Goal: Contribute content: Contribute content

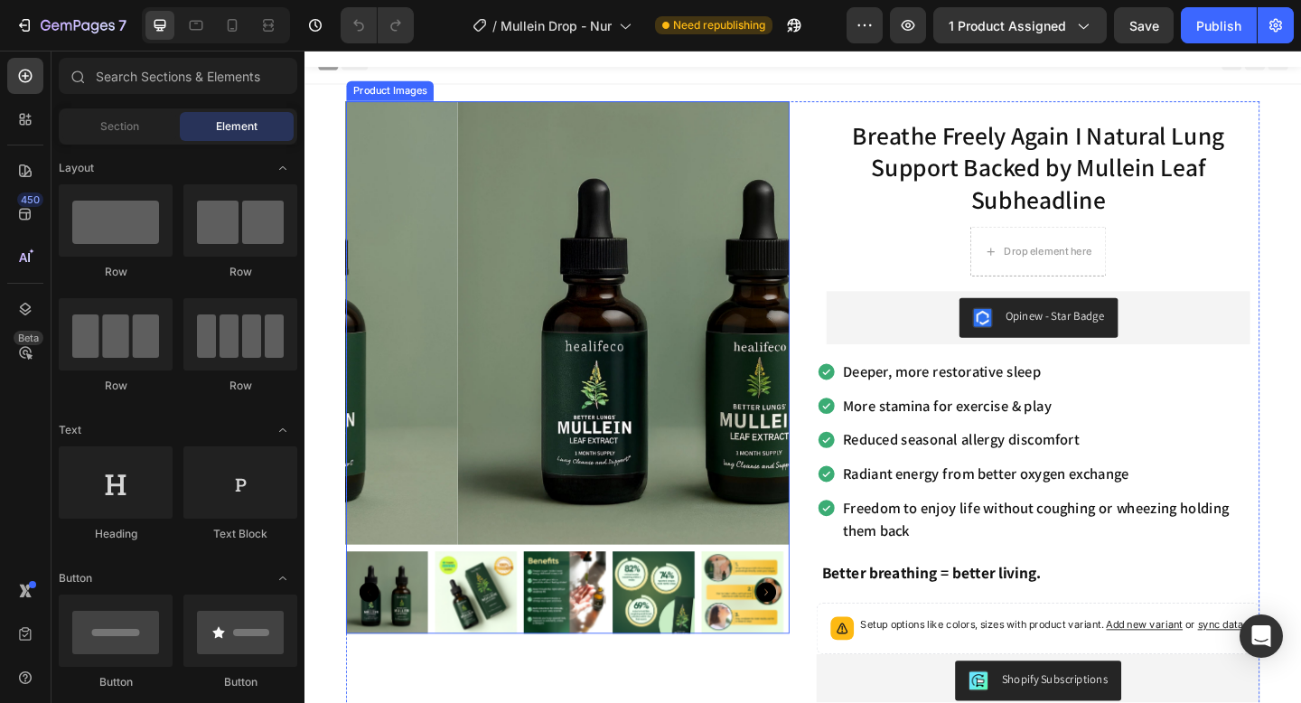
click at [476, 661] on img at bounding box center [490, 639] width 89 height 89
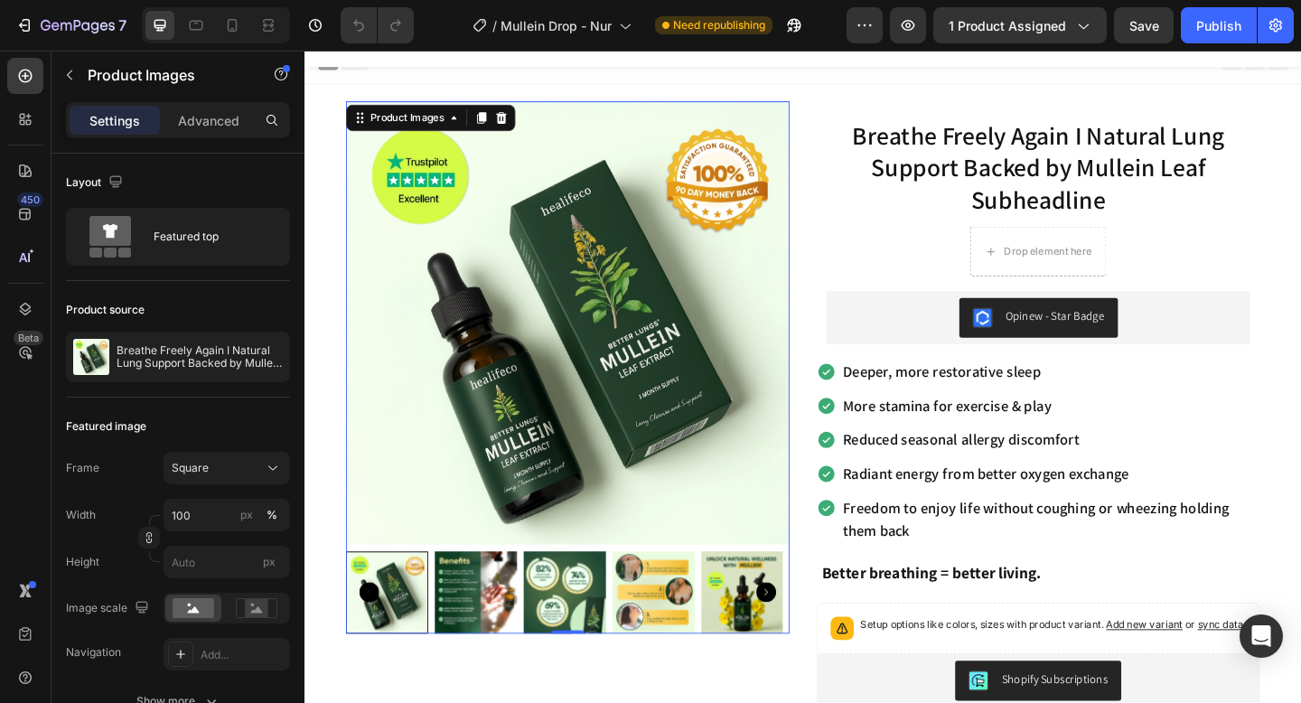
click at [508, 654] on img at bounding box center [490, 639] width 89 height 89
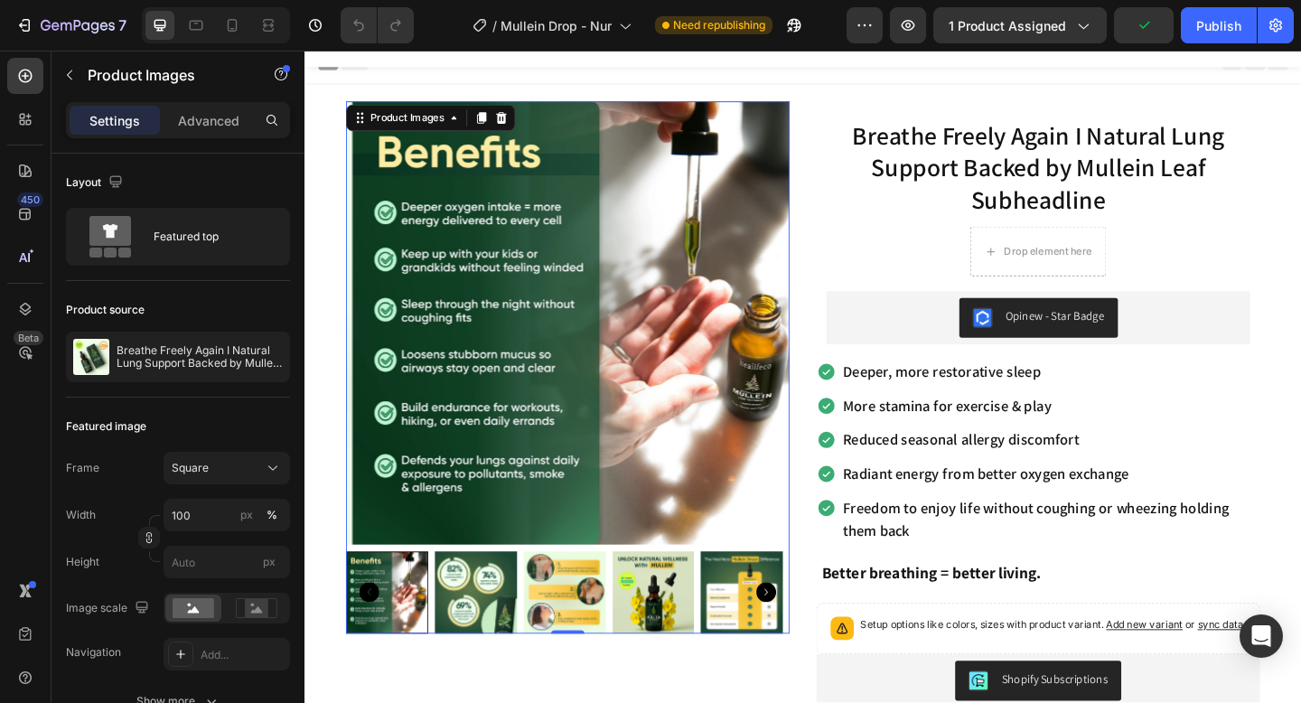
click at [497, 643] on img at bounding box center [490, 639] width 89 height 89
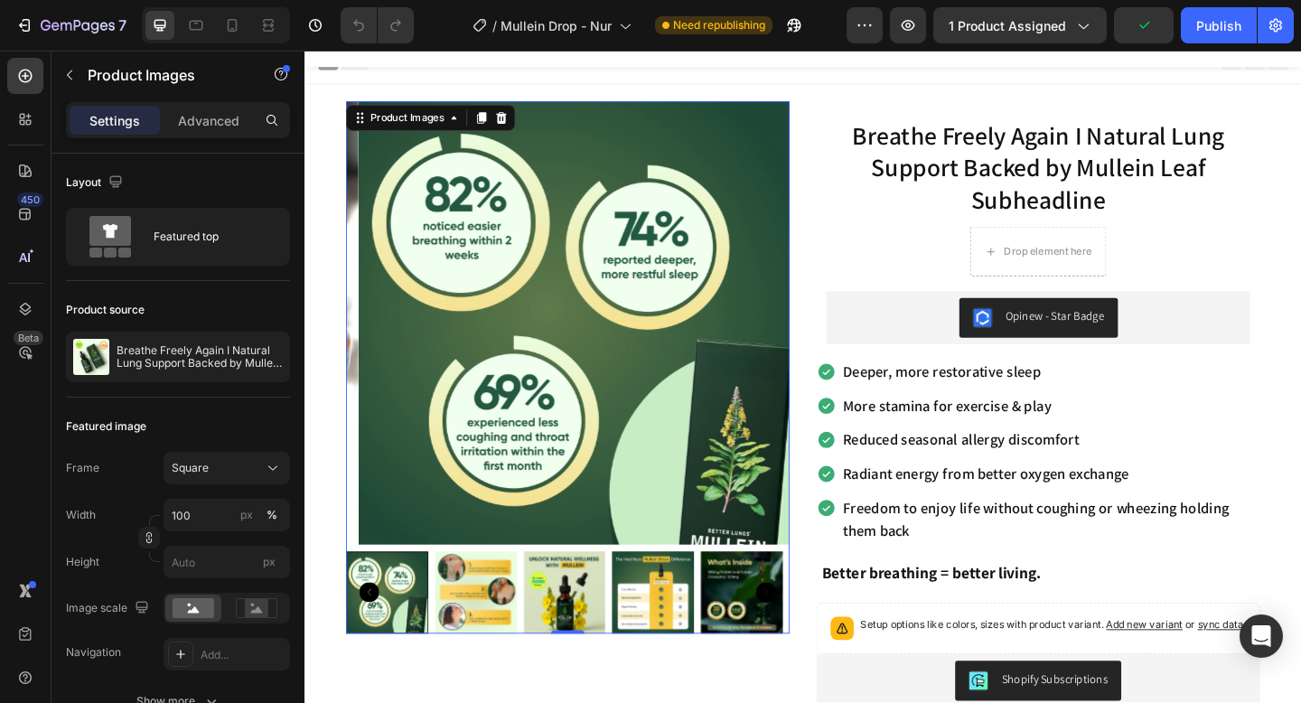
click at [511, 645] on img at bounding box center [490, 639] width 89 height 89
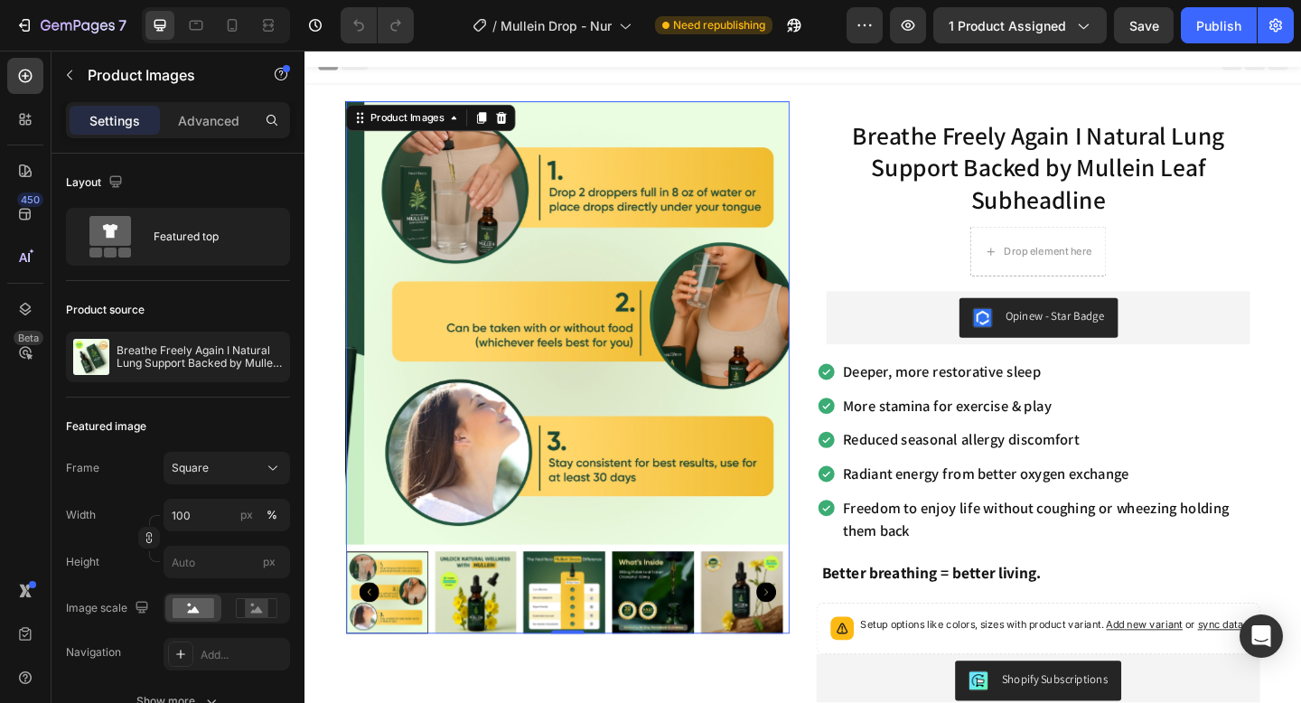
click at [525, 646] on img at bounding box center [490, 639] width 89 height 89
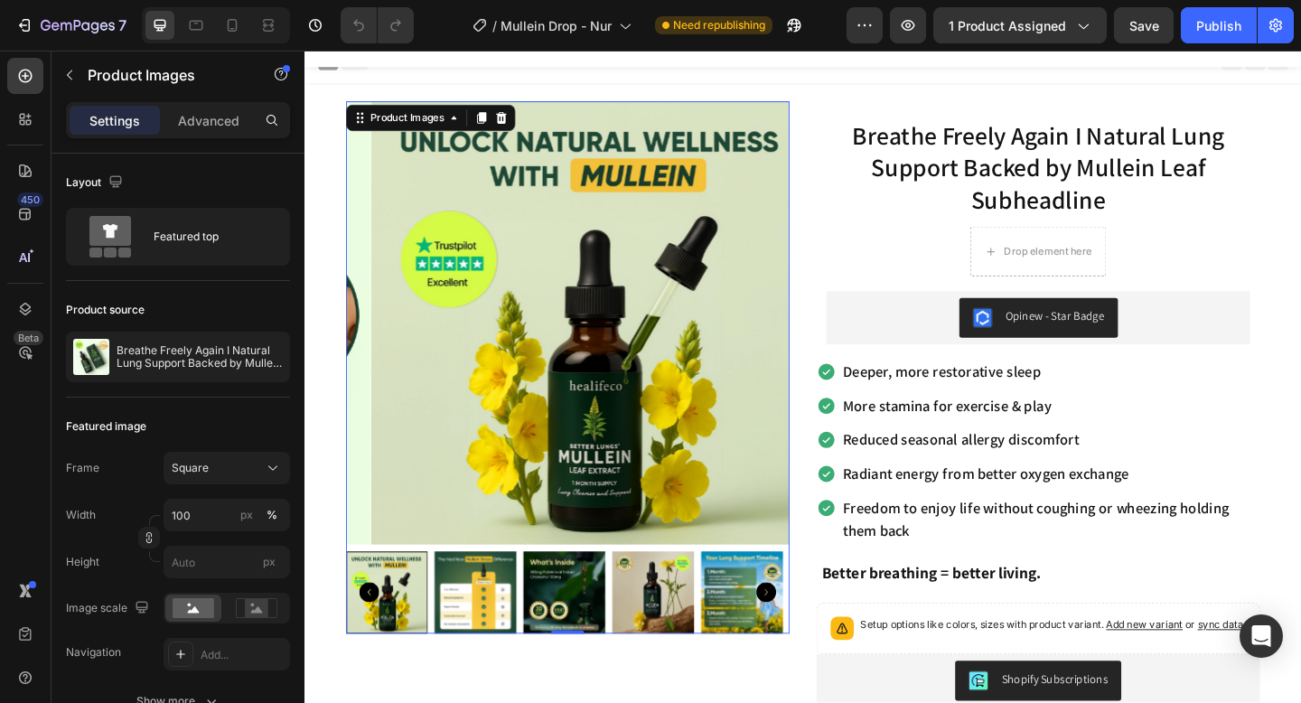
click at [552, 640] on img at bounding box center [587, 639] width 89 height 89
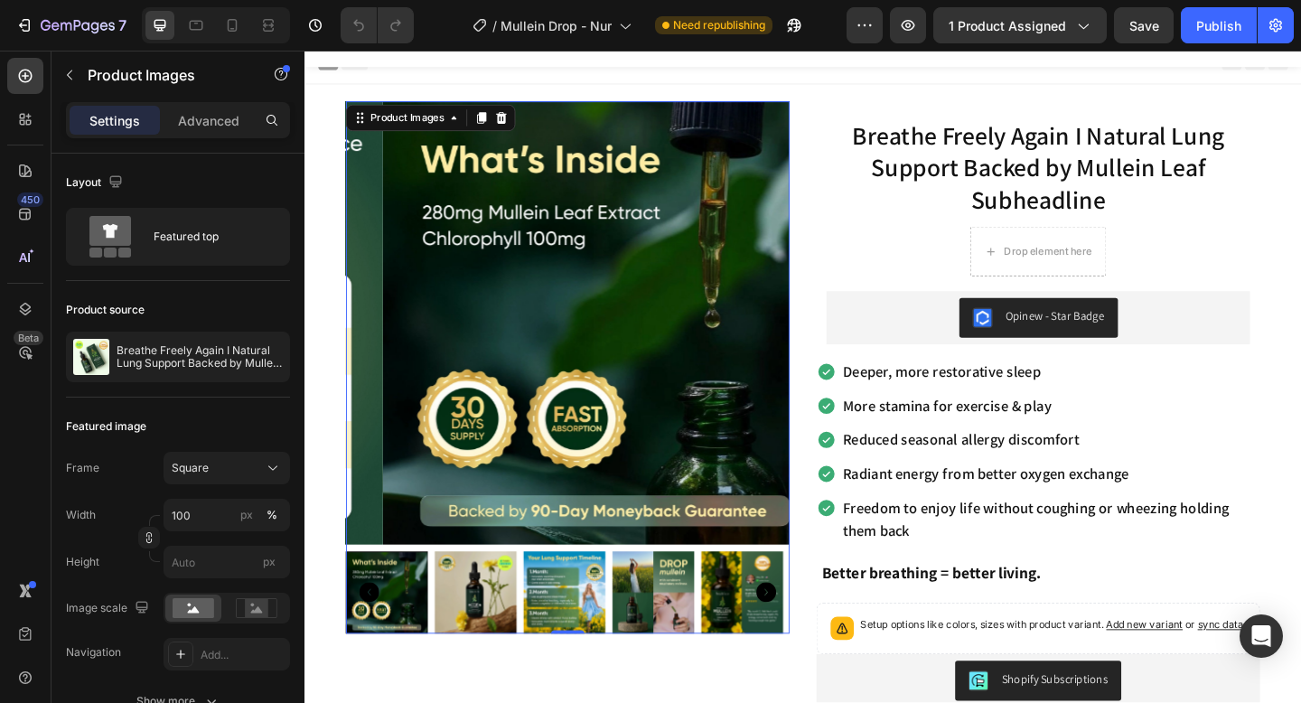
click at [552, 640] on img at bounding box center [587, 639] width 89 height 89
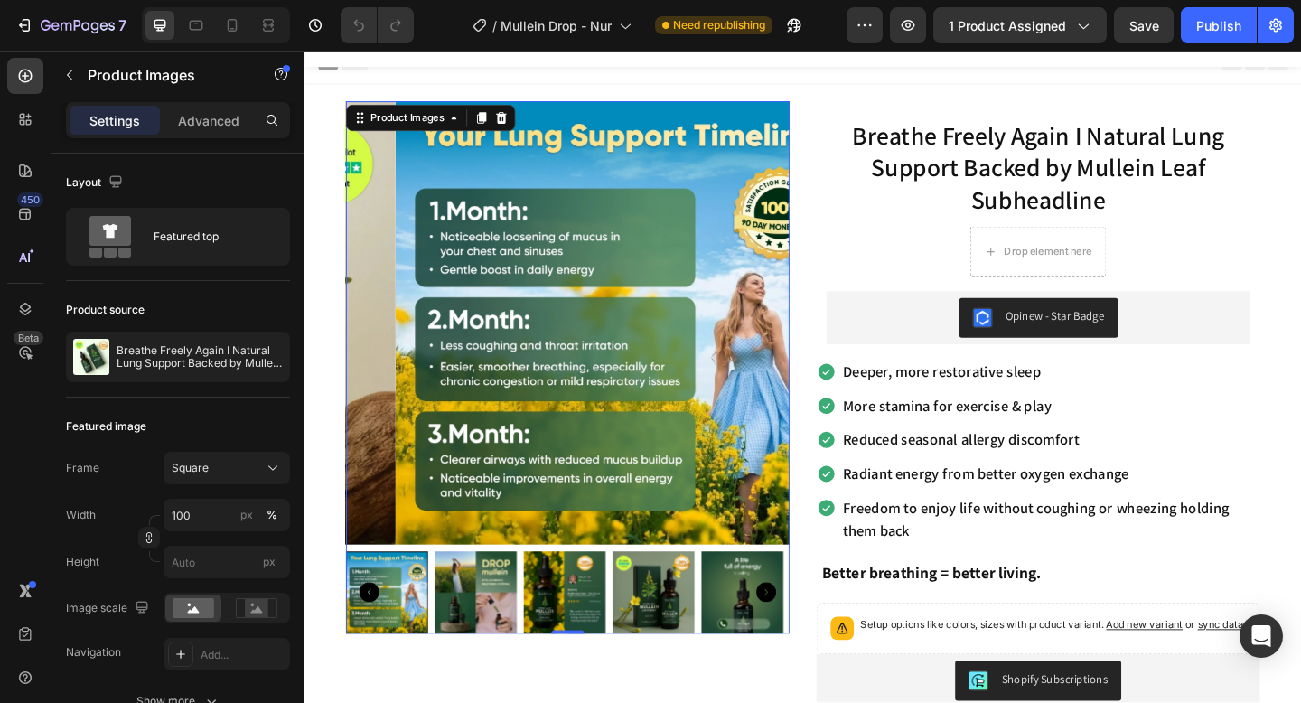
click at [382, 632] on icon "Carousel Back Arrow" at bounding box center [375, 640] width 22 height 22
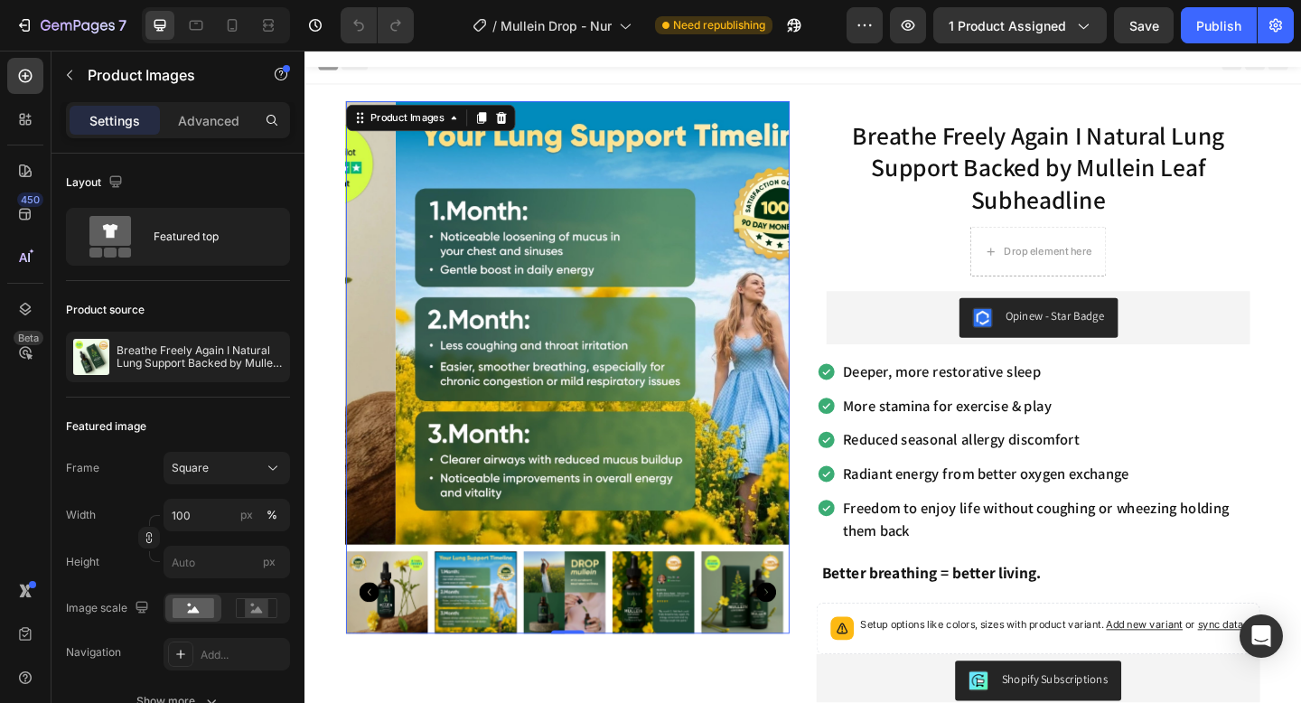
click at [427, 643] on img at bounding box center [394, 639] width 89 height 89
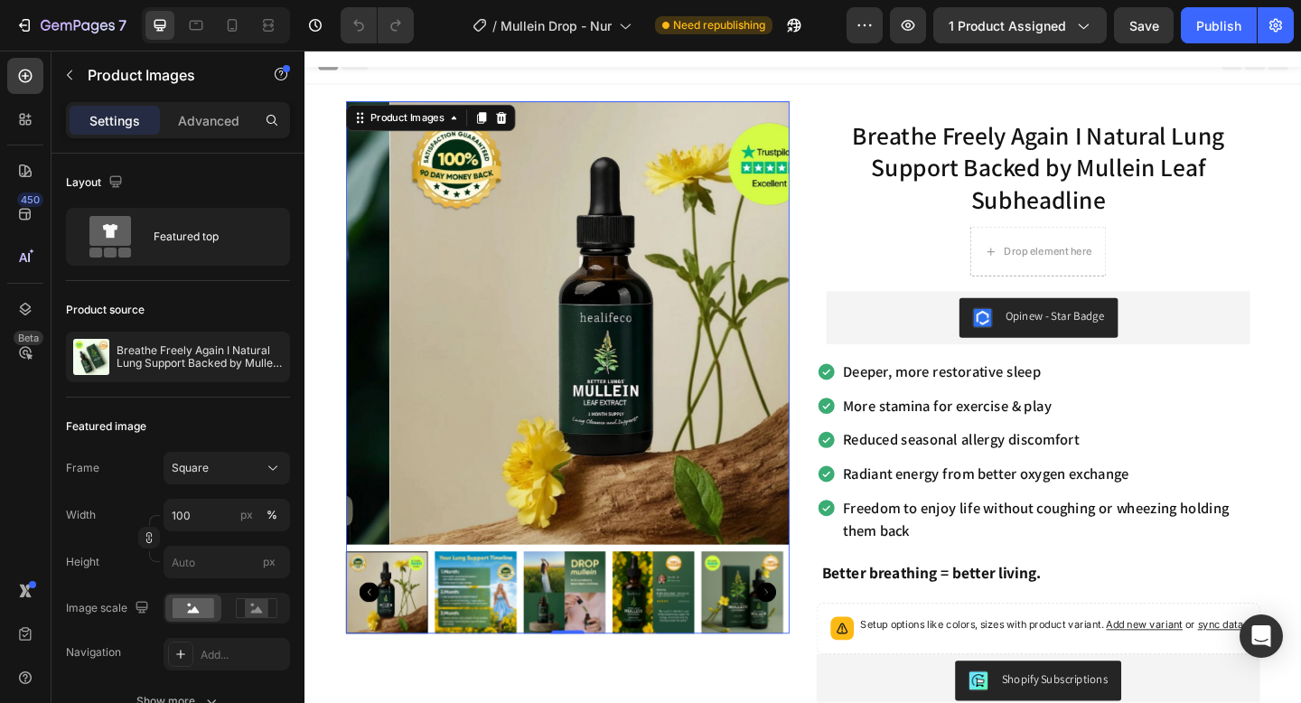
click at [585, 645] on img at bounding box center [587, 639] width 89 height 89
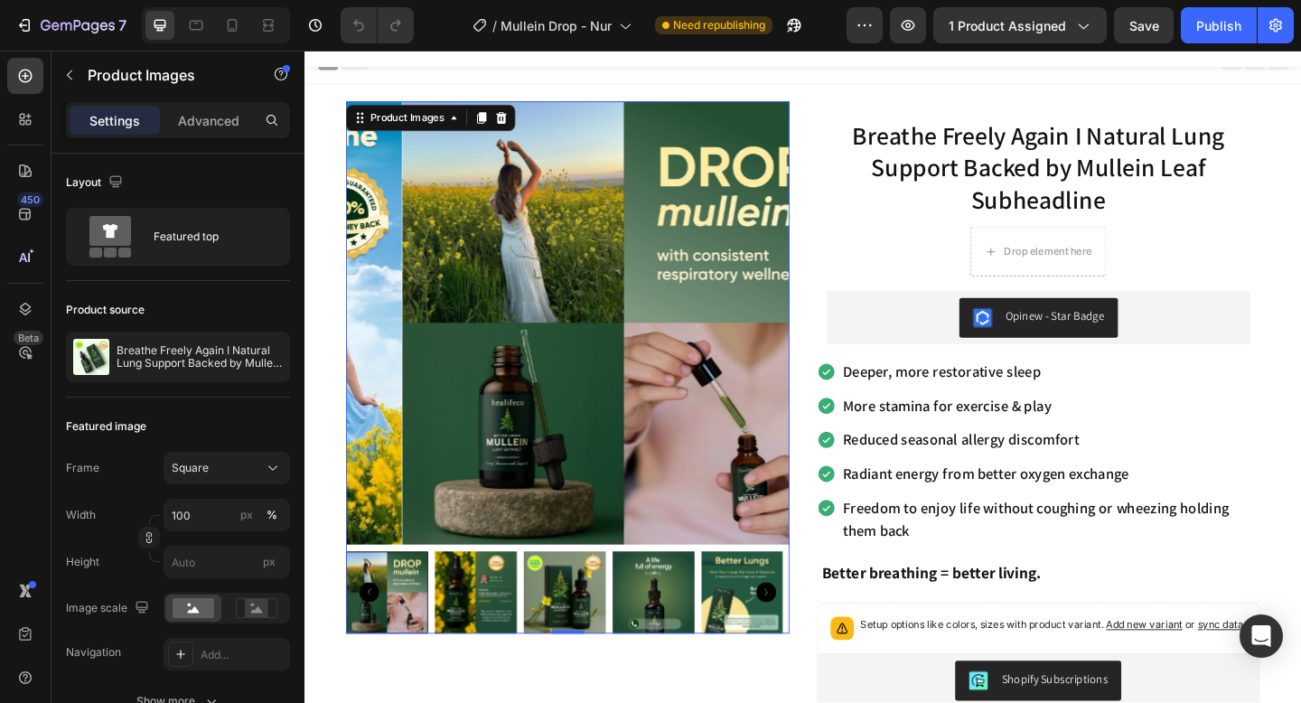
click at [585, 645] on img at bounding box center [587, 639] width 89 height 89
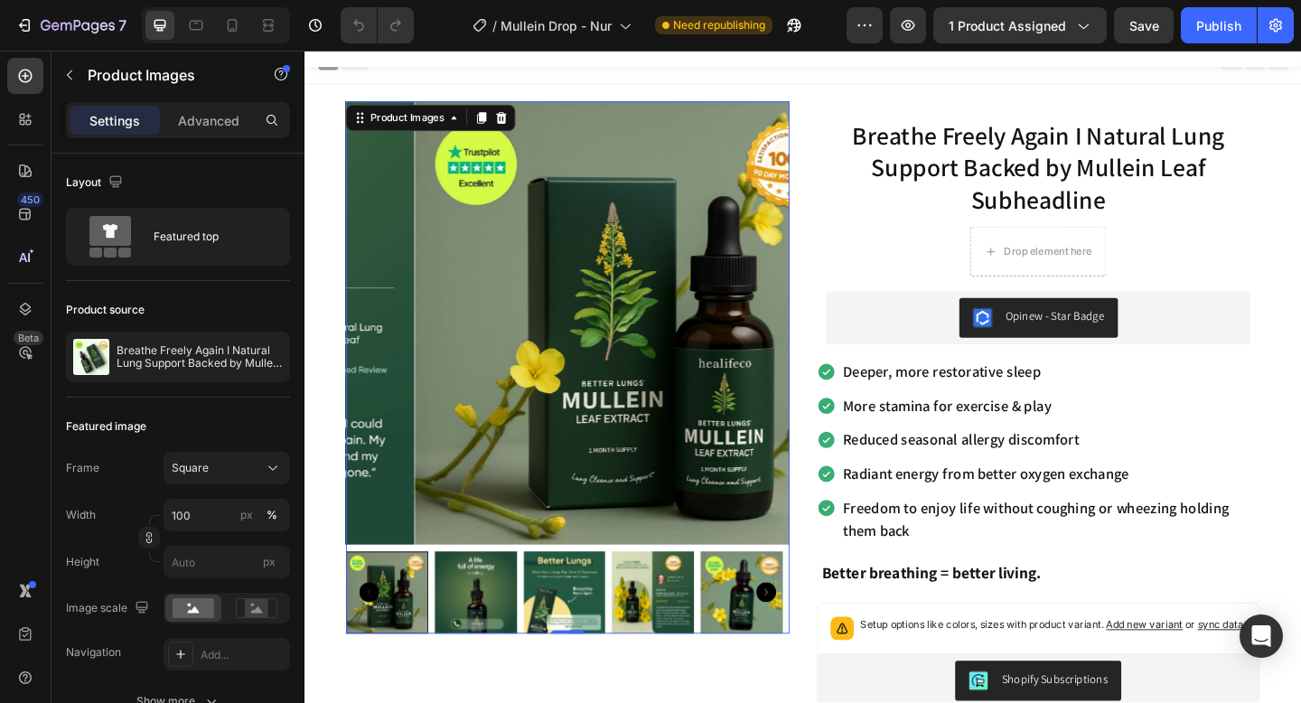
click at [382, 632] on icon "Carousel Back Arrow" at bounding box center [375, 640] width 22 height 22
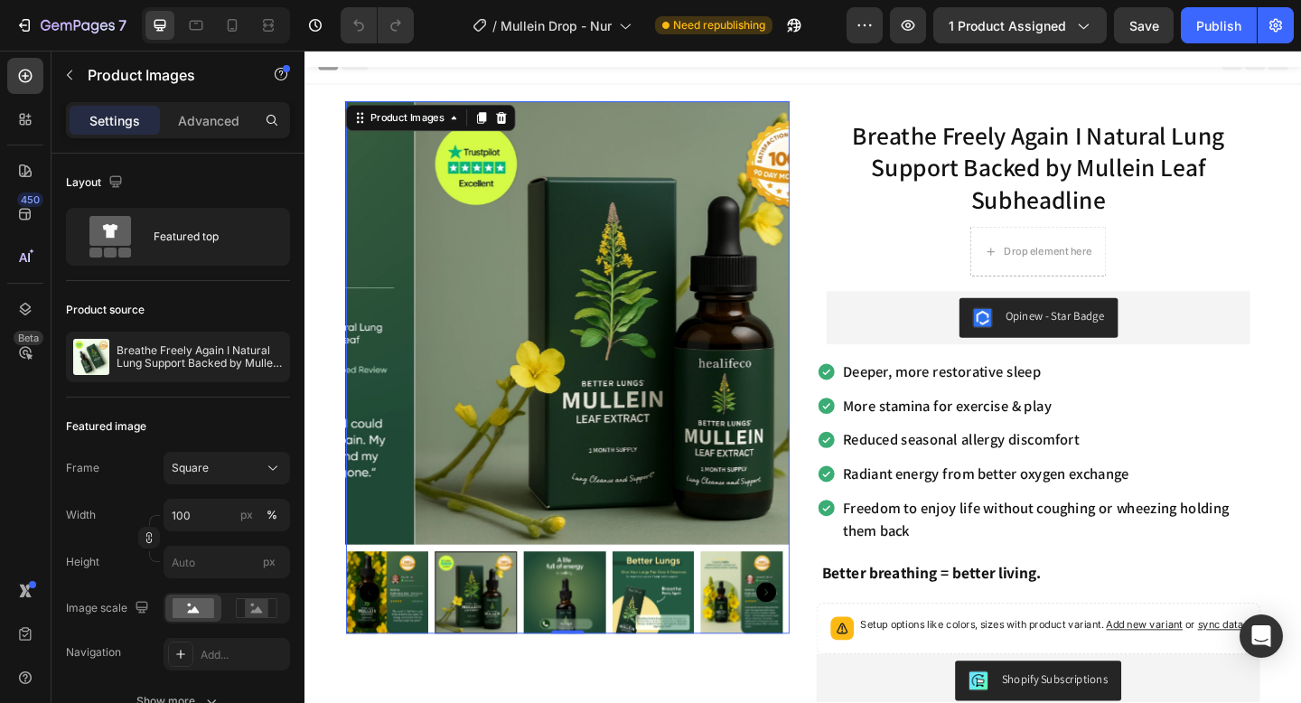
click at [511, 633] on div at bounding box center [490, 639] width 89 height 89
click at [497, 635] on div at bounding box center [490, 639] width 89 height 89
click at [361, 630] on img at bounding box center [394, 639] width 89 height 89
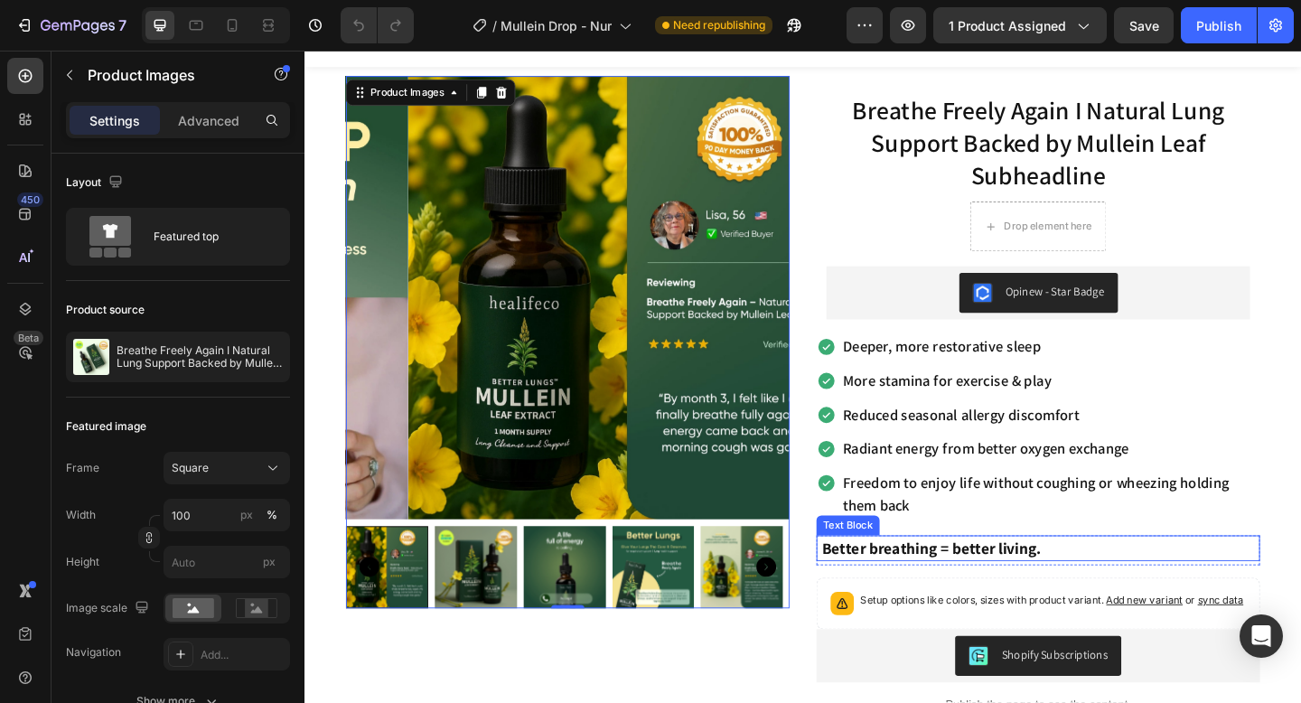
scroll to position [34, 0]
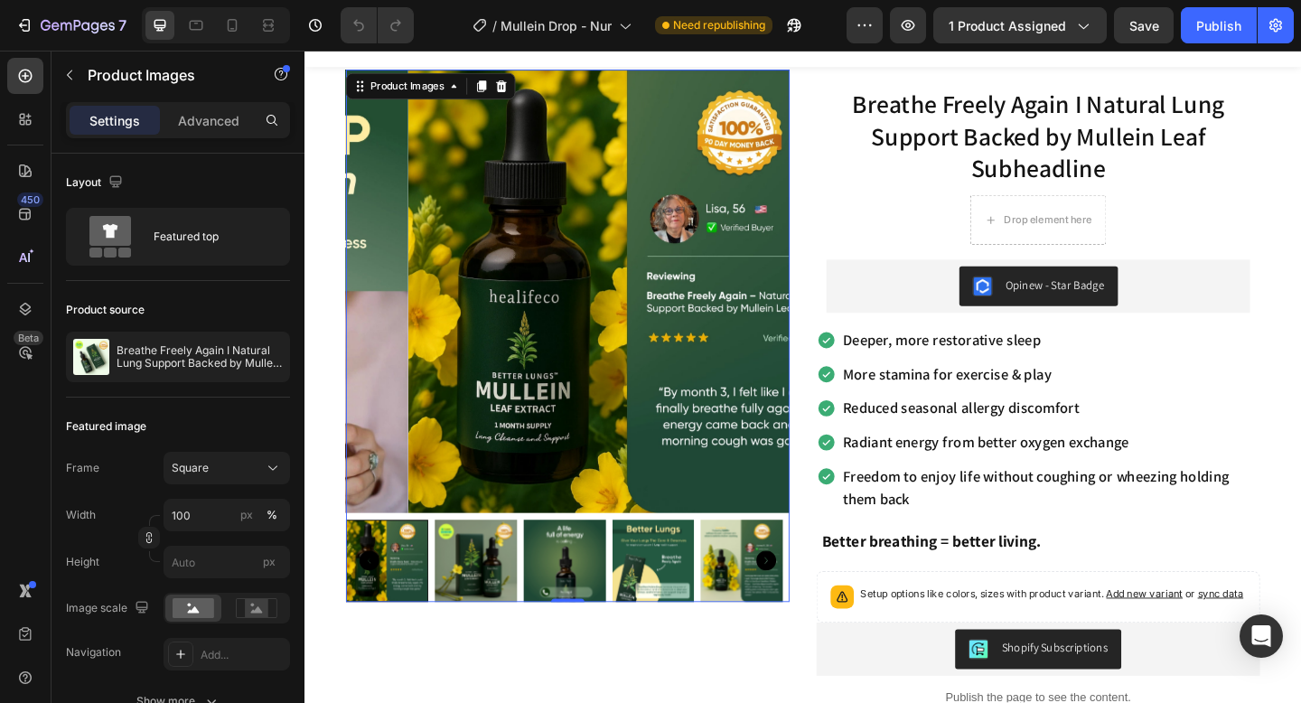
click at [642, 614] on img at bounding box center [684, 605] width 89 height 89
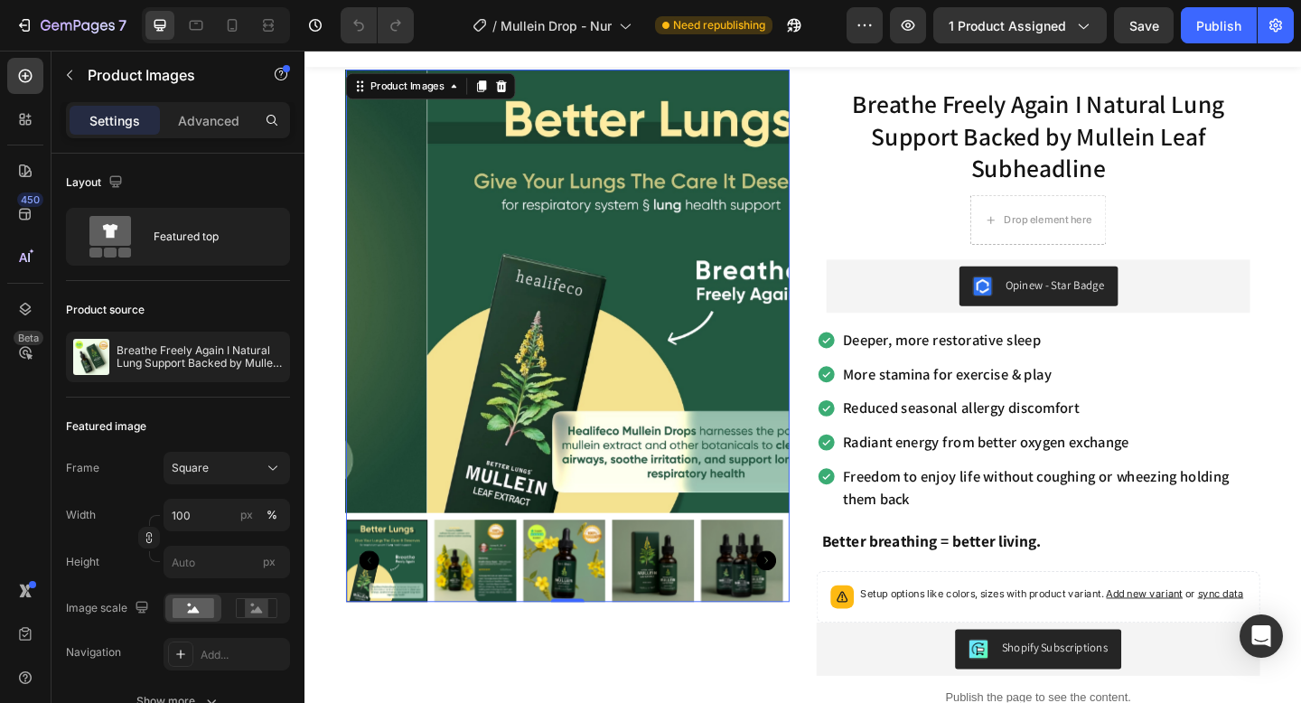
click at [700, 601] on img at bounding box center [684, 605] width 89 height 89
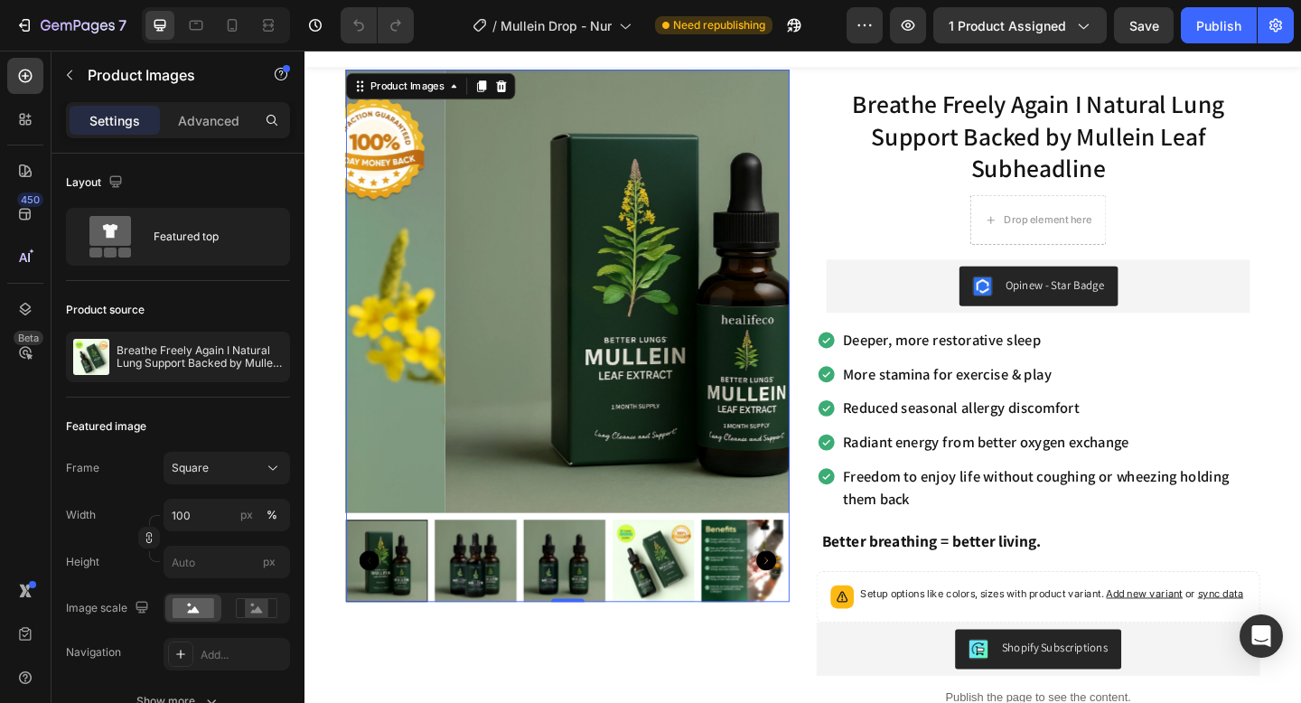
click at [496, 615] on img at bounding box center [490, 605] width 89 height 89
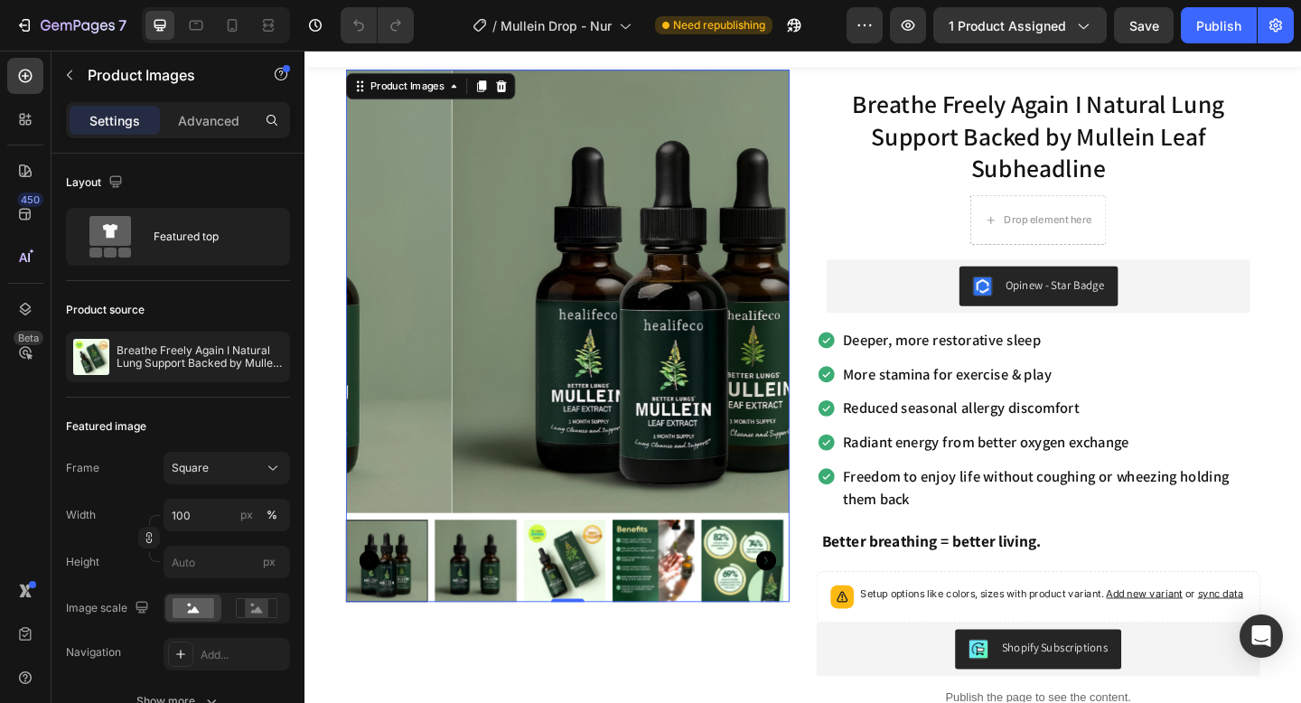
click at [531, 612] on img at bounding box center [490, 605] width 89 height 89
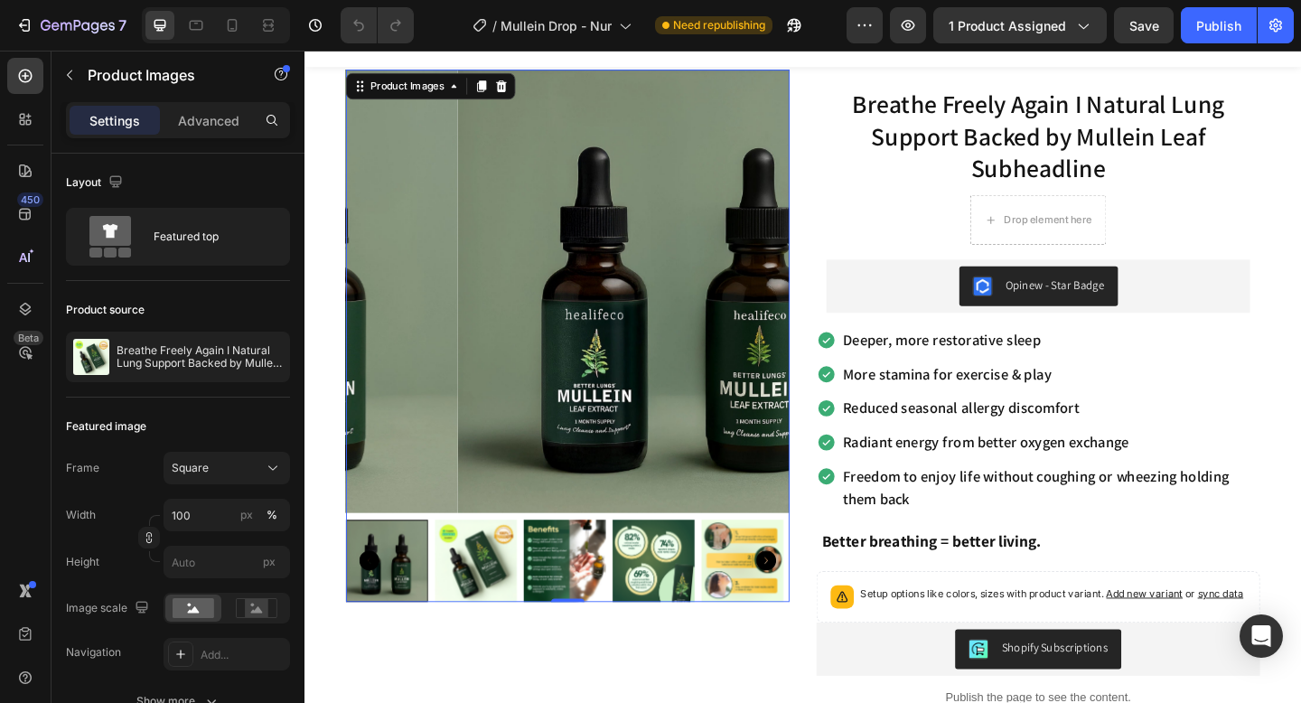
click at [566, 609] on img at bounding box center [587, 605] width 89 height 89
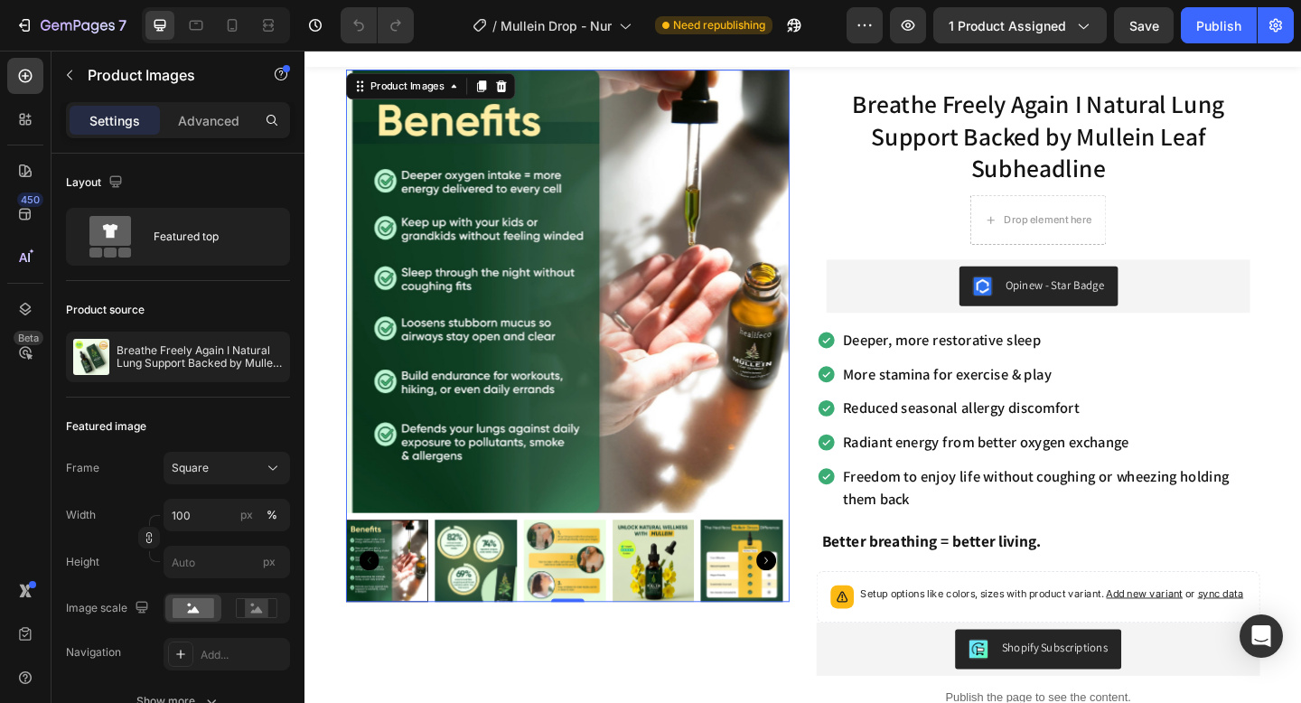
click at [698, 591] on img at bounding box center [684, 605] width 89 height 89
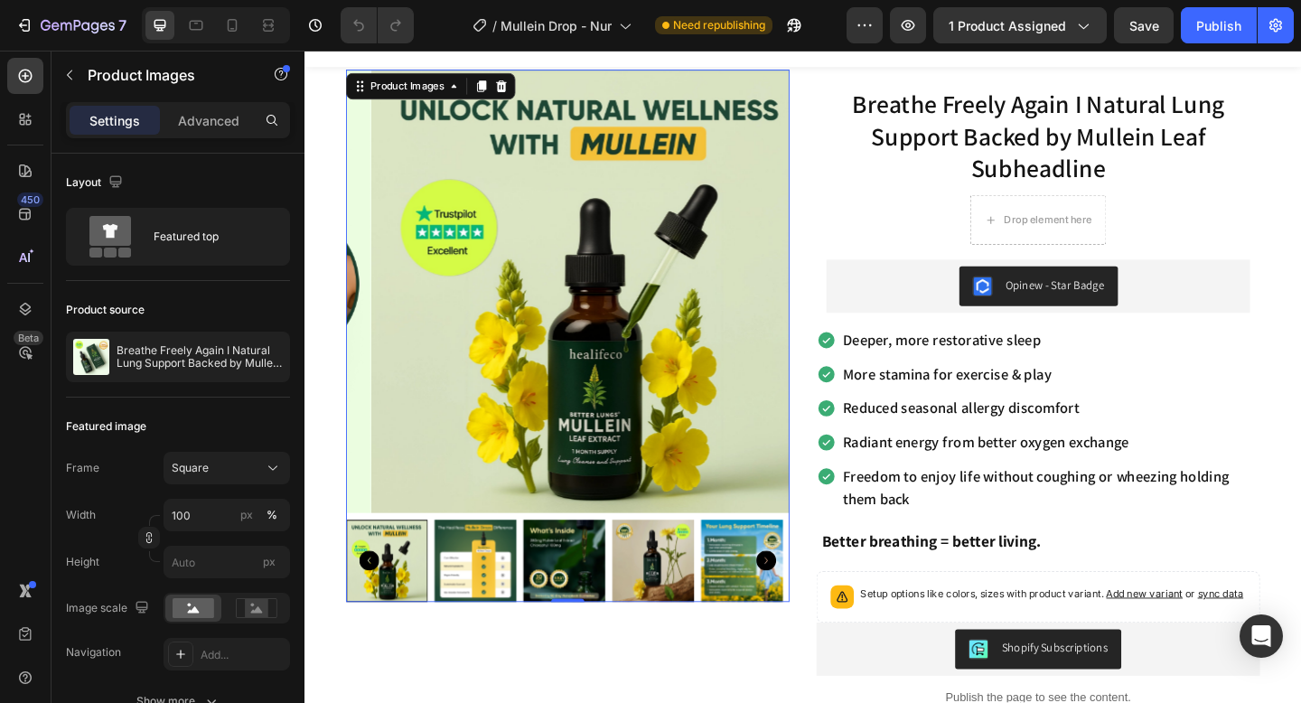
click at [698, 591] on img at bounding box center [684, 605] width 89 height 89
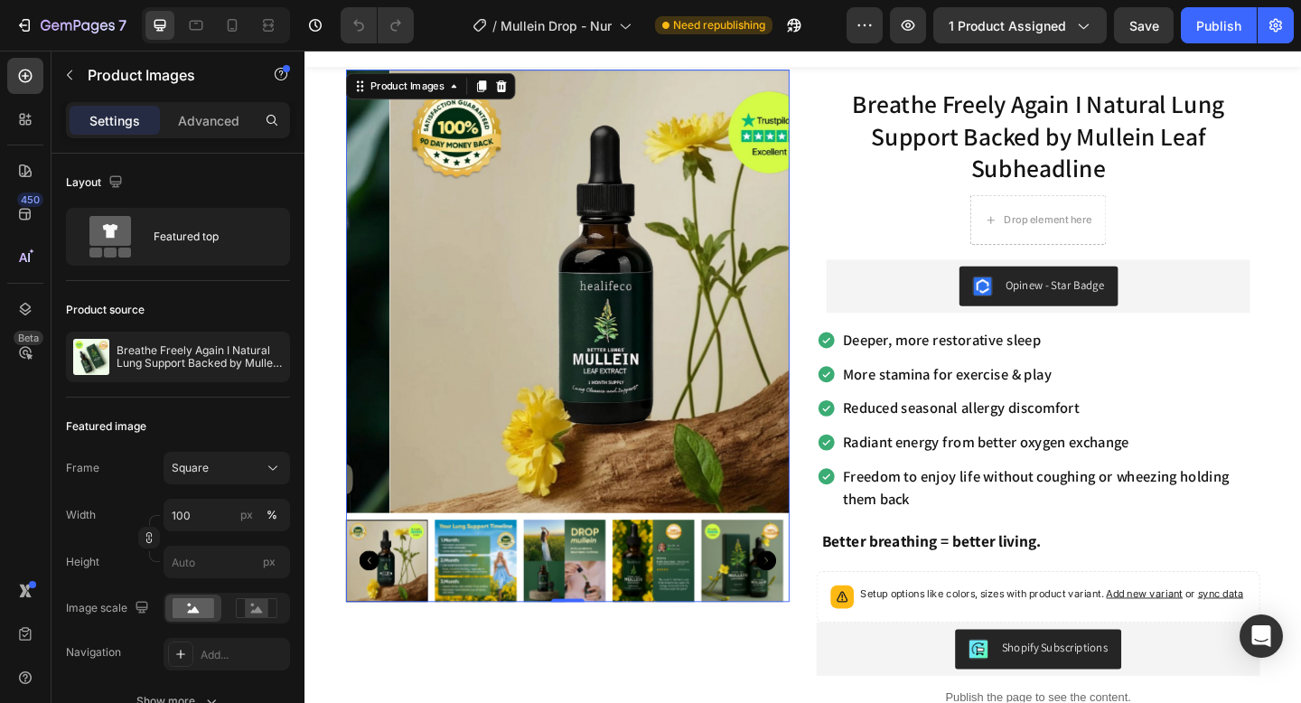
click at [566, 598] on img at bounding box center [587, 605] width 89 height 89
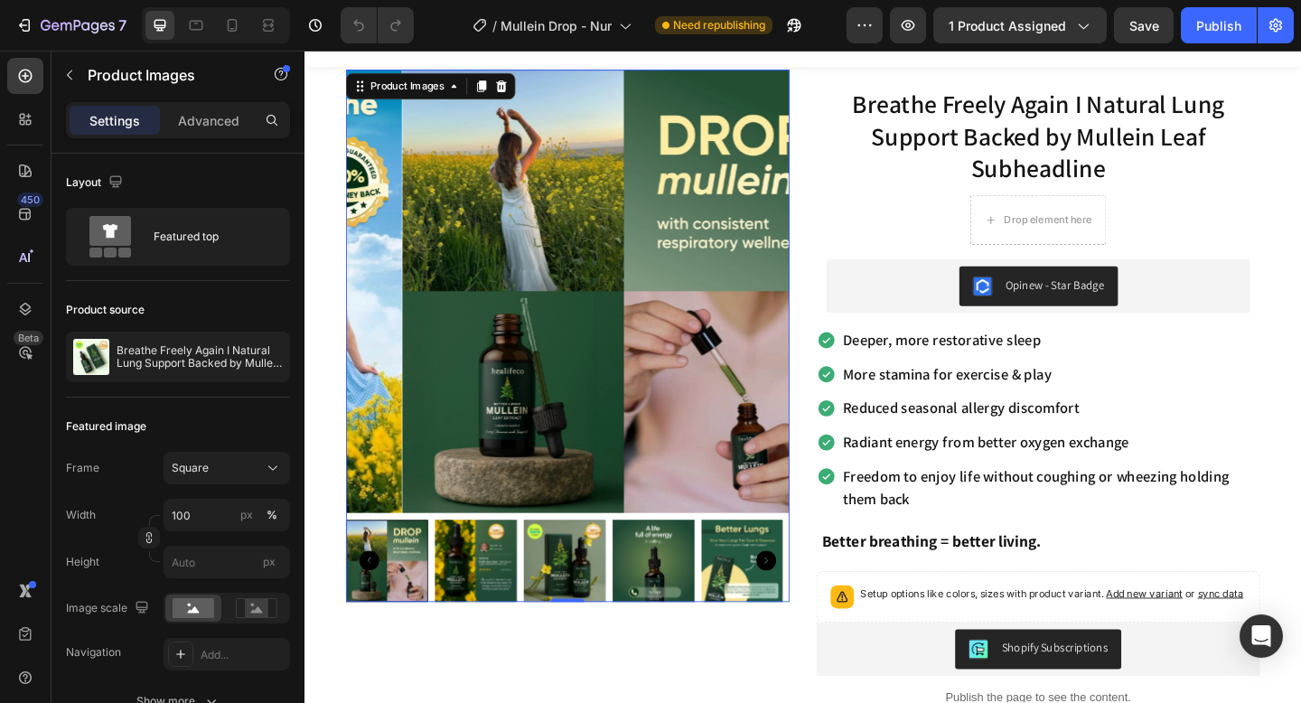
click at [462, 624] on img at bounding box center [490, 605] width 89 height 89
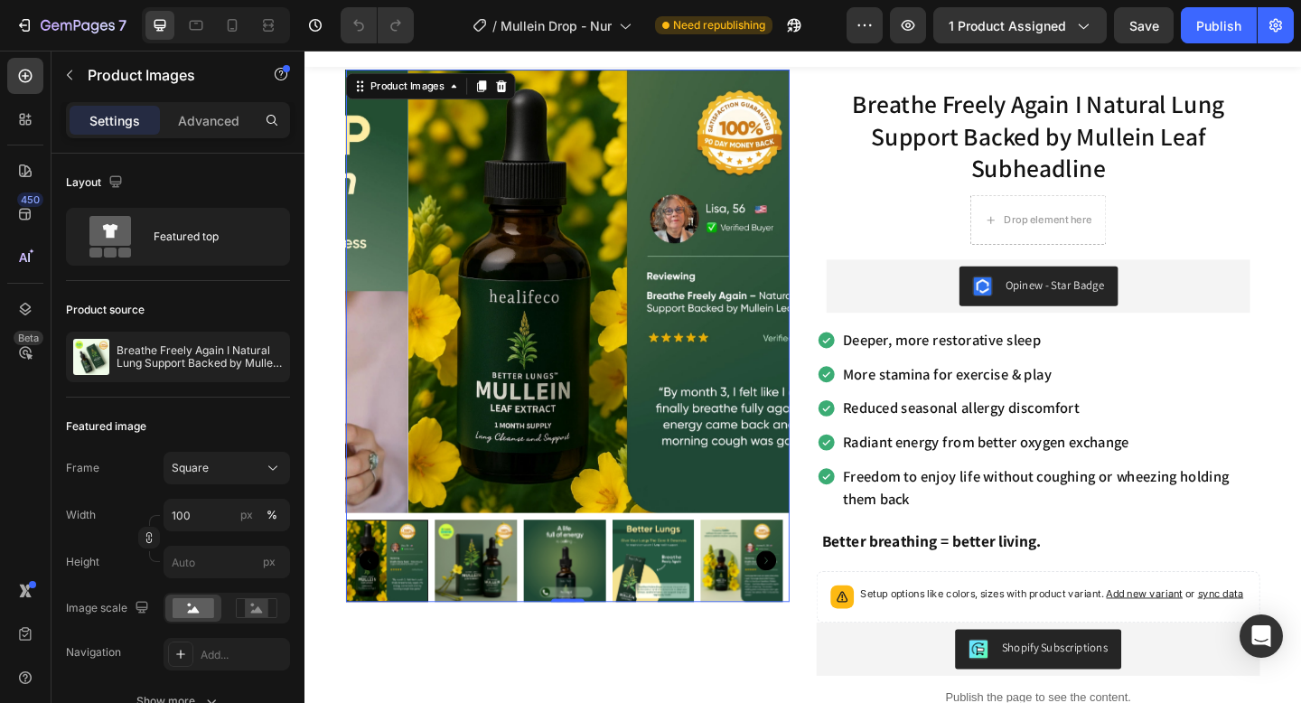
click at [734, 609] on div at bounding box center [591, 605] width 483 height 89
click at [743, 614] on img at bounding box center [780, 605] width 89 height 89
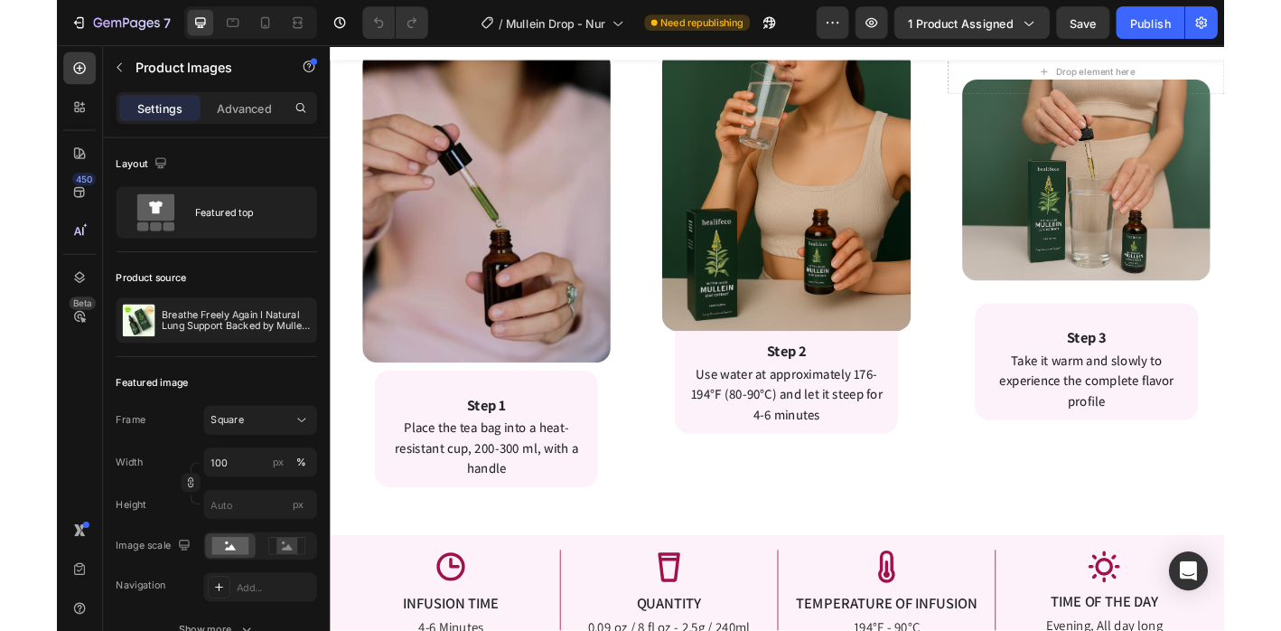
scroll to position [3664, 0]
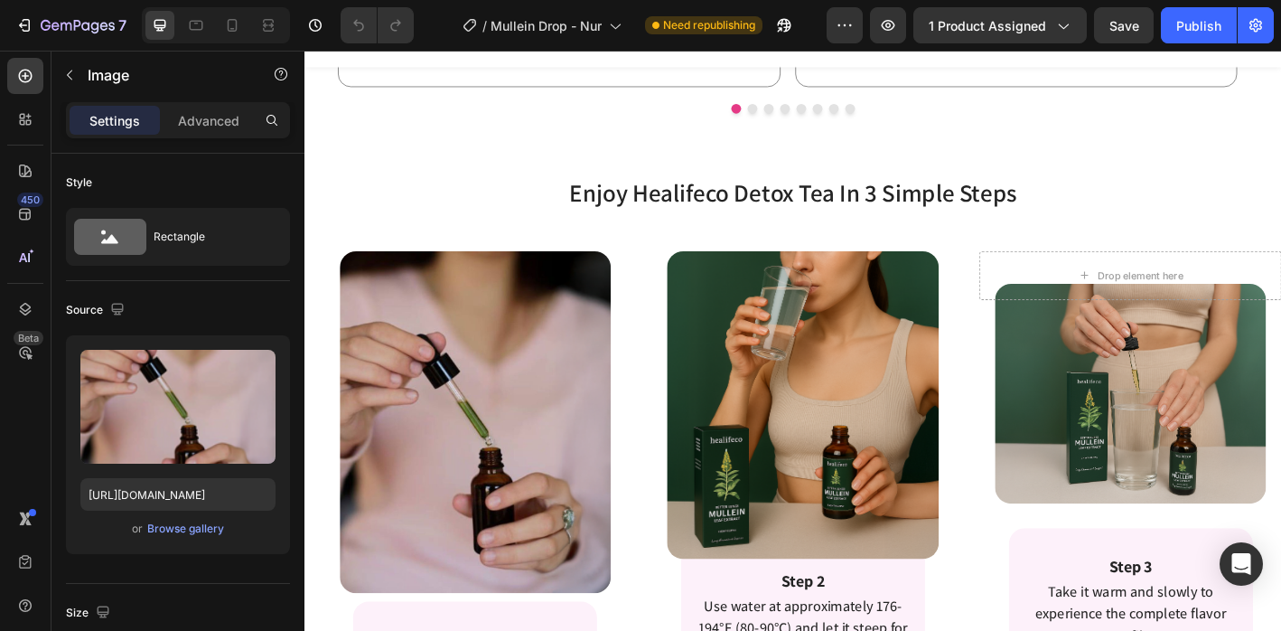
click at [500, 496] on img at bounding box center [494, 463] width 302 height 380
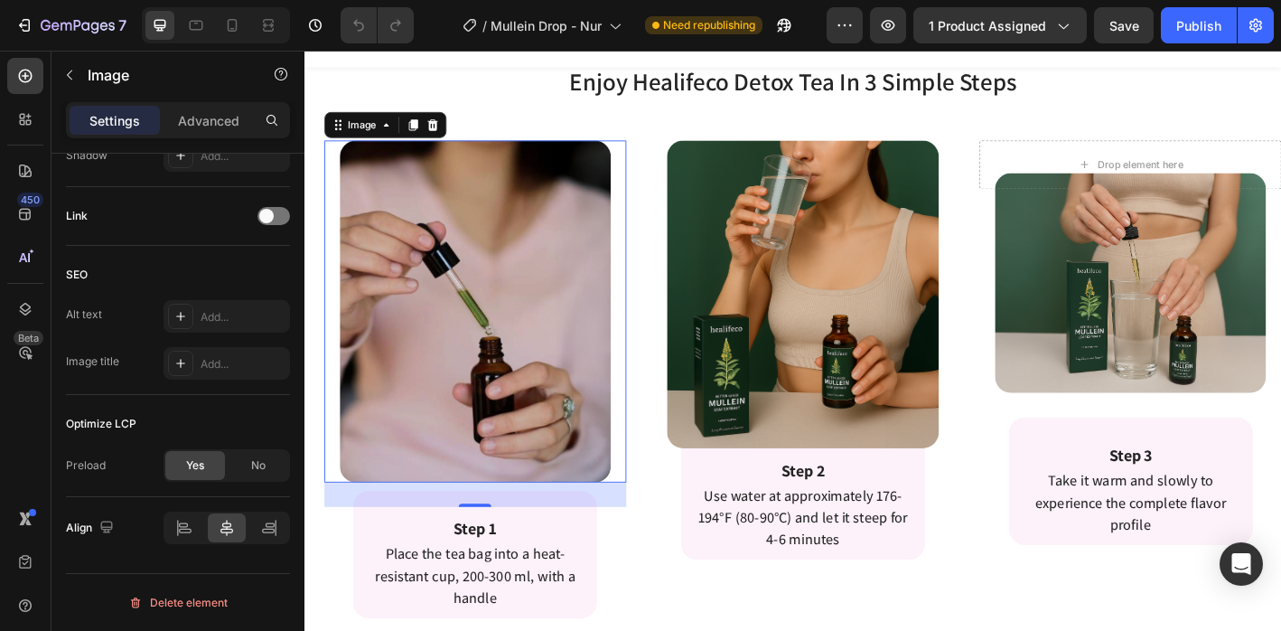
scroll to position [3802, 0]
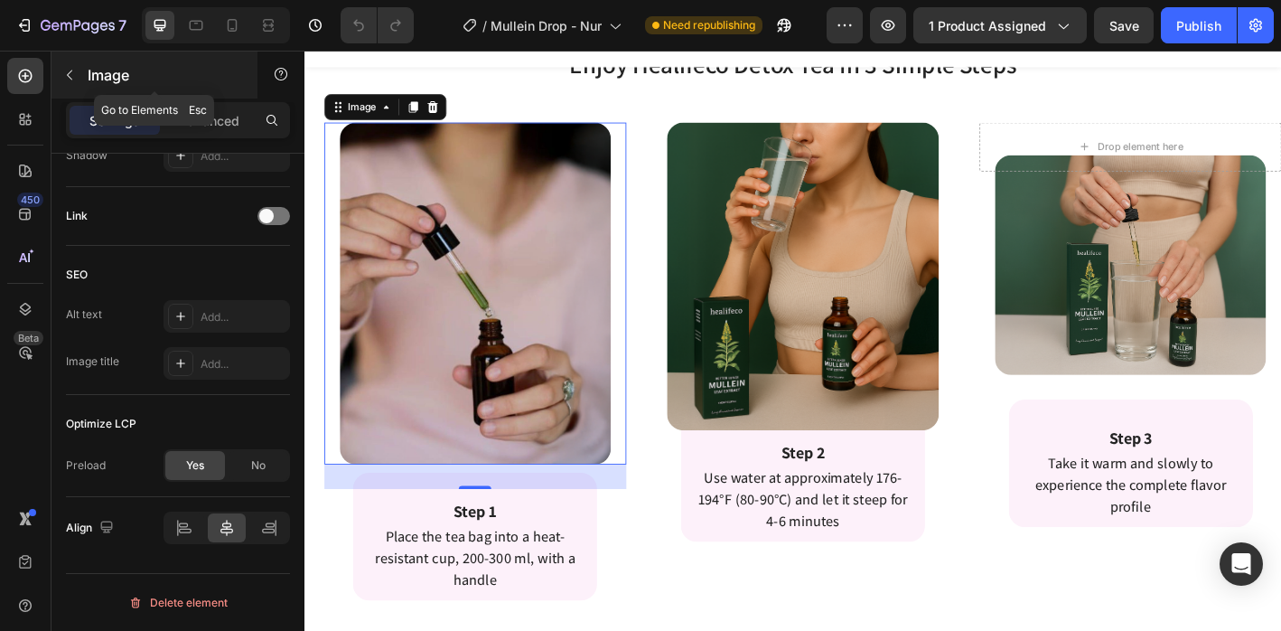
click at [105, 81] on p "Image" at bounding box center [165, 75] width 154 height 22
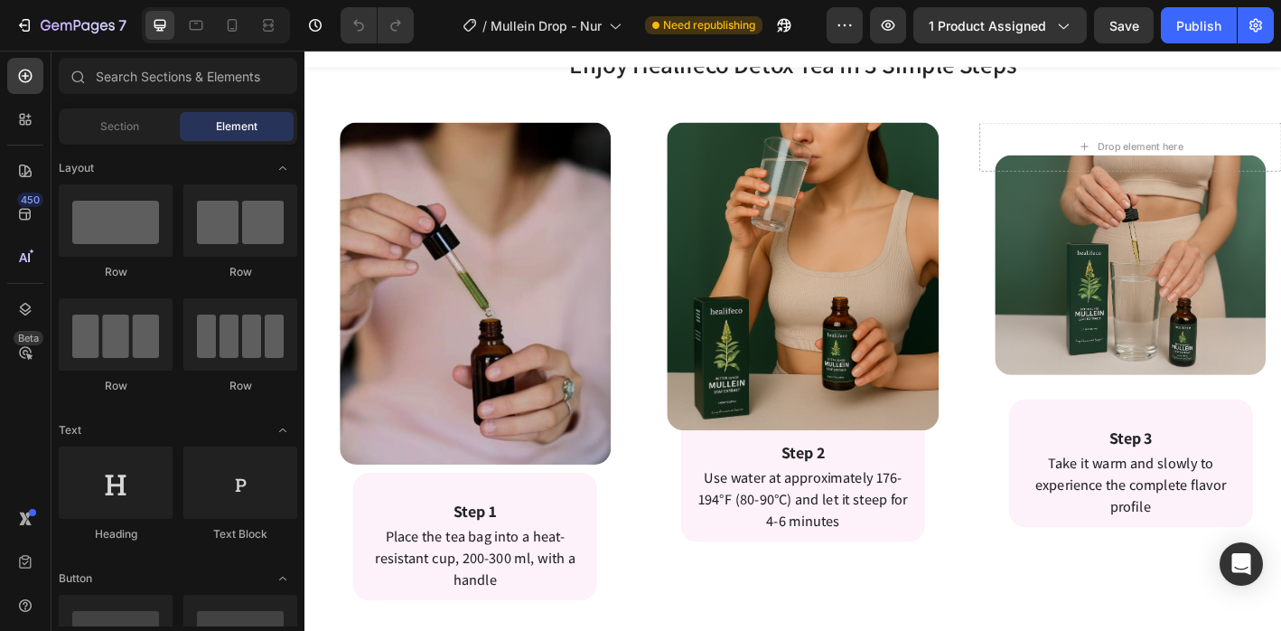
click at [385, 192] on img at bounding box center [494, 320] width 302 height 380
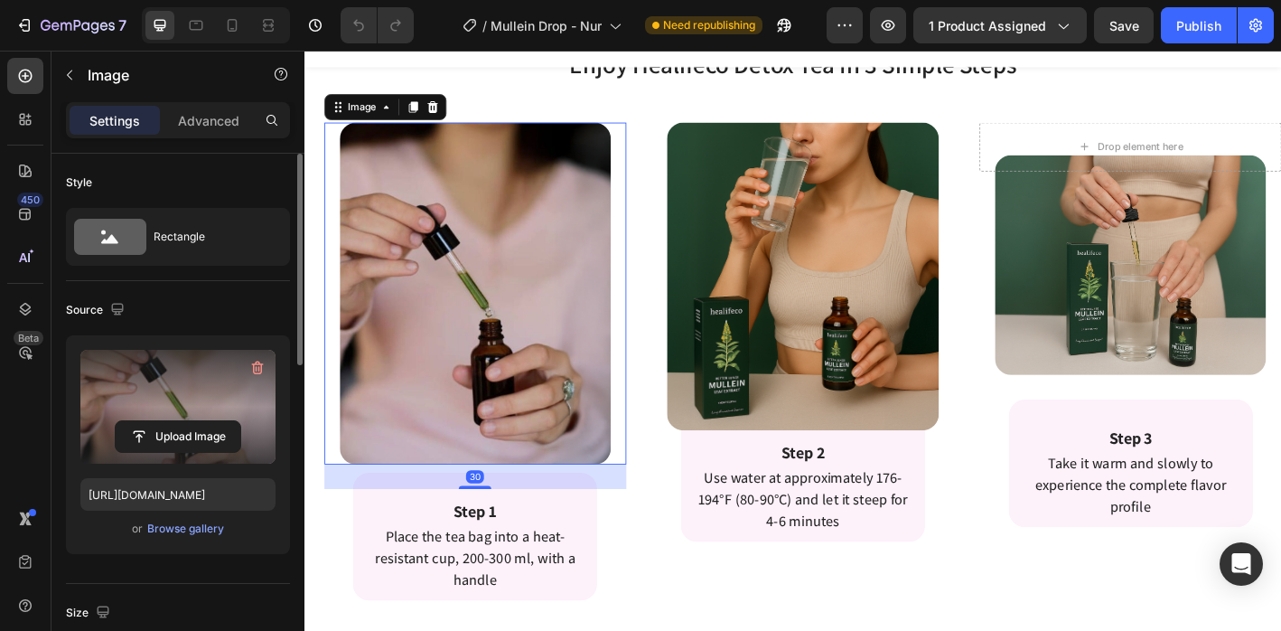
click at [179, 412] on label at bounding box center [177, 407] width 195 height 114
click at [179, 421] on input "file" at bounding box center [178, 436] width 125 height 31
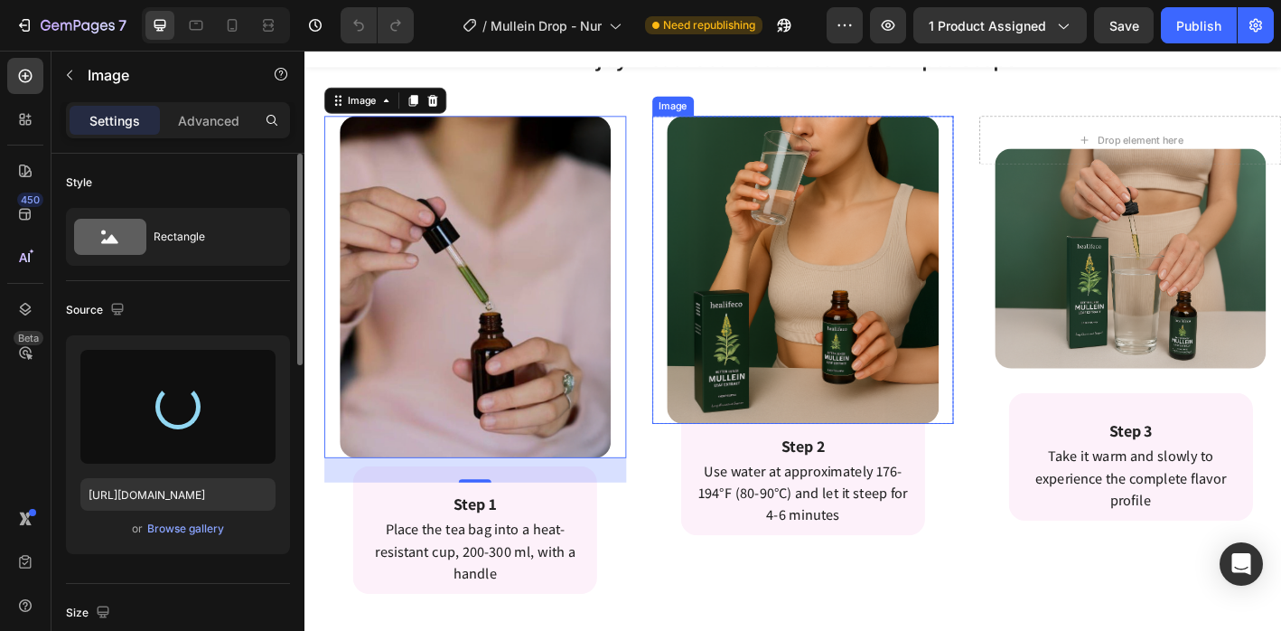
scroll to position [3813, 0]
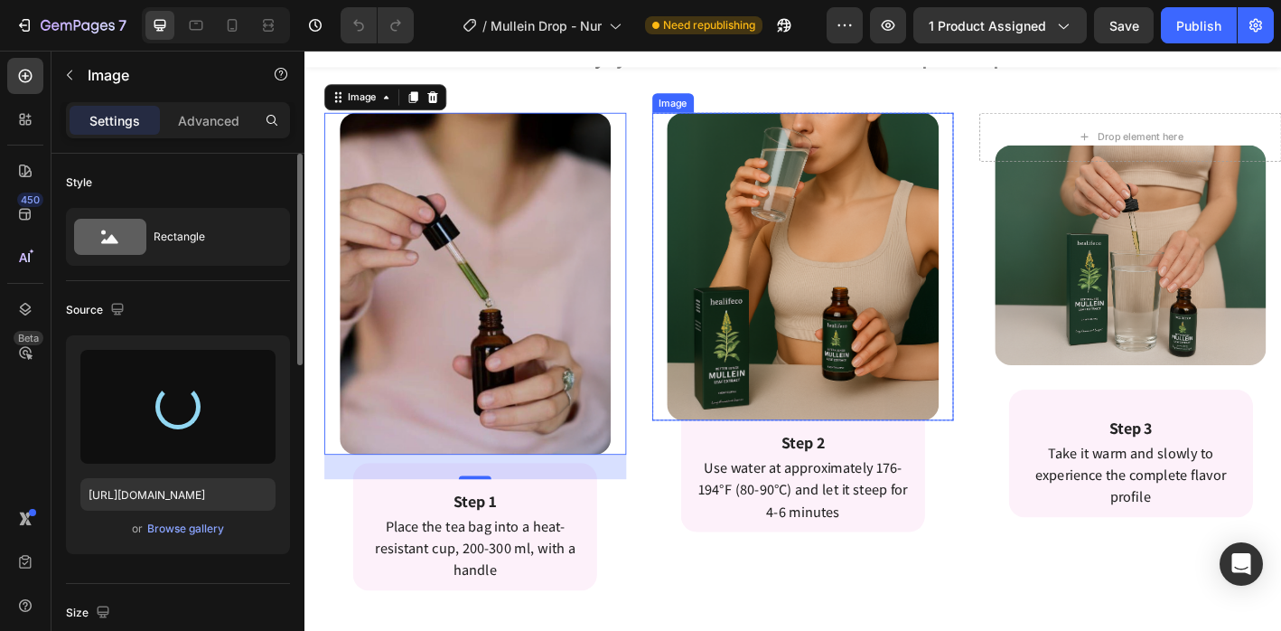
type input "https://cdn.shopify.com/s/files/1/0665/9355/4687/files/gempages_464015395364275…"
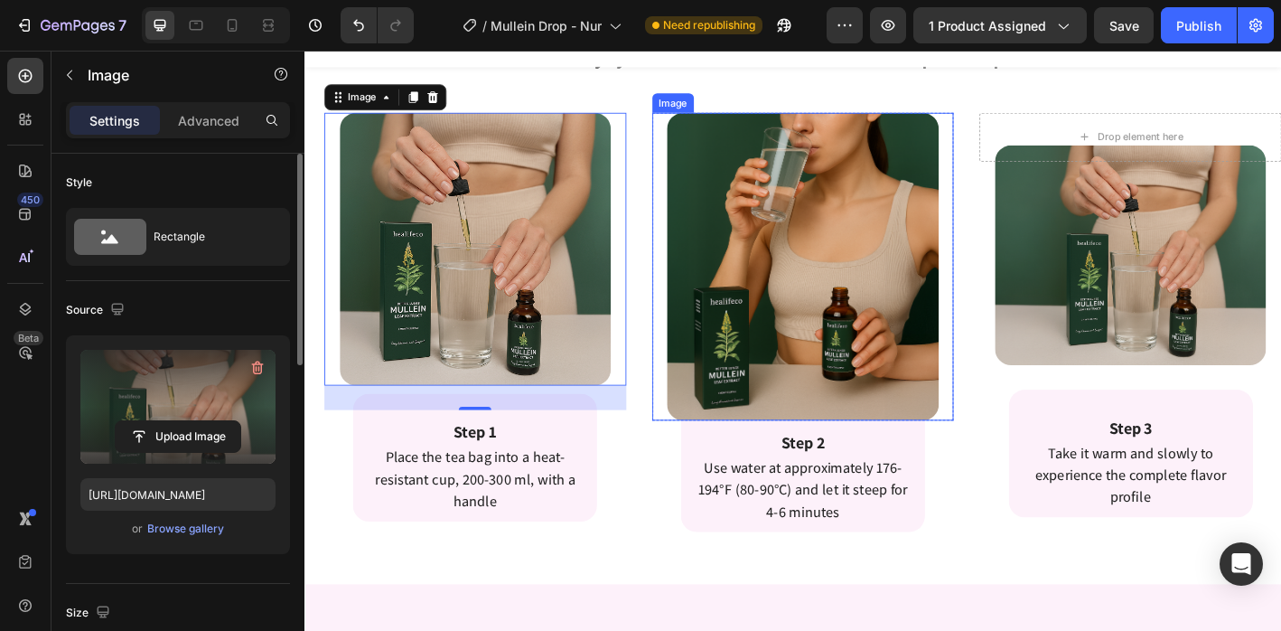
click at [779, 312] on img at bounding box center [858, 290] width 302 height 342
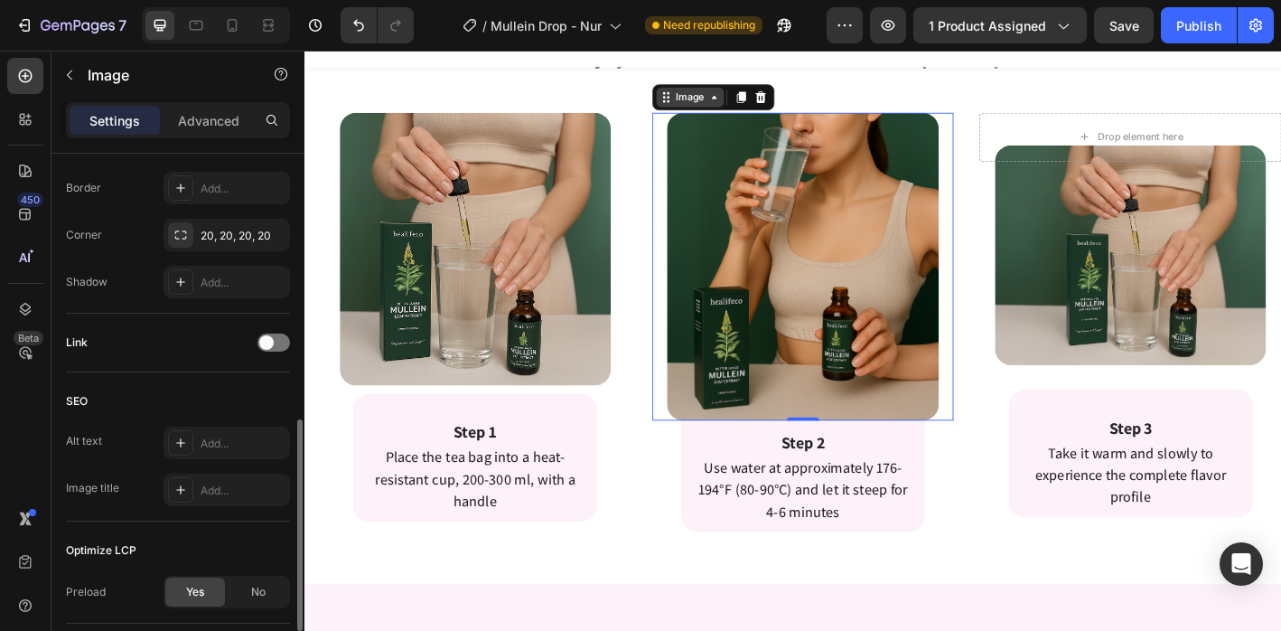
click at [738, 110] on div "Image" at bounding box center [732, 102] width 75 height 22
click at [714, 374] on img at bounding box center [858, 290] width 302 height 342
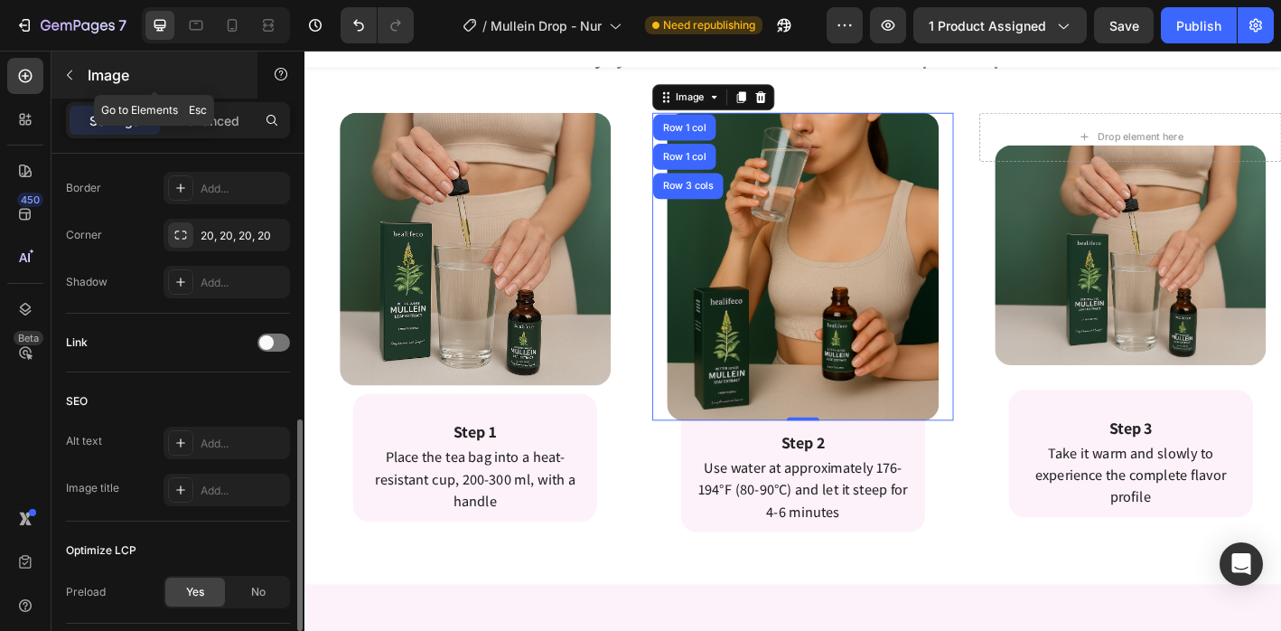
click at [95, 73] on p "Image" at bounding box center [165, 75] width 154 height 22
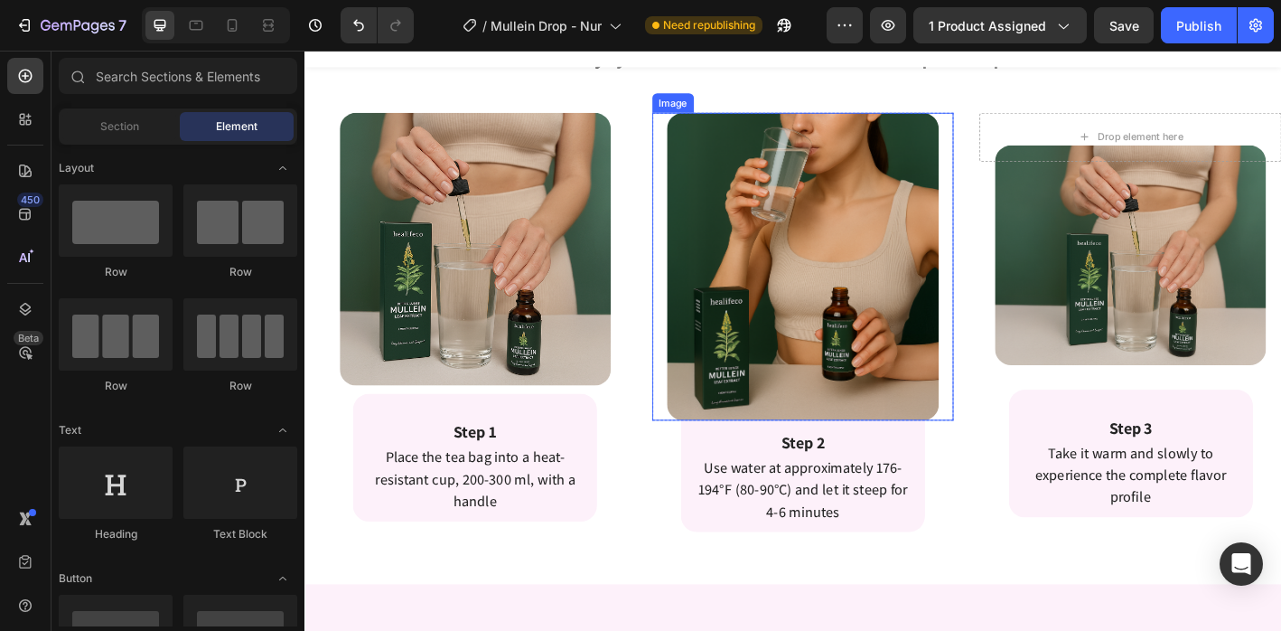
click at [895, 245] on img at bounding box center [858, 290] width 302 height 342
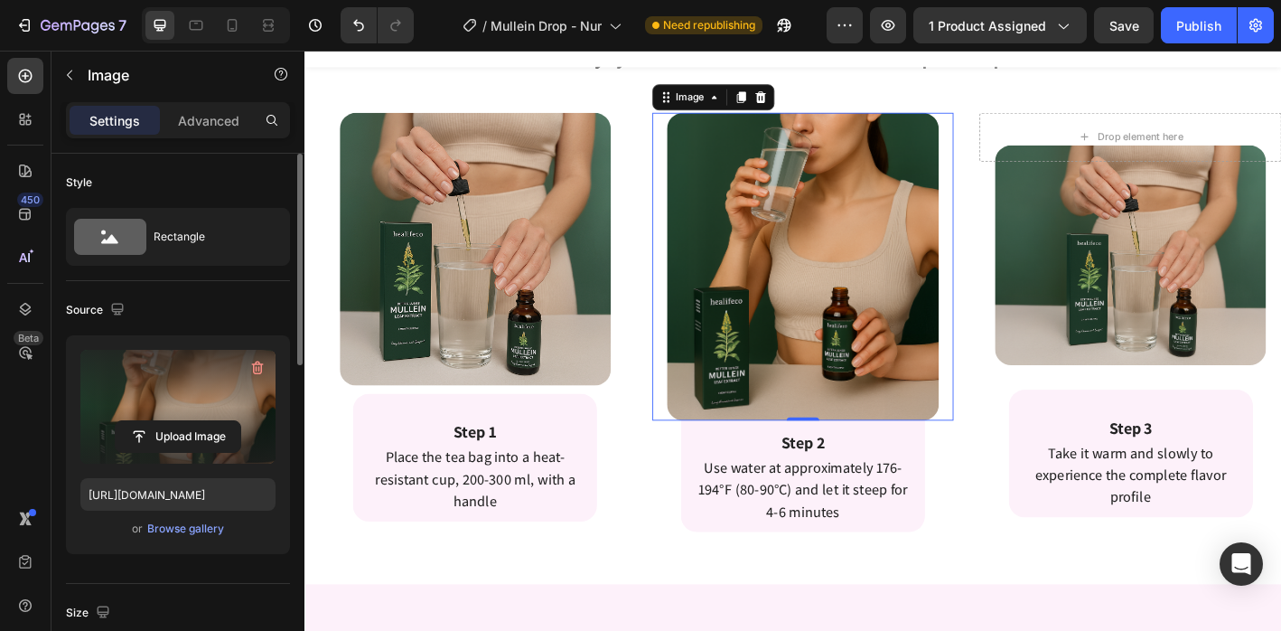
click at [164, 398] on label at bounding box center [177, 407] width 195 height 114
click at [164, 421] on input "file" at bounding box center [178, 436] width 125 height 31
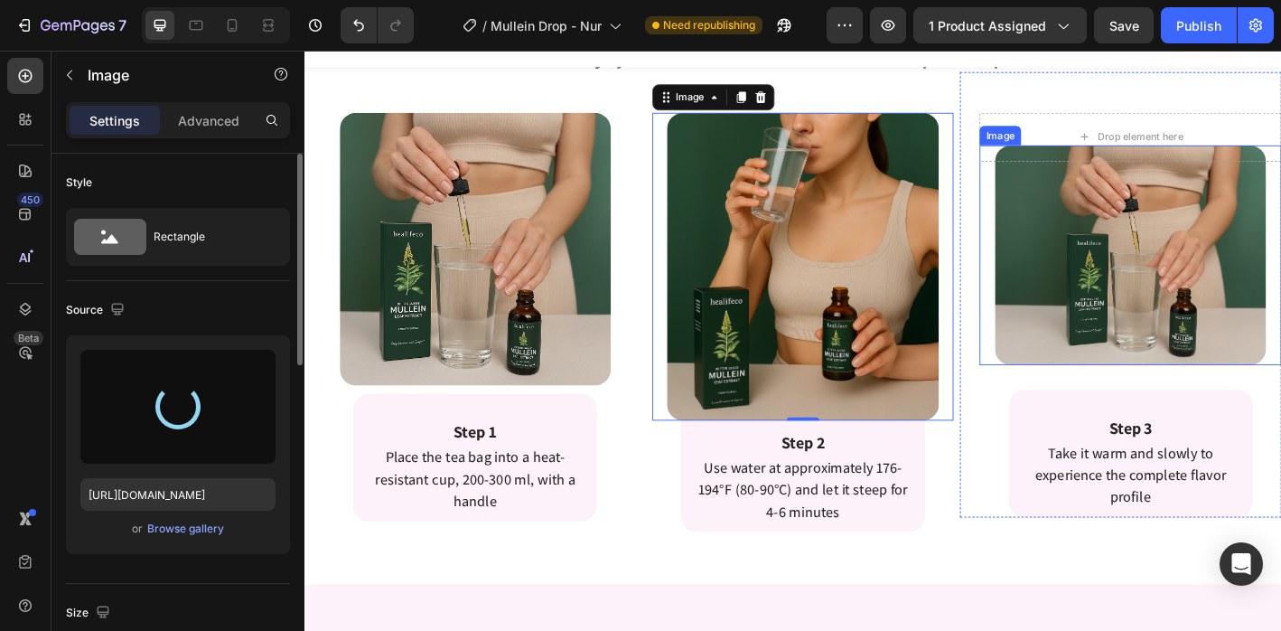
type input "https://cdn.shopify.com/s/files/1/0665/9355/4687/files/gempages_464015395364275…"
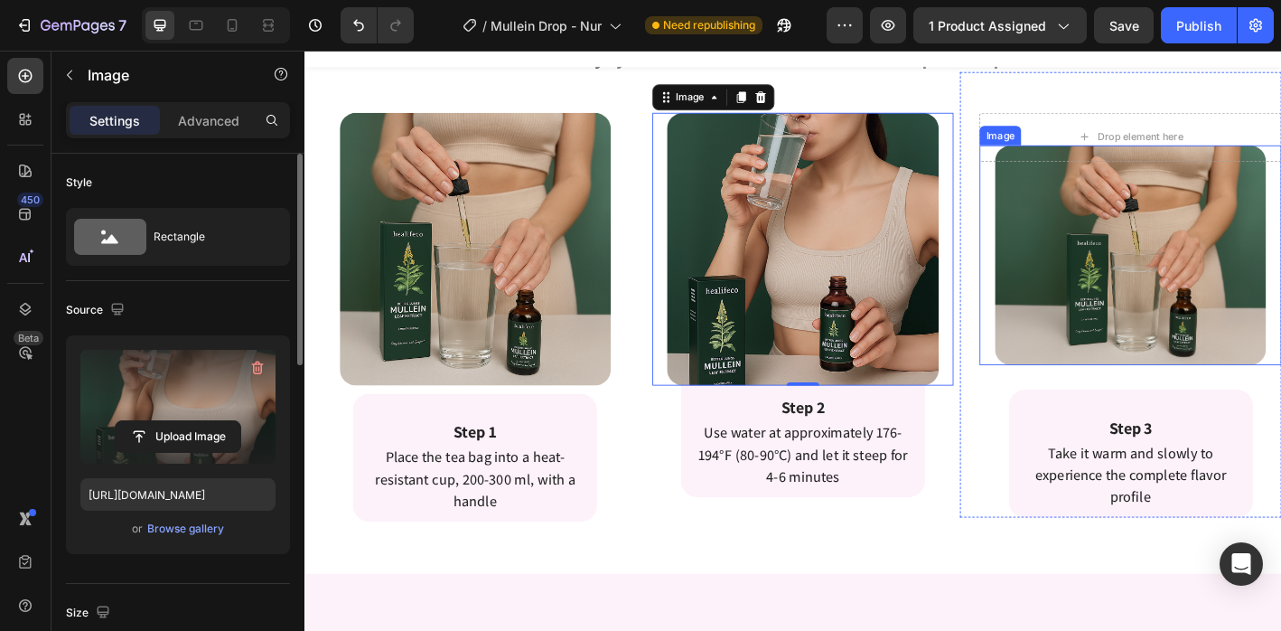
click at [1122, 260] on img at bounding box center [1222, 277] width 302 height 245
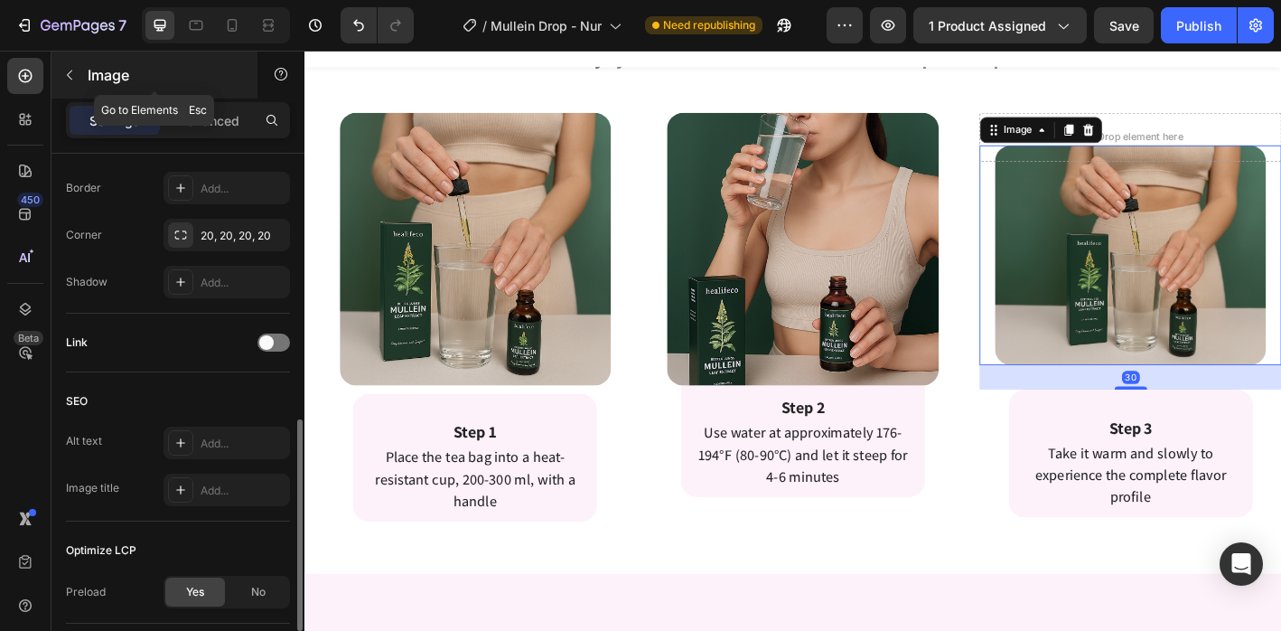
click at [78, 75] on button "button" at bounding box center [69, 75] width 29 height 29
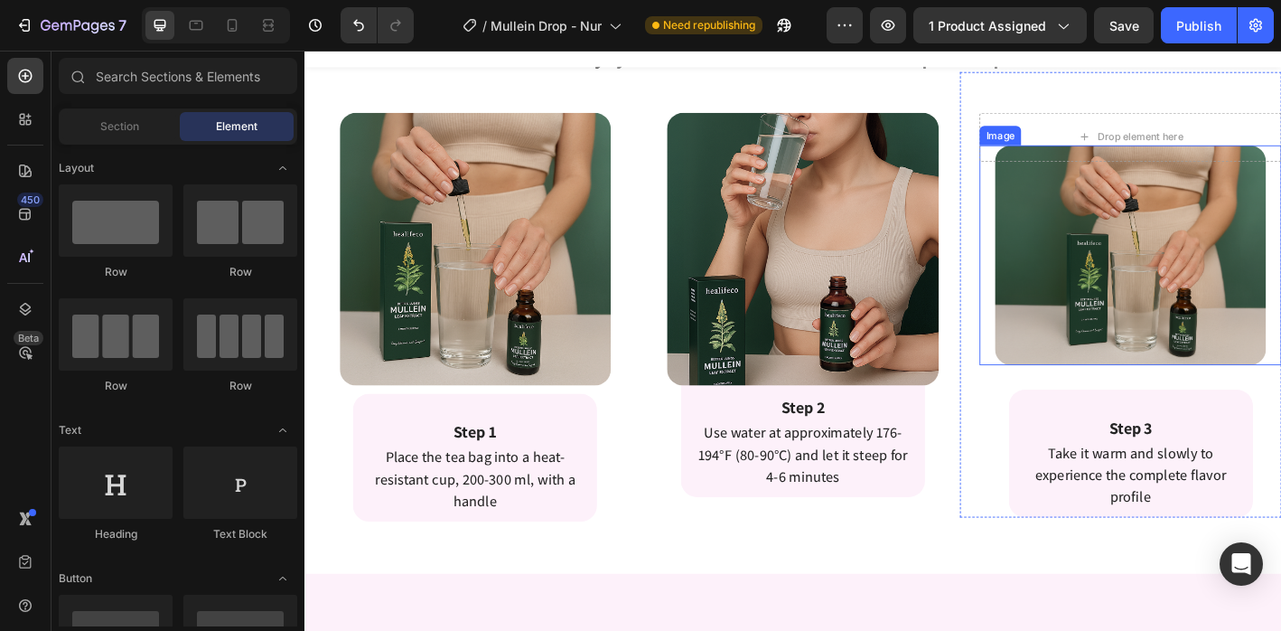
click at [1217, 254] on img at bounding box center [1222, 277] width 302 height 245
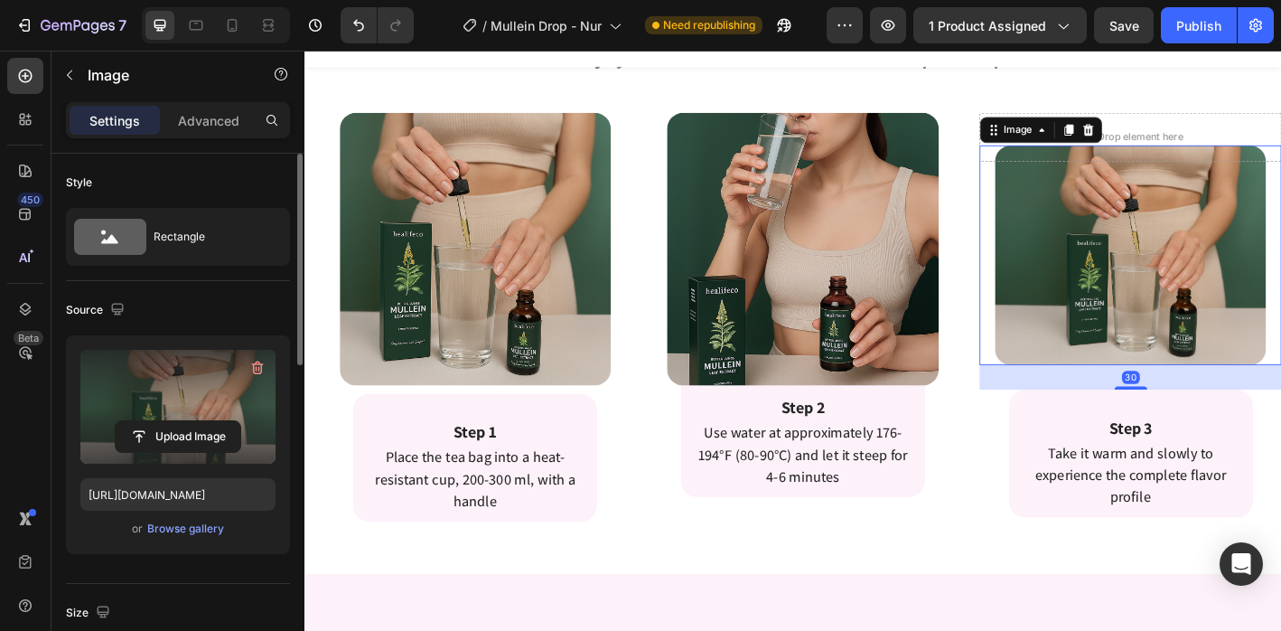
click at [248, 410] on label at bounding box center [177, 407] width 195 height 114
click at [240, 421] on input "file" at bounding box center [178, 436] width 125 height 31
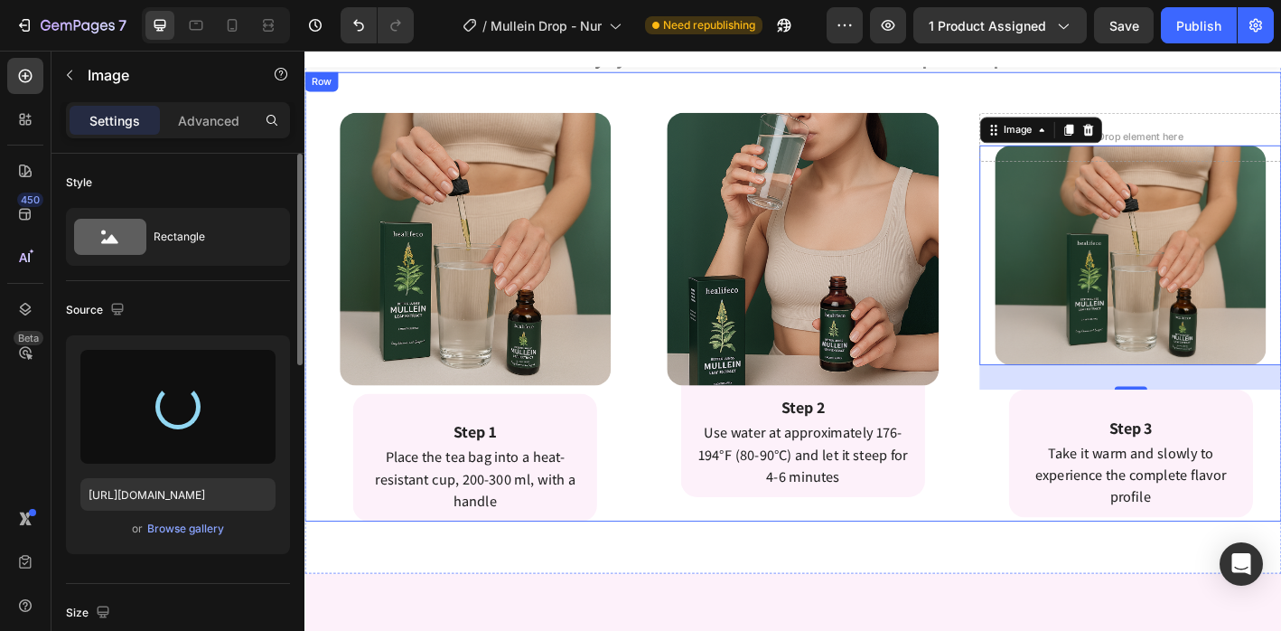
type input "https://cdn.shopify.com/s/files/1/0665/9355/4687/files/gempages_464015395364275…"
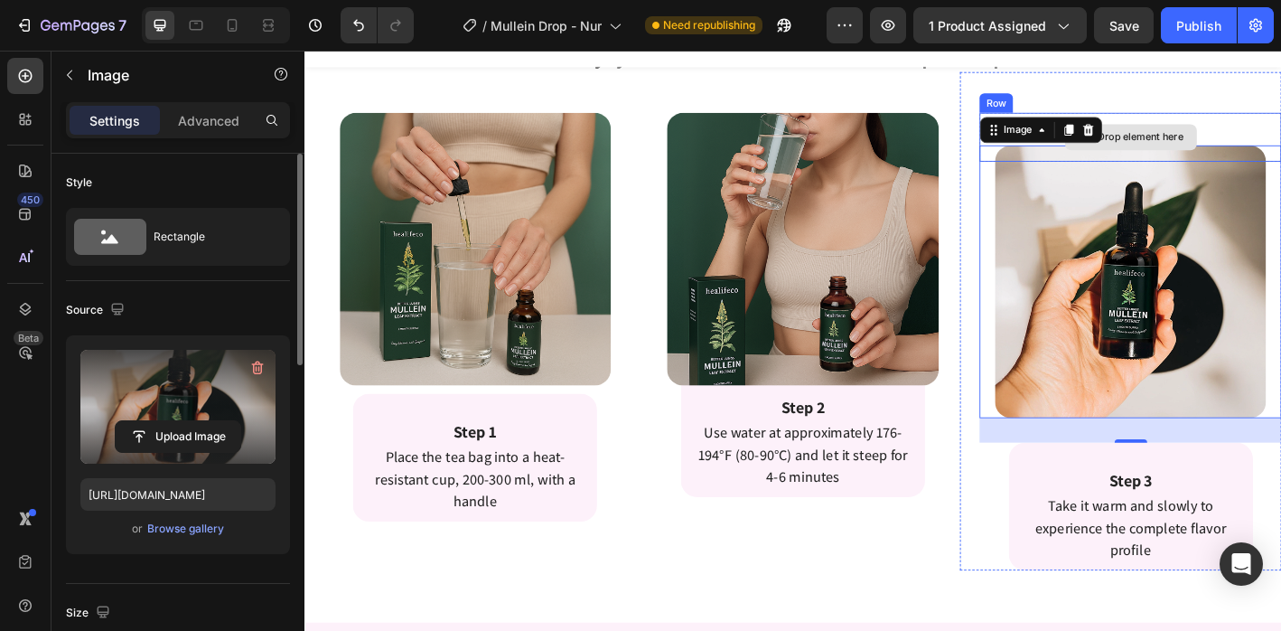
click at [1249, 132] on div "Drop element here" at bounding box center [1222, 146] width 146 height 29
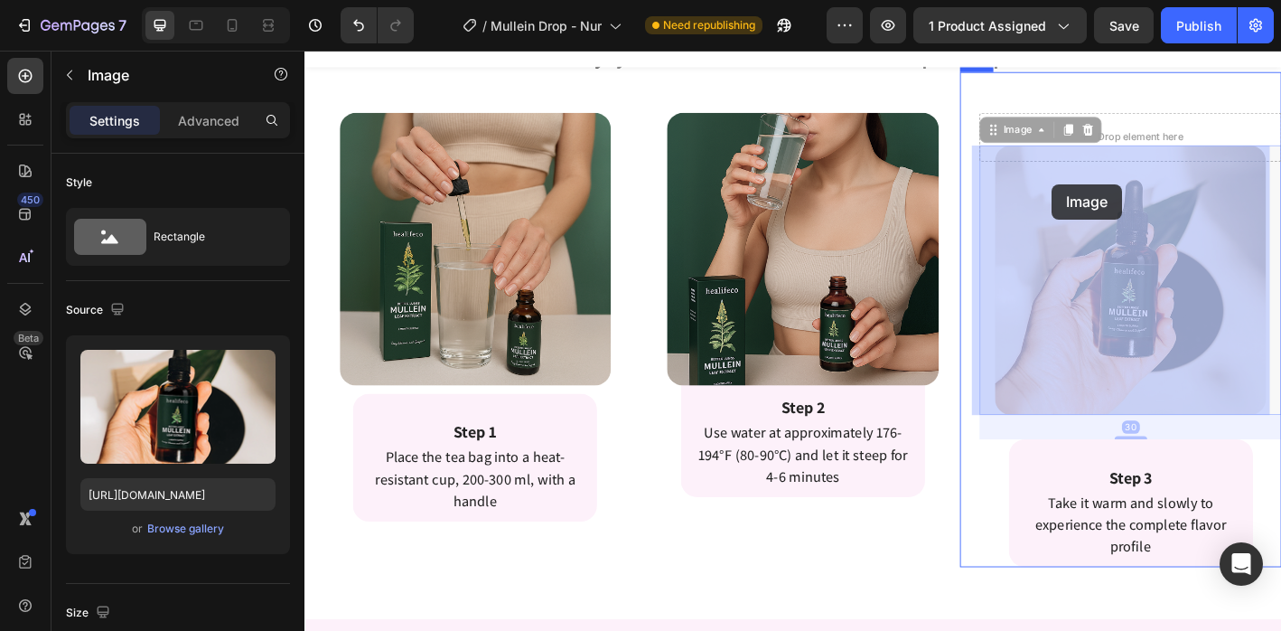
drag, startPoint x: 1134, startPoint y: 232, endPoint x: 1134, endPoint y: 201, distance: 31.6
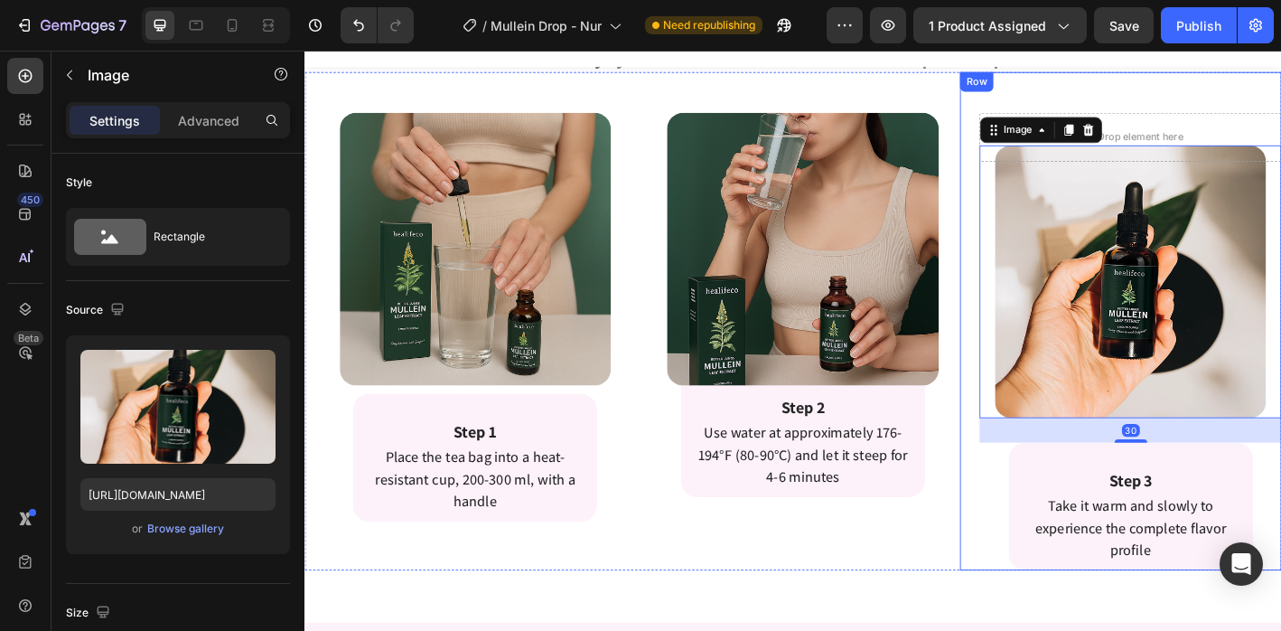
click at [1021, 256] on div "Image Row Step 1 Text Block Place the tea bag into a heat-resistant cup, 200-30…" at bounding box center [847, 350] width 1084 height 553
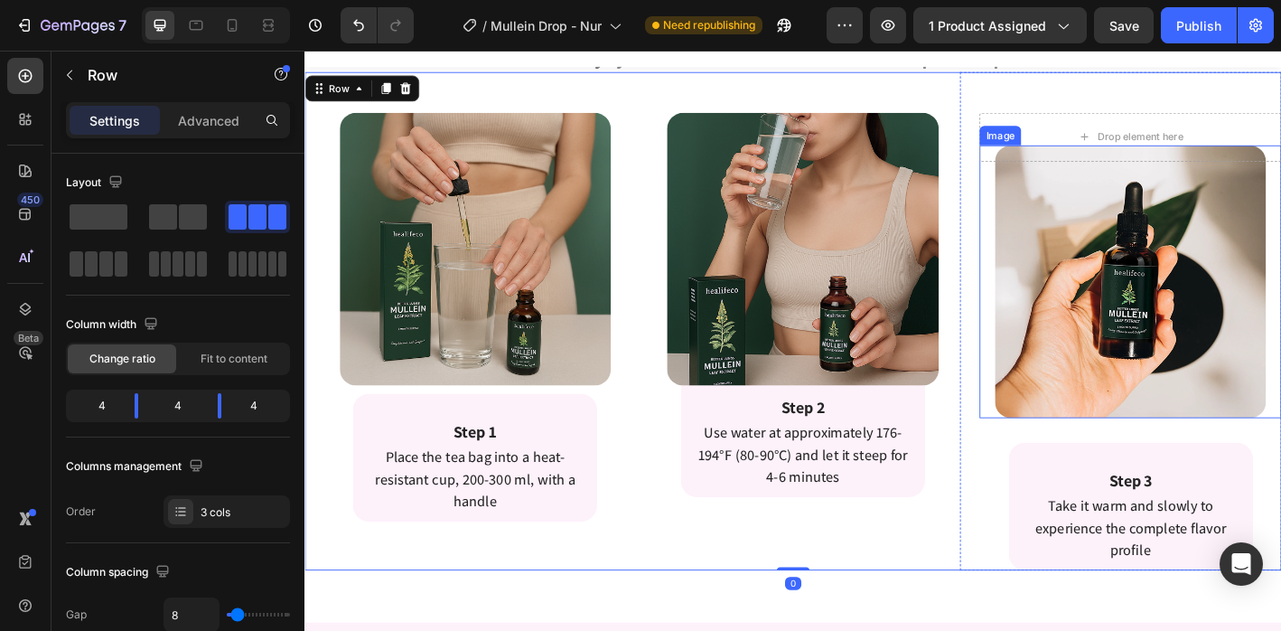
click at [1138, 258] on img at bounding box center [1222, 306] width 302 height 303
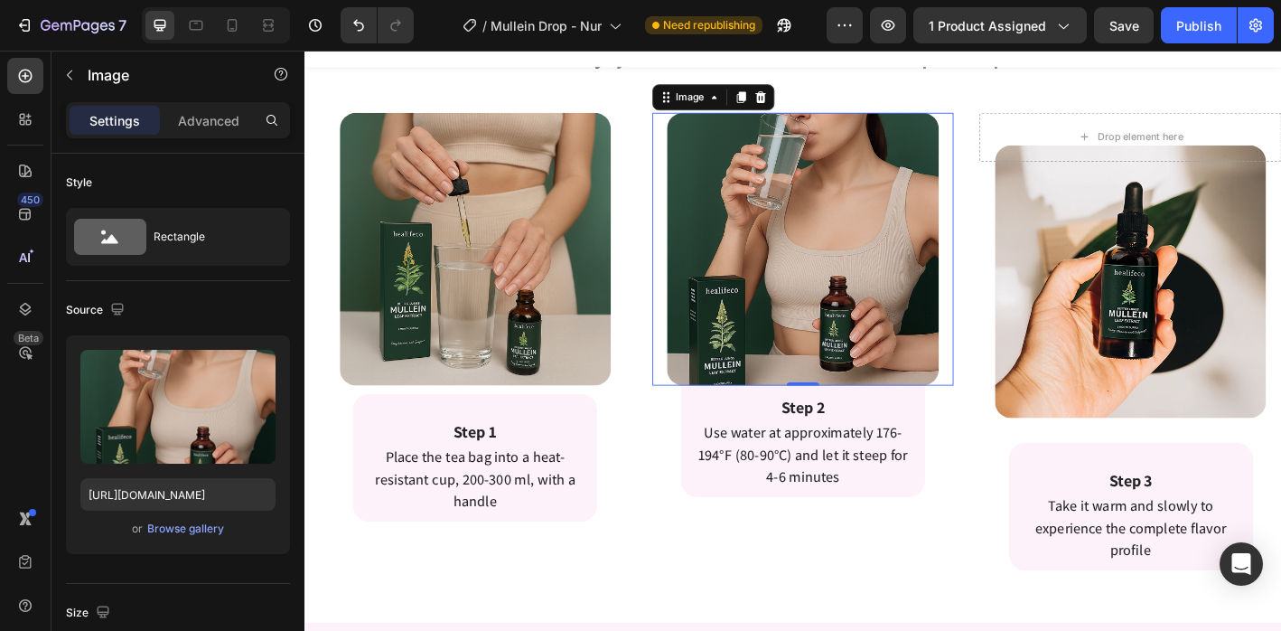
click at [950, 139] on img at bounding box center [858, 270] width 302 height 303
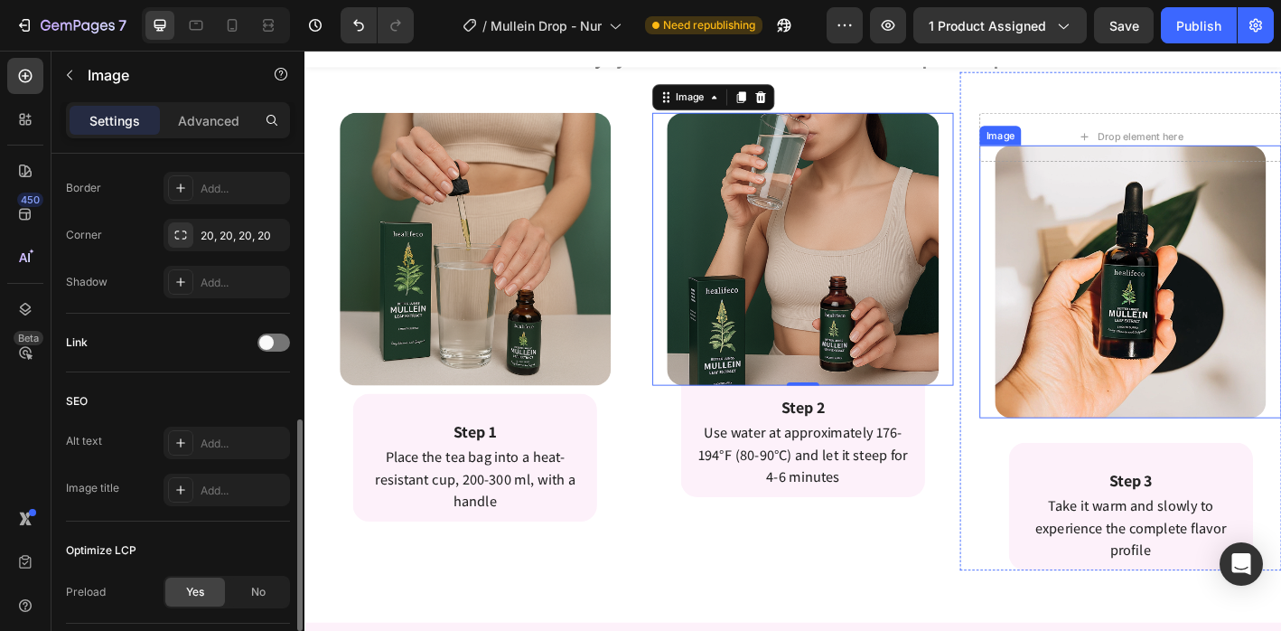
click at [1161, 211] on img at bounding box center [1222, 306] width 302 height 303
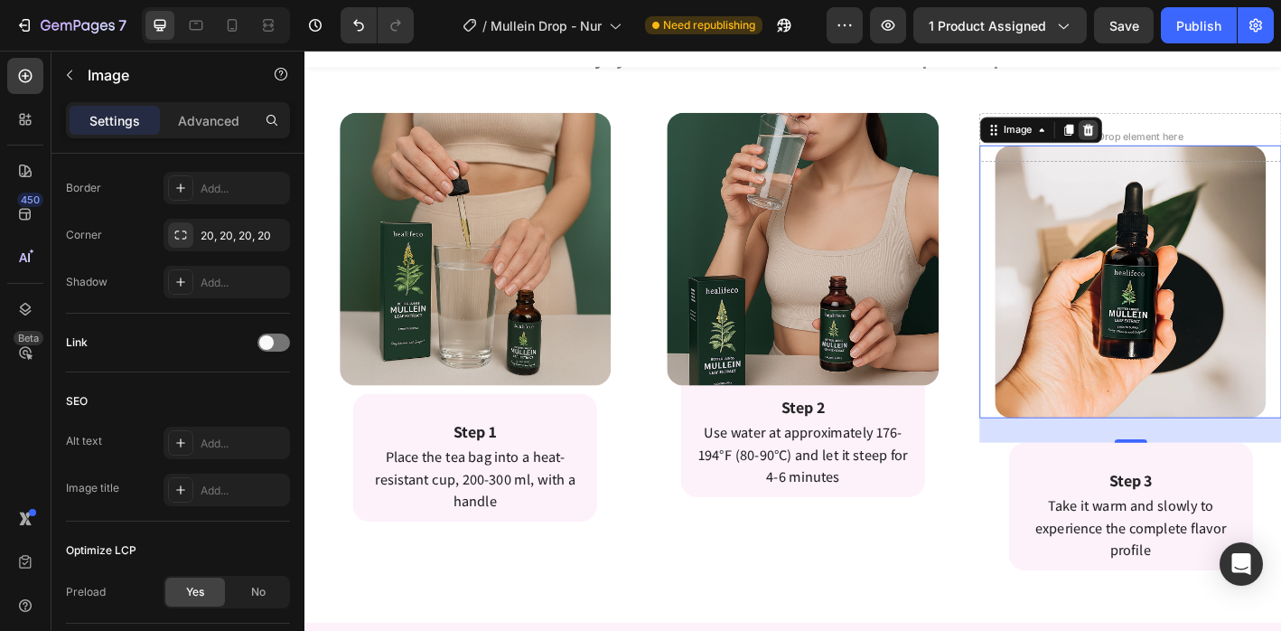
click at [1168, 144] on icon at bounding box center [1174, 138] width 12 height 13
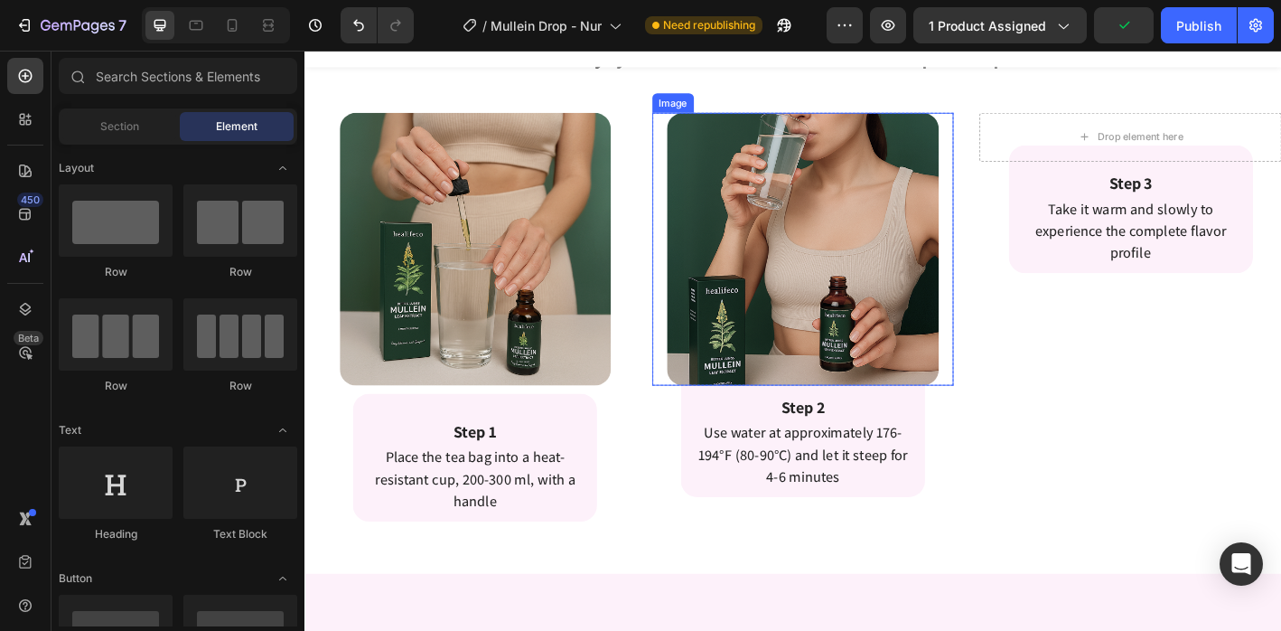
click at [881, 159] on img at bounding box center [858, 270] width 302 height 303
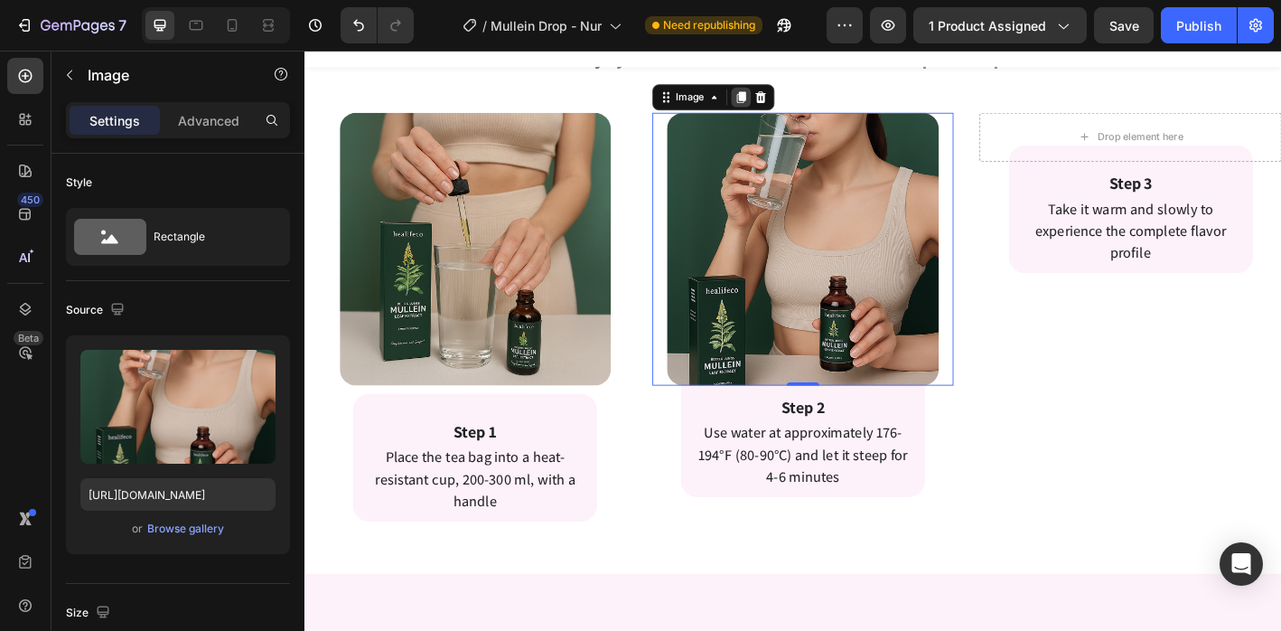
click at [783, 99] on icon at bounding box center [788, 102] width 10 height 13
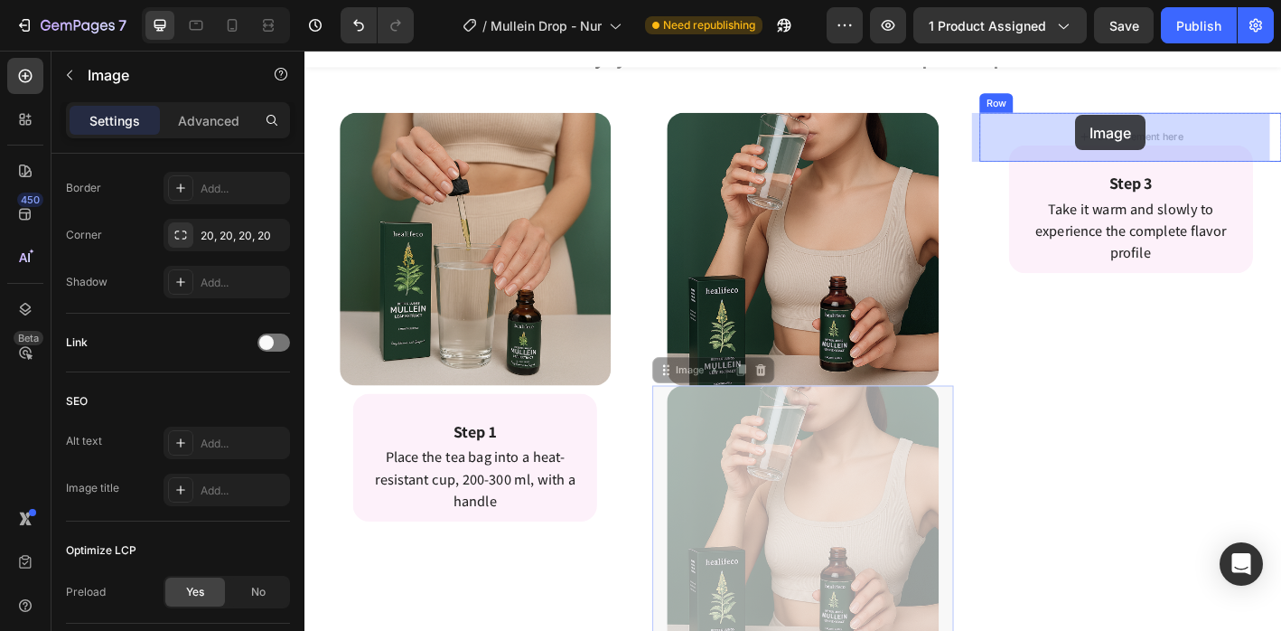
drag, startPoint x: 924, startPoint y: 443, endPoint x: 1160, endPoint y: 122, distance: 398.2
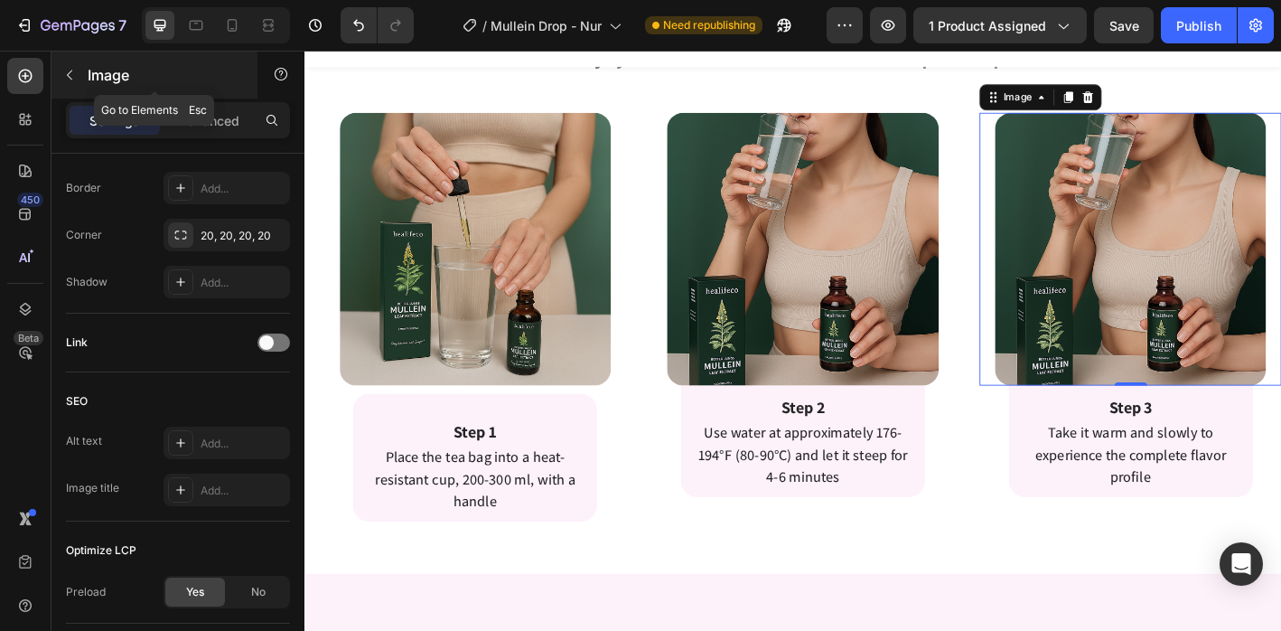
click at [83, 70] on button "button" at bounding box center [69, 75] width 29 height 29
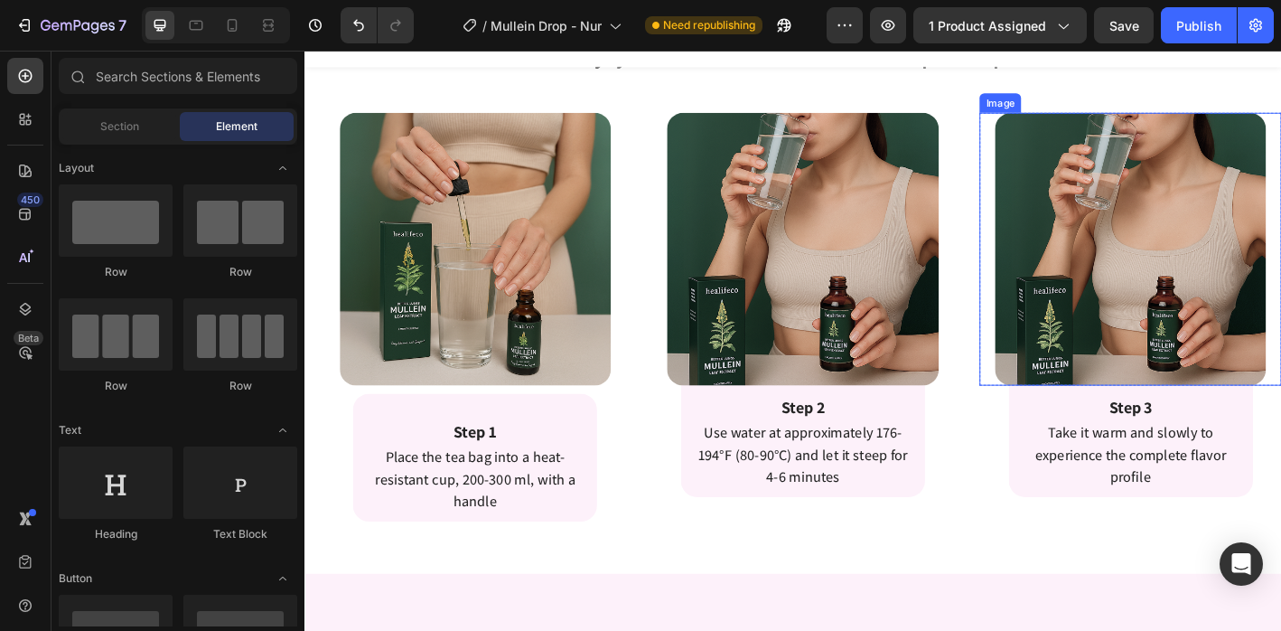
click at [1093, 248] on img at bounding box center [1222, 270] width 302 height 303
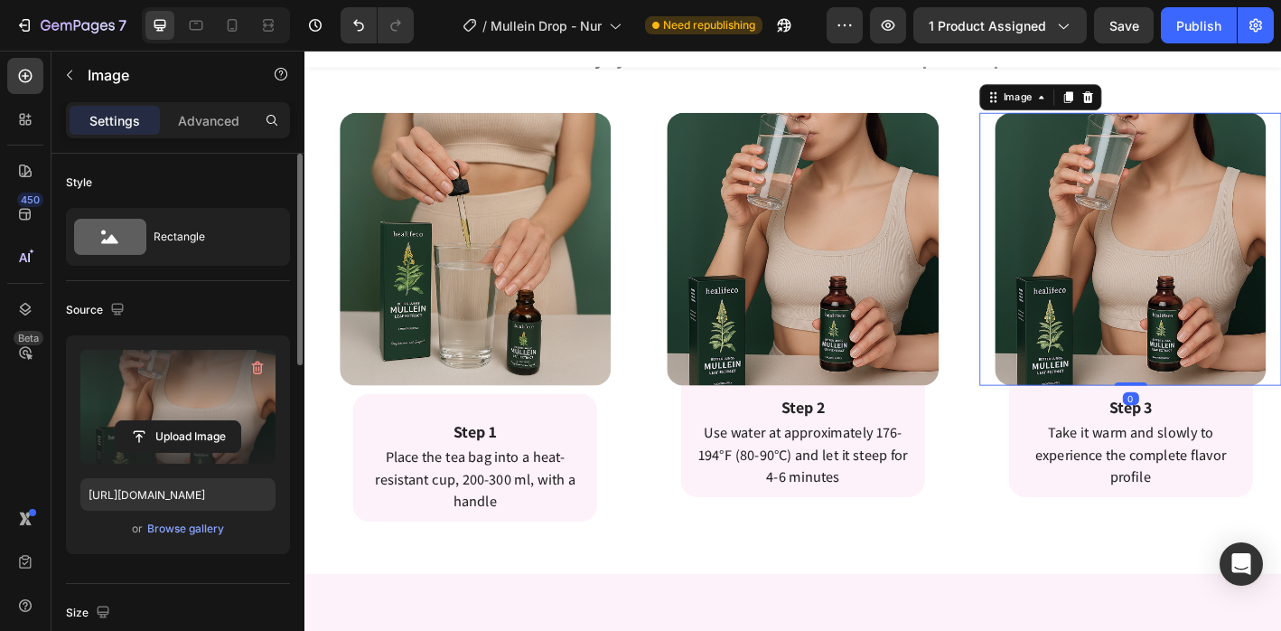
click at [147, 387] on label at bounding box center [177, 407] width 195 height 114
click at [147, 421] on input "file" at bounding box center [178, 436] width 125 height 31
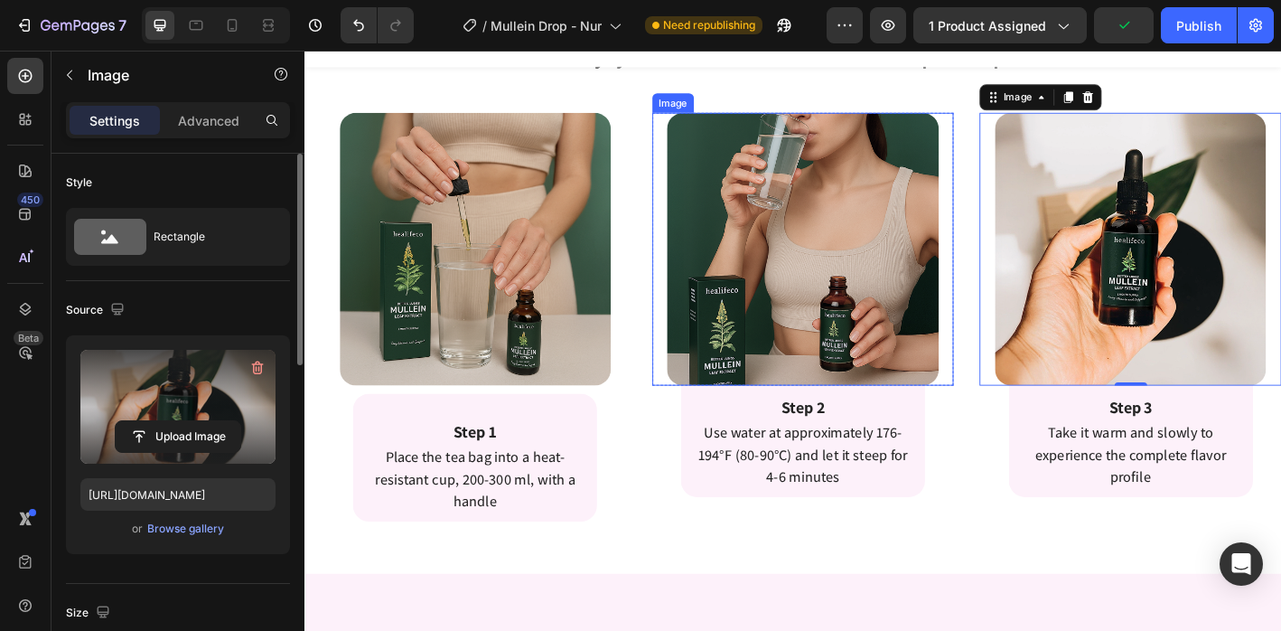
type input "https://cdn.shopify.com/s/files/1/0665/9355/4687/files/gempages_464015395364275…"
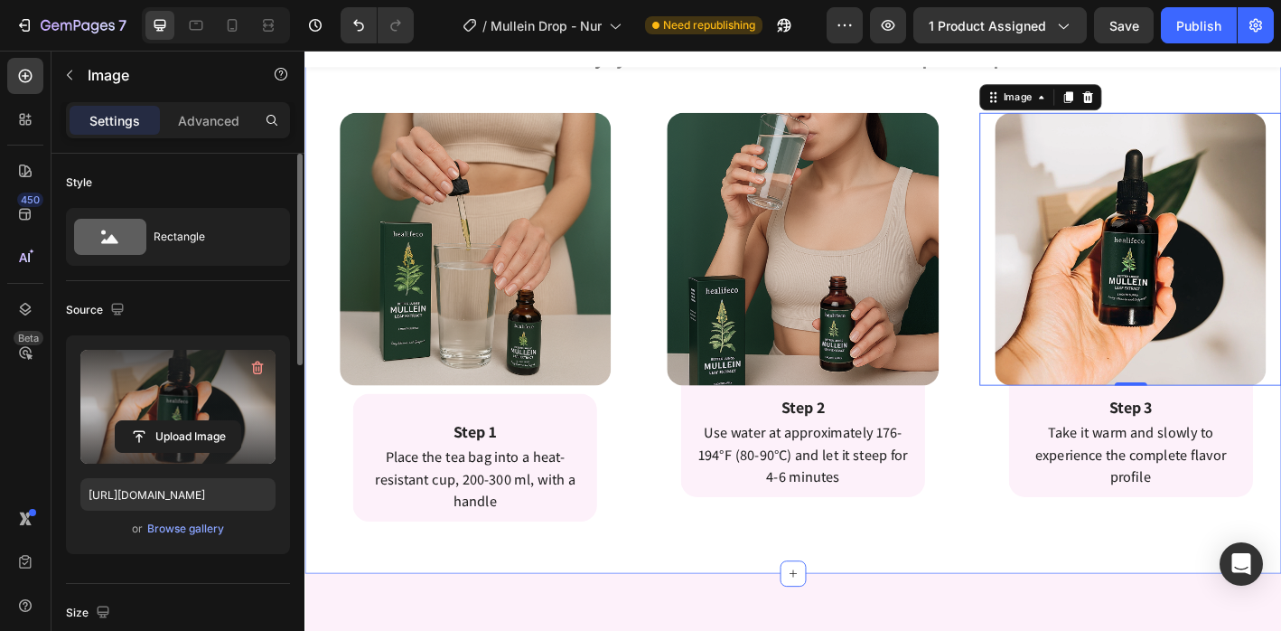
click at [951, 602] on div "Enjoy Healifeco Detox Tea In 3 Simple Steps Heading Enjoy Detox Tea In 3 Simple…" at bounding box center [847, 327] width 1084 height 606
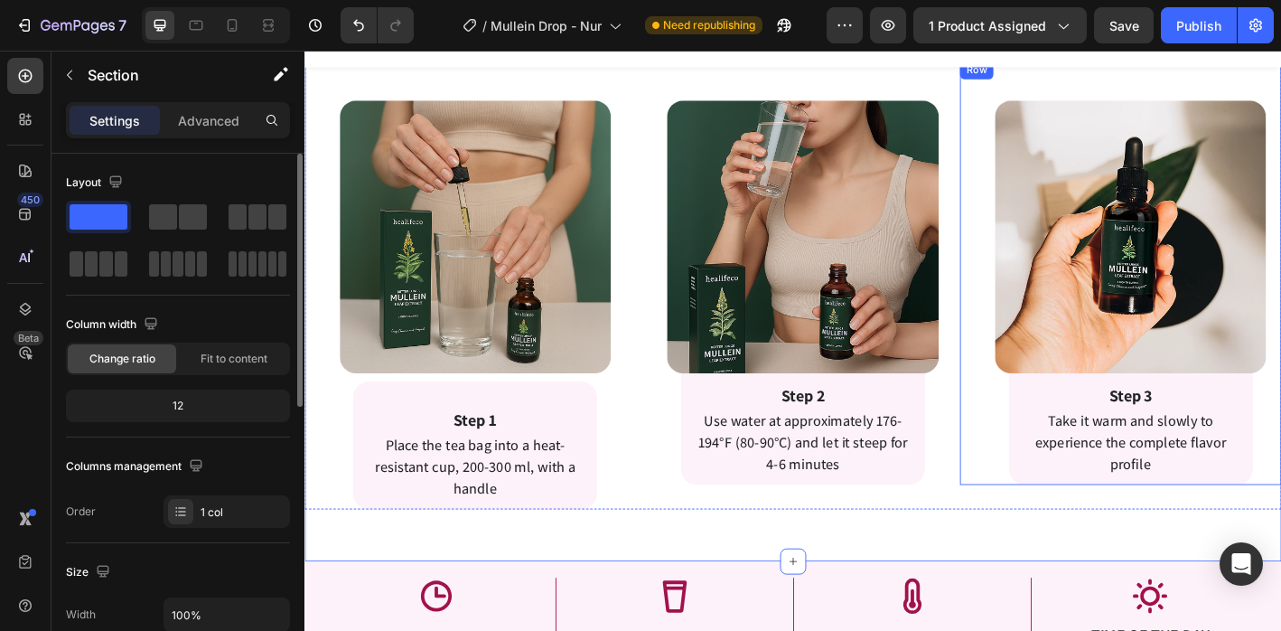
scroll to position [3832, 0]
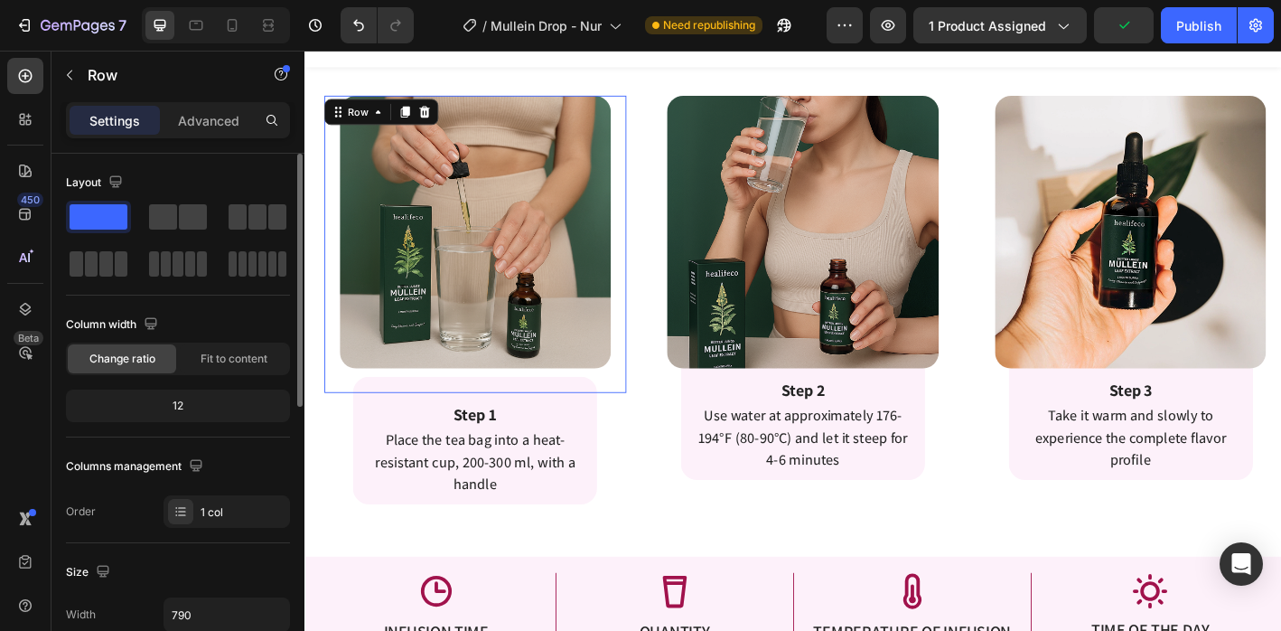
click at [577, 424] on div "Image" at bounding box center [493, 265] width 335 height 330
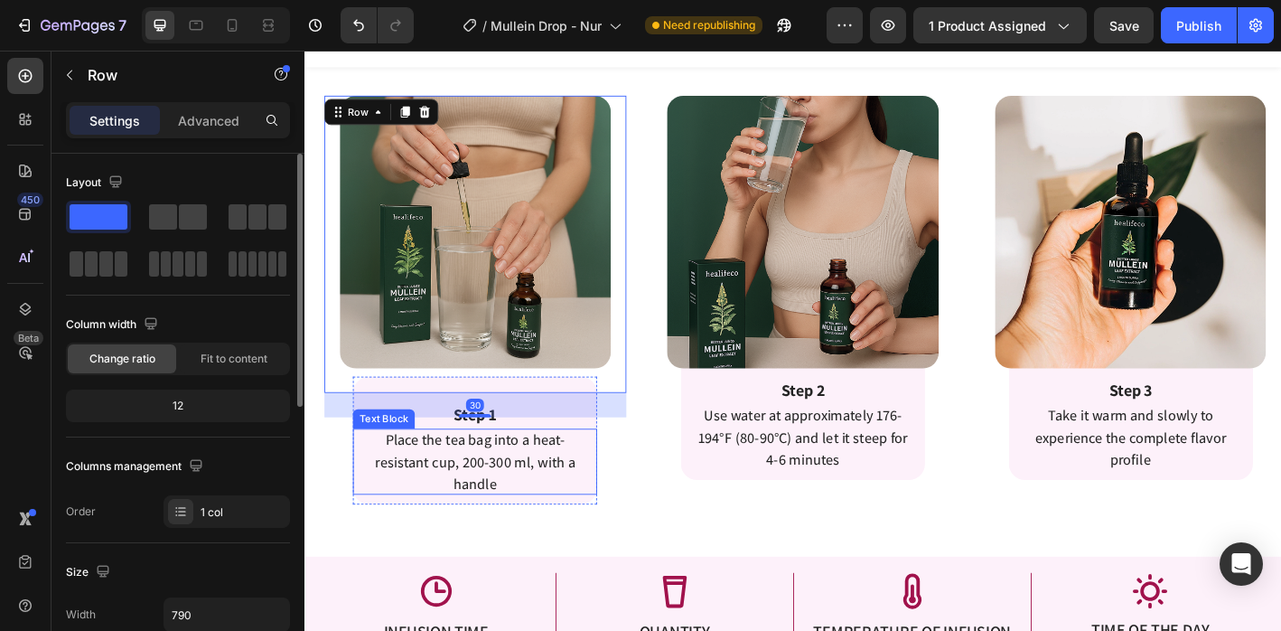
click at [599, 513] on p "Place the tea bag into a heat-resistant cup, 200-300 ml, with a handle" at bounding box center [493, 506] width 244 height 73
click at [593, 420] on div "Image" at bounding box center [493, 265] width 335 height 330
click at [607, 463] on p "Step 1" at bounding box center [493, 454] width 267 height 27
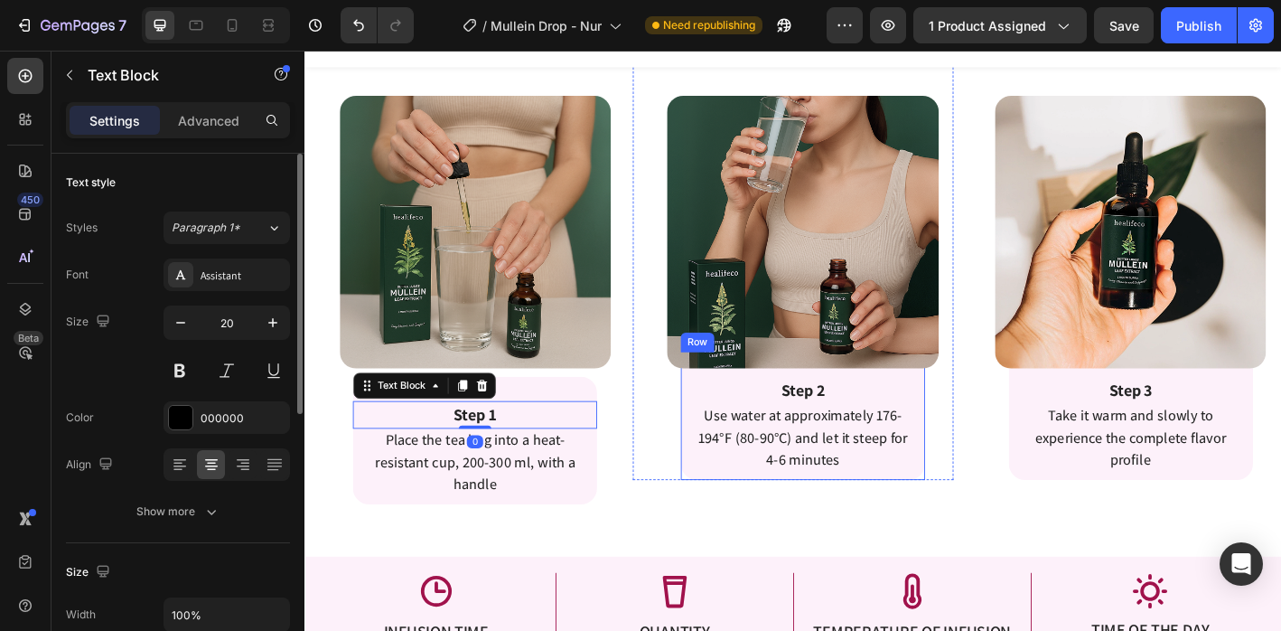
click at [820, 405] on div "Step 2 Text Block Use water at approximately 176-194°F (80-90°C) and let it ste…" at bounding box center [857, 456] width 271 height 142
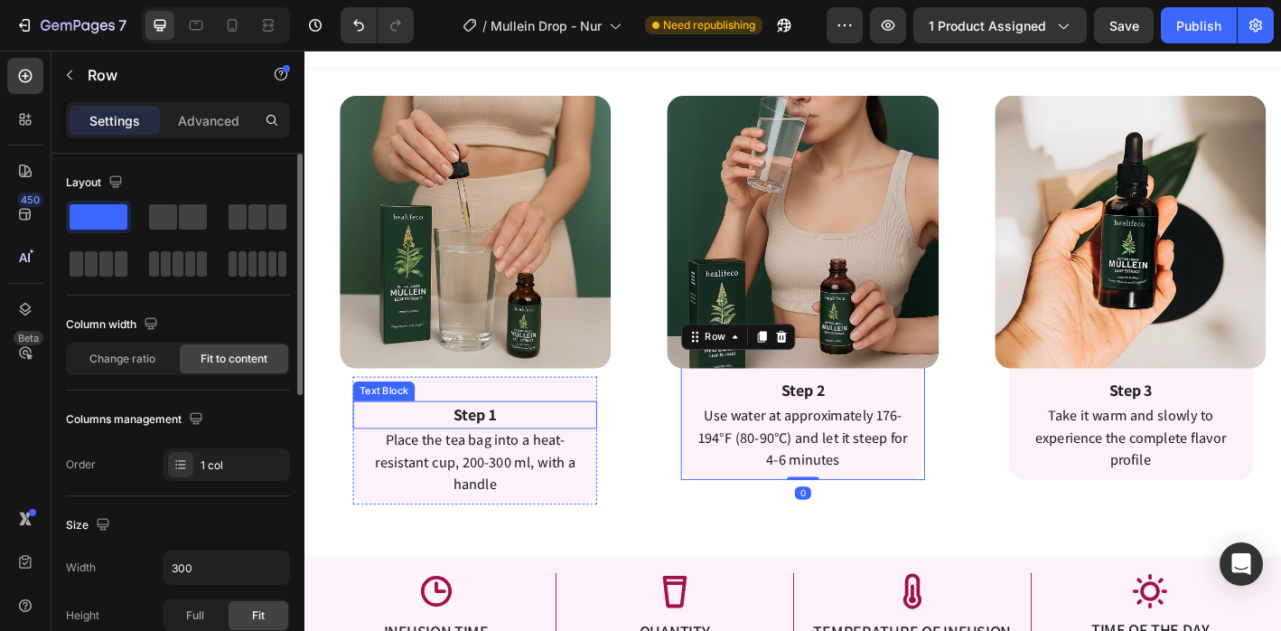
click at [621, 457] on p "Step 1" at bounding box center [493, 454] width 267 height 27
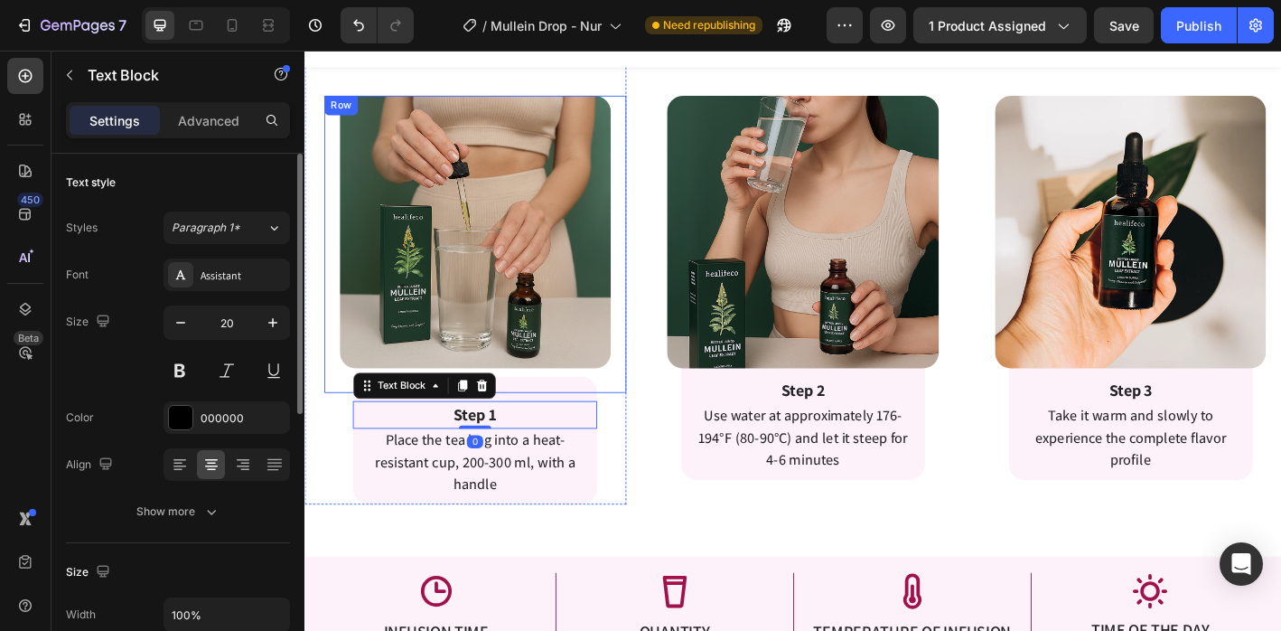
click at [605, 424] on div "Image" at bounding box center [493, 265] width 335 height 330
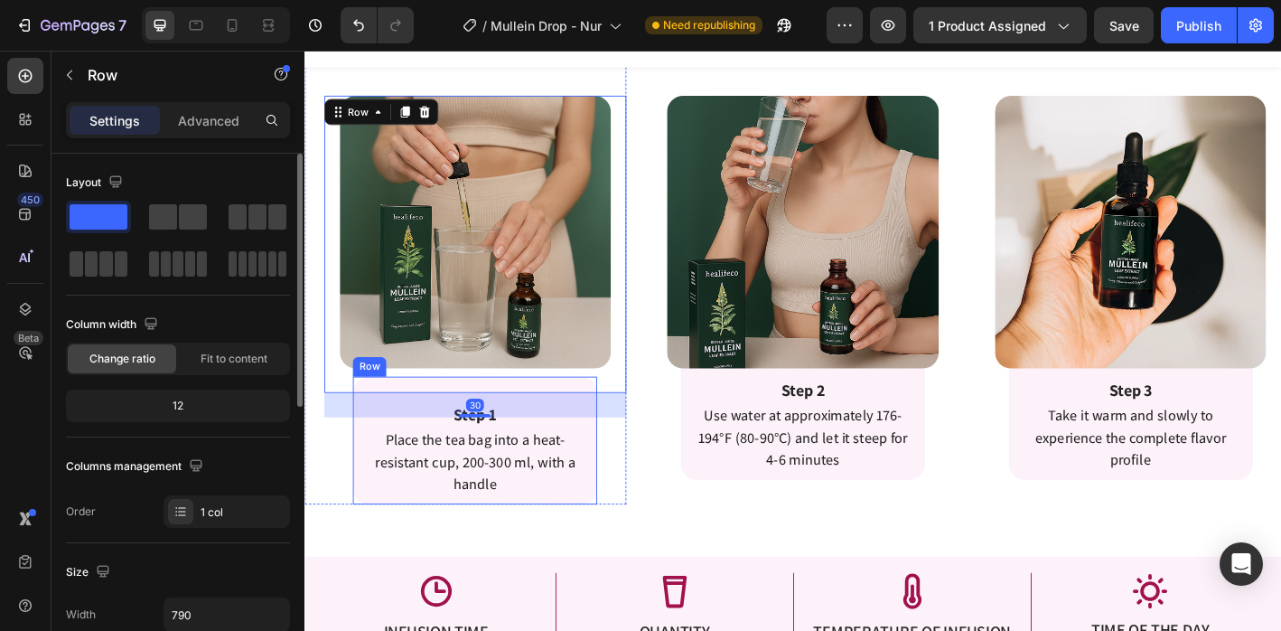
click at [593, 541] on div "Step 1 Text Block Place the tea bag into a heat-resistant cup, 200-300 ml, with…" at bounding box center [493, 483] width 271 height 142
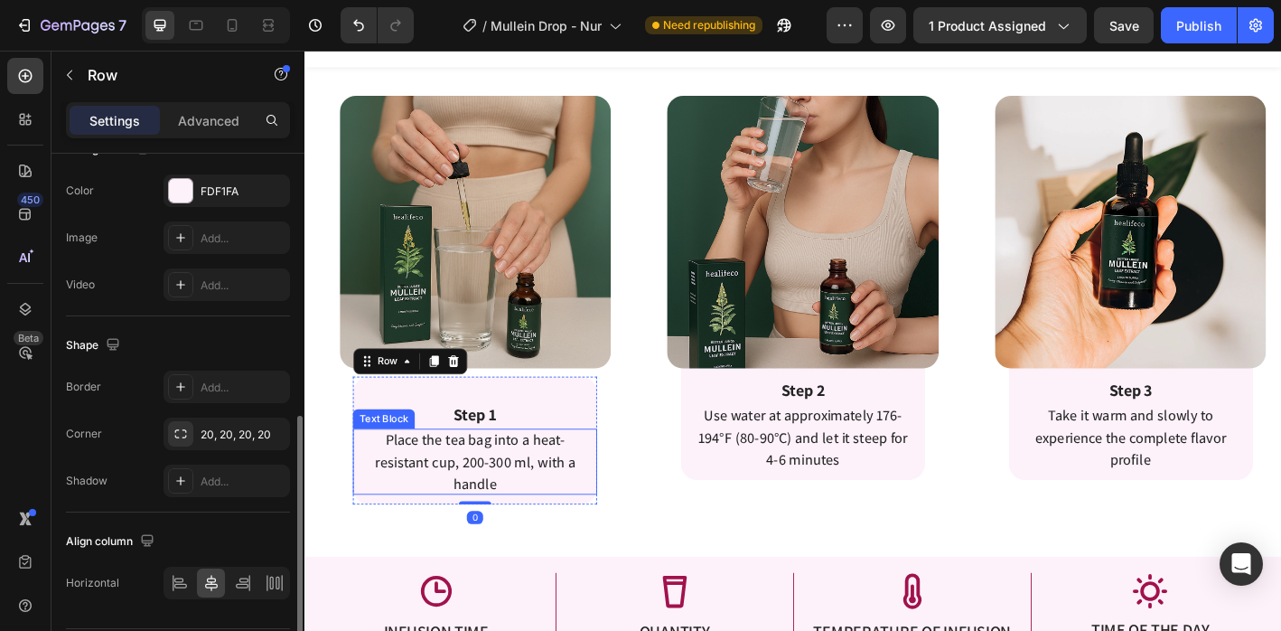
click at [592, 529] on p "Place the tea bag into a heat-resistant cup, 200-300 ml, with a handle" at bounding box center [493, 506] width 244 height 73
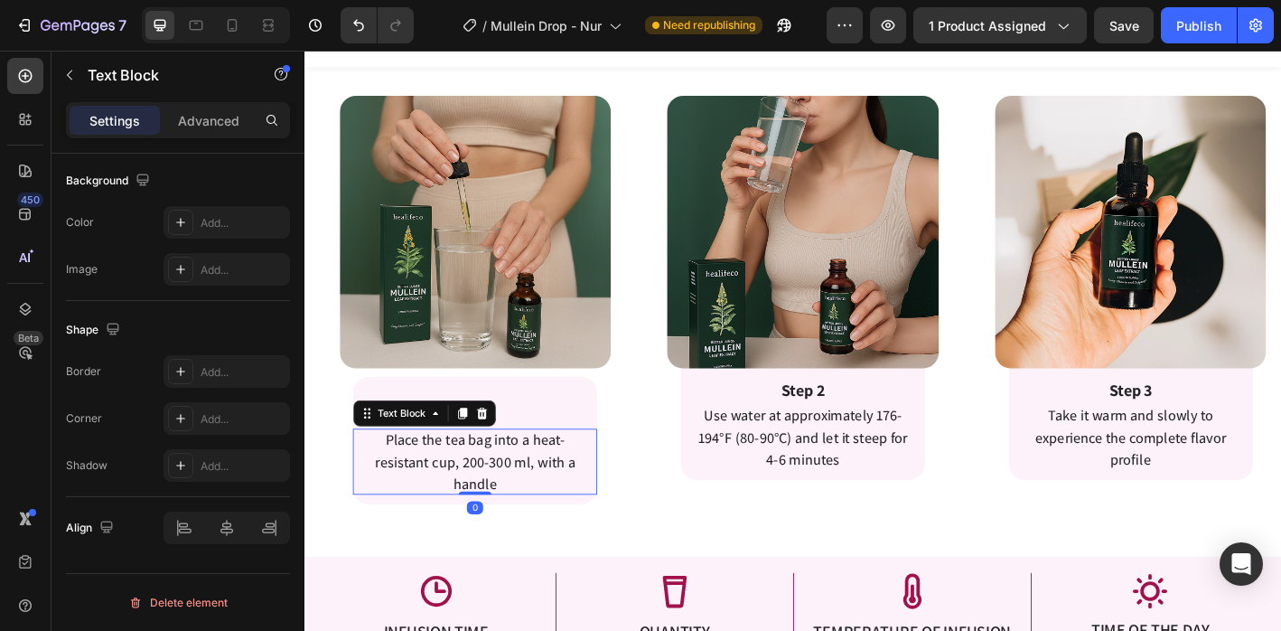
scroll to position [0, 0]
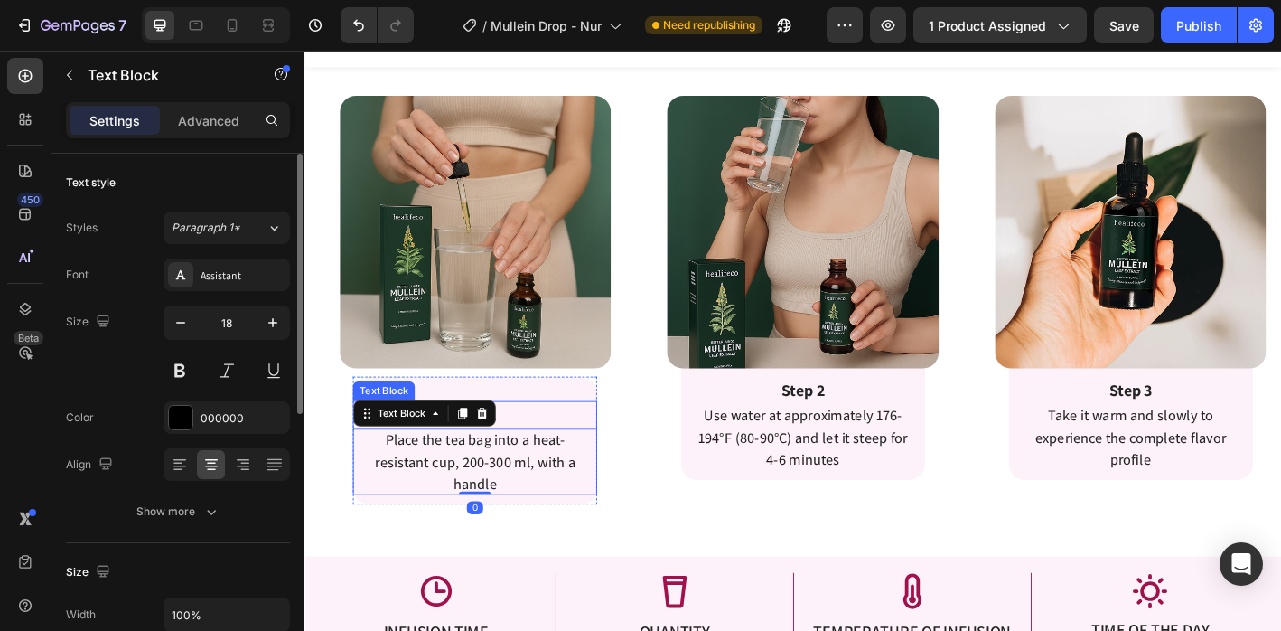
click at [592, 439] on div "Step 1" at bounding box center [493, 454] width 271 height 31
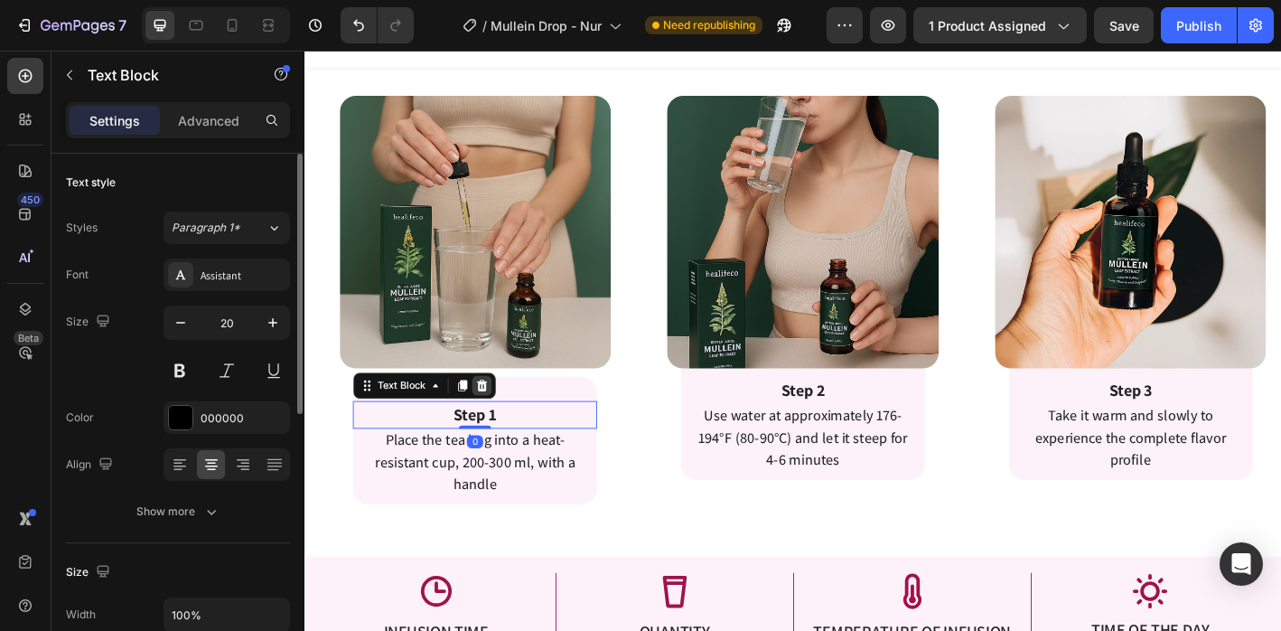
click at [500, 419] on icon at bounding box center [500, 422] width 14 height 14
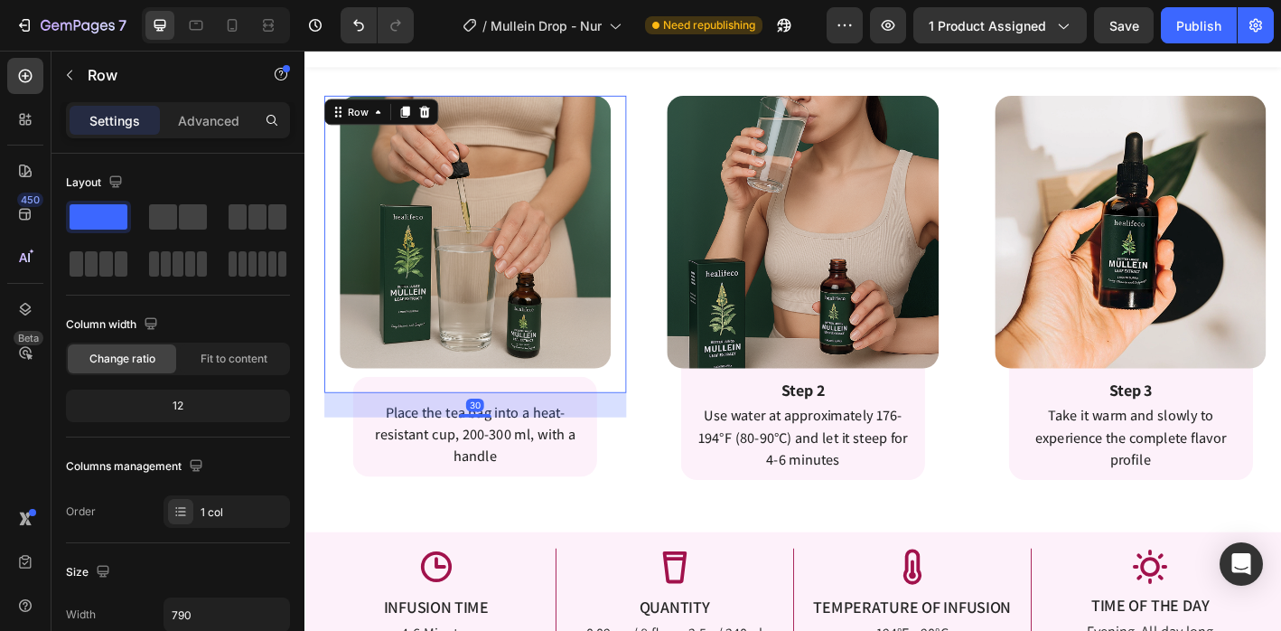
click at [523, 422] on div "Image" at bounding box center [493, 265] width 335 height 330
click at [549, 477] on span "Place the tea bag into a heat-resistant cup, 200-300 ml, with a handle" at bounding box center [493, 476] width 222 height 70
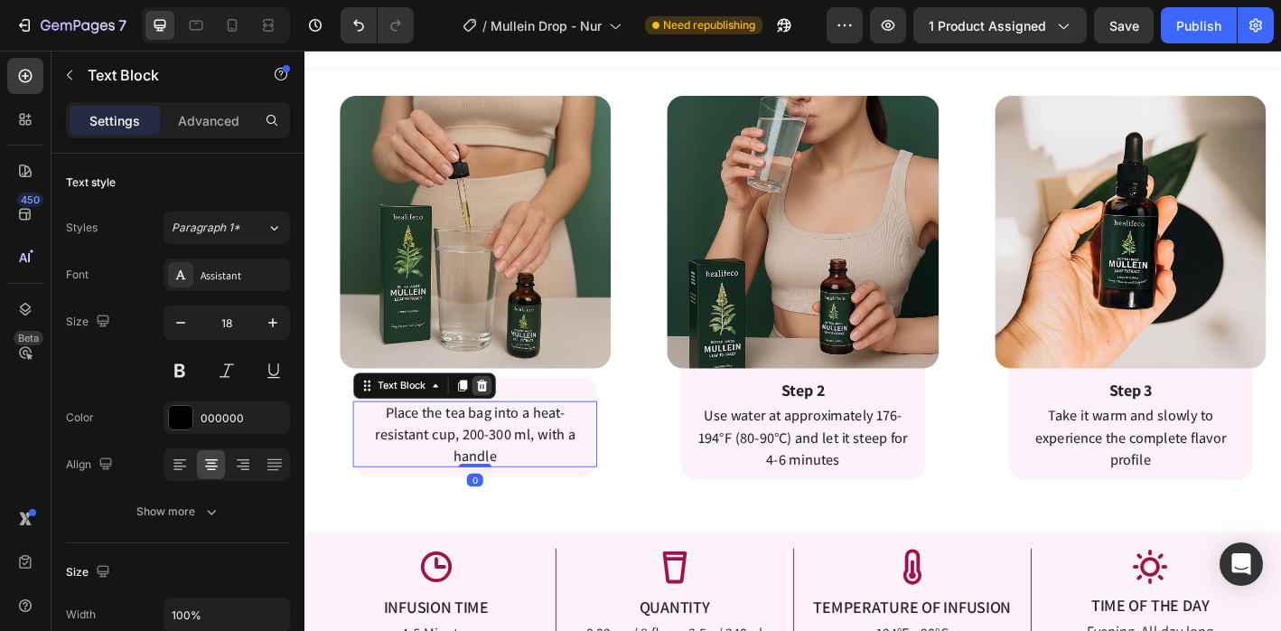
click at [494, 415] on icon at bounding box center [500, 422] width 14 height 14
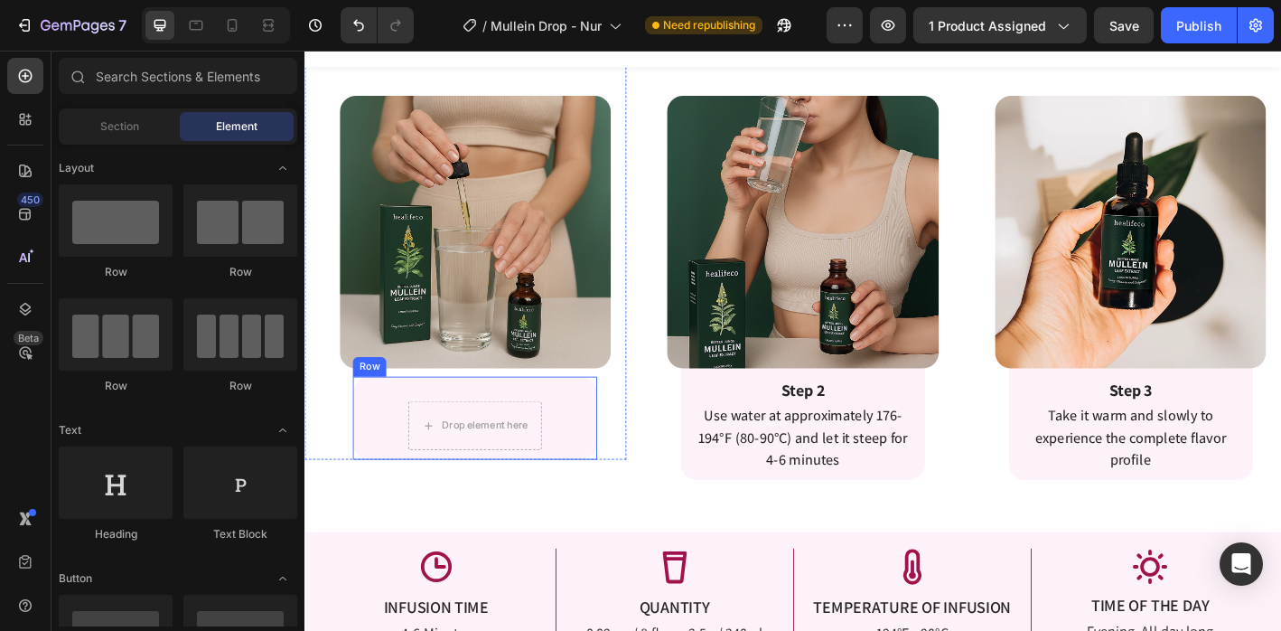
click at [618, 461] on div "Drop element here Row" at bounding box center [493, 458] width 271 height 92
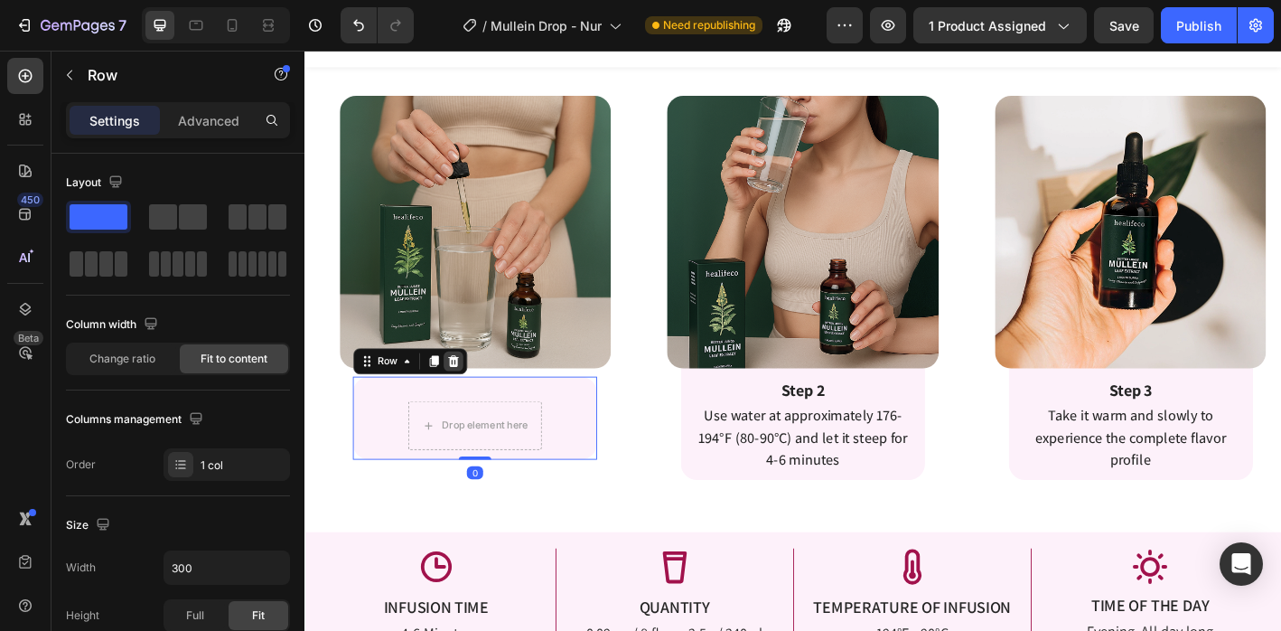
click at [476, 392] on div at bounding box center [469, 395] width 22 height 22
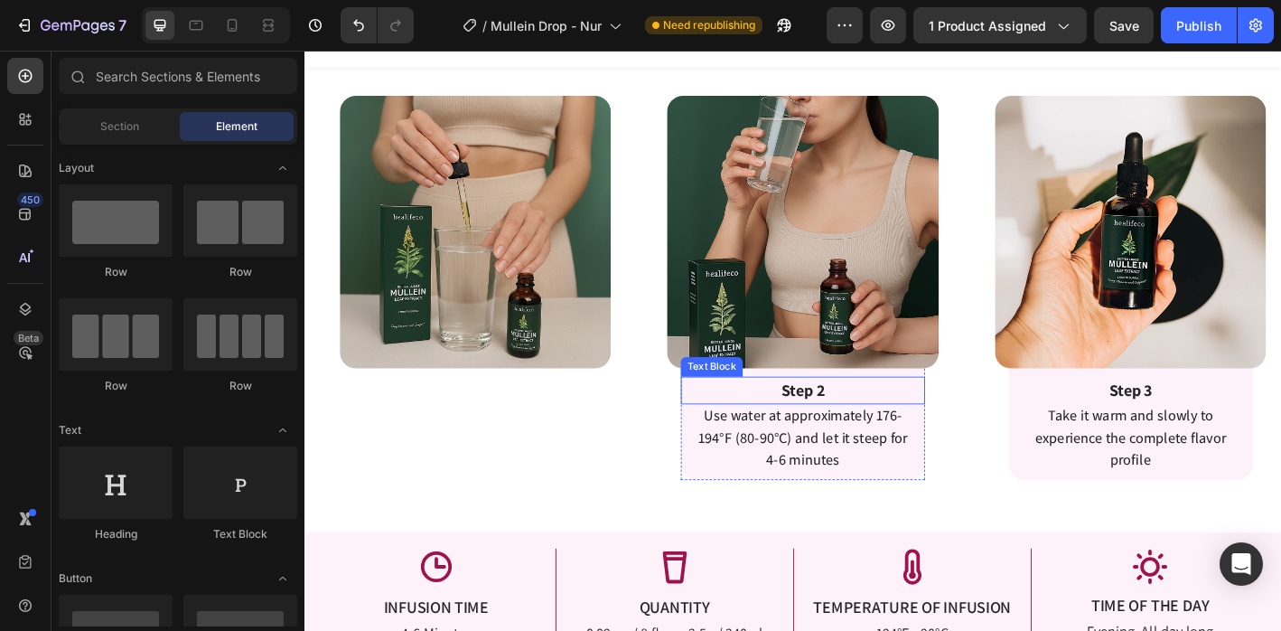
click at [736, 416] on p "Step 2" at bounding box center [857, 427] width 267 height 27
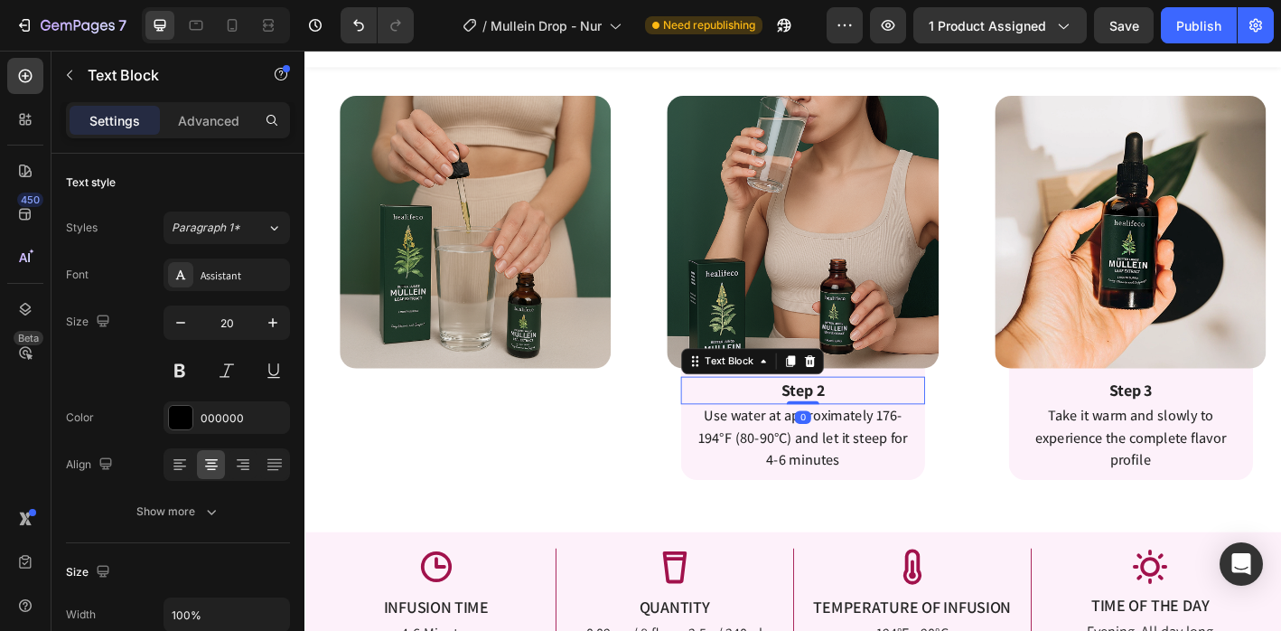
click at [853, 416] on strong "Step 2" at bounding box center [857, 427] width 48 height 23
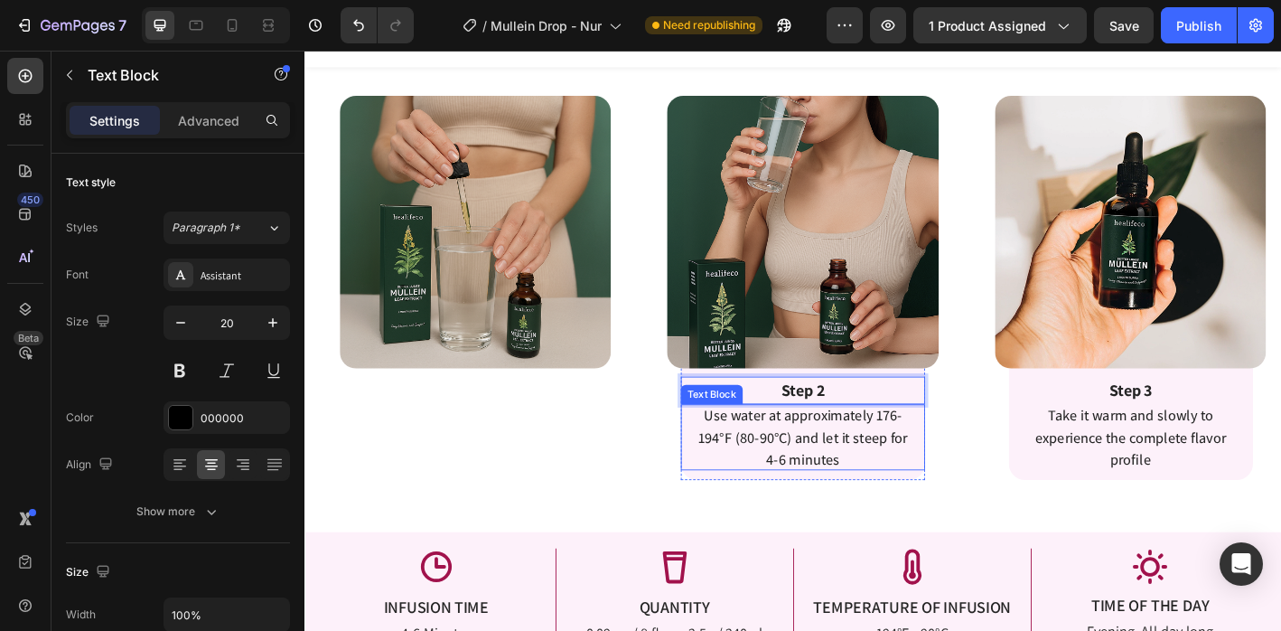
click at [736, 499] on p "Use water at approximately 176-194°F (80-90°C) and let it steep for 4-6 minutes" at bounding box center [858, 479] width 244 height 73
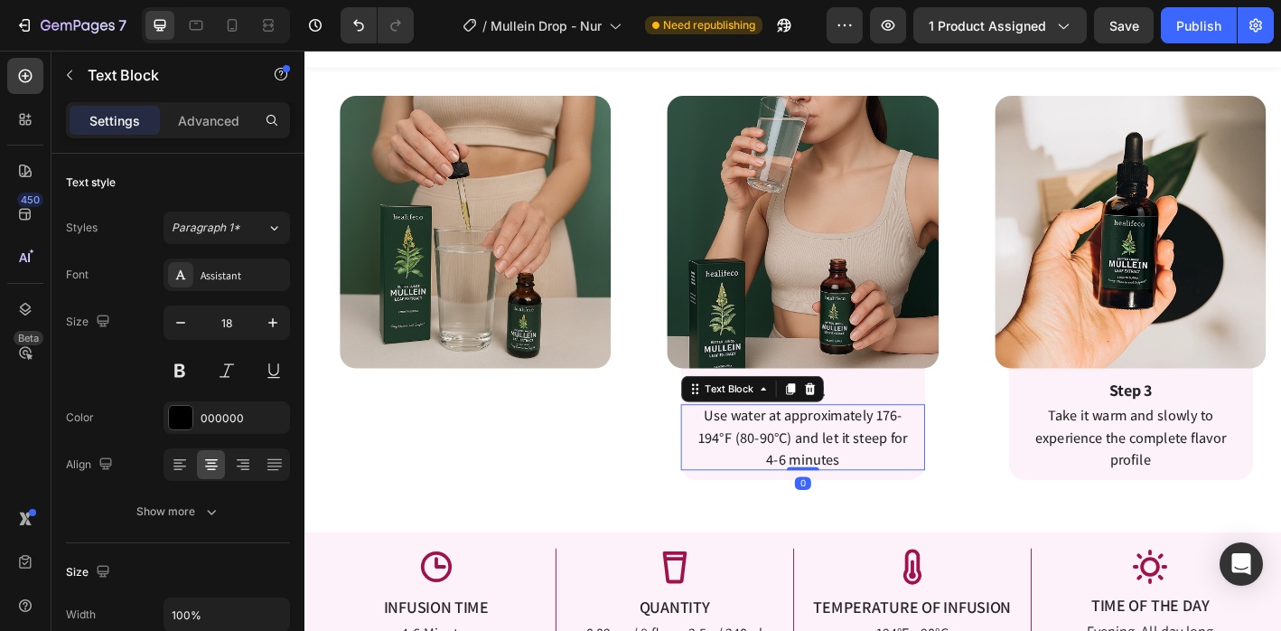
click at [806, 460] on span "Use water at approximately 176-194°F (80-90°C) and let it steep for 4-6 minutes" at bounding box center [857, 480] width 232 height 70
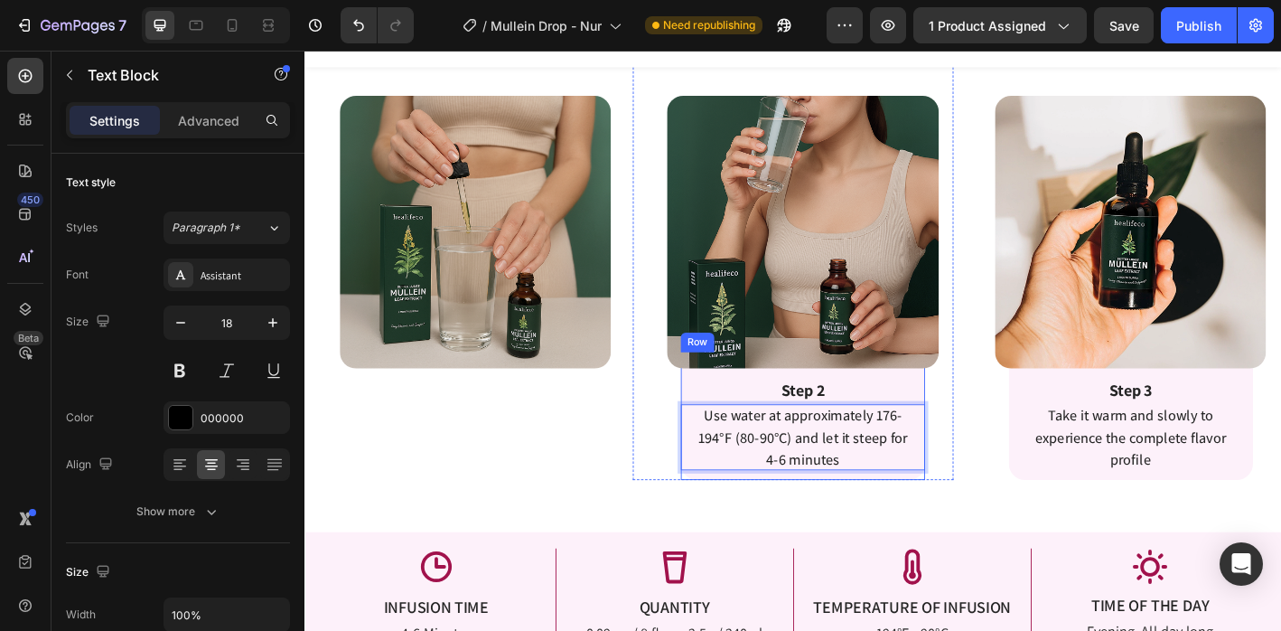
click at [743, 520] on div "Step 2 Text Block Use water at approximately 176-194°F (80-90°C) and let it ste…" at bounding box center [857, 456] width 271 height 142
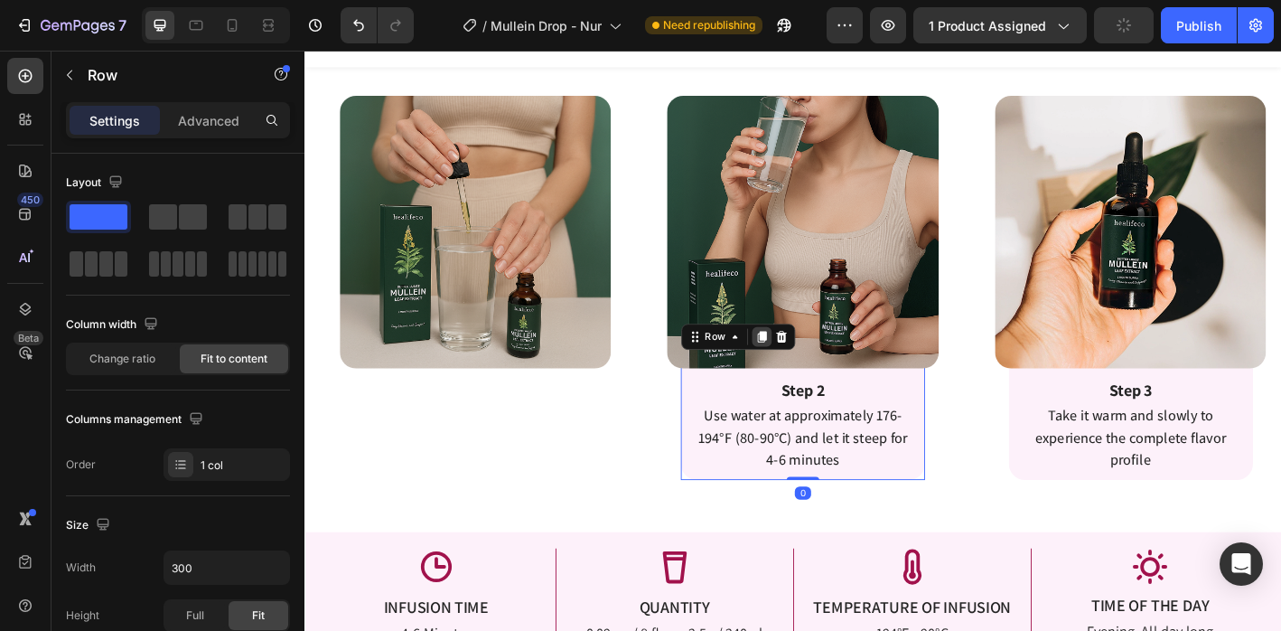
click at [804, 364] on icon at bounding box center [811, 368] width 14 height 14
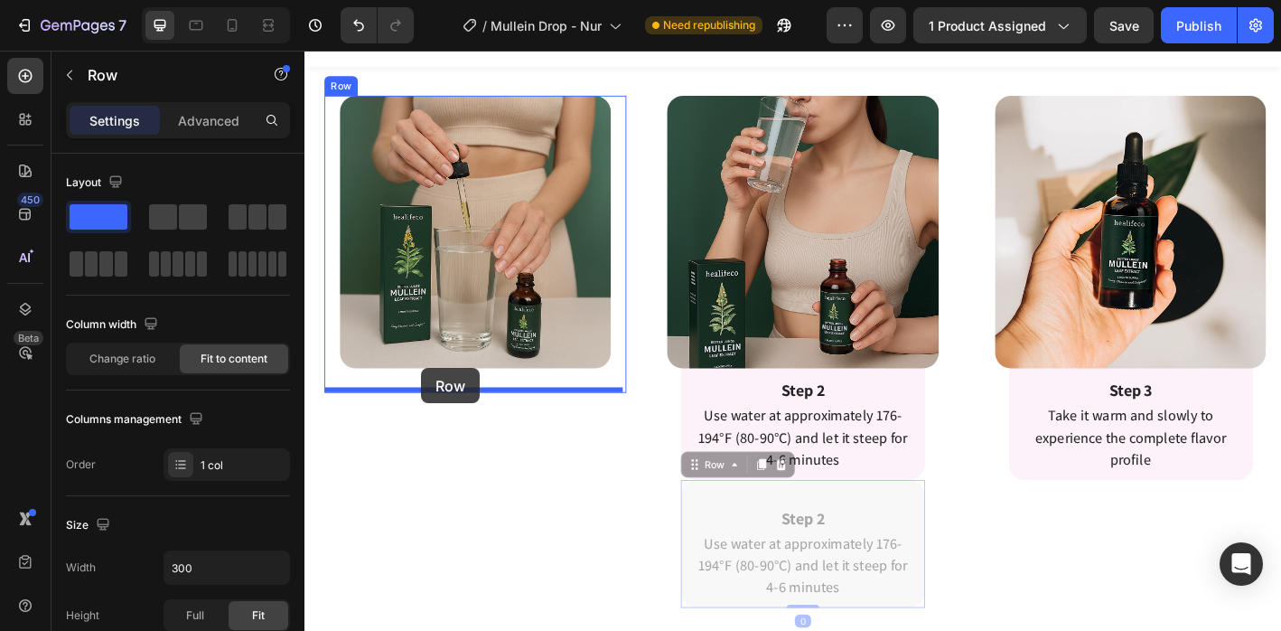
drag, startPoint x: 783, startPoint y: 542, endPoint x: 432, endPoint y: 387, distance: 383.5
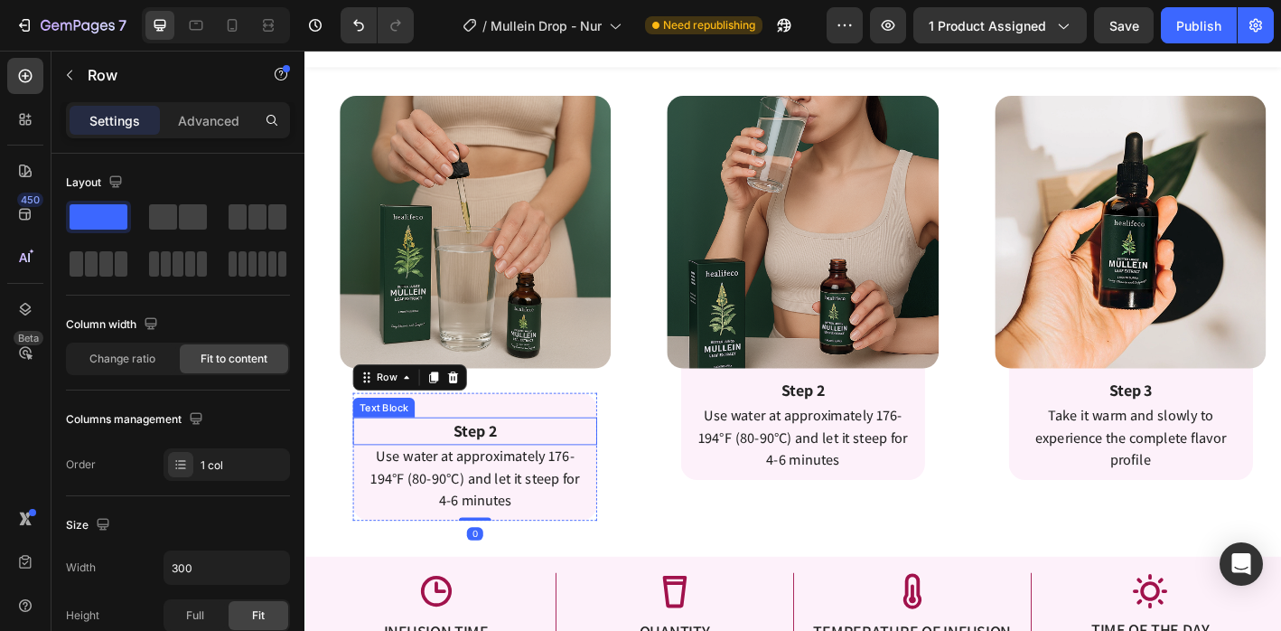
click at [546, 457] on div "Step 2" at bounding box center [493, 472] width 271 height 31
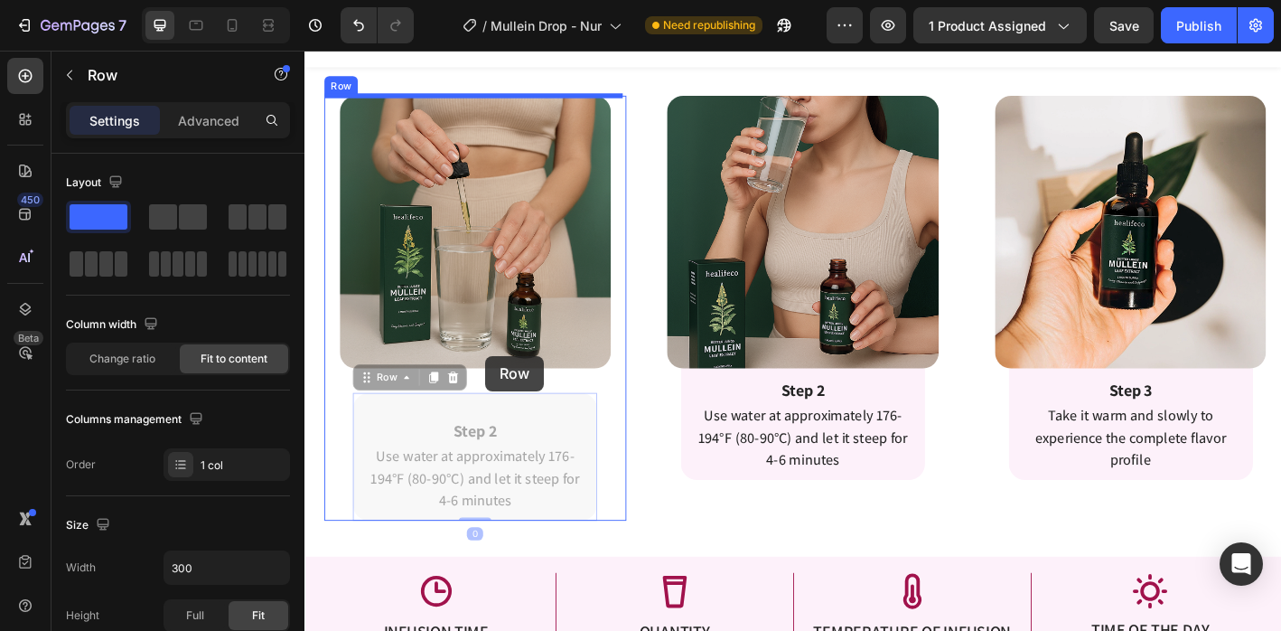
drag, startPoint x: 553, startPoint y: 430, endPoint x: 505, endPoint y: 389, distance: 62.8
click at [505, 389] on div "Header Product Images Breathe Freely Again I Natural Lung Support Backed by Mul…" at bounding box center [847, 341] width 1084 height 8246
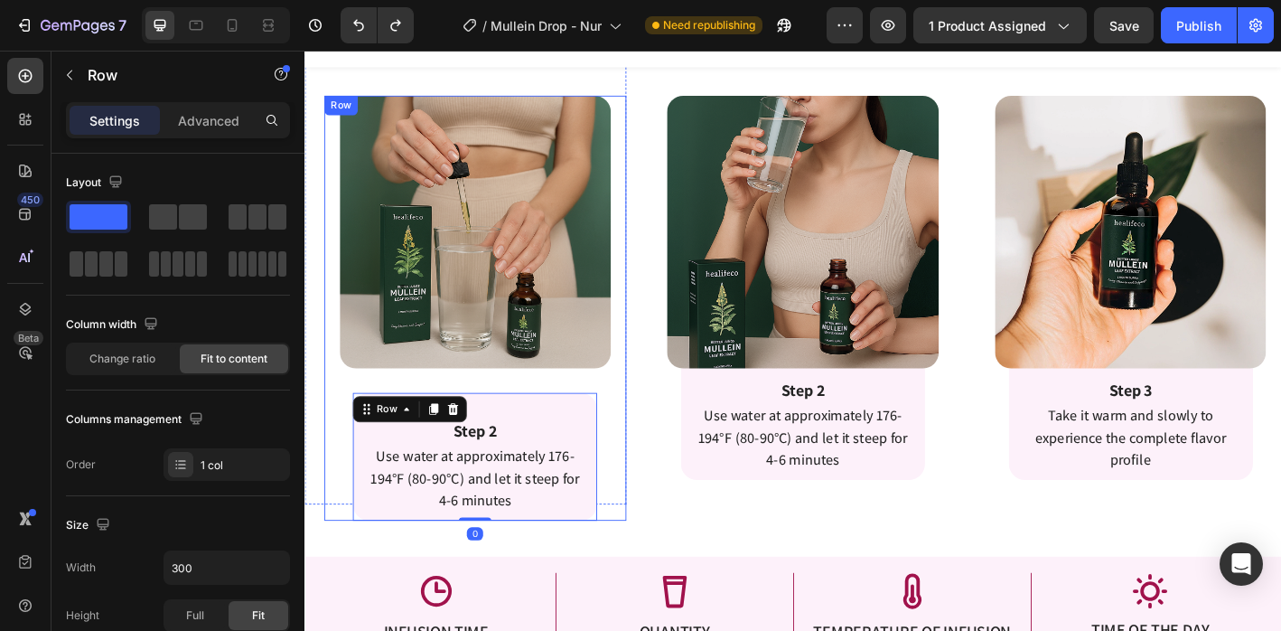
click at [661, 521] on div "Image Step 2 Text Block Use water at approximately 176-194°F (80-90°C) and let …" at bounding box center [847, 304] width 1084 height 499
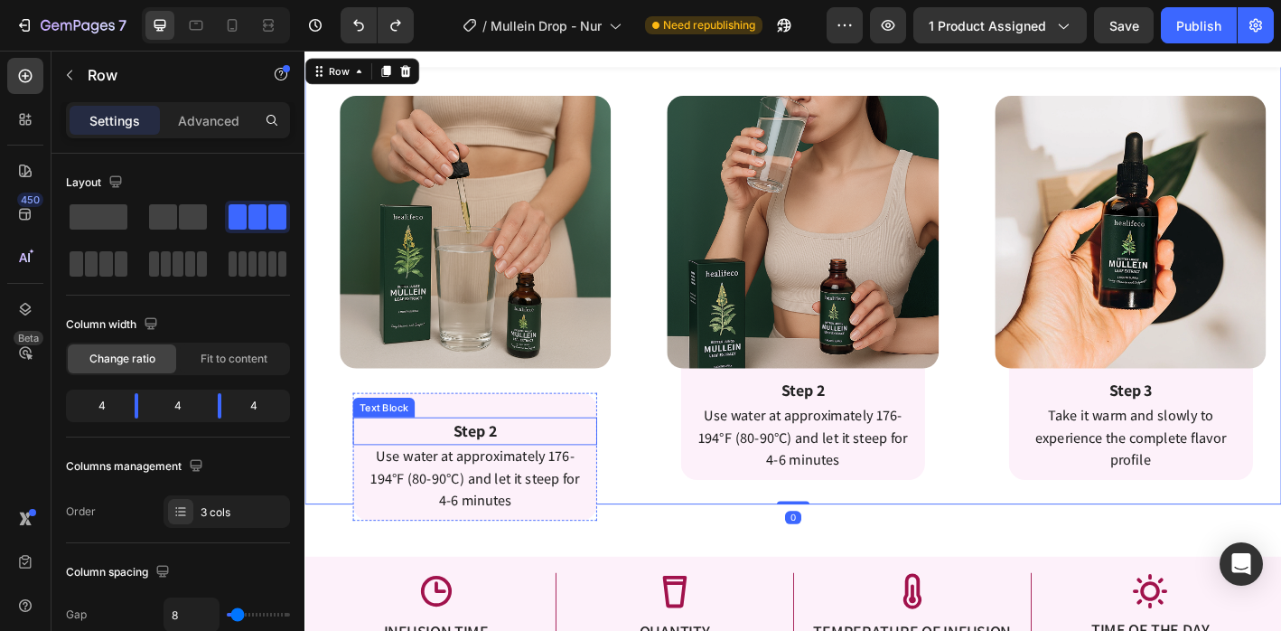
click at [549, 459] on p "Step 2" at bounding box center [493, 472] width 267 height 27
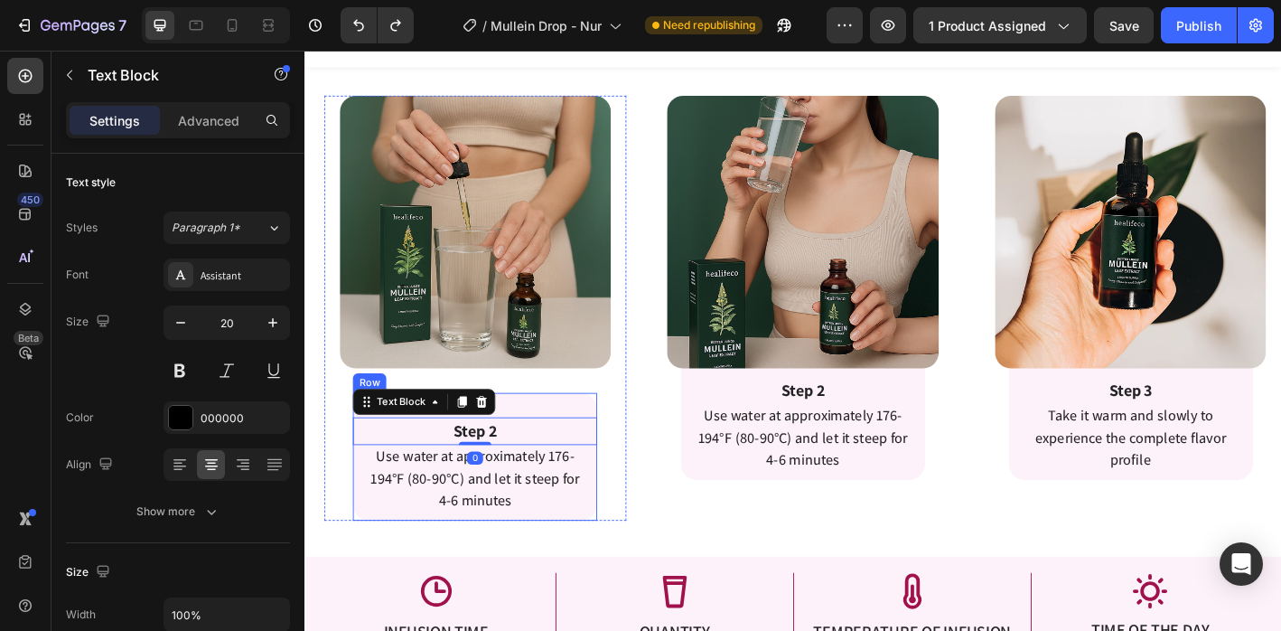
click at [559, 430] on div "Step 2 Text Block 0 Use water at approximately 176-194°F (80-90°C) and let it s…" at bounding box center [493, 501] width 271 height 142
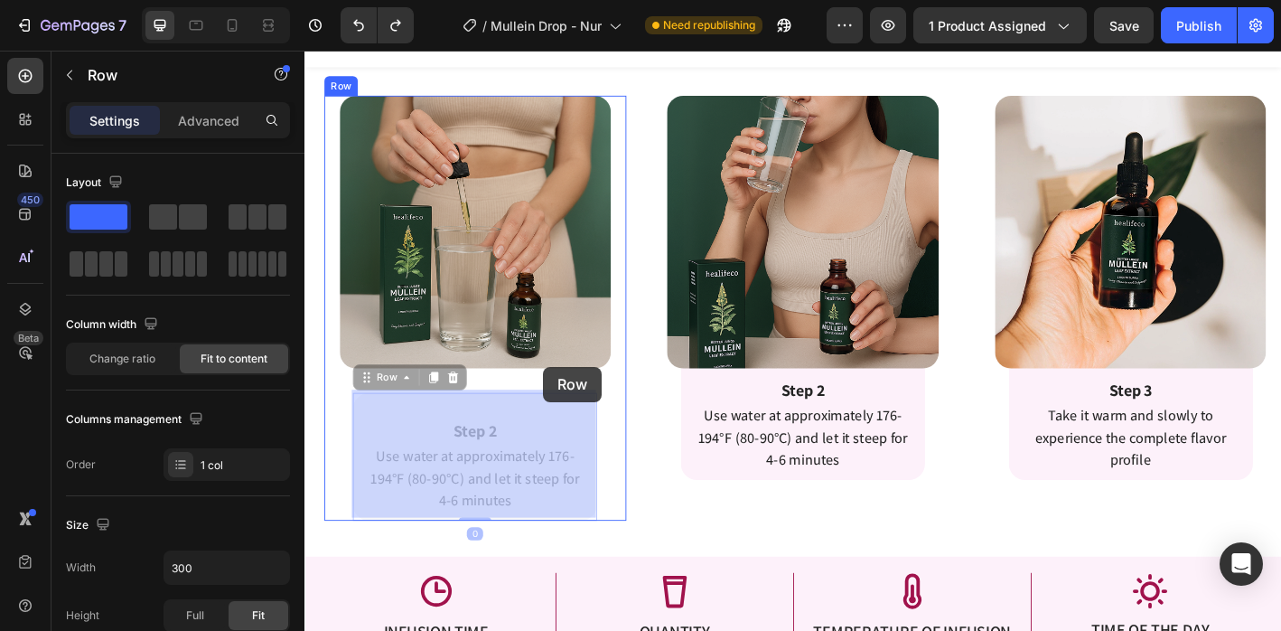
drag, startPoint x: 562, startPoint y: 436, endPoint x: 569, endPoint y: 401, distance: 36.0
click at [569, 401] on div "Header Product Images Breathe Freely Again I Natural Lung Support Backed by Mul…" at bounding box center [847, 341] width 1084 height 8246
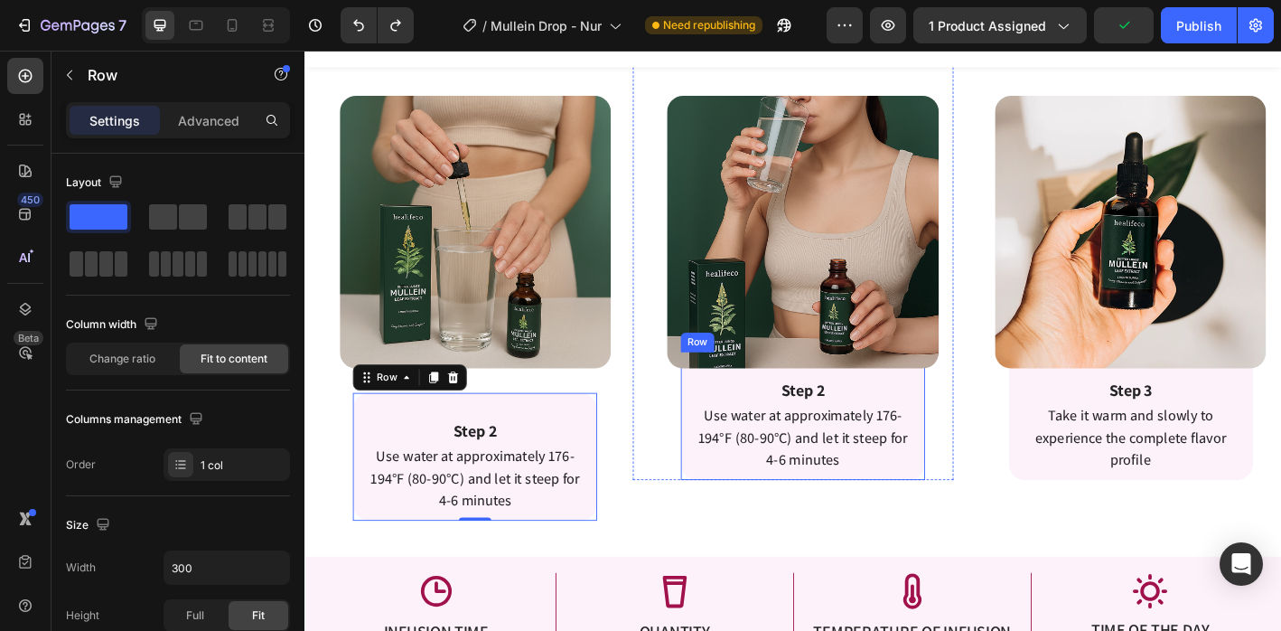
click at [783, 406] on div "Step 2 Text Block Use water at approximately 176-194°F (80-90°C) and let it ste…" at bounding box center [857, 456] width 271 height 142
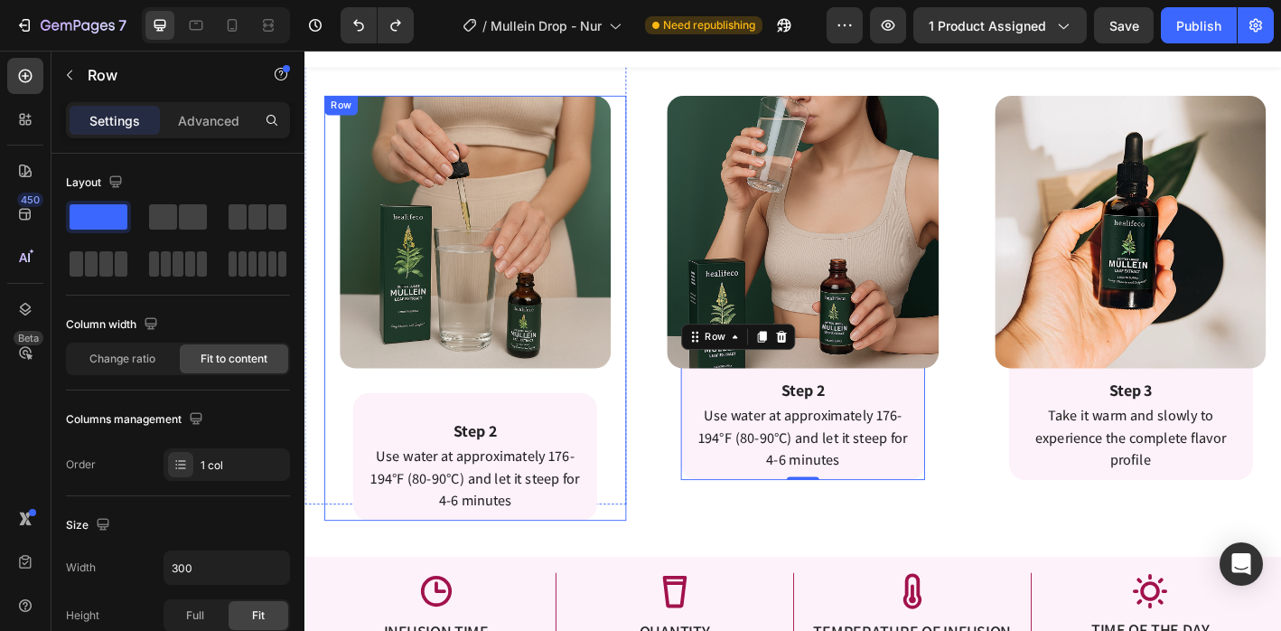
click at [570, 421] on div "Image Step 2 Text Block Use water at approximately 176-194°F (80-90°C) and let …" at bounding box center [493, 336] width 335 height 472
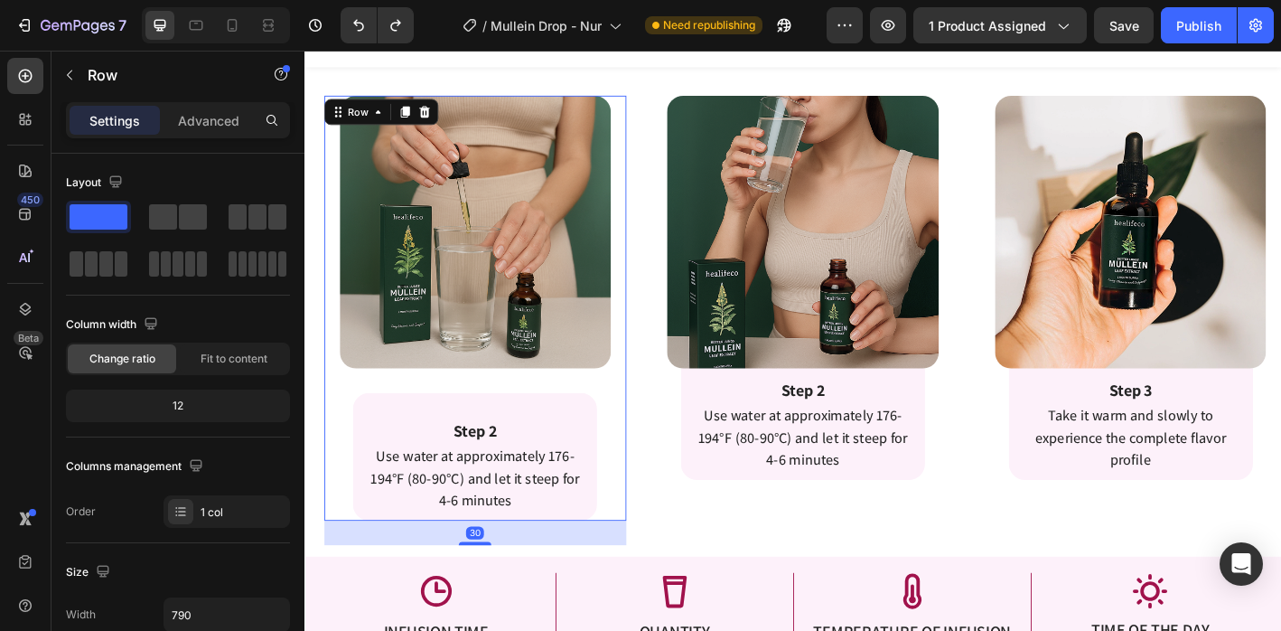
click at [556, 435] on div "Step 2 Text Block Use water at approximately 176-194°F (80-90°C) and let it ste…" at bounding box center [493, 501] width 271 height 142
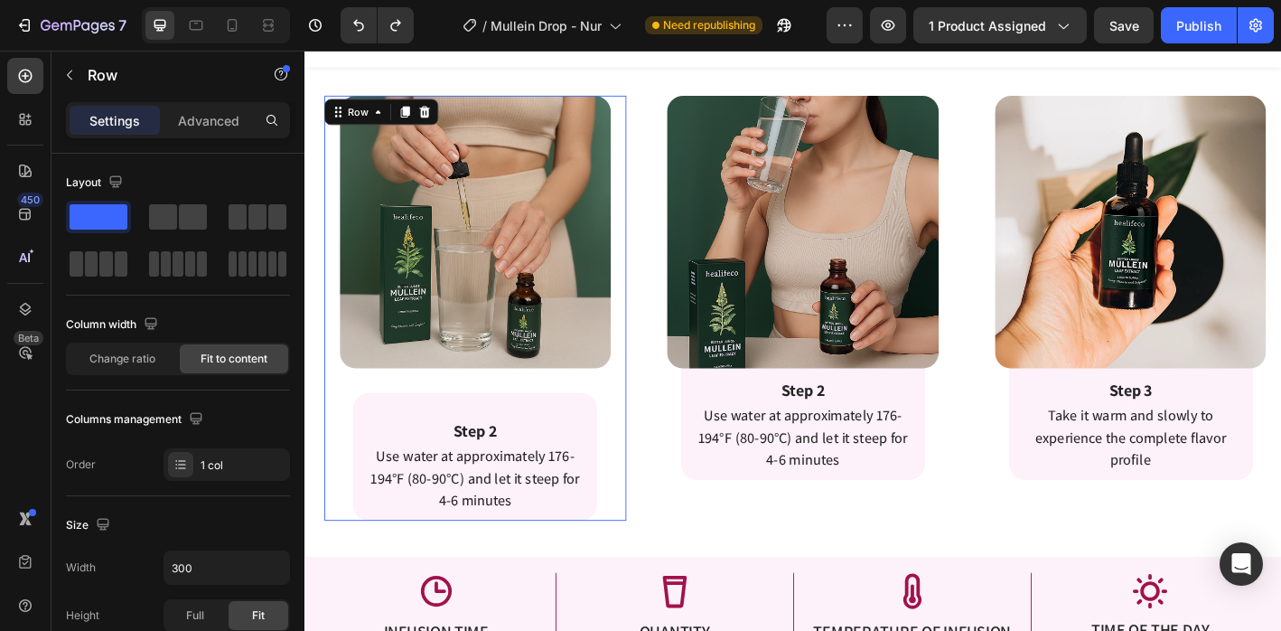
click at [516, 404] on div "Image Step 2 Text Block Use water at approximately 176-194°F (80-90°C) and let …" at bounding box center [493, 336] width 335 height 472
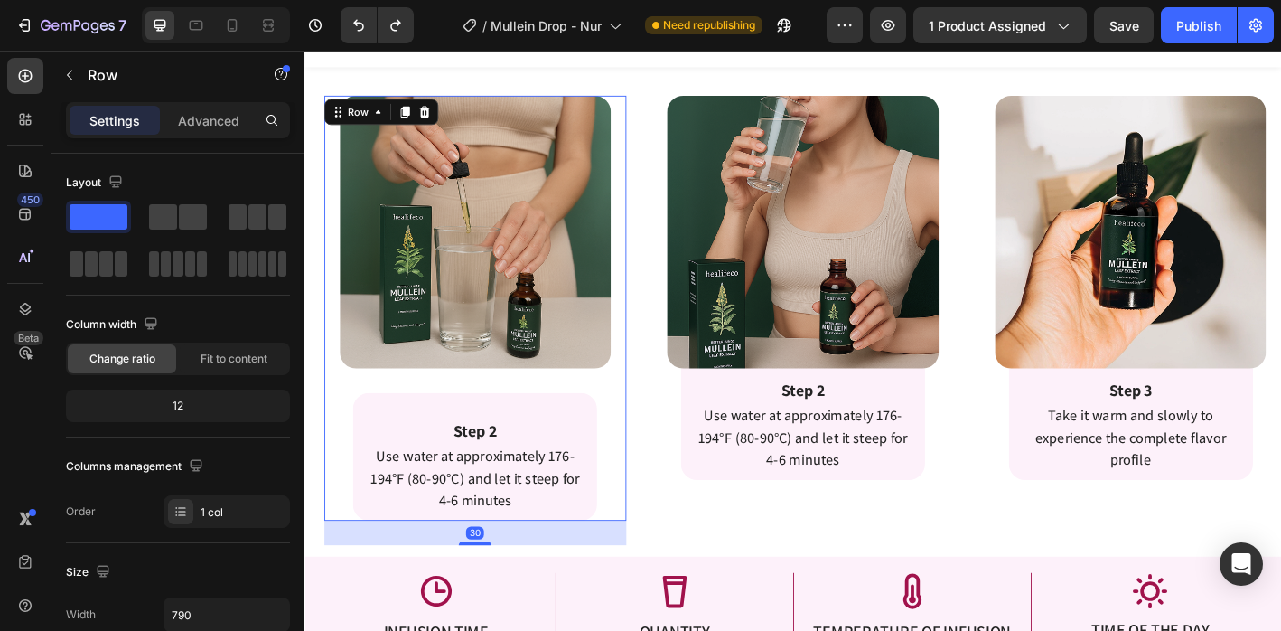
click at [520, 408] on div "Image Step 2 Text Block Use water at approximately 176-194°F (80-90°C) and let …" at bounding box center [493, 336] width 335 height 472
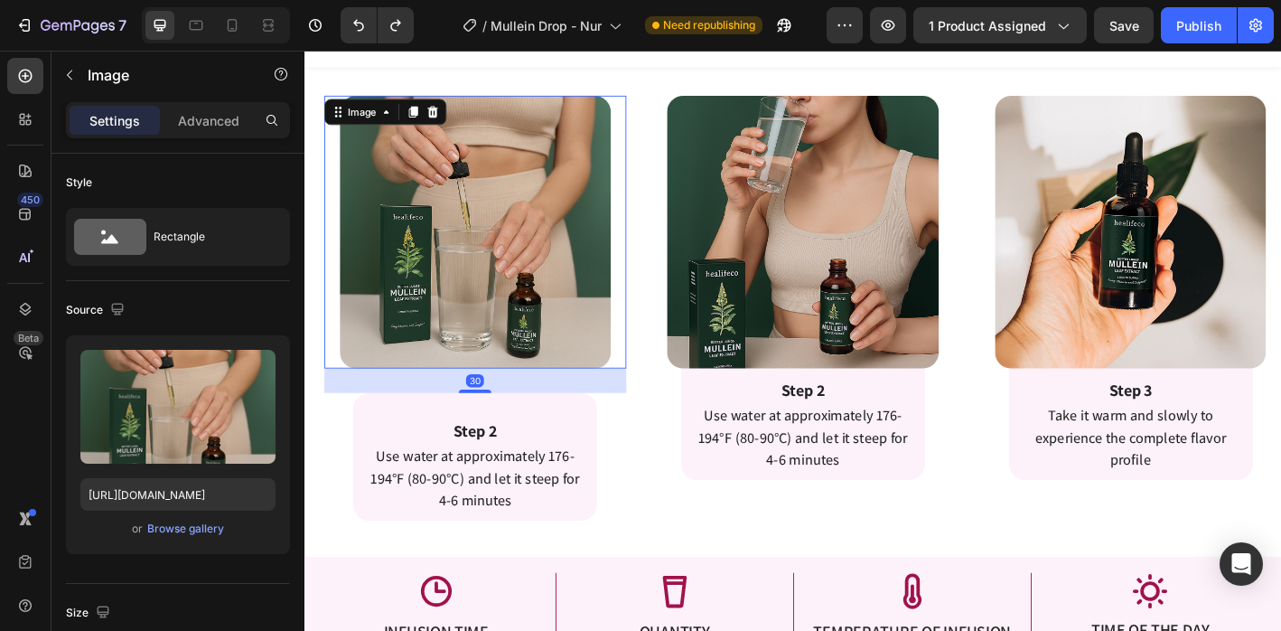
click at [521, 386] on img at bounding box center [494, 251] width 302 height 303
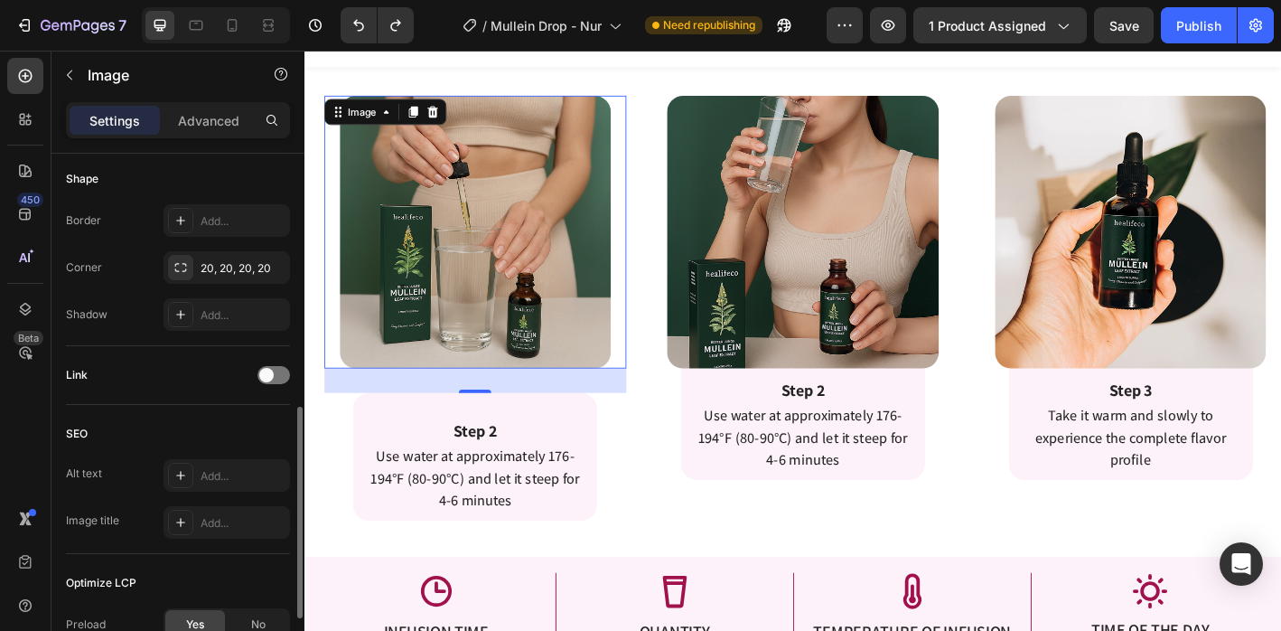
scroll to position [789, 0]
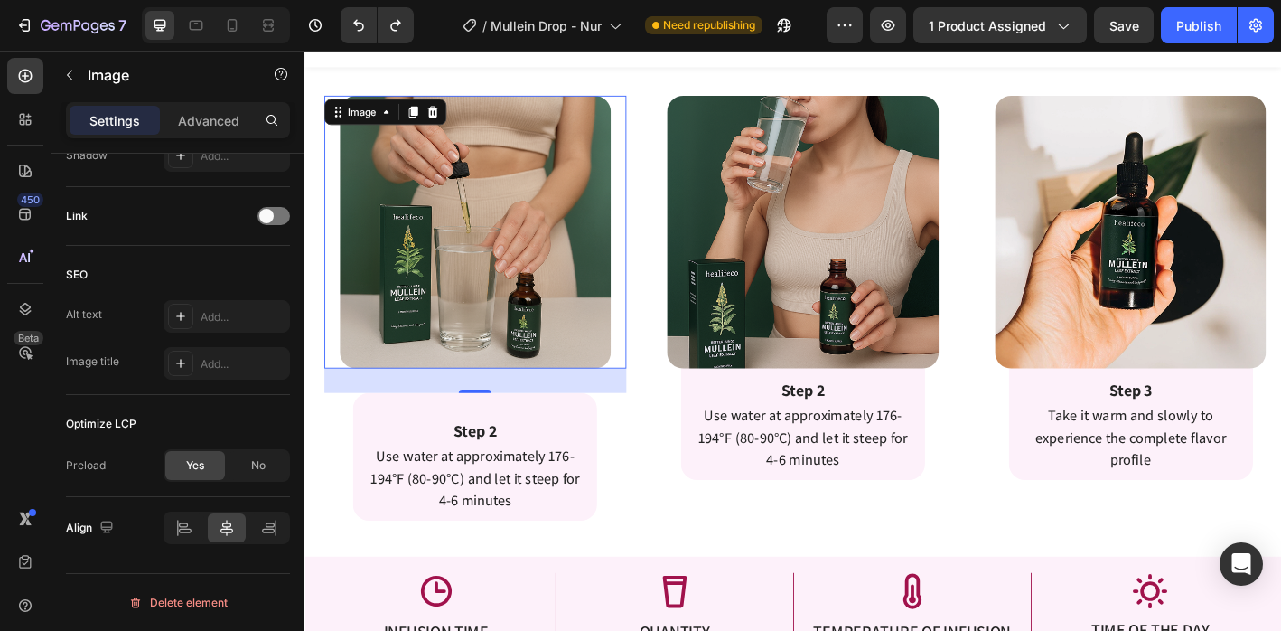
click at [477, 412] on div "30" at bounding box center [493, 416] width 335 height 27
click at [483, 437] on div "Step 2 Text Block Use water at approximately 176-194°F (80-90°C) and let it ste…" at bounding box center [493, 501] width 271 height 142
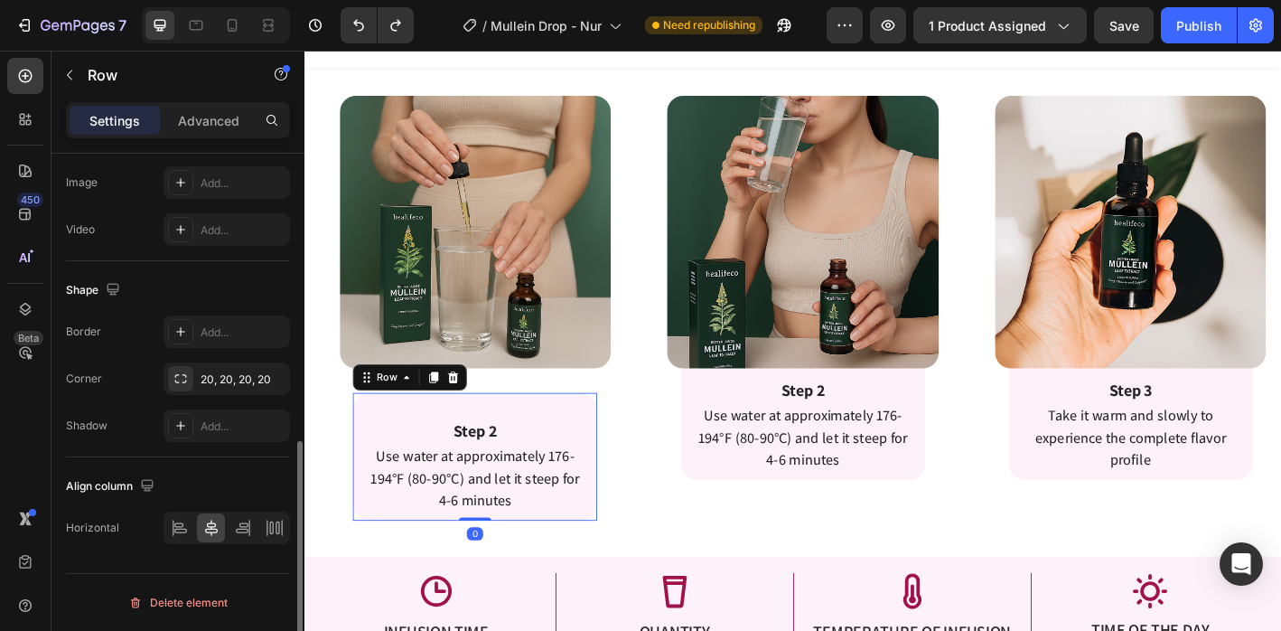
scroll to position [0, 0]
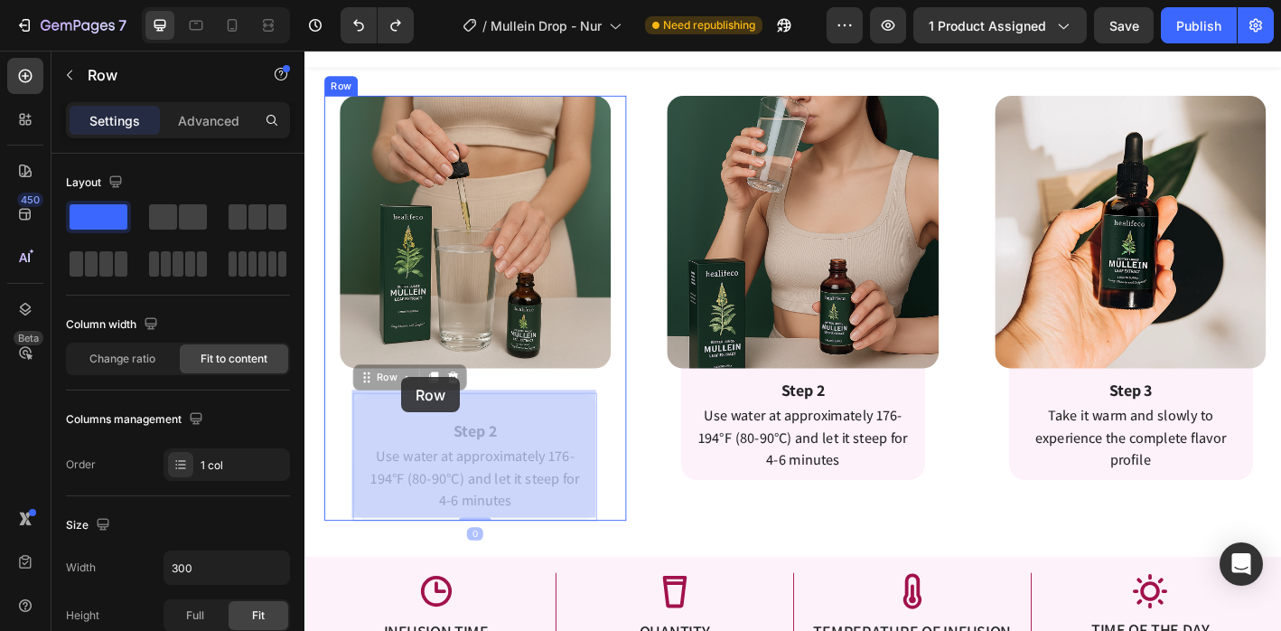
drag, startPoint x: 411, startPoint y: 448, endPoint x: 413, endPoint y: 414, distance: 34.4
click at [413, 414] on div "Header Product Images Breathe Freely Again I Natural Lung Support Backed by Mul…" at bounding box center [847, 341] width 1084 height 8246
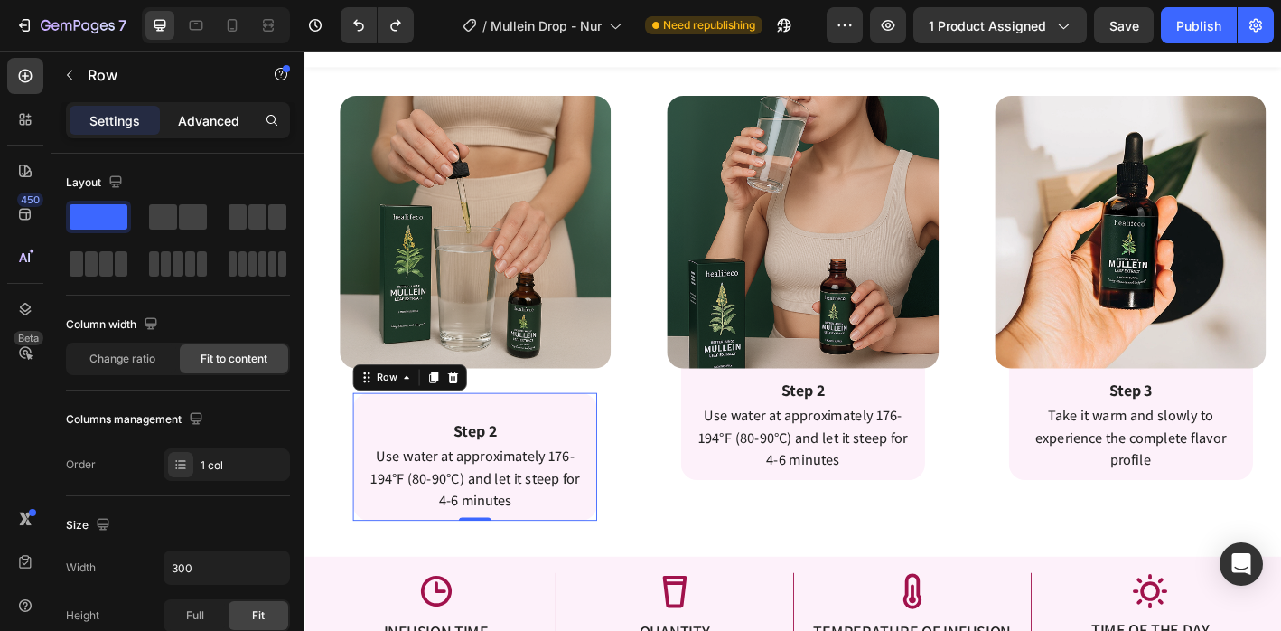
click at [226, 118] on p "Advanced" at bounding box center [208, 120] width 61 height 19
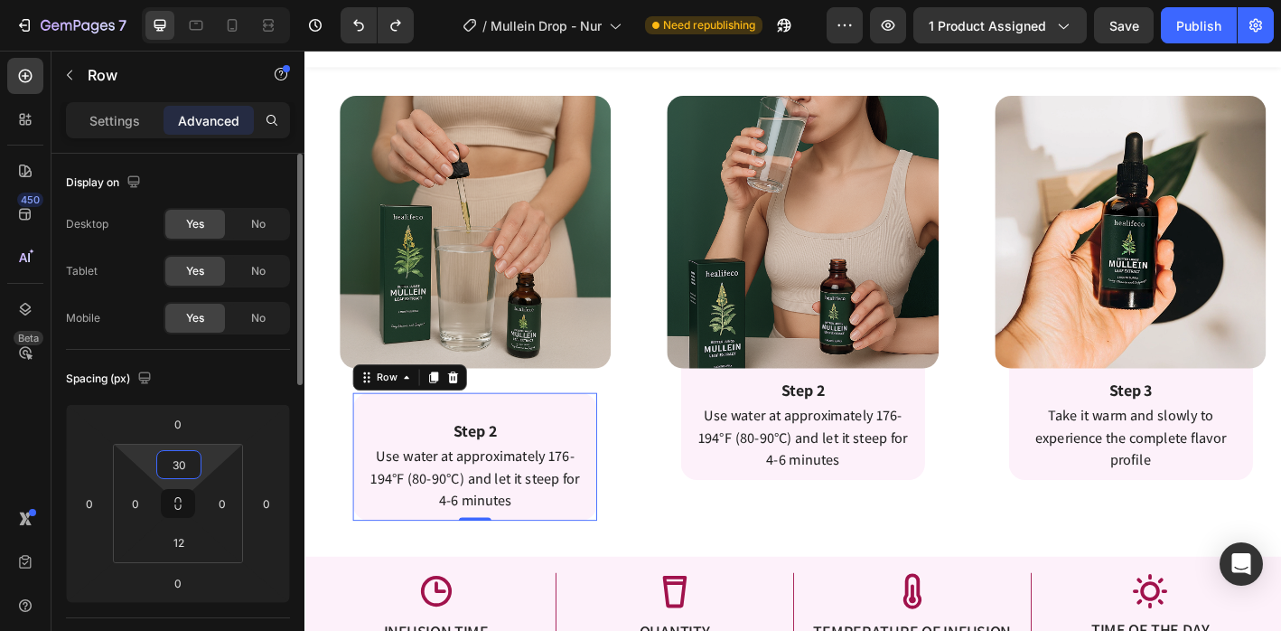
click at [185, 465] on input "30" at bounding box center [179, 464] width 36 height 27
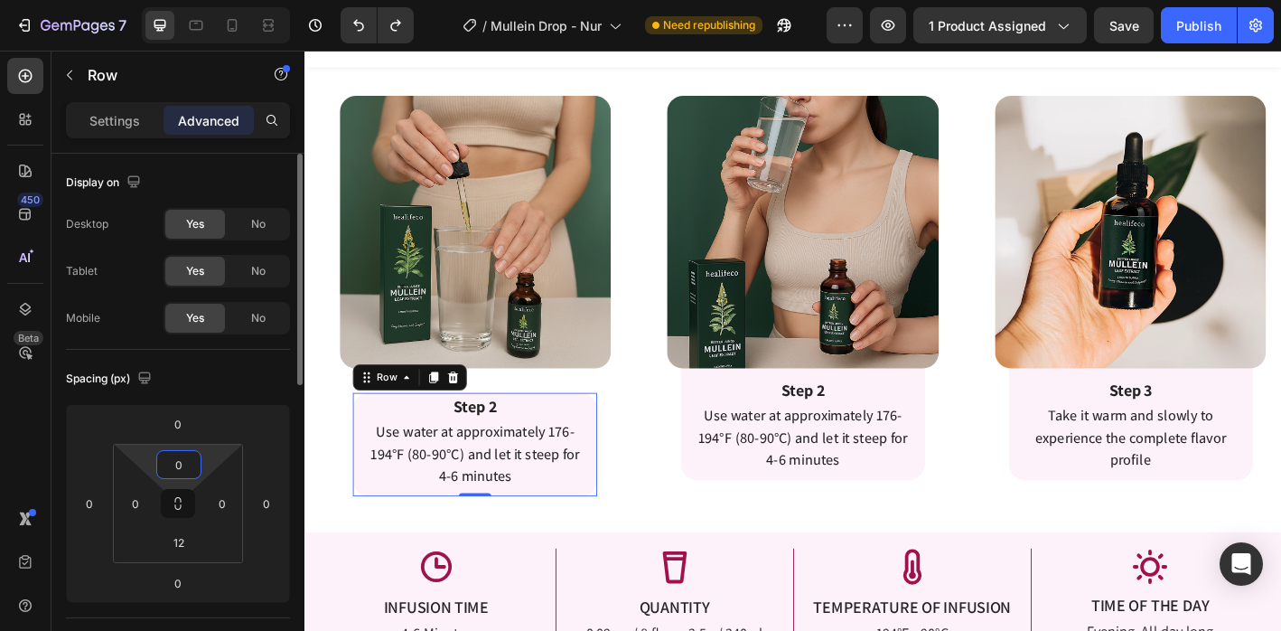
type input "0"
click at [614, 566] on div "Enjoy Healifeco Detox Tea In 3 Simple Steps Heading Enjoy Detox Tea In 3 Simple…" at bounding box center [847, 294] width 1084 height 579
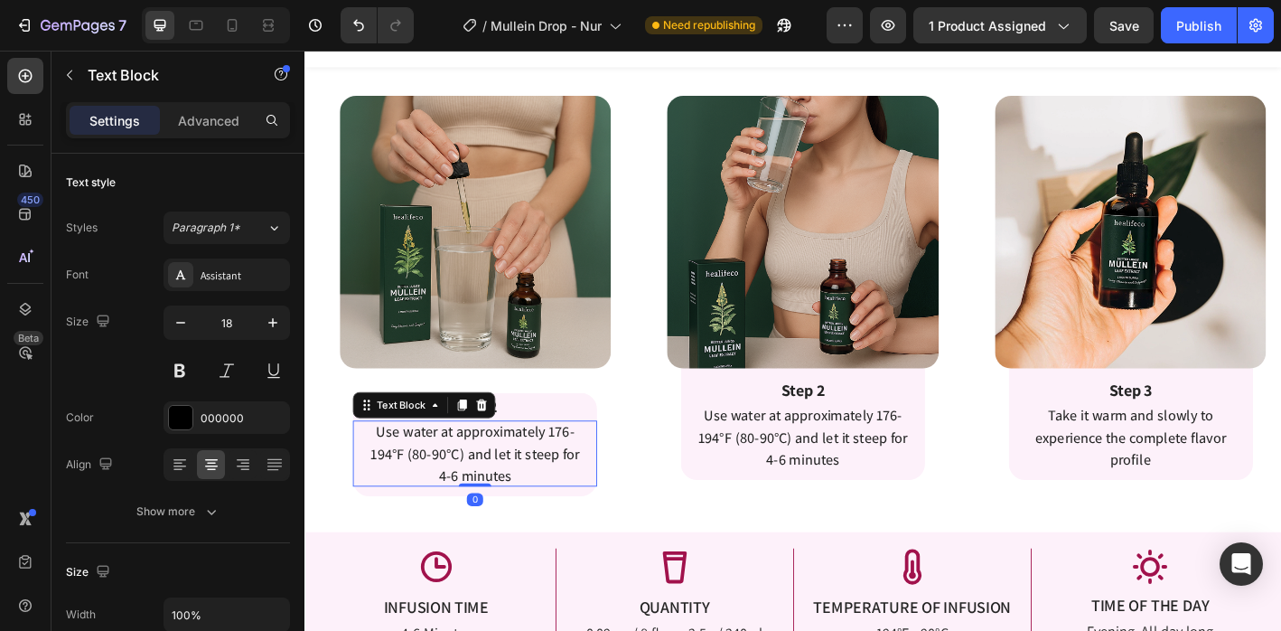
click at [523, 474] on span "Use water at approximately 176-194°F (80-90°C) and let it steep for 4-6 minutes" at bounding box center [494, 498] width 232 height 70
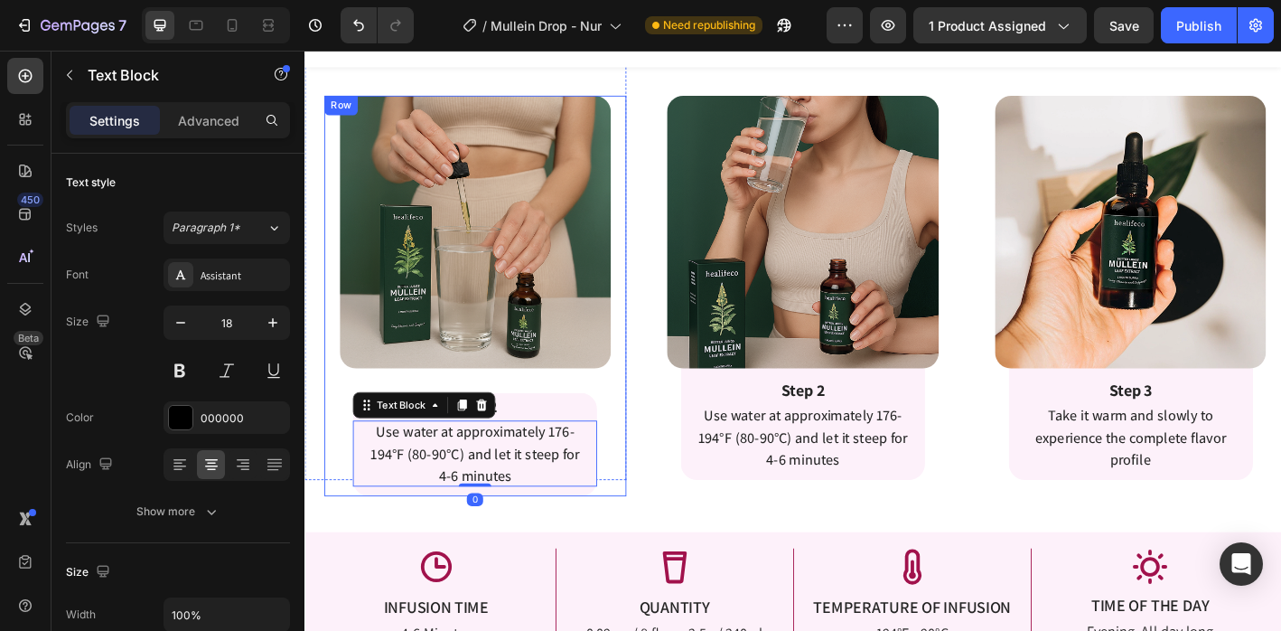
click at [576, 437] on p "Step 2" at bounding box center [493, 445] width 267 height 27
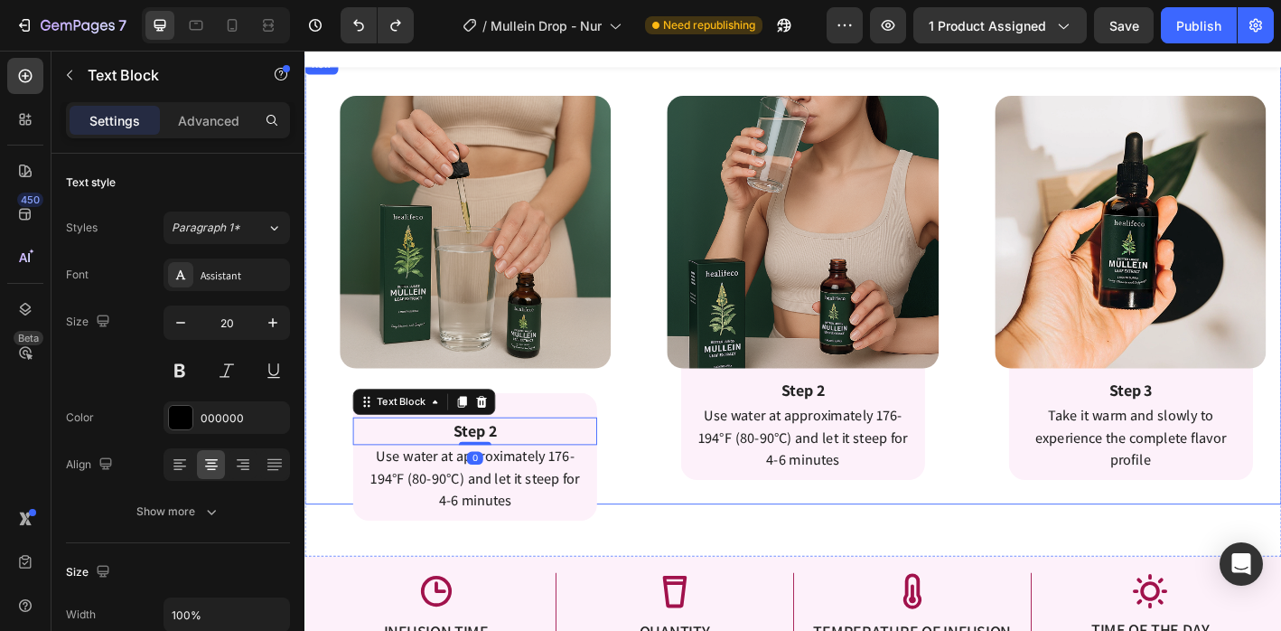
click at [698, 539] on div "Image Row Step 2 Text Block Use water at approximately 176-194°F (80-90°C) and …" at bounding box center [847, 304] width 357 height 499
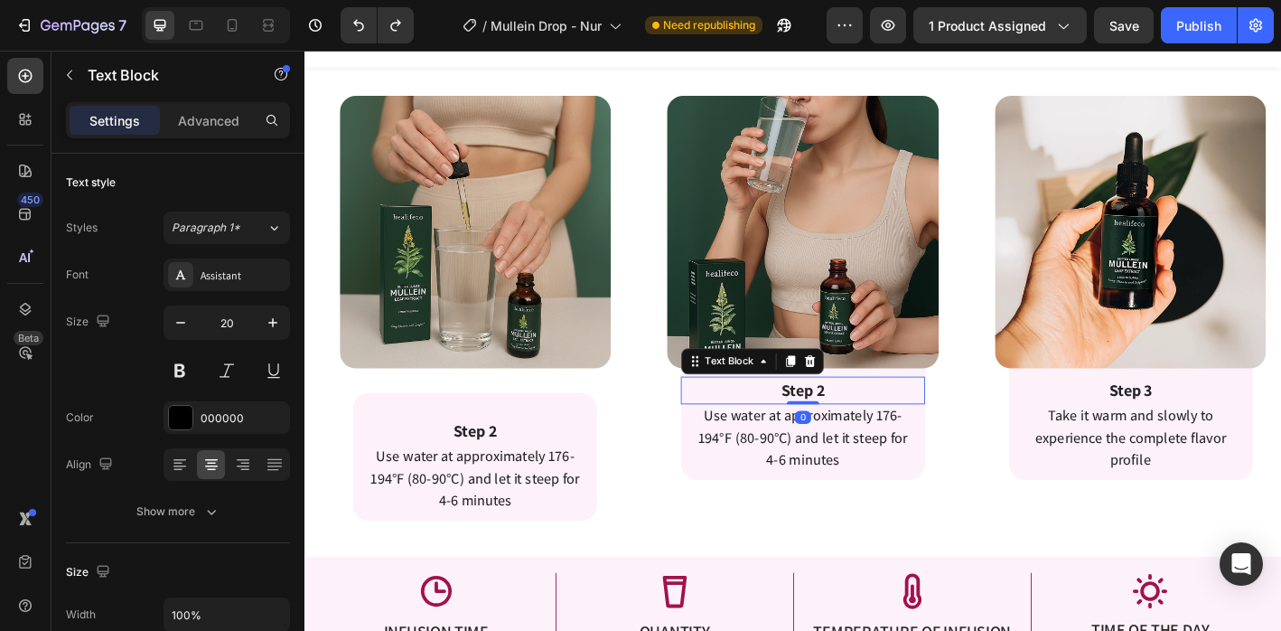
click at [766, 407] on div "Step 2 Text Block 0 Use water at approximately 176-194°F (80-90°C) and let it s…" at bounding box center [857, 456] width 271 height 142
click at [961, 394] on img at bounding box center [858, 251] width 302 height 303
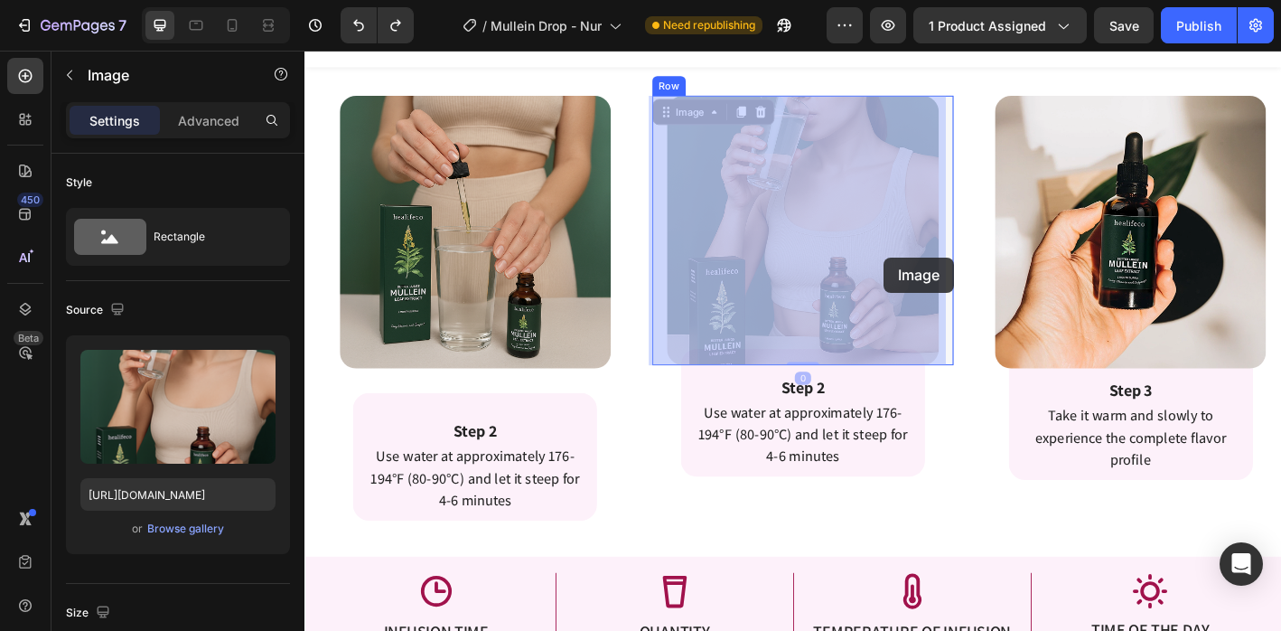
drag, startPoint x: 948, startPoint y: 371, endPoint x: 948, endPoint y: 280, distance: 91.3
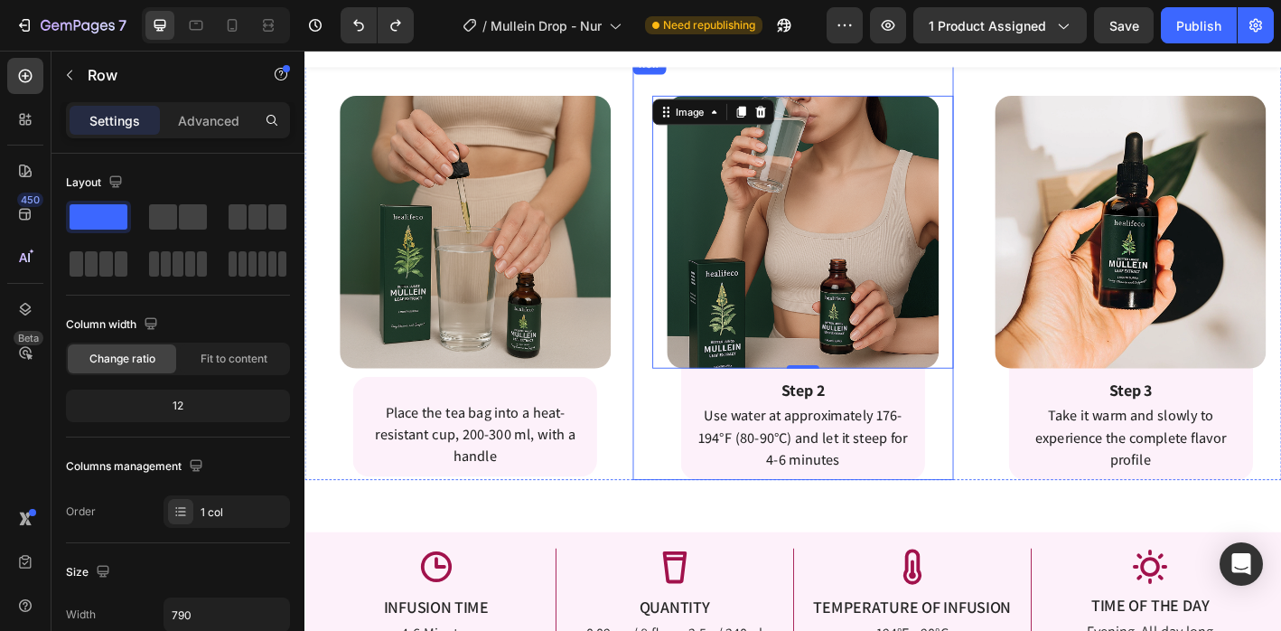
click at [682, 474] on div "Image 0 Row Step 2 Text Block Use water at approximately 176-194°F (80-90°C) an…" at bounding box center [847, 291] width 357 height 472
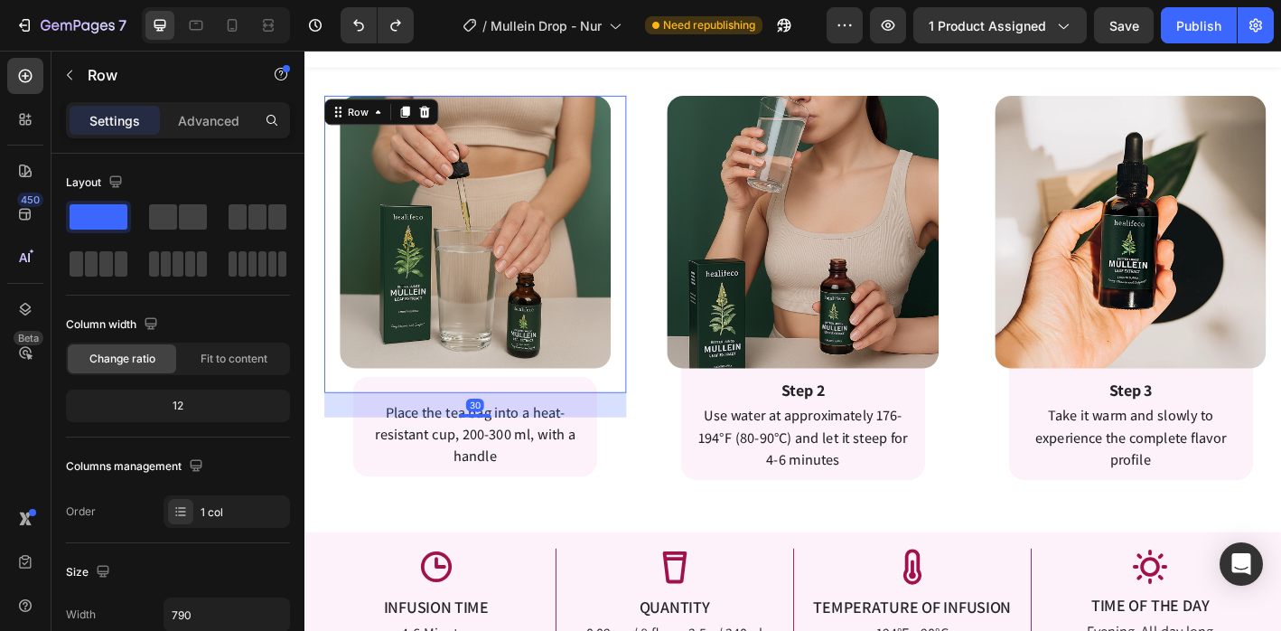
click at [581, 408] on div "Image" at bounding box center [493, 265] width 335 height 330
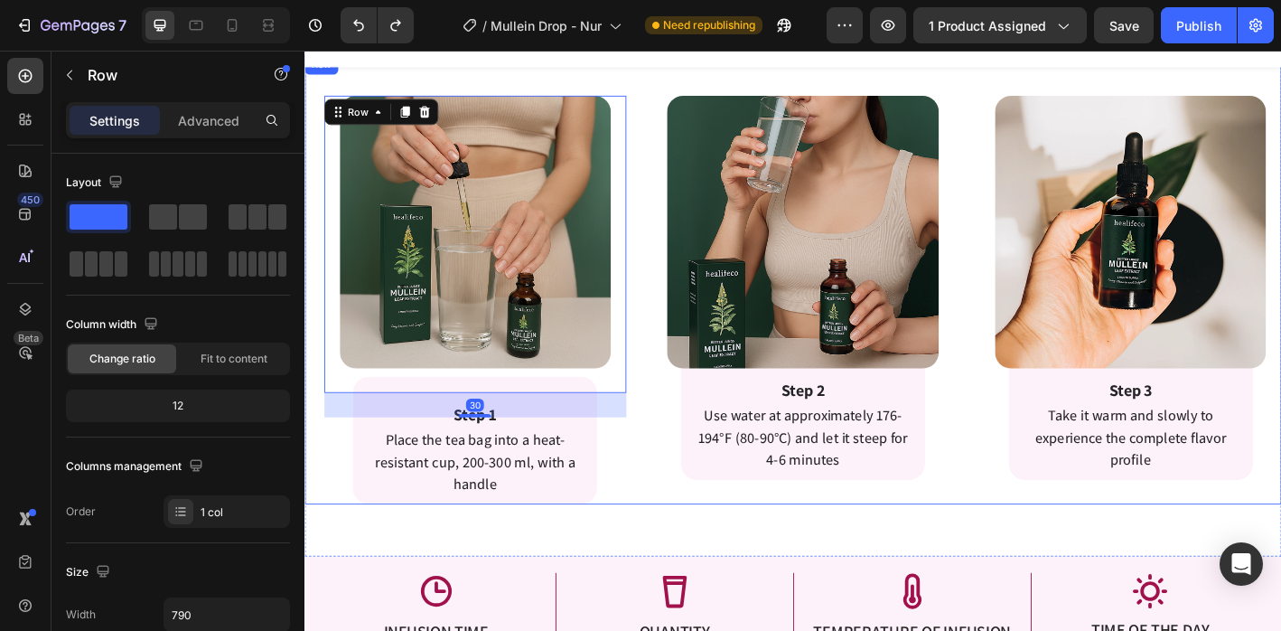
click at [669, 547] on div "Image Row Step 2 Text Block Use water at approximately 176-194°F (80-90°C) and …" at bounding box center [847, 304] width 357 height 499
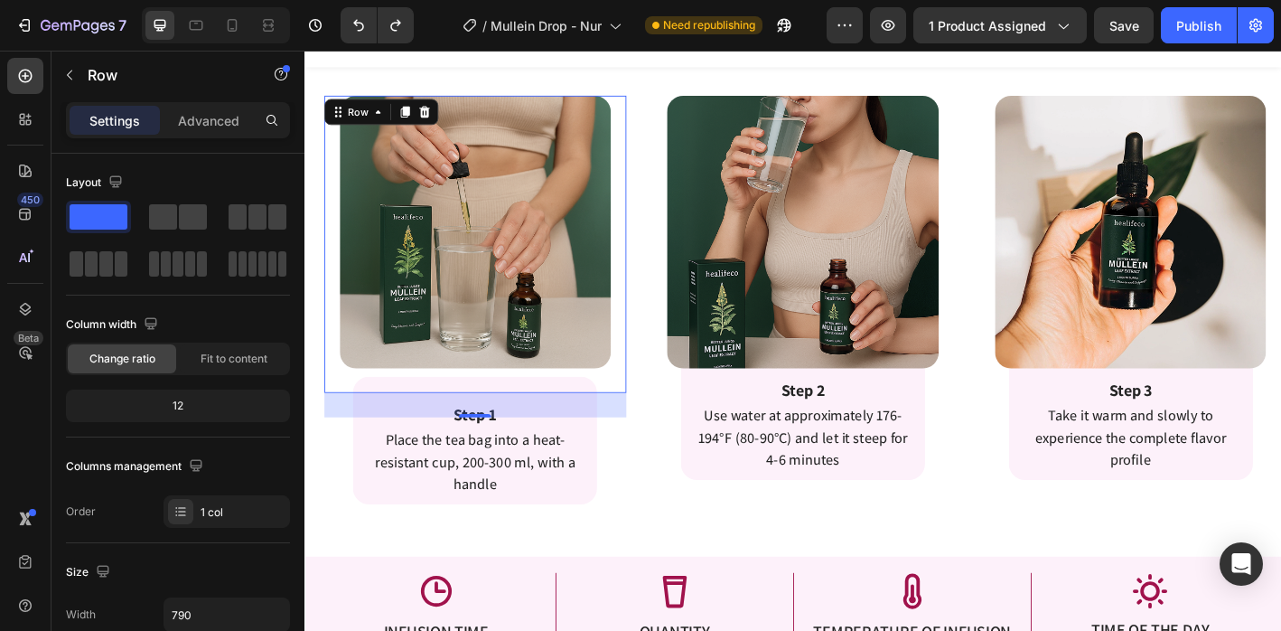
click at [567, 400] on div "Image" at bounding box center [493, 265] width 335 height 330
click at [566, 410] on div "Image" at bounding box center [493, 265] width 335 height 330
click at [565, 400] on div "Image" at bounding box center [493, 265] width 335 height 330
click at [602, 380] on img at bounding box center [494, 251] width 302 height 303
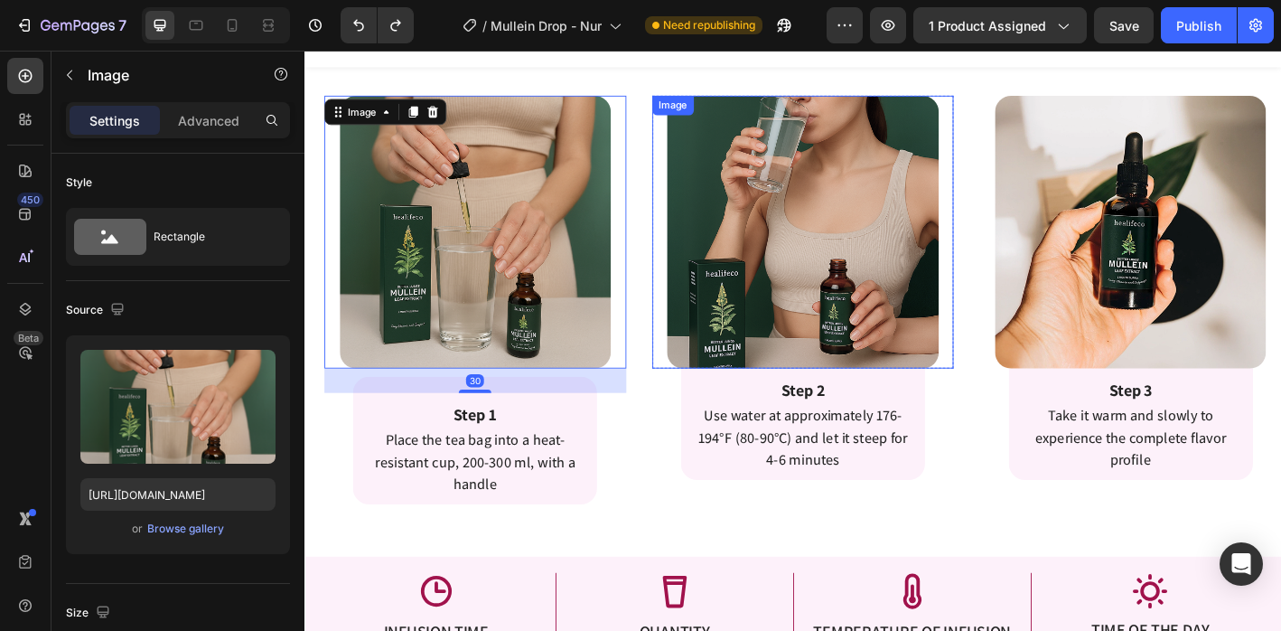
click at [792, 361] on img at bounding box center [858, 251] width 302 height 303
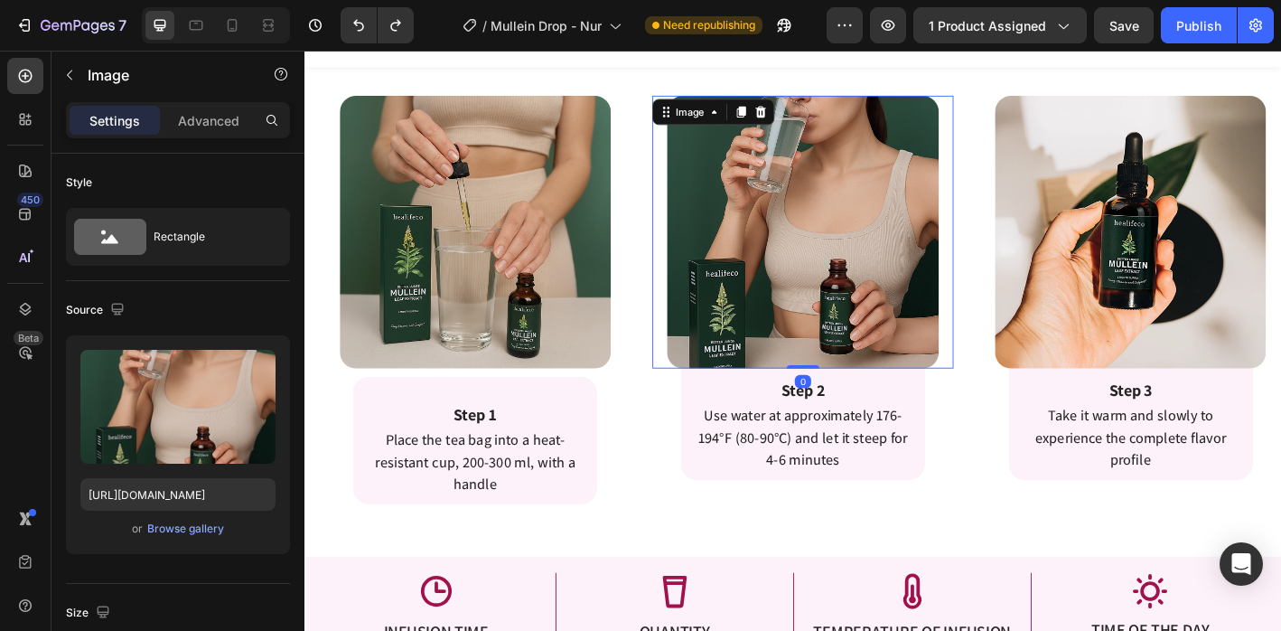
click at [561, 358] on img at bounding box center [494, 251] width 302 height 303
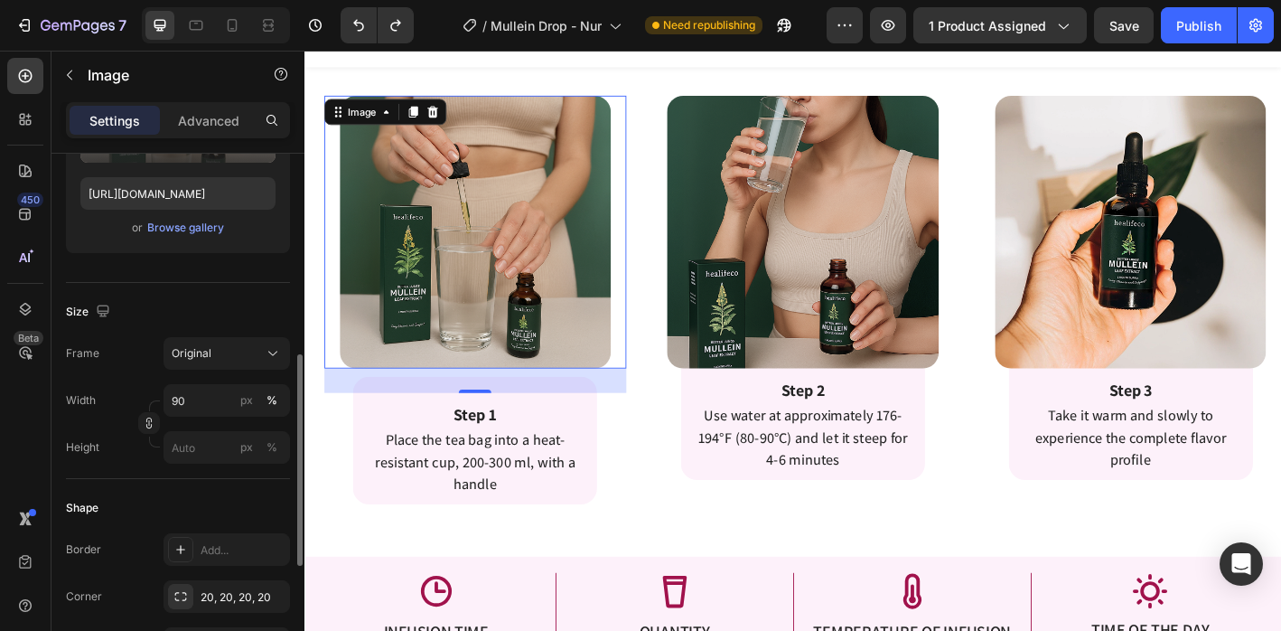
scroll to position [443, 0]
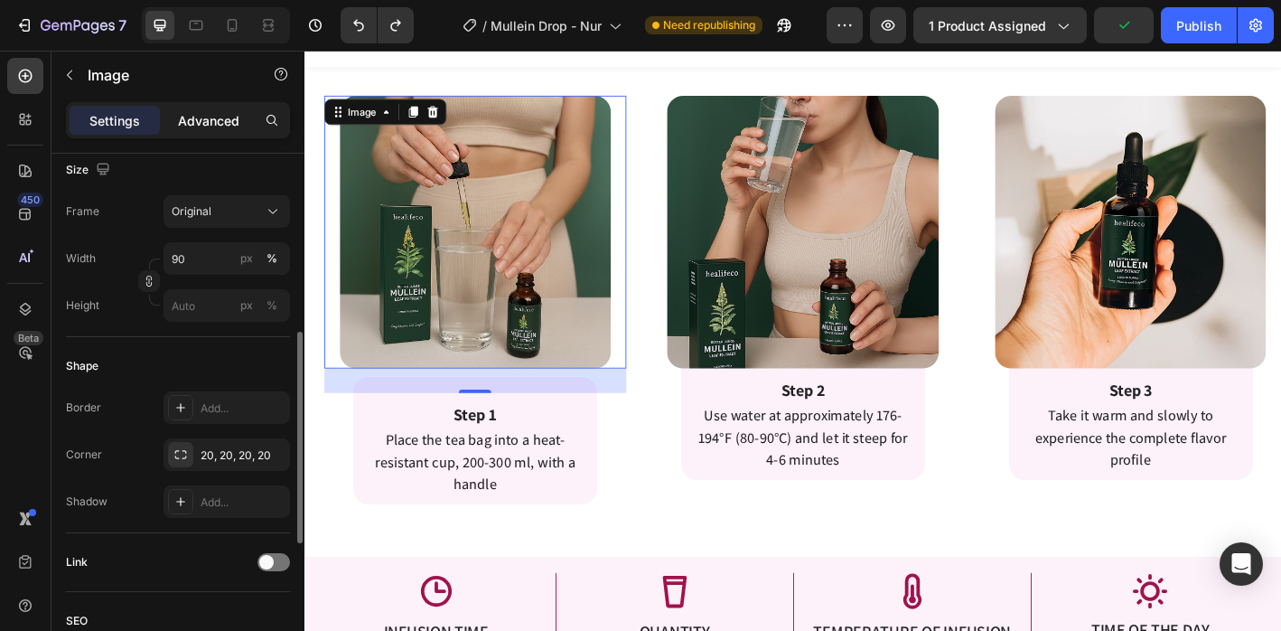
click at [226, 117] on p "Advanced" at bounding box center [208, 120] width 61 height 19
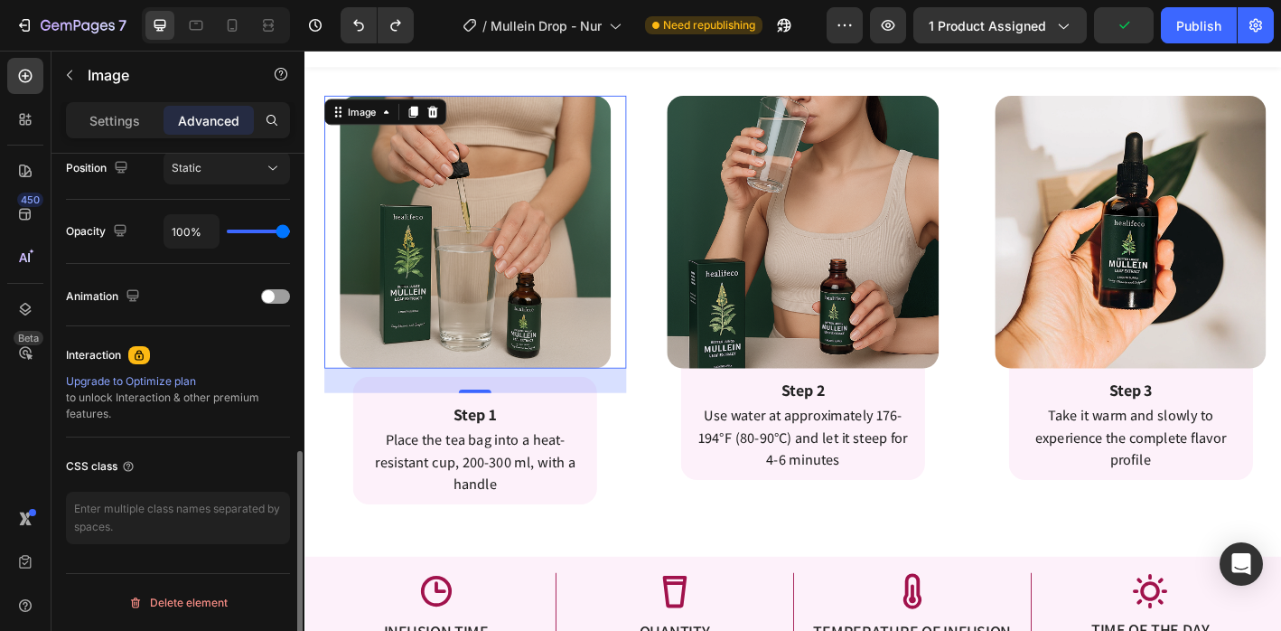
scroll to position [0, 0]
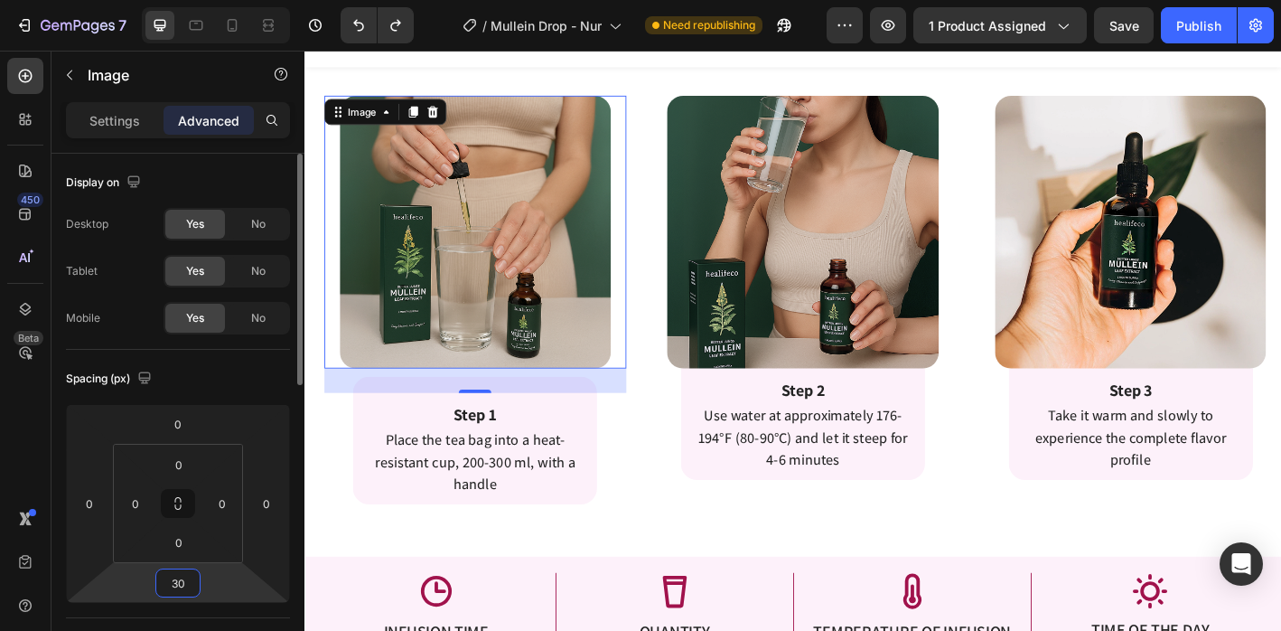
click at [183, 583] on input "30" at bounding box center [178, 582] width 36 height 27
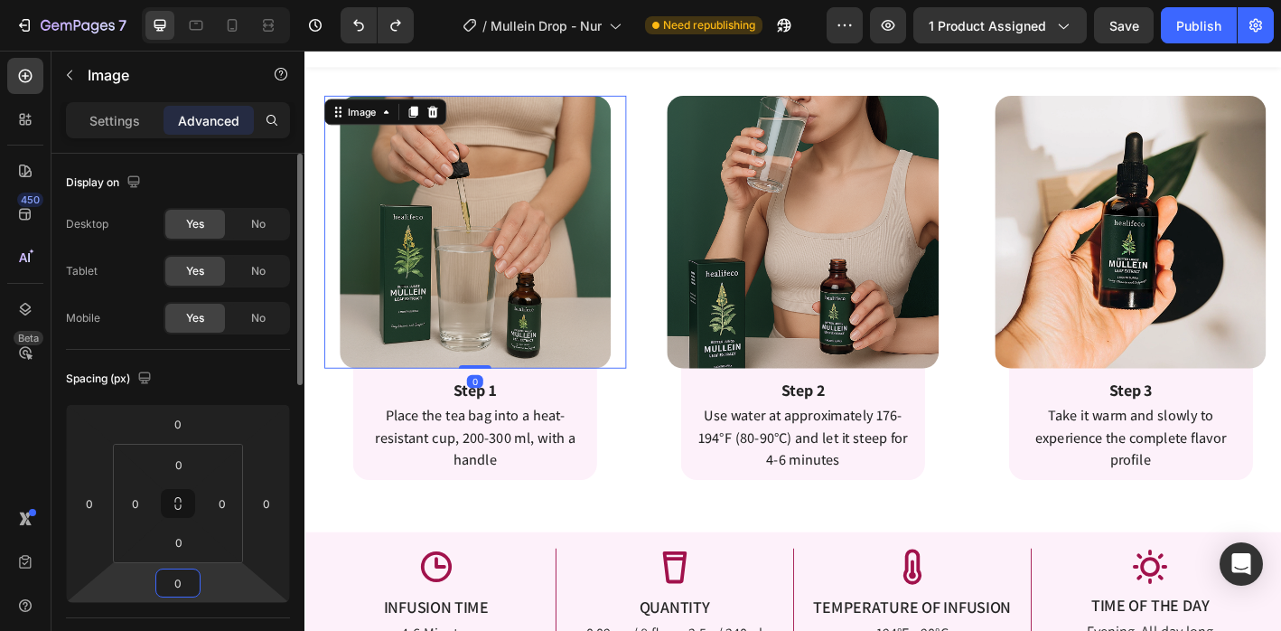
type input "0"
click at [550, 547] on div "Enjoy Healifeco Detox Tea In 3 Simple Steps Heading Enjoy Detox Tea In 3 Simple…" at bounding box center [847, 294] width 1084 height 579
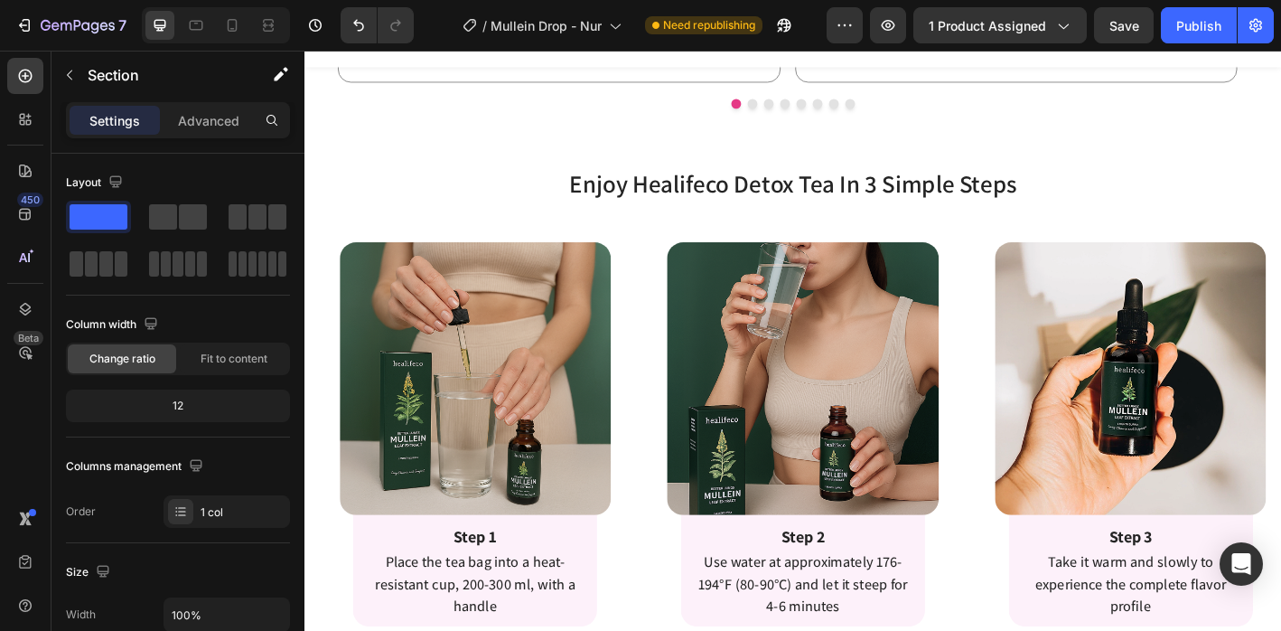
scroll to position [3854, 0]
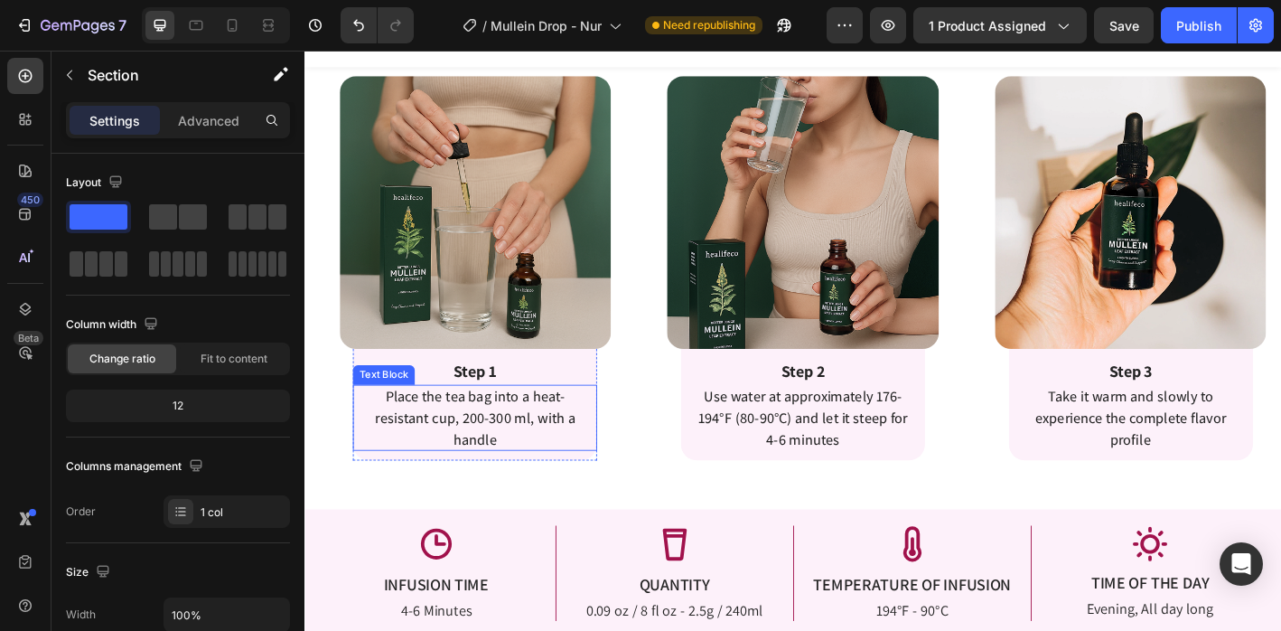
click at [612, 478] on p "Place the tea bag into a heat-resistant cup, 200-300 ml, with a handle" at bounding box center [493, 457] width 244 height 73
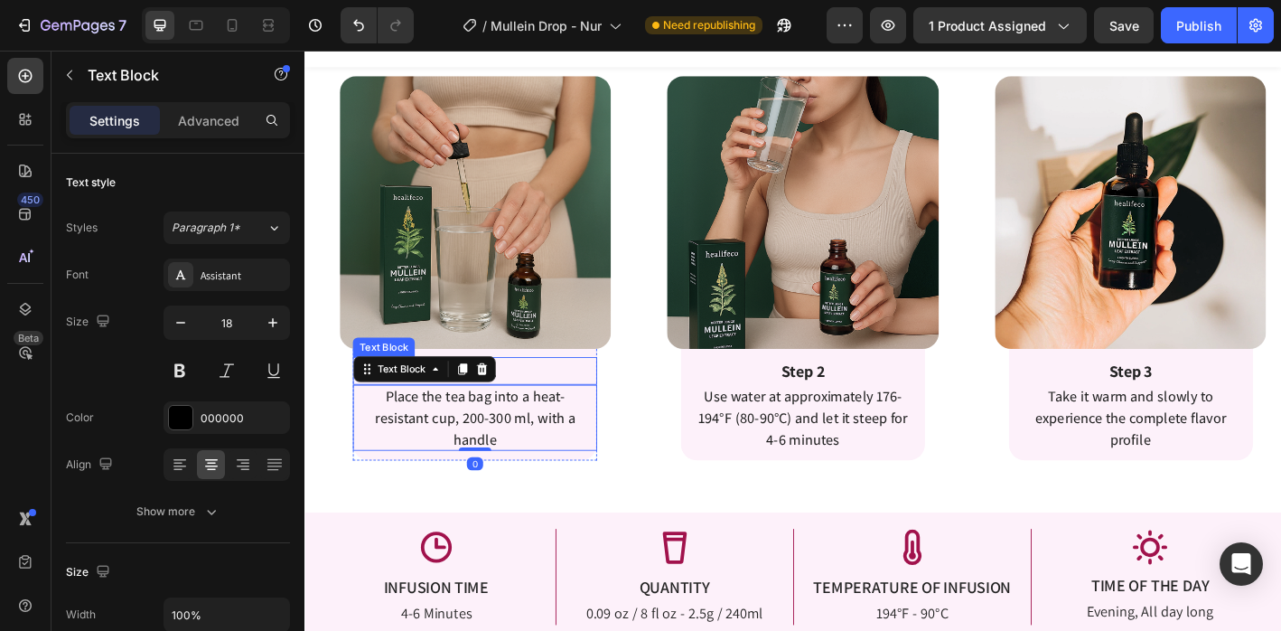
click at [618, 392] on p "Step 1" at bounding box center [493, 405] width 267 height 27
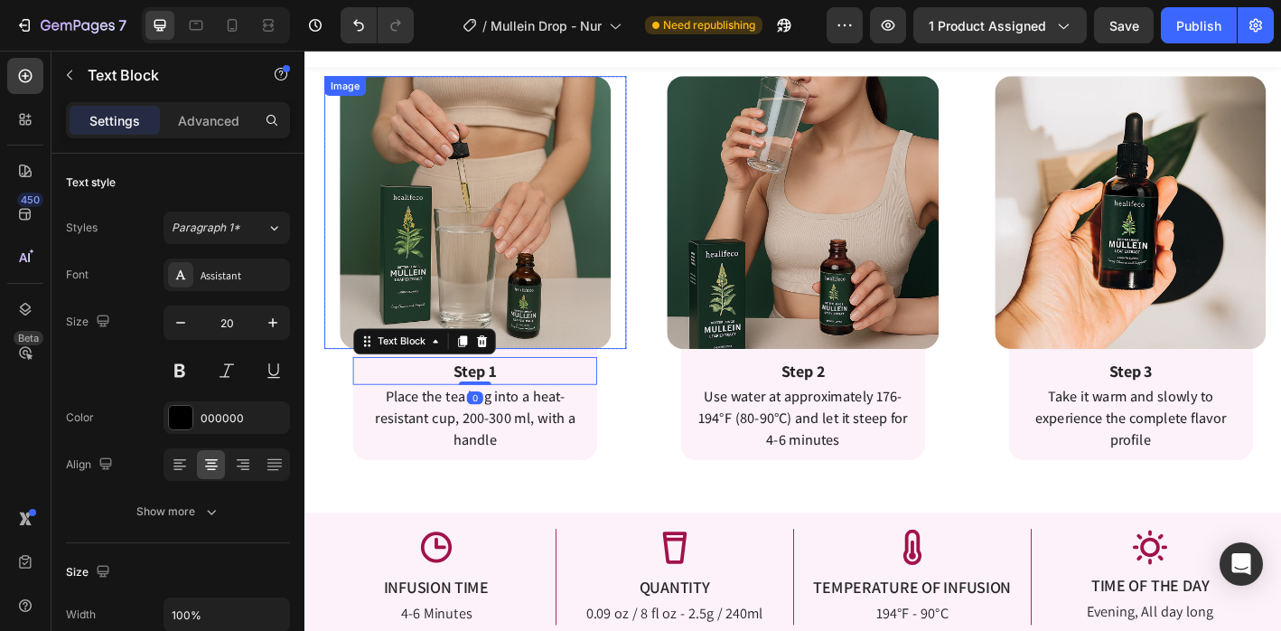
click at [615, 375] on img at bounding box center [494, 230] width 302 height 303
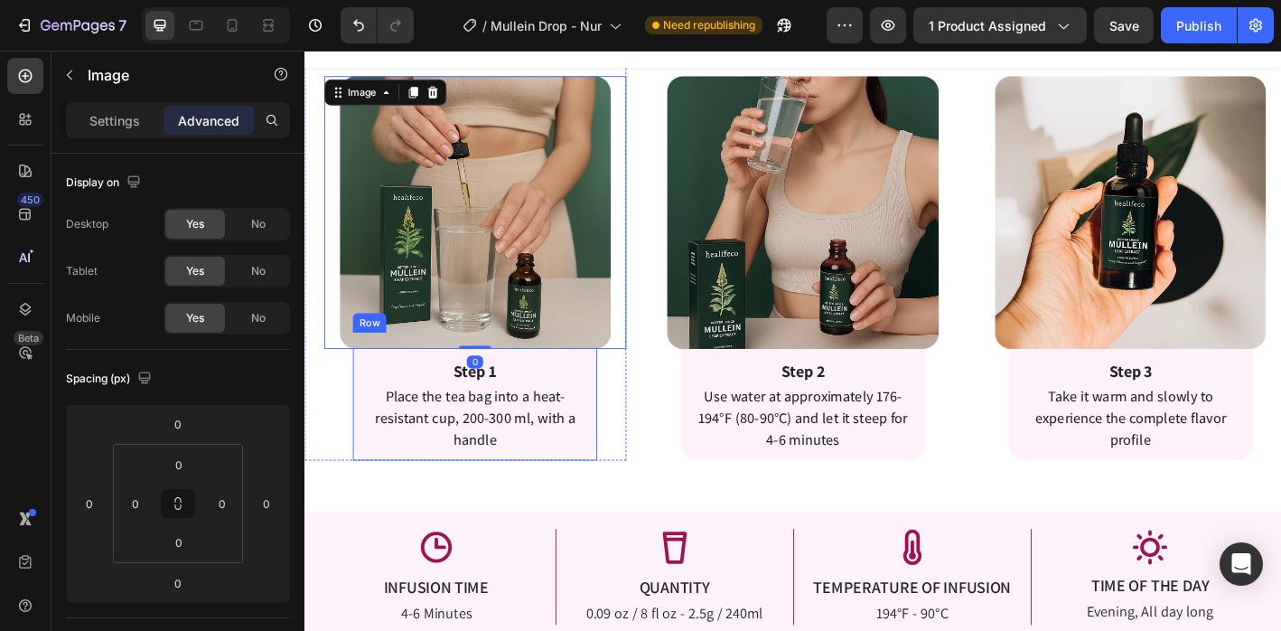
click at [615, 382] on div "Step 1 Text Block Place the tea bag into a heat-resistant cup, 200-300 ml, with…" at bounding box center [493, 434] width 271 height 142
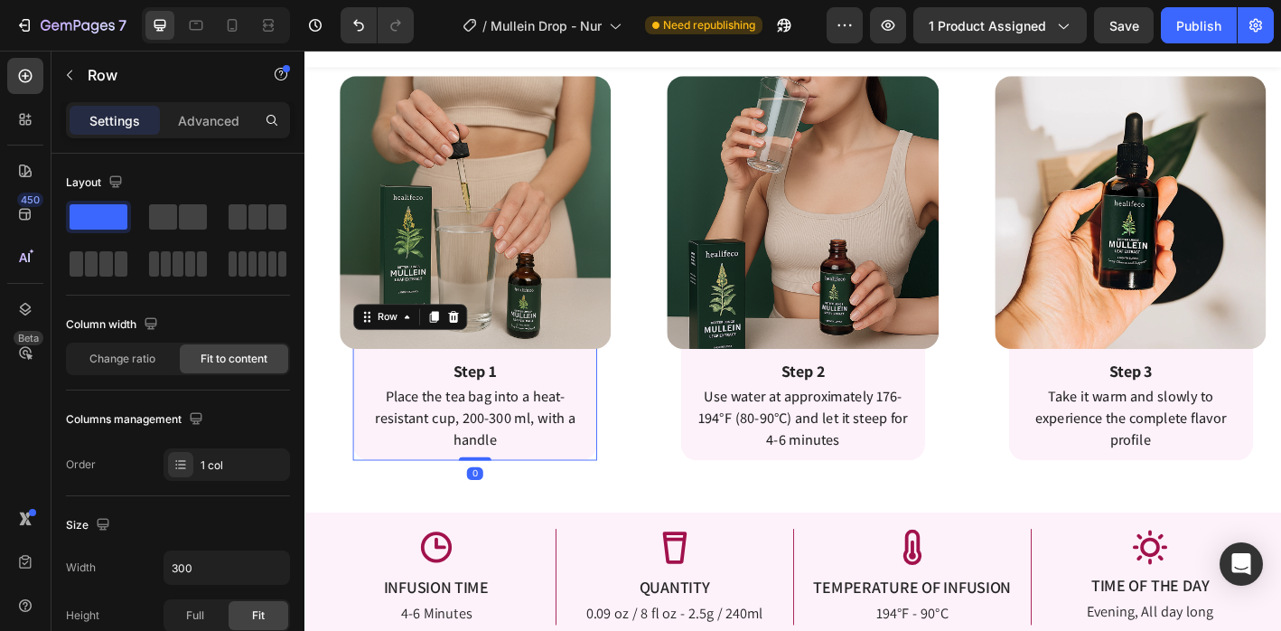
scroll to position [629, 0]
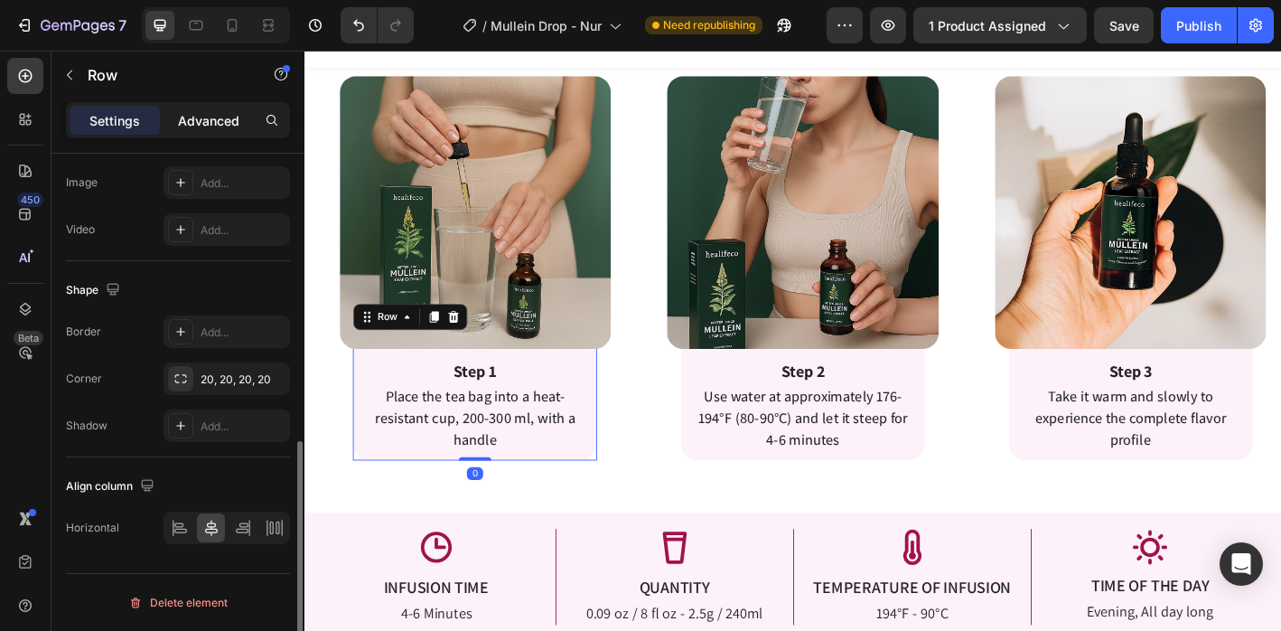
click at [207, 125] on p "Advanced" at bounding box center [208, 120] width 61 height 19
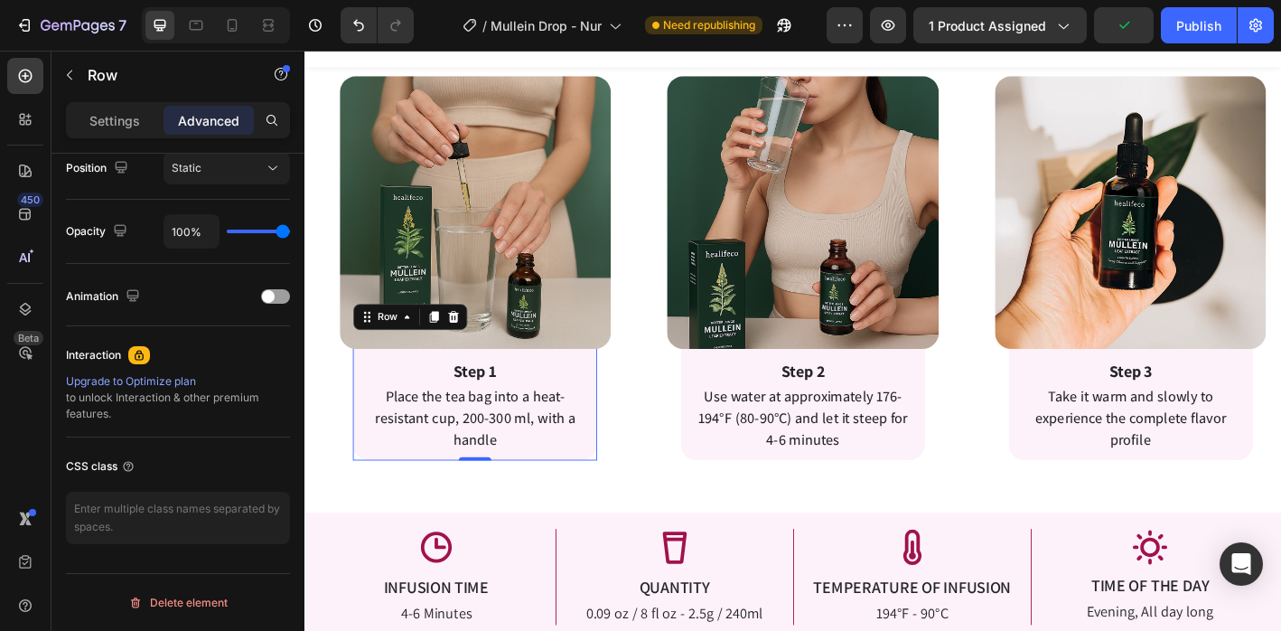
scroll to position [0, 0]
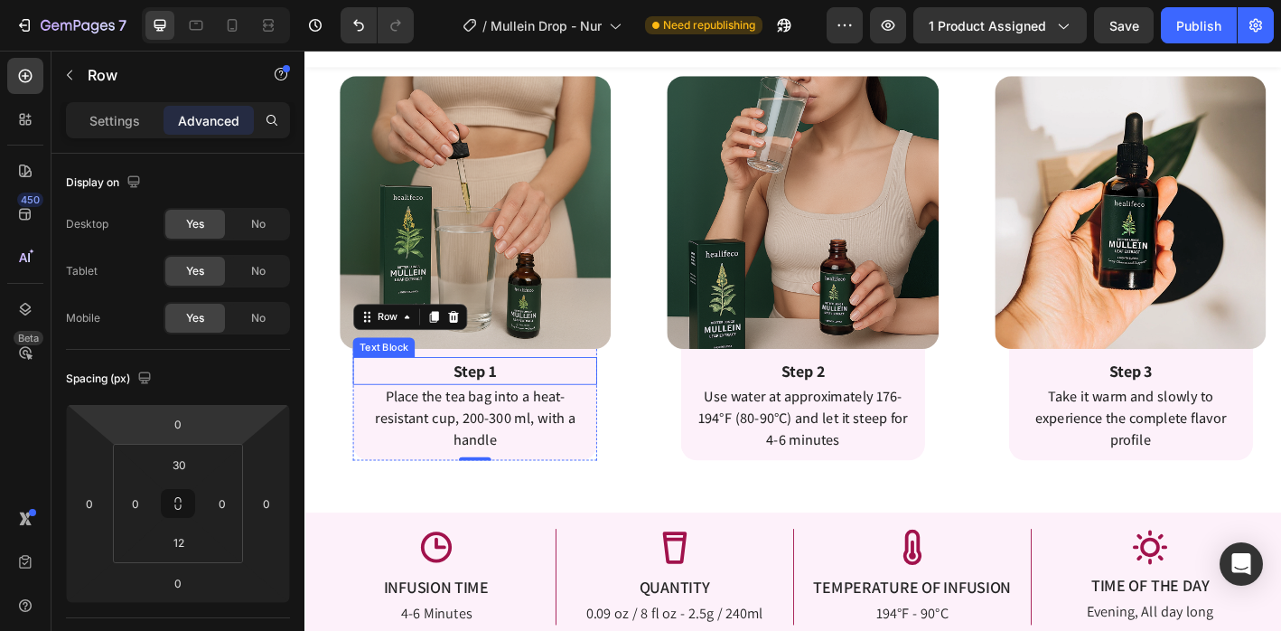
click at [362, 392] on p "Step 1" at bounding box center [493, 405] width 267 height 27
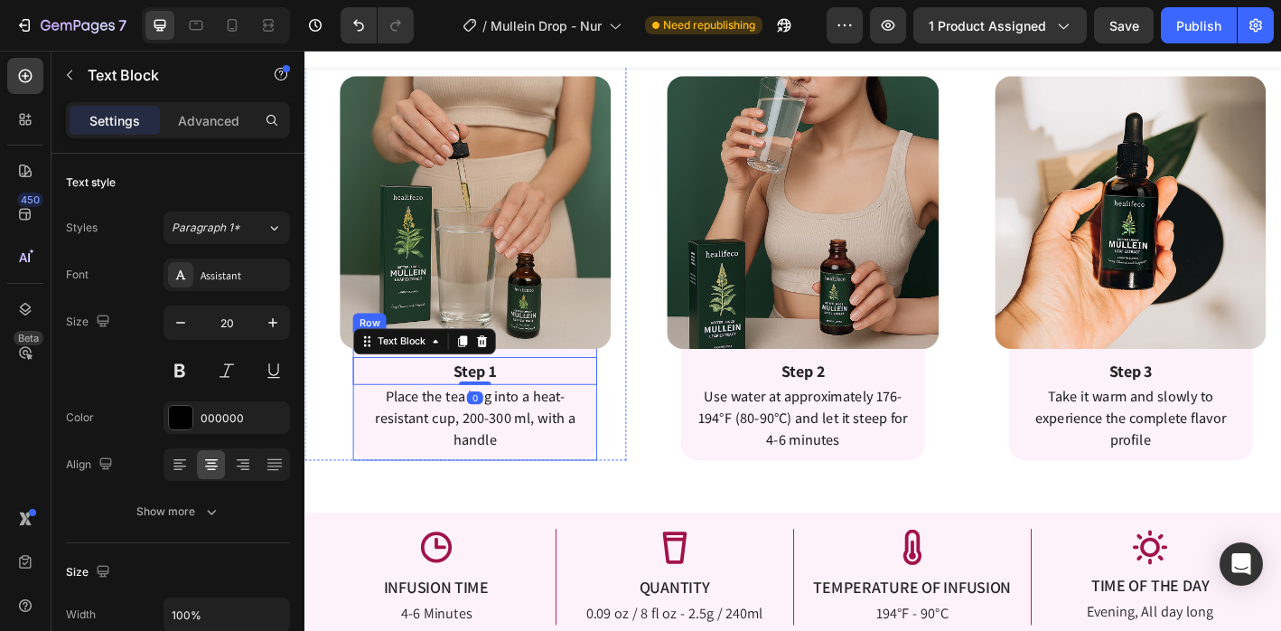
click at [379, 494] on div "Step 1 Text Block 0 Place the tea bag into a heat-resistant cup, 200-300 ml, wi…" at bounding box center [493, 434] width 271 height 142
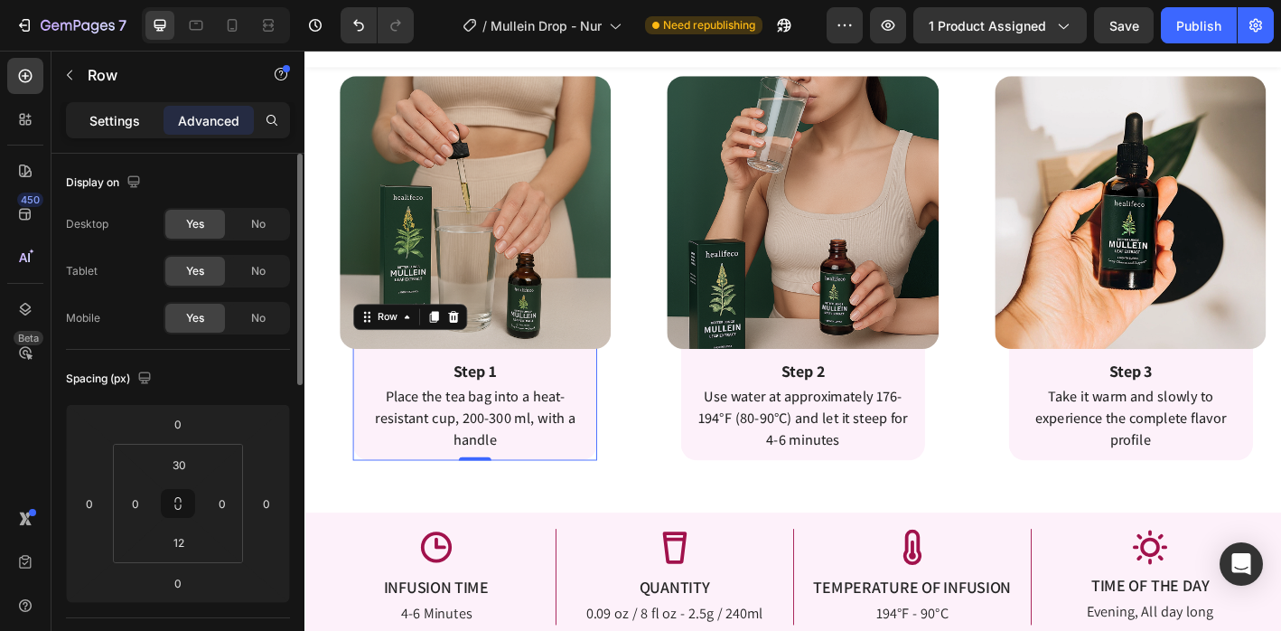
click at [135, 116] on p "Settings" at bounding box center [114, 120] width 51 height 19
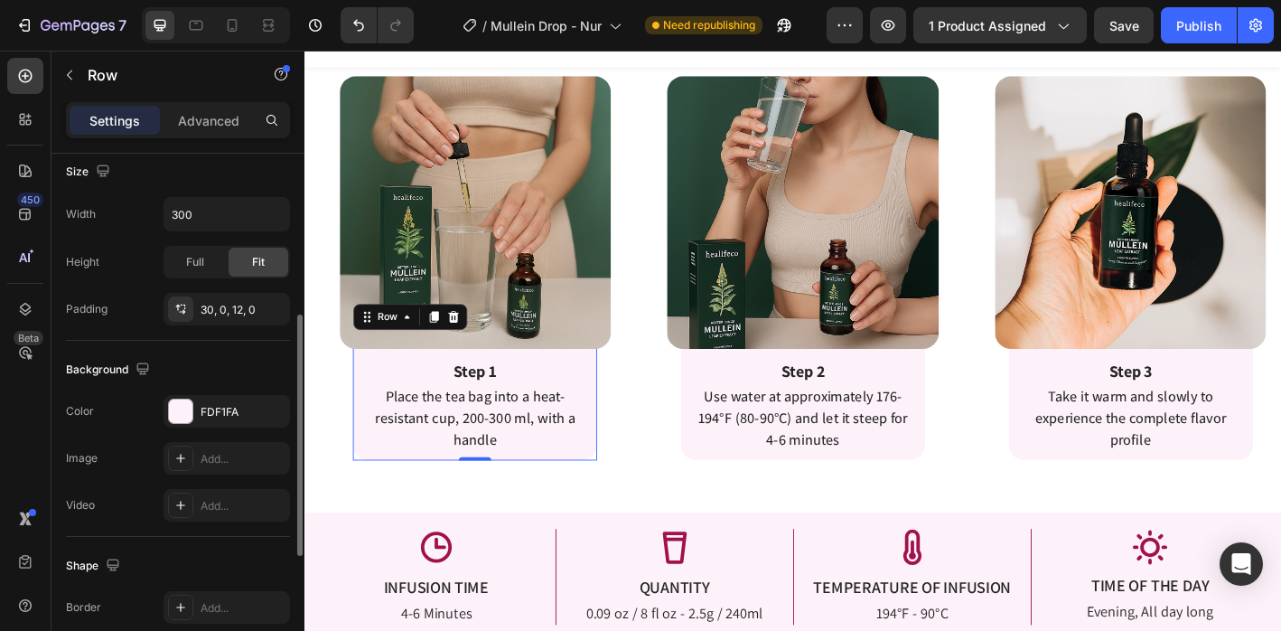
scroll to position [545, 0]
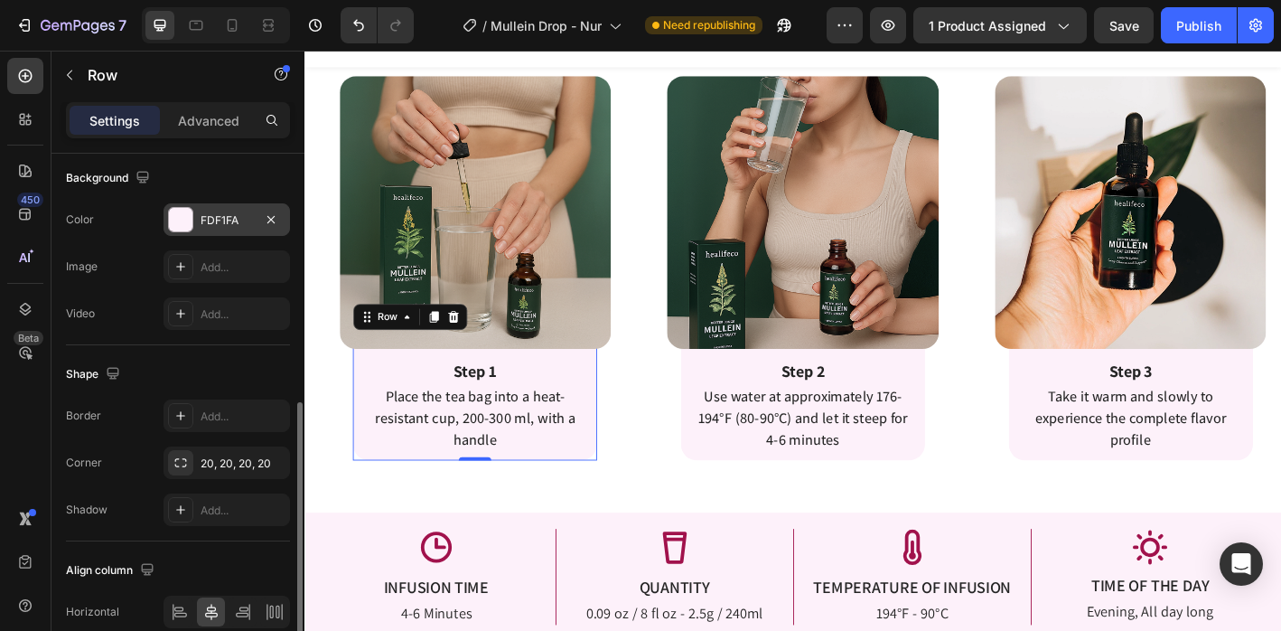
click at [183, 209] on div at bounding box center [180, 219] width 23 height 23
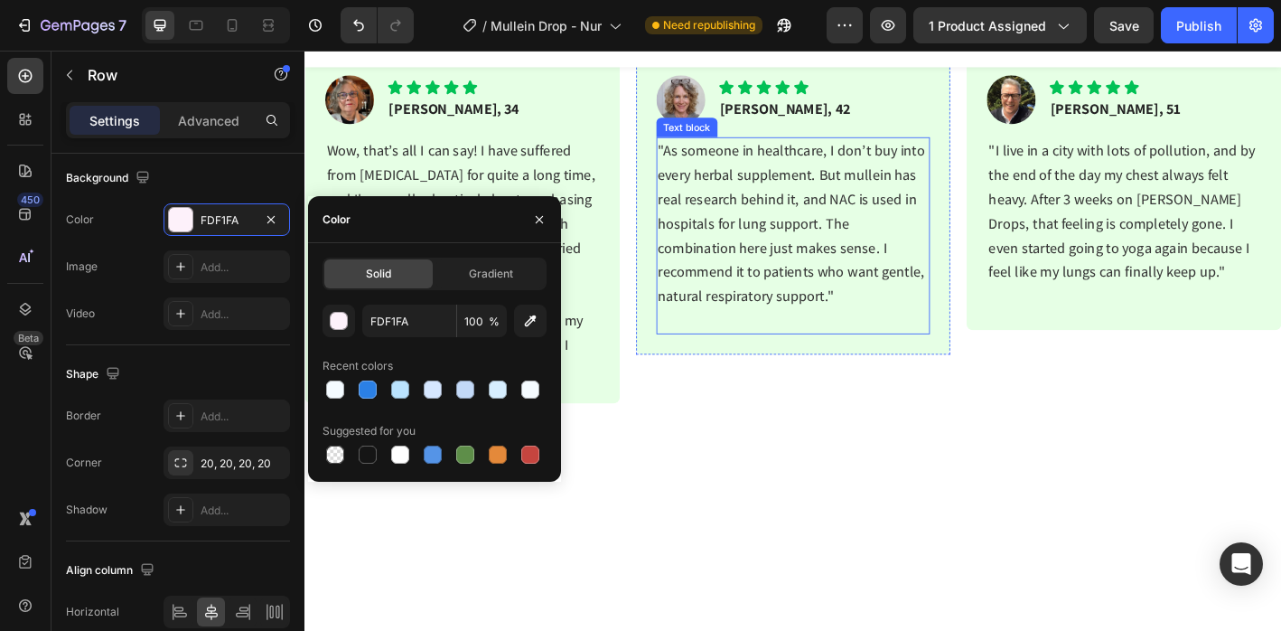
scroll to position [1684, 0]
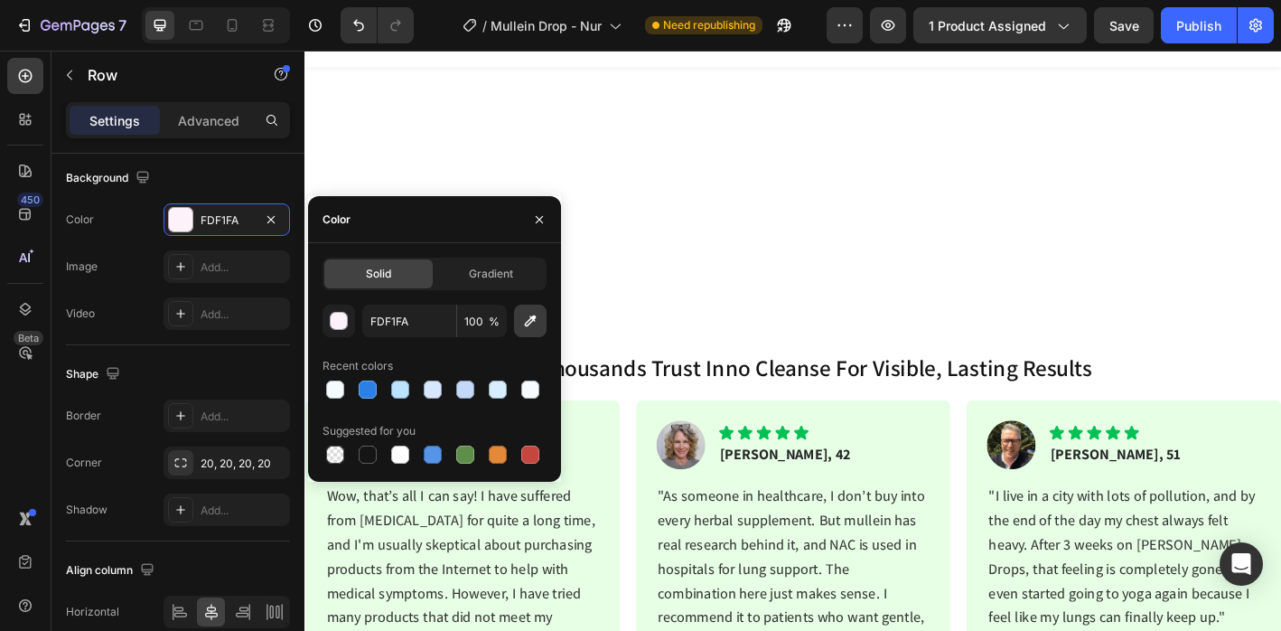
click at [536, 323] on icon "button" at bounding box center [530, 321] width 18 height 18
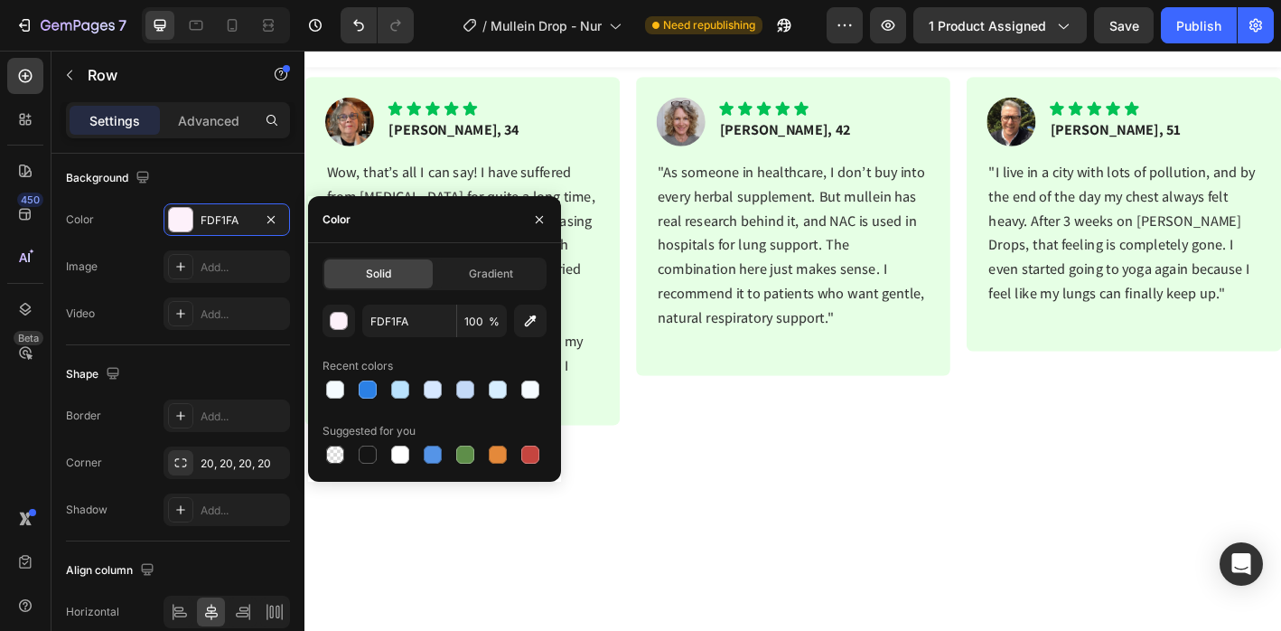
type input "E6FFE5"
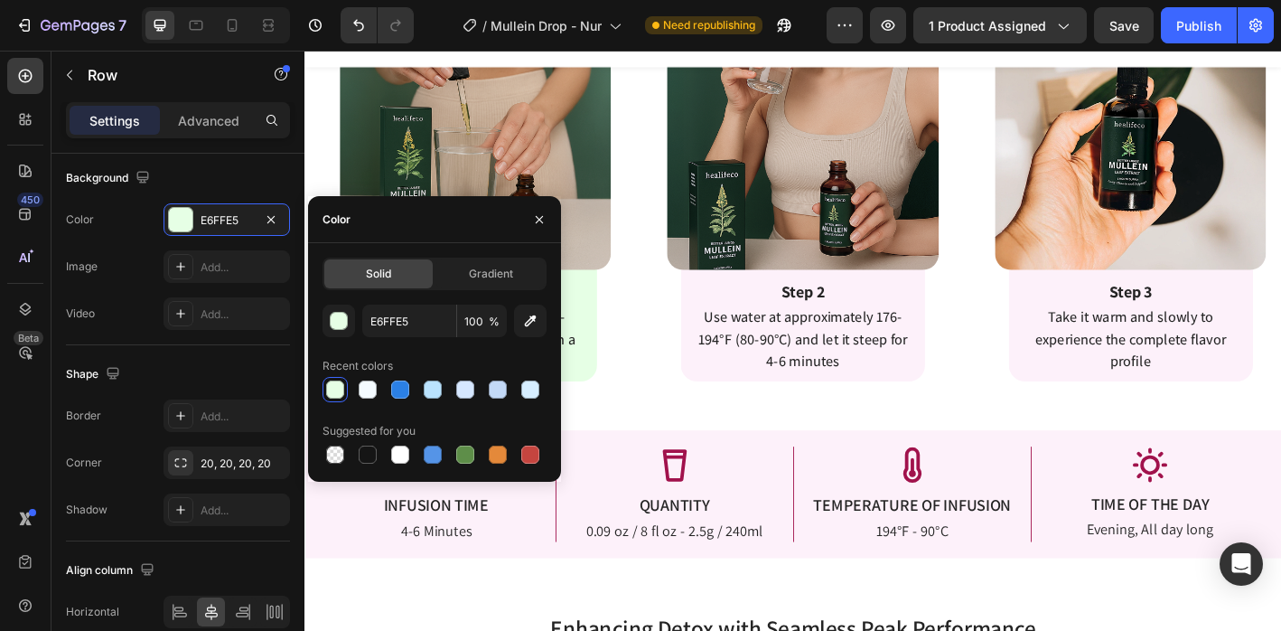
scroll to position [3945, 0]
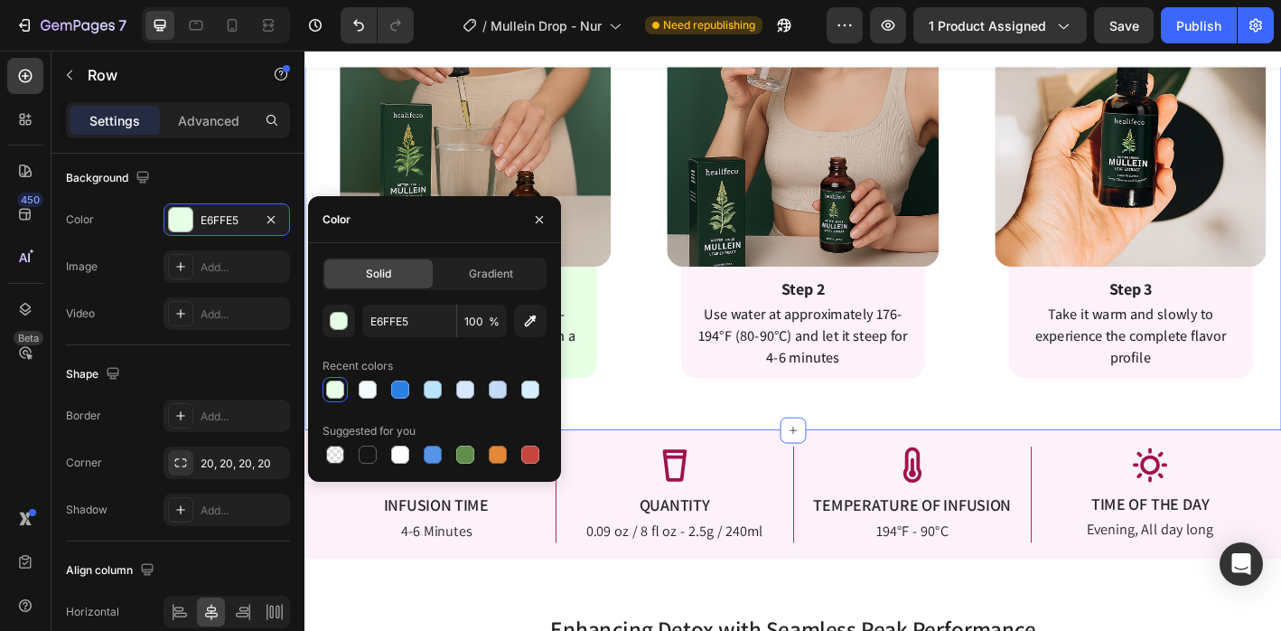
click at [719, 428] on div "Enjoy Healifeco Detox Tea In 3 Simple Steps Heading Enjoy Detox Tea In 3 Simple…" at bounding box center [847, 181] width 1084 height 579
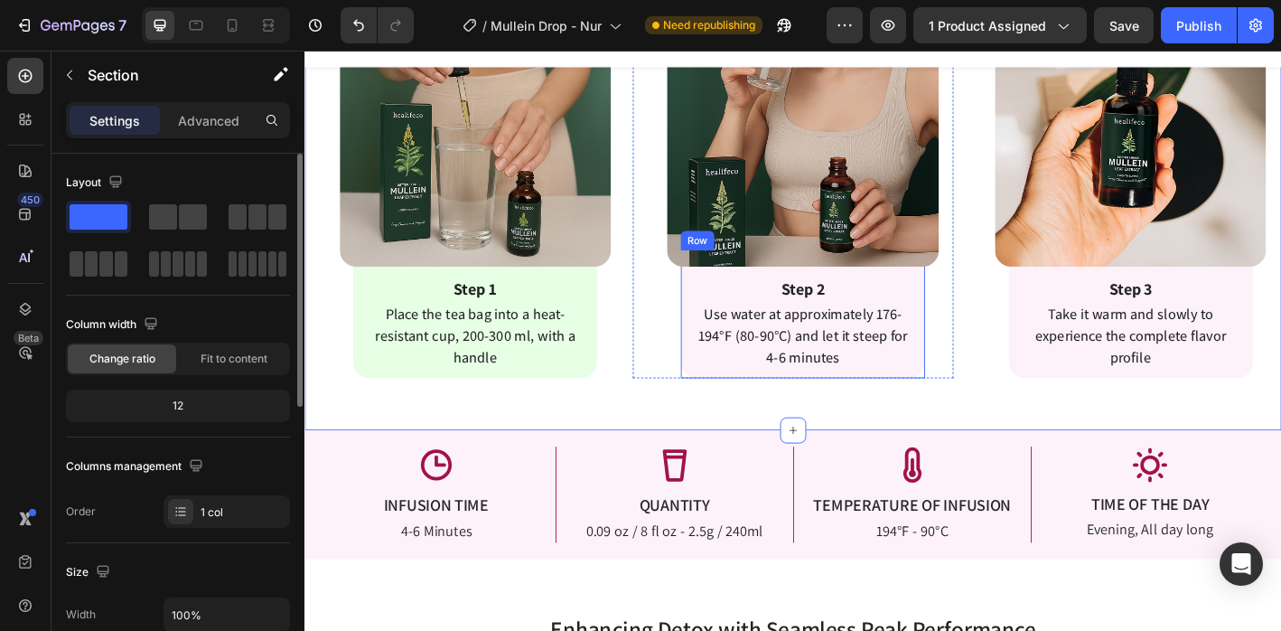
click at [730, 399] on div "Step 2 Text Block Use water at approximately 176-194°F (80-90°C) and let it ste…" at bounding box center [857, 343] width 271 height 142
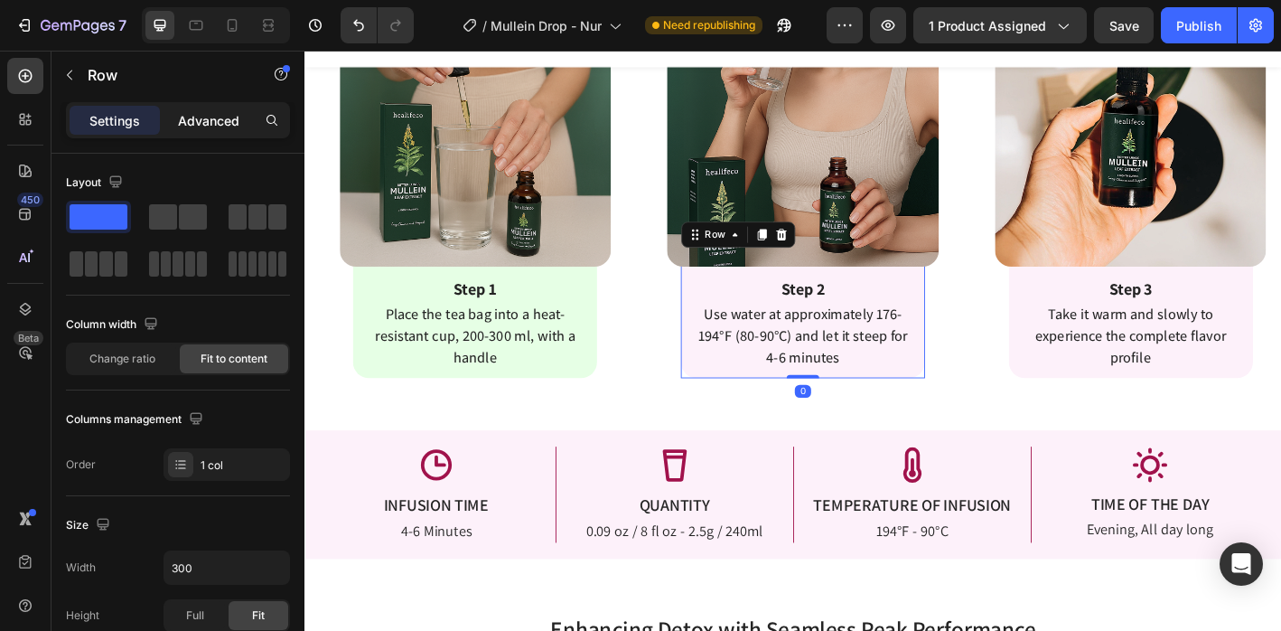
click at [184, 106] on div "Advanced" at bounding box center [209, 120] width 90 height 29
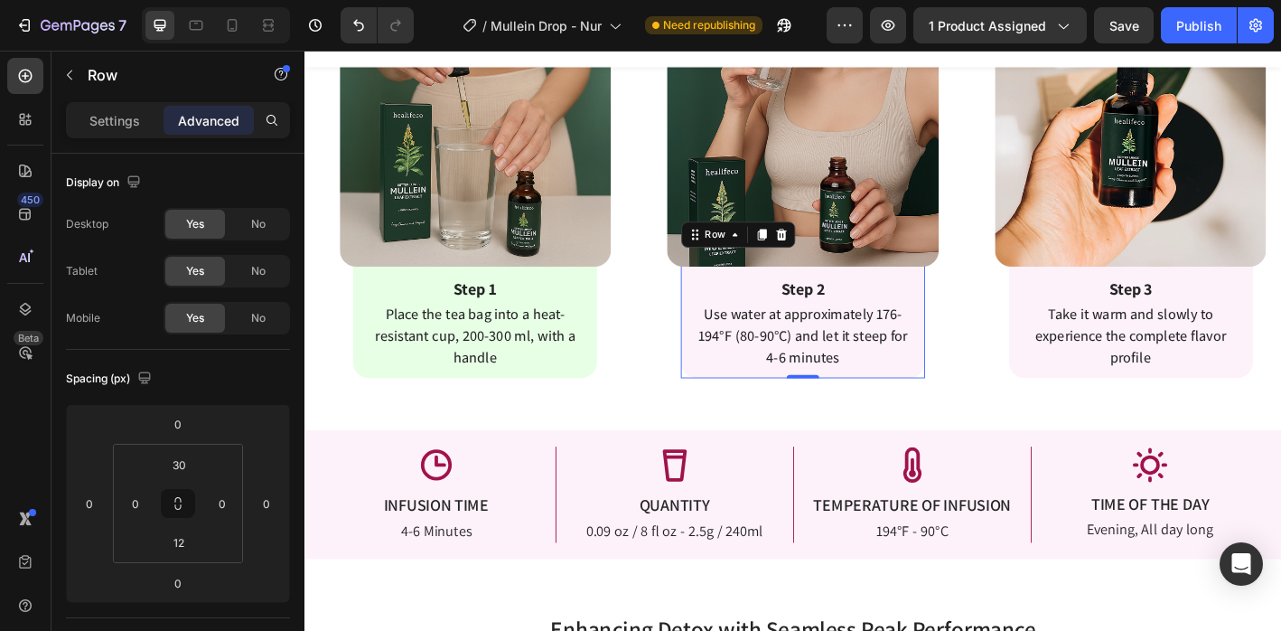
scroll to position [677, 0]
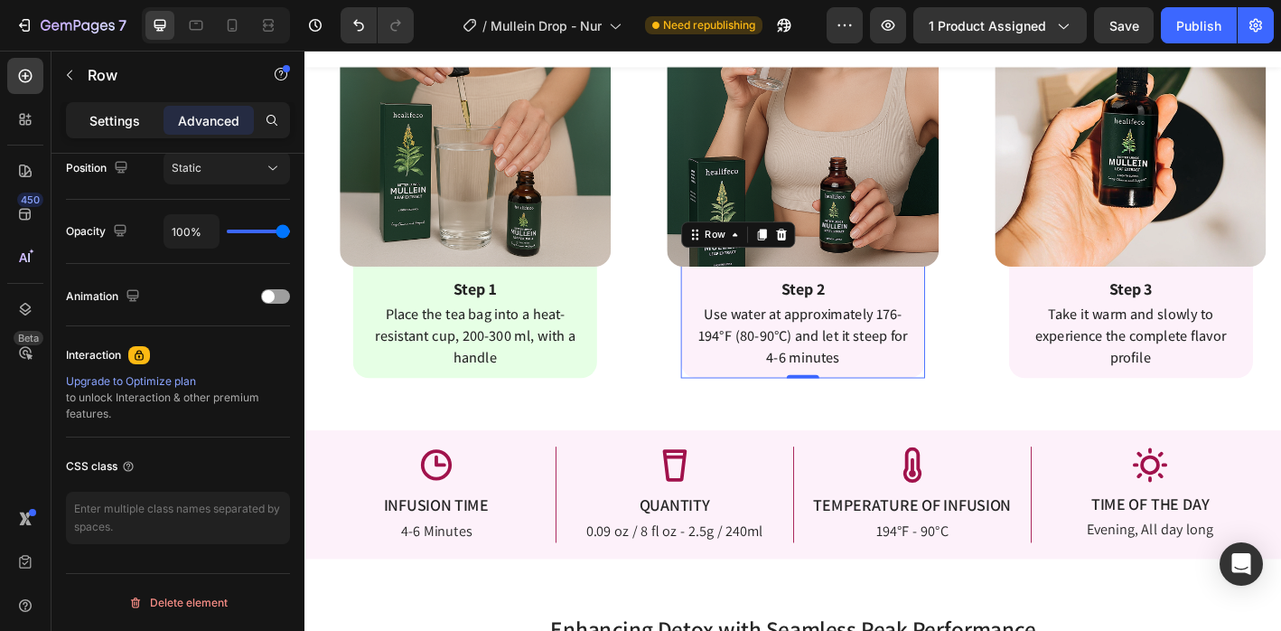
click at [101, 117] on p "Settings" at bounding box center [114, 120] width 51 height 19
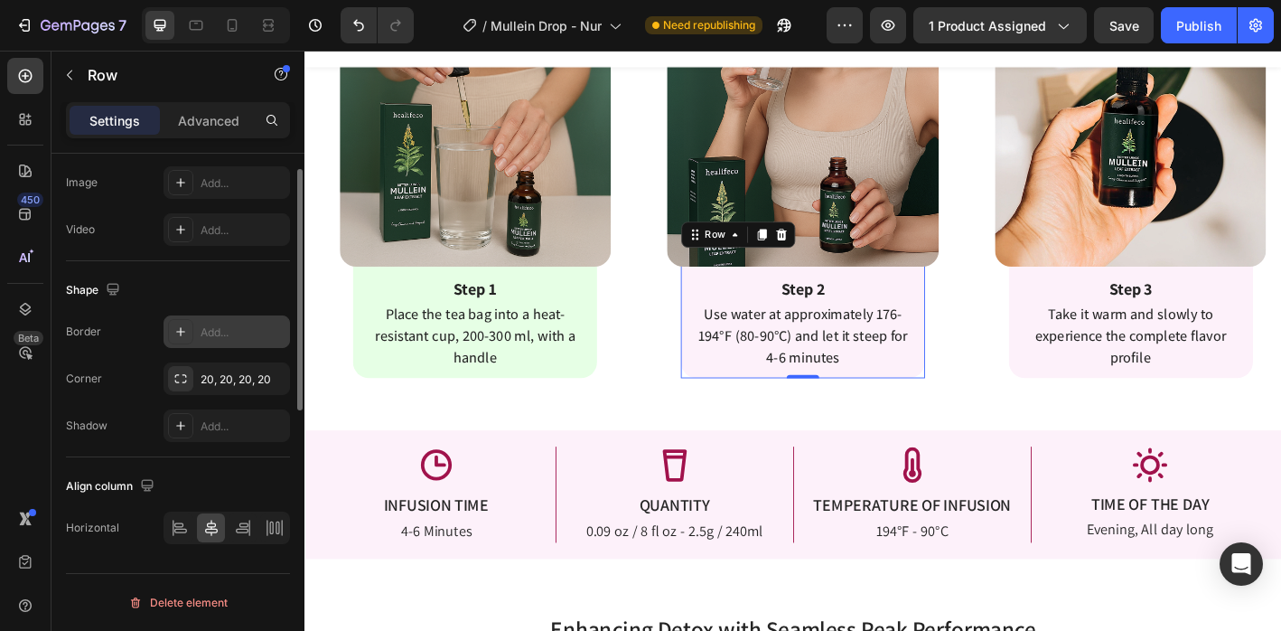
scroll to position [255, 0]
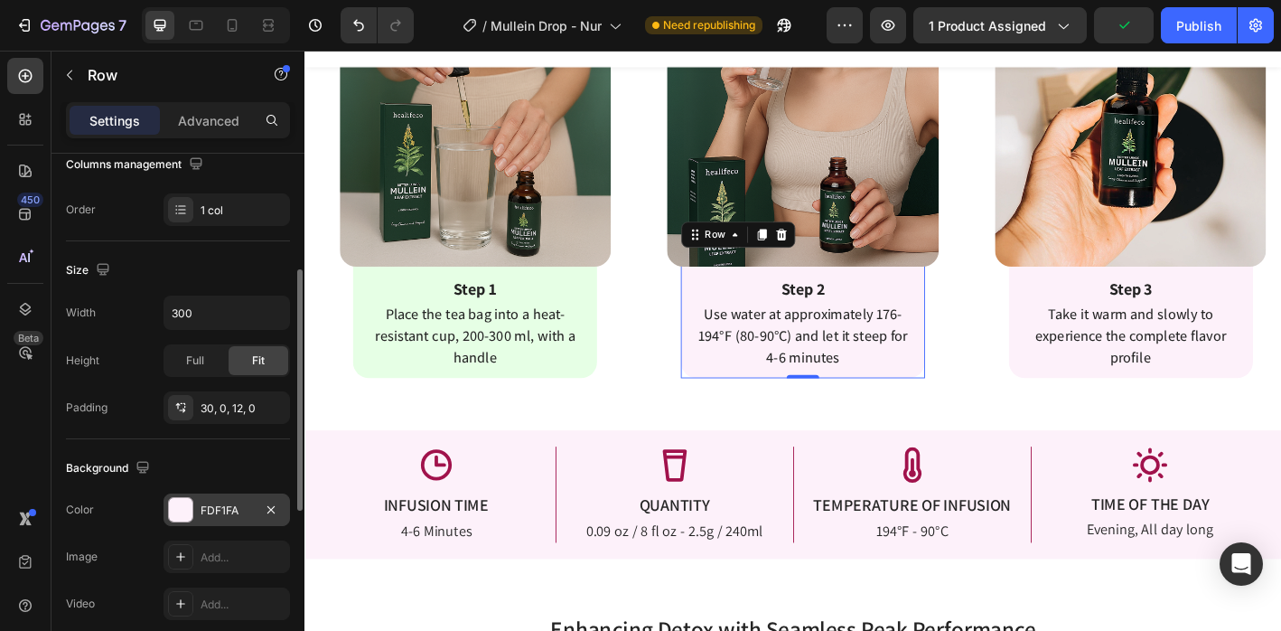
click at [186, 509] on div at bounding box center [180, 509] width 23 height 23
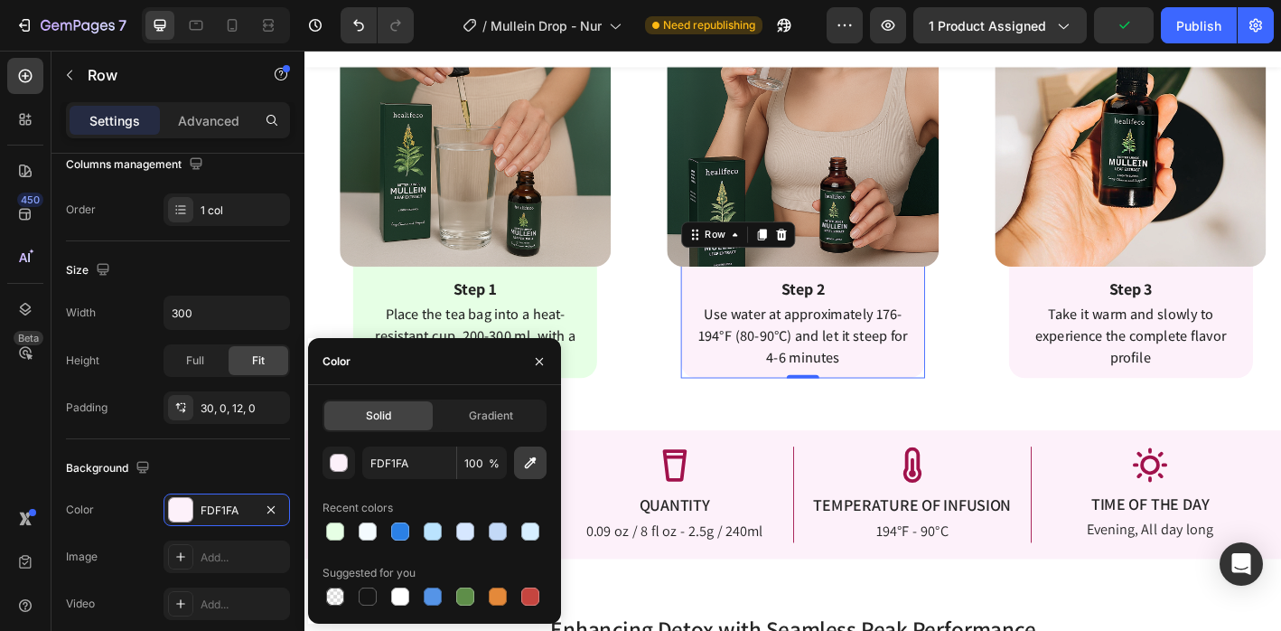
click at [530, 461] on icon "button" at bounding box center [531, 463] width 12 height 12
type input "E6FFE5"
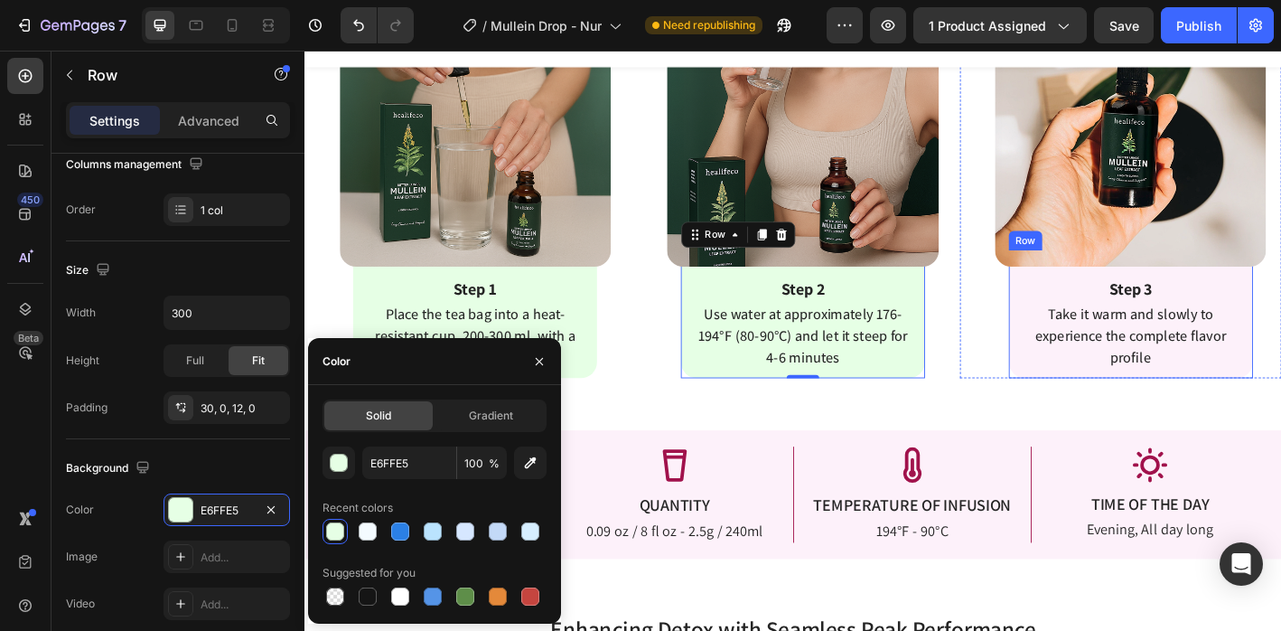
click at [1092, 406] on div "Step 3 Text Block Take it warm and slowly to experience the complete flavor pro…" at bounding box center [1221, 343] width 271 height 142
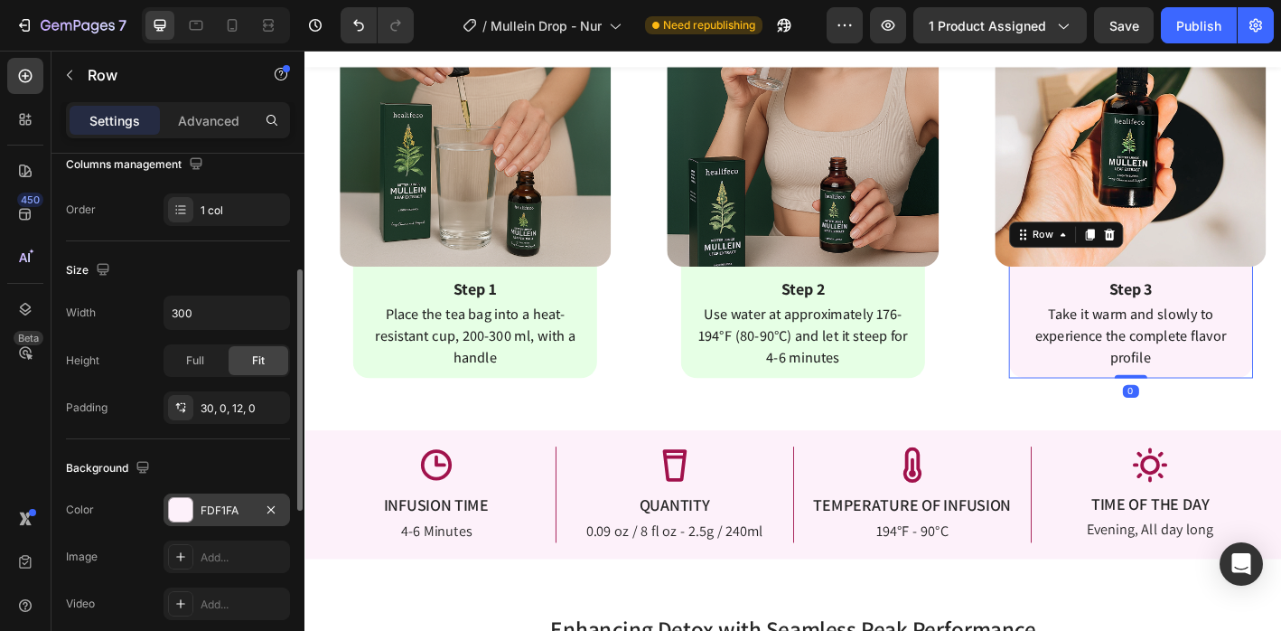
click at [178, 514] on div at bounding box center [180, 509] width 23 height 23
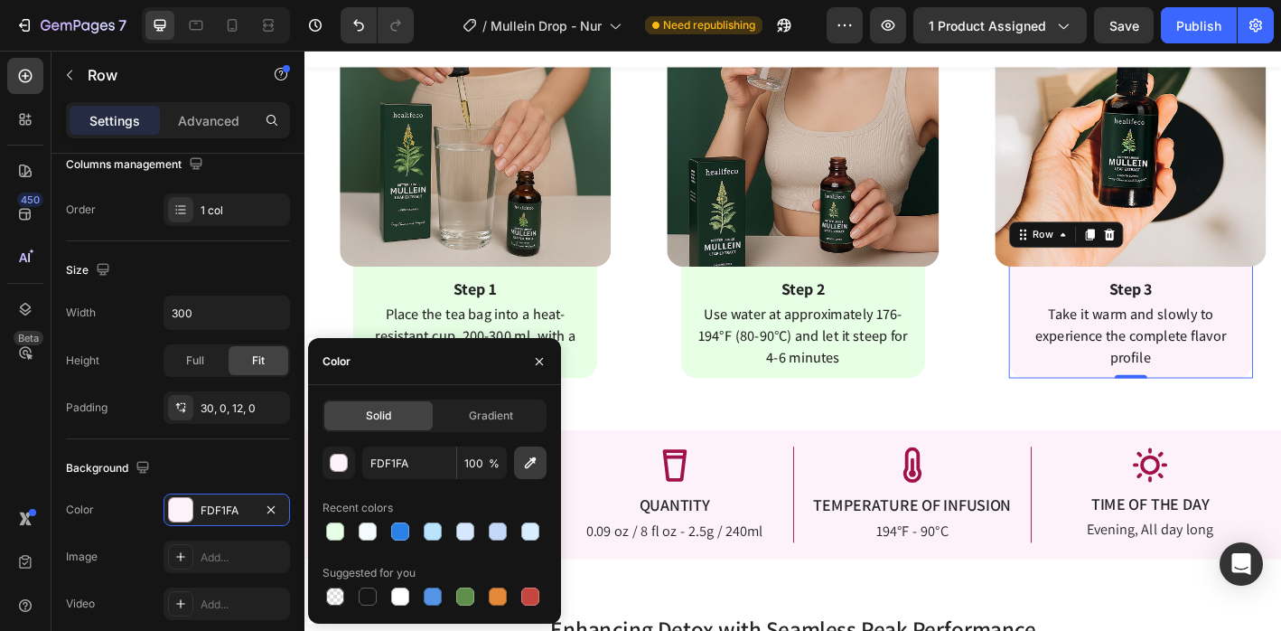
click at [523, 465] on icon "button" at bounding box center [530, 463] width 18 height 18
type input "E6FFE5"
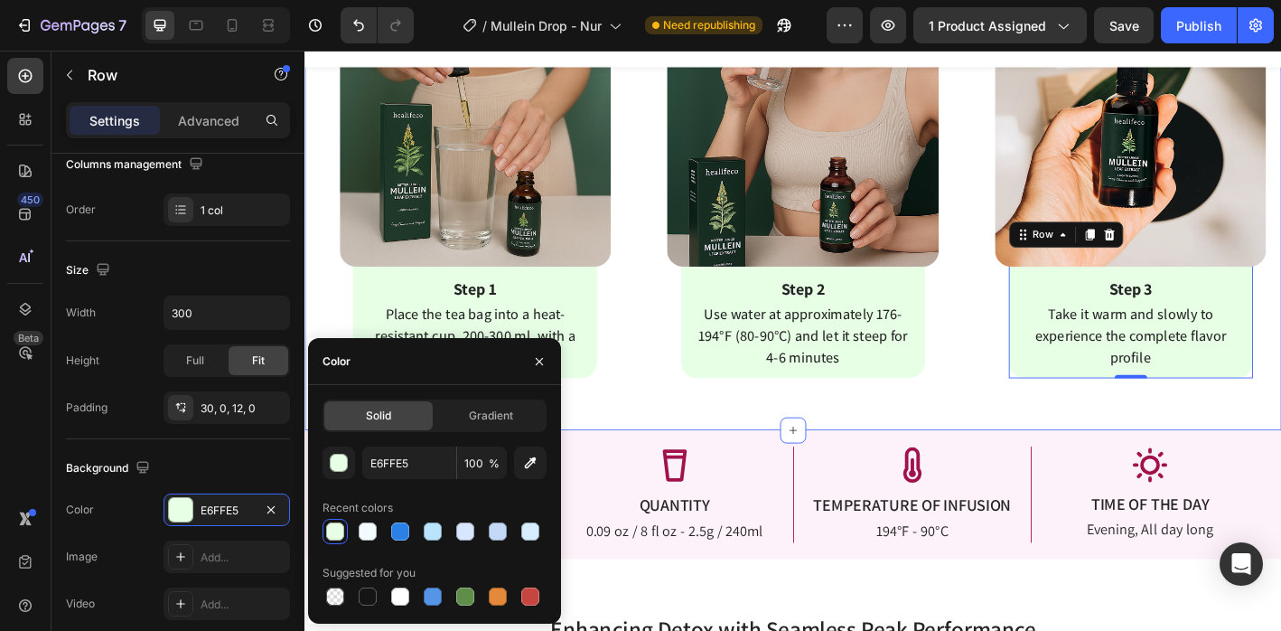
click at [725, 429] on div "Enjoy Healifeco Detox Tea In 3 Simple Steps Heading Enjoy Detox Tea In 3 Simple…" at bounding box center [847, 181] width 1084 height 579
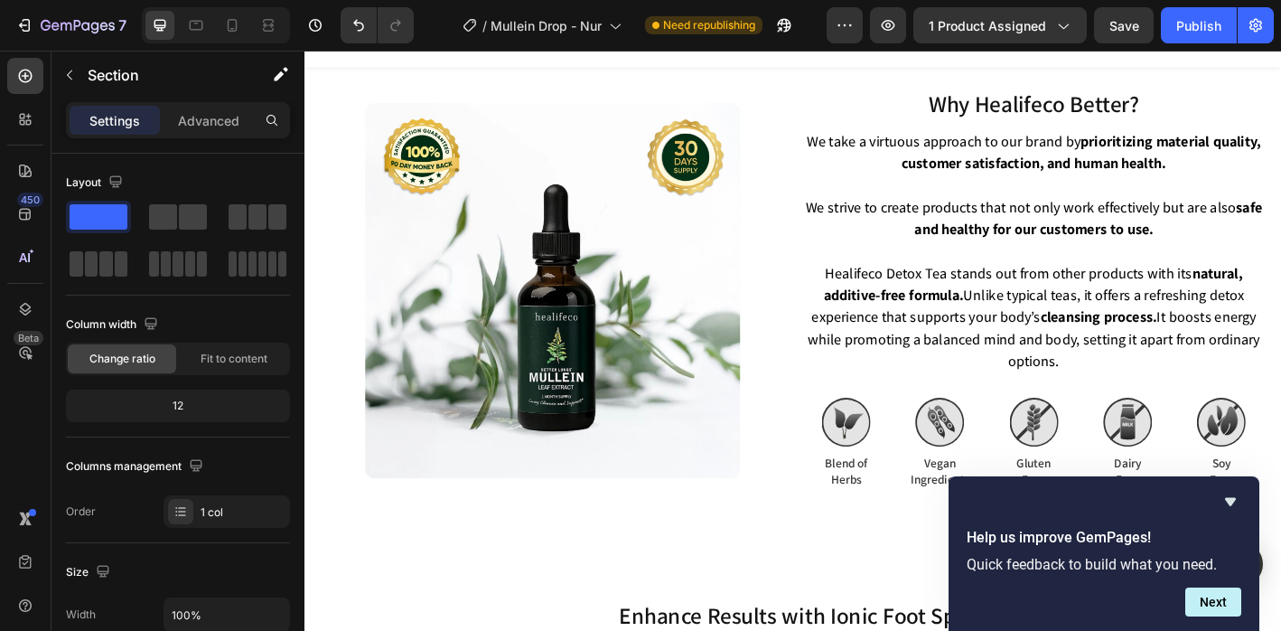
scroll to position [5368, 0]
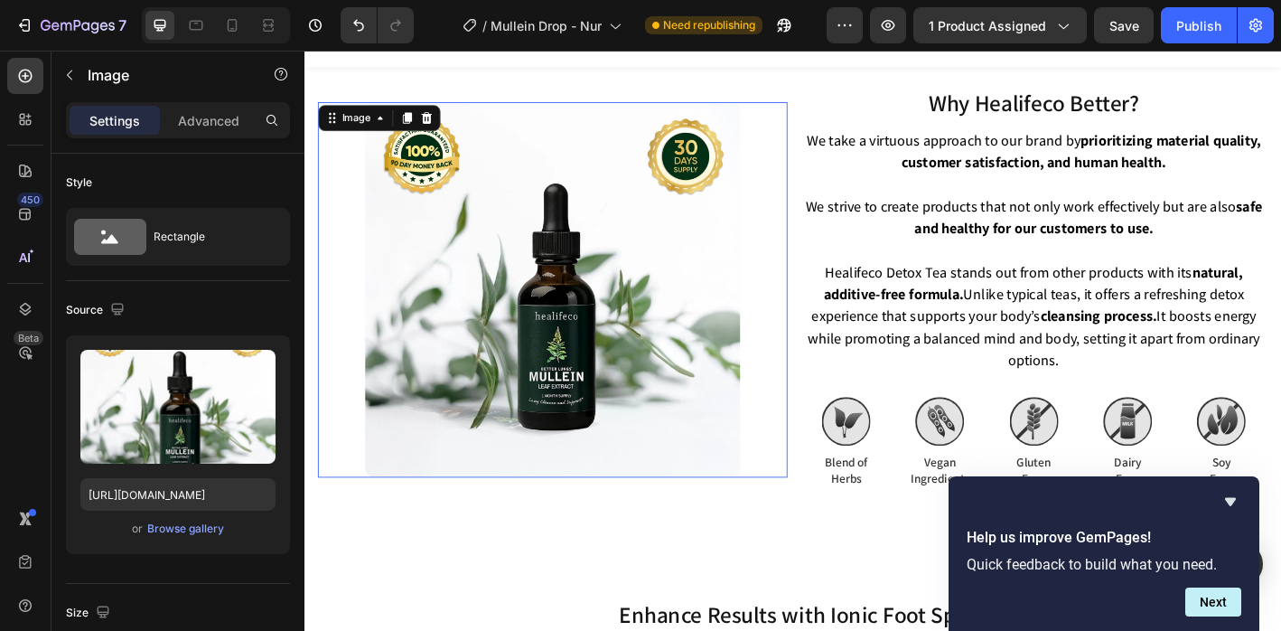
click at [670, 394] on img at bounding box center [579, 316] width 417 height 417
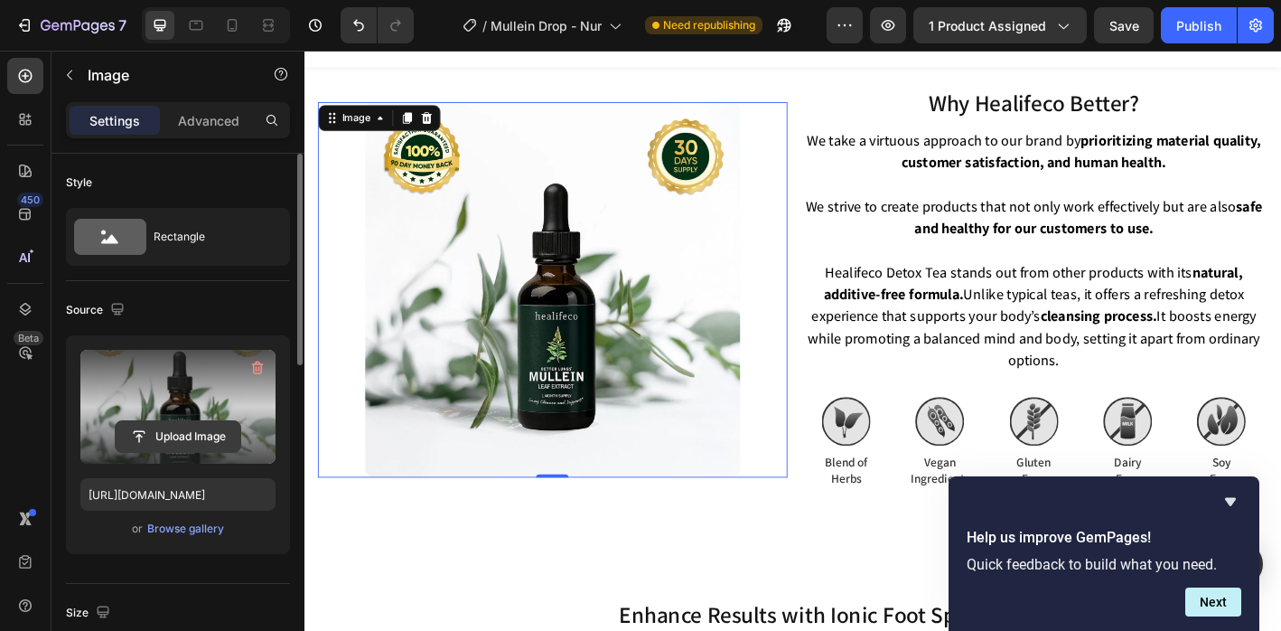
click at [162, 449] on input "file" at bounding box center [178, 436] width 125 height 31
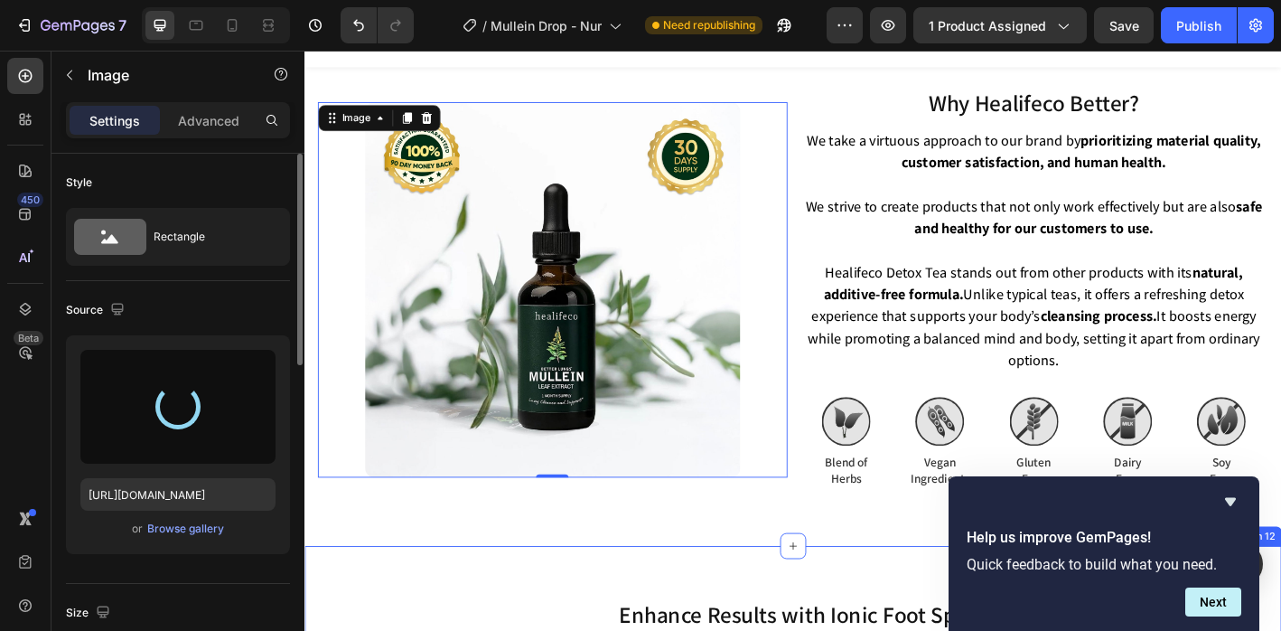
type input "https://cdn.shopify.com/s/files/1/0665/9355/4687/files/gempages_464015395364275…"
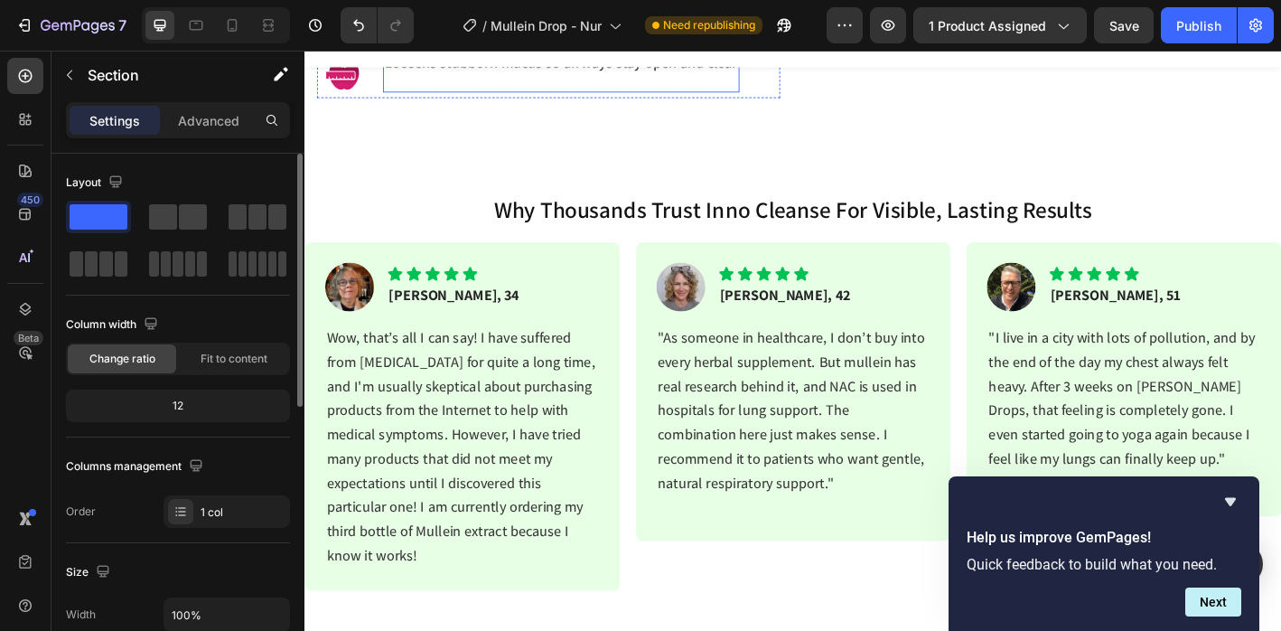
scroll to position [1500, 0]
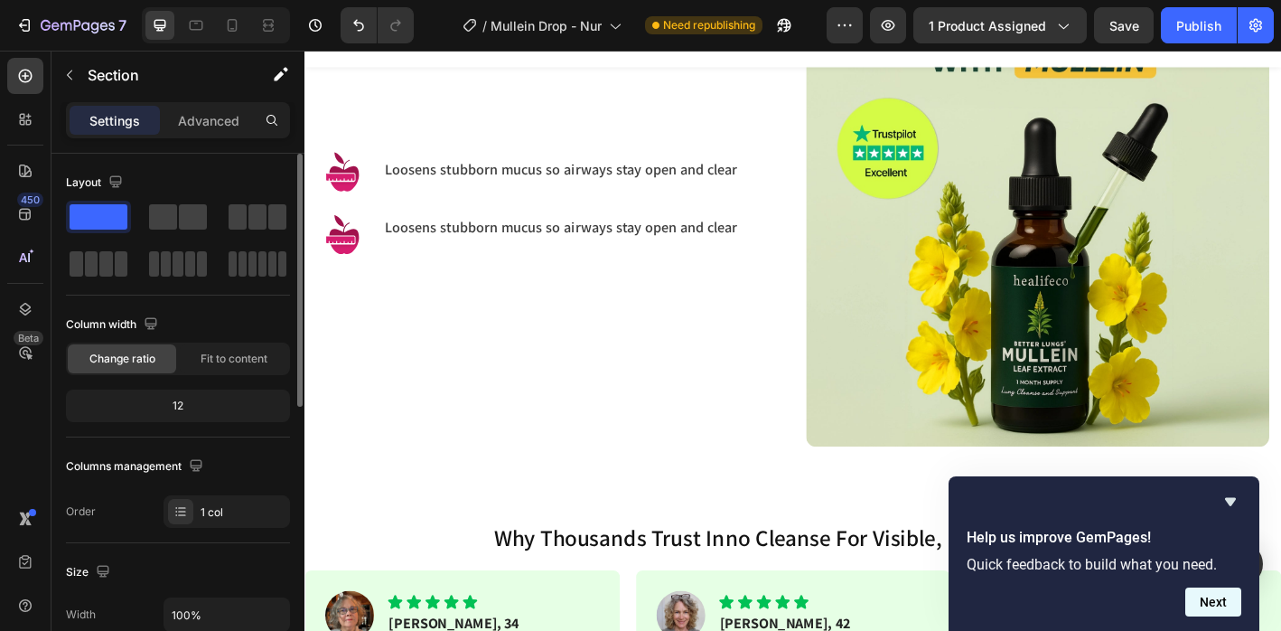
click at [1227, 605] on button "Next" at bounding box center [1214, 601] width 56 height 29
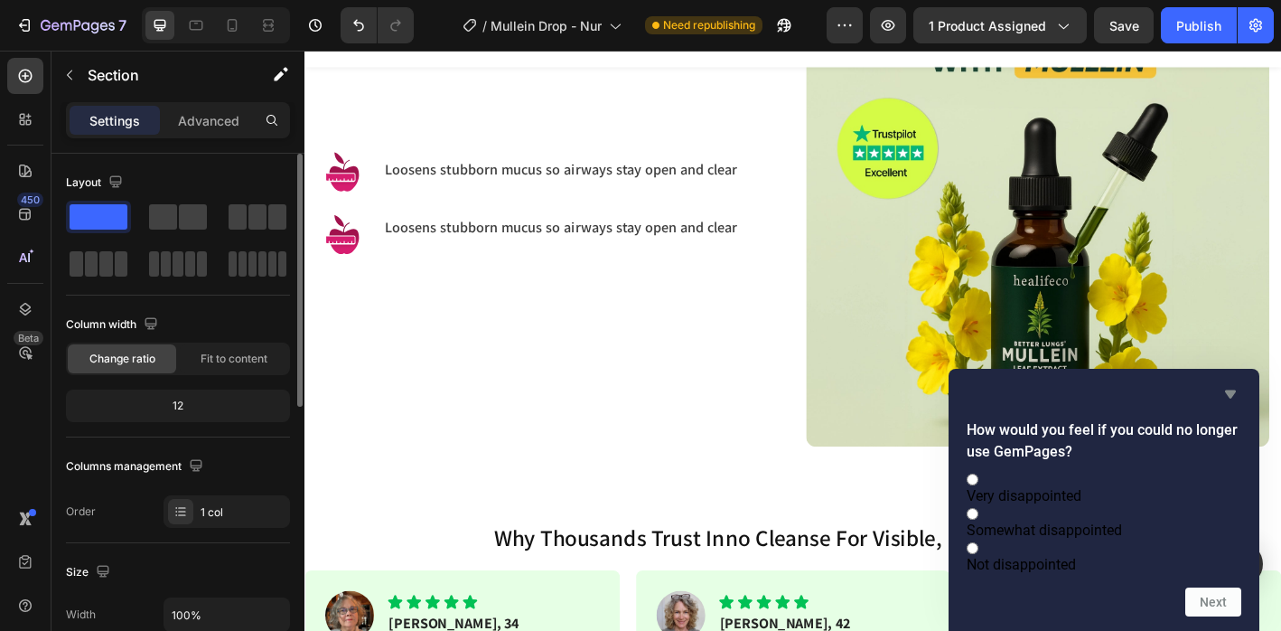
click at [1231, 390] on icon "Hide survey" at bounding box center [1230, 394] width 11 height 8
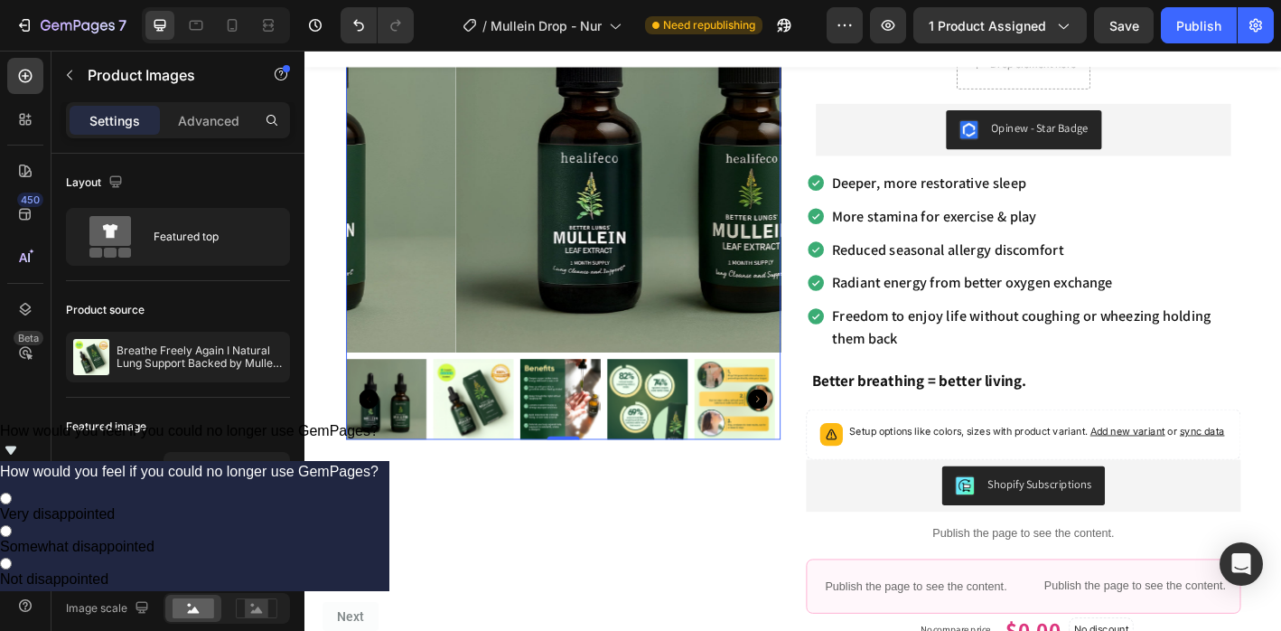
scroll to position [5, 0]
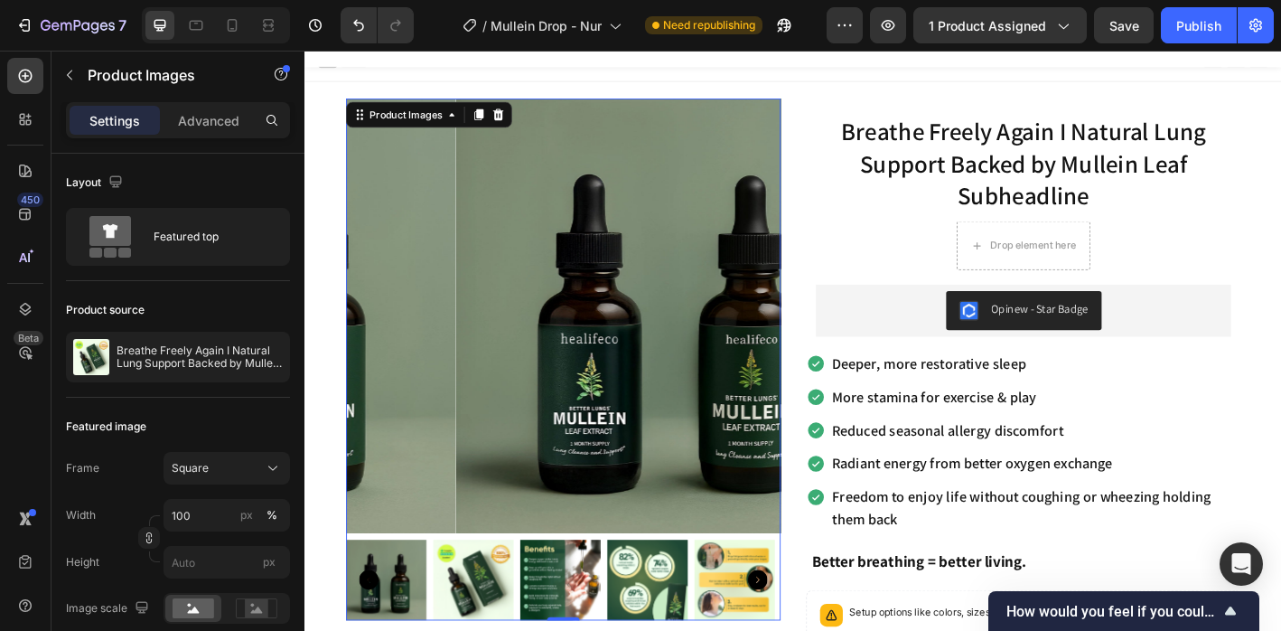
scroll to position [4, 0]
click at [503, 624] on img at bounding box center [490, 636] width 89 height 89
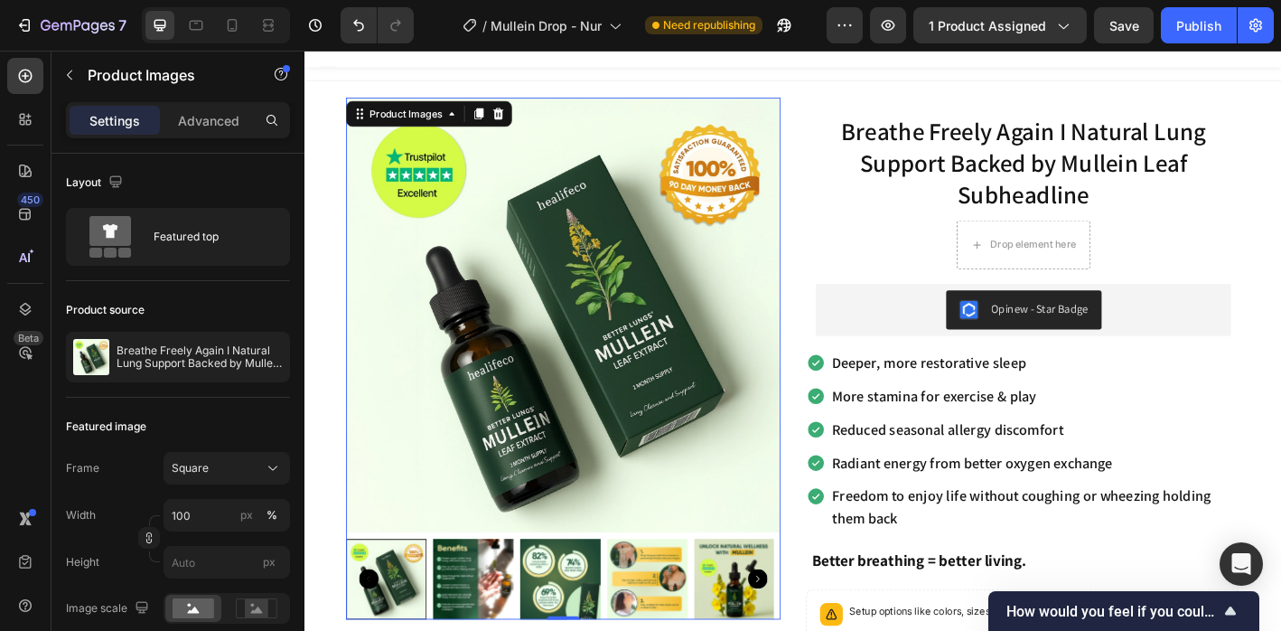
click at [510, 630] on img at bounding box center [490, 636] width 89 height 89
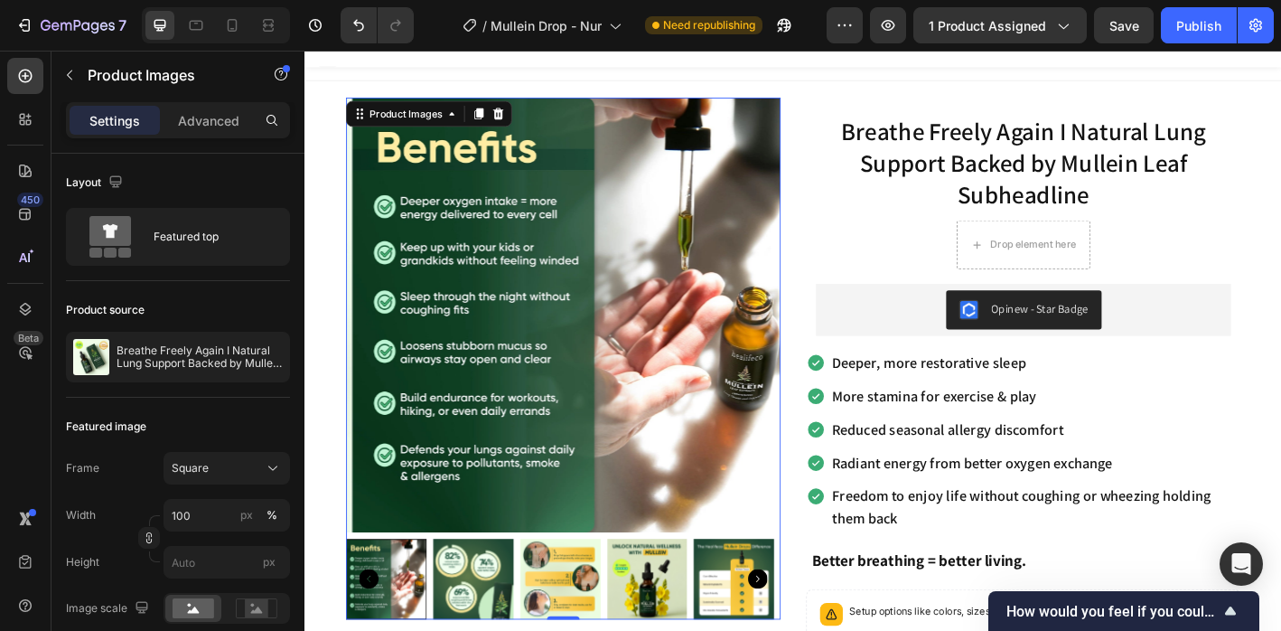
click at [552, 630] on img at bounding box center [587, 636] width 89 height 89
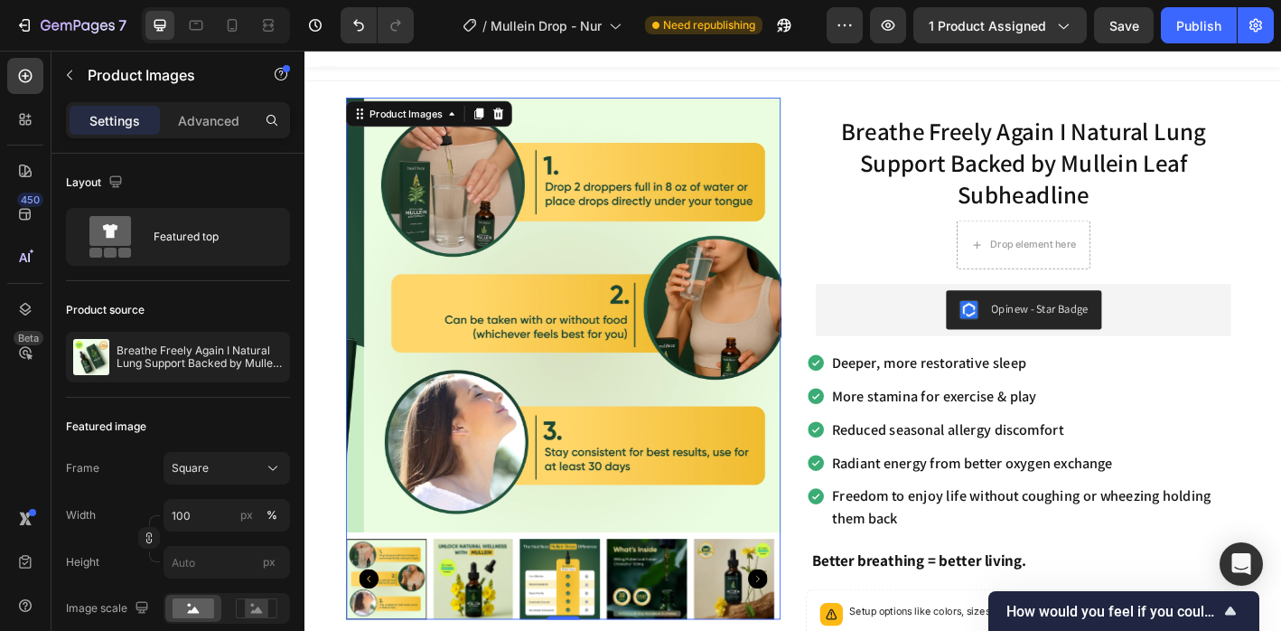
click at [587, 628] on img at bounding box center [587, 636] width 89 height 89
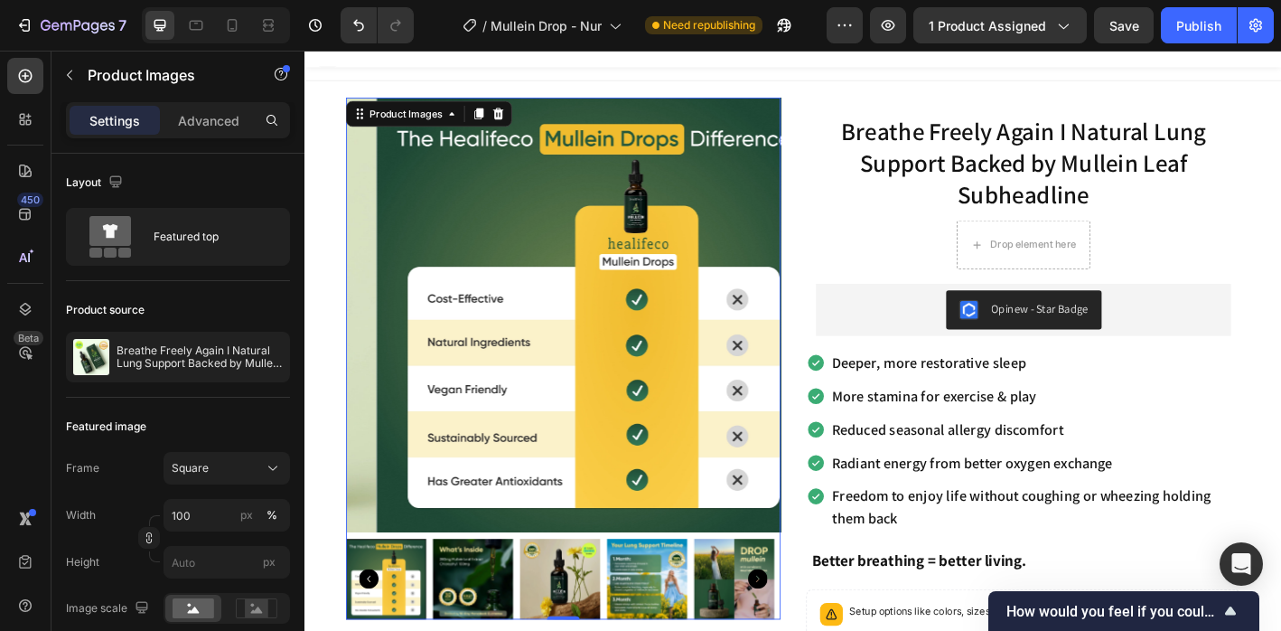
click at [602, 626] on img at bounding box center [587, 636] width 89 height 89
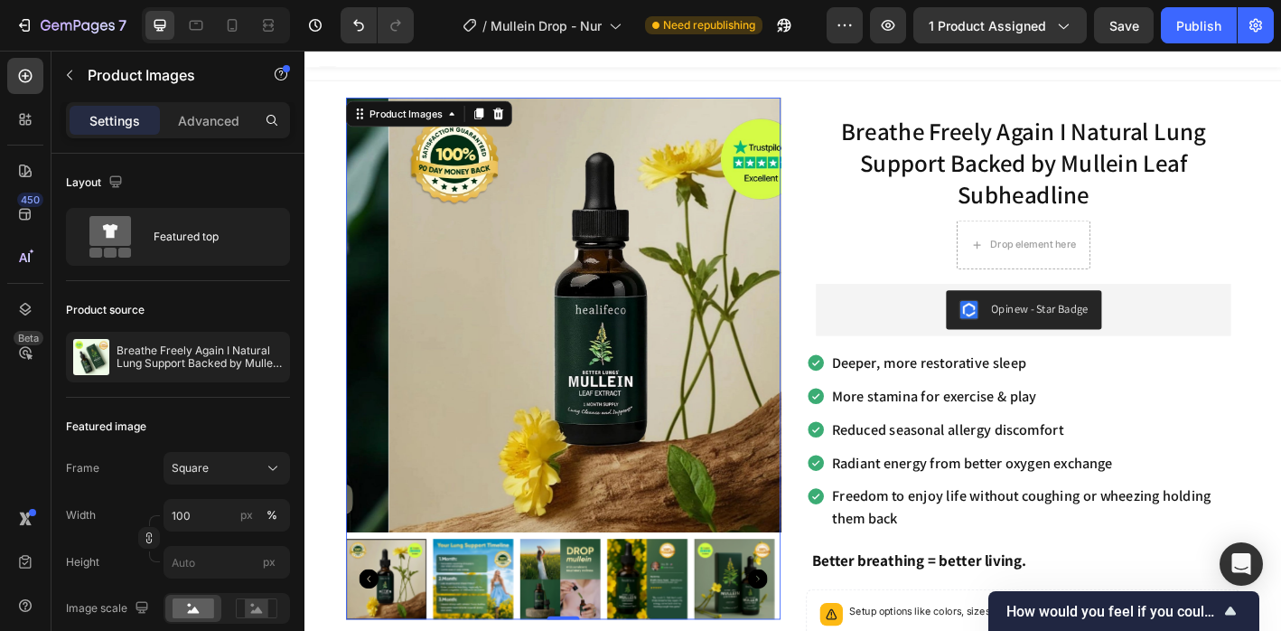
click at [576, 630] on img at bounding box center [587, 636] width 89 height 89
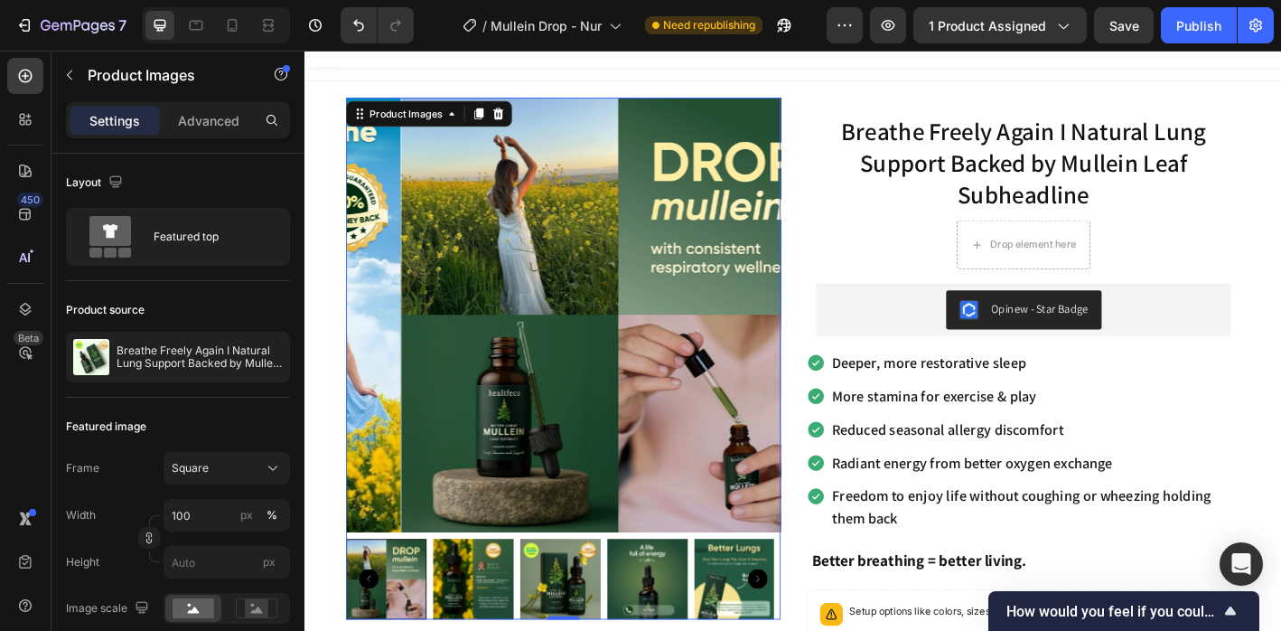
click at [581, 630] on img at bounding box center [587, 636] width 89 height 89
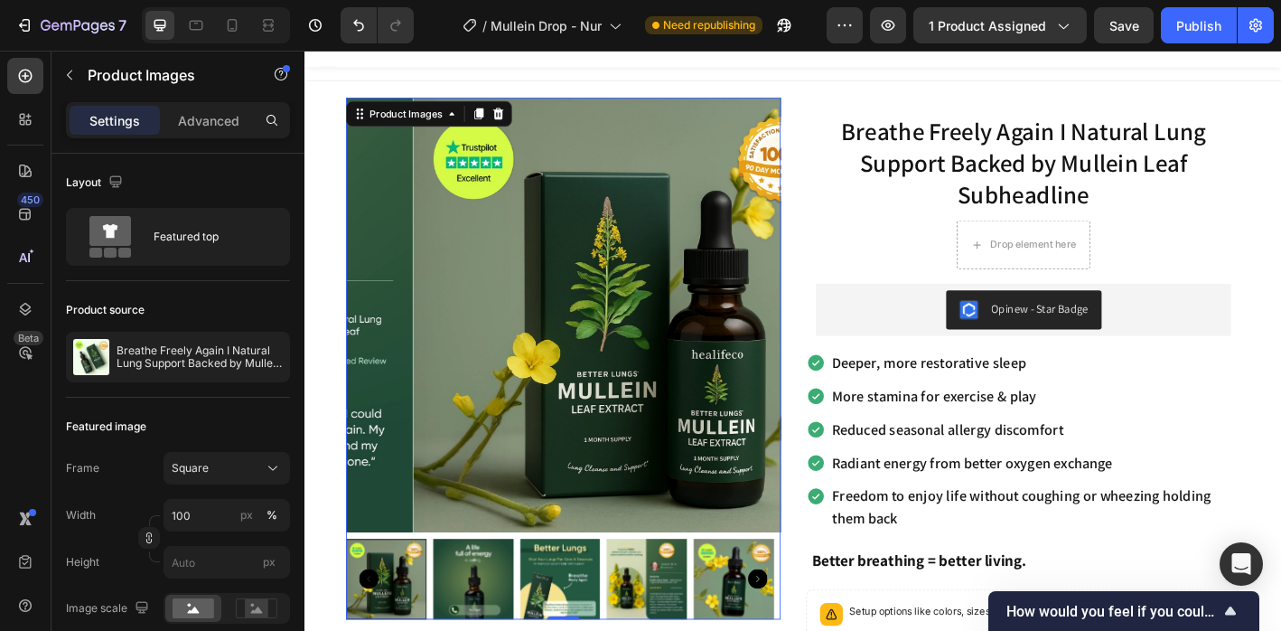
click at [595, 630] on img at bounding box center [587, 636] width 89 height 89
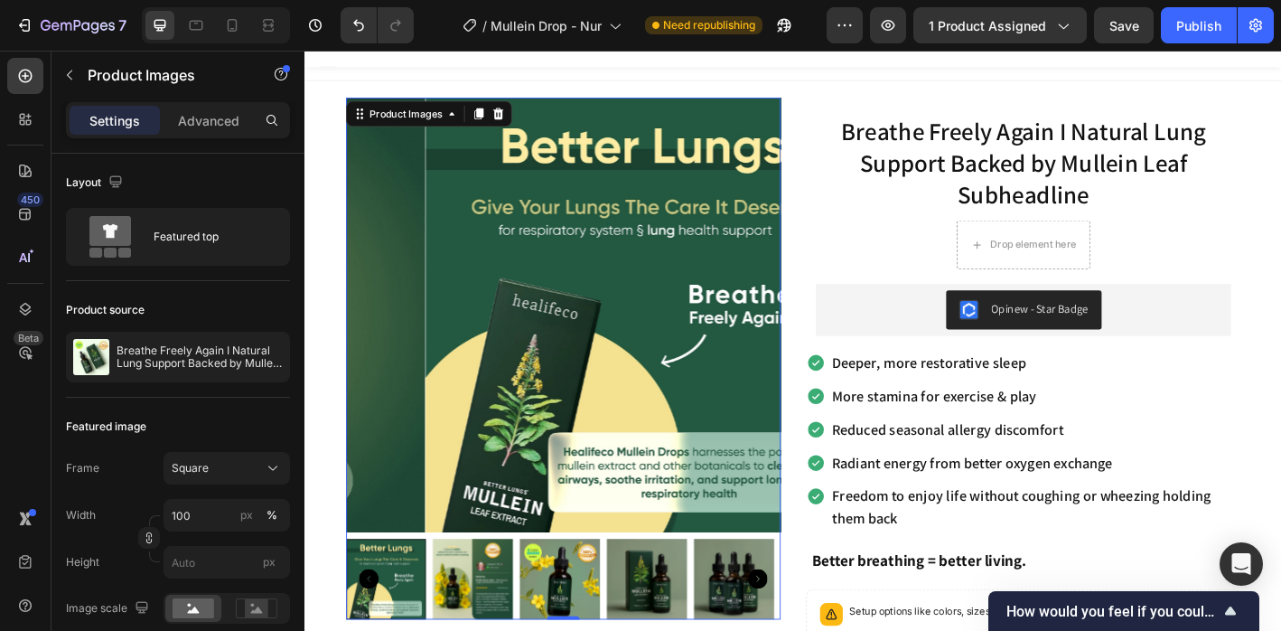
click at [605, 630] on img at bounding box center [587, 636] width 89 height 89
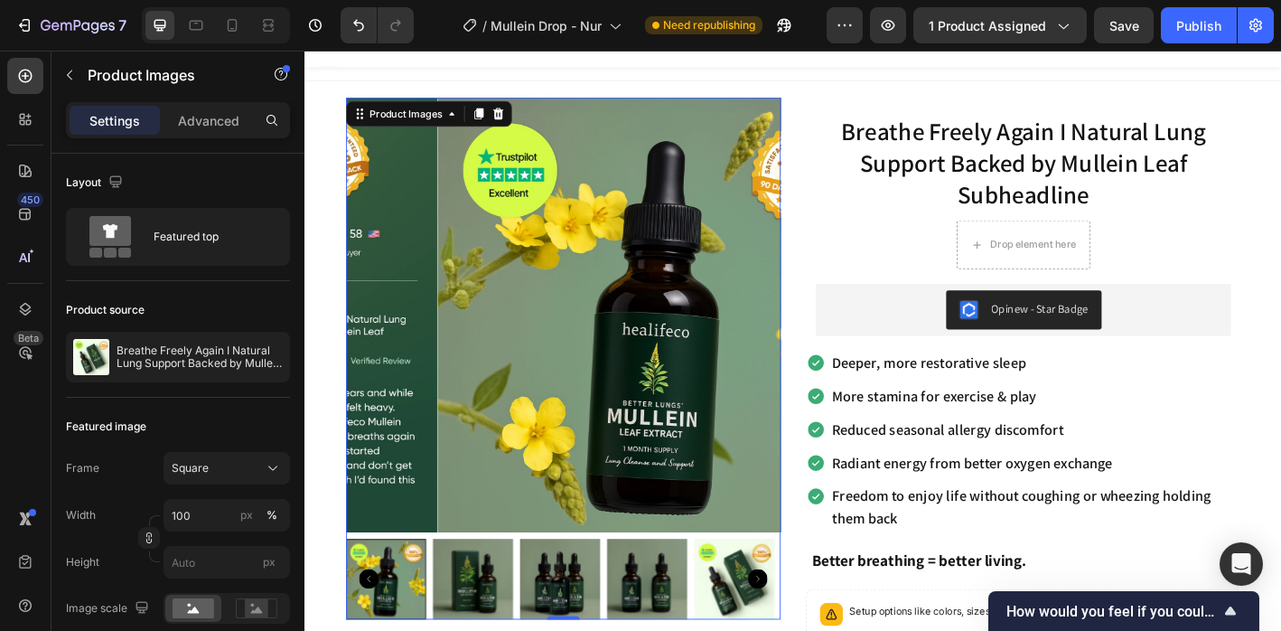
click at [604, 630] on img at bounding box center [587, 636] width 89 height 89
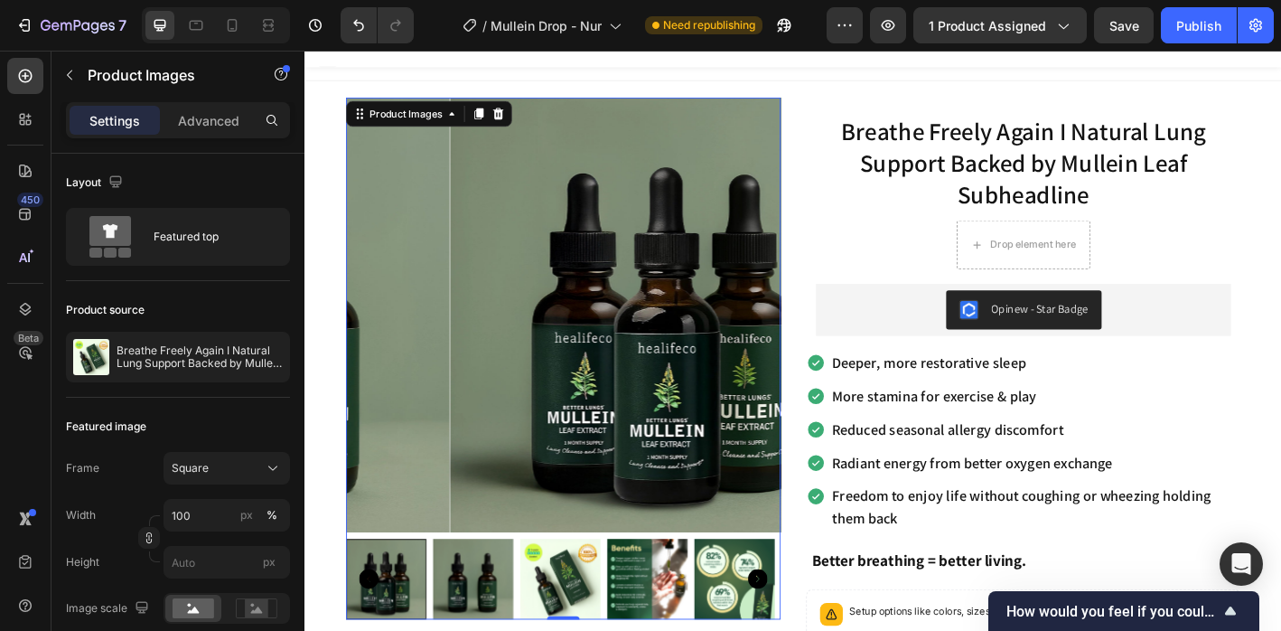
click at [586, 630] on img at bounding box center [587, 636] width 89 height 89
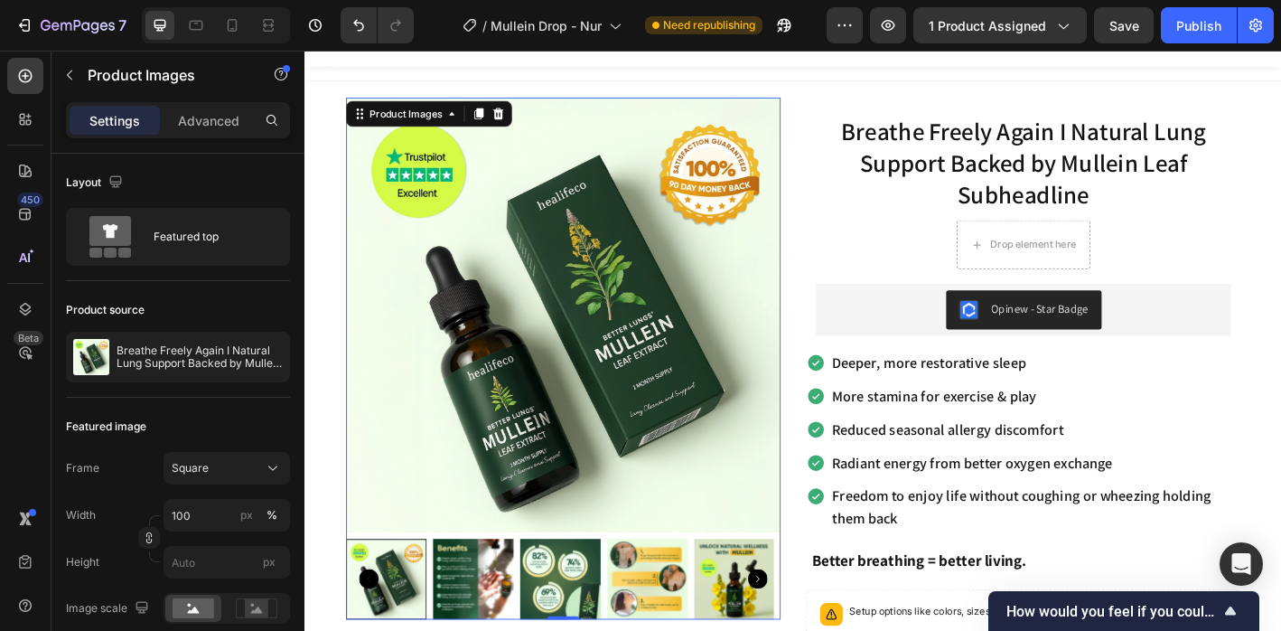
click at [599, 630] on img at bounding box center [587, 636] width 89 height 89
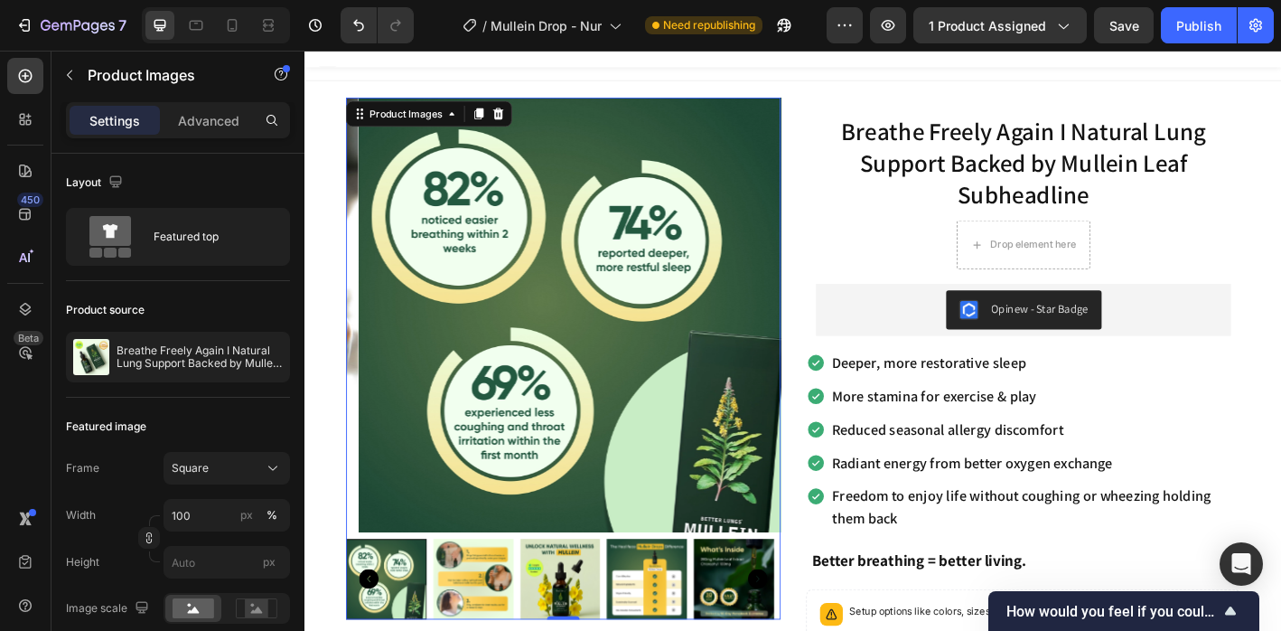
click at [760, 630] on img at bounding box center [780, 636] width 89 height 89
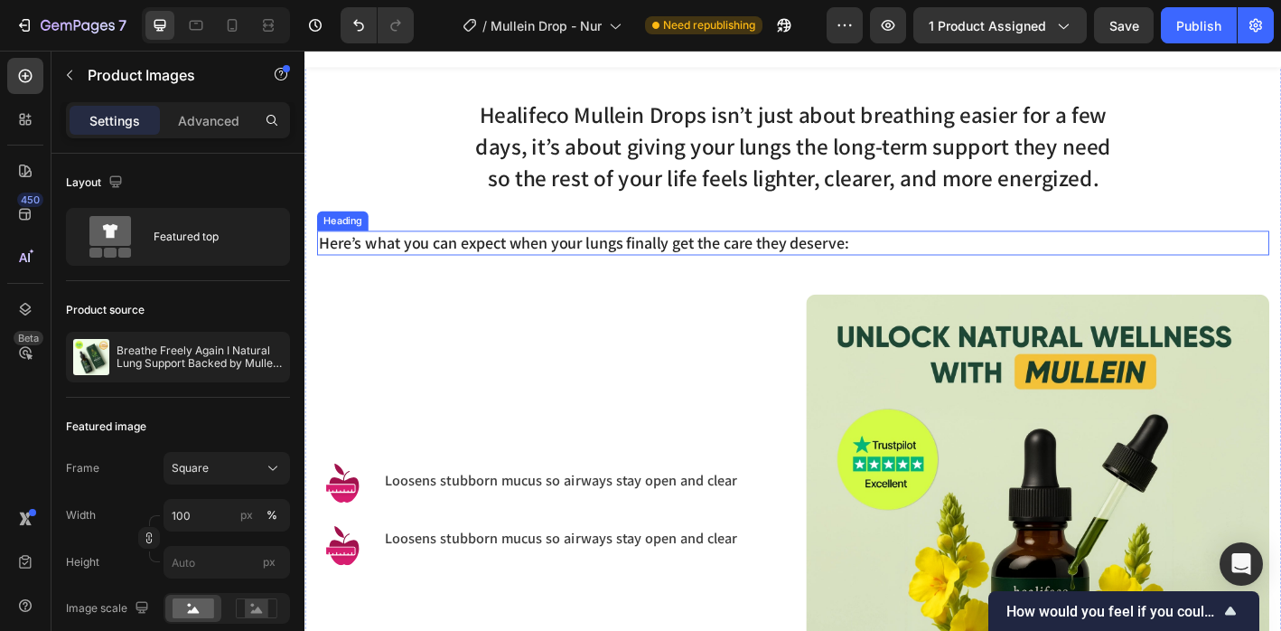
scroll to position [1218, 0]
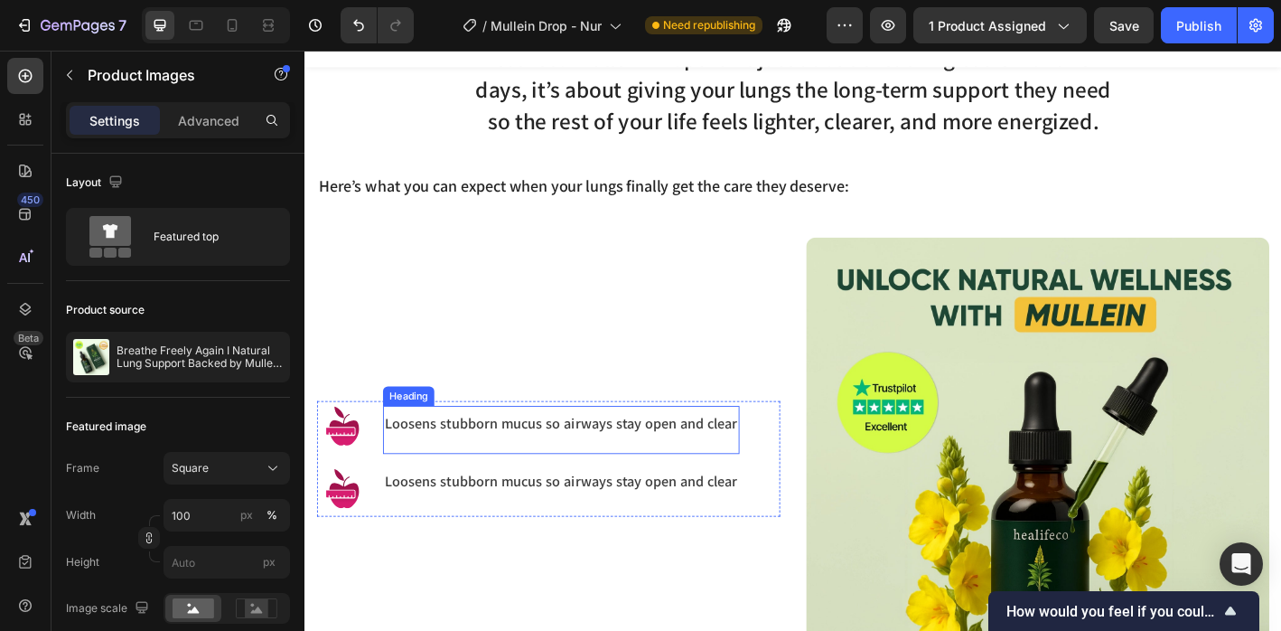
click at [453, 455] on h3 "Loosens stubborn mucus so airways stay open and clear" at bounding box center [589, 475] width 396 height 46
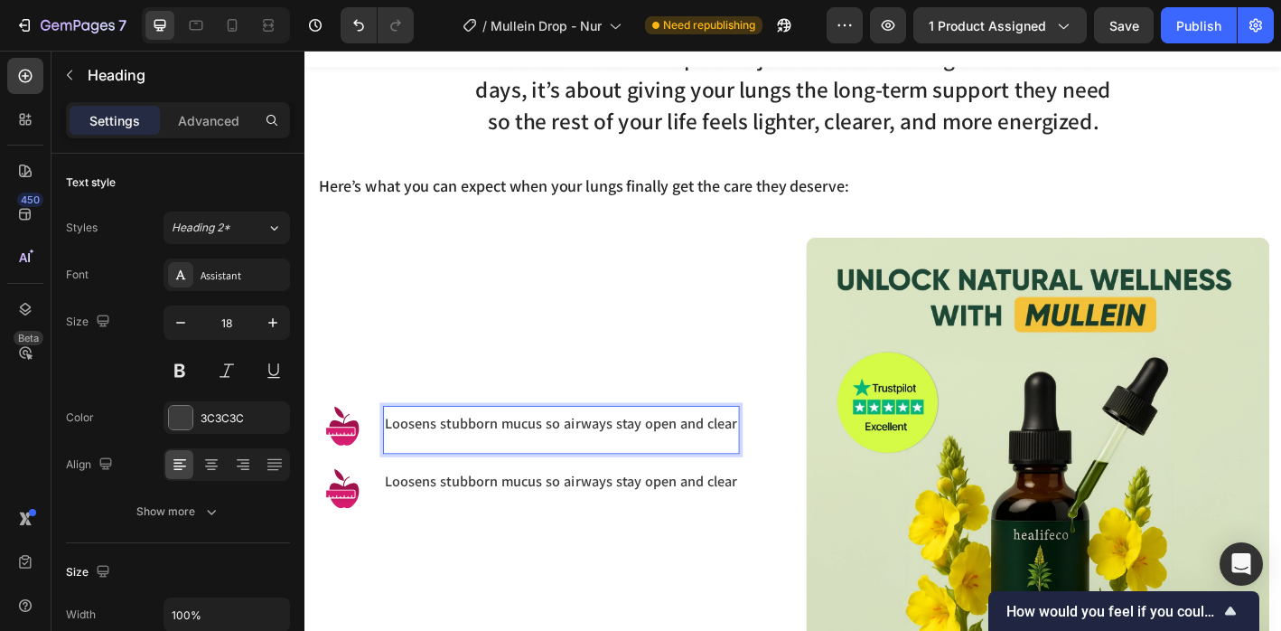
click at [453, 455] on h3 "Loosens stubborn mucus so airways stay open and clear" at bounding box center [589, 475] width 396 height 46
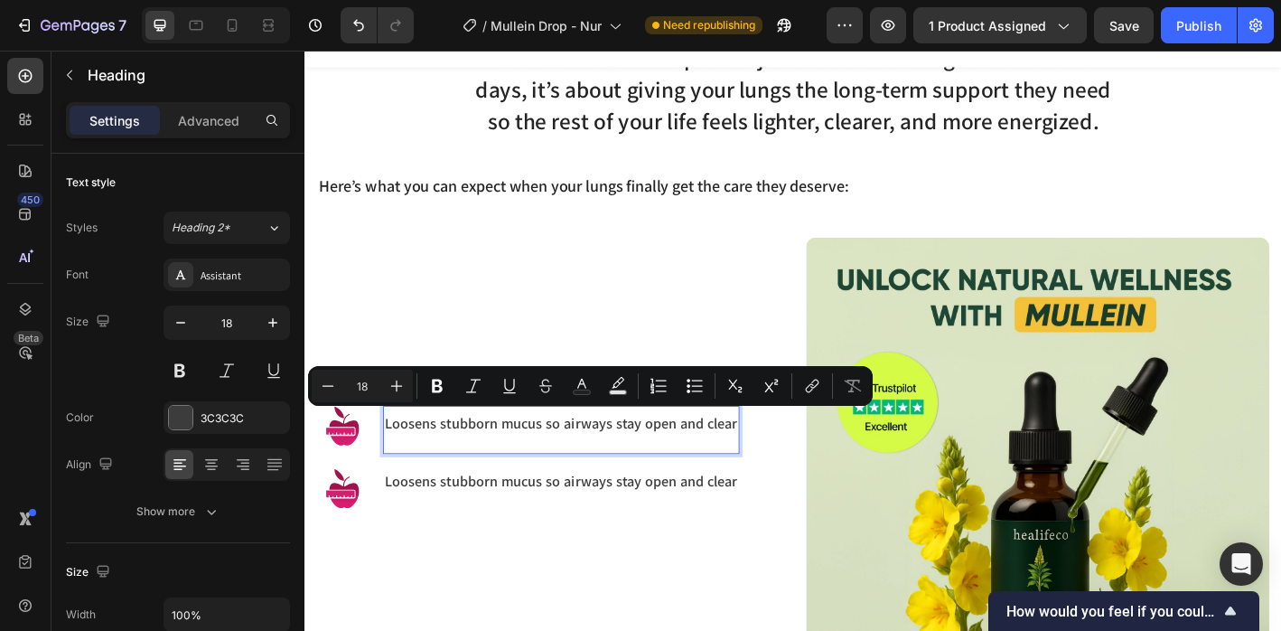
click at [427, 468] on p "Loosens stubborn mucus so airways stay open and clear" at bounding box center [589, 475] width 392 height 42
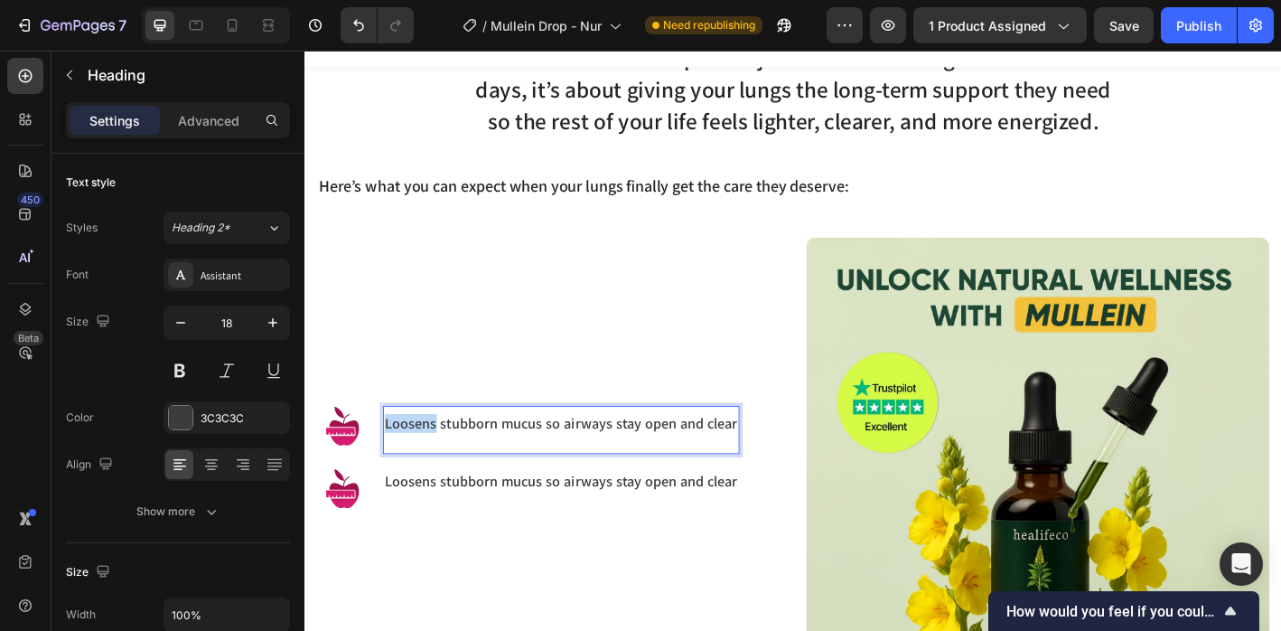
click at [427, 468] on p "Loosens stubborn mucus so airways stay open and clear" at bounding box center [589, 475] width 392 height 42
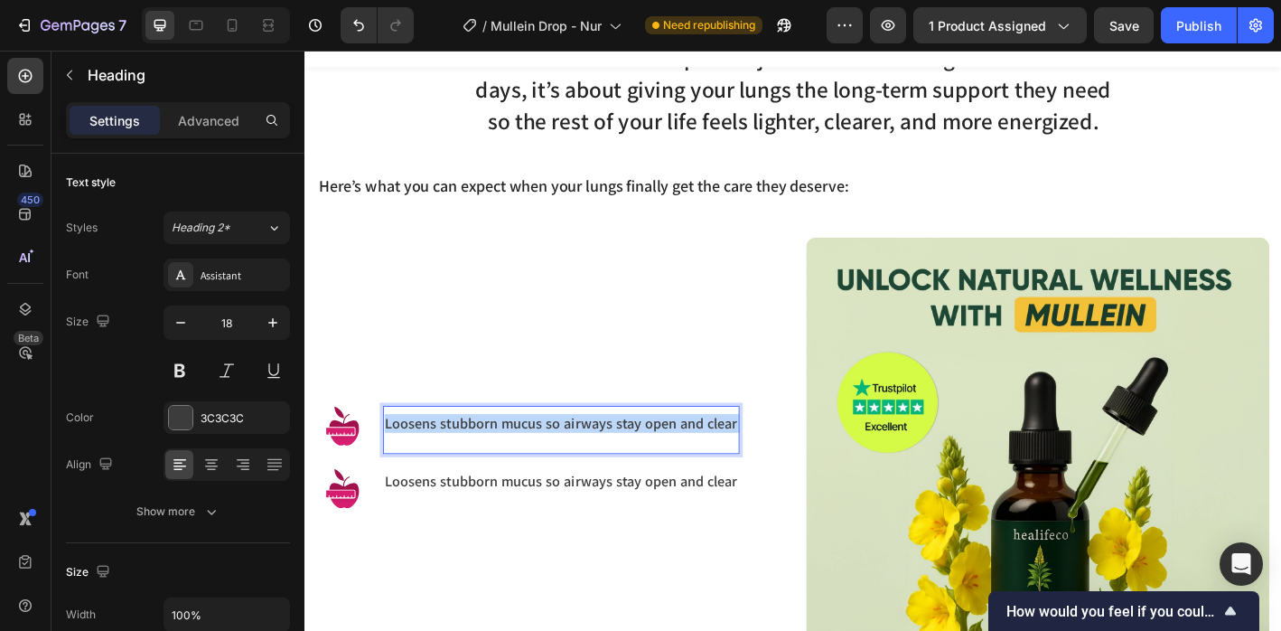
click at [427, 468] on p "Loosens stubborn mucus so airways stay open and clear" at bounding box center [589, 475] width 392 height 42
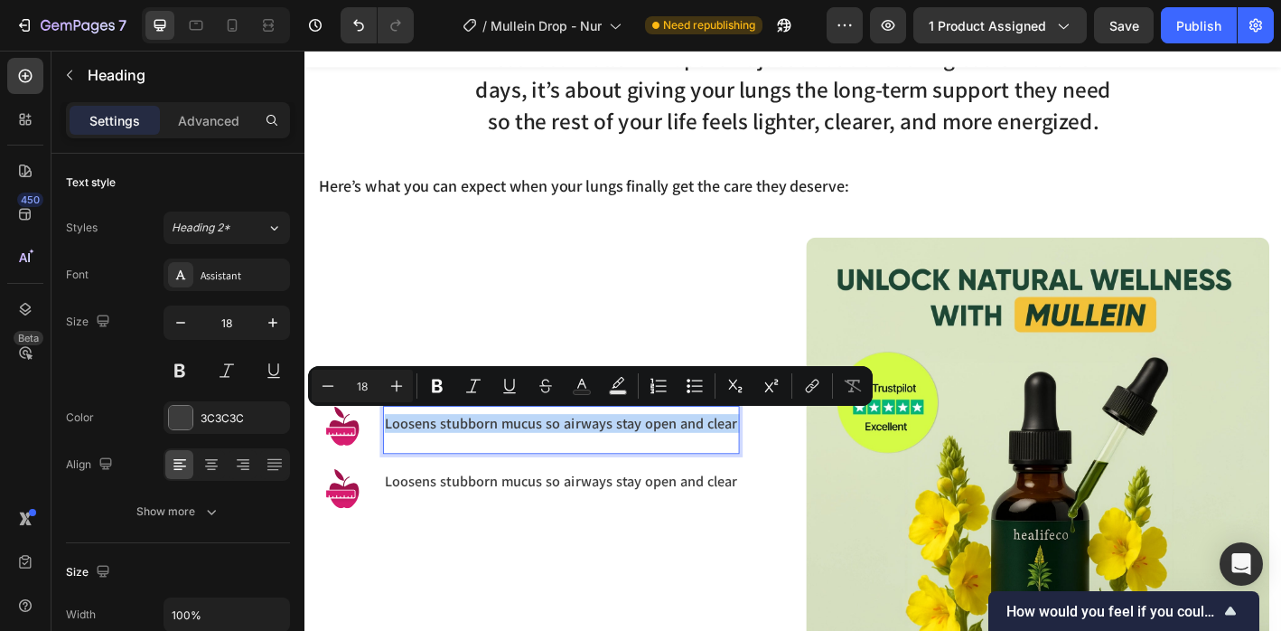
scroll to position [1229, 0]
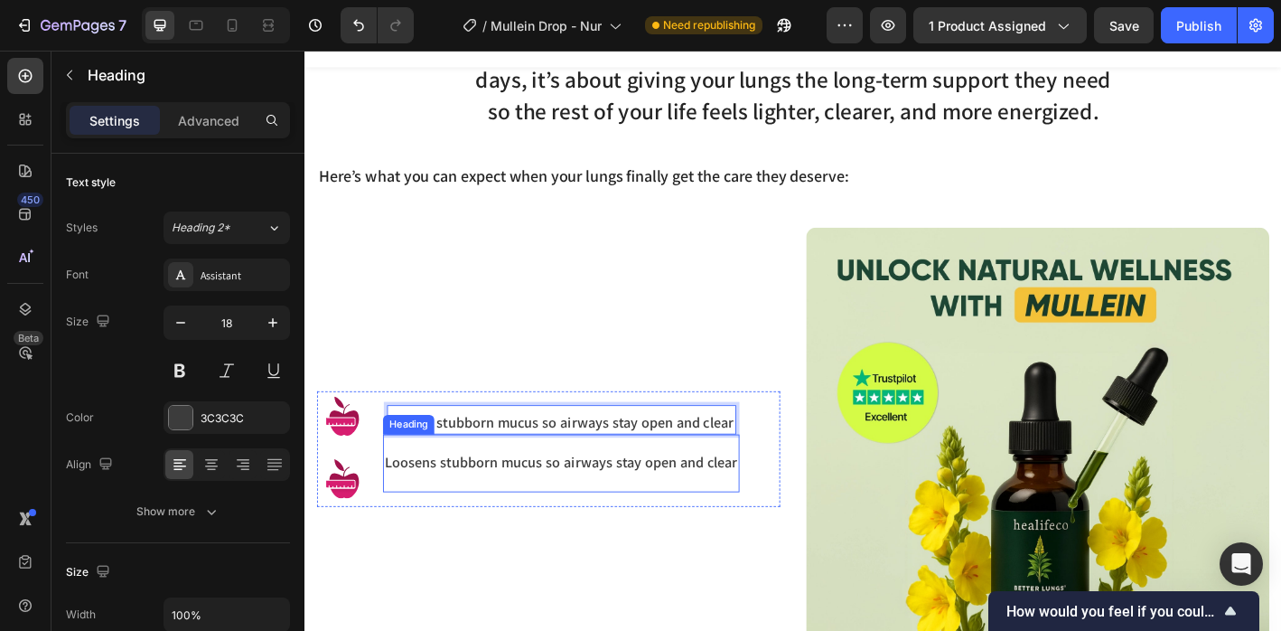
click at [451, 509] on h3 "Loosens stubborn mucus so airways stay open and clear" at bounding box center [589, 517] width 396 height 46
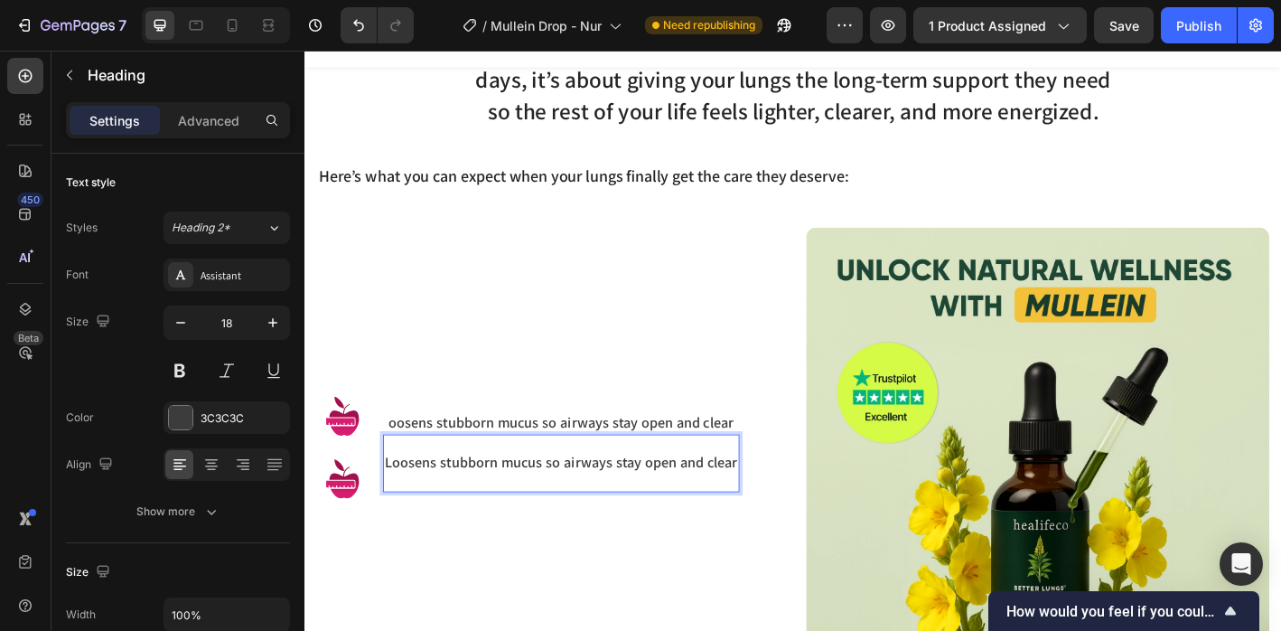
click at [451, 509] on h3 "Loosens stubborn mucus so airways stay open and clear" at bounding box center [589, 517] width 396 height 46
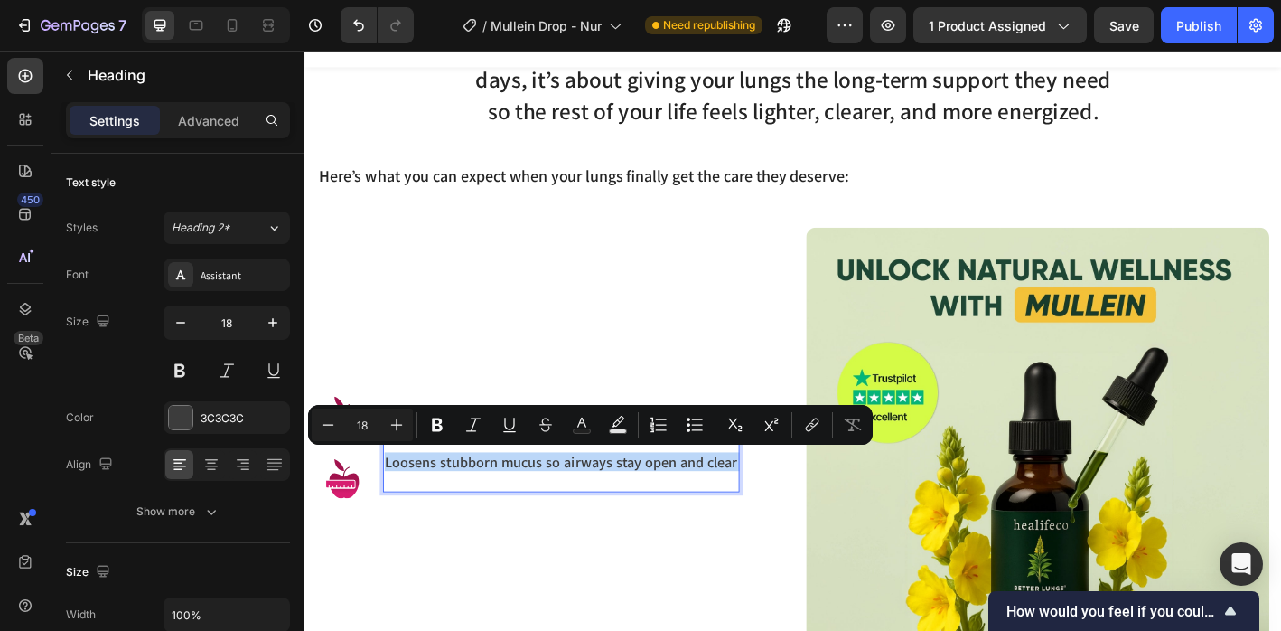
click at [451, 509] on p "Loosens stubborn mucus so airways stay open and clear" at bounding box center [589, 517] width 392 height 42
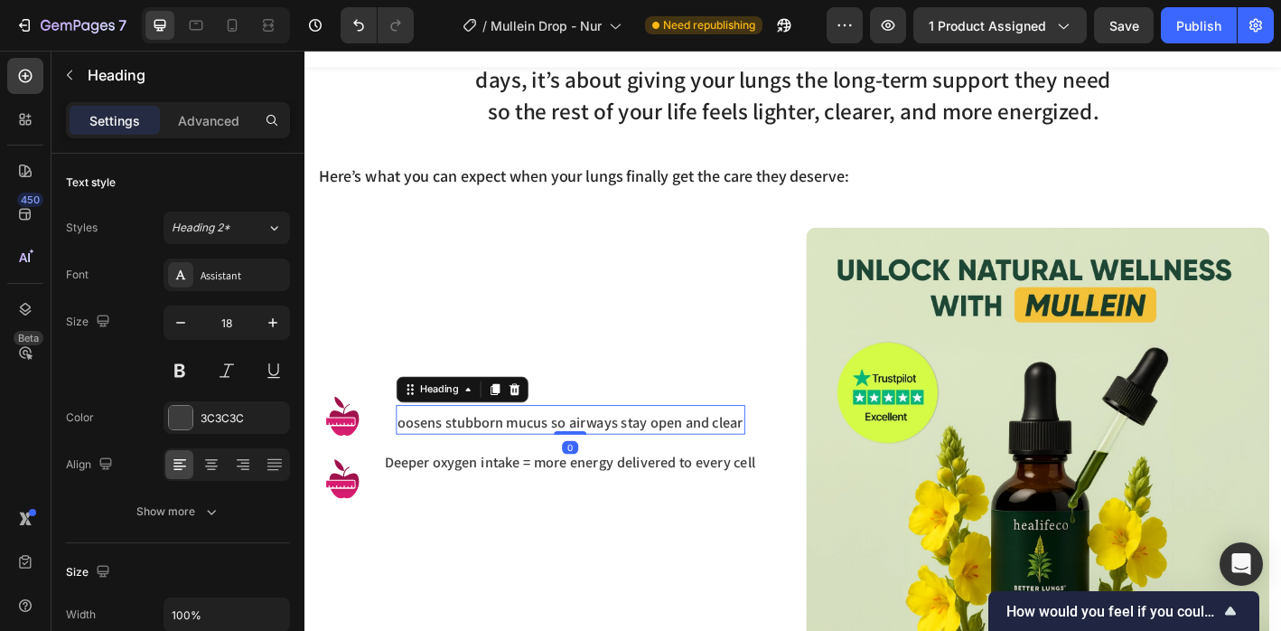
click at [417, 455] on p "oosens stubborn mucus so airways stay open and clear" at bounding box center [600, 463] width 384 height 21
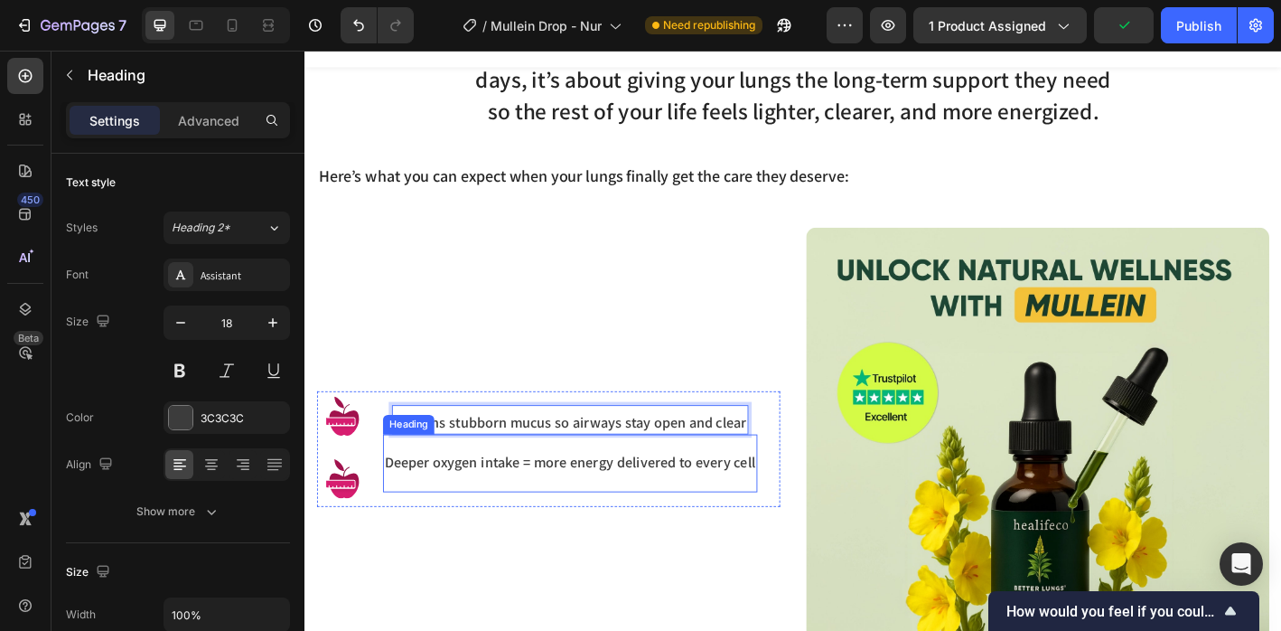
click at [436, 558] on div "Image Image Loosens stubborn mucus so airways stay open and clear Heading 0 Dee…" at bounding box center [575, 504] width 514 height 514
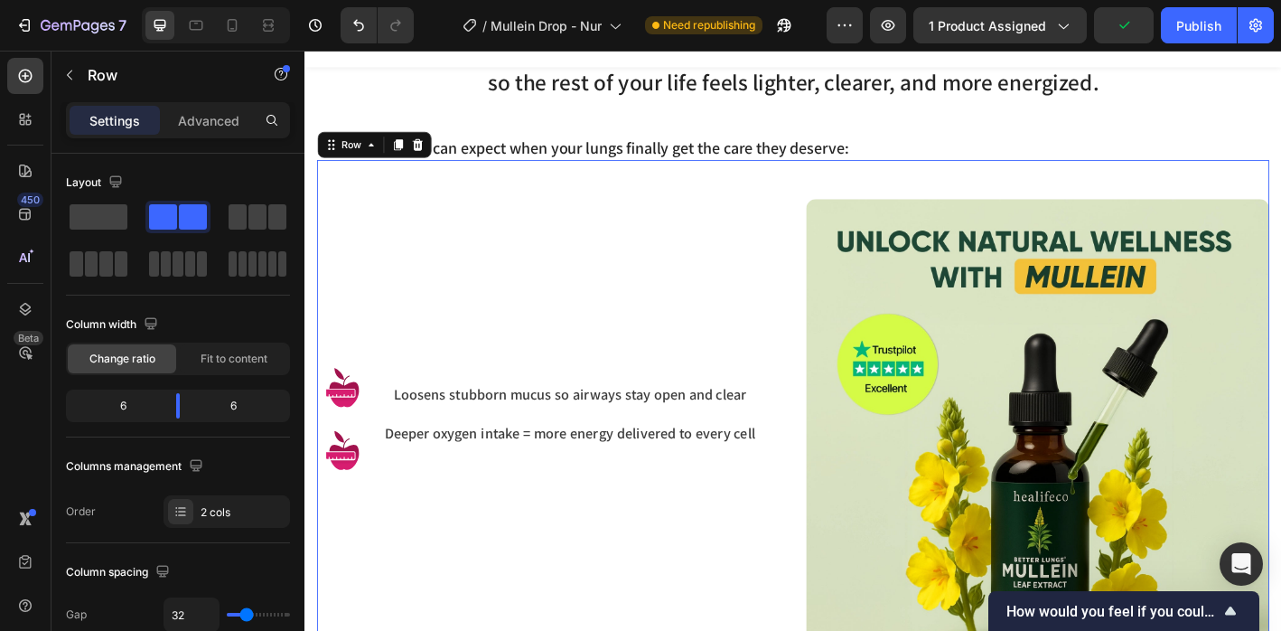
scroll to position [1269, 0]
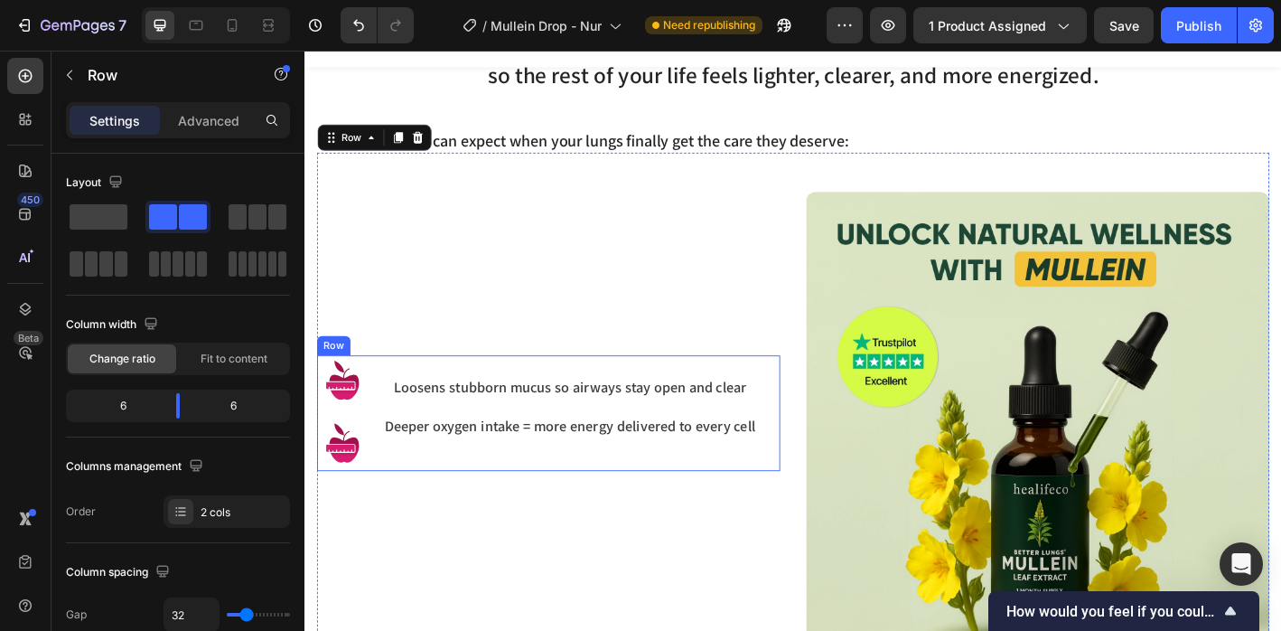
click at [355, 487] on img at bounding box center [347, 487] width 59 height 59
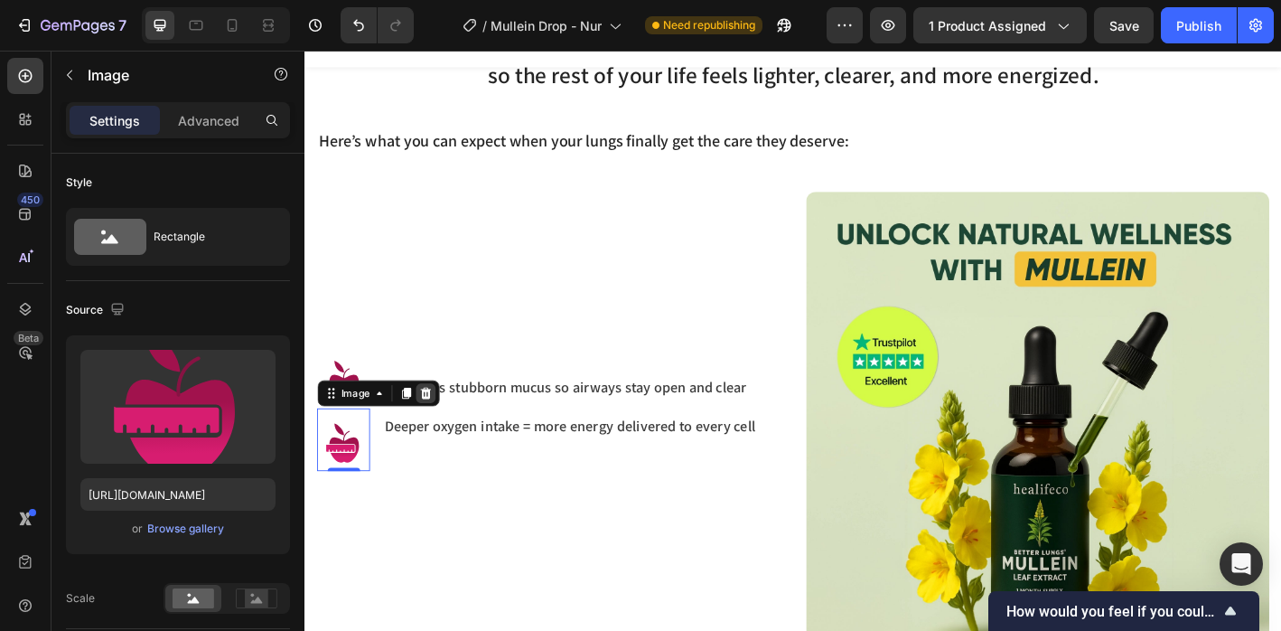
click at [445, 419] on div at bounding box center [438, 430] width 22 height 22
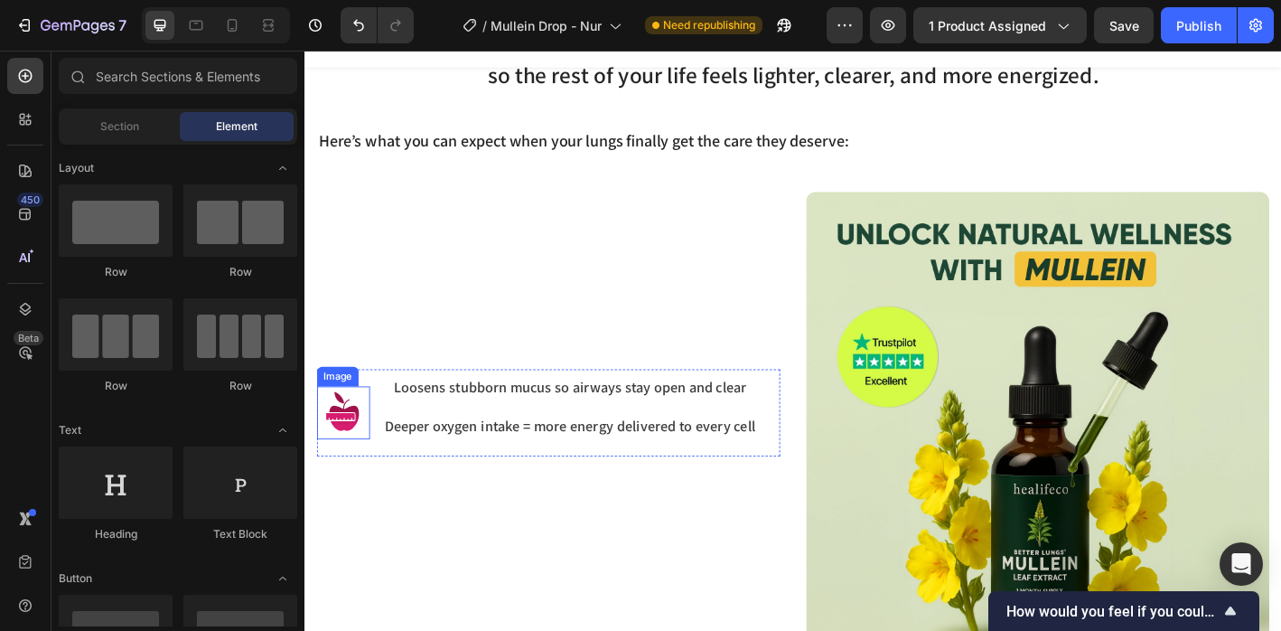
click at [345, 452] on img at bounding box center [347, 452] width 59 height 59
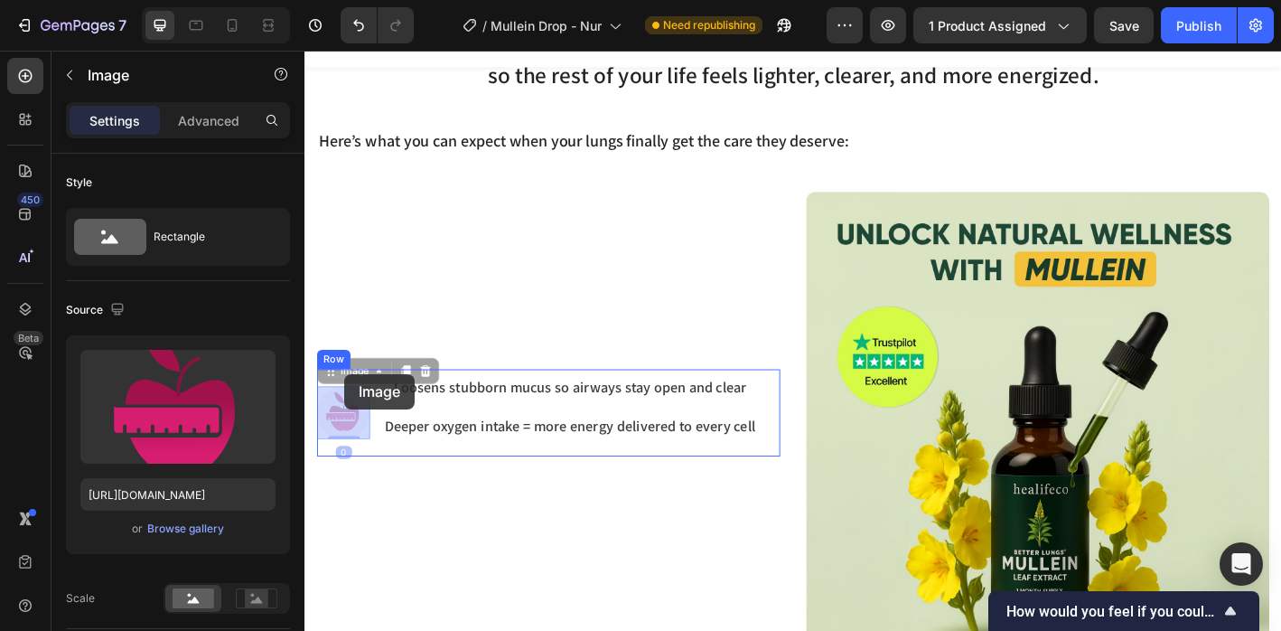
drag, startPoint x: 346, startPoint y: 455, endPoint x: 349, endPoint y: 409, distance: 45.3
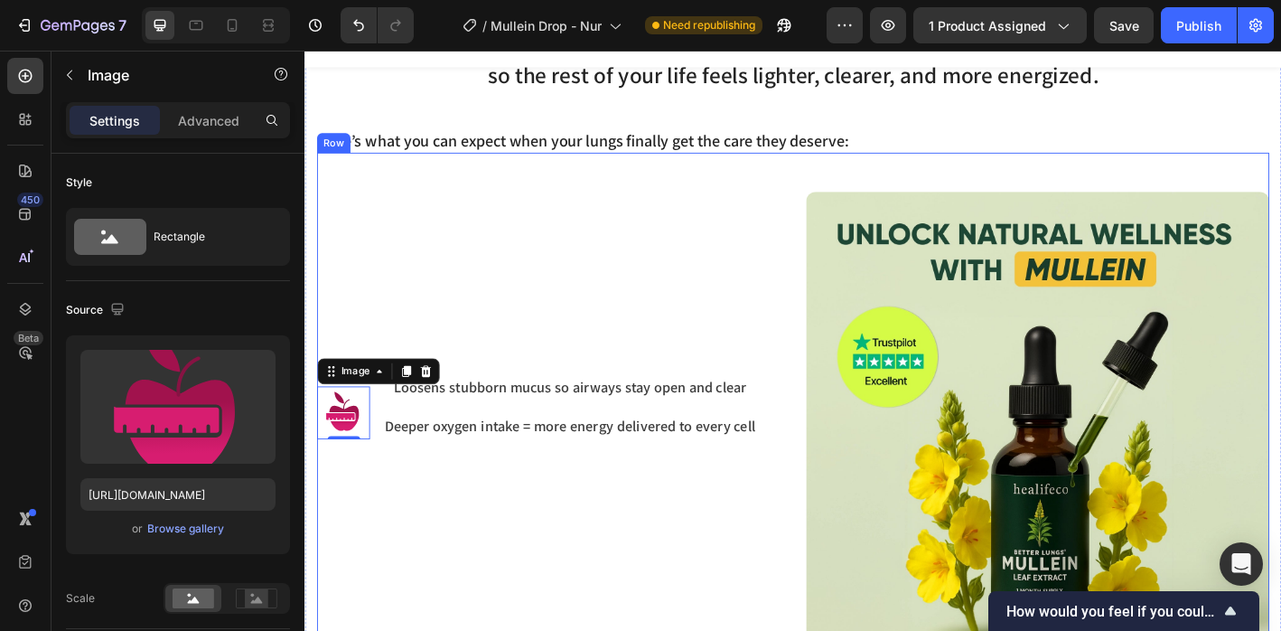
click at [438, 534] on div "Image 0 Loosens stubborn mucus so airways stay open and clear Heading Deeper ox…" at bounding box center [575, 464] width 514 height 514
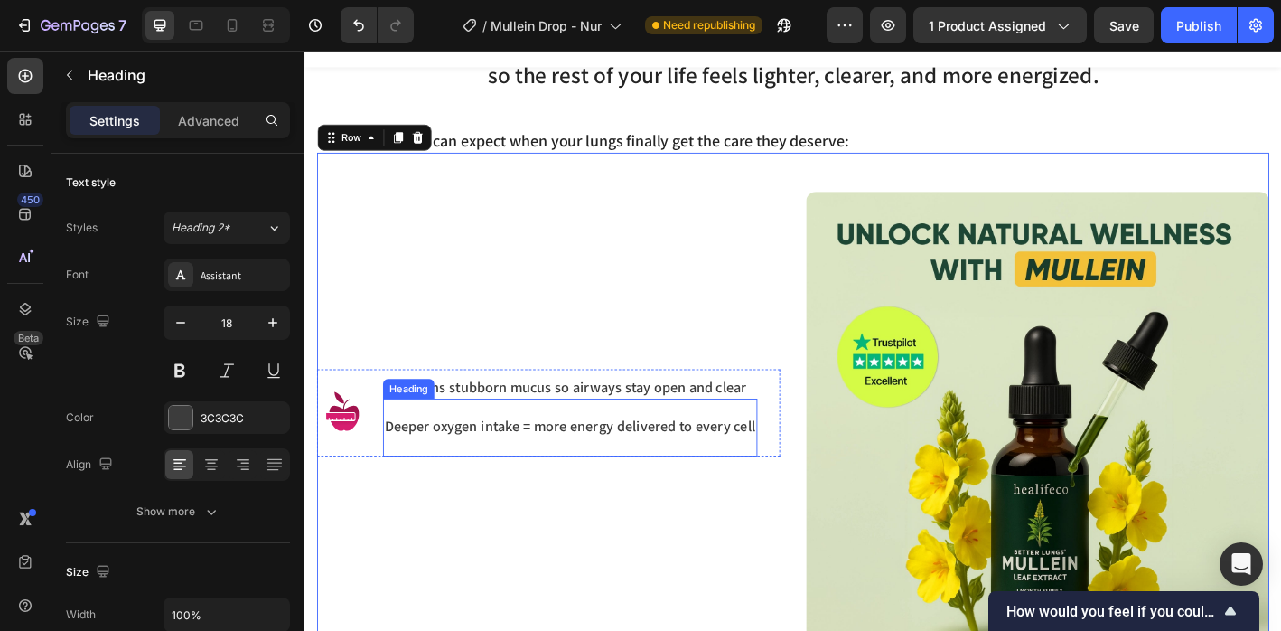
click at [440, 464] on p "Deeper oxygen intake = more energy delivered to every cell" at bounding box center [599, 477] width 412 height 42
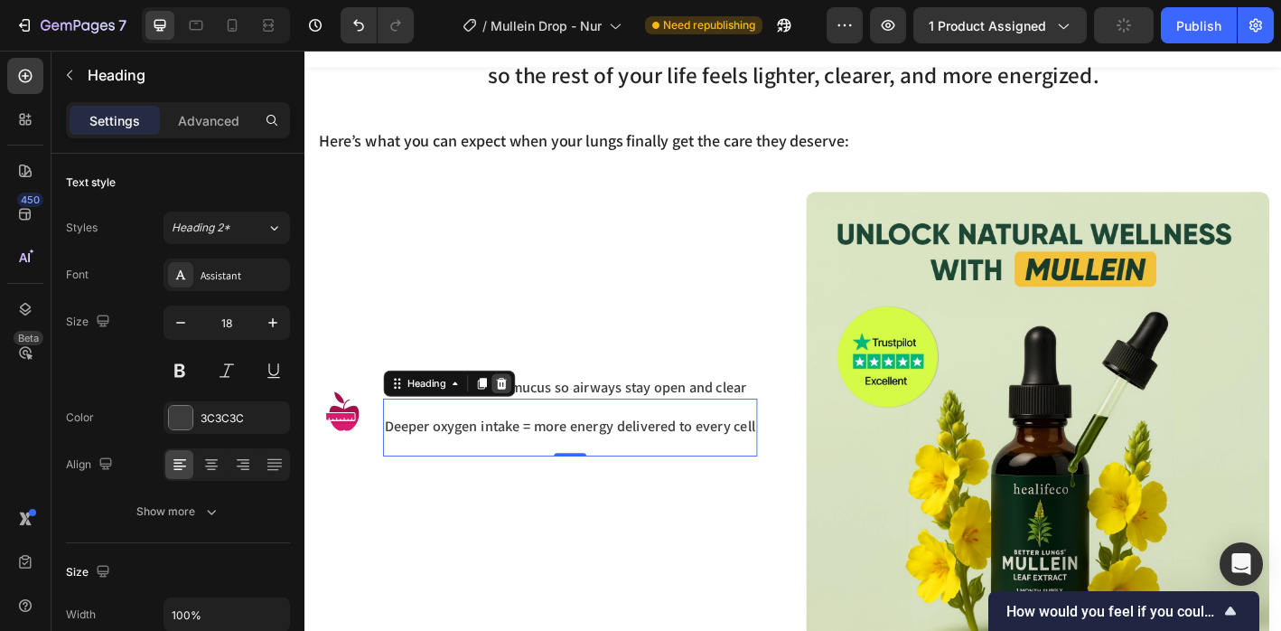
click at [528, 415] on icon at bounding box center [522, 419] width 14 height 14
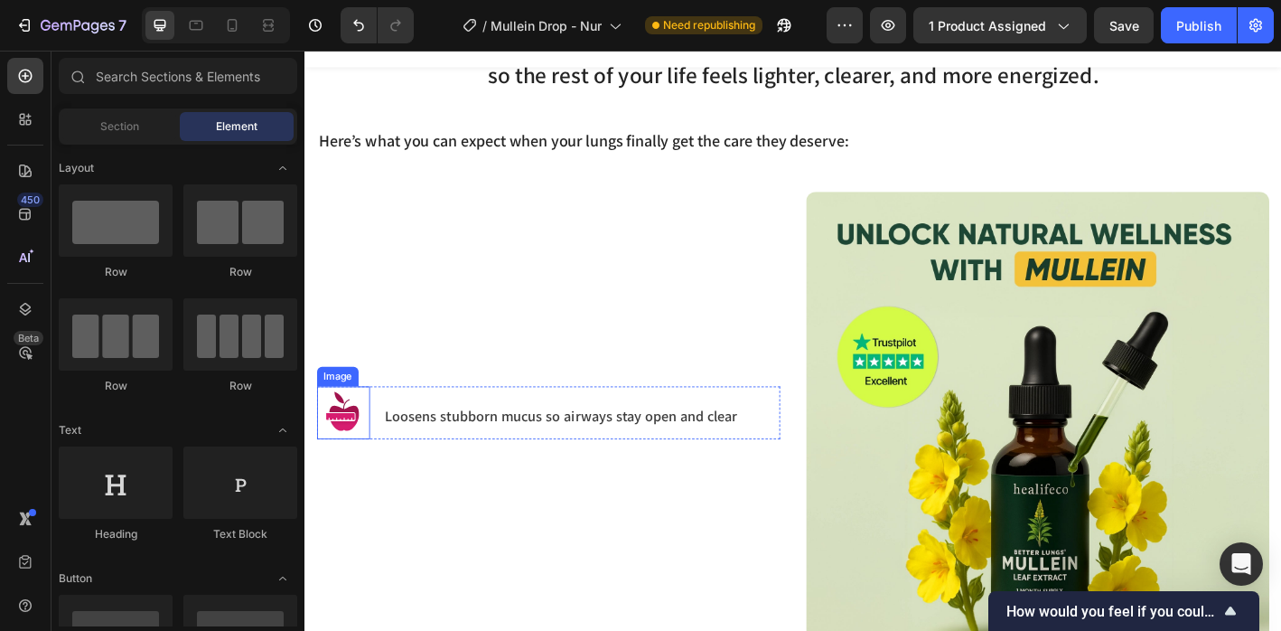
click at [355, 457] on img at bounding box center [347, 452] width 59 height 59
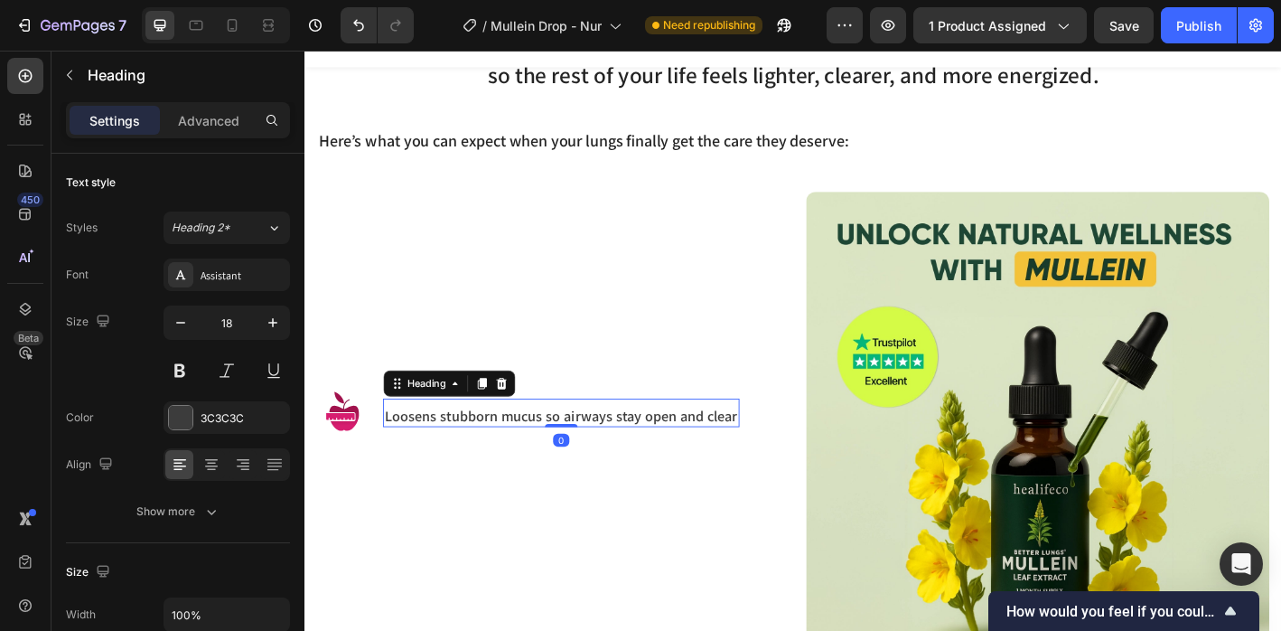
click at [443, 453] on p "Loosens stubborn mucus so airways stay open and clear" at bounding box center [589, 455] width 392 height 21
click at [372, 459] on img at bounding box center [347, 452] width 59 height 59
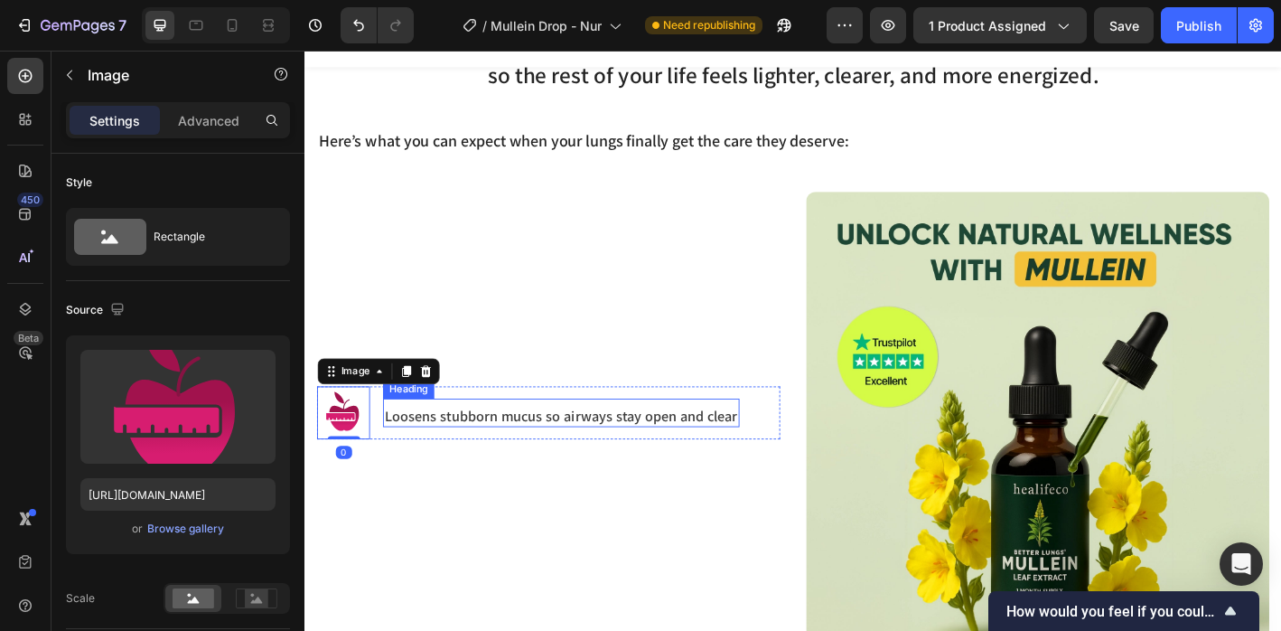
click at [480, 456] on p "Loosens stubborn mucus so airways stay open and clear" at bounding box center [589, 455] width 392 height 21
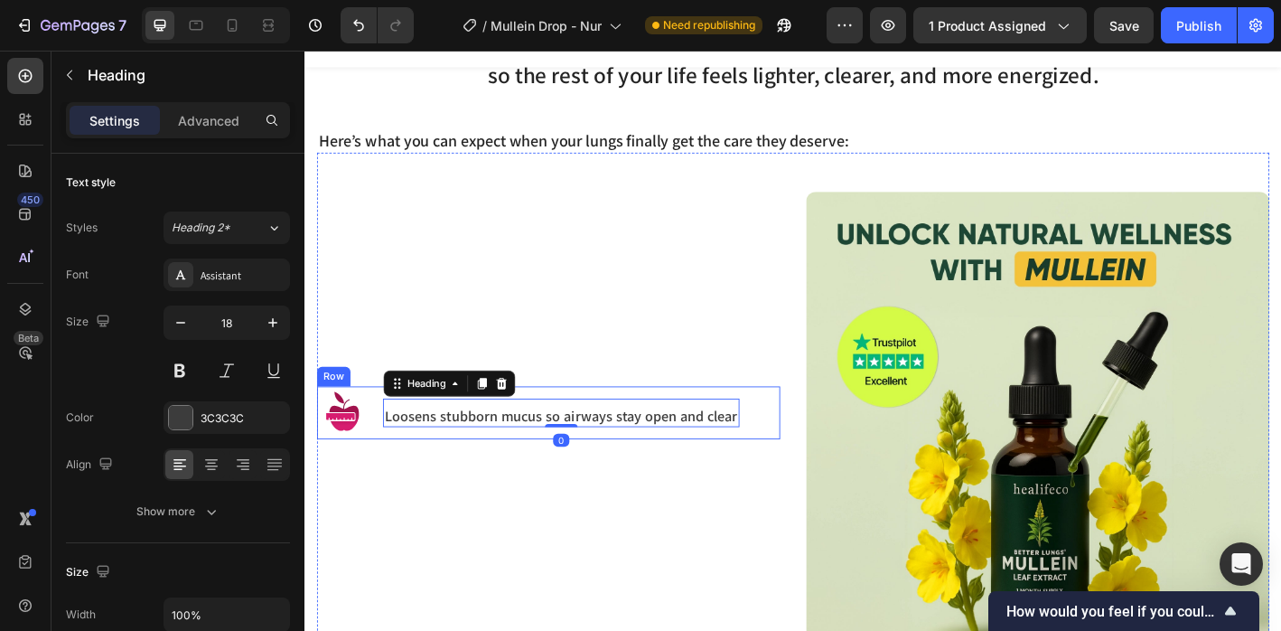
click at [362, 461] on img at bounding box center [347, 452] width 59 height 59
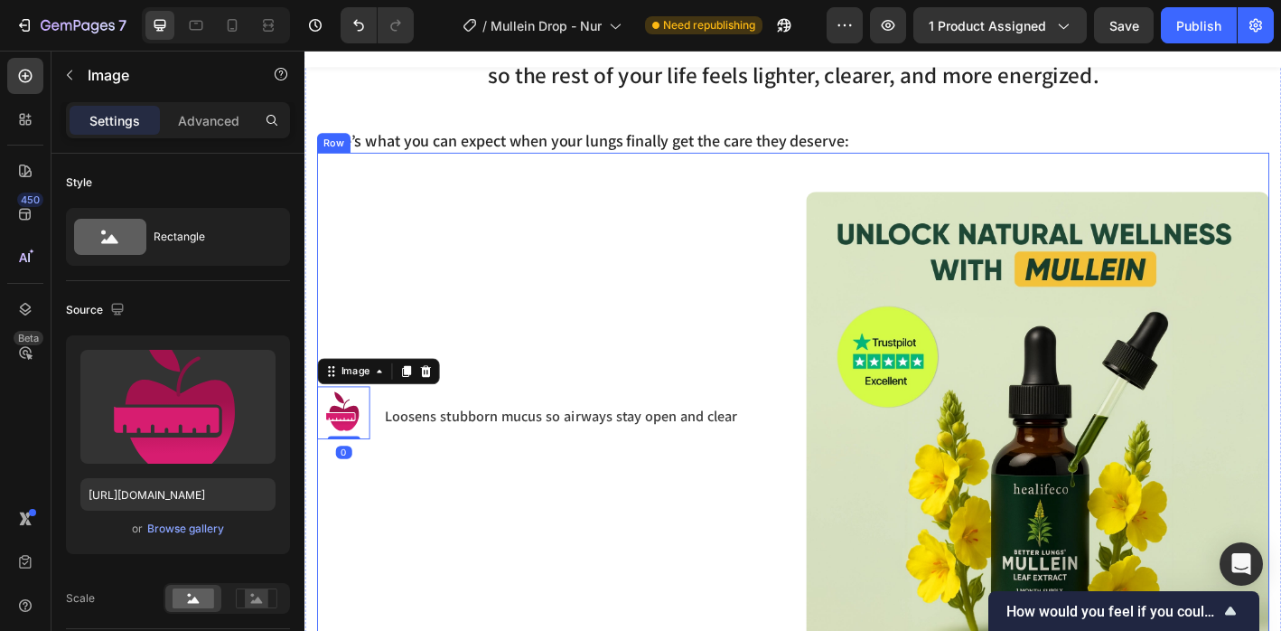
click at [427, 297] on div "Image 0 Loosens stubborn mucus so airways stay open and clear Heading Row" at bounding box center [575, 464] width 514 height 514
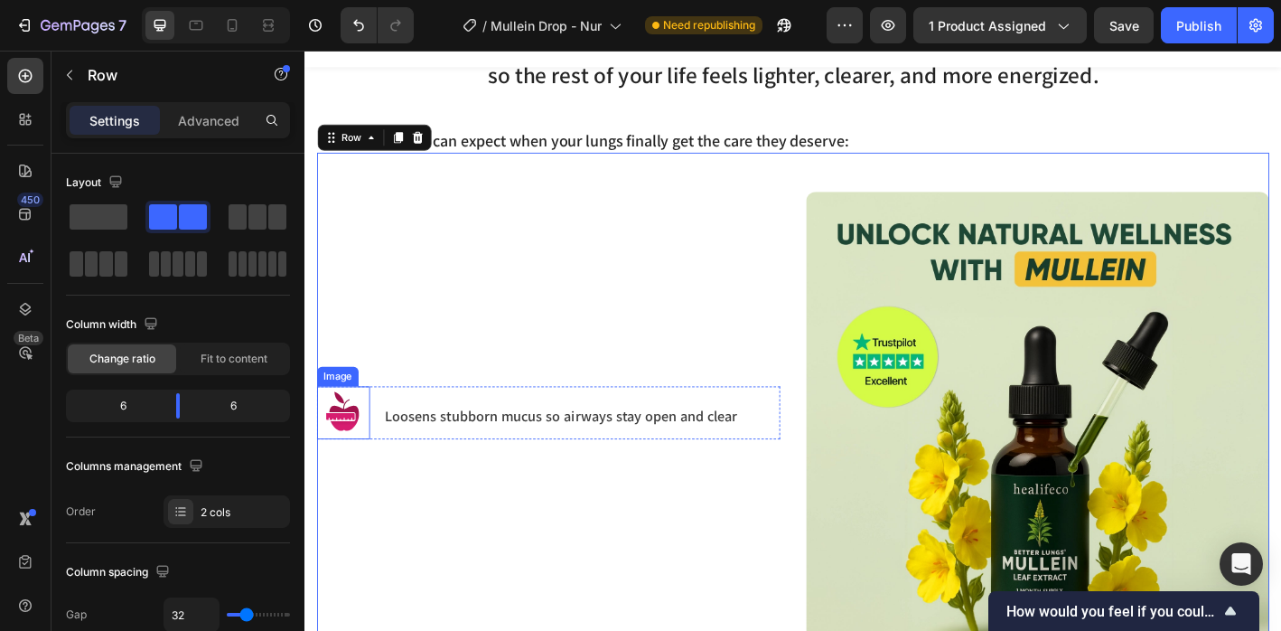
click at [354, 447] on img at bounding box center [347, 452] width 59 height 59
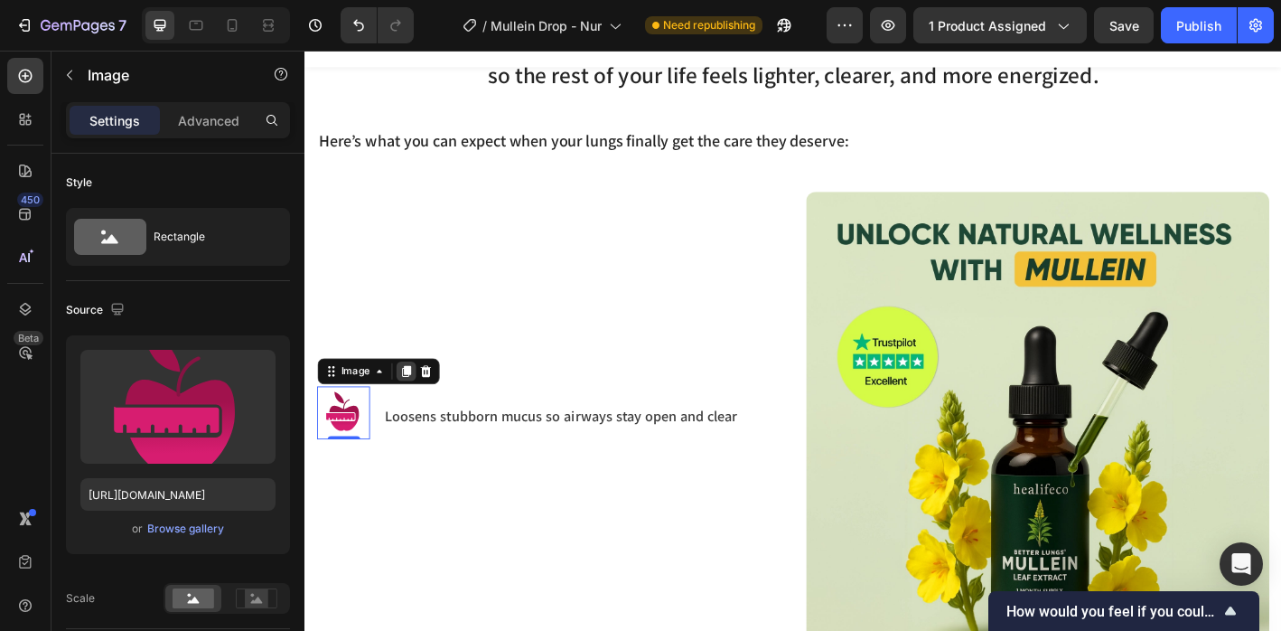
click at [416, 402] on icon at bounding box center [417, 405] width 10 height 13
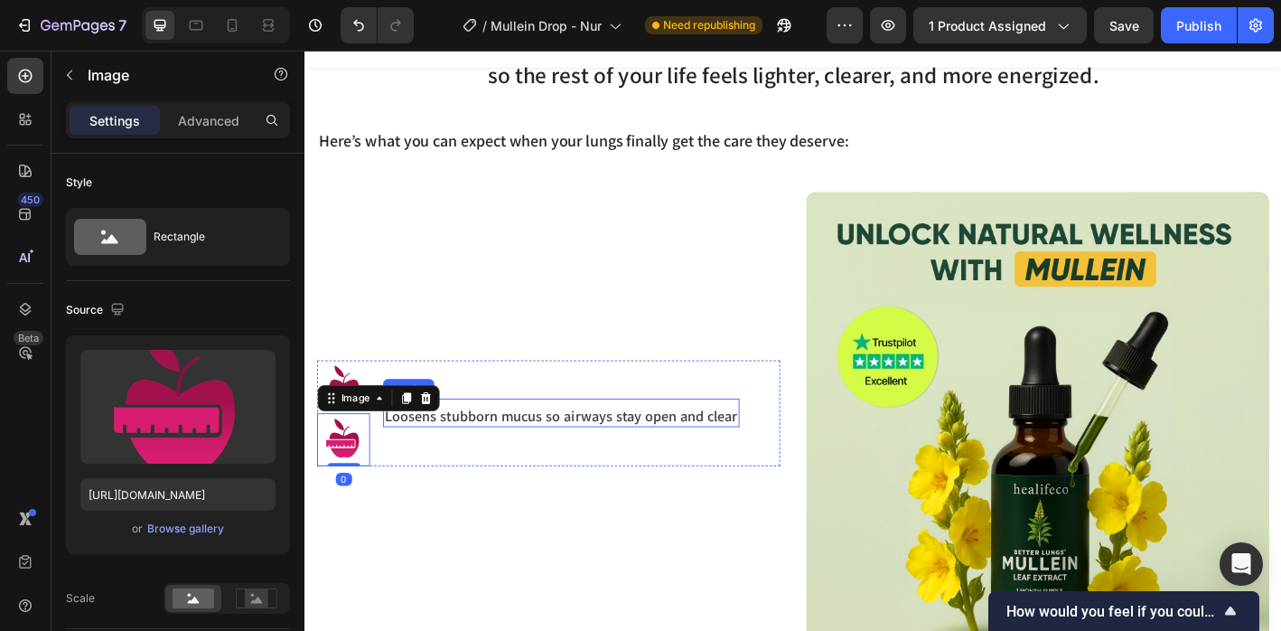
click at [480, 460] on p "Loosens stubborn mucus so airways stay open and clear" at bounding box center [589, 455] width 392 height 21
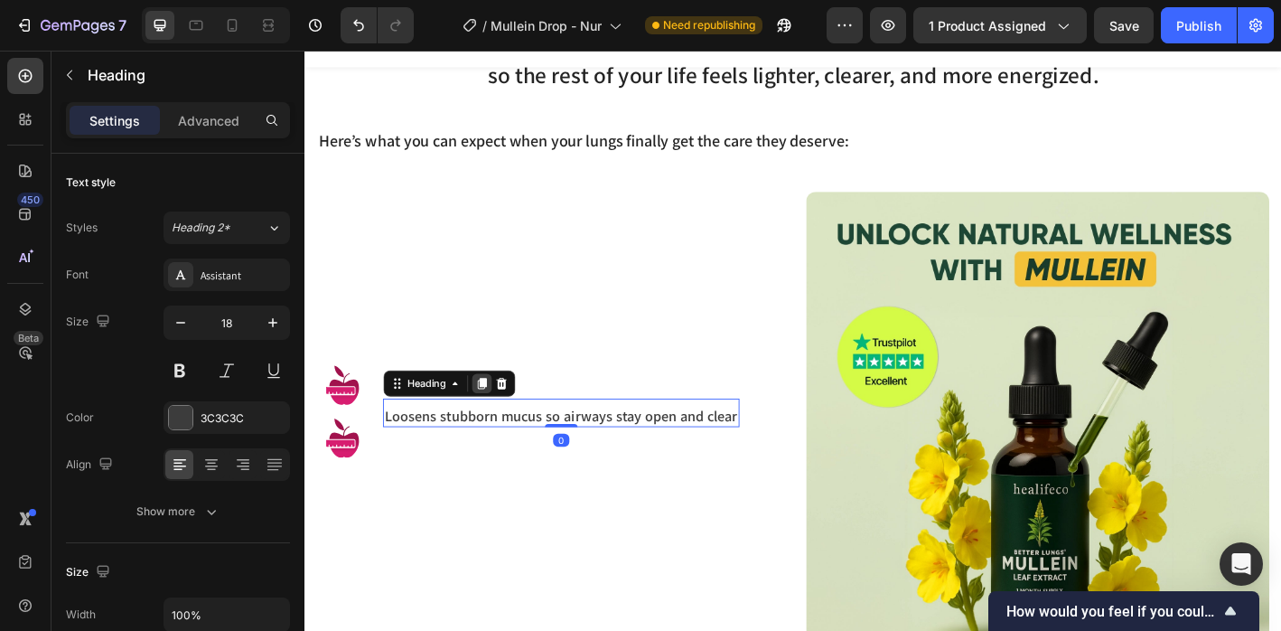
click at [505, 417] on icon at bounding box center [501, 419] width 10 height 13
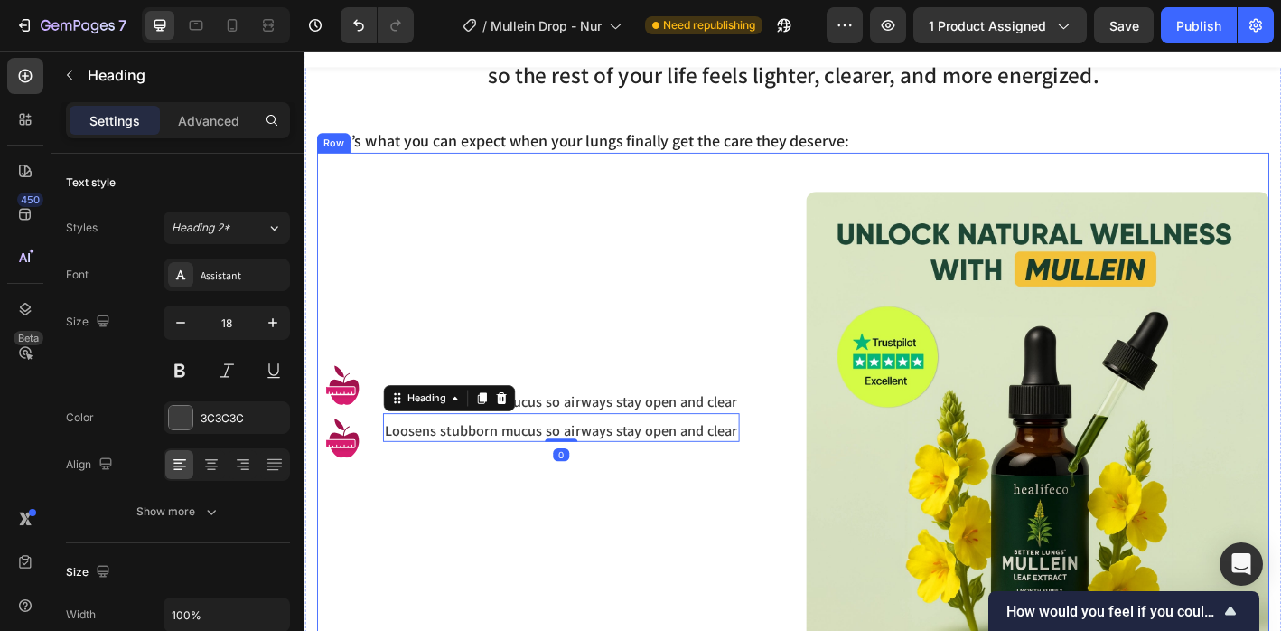
click at [520, 534] on div "Image Image Loosens stubborn mucus so airways stay open and clear Heading Loose…" at bounding box center [575, 464] width 514 height 514
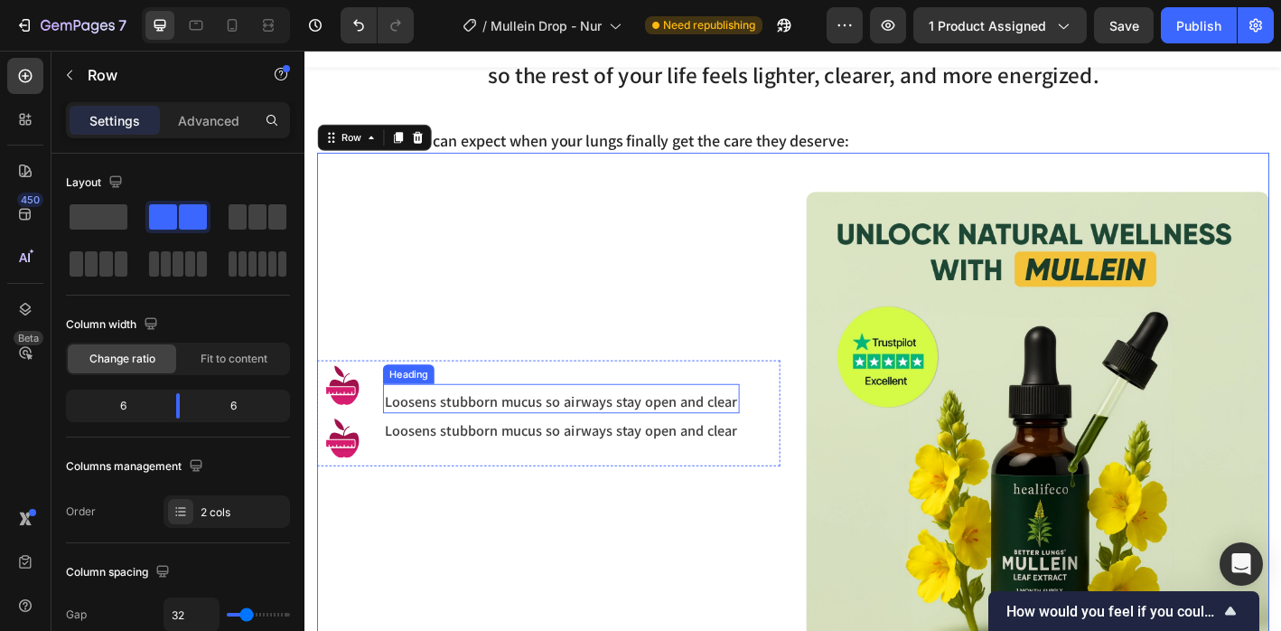
click at [492, 436] on p "Loosens stubborn mucus so airways stay open and clear" at bounding box center [589, 439] width 392 height 21
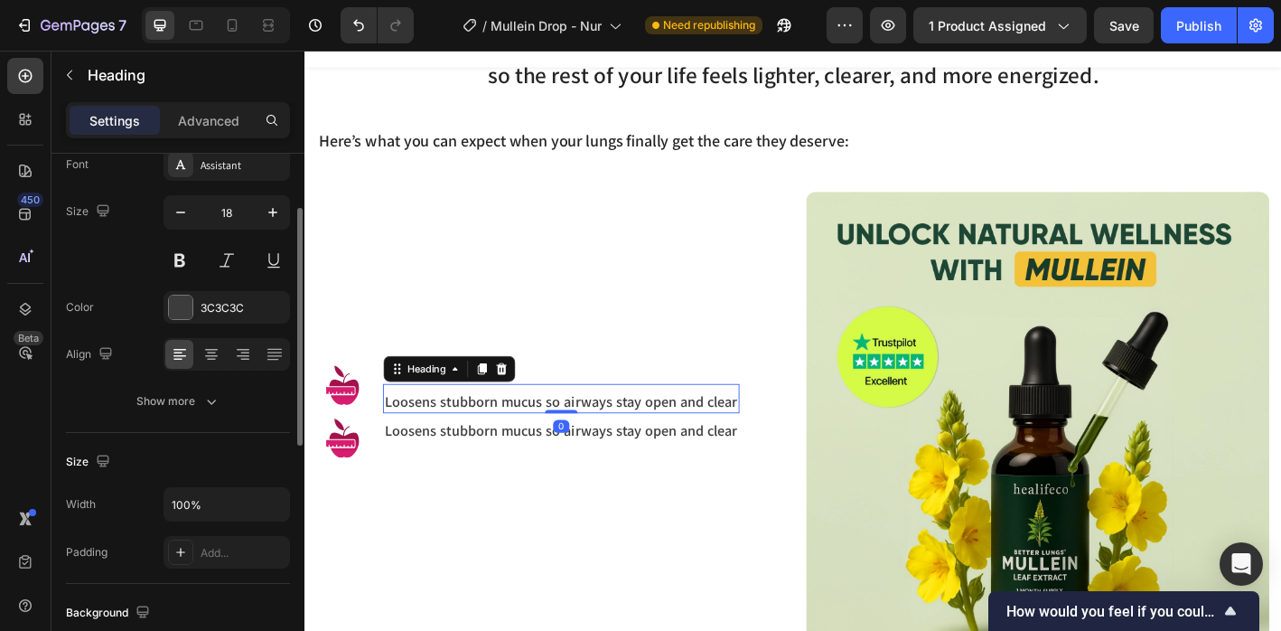
scroll to position [620, 0]
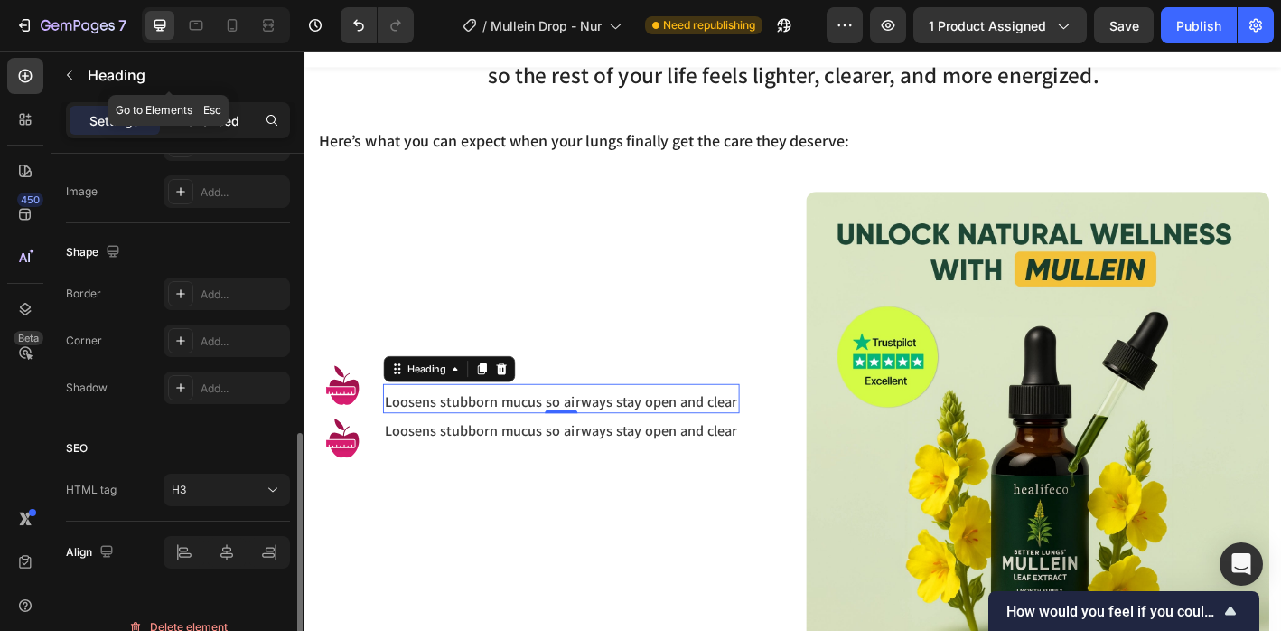
click at [210, 120] on p "Advanced" at bounding box center [208, 120] width 61 height 19
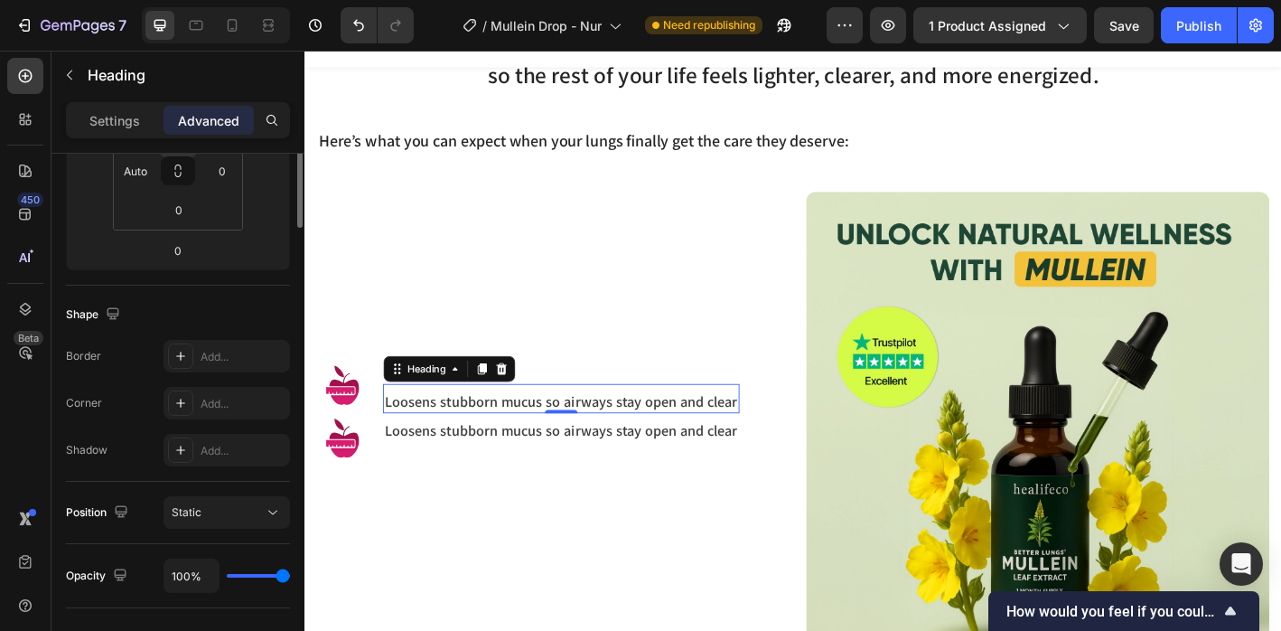
scroll to position [122, 0]
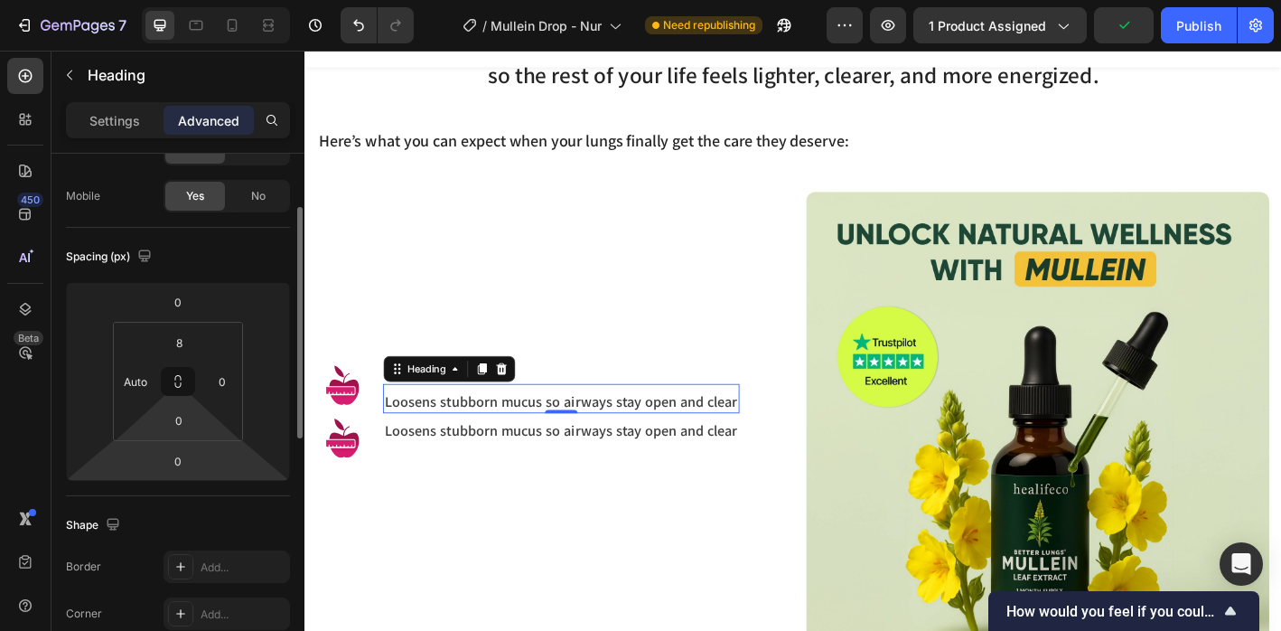
click at [185, 0] on html "7 Version history / Mullein Drop - Nur Need republishing Preview 1 product assi…" at bounding box center [640, 0] width 1281 height 0
click at [185, 461] on input "0" at bounding box center [178, 460] width 36 height 27
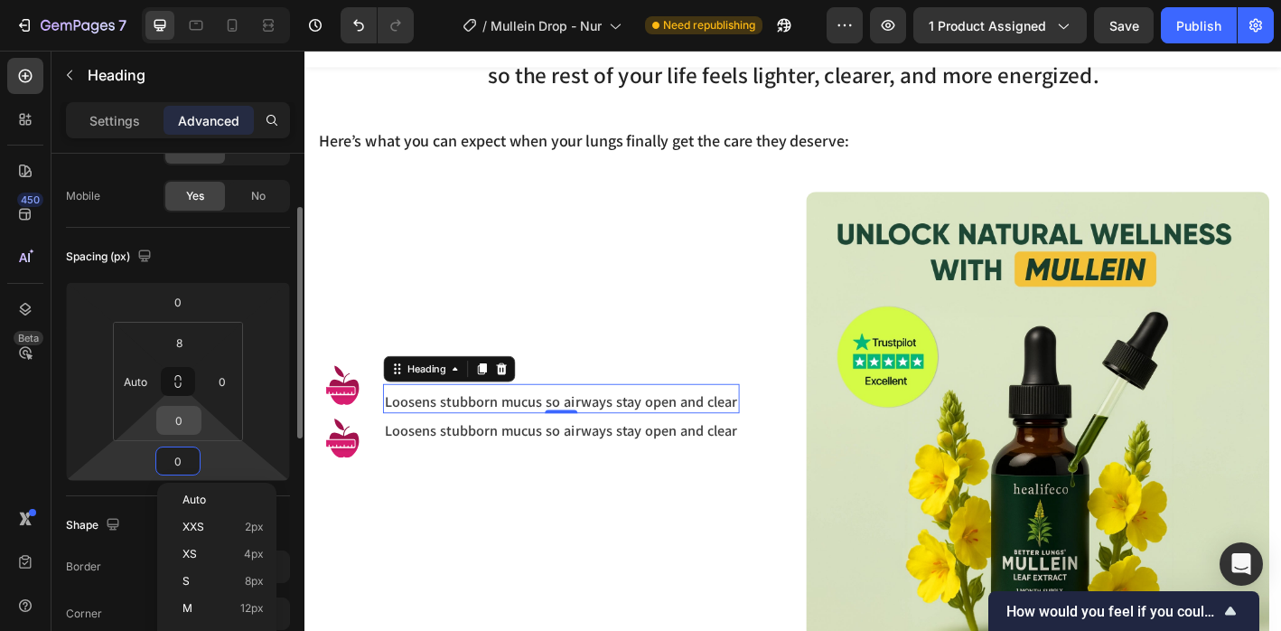
click at [185, 427] on input "0" at bounding box center [179, 420] width 36 height 27
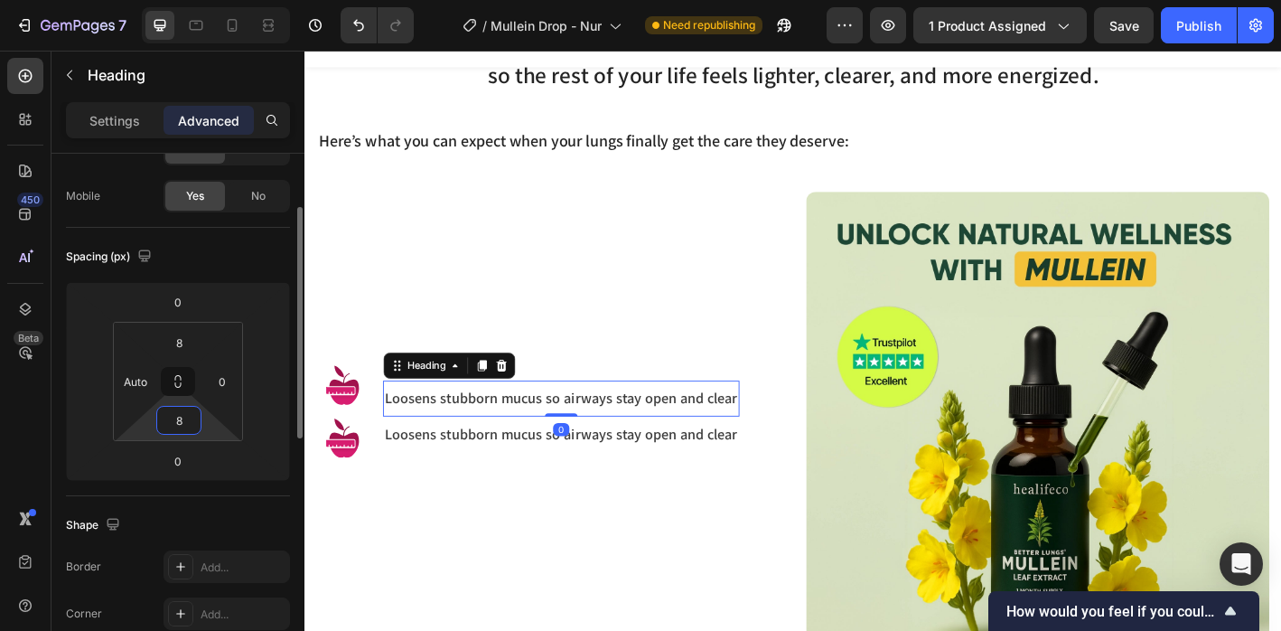
type input "8"
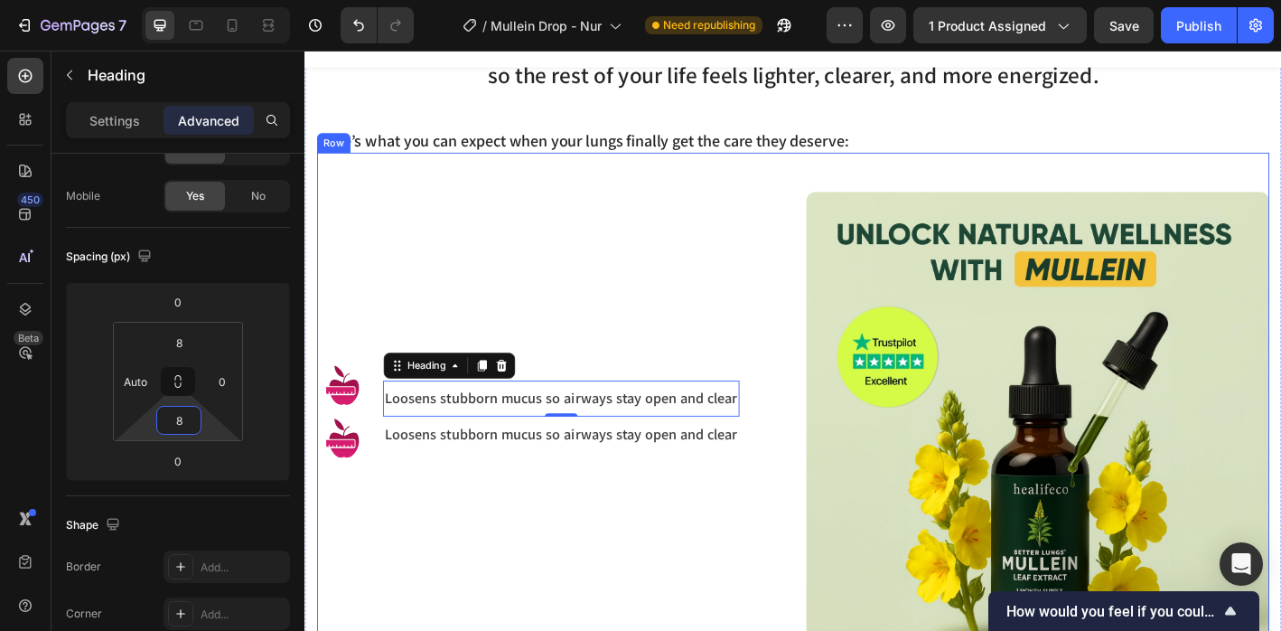
click at [472, 575] on div "Image Image Loosens stubborn mucus so airways stay open and clear Heading 0 Loo…" at bounding box center [575, 464] width 514 height 514
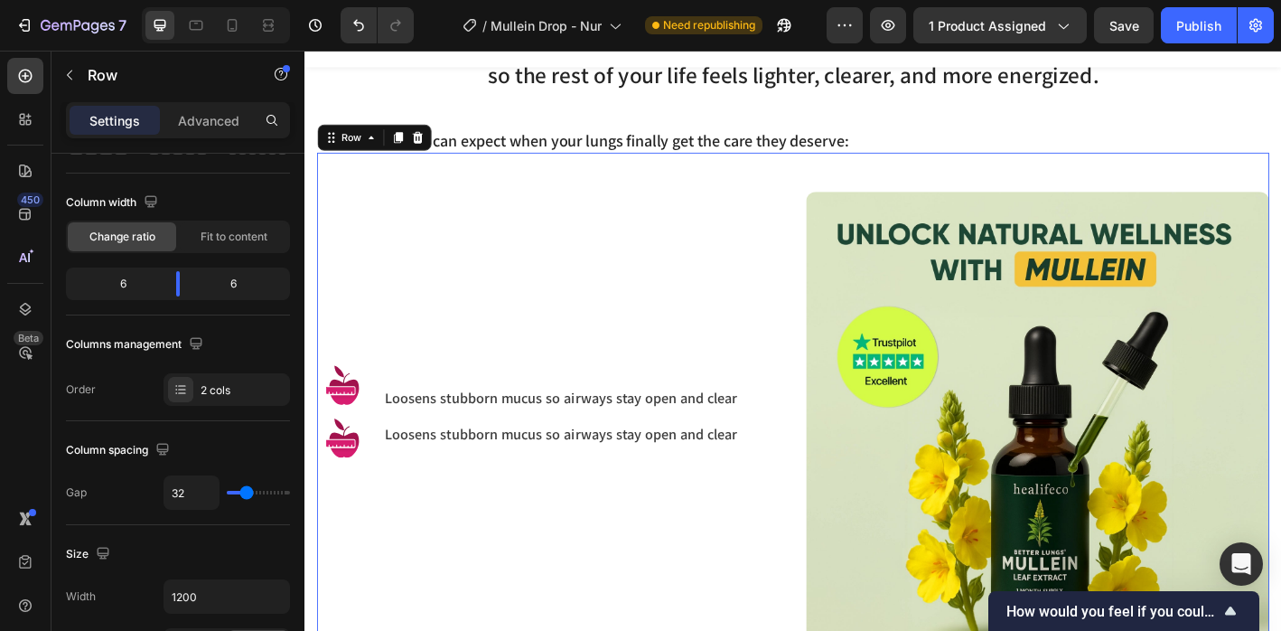
scroll to position [0, 0]
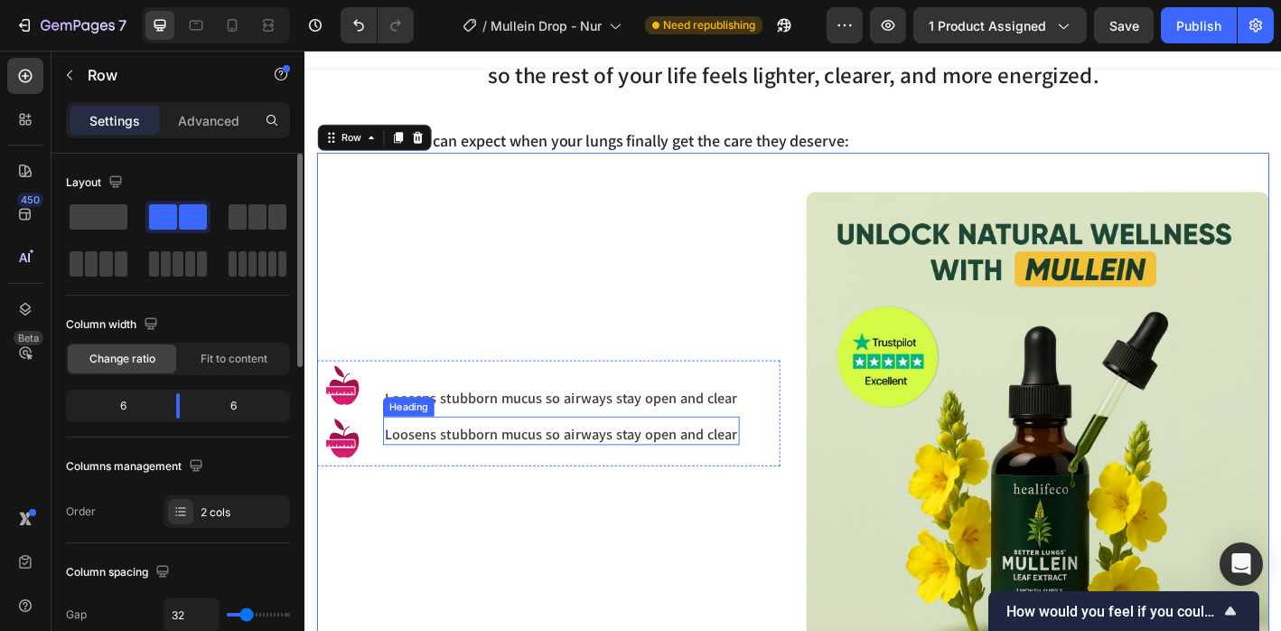
click at [452, 432] on p "Loosens stubborn mucus so airways stay open and clear" at bounding box center [589, 436] width 392 height 21
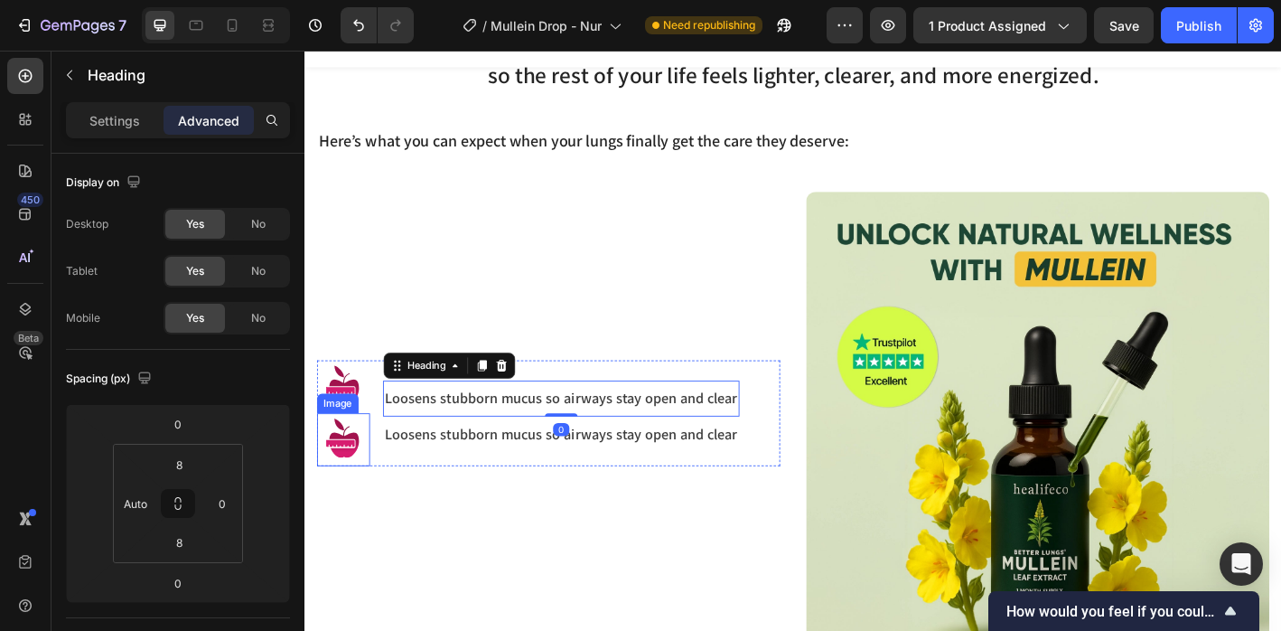
click at [356, 467] on img at bounding box center [347, 482] width 59 height 59
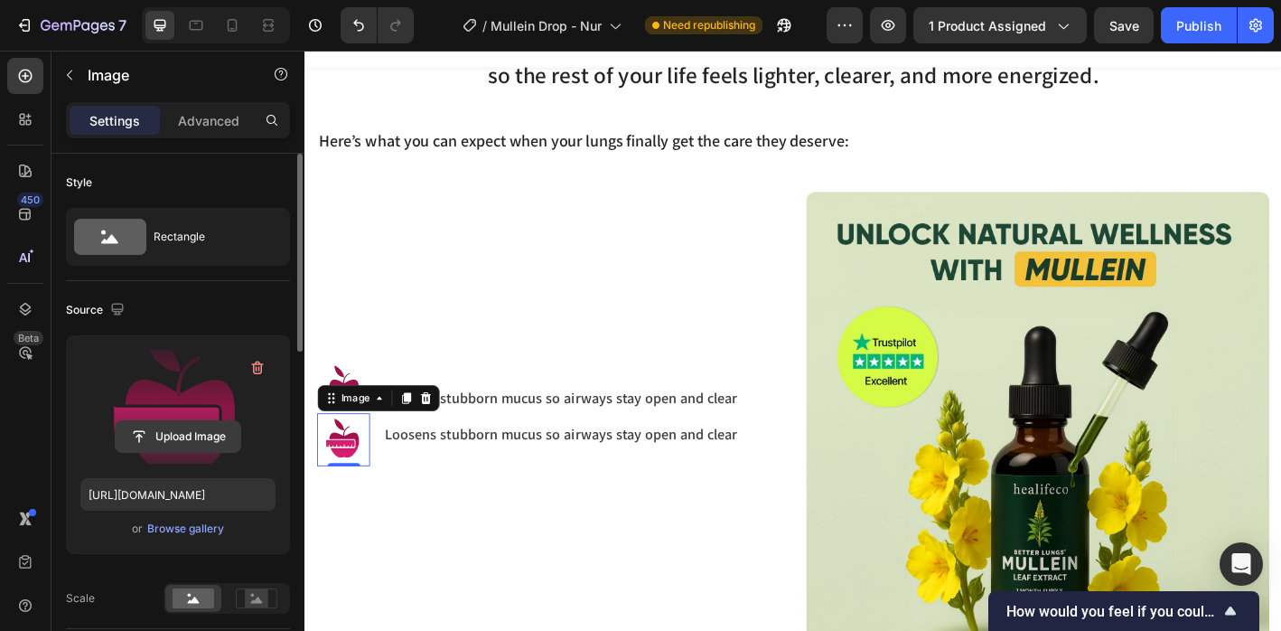
scroll to position [16, 0]
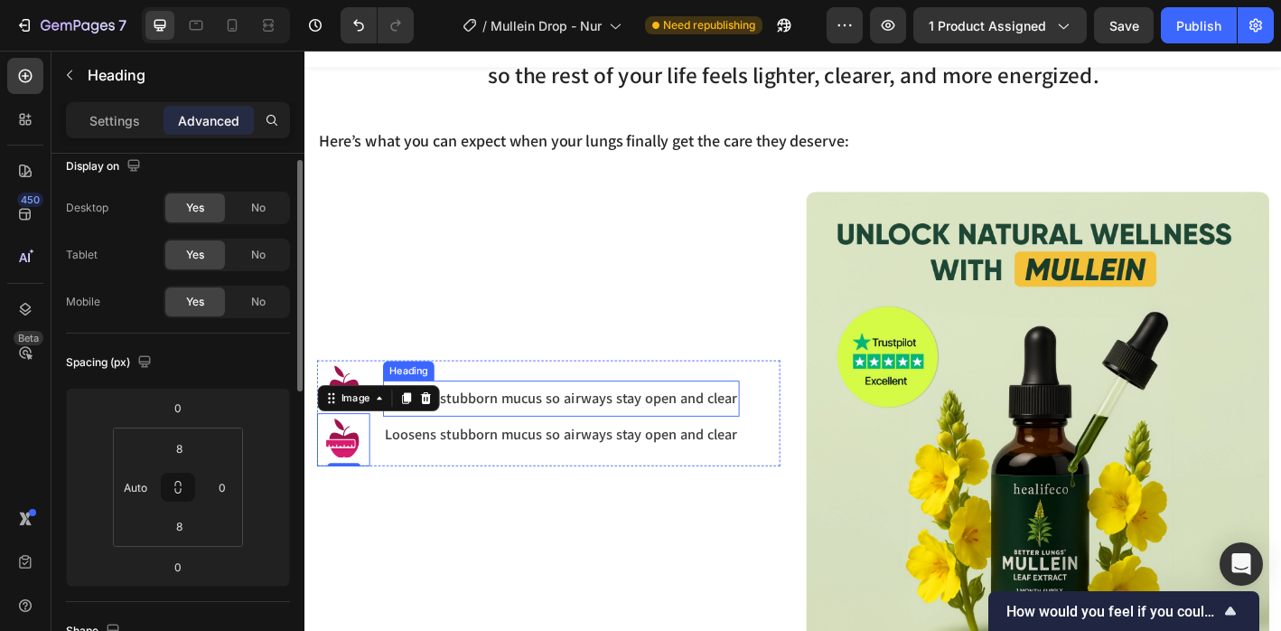
click at [489, 435] on p "Loosens stubborn mucus so airways stay open and clear" at bounding box center [589, 436] width 392 height 21
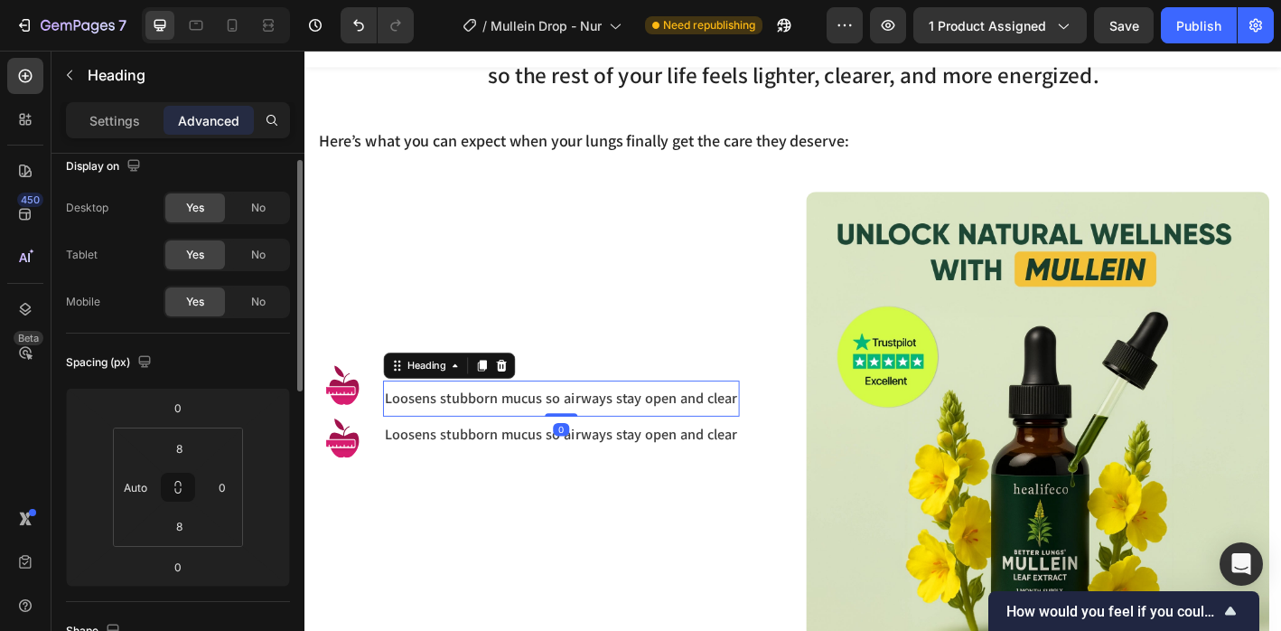
scroll to position [0, 0]
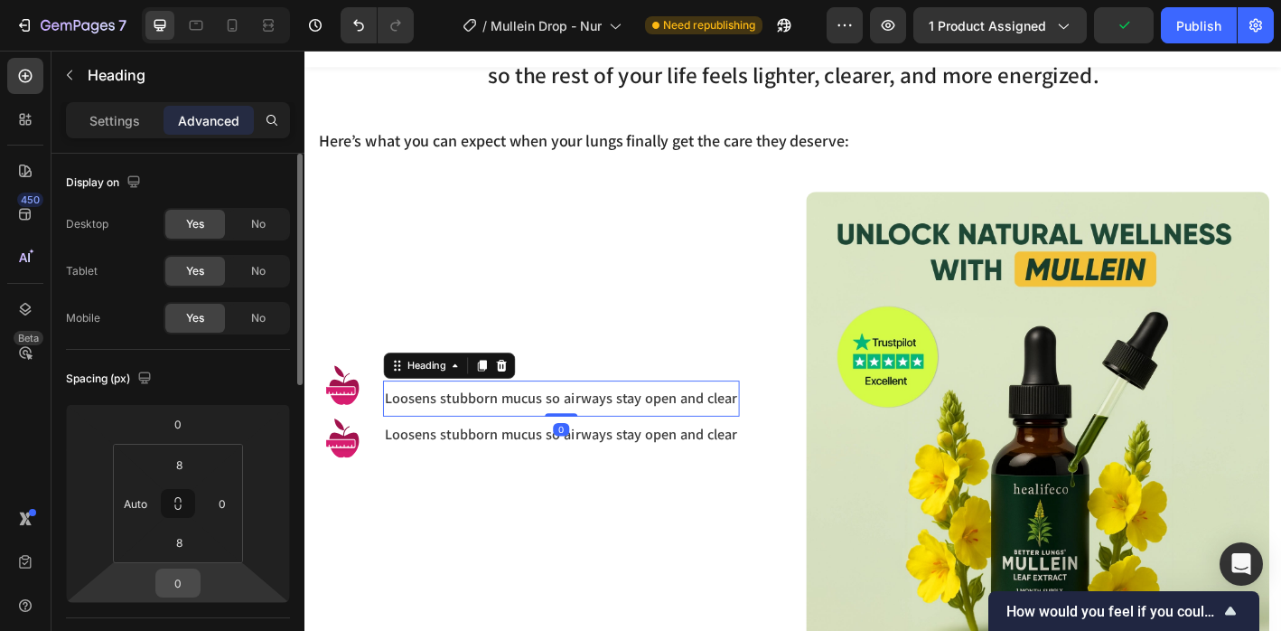
click at [193, 578] on input "0" at bounding box center [178, 582] width 36 height 27
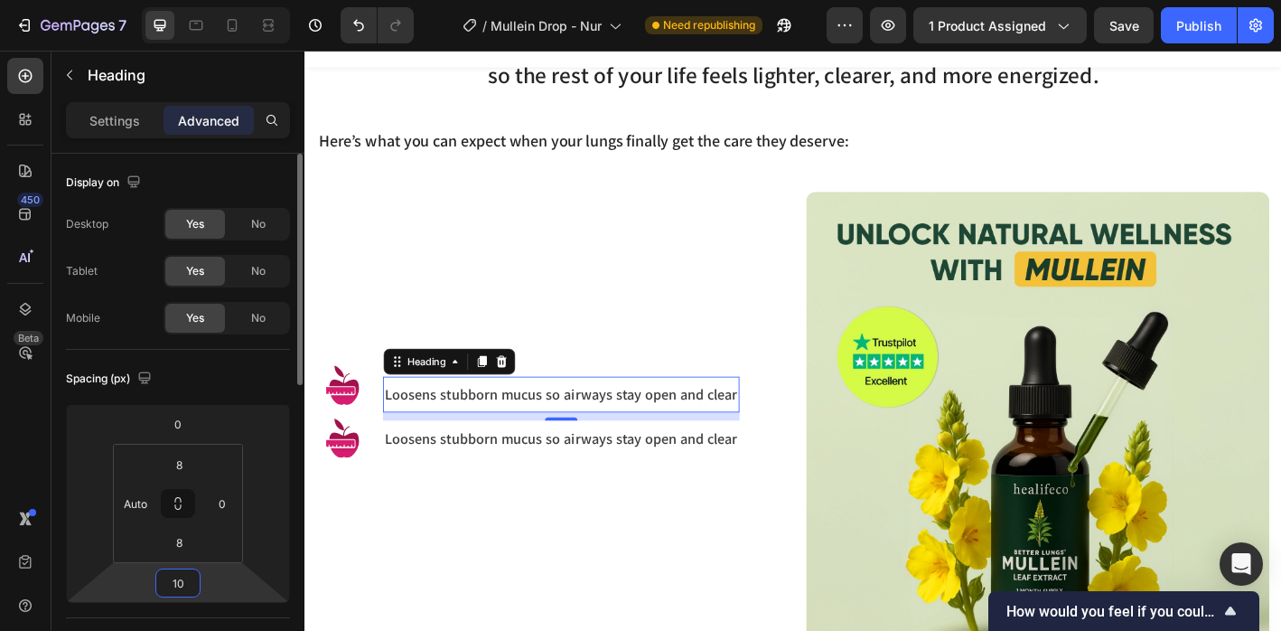
type input "1"
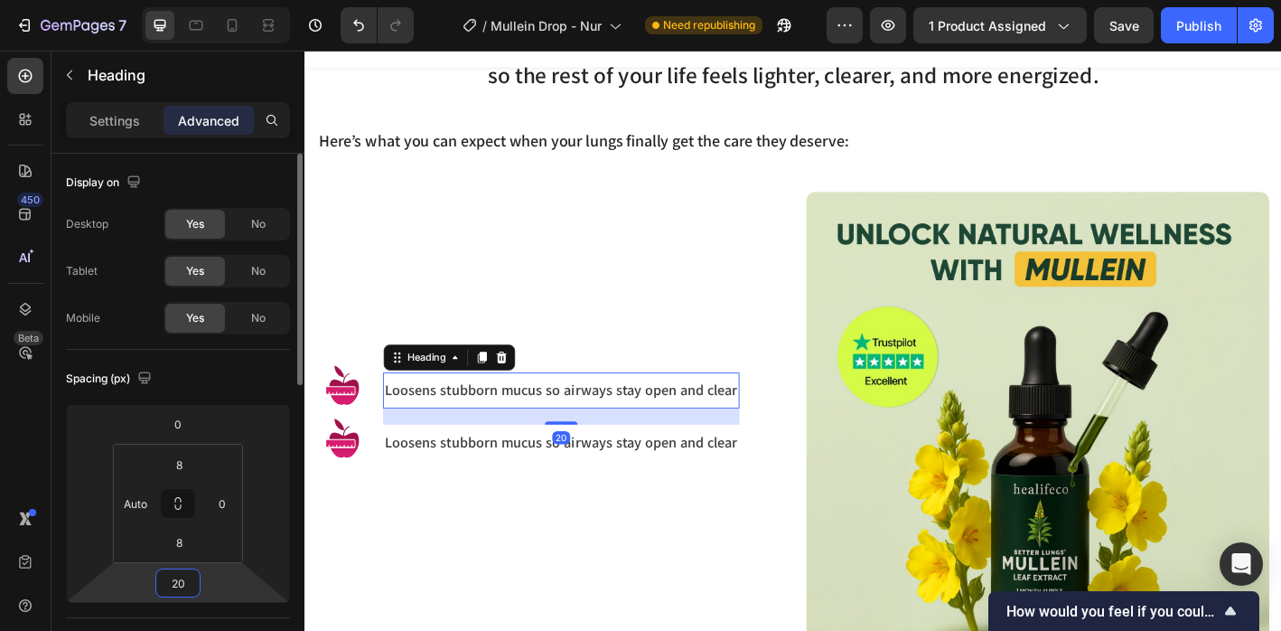
type input "20"
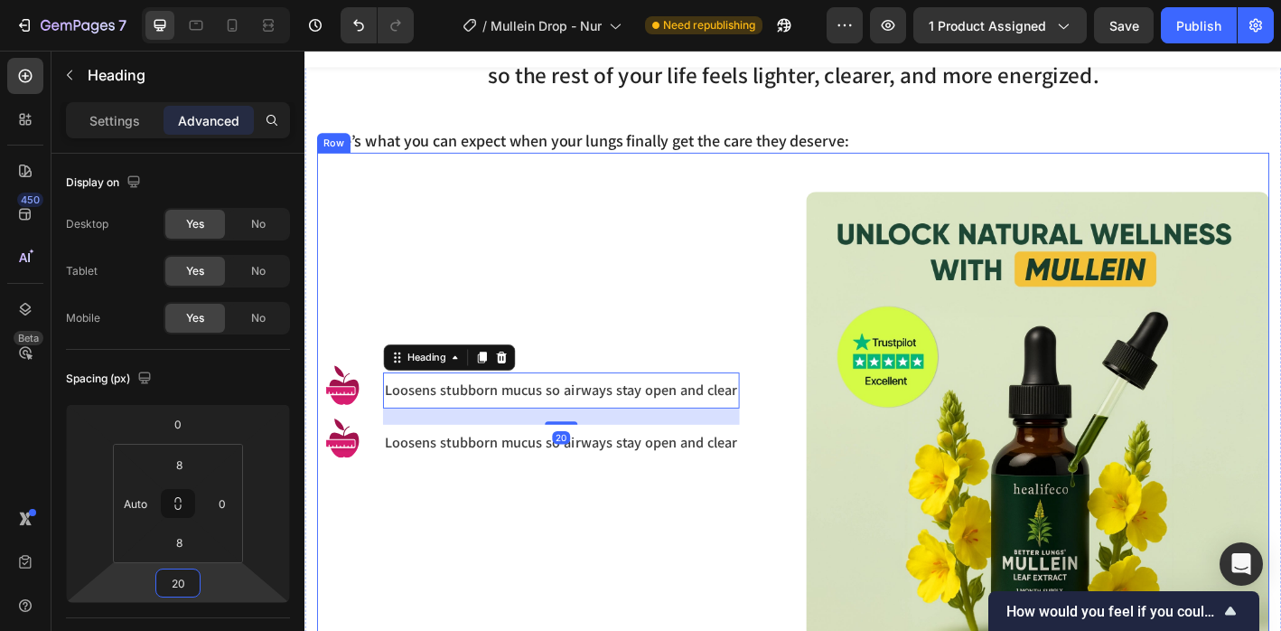
click at [429, 616] on div "Image Image Loosens stubborn mucus so airways stay open and clear Heading 20 Lo…" at bounding box center [575, 464] width 514 height 514
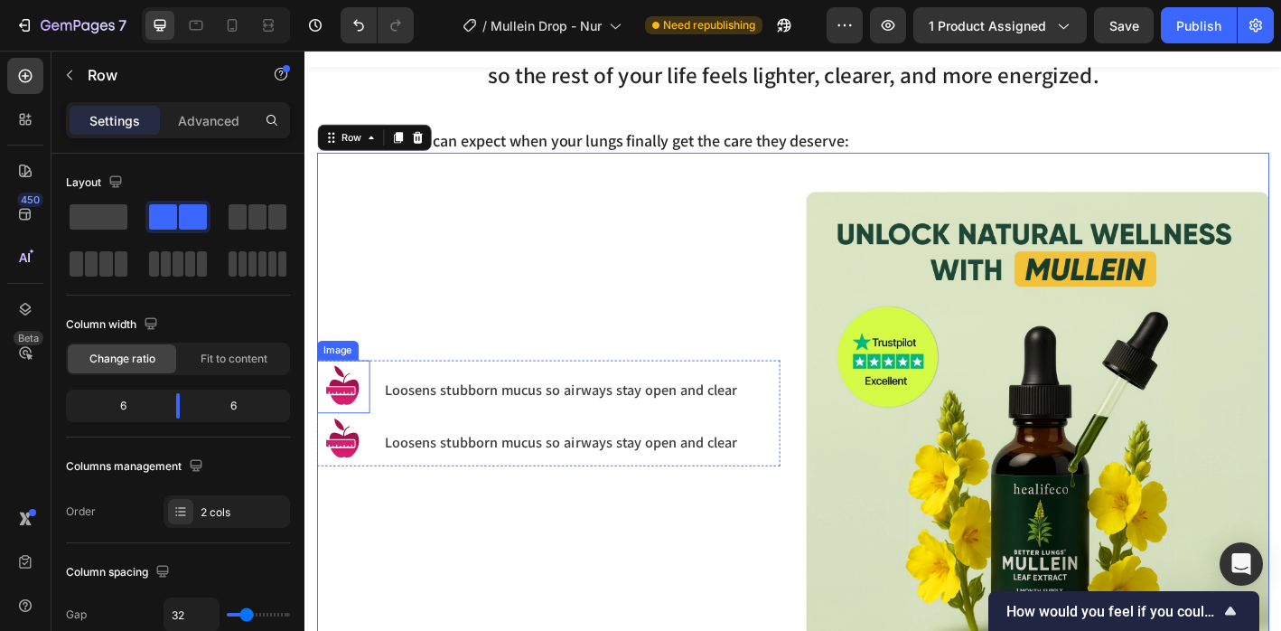
click at [369, 421] on img at bounding box center [347, 423] width 59 height 59
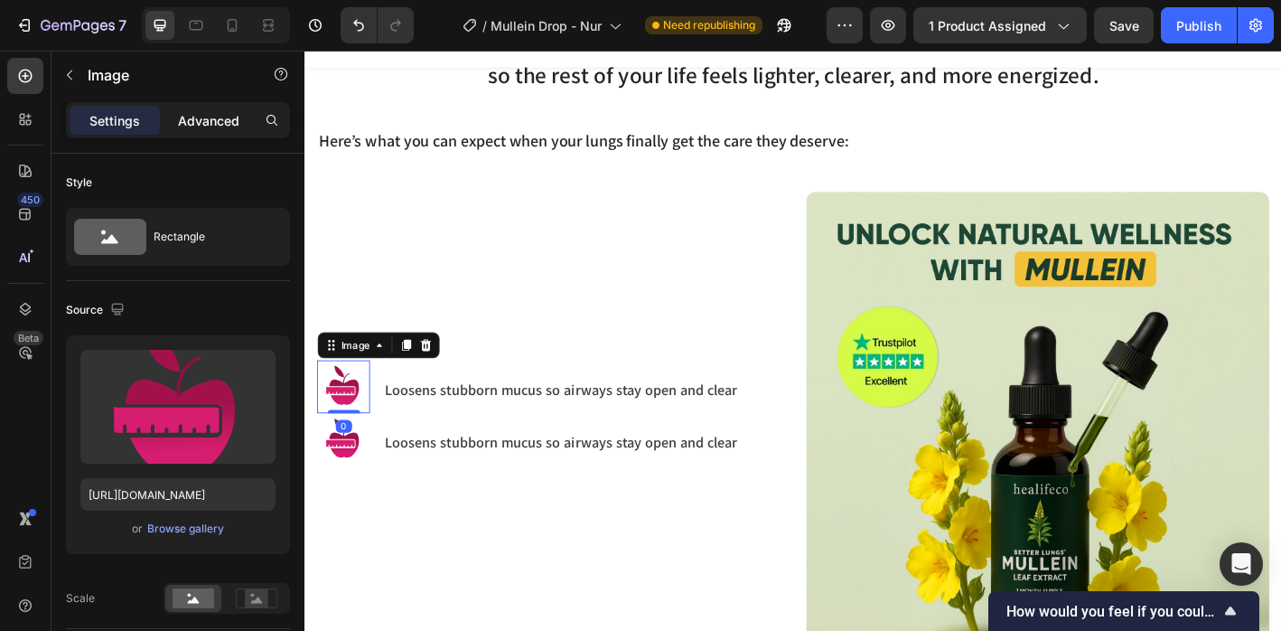
click at [189, 108] on div "Advanced" at bounding box center [209, 120] width 90 height 29
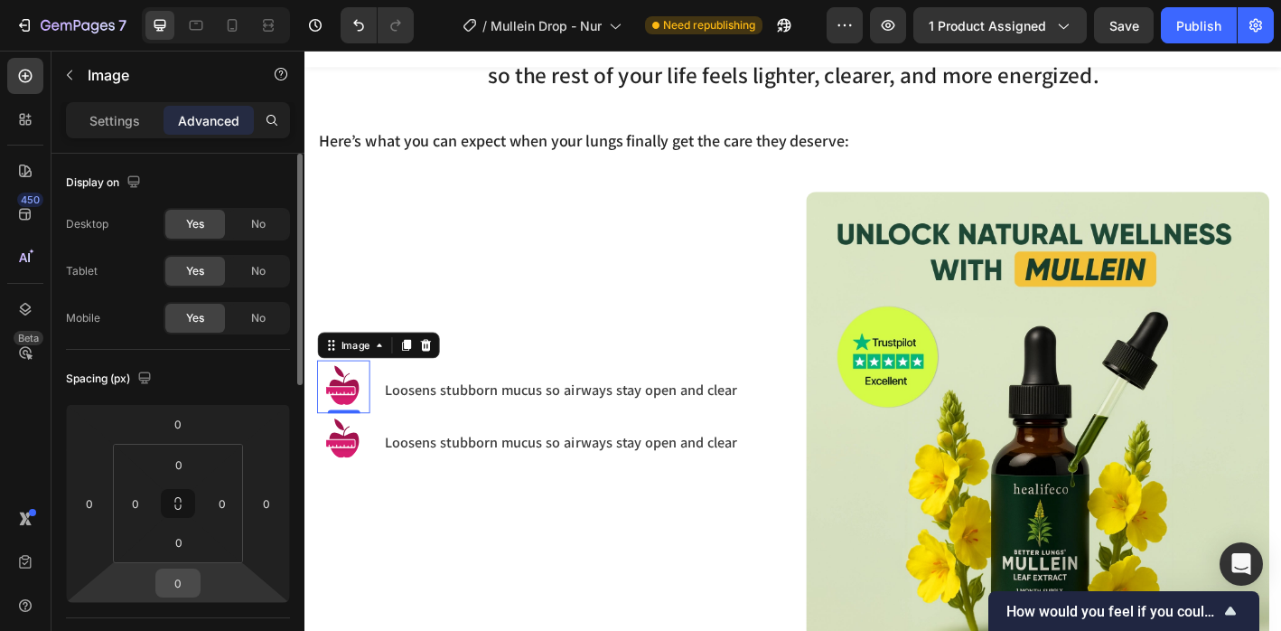
click at [189, 580] on input "0" at bounding box center [178, 582] width 36 height 27
type input "5"
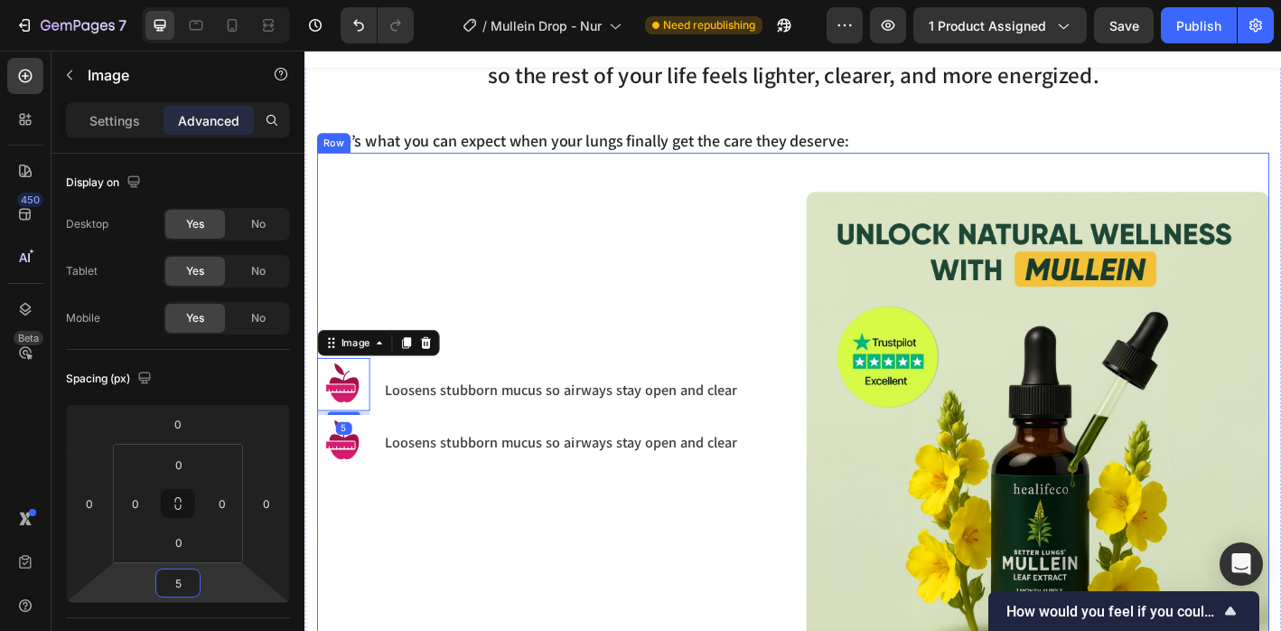
click at [431, 618] on div "Image 5 Image Loosens stubborn mucus so airways stay open and clear Heading Loo…" at bounding box center [575, 464] width 514 height 514
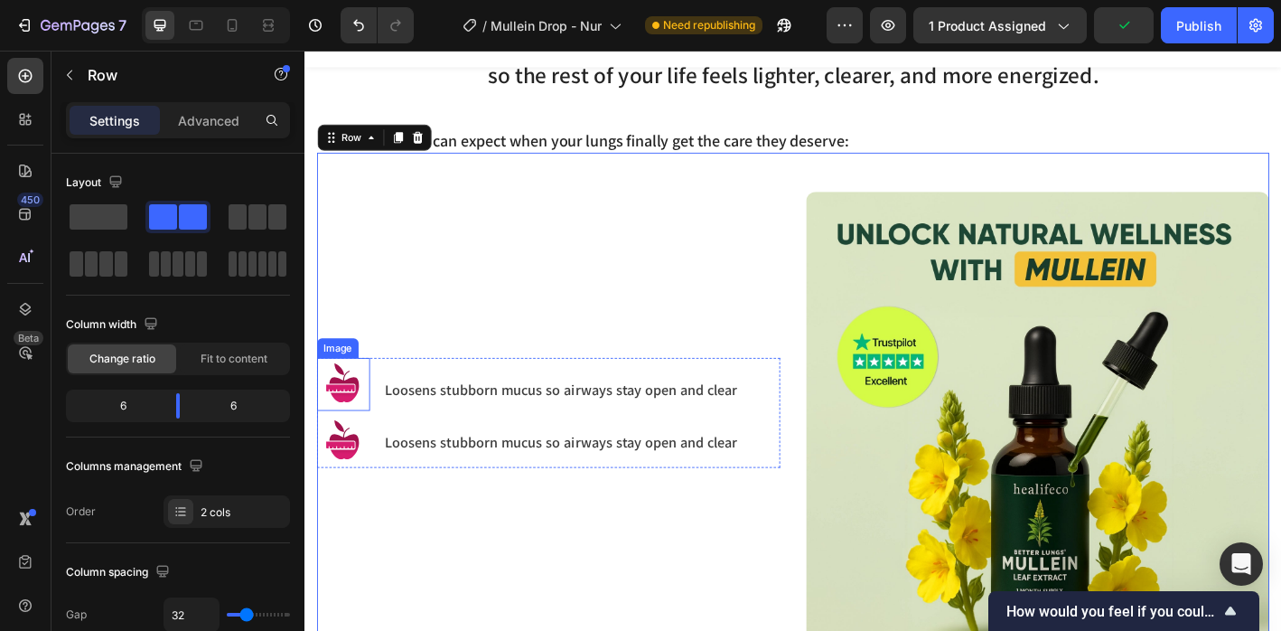
click at [358, 424] on img at bounding box center [347, 420] width 59 height 59
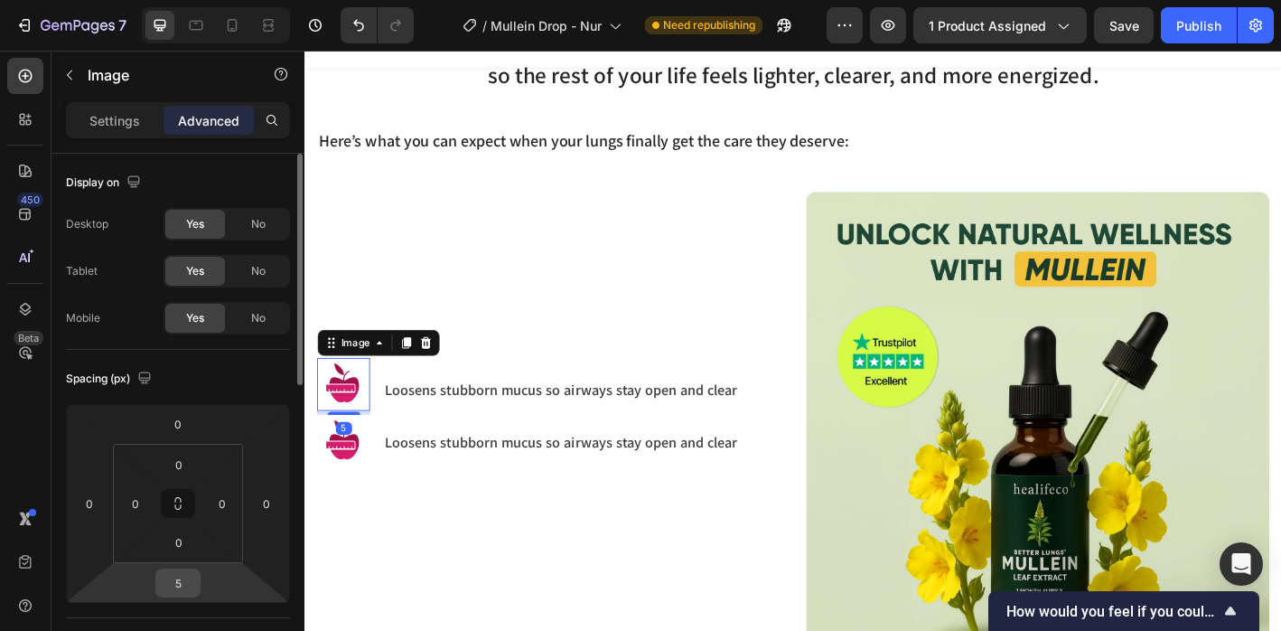
click at [195, 572] on div "5" at bounding box center [177, 582] width 45 height 29
click at [185, 578] on input "5" at bounding box center [178, 582] width 36 height 27
type input "10"
click at [451, 630] on div "Image 10 Image Loosens stubborn mucus so airways stay open and clear Heading Lo…" at bounding box center [575, 464] width 514 height 514
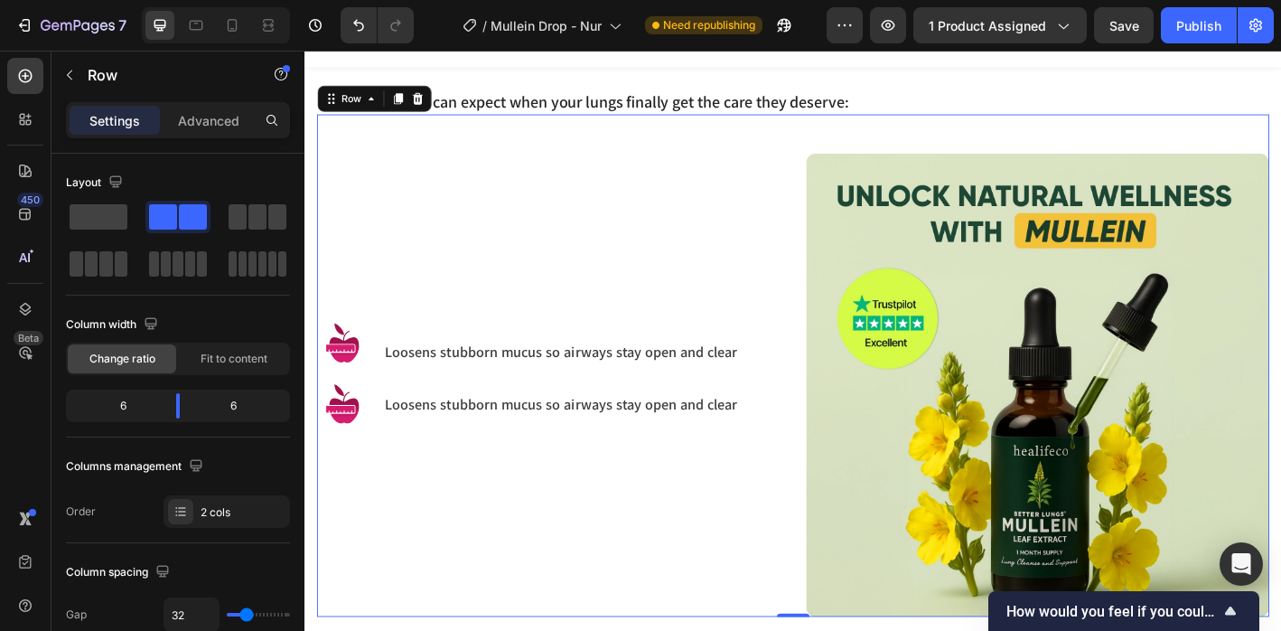
scroll to position [1315, 0]
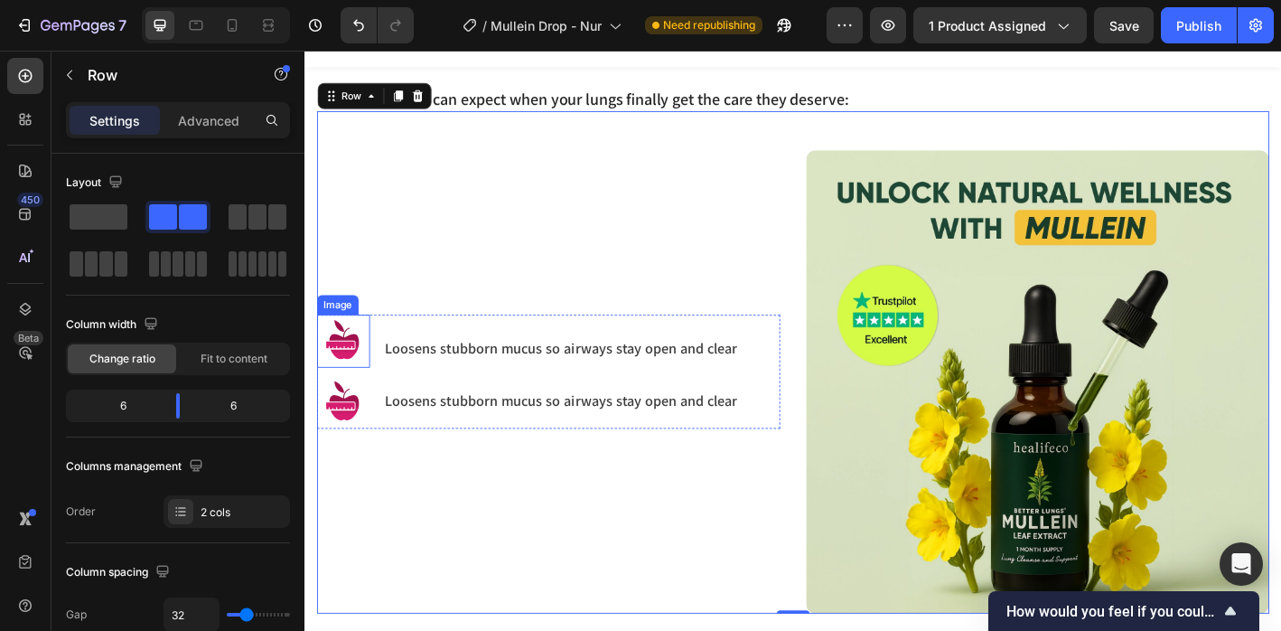
click at [363, 386] on img at bounding box center [347, 372] width 59 height 59
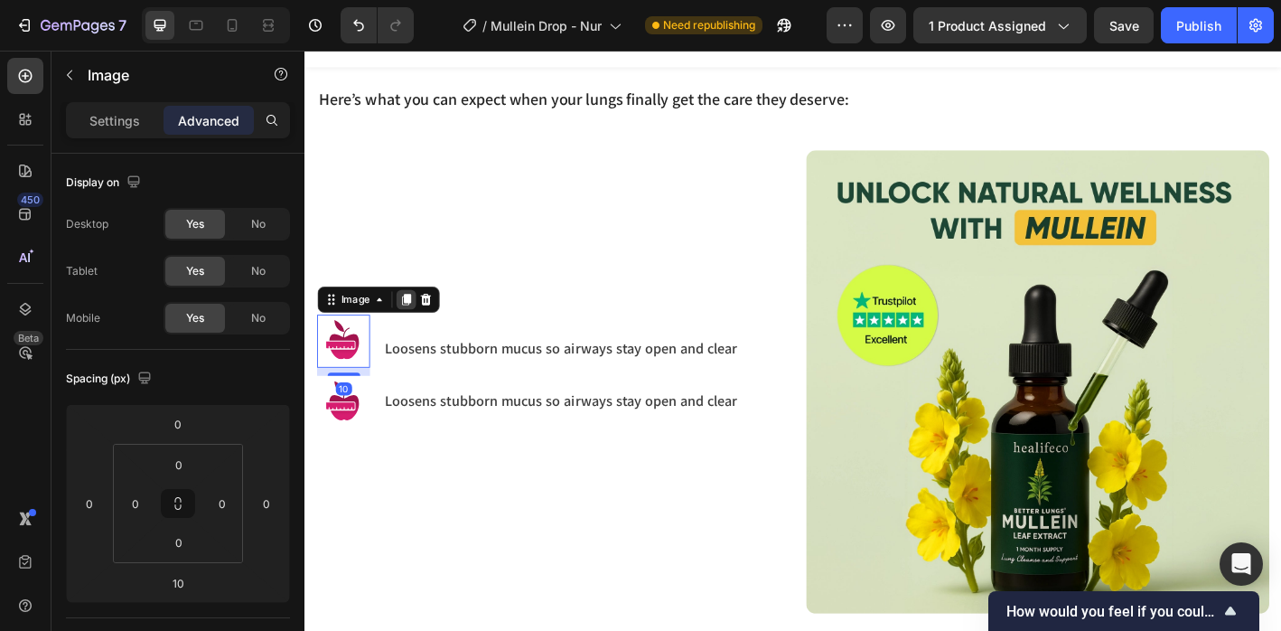
click at [417, 330] on icon at bounding box center [417, 326] width 10 height 13
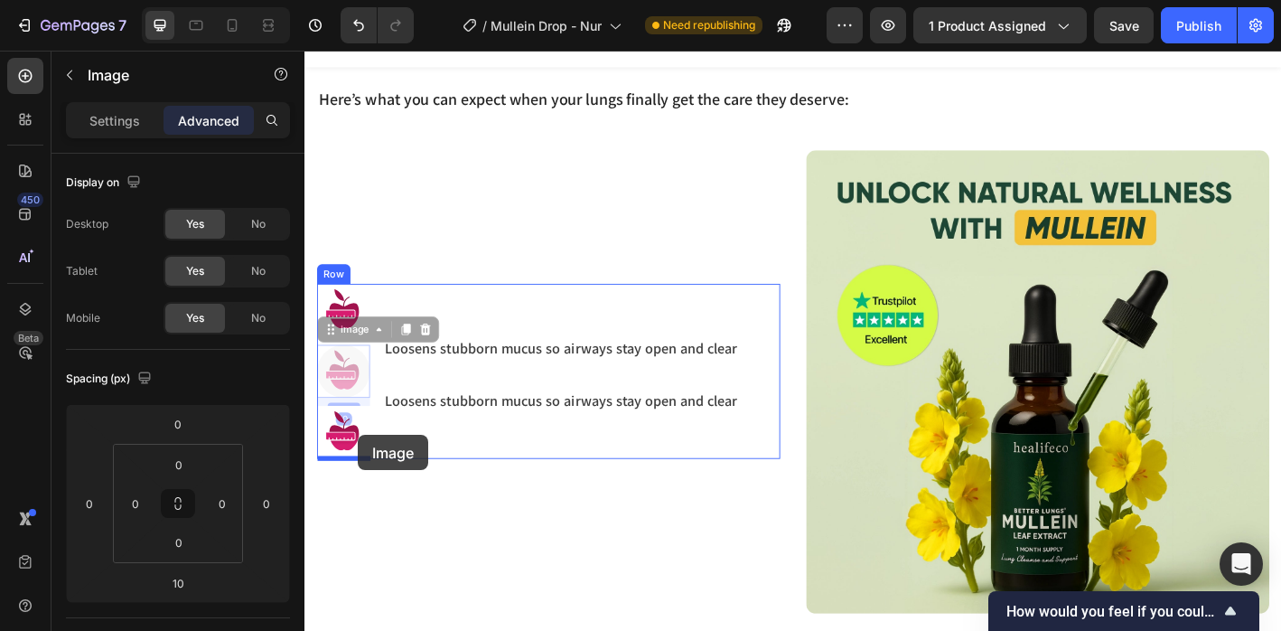
drag, startPoint x: 361, startPoint y: 400, endPoint x: 363, endPoint y: 480, distance: 79.5
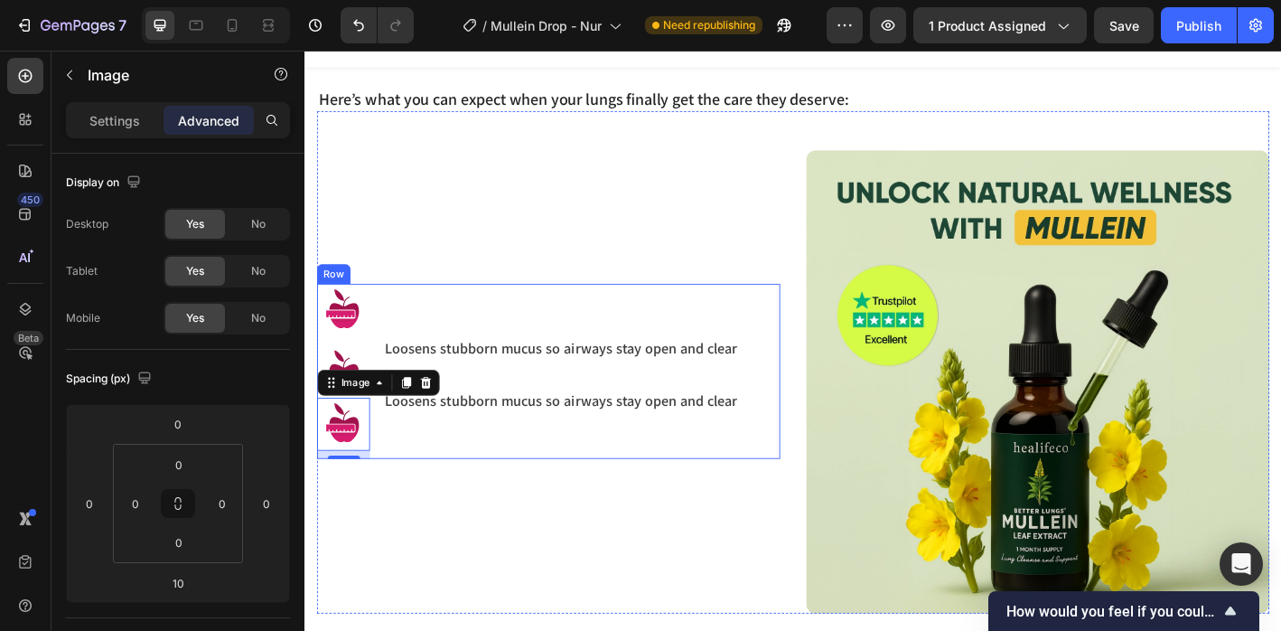
click at [486, 385] on p "Loosens stubborn mucus so airways stay open and clear" at bounding box center [589, 380] width 392 height 21
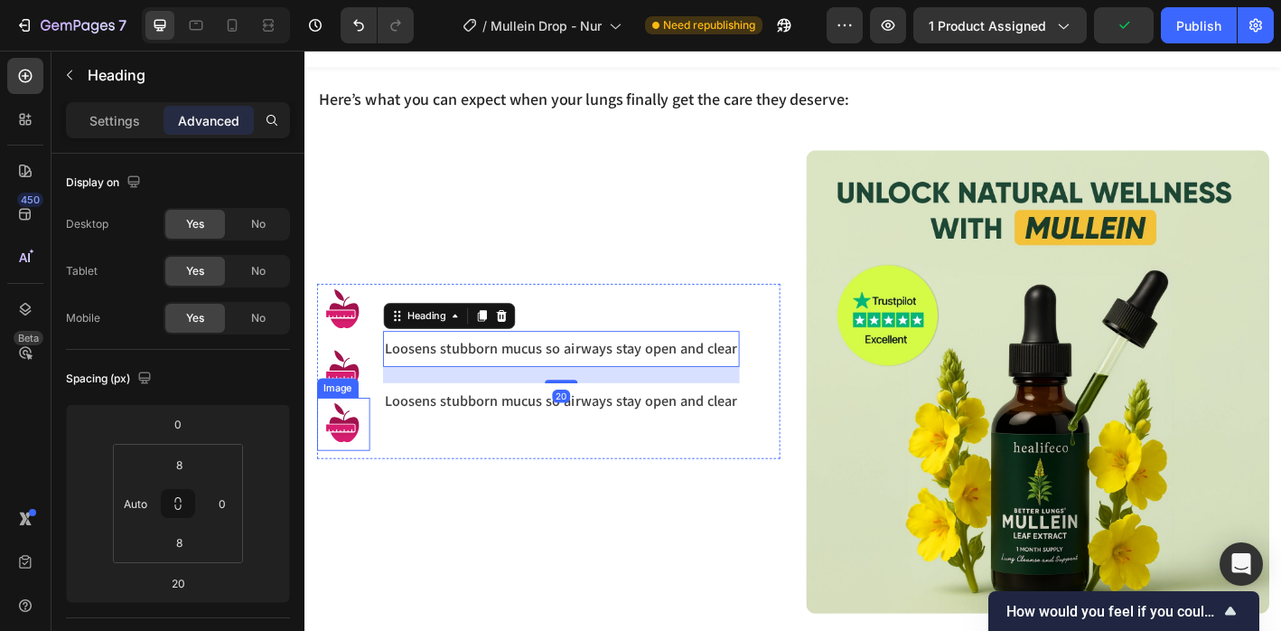
click at [363, 457] on img at bounding box center [347, 465] width 59 height 59
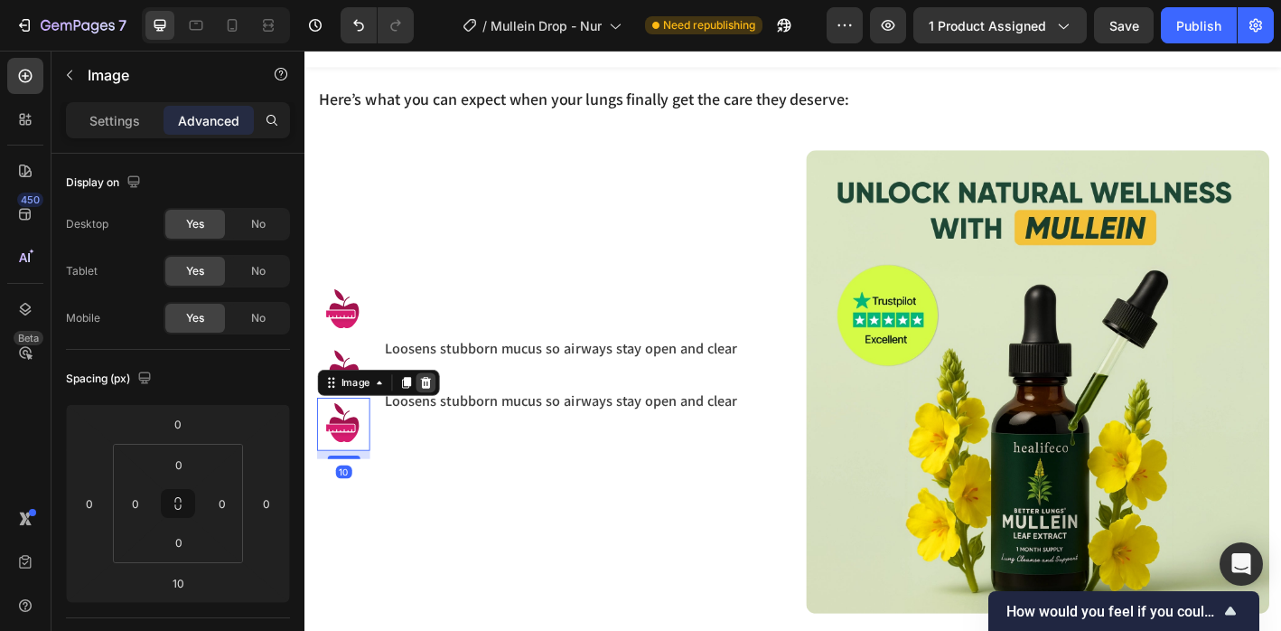
click at [442, 411] on icon at bounding box center [438, 418] width 14 height 14
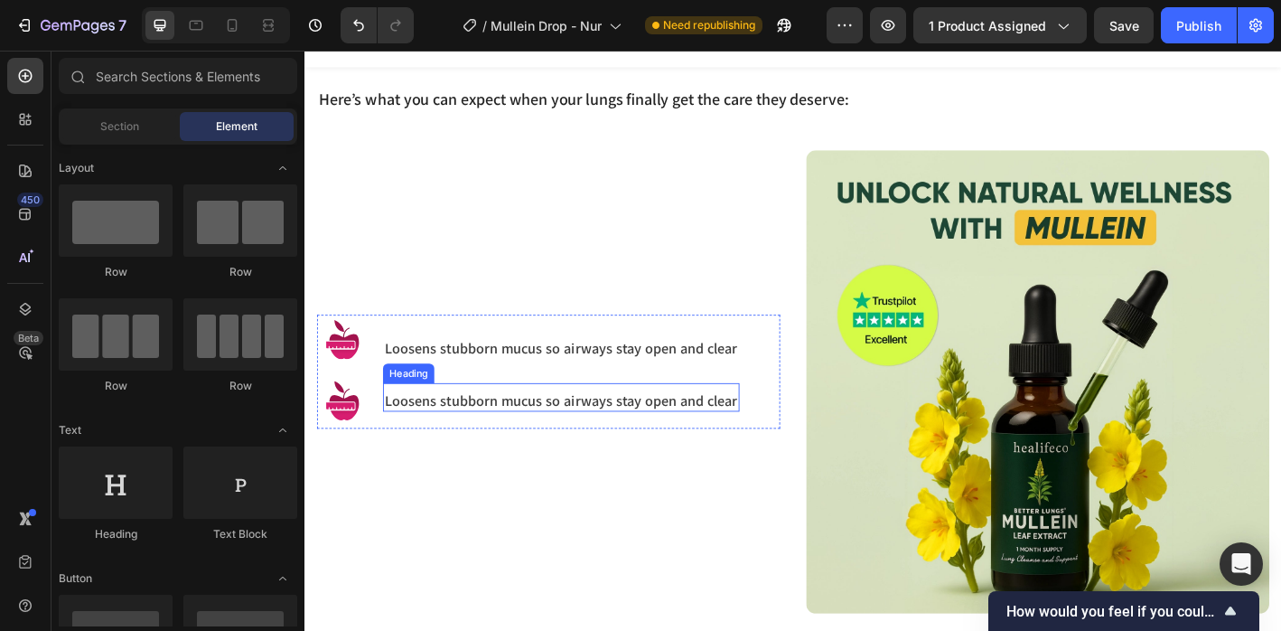
click at [456, 432] on h3 "Loosens stubborn mucus so airways stay open and clear" at bounding box center [589, 439] width 396 height 24
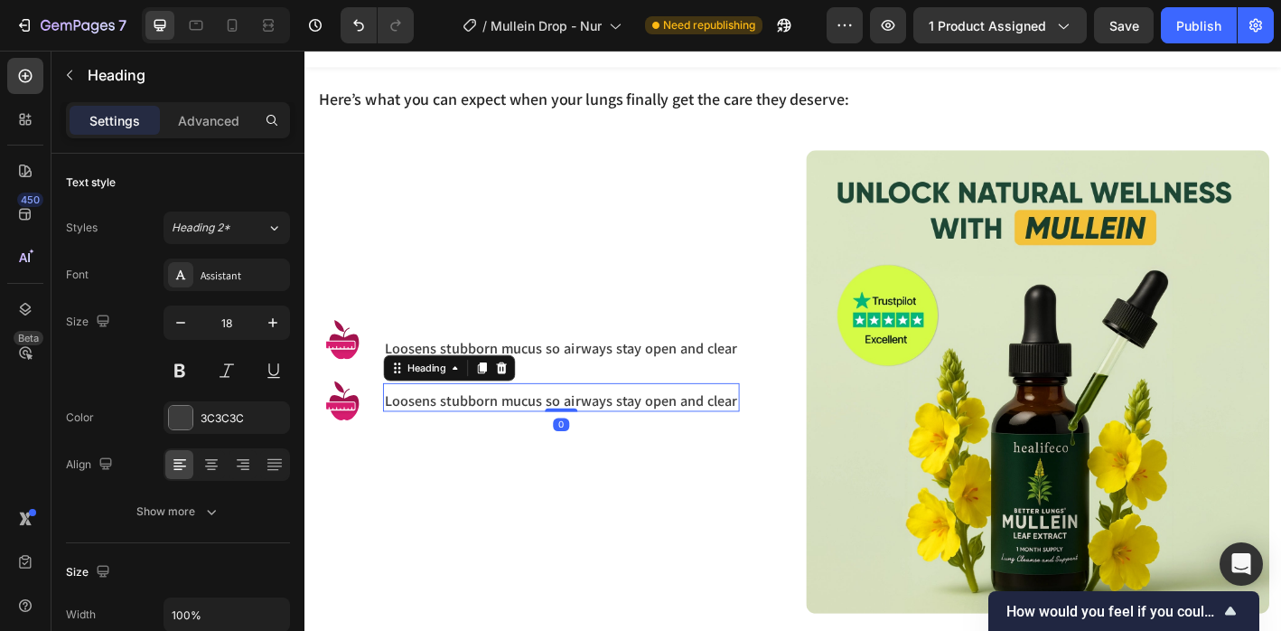
click at [523, 400] on icon at bounding box center [523, 401] width 12 height 13
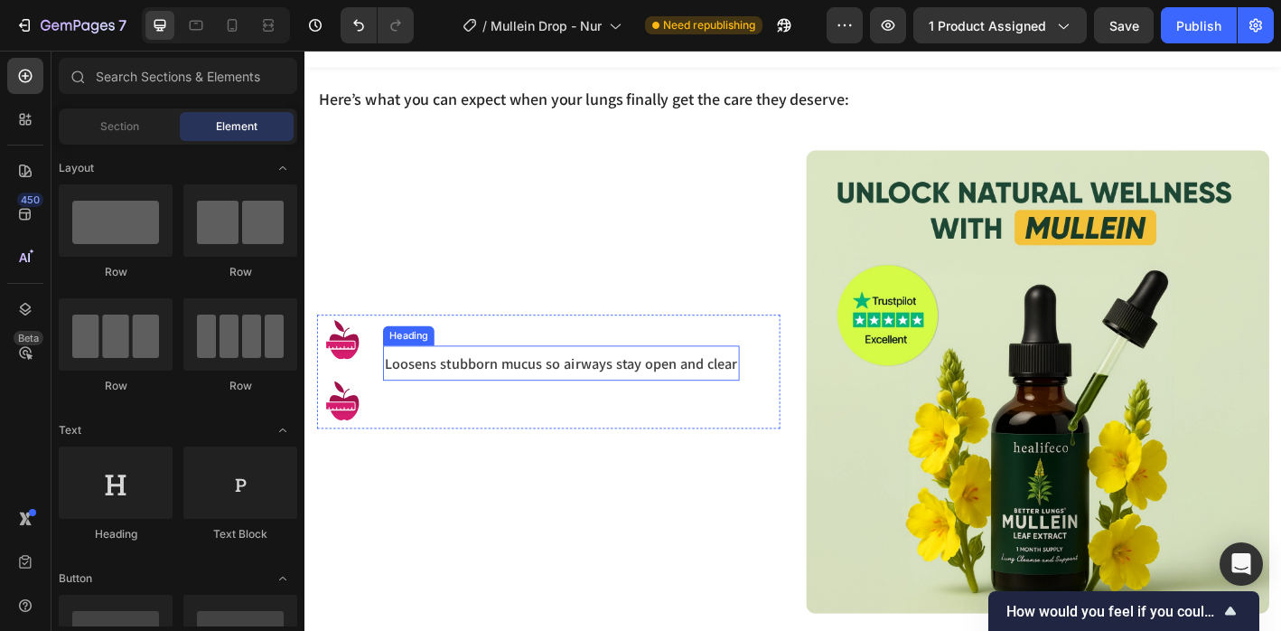
click at [512, 385] on h3 "Loosens stubborn mucus so airways stay open and clear" at bounding box center [589, 397] width 396 height 24
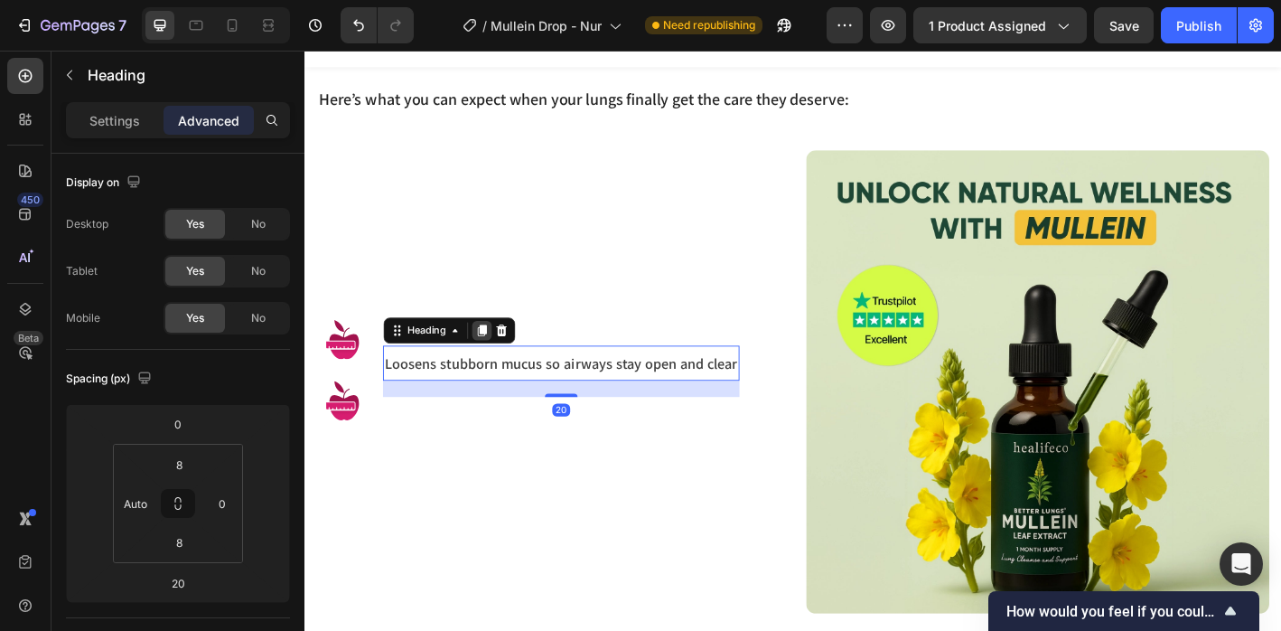
click at [504, 360] on icon at bounding box center [501, 360] width 10 height 13
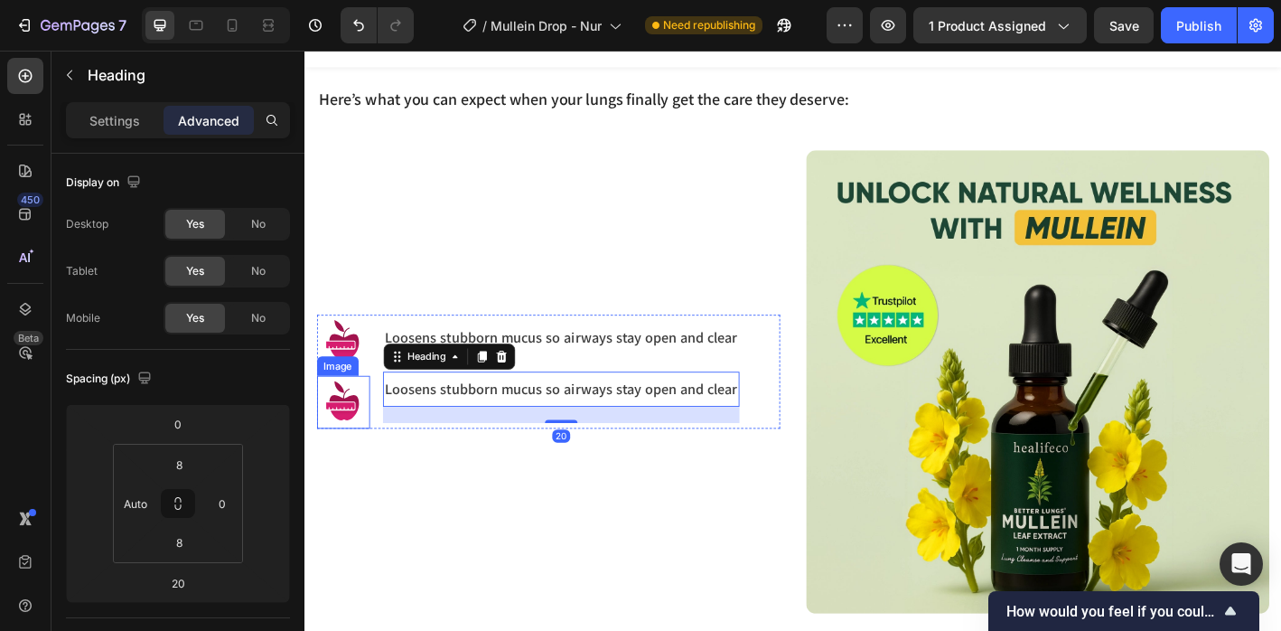
click at [346, 445] on img at bounding box center [347, 440] width 59 height 59
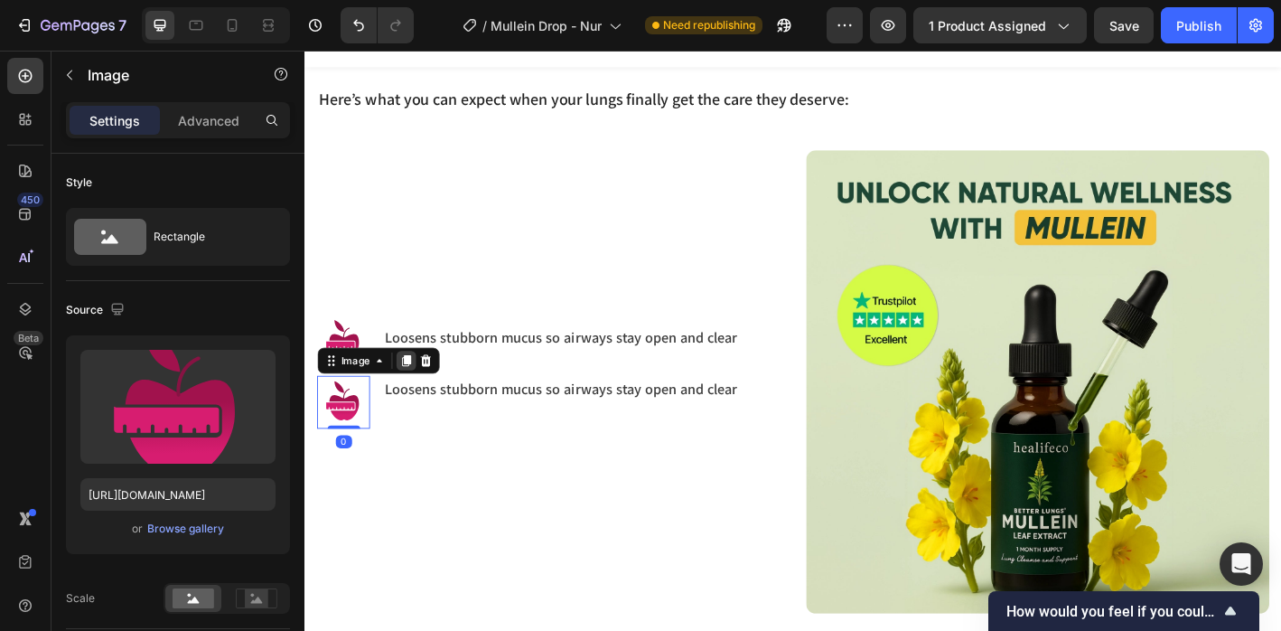
click at [413, 392] on icon at bounding box center [416, 394] width 14 height 14
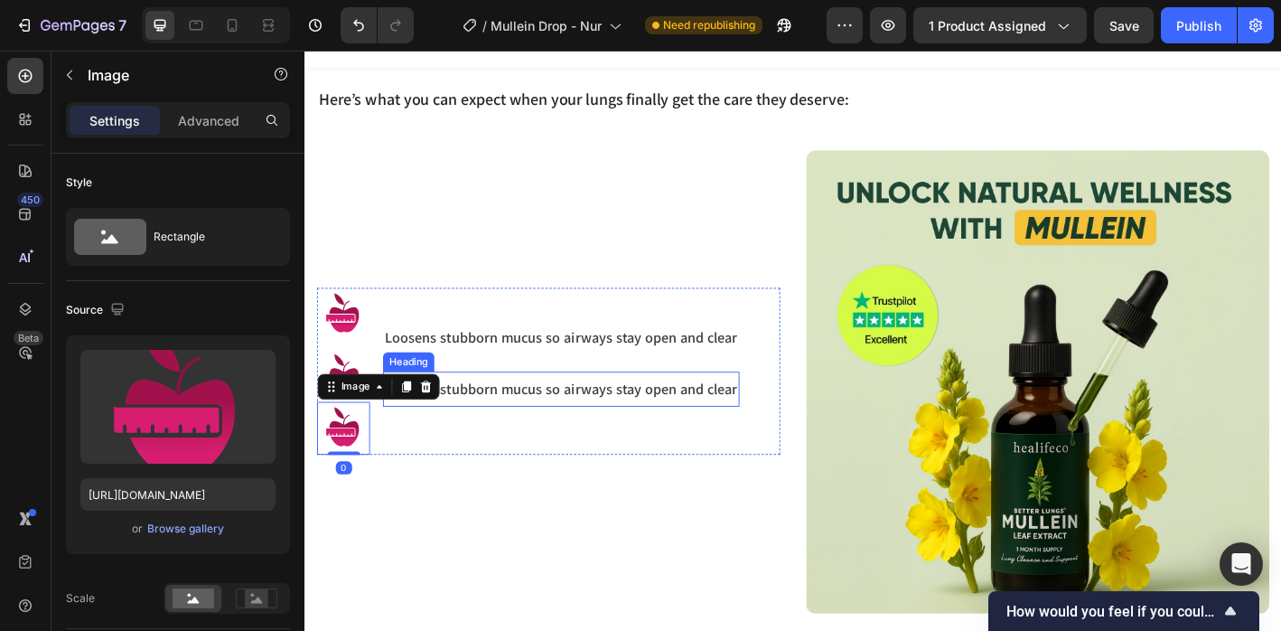
click at [486, 421] on h3 "Loosens stubborn mucus so airways stay open and clear" at bounding box center [589, 426] width 396 height 24
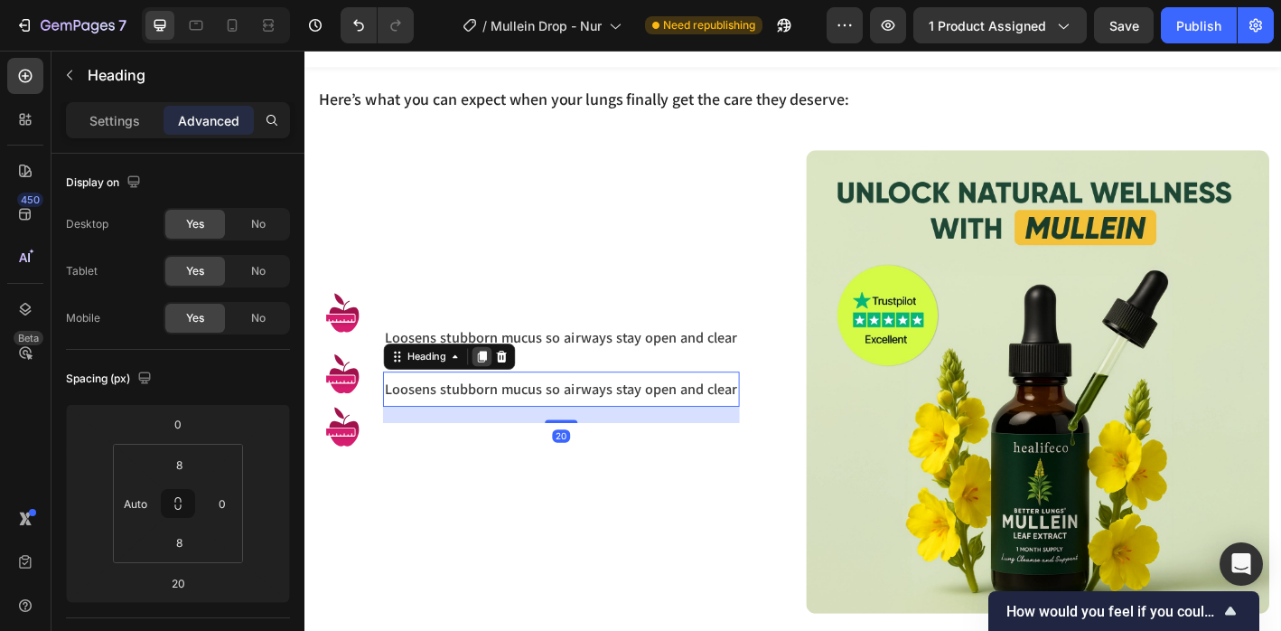
click at [499, 386] on icon at bounding box center [501, 389] width 10 height 13
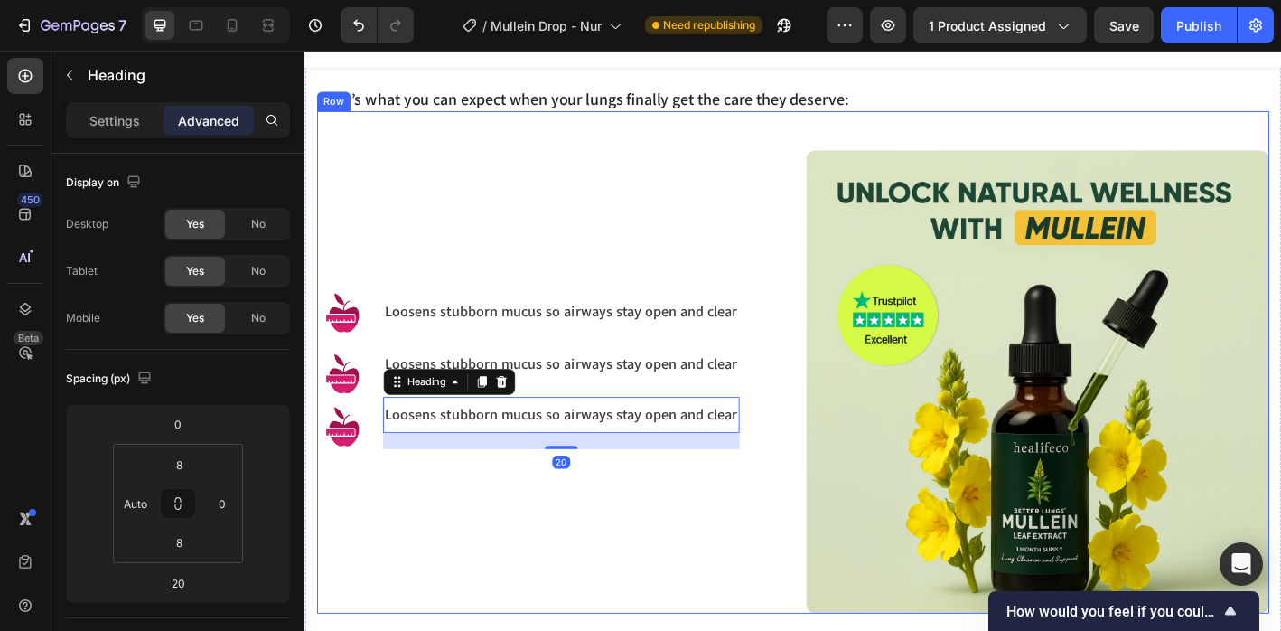
click at [419, 523] on div "Image Image Image Loosens stubborn mucus so airways stay open and clear Heading…" at bounding box center [575, 418] width 514 height 514
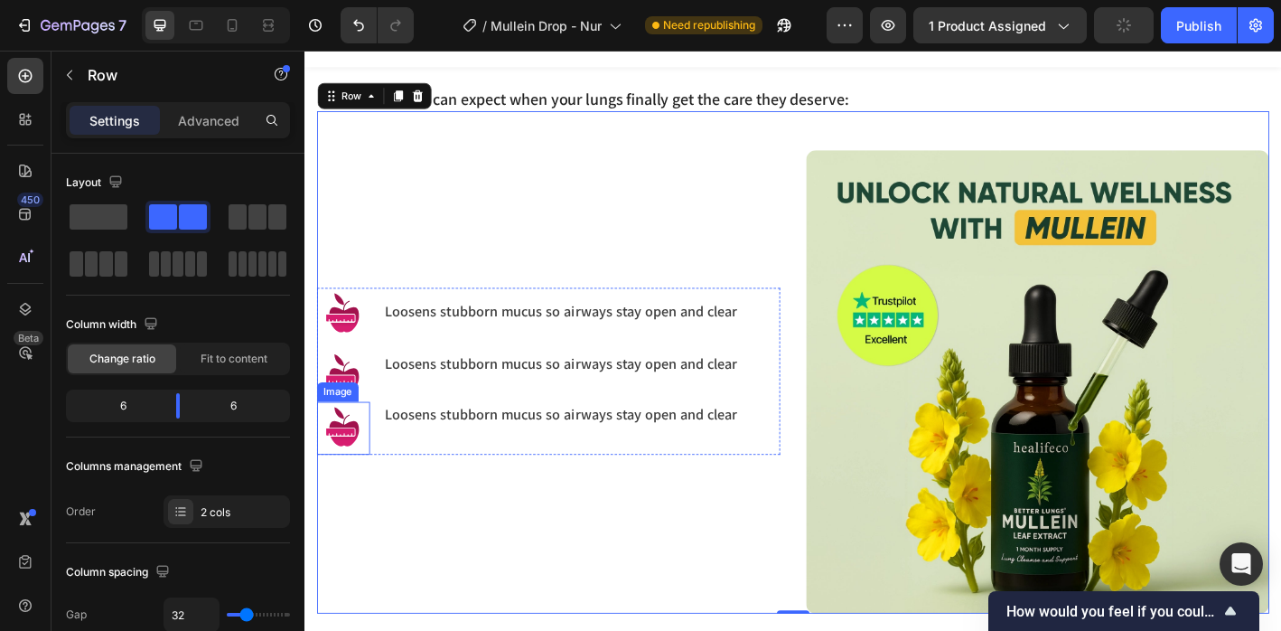
click at [342, 456] on img at bounding box center [347, 469] width 59 height 59
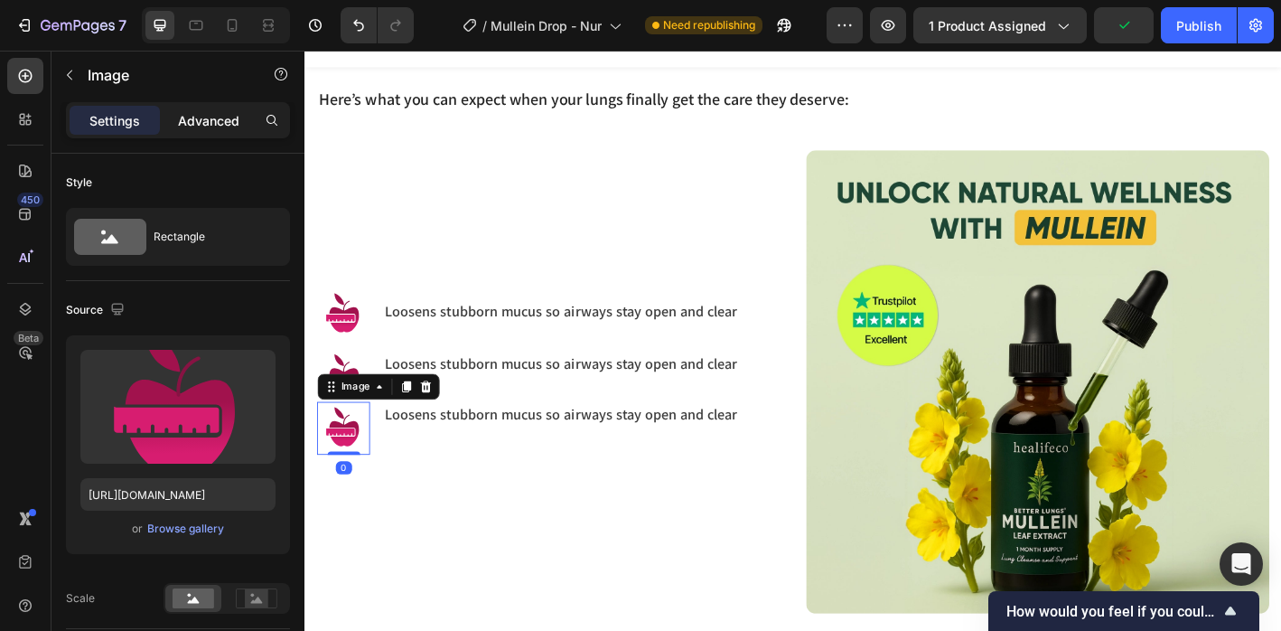
click at [214, 125] on p "Advanced" at bounding box center [208, 120] width 61 height 19
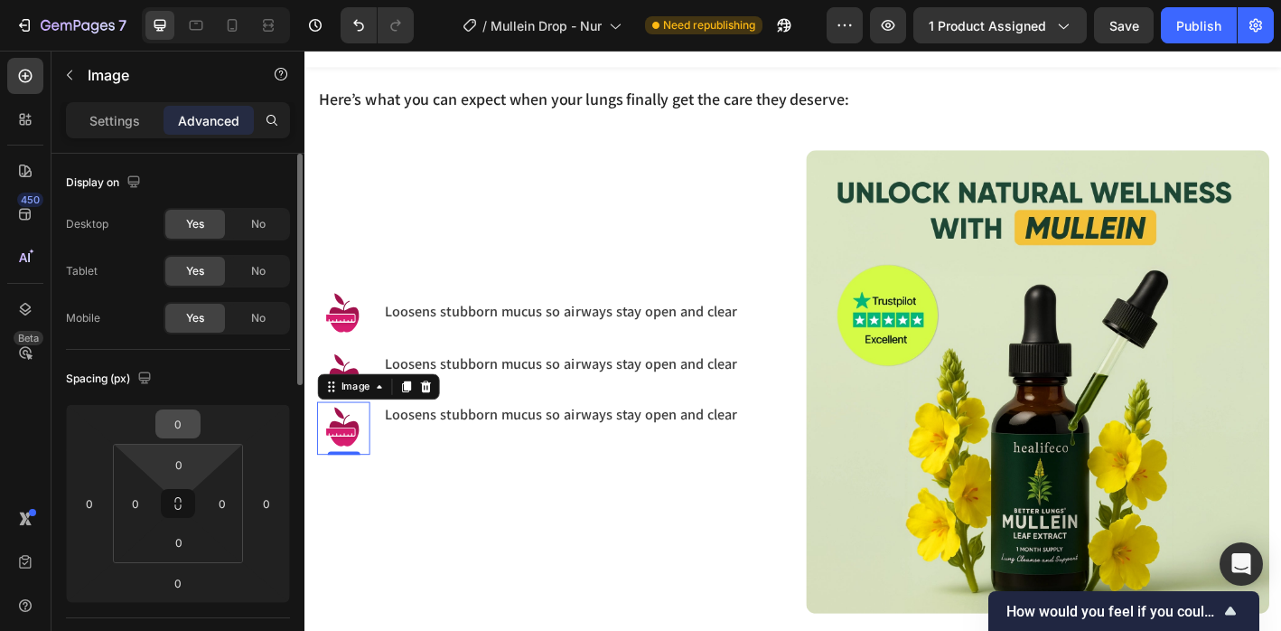
click at [187, 424] on input "0" at bounding box center [178, 423] width 36 height 27
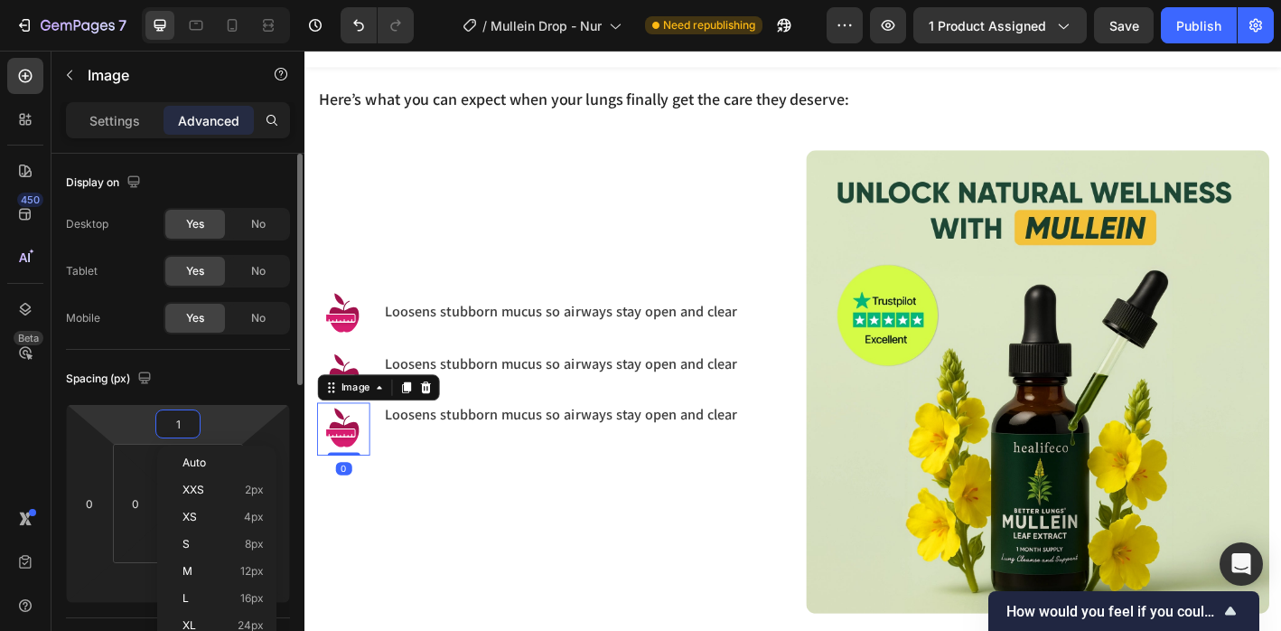
type input "10"
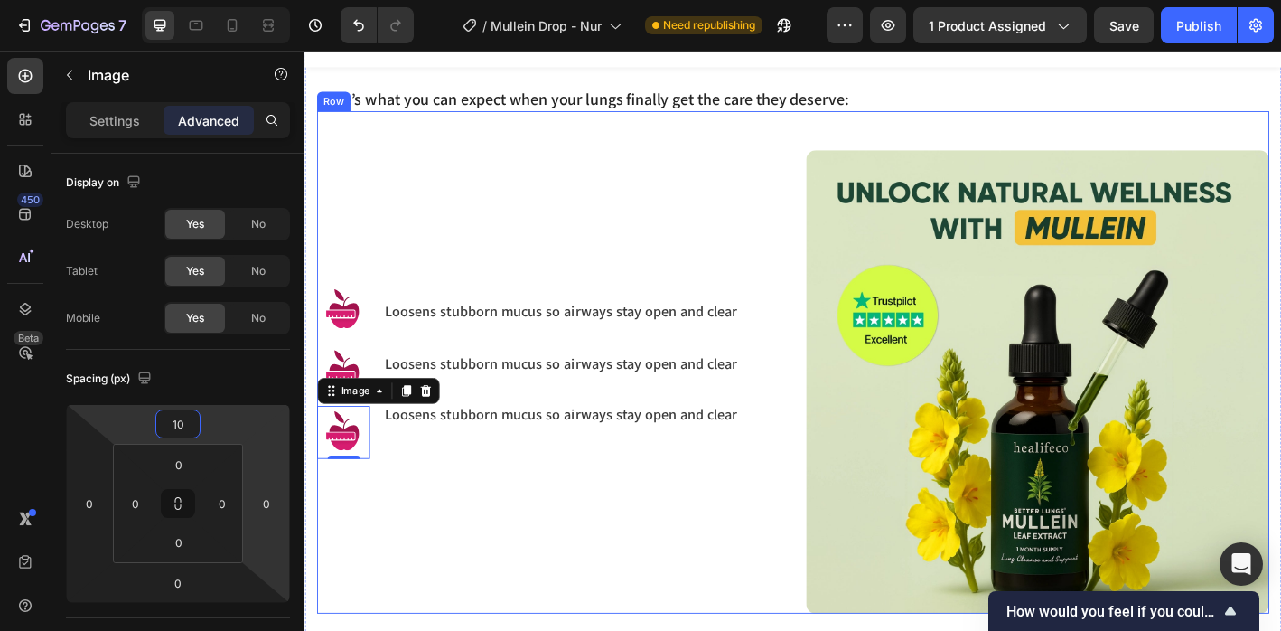
click at [538, 569] on div "Image Image Image 0 Loosens stubborn mucus so airways stay open and clear Headi…" at bounding box center [575, 418] width 514 height 514
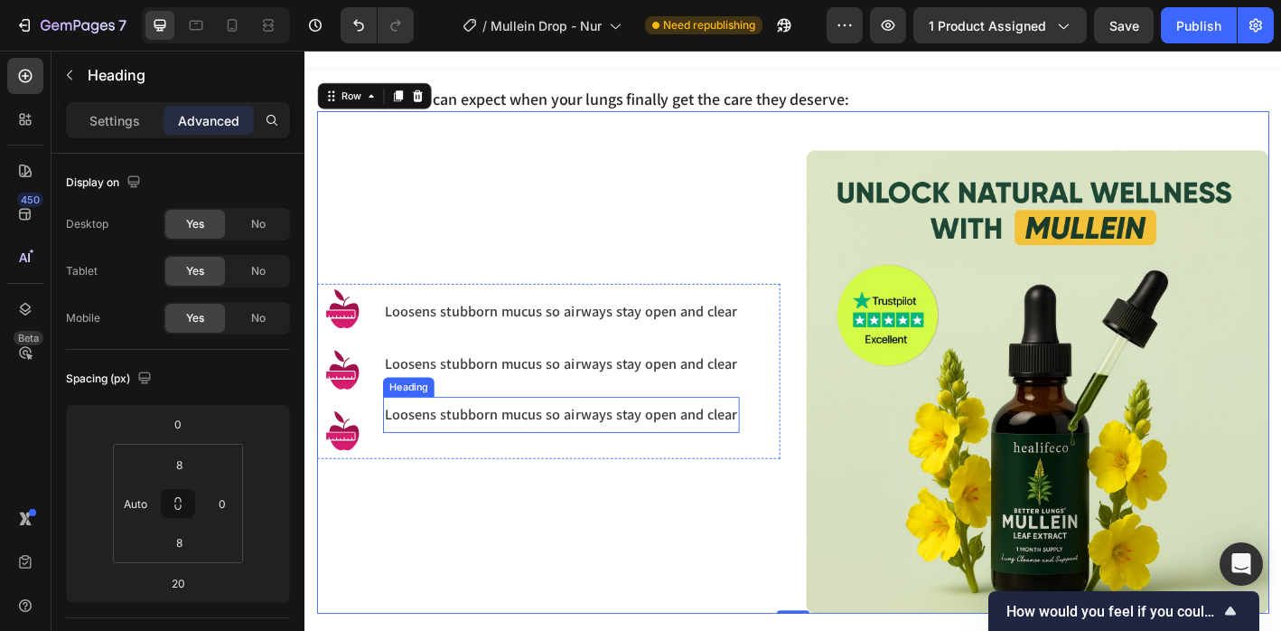
click at [467, 453] on h3 "Loosens stubborn mucus so airways stay open and clear" at bounding box center [589, 454] width 396 height 24
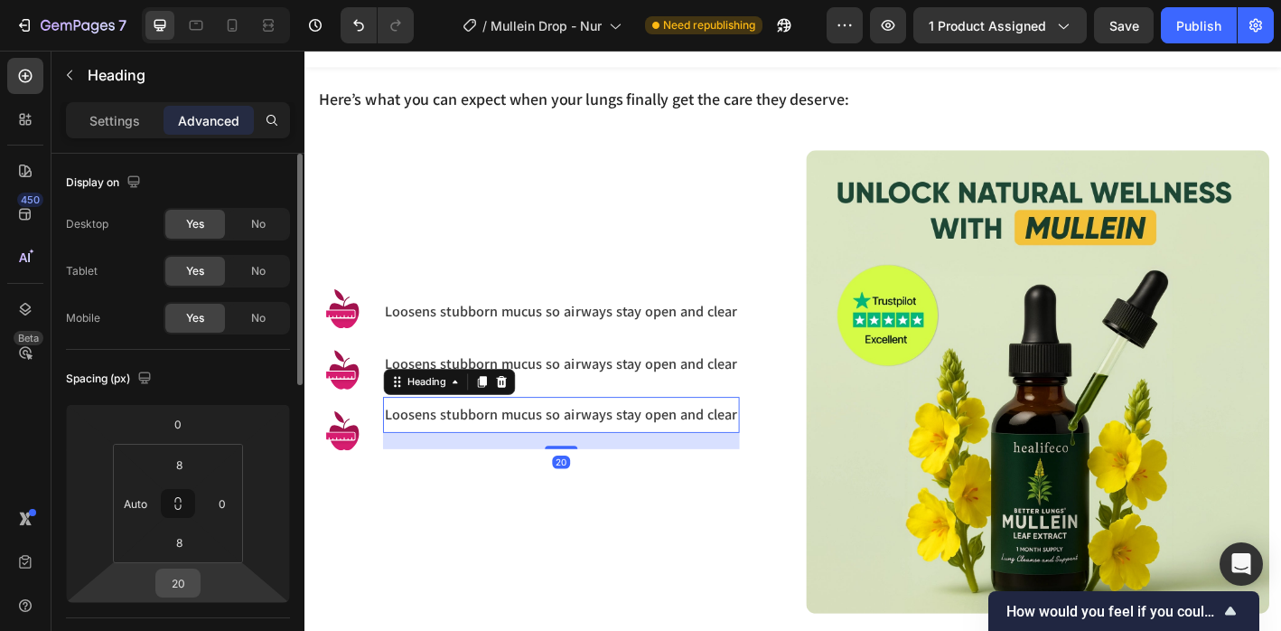
click at [179, 584] on input "20" at bounding box center [178, 582] width 36 height 27
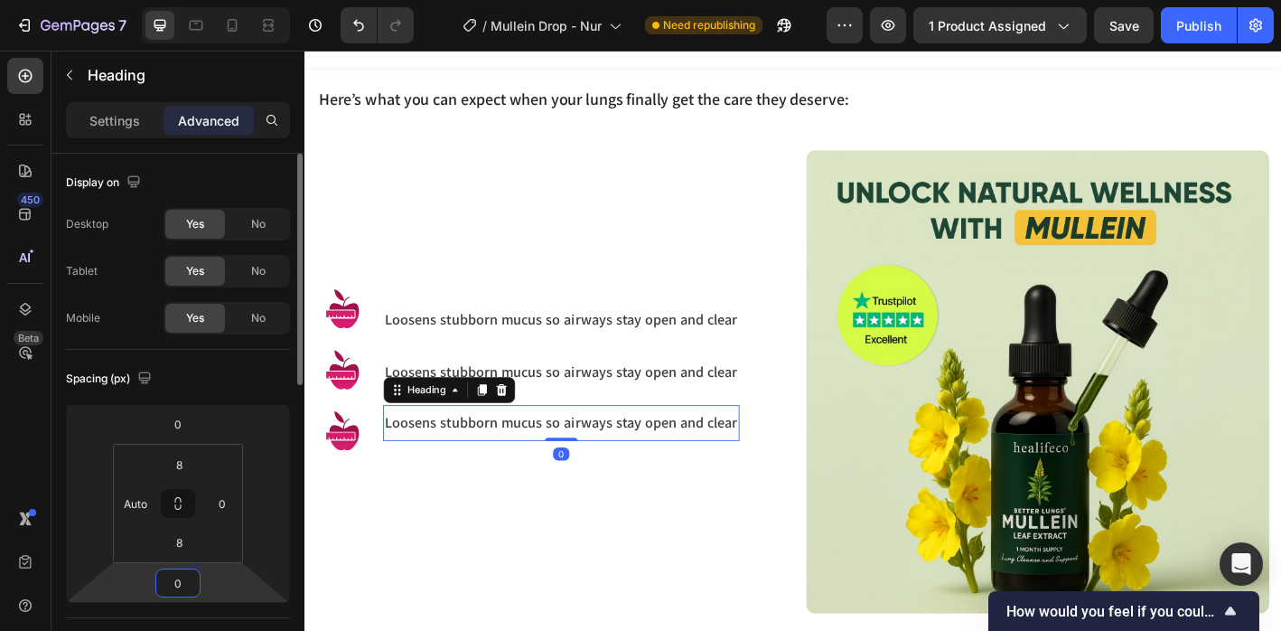
type input "0"
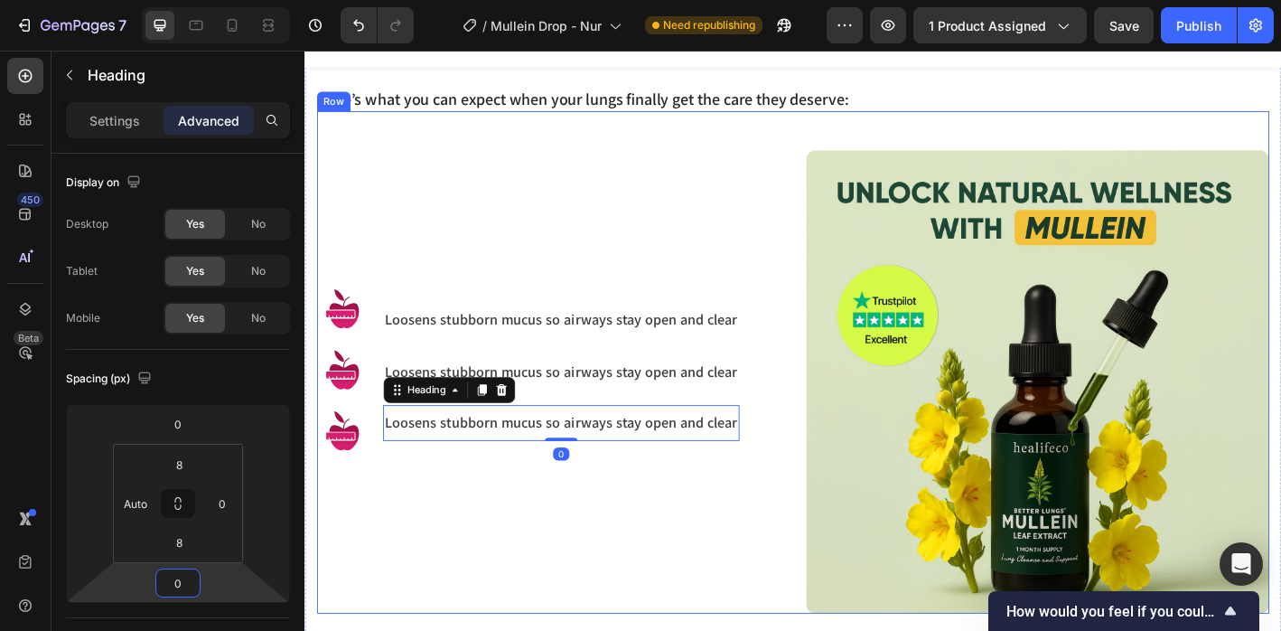
click at [530, 552] on div "Image Image Image Loosens stubborn mucus so airways stay open and clear Heading…" at bounding box center [575, 418] width 514 height 514
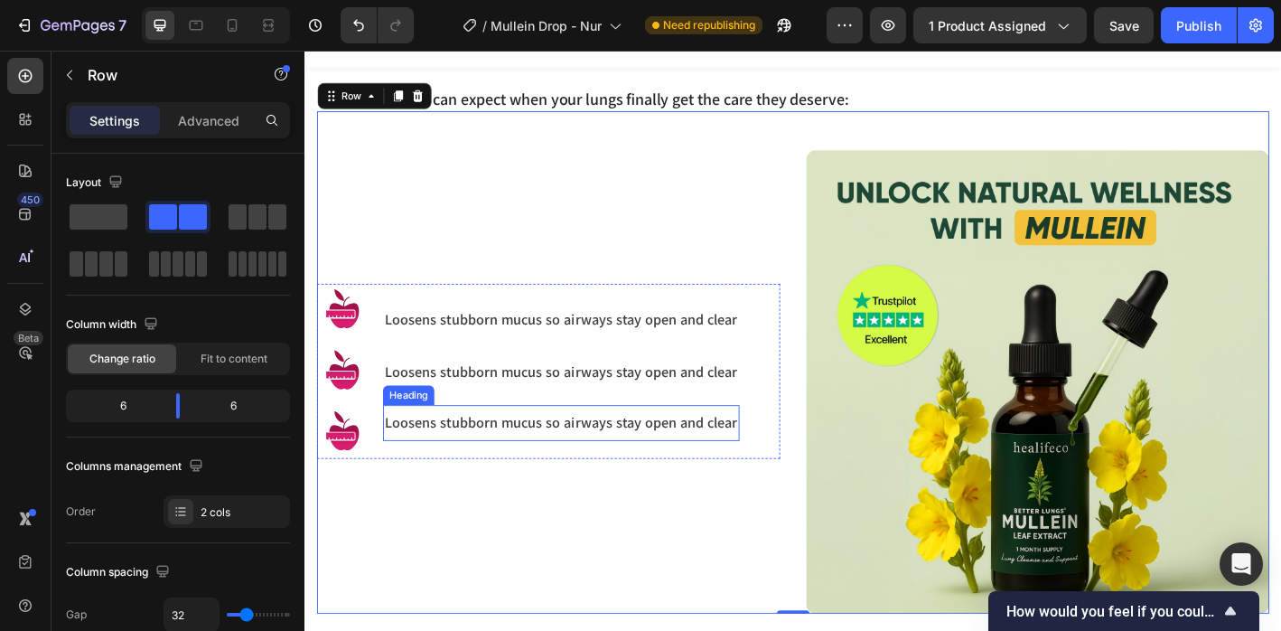
click at [416, 455] on h3 "Loosens stubborn mucus so airways stay open and clear" at bounding box center [589, 463] width 396 height 24
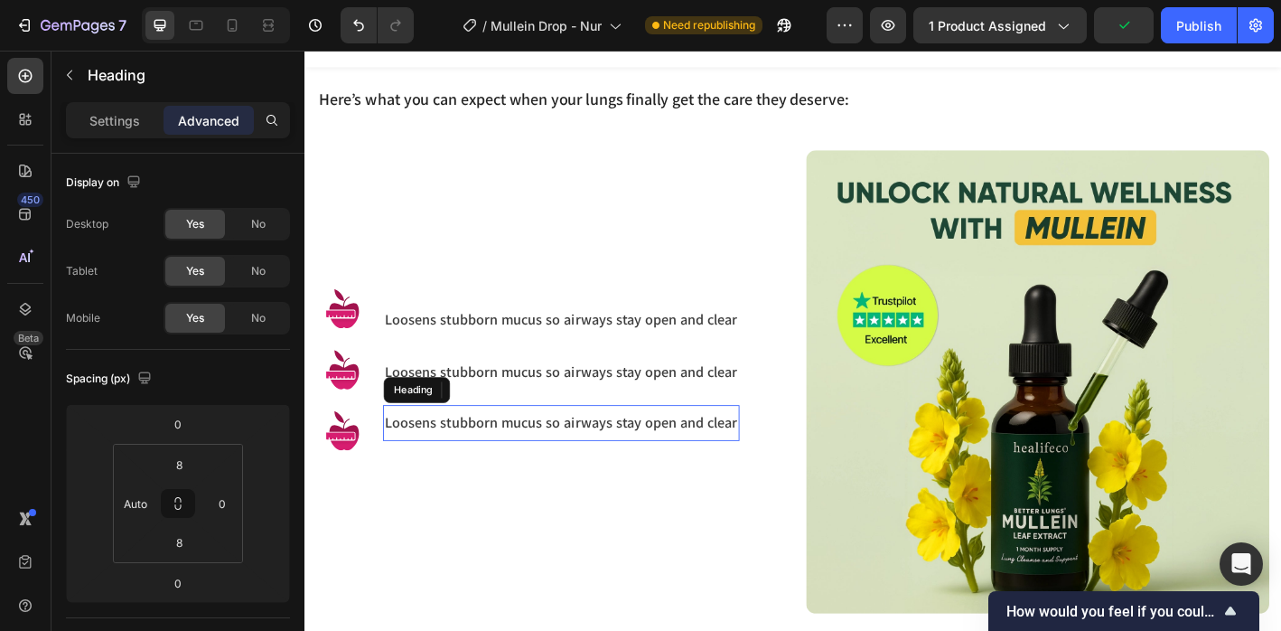
click at [435, 406] on h3 "Loosens stubborn mucus so airways stay open and clear" at bounding box center [589, 406] width 396 height 24
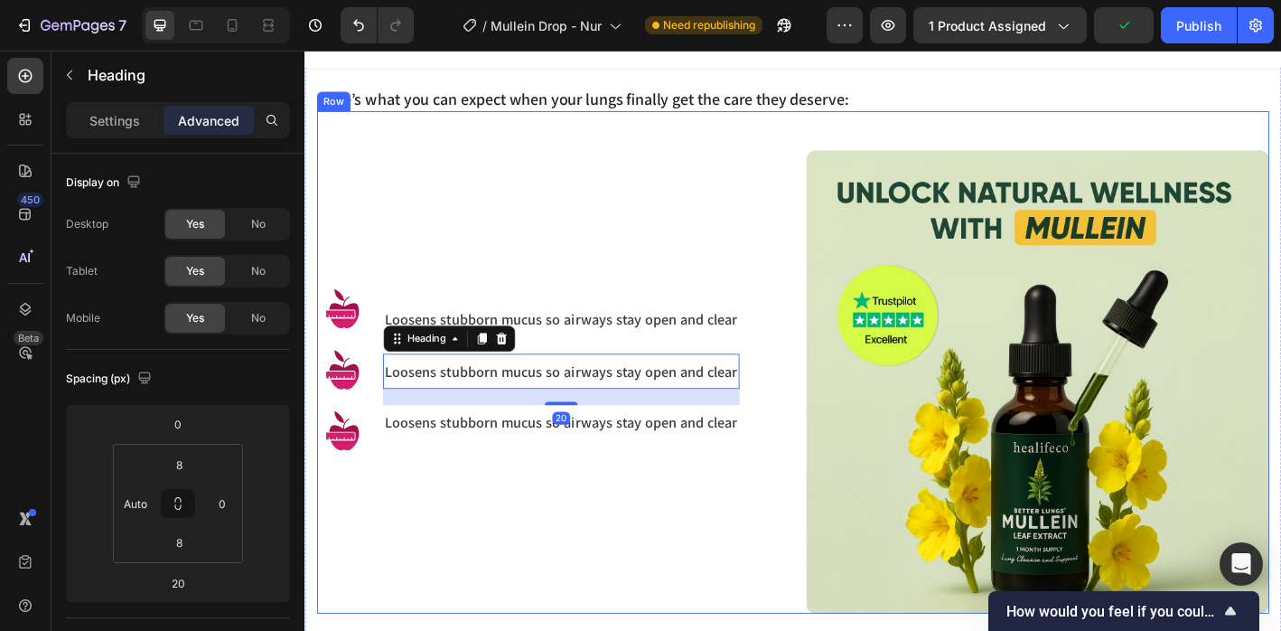
click at [415, 524] on div "Image Image Image Loosens stubborn mucus so airways stay open and clear Heading…" at bounding box center [575, 418] width 514 height 514
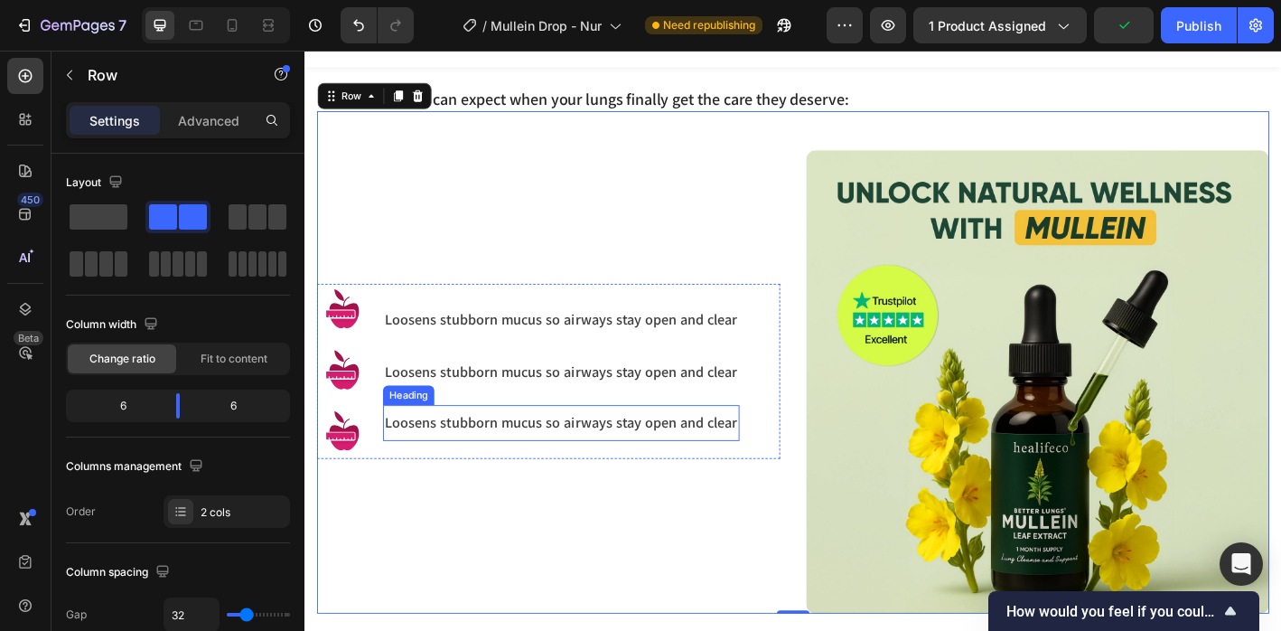
click at [411, 458] on h3 "Loosens stubborn mucus so airways stay open and clear" at bounding box center [589, 463] width 396 height 24
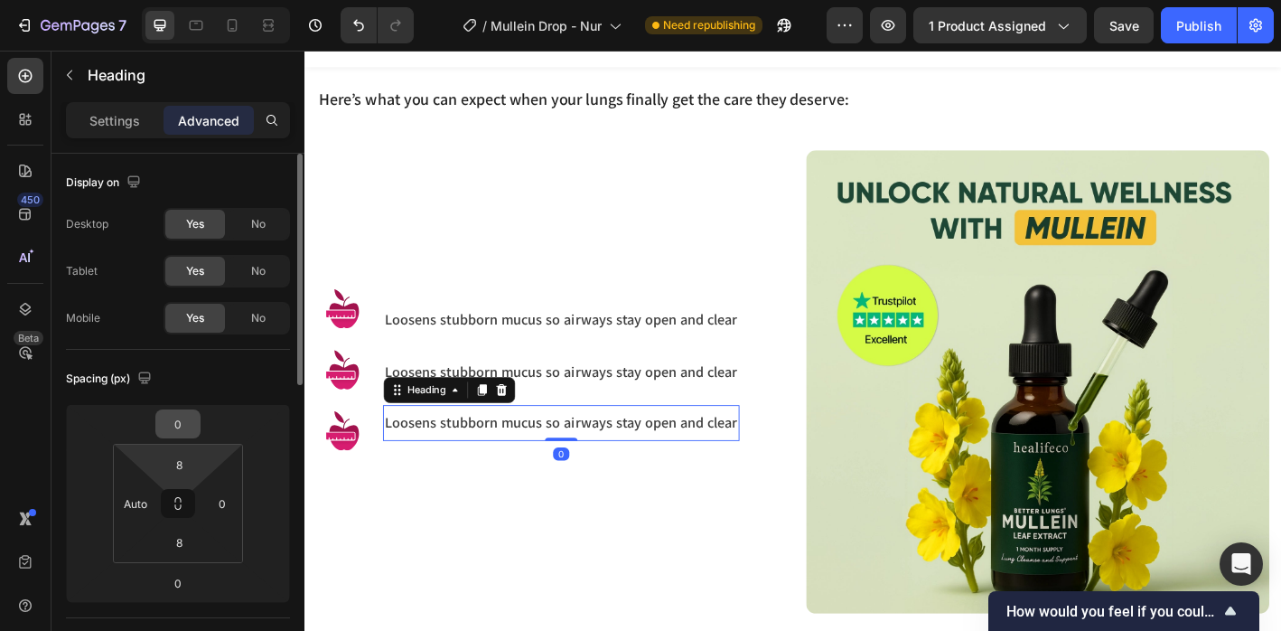
click at [175, 427] on input "0" at bounding box center [178, 423] width 36 height 27
type input "10"
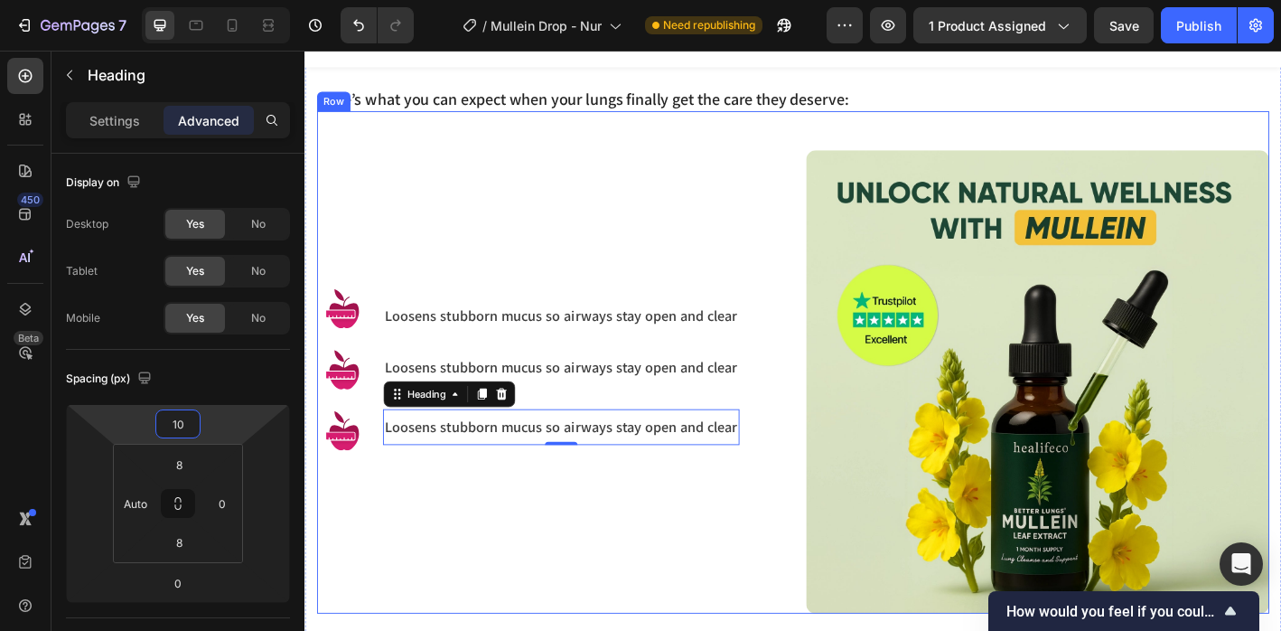
click at [571, 544] on div "Image Image Image Loosens stubborn mucus so airways stay open and clear Heading…" at bounding box center [575, 418] width 514 height 514
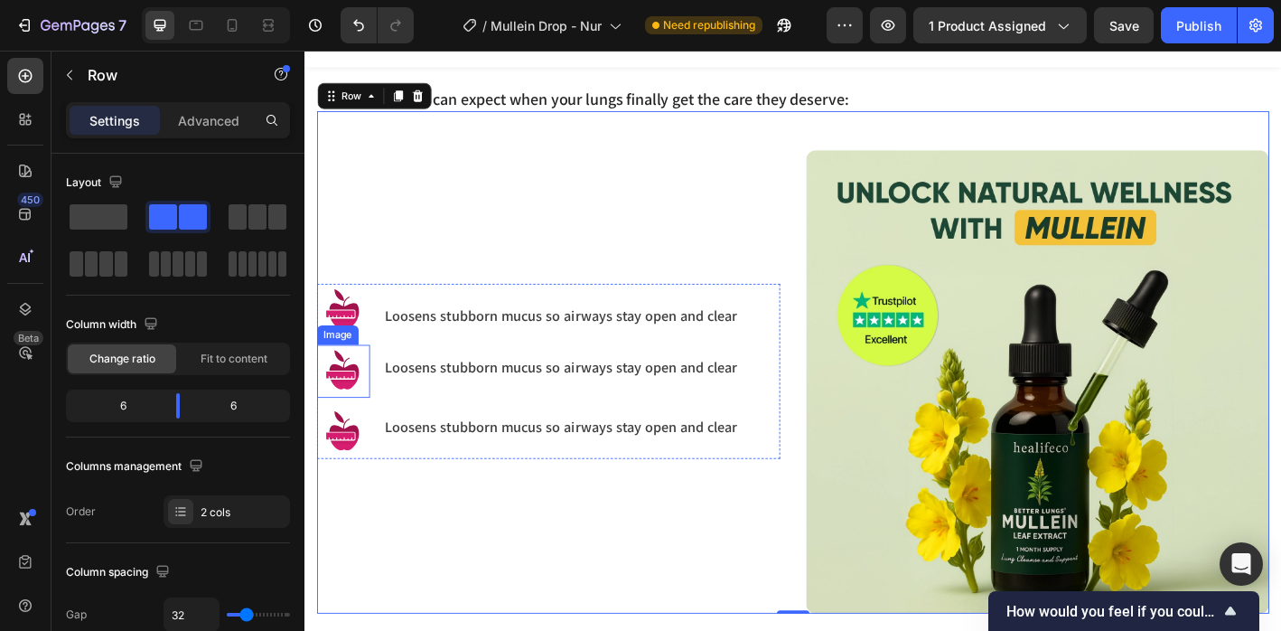
click at [358, 389] on img at bounding box center [347, 406] width 59 height 59
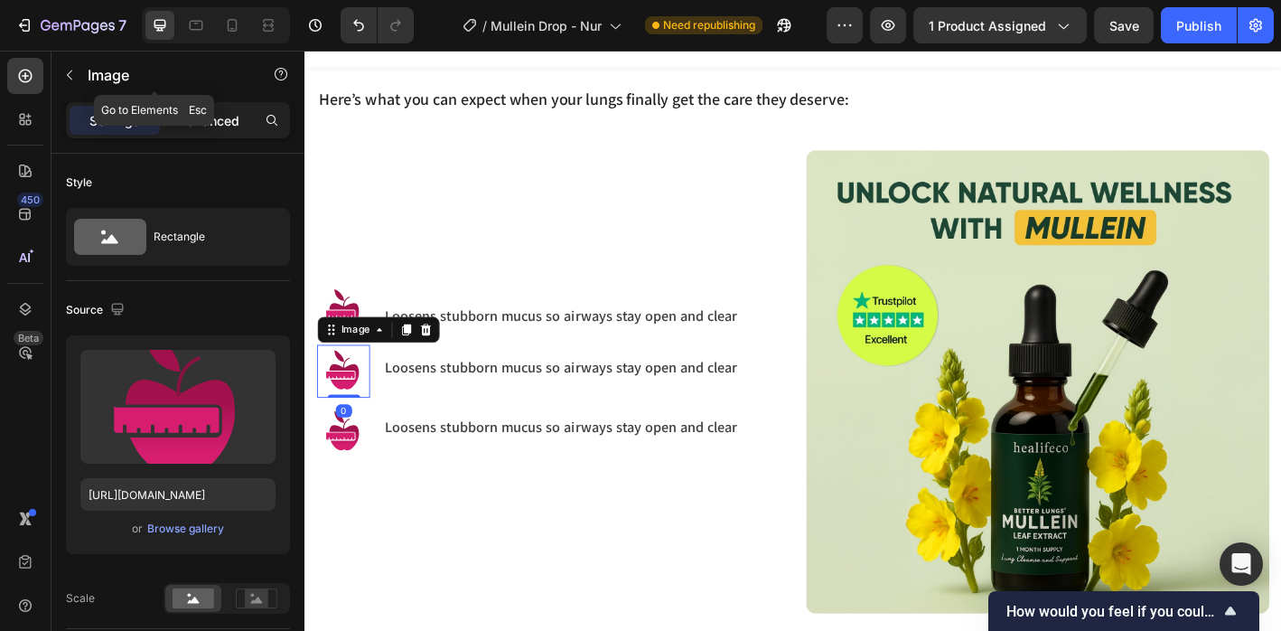
click at [201, 106] on div "Advanced" at bounding box center [209, 120] width 90 height 29
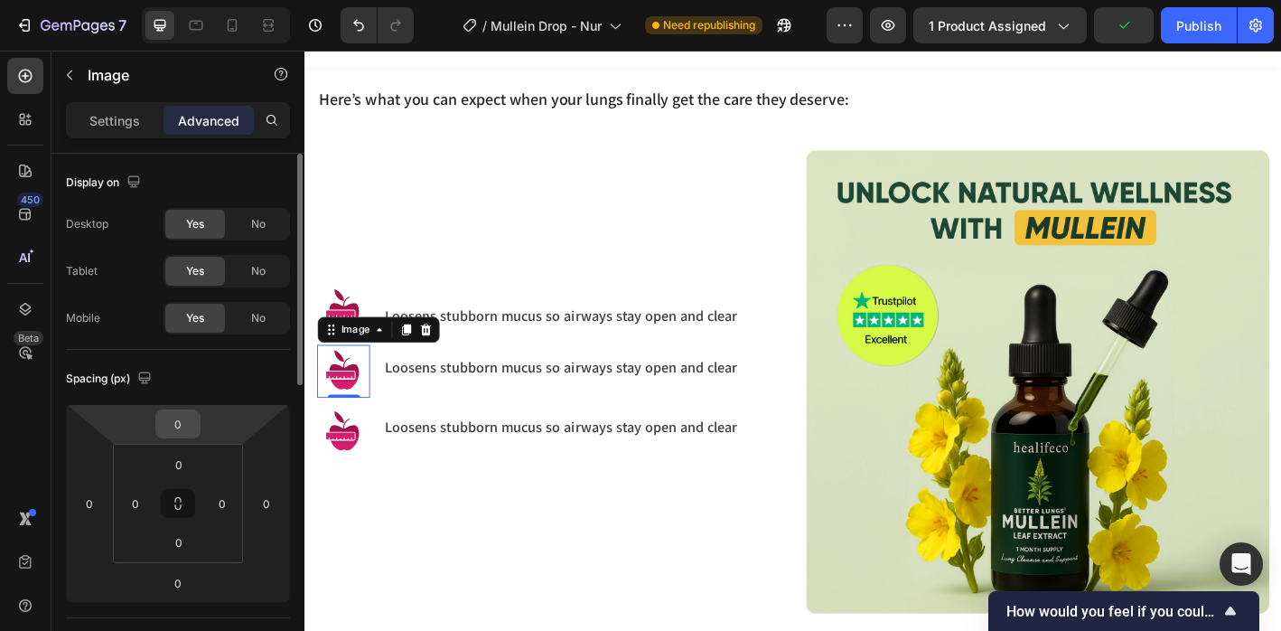
click at [189, 427] on input "0" at bounding box center [178, 423] width 36 height 27
type input "4"
type input "5"
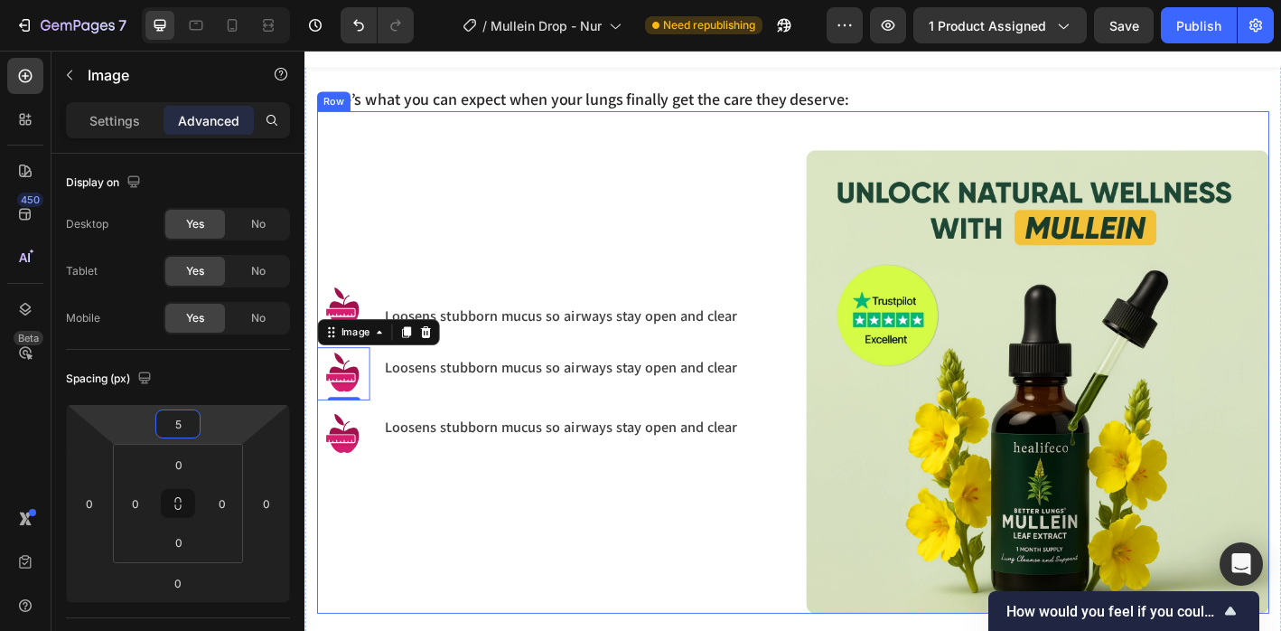
click at [520, 581] on div "Image Image 0 Image Loosens stubborn mucus so airways stay open and clear Headi…" at bounding box center [575, 418] width 514 height 514
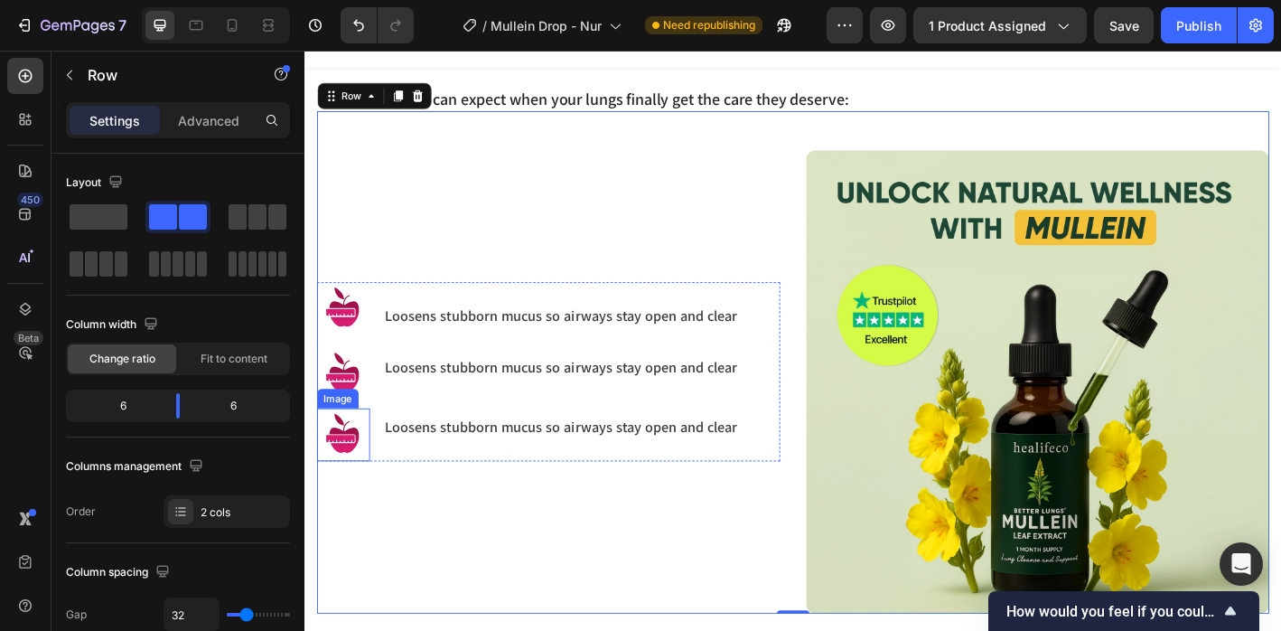
click at [358, 475] on img at bounding box center [347, 476] width 59 height 59
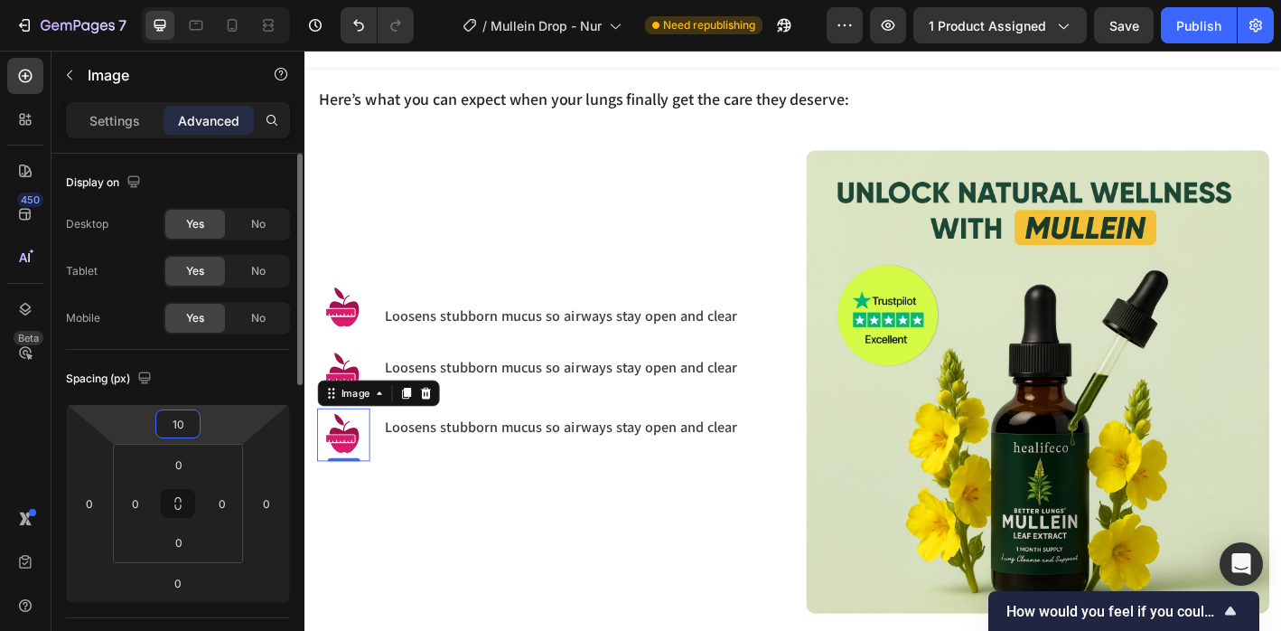
click at [184, 421] on input "10" at bounding box center [178, 423] width 36 height 27
type input "5"
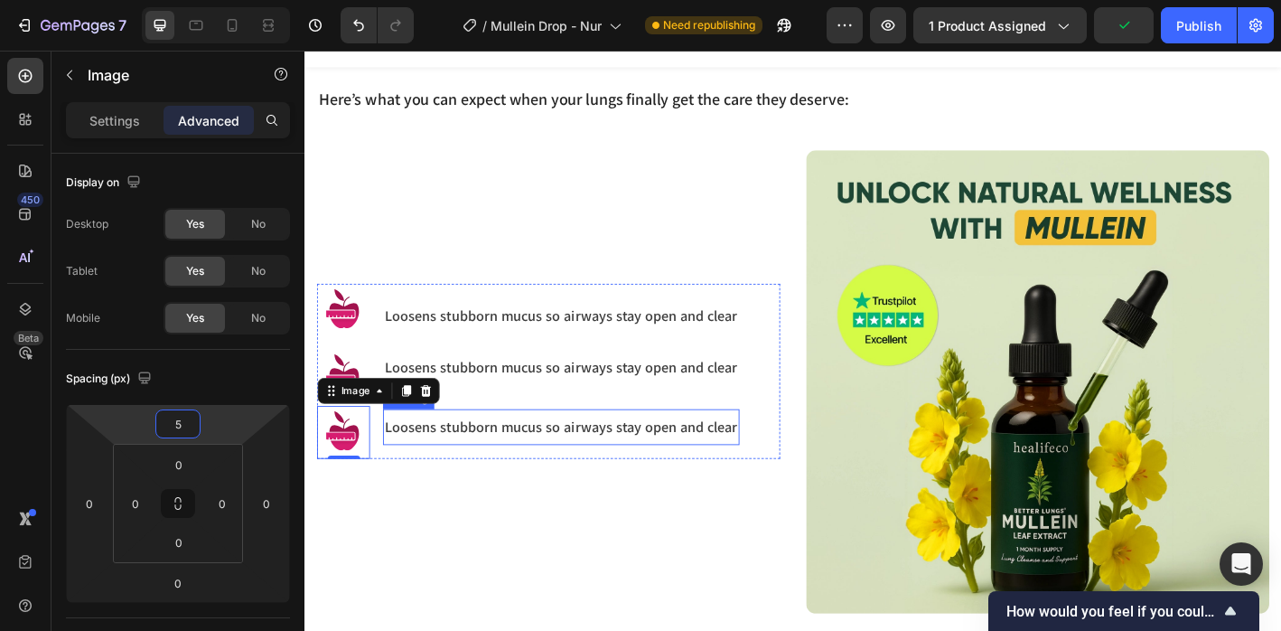
click at [511, 590] on div "Image Image Image 0 Loosens stubborn mucus so airways stay open and clear Headi…" at bounding box center [575, 418] width 514 height 514
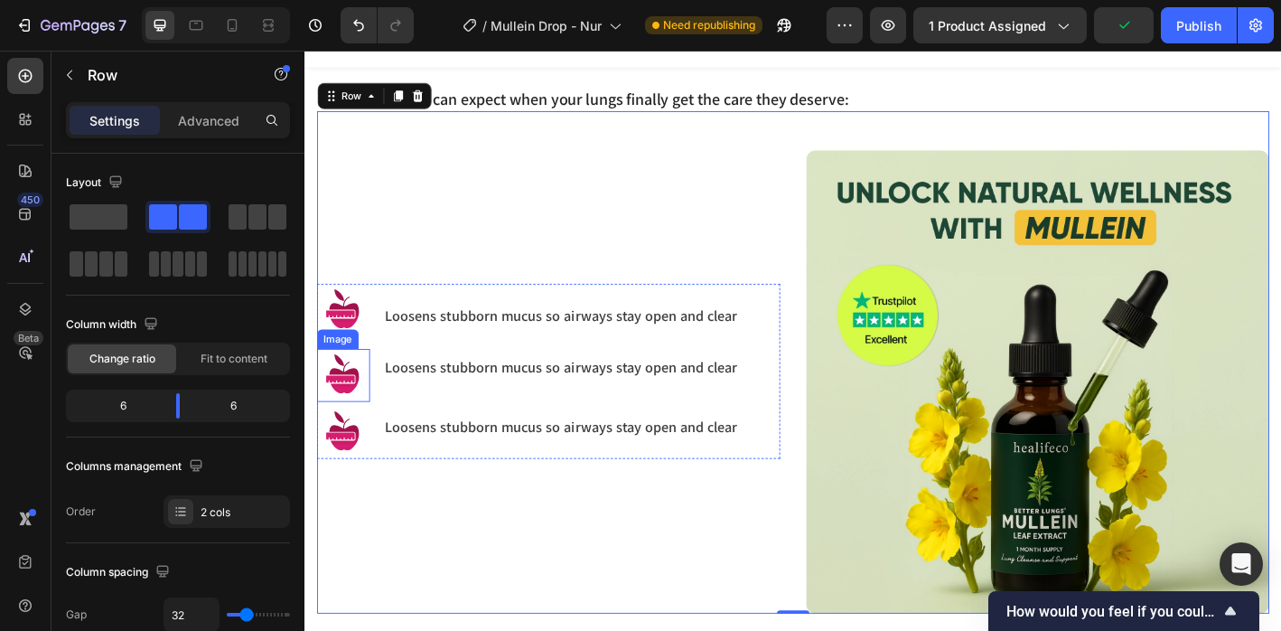
click at [362, 412] on img at bounding box center [347, 410] width 59 height 59
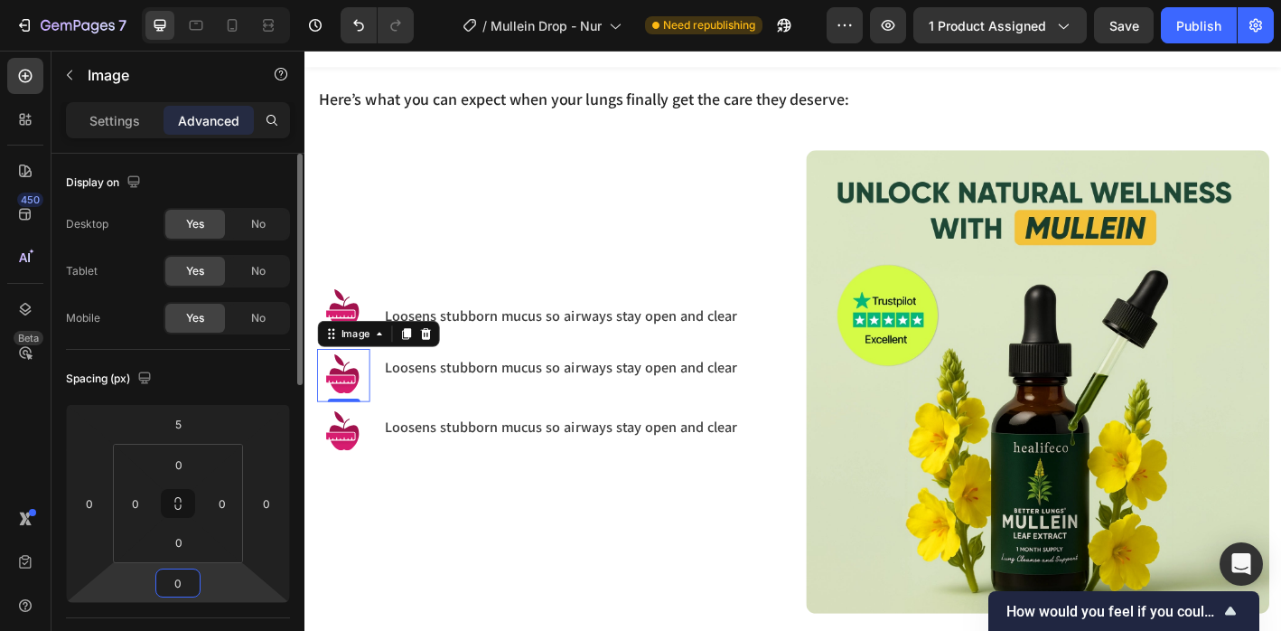
click at [195, 578] on input "0" at bounding box center [178, 582] width 36 height 27
type input "5"
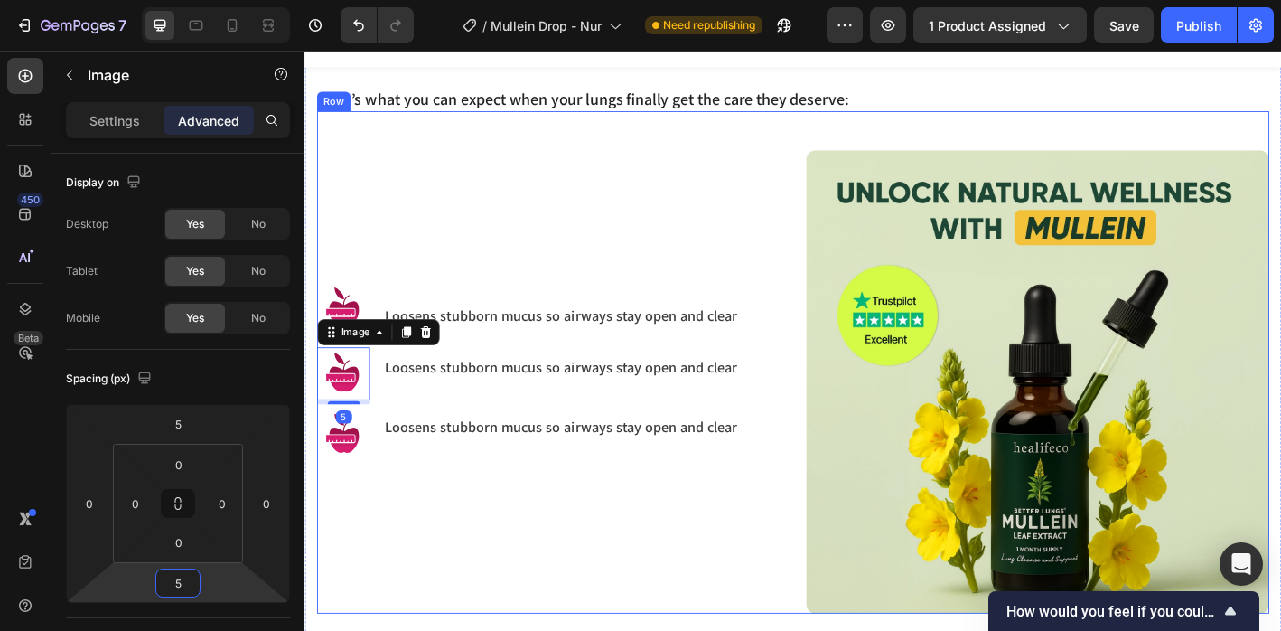
click at [446, 630] on div "Image Image 5 Image Loosens stubborn mucus so airways stay open and clear Headi…" at bounding box center [575, 418] width 514 height 514
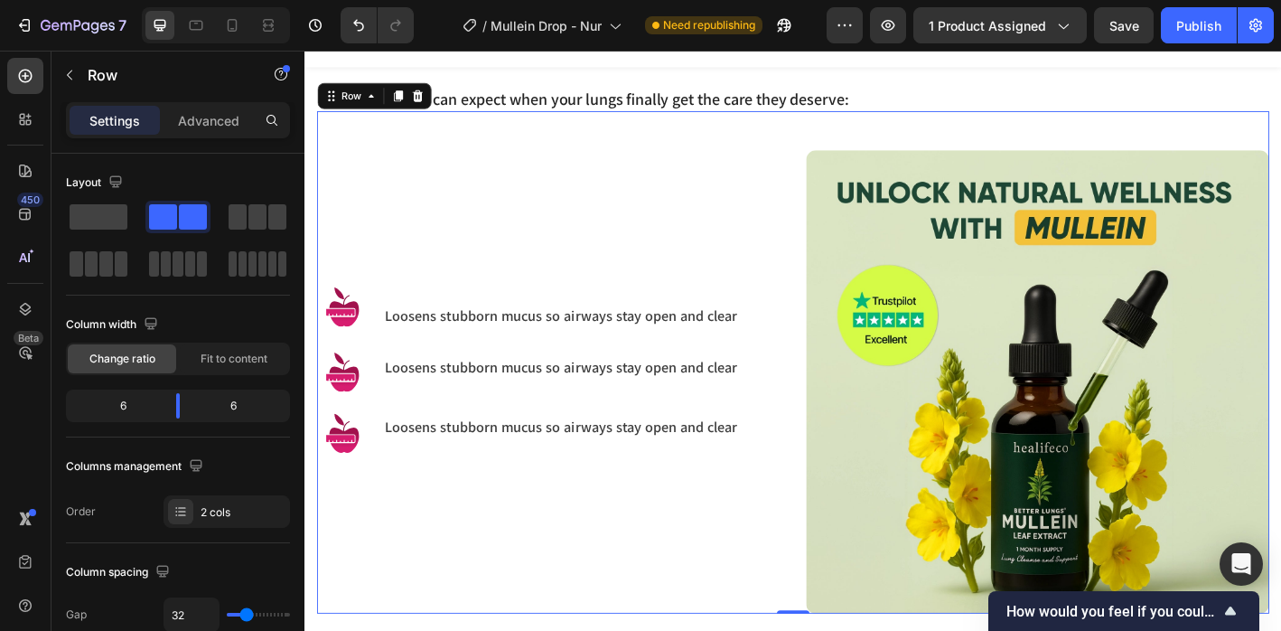
click at [359, 508] on div "Image Image Image Loosens stubborn mucus so airways stay open and clear Heading…" at bounding box center [575, 418] width 514 height 514
click at [355, 486] on img at bounding box center [347, 476] width 59 height 59
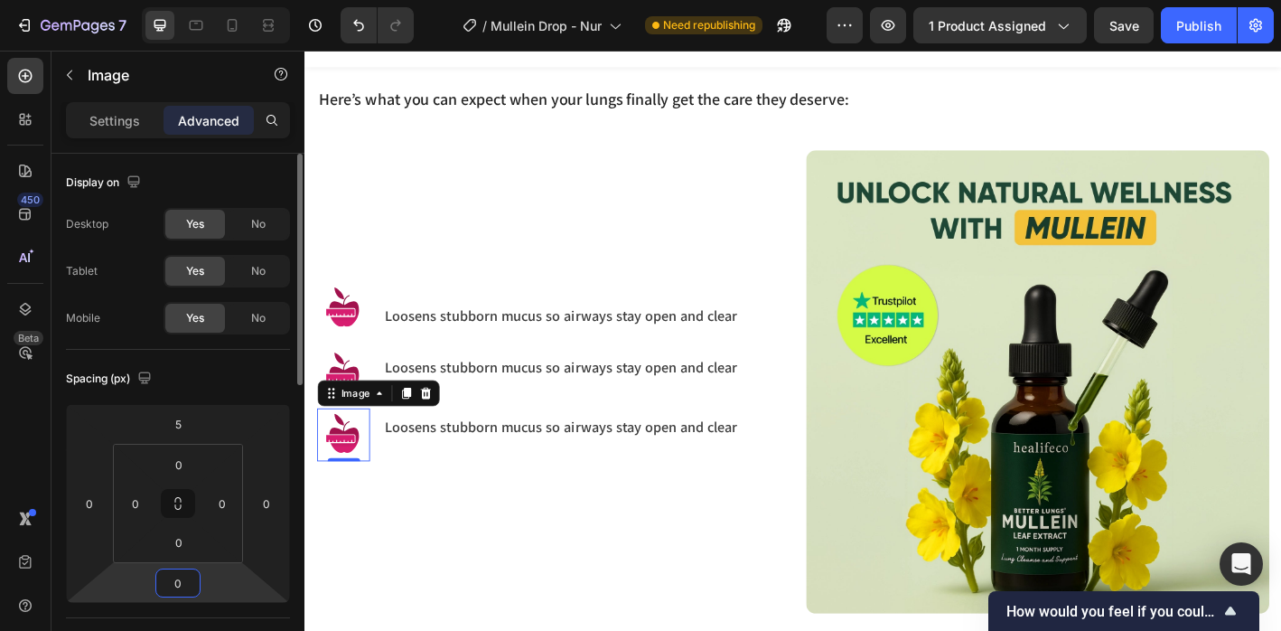
click at [180, 584] on input "0" at bounding box center [178, 582] width 36 height 27
type input "5"
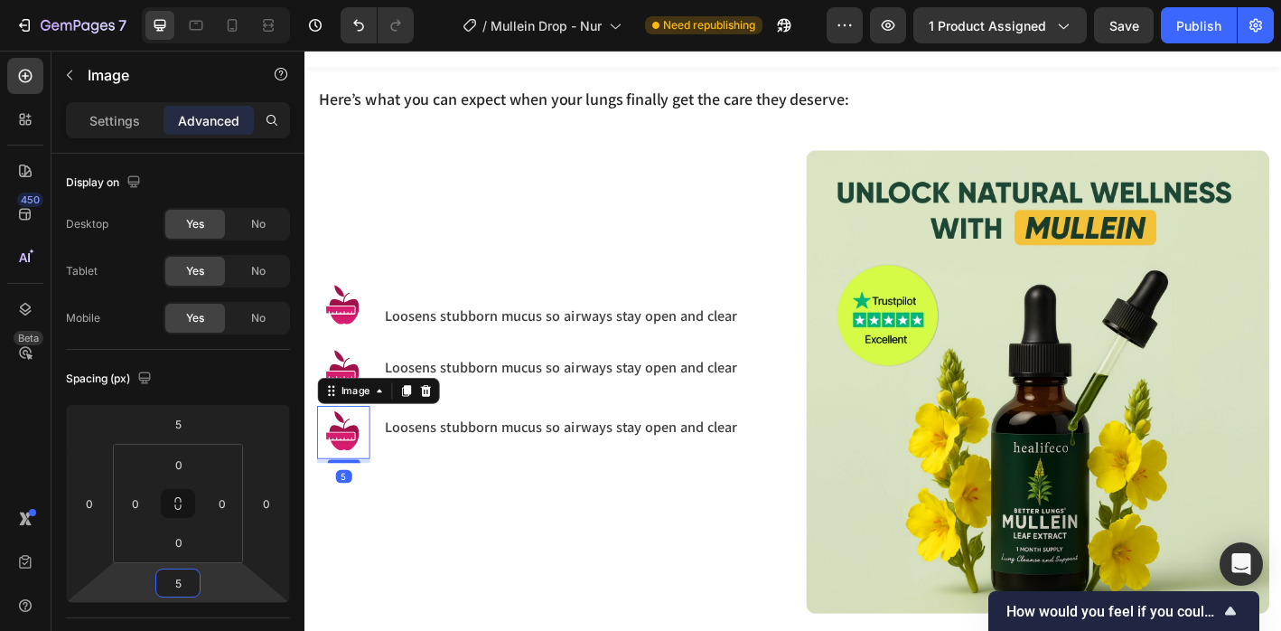
click at [389, 595] on div "Image Image Image 5 Loosens stubborn mucus so airways stay open and clear Headi…" at bounding box center [575, 418] width 514 height 514
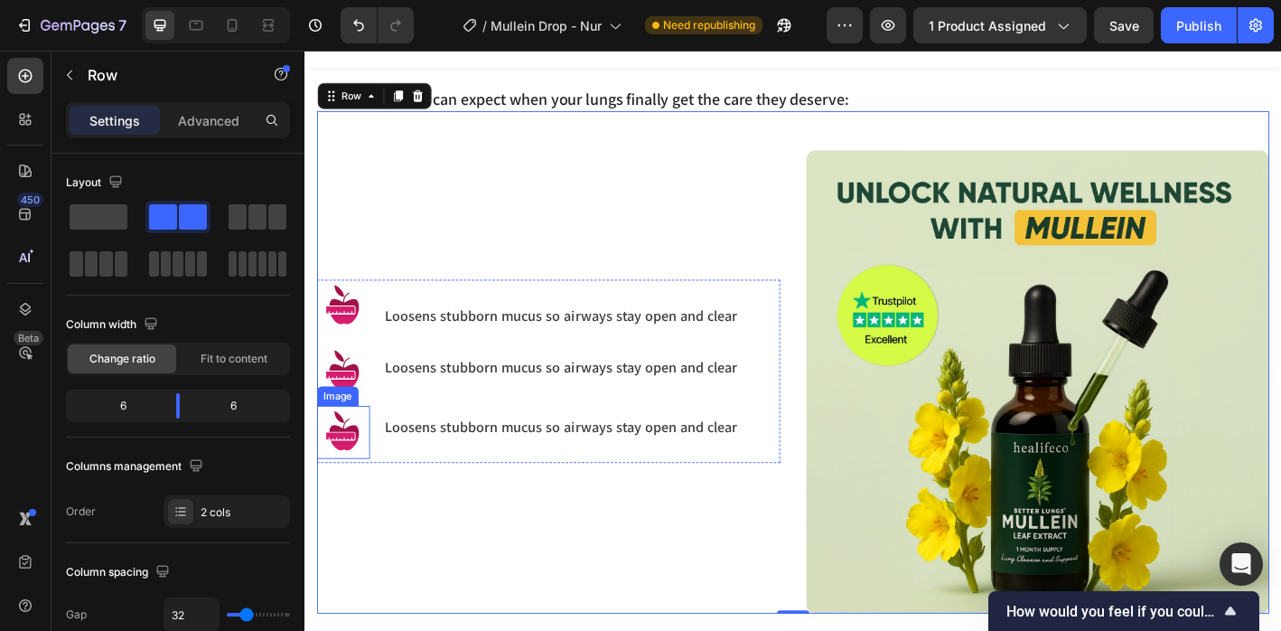
click at [357, 482] on img at bounding box center [347, 474] width 59 height 59
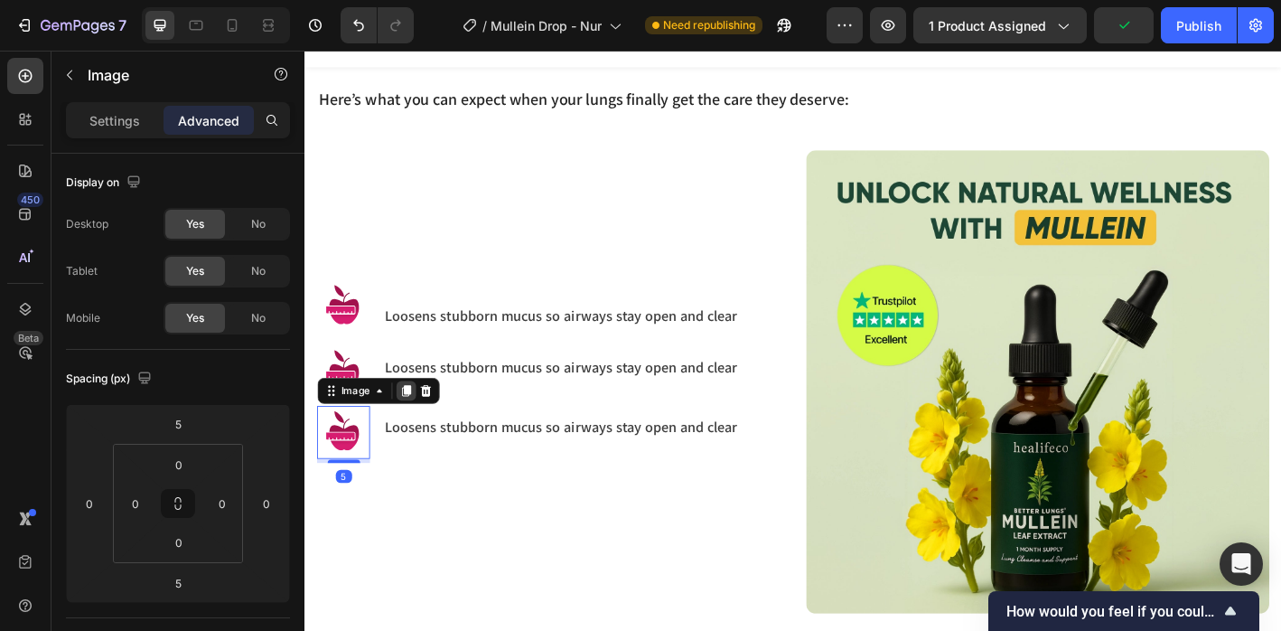
click at [418, 421] on icon at bounding box center [417, 427] width 10 height 13
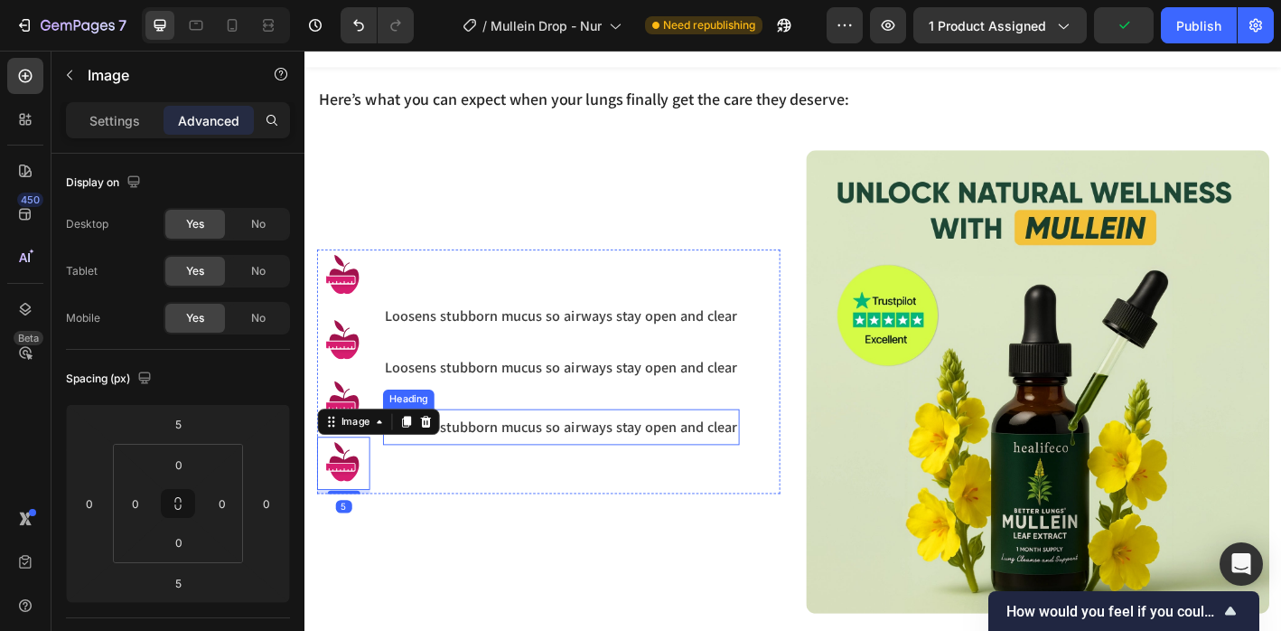
click at [483, 466] on h3 "Loosens stubborn mucus so airways stay open and clear" at bounding box center [589, 467] width 396 height 24
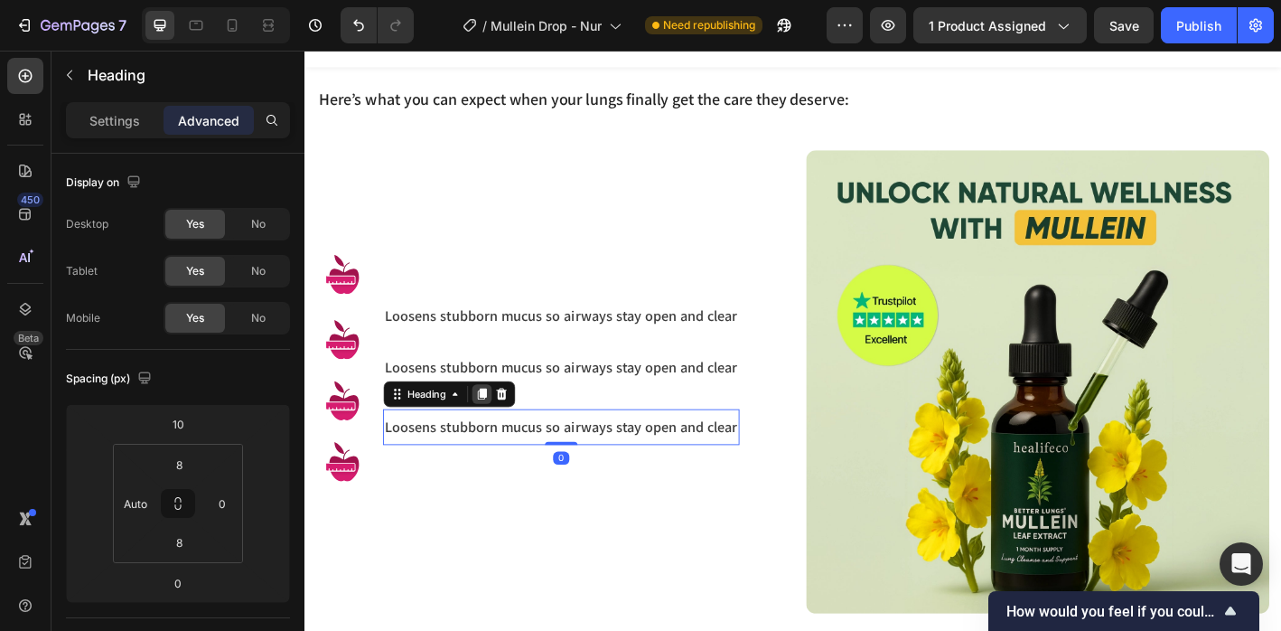
click at [503, 431] on icon at bounding box center [501, 431] width 10 height 13
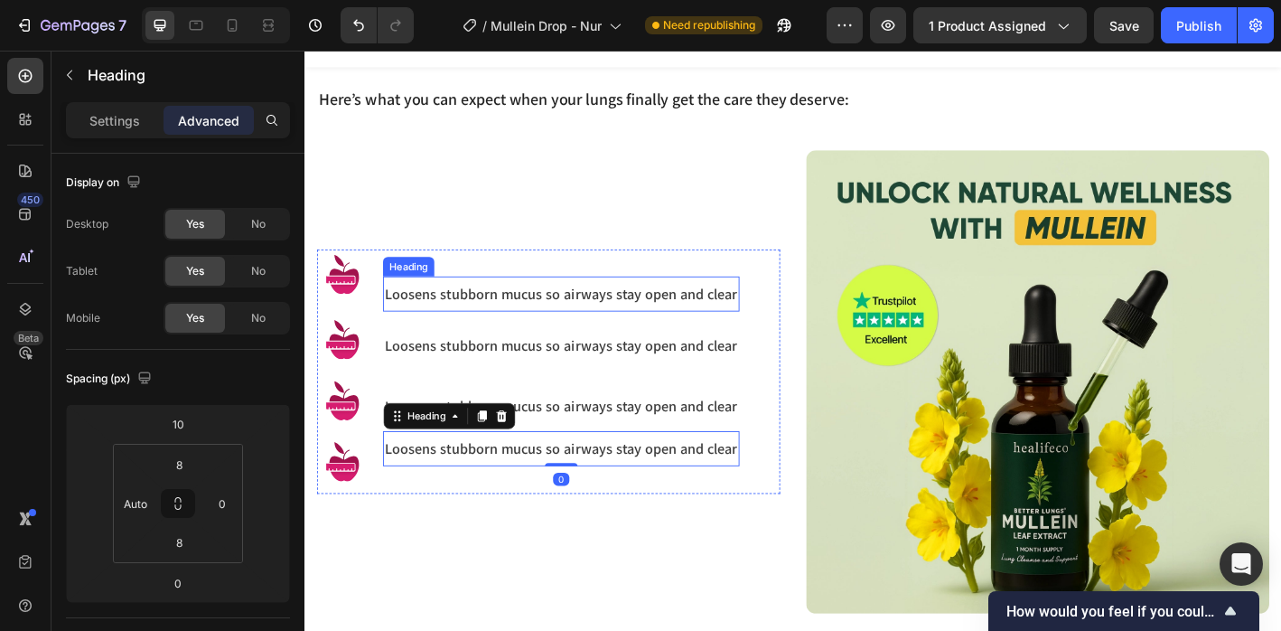
click at [448, 308] on h3 "Loosens stubborn mucus so airways stay open and clear" at bounding box center [589, 320] width 396 height 24
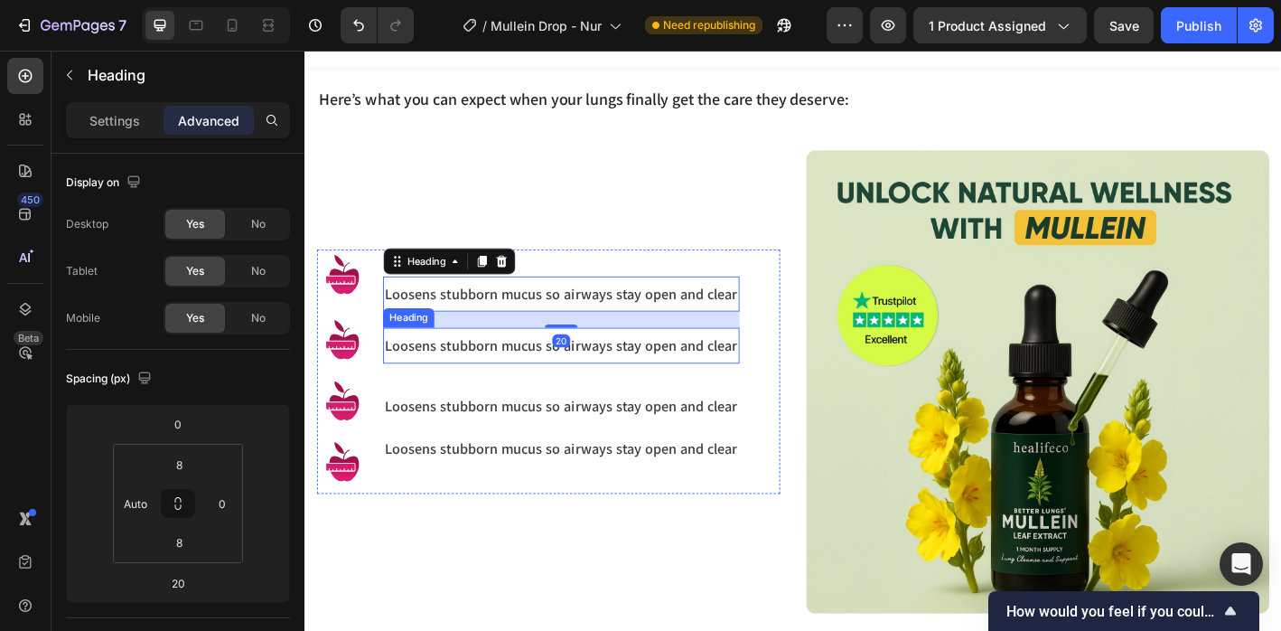
click at [444, 376] on h3 "Loosens stubborn mucus so airways stay open and clear" at bounding box center [589, 377] width 396 height 24
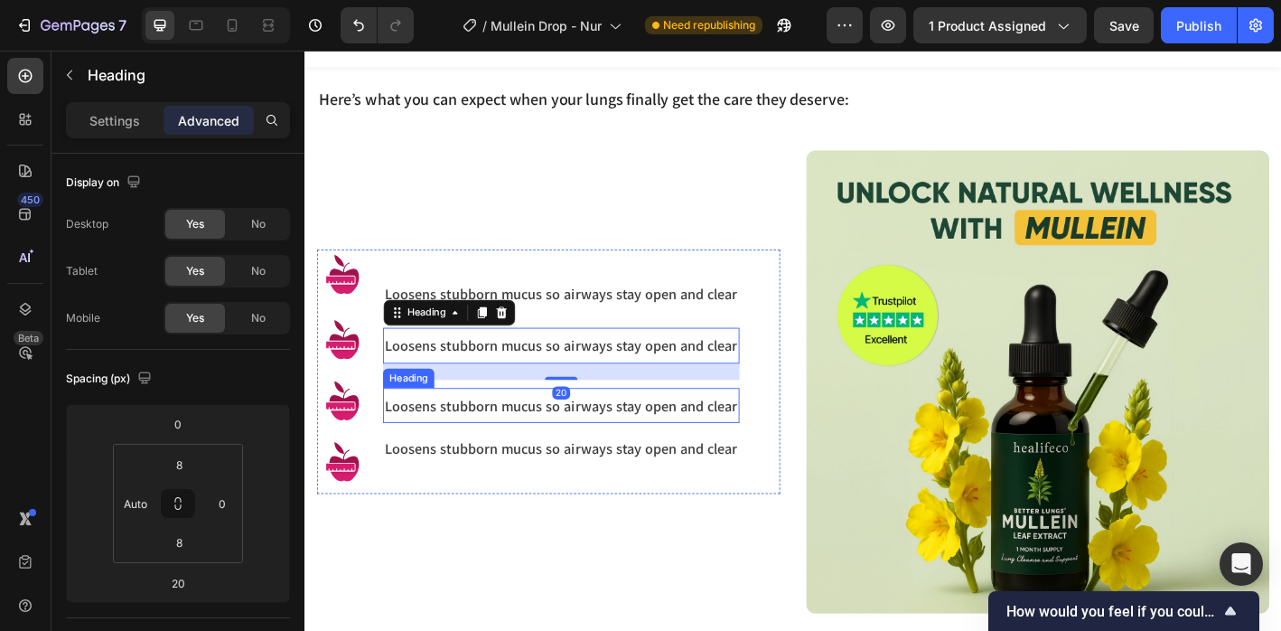
click at [413, 451] on h3 "Loosens stubborn mucus so airways stay open and clear" at bounding box center [589, 444] width 396 height 24
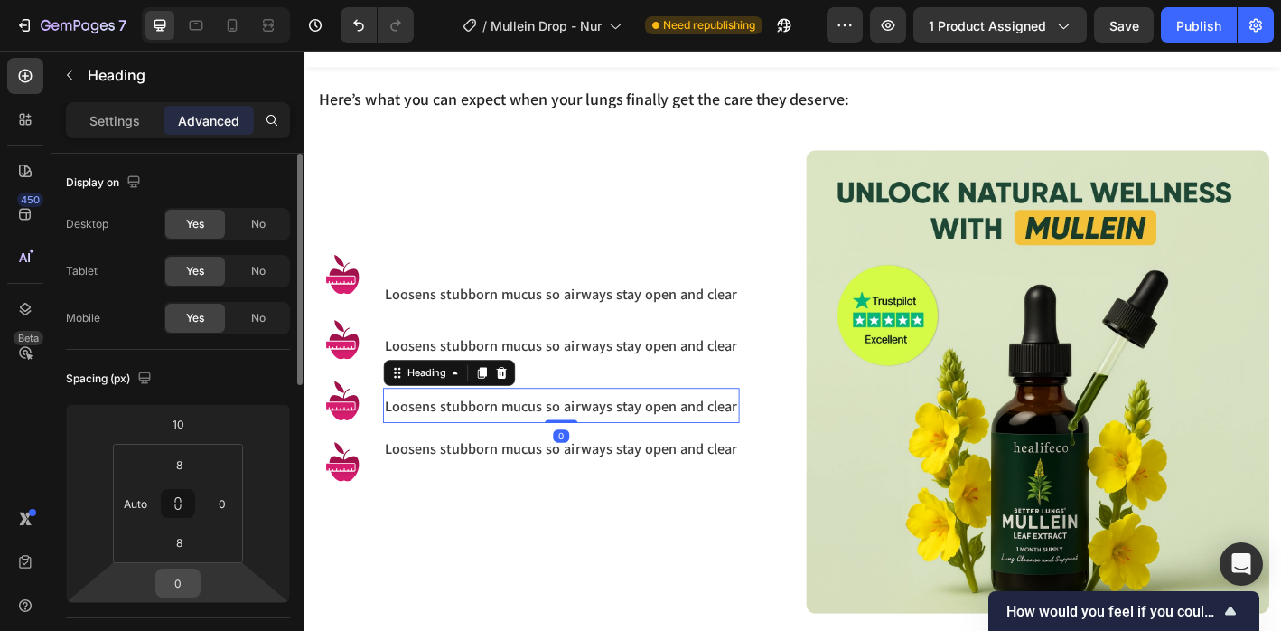
click at [192, 590] on input "0" at bounding box center [178, 582] width 36 height 27
type input "20"
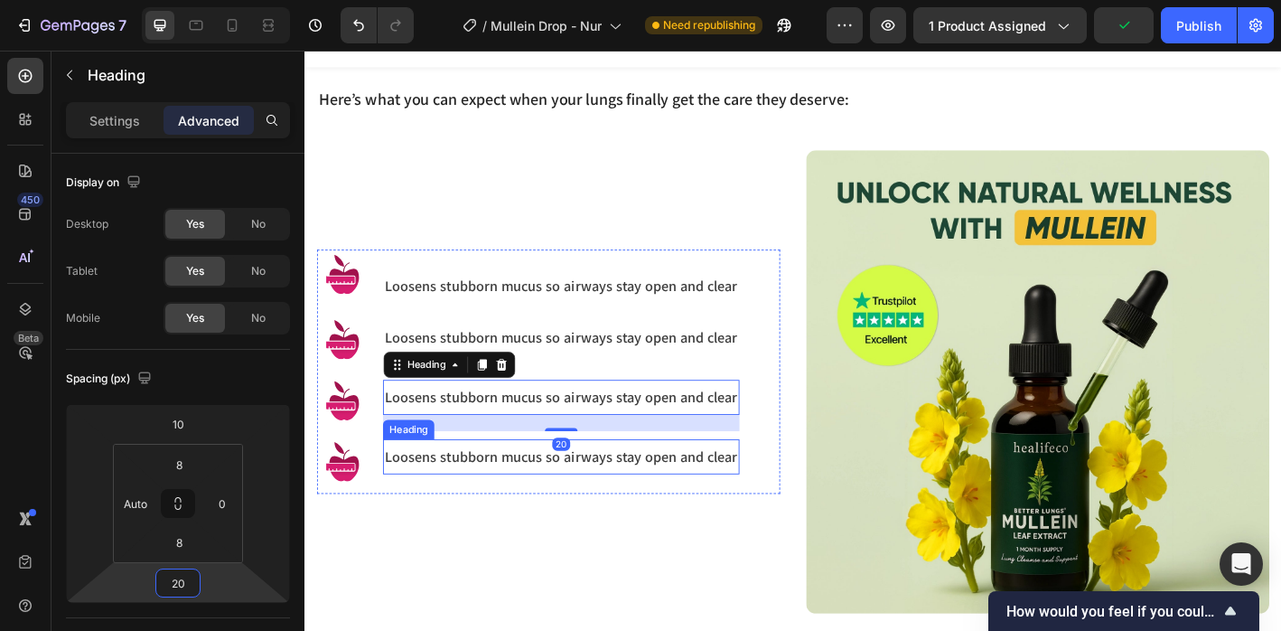
click at [437, 497] on h3 "Loosens stubborn mucus so airways stay open and clear" at bounding box center [589, 501] width 396 height 24
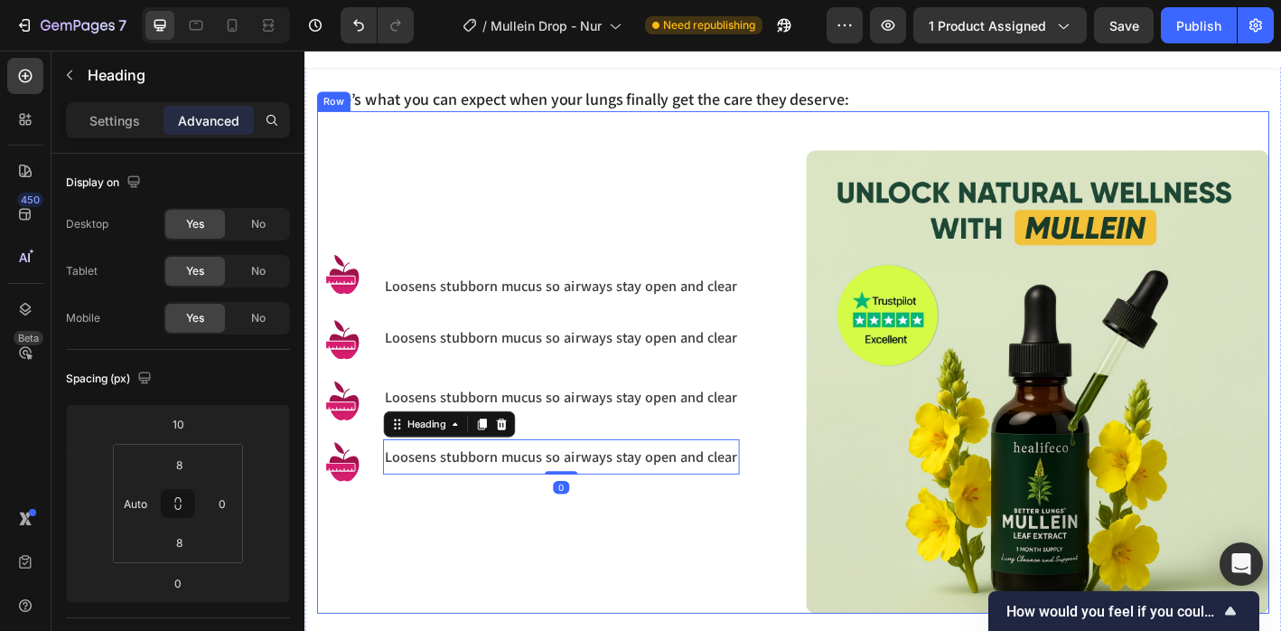
click at [473, 595] on div "Image Image Image Image Loosens stubborn mucus so airways stay open and clear H…" at bounding box center [575, 418] width 514 height 514
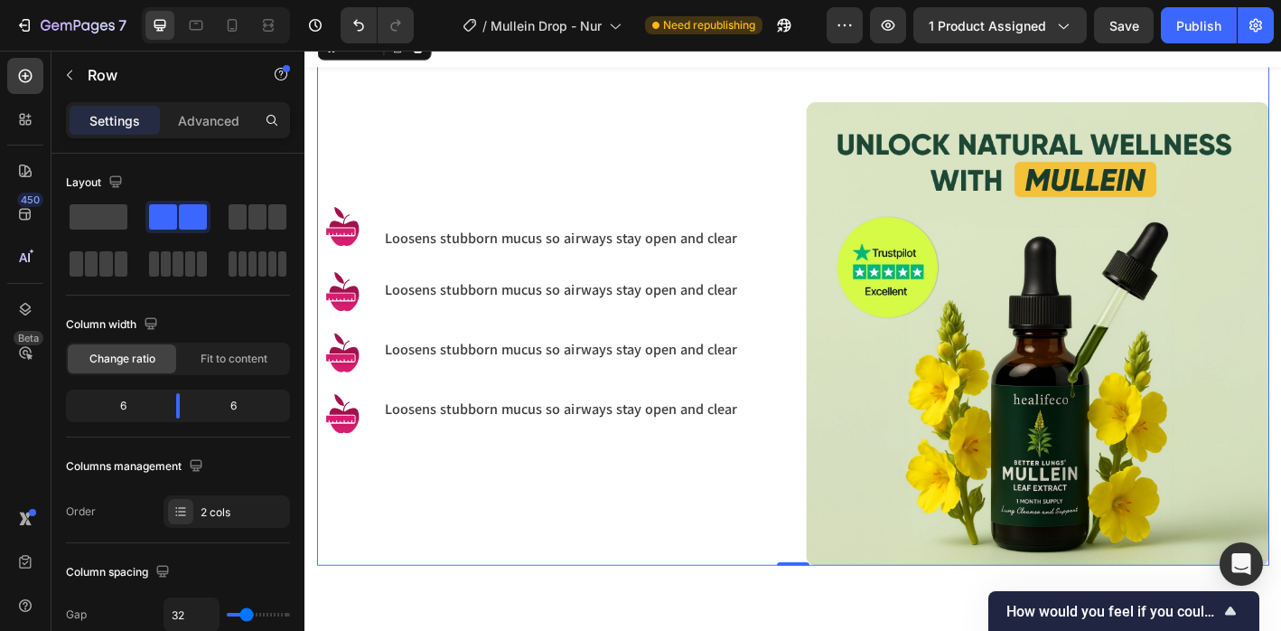
scroll to position [1368, 0]
click at [343, 458] on img at bounding box center [347, 455] width 59 height 59
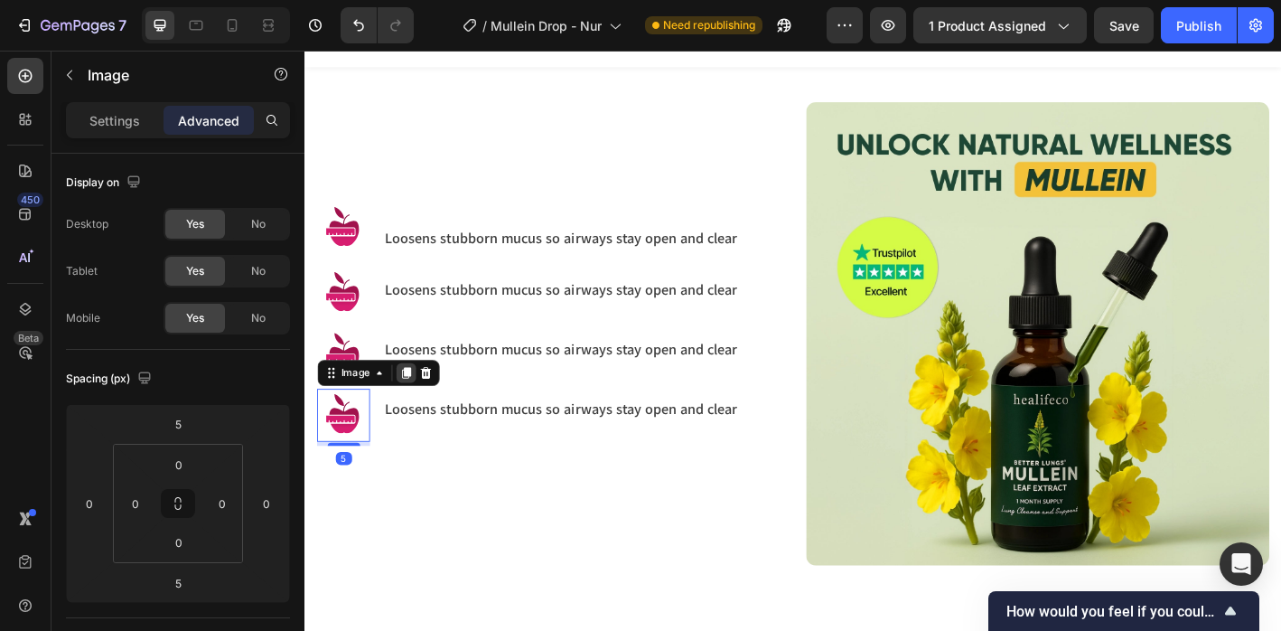
click at [417, 401] on icon at bounding box center [416, 408] width 14 height 14
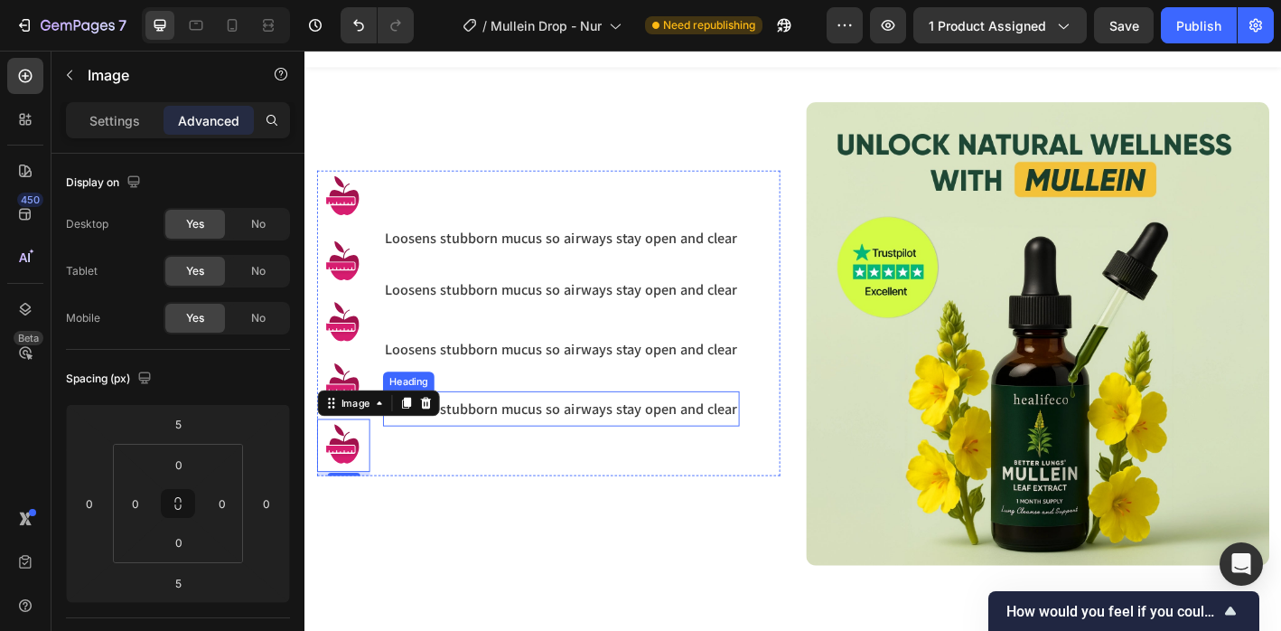
click at [458, 438] on h3 "Loosens stubborn mucus so airways stay open and clear" at bounding box center [589, 448] width 396 height 24
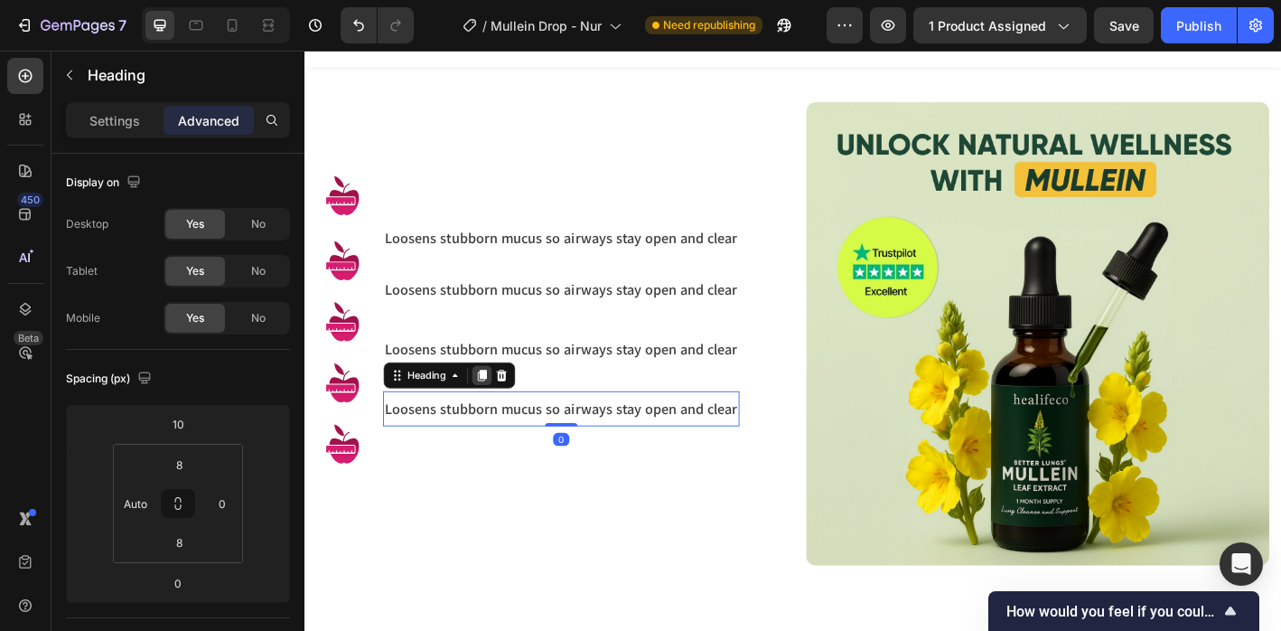
click at [501, 405] on icon at bounding box center [501, 411] width 10 height 13
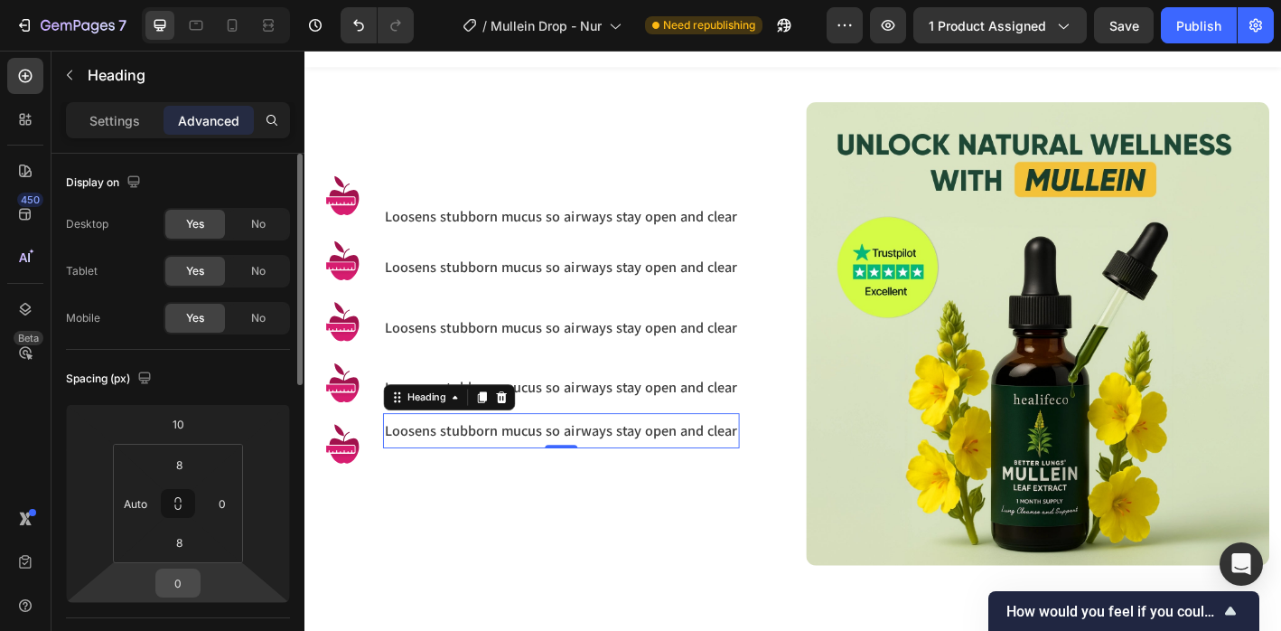
click at [194, 586] on input "0" at bounding box center [178, 582] width 36 height 27
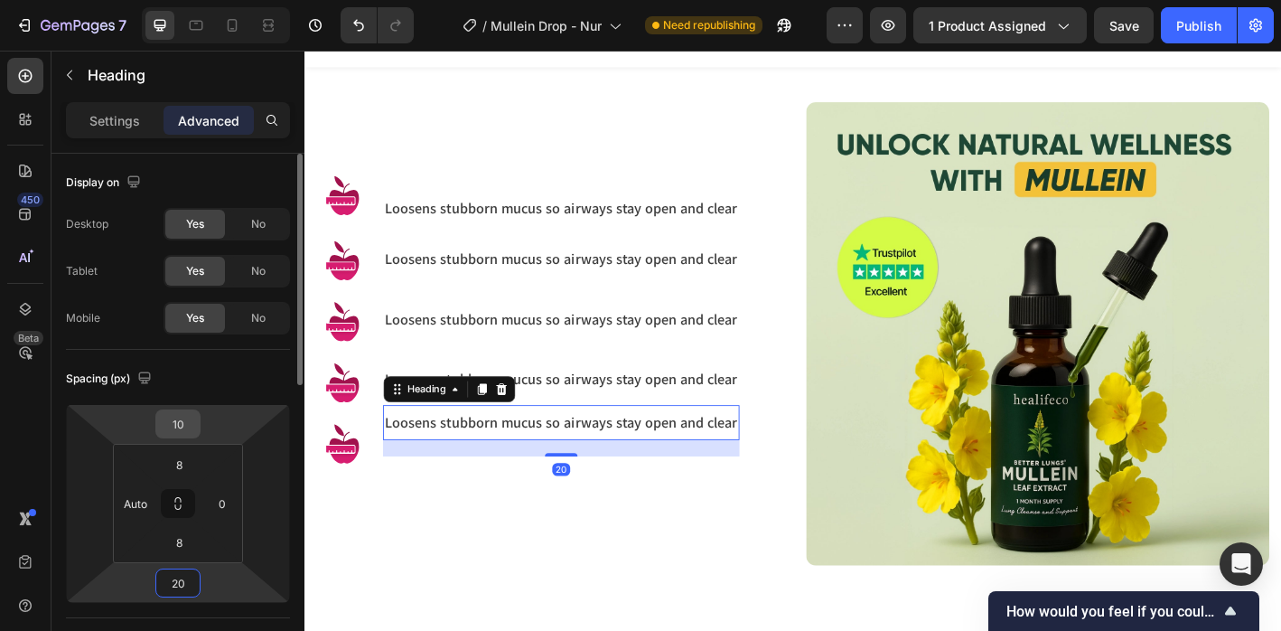
type input "20"
click at [193, 419] on input "10" at bounding box center [178, 423] width 36 height 27
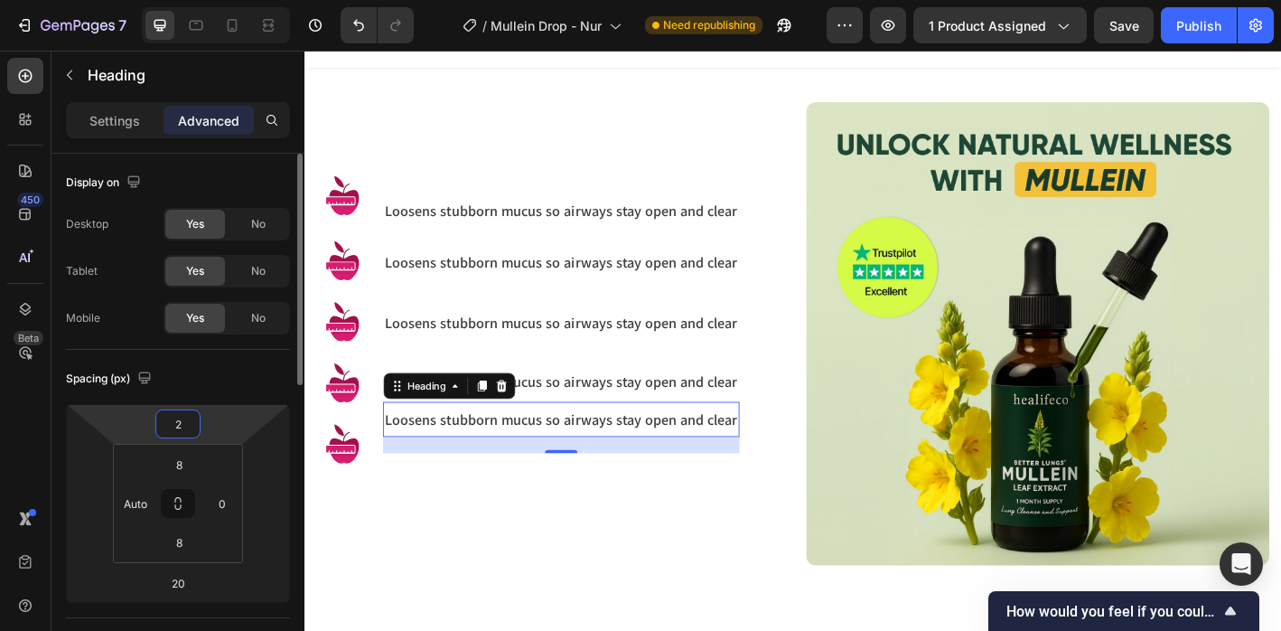
type input "20"
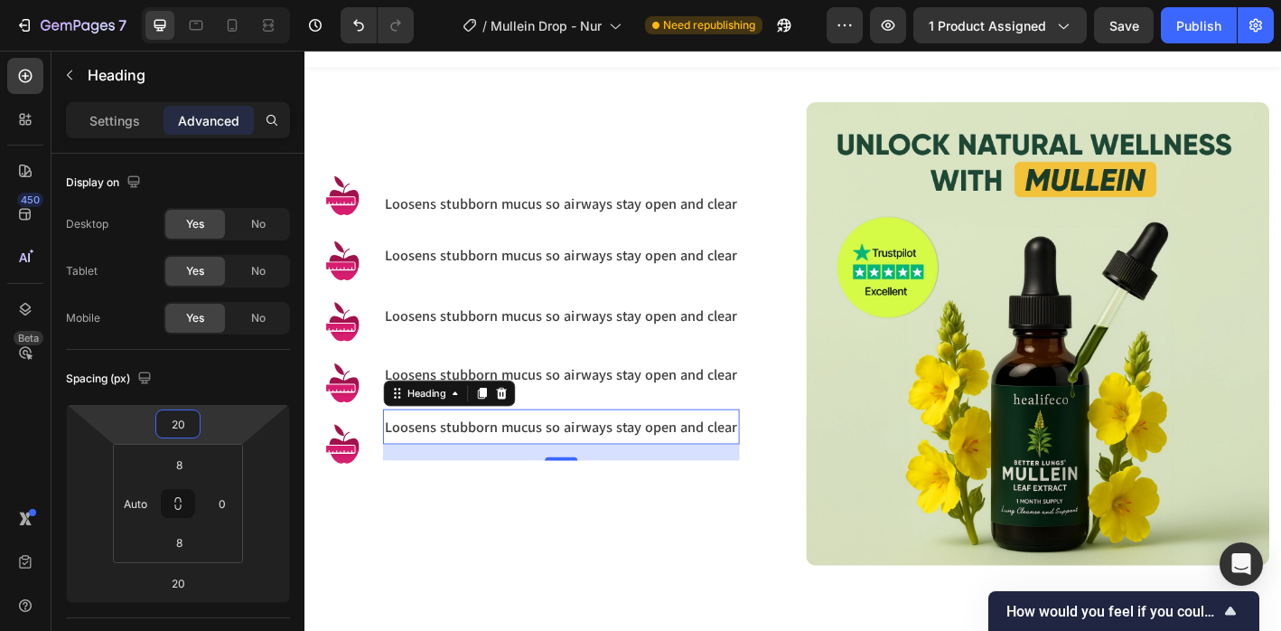
click at [532, 554] on div "Image Image Image Image Image Loosens stubborn mucus so airways stay open and c…" at bounding box center [575, 365] width 514 height 514
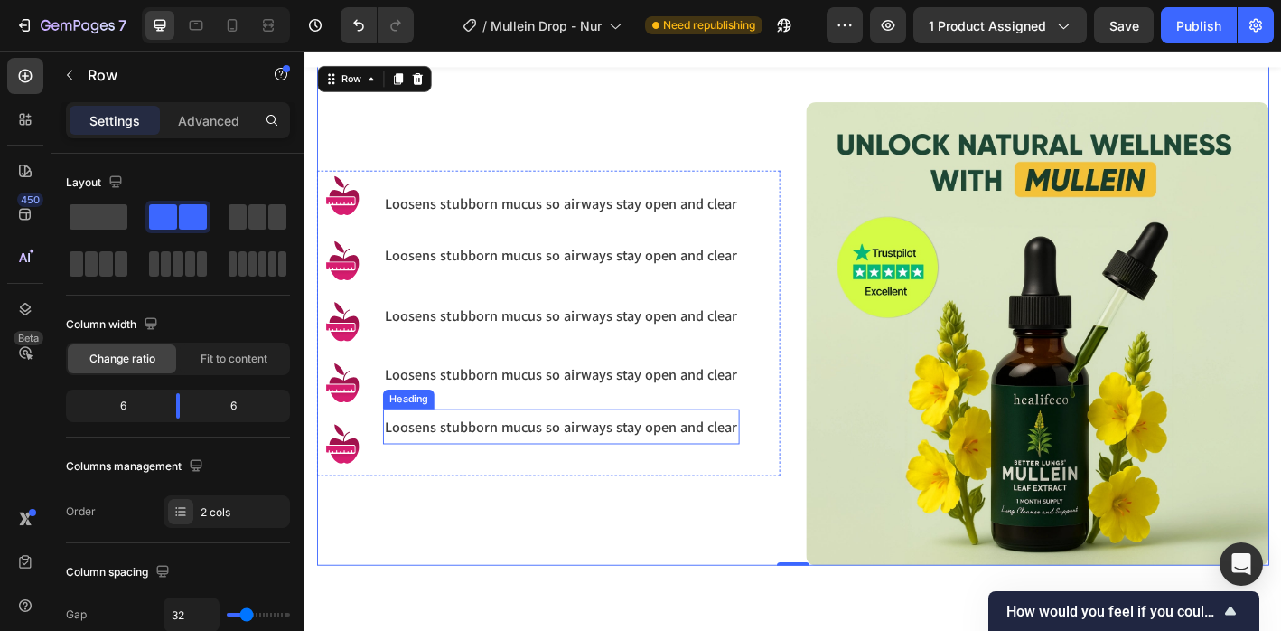
click at [424, 469] on h3 "Loosens stubborn mucus so airways stay open and clear" at bounding box center [589, 467] width 396 height 24
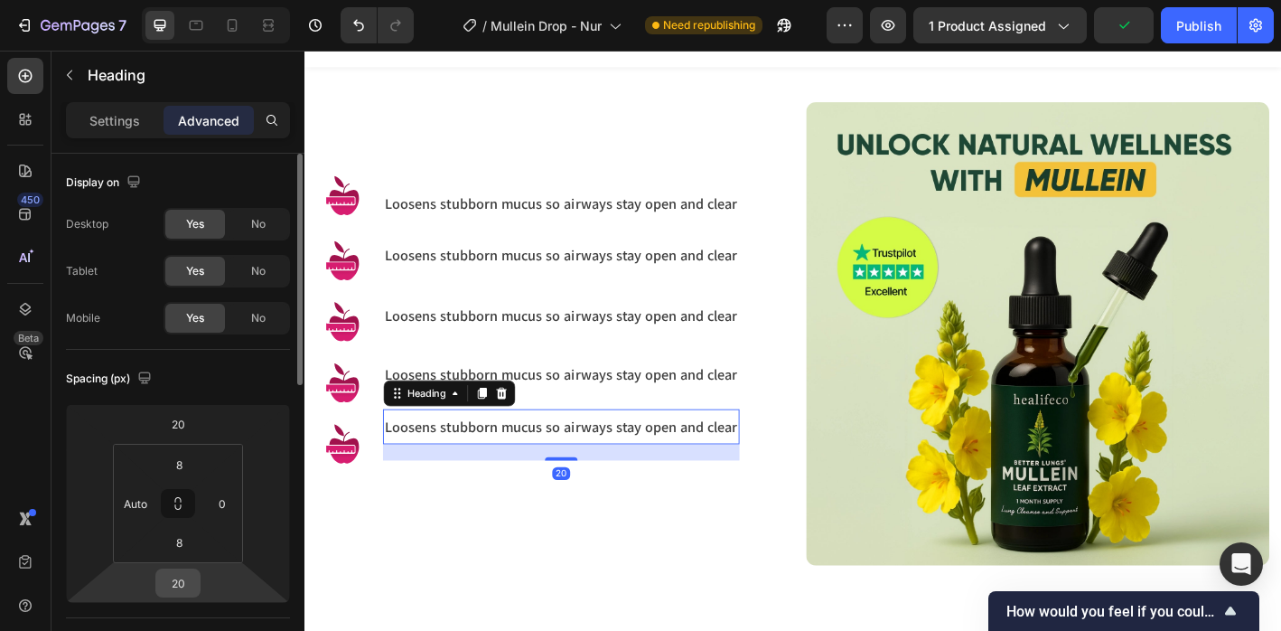
click at [183, 592] on input "20" at bounding box center [178, 582] width 36 height 27
type input "0"
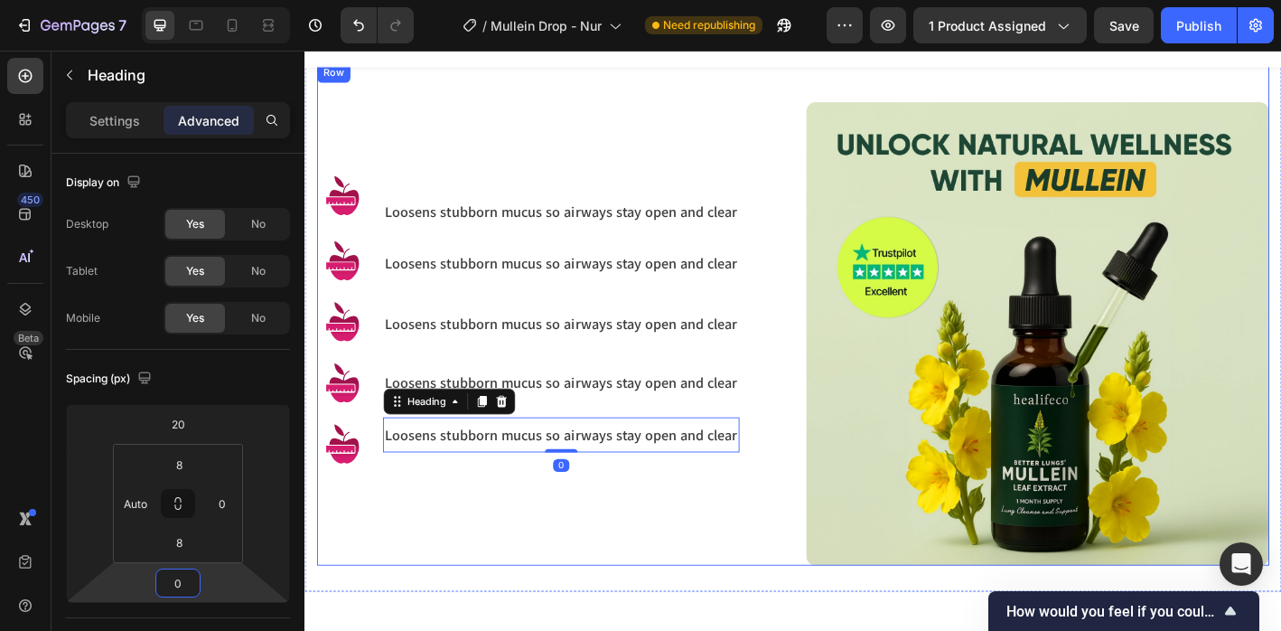
click at [664, 558] on div "Image Image Image Image Image Loosens stubborn mucus so airways stay open and c…" at bounding box center [575, 365] width 514 height 514
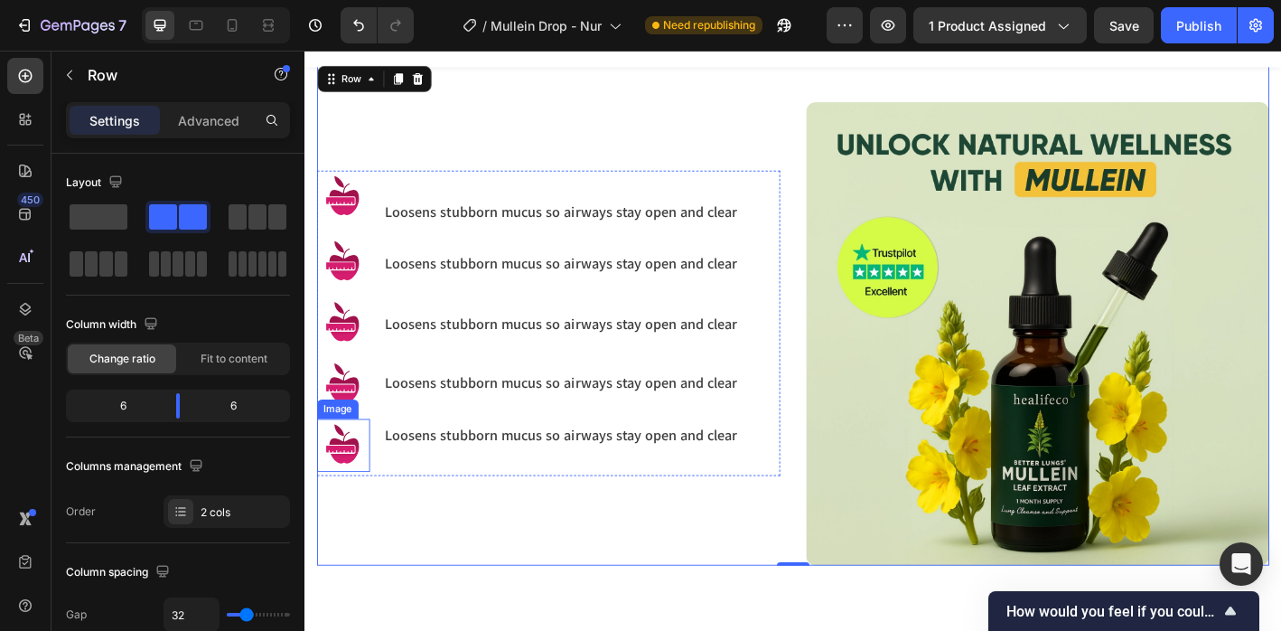
click at [355, 488] on img at bounding box center [347, 488] width 59 height 59
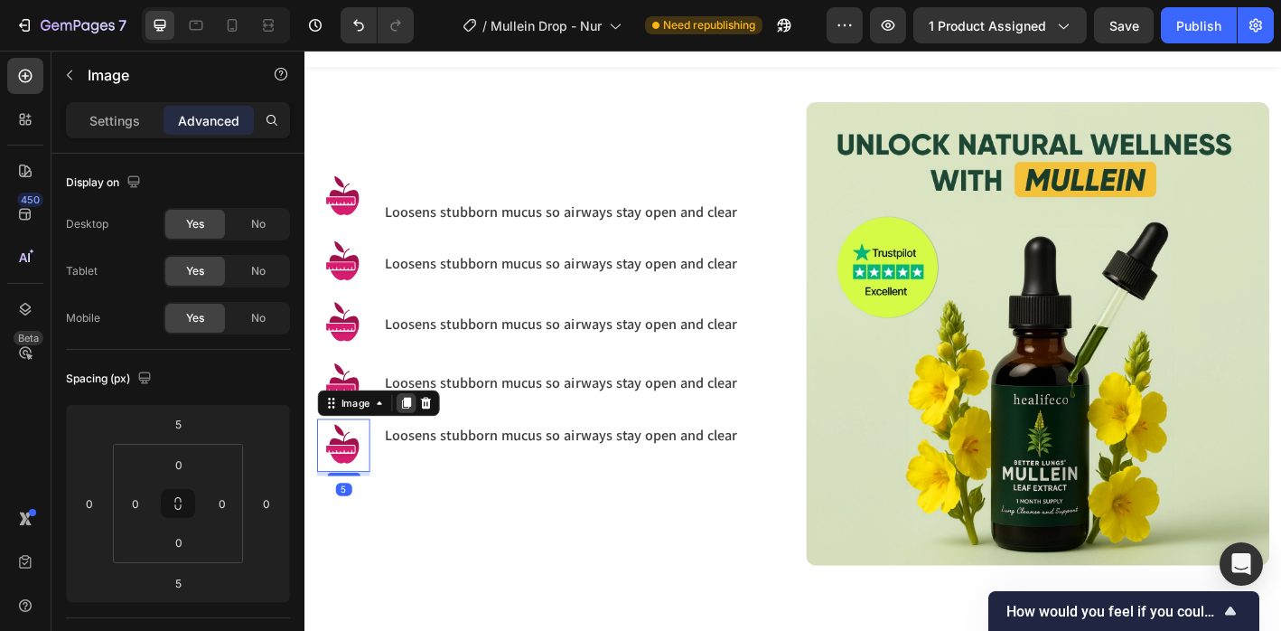
click at [418, 440] on icon at bounding box center [417, 442] width 10 height 13
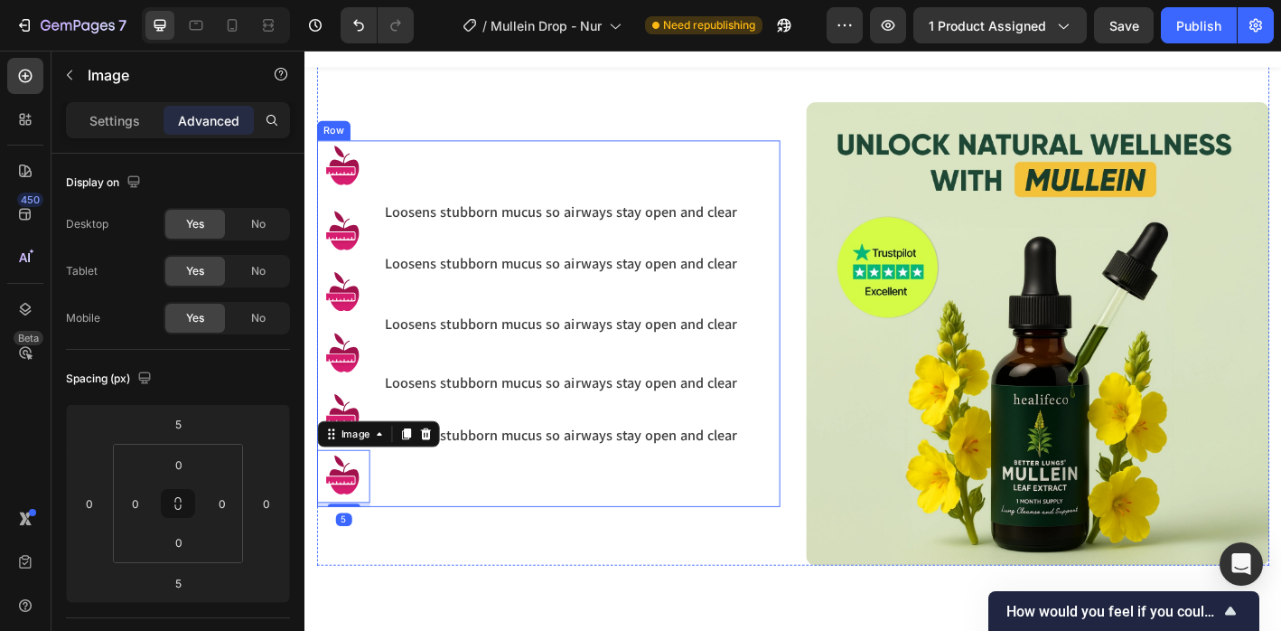
click at [519, 475] on h3 "Loosens stubborn mucus so airways stay open and clear" at bounding box center [589, 476] width 396 height 24
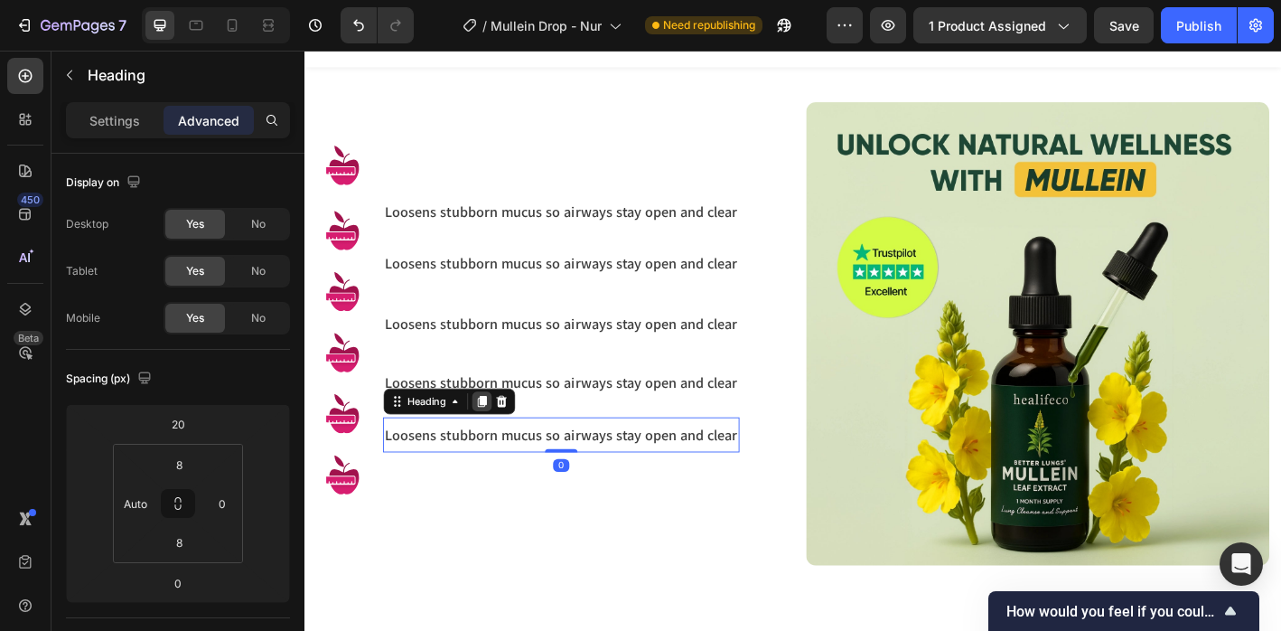
click at [496, 440] on icon at bounding box center [500, 440] width 14 height 14
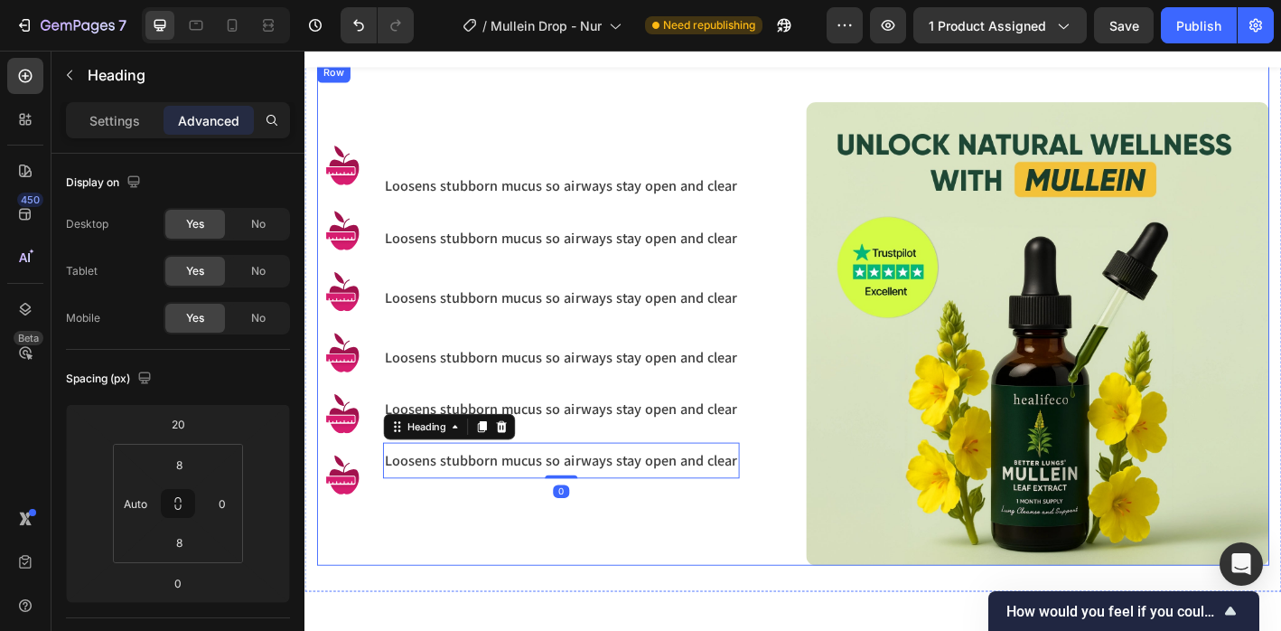
click at [474, 560] on div "Image Image Image Image Image Image Loosens stubborn mucus so airways stay open…" at bounding box center [575, 365] width 514 height 514
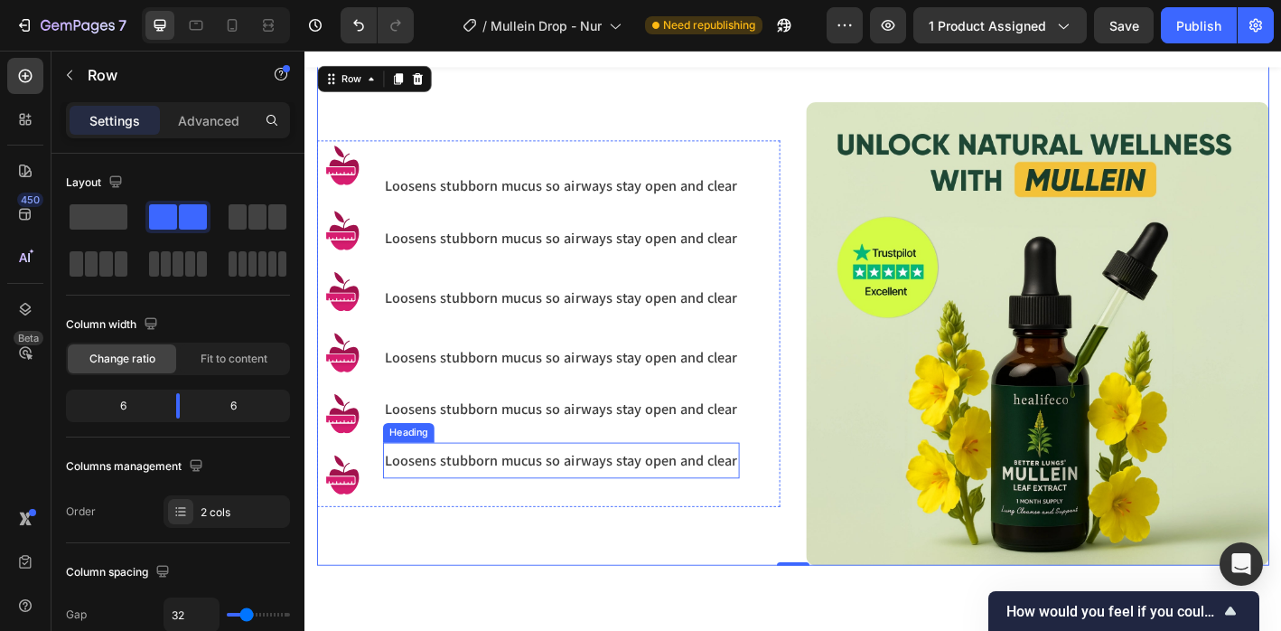
click at [464, 502] on h3 "Loosens stubborn mucus so airways stay open and clear" at bounding box center [589, 504] width 396 height 24
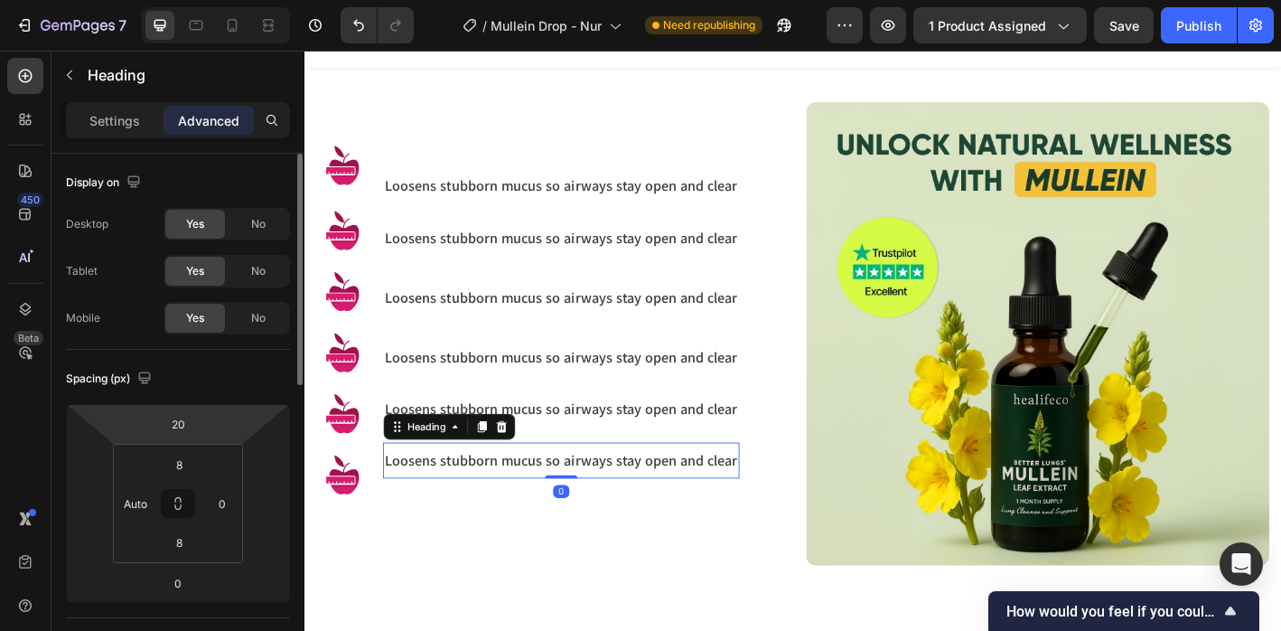
click at [202, 0] on html "7 Version history / Mullein Drop - Nur Need republishing Preview 1 product assi…" at bounding box center [640, 0] width 1281 height 0
click at [554, 433] on div "Loosens stubborn mucus so airways stay open and clear Heading" at bounding box center [589, 447] width 396 height 39
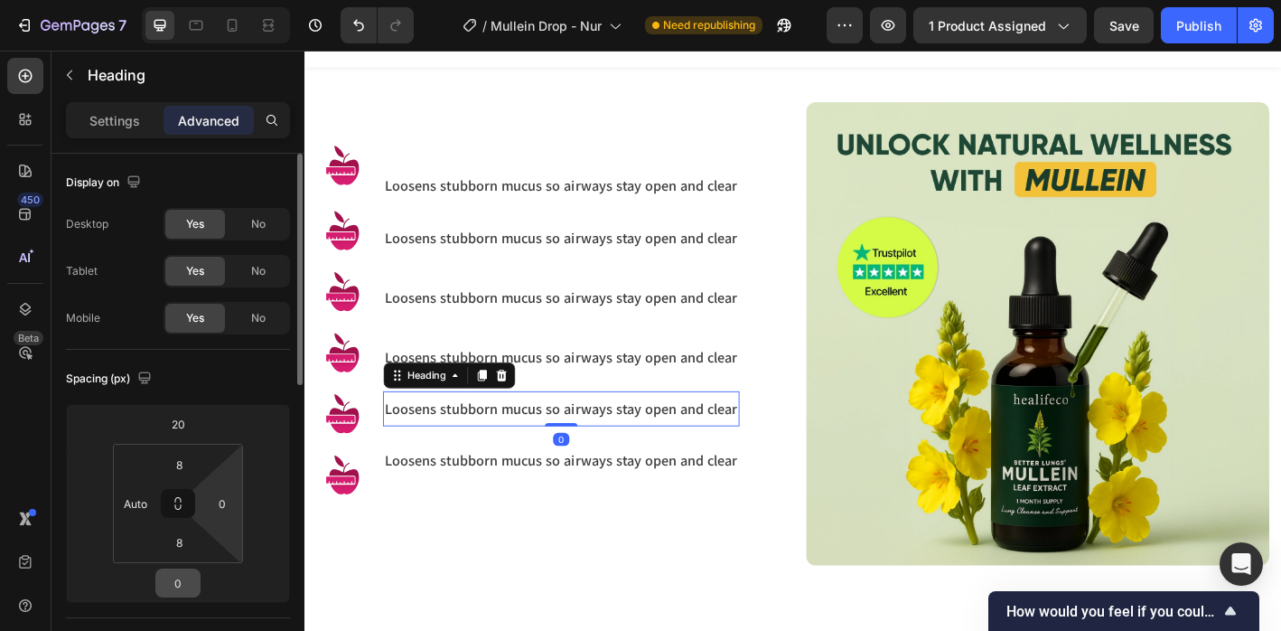
click at [191, 589] on input "0" at bounding box center [178, 582] width 36 height 27
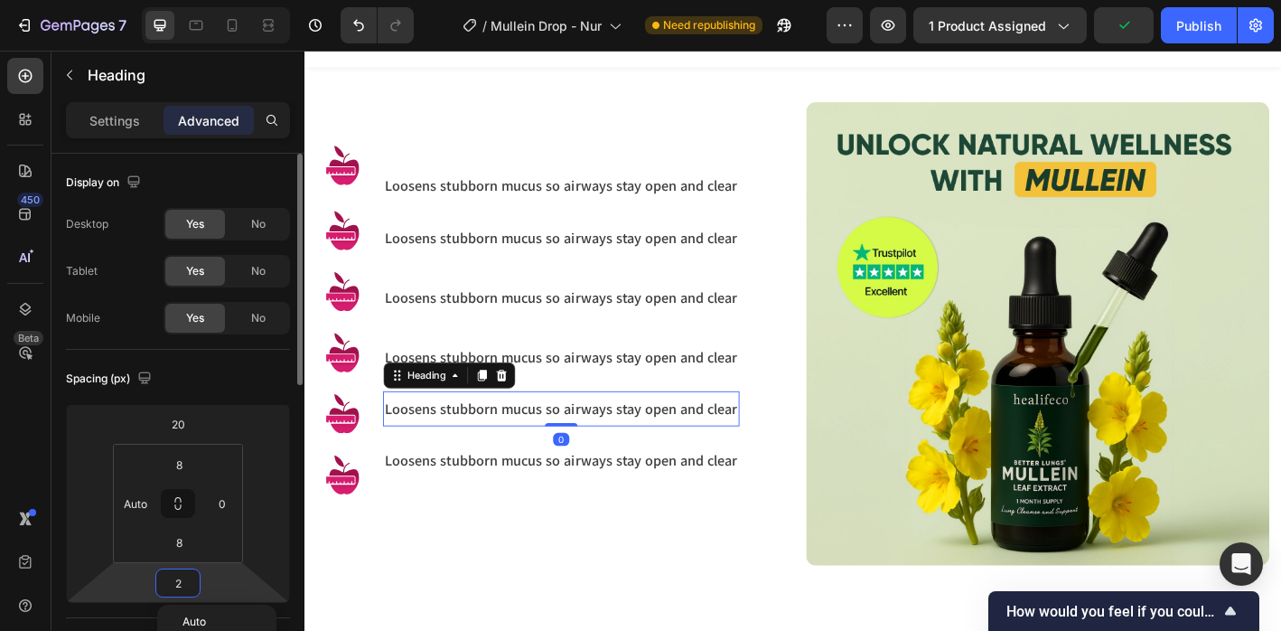
type input "20"
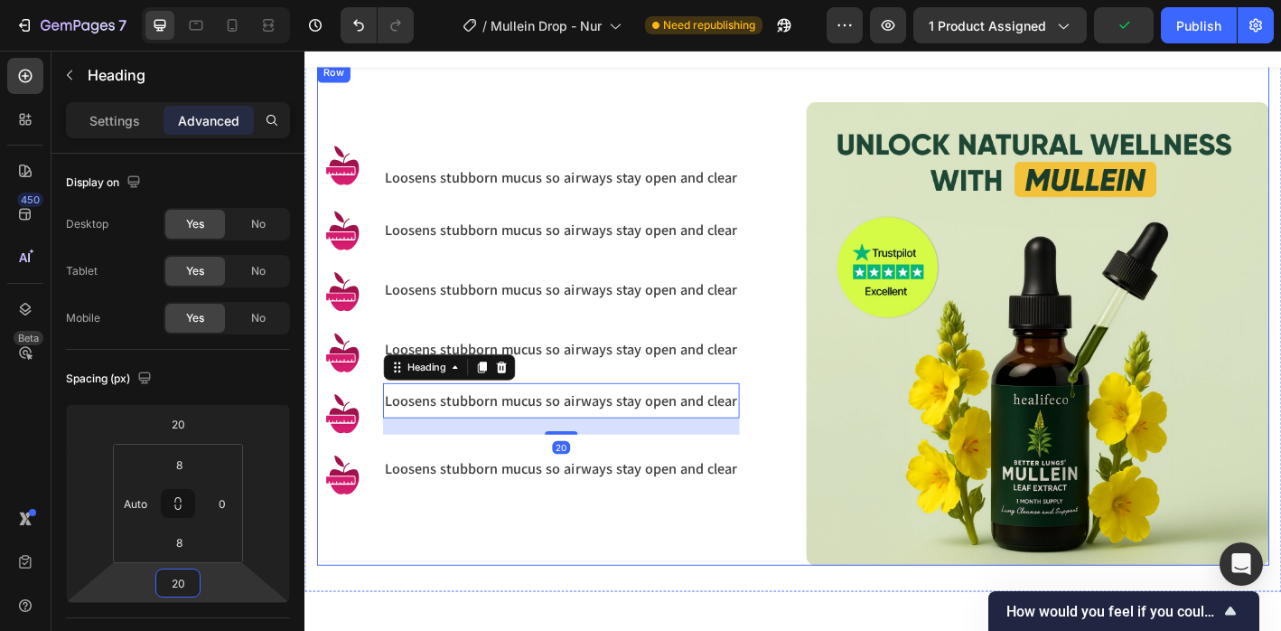
click at [504, 590] on div "Image Image Image Image Image Image Loosens stubborn mucus so airways stay open…" at bounding box center [575, 365] width 514 height 514
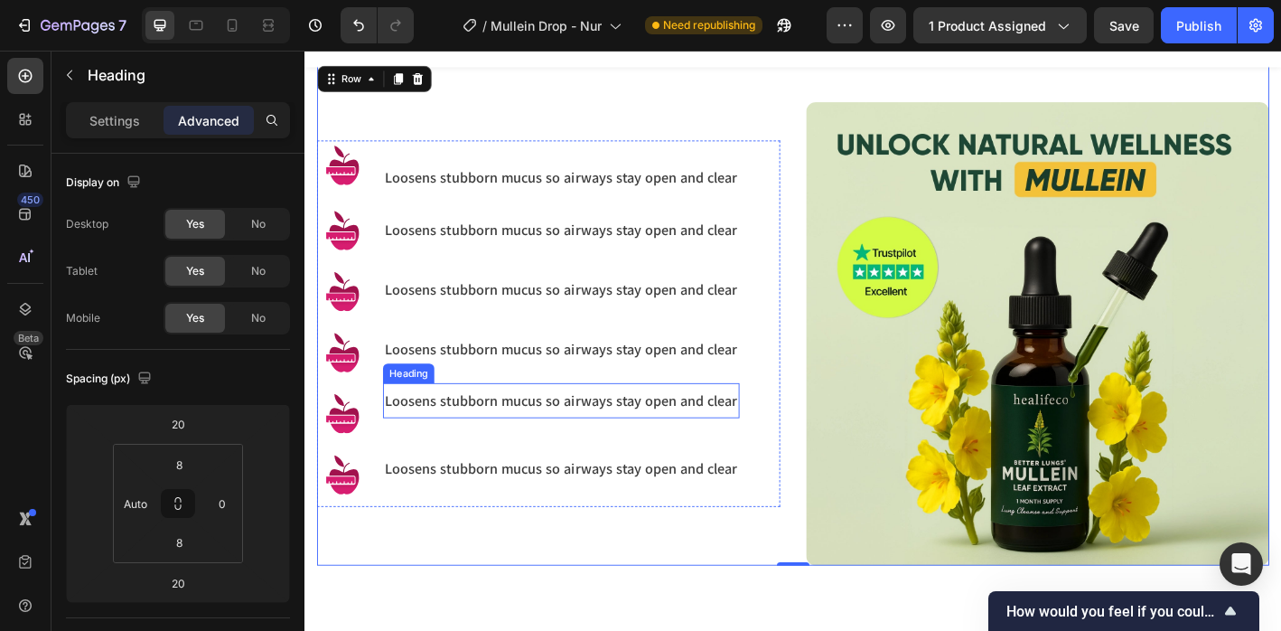
click at [466, 442] on h3 "Loosens stubborn mucus so airways stay open and clear" at bounding box center [589, 439] width 396 height 24
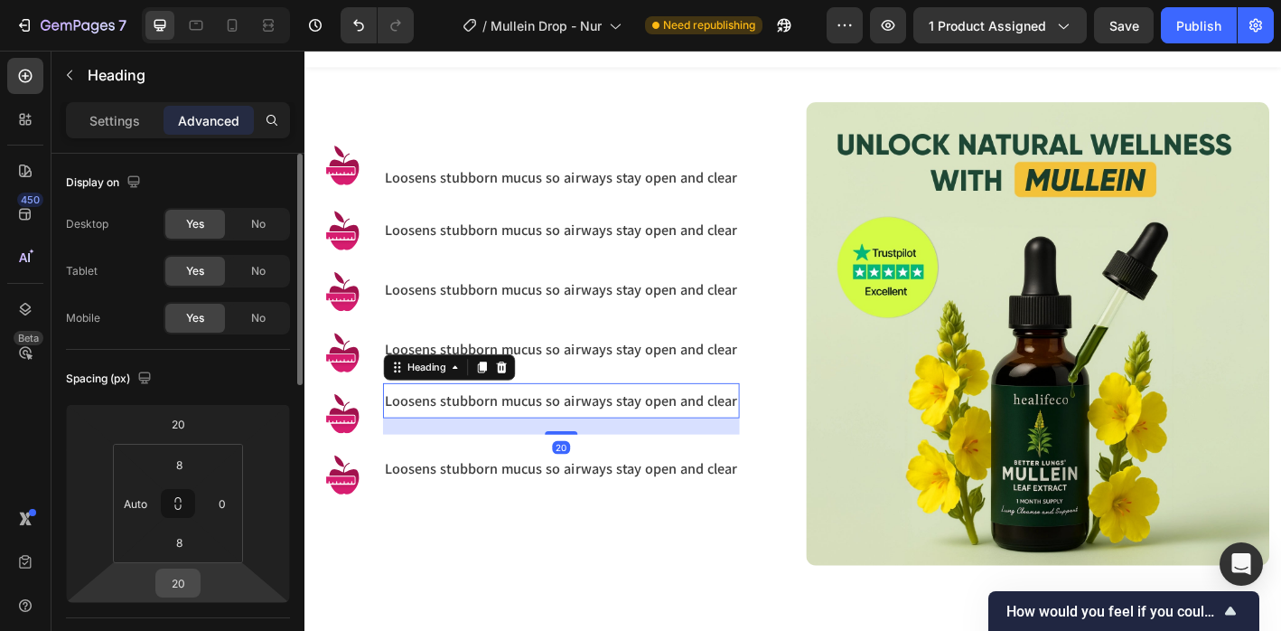
click at [185, 580] on input "20" at bounding box center [178, 582] width 36 height 27
type input "10"
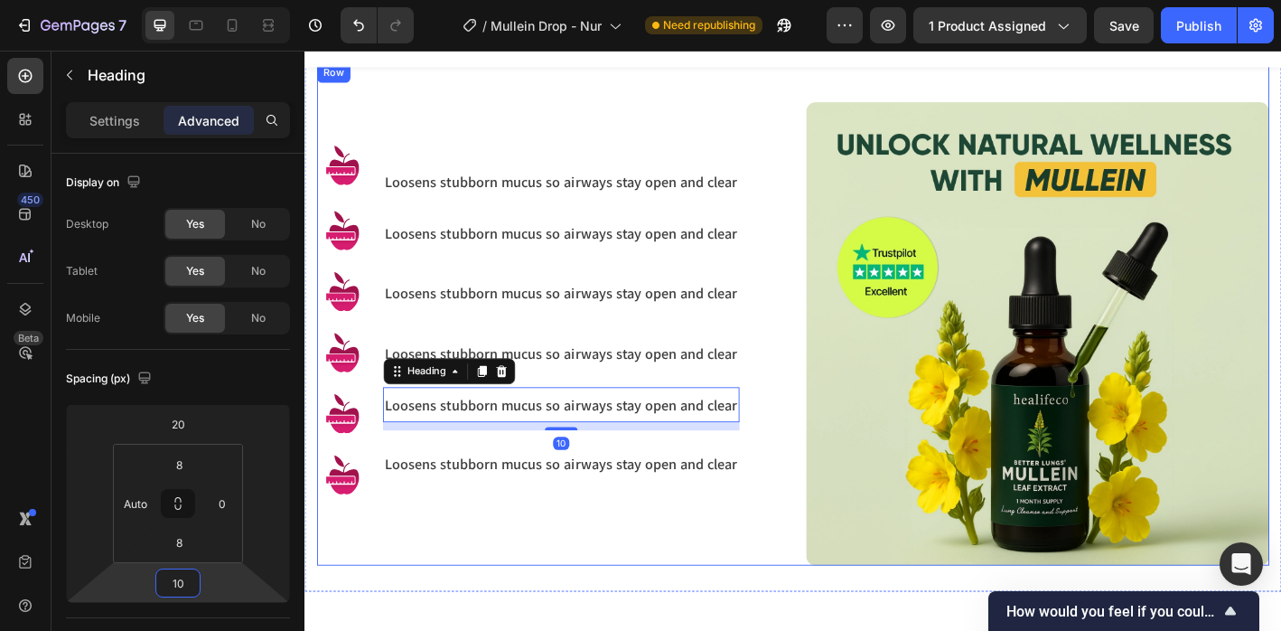
click at [456, 606] on div "Image Image Image Image Image Image Loosens stubborn mucus so airways stay open…" at bounding box center [575, 365] width 514 height 514
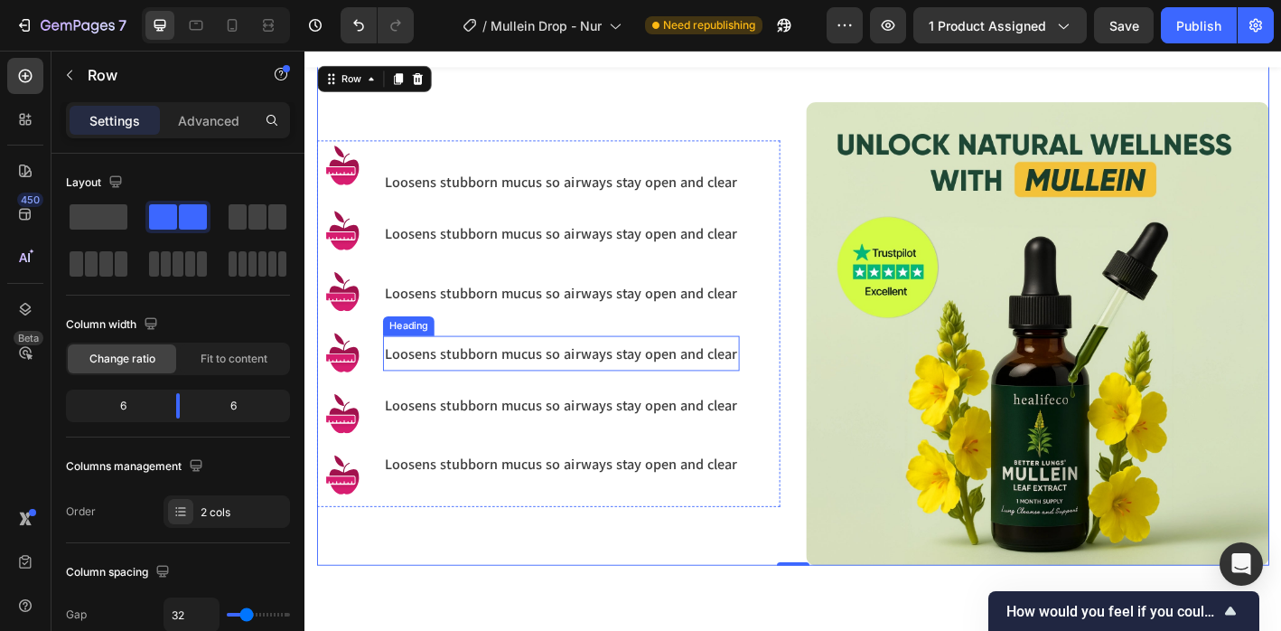
click at [445, 384] on h3 "Loosens stubborn mucus so airways stay open and clear" at bounding box center [589, 386] width 396 height 24
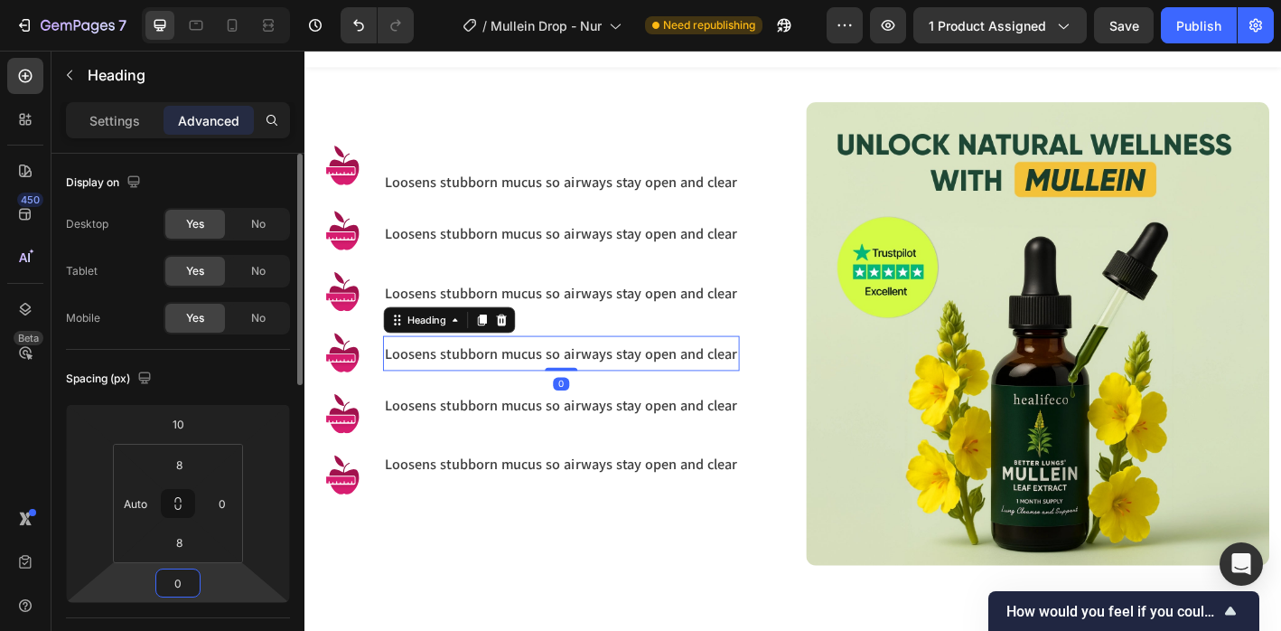
click at [186, 580] on input "0" at bounding box center [178, 582] width 36 height 27
type input "10"
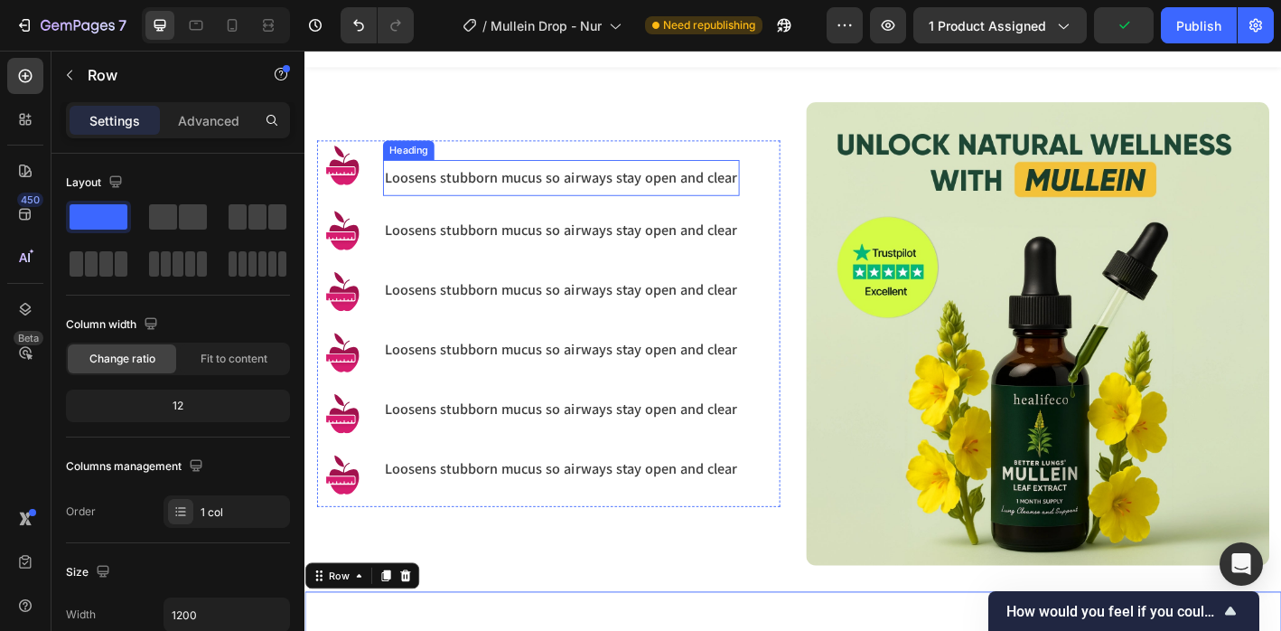
click at [435, 187] on p "Loosens stubborn mucus so airways stay open and clear" at bounding box center [589, 191] width 392 height 21
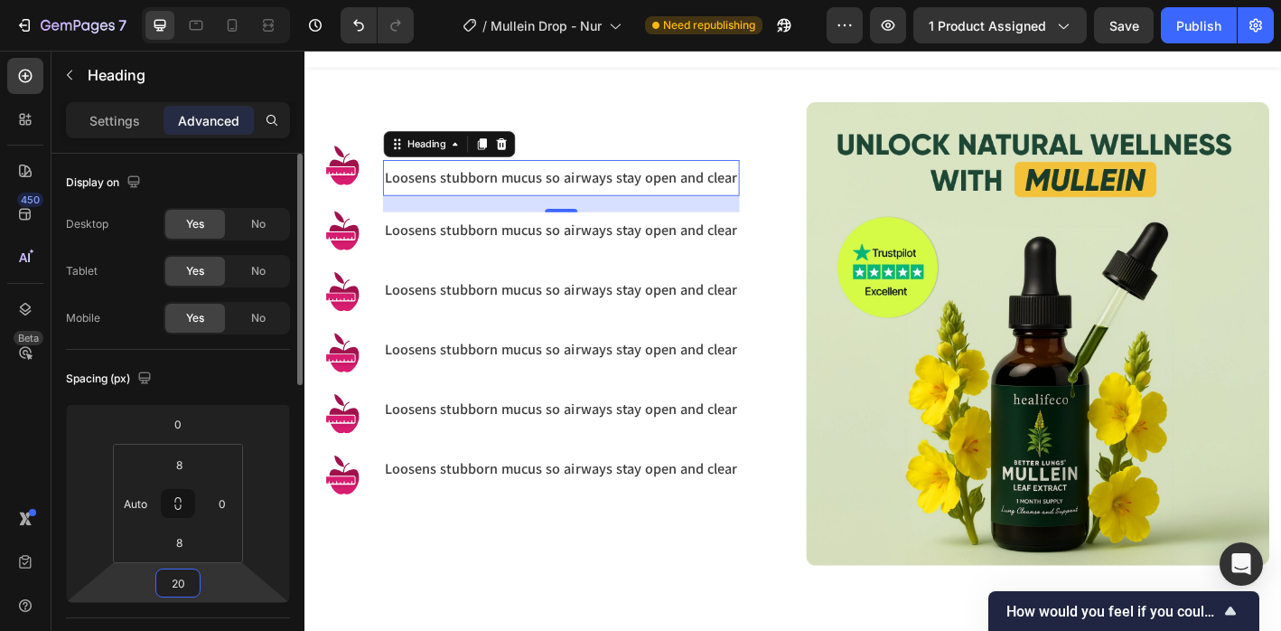
click at [195, 583] on input "20" at bounding box center [178, 582] width 36 height 27
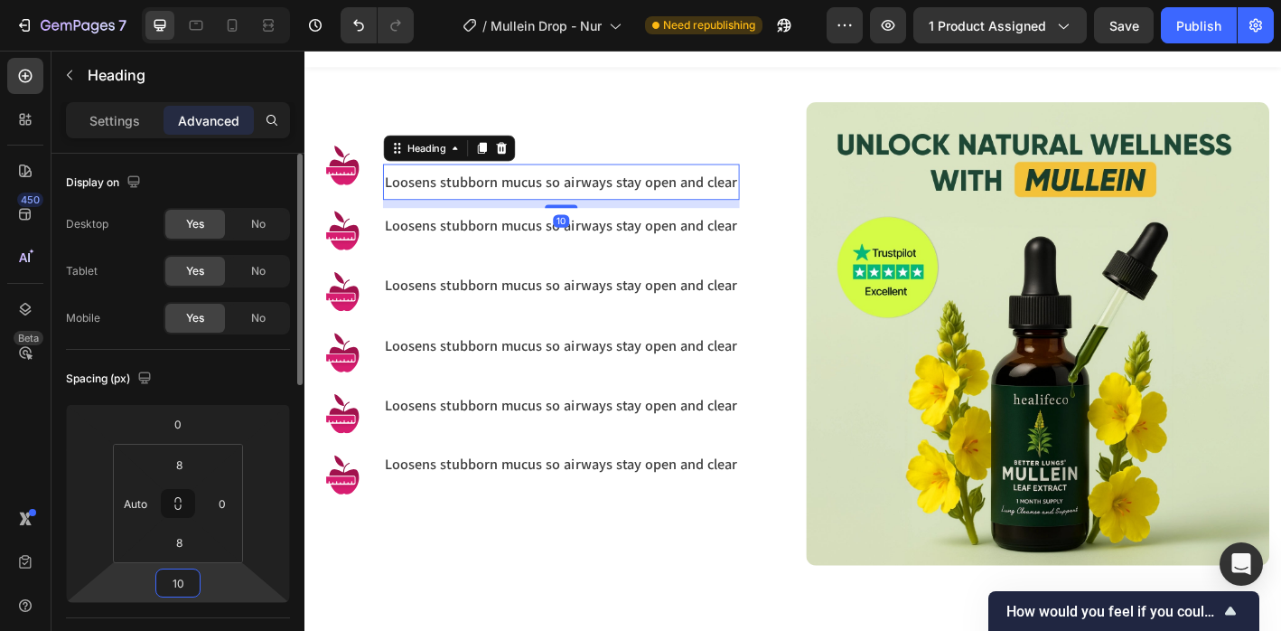
type input "1"
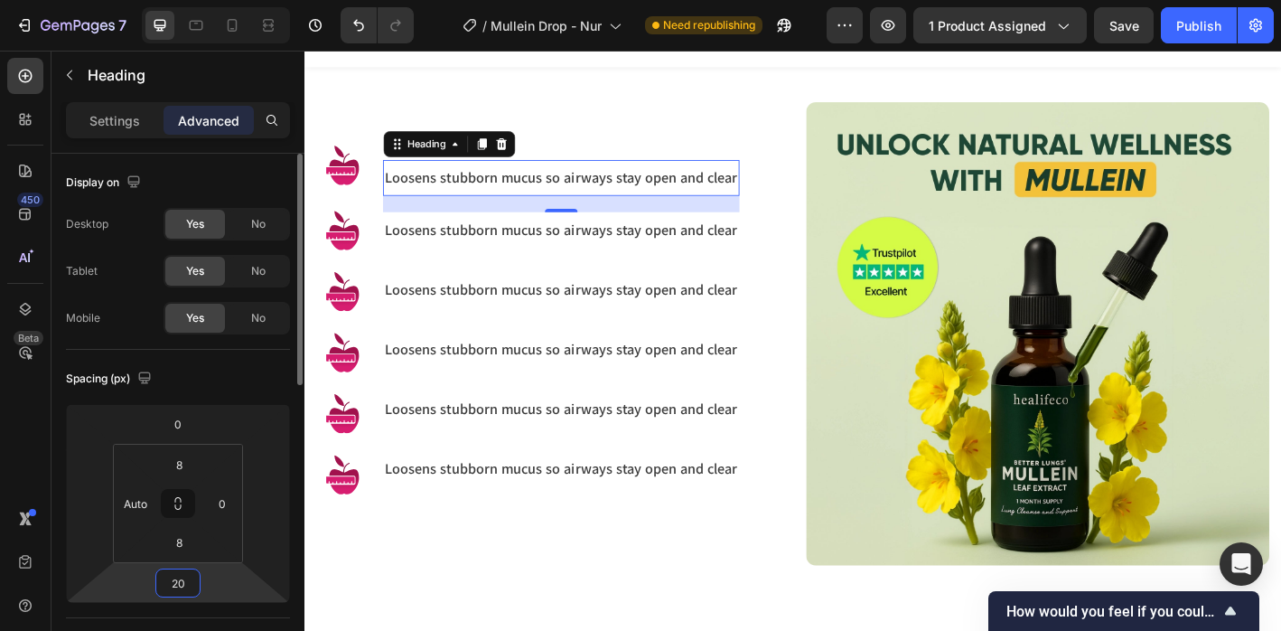
type input "2"
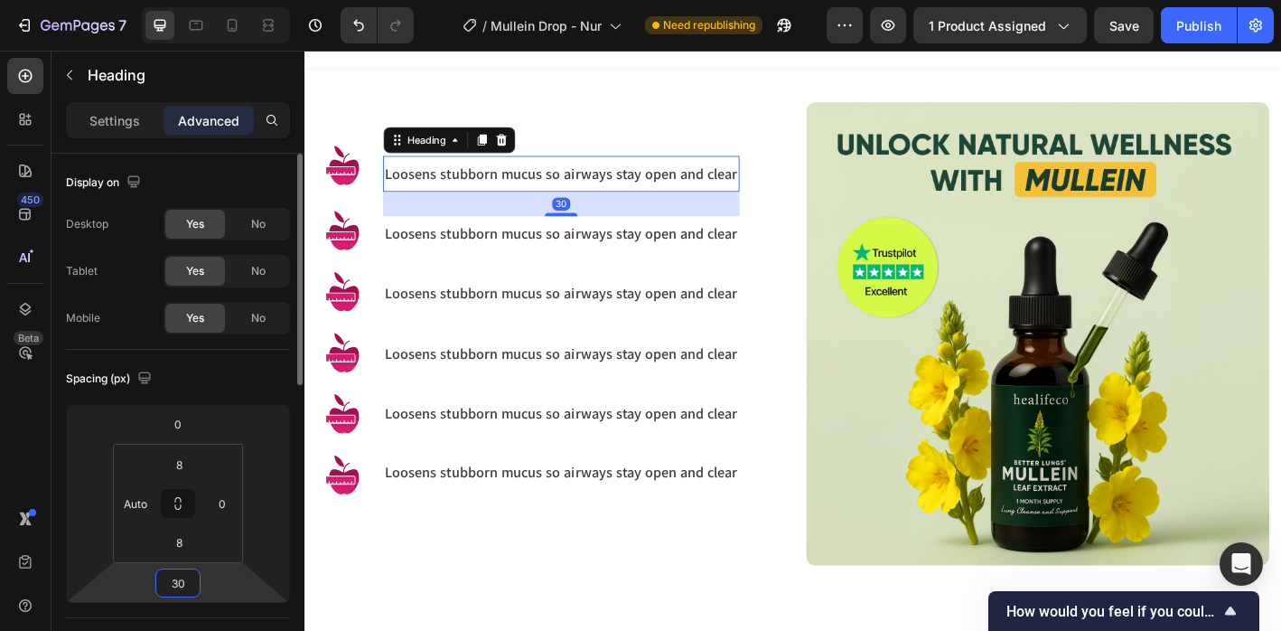
type input "3"
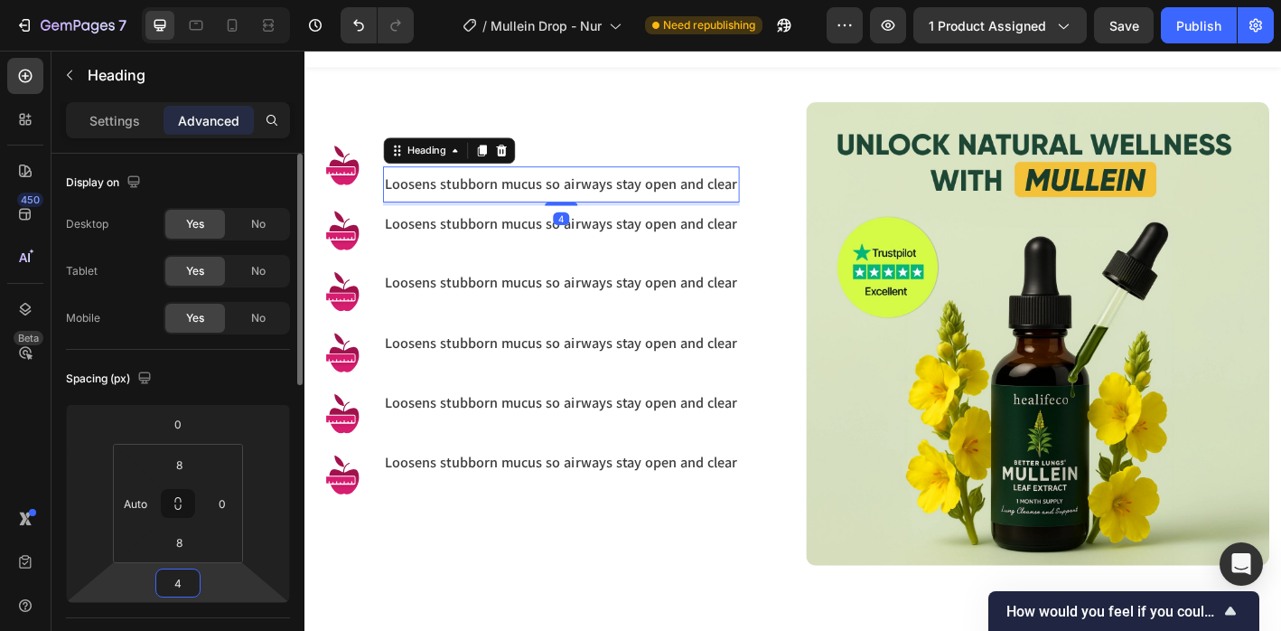
type input "40"
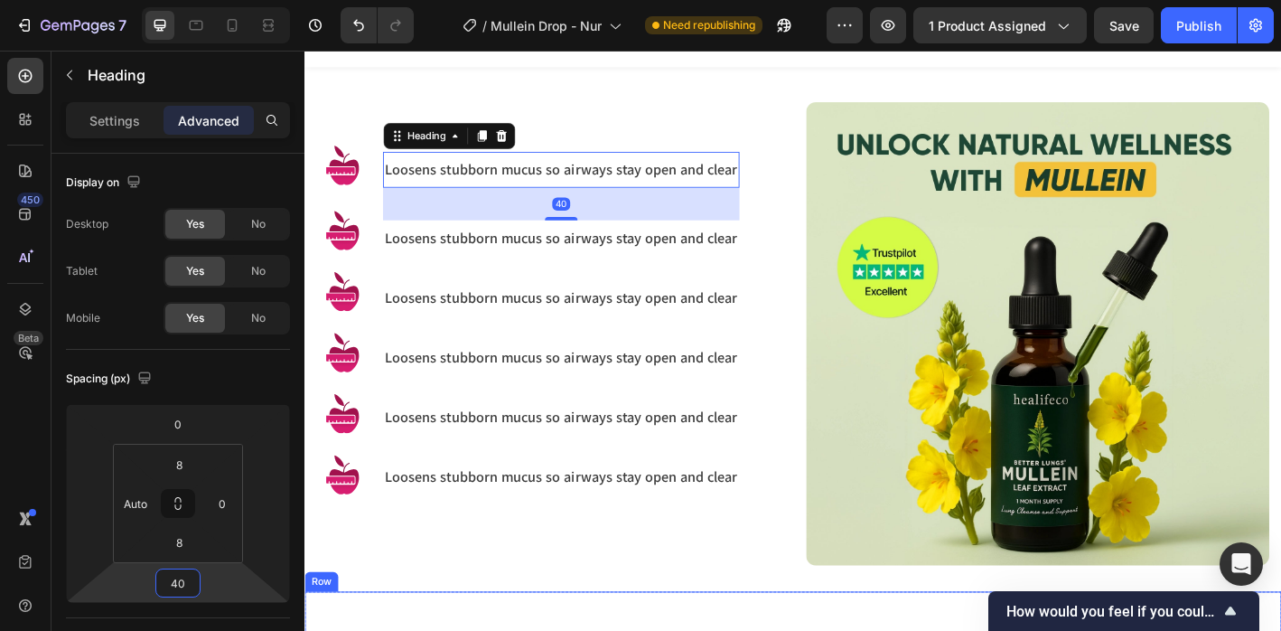
click at [491, 611] on div "Image Image Image Image Image Image Loosens stubborn mucus so airways stay open…" at bounding box center [575, 365] width 514 height 514
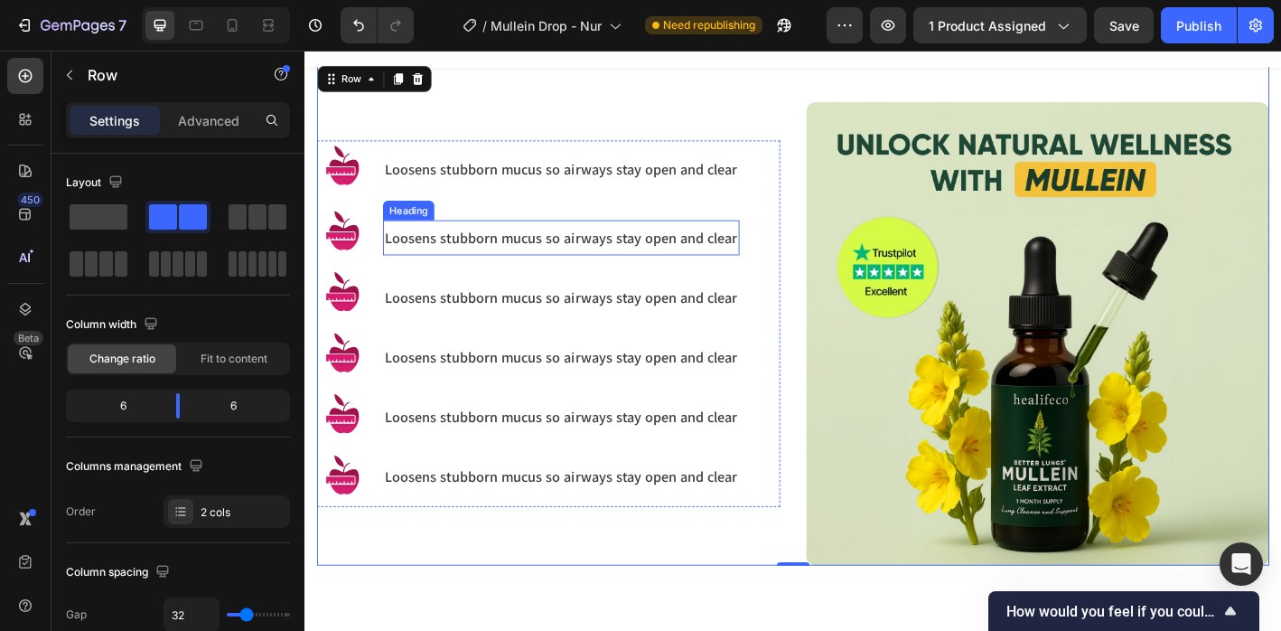
click at [483, 257] on h3 "Loosens stubborn mucus so airways stay open and clear" at bounding box center [589, 258] width 396 height 24
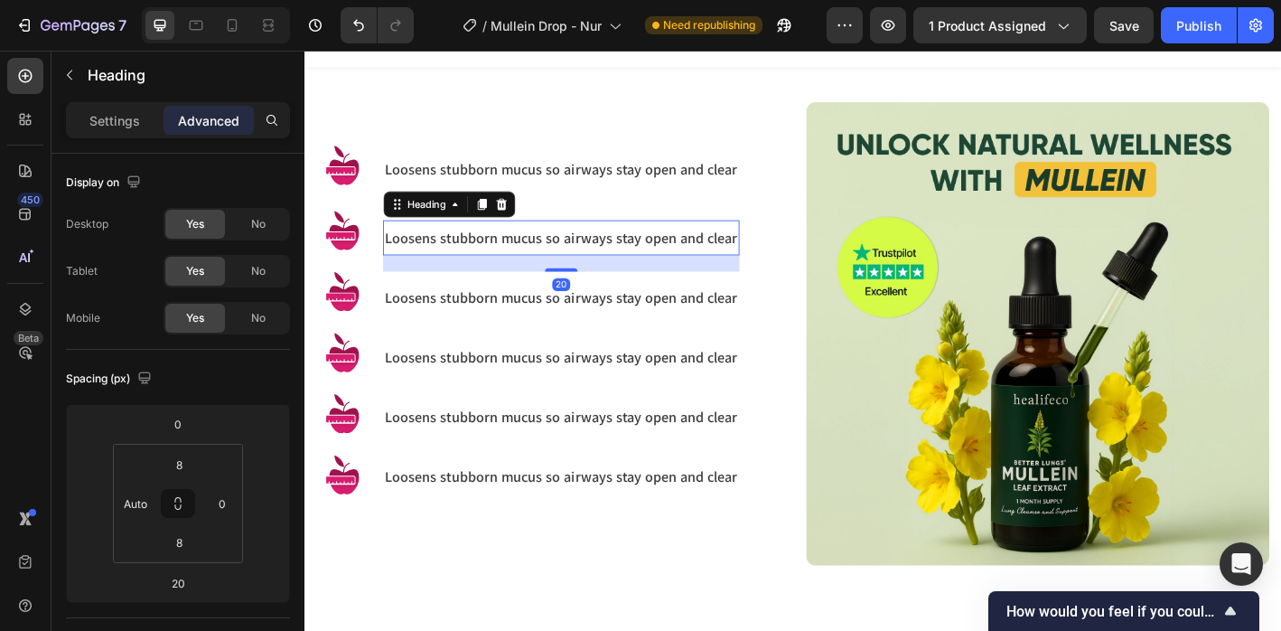
click at [457, 277] on div "20" at bounding box center [589, 286] width 396 height 18
click at [182, 425] on input "0" at bounding box center [178, 423] width 36 height 27
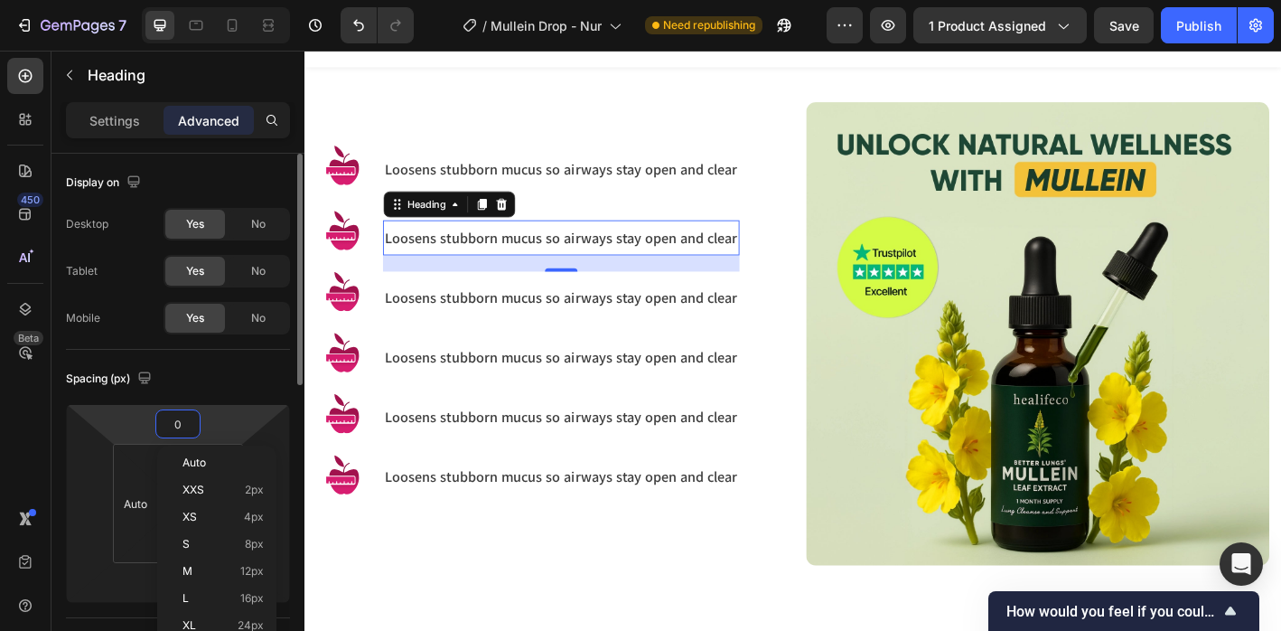
click at [118, 616] on div "Spacing (px) 0 20 8 Auto 8 0" at bounding box center [178, 484] width 224 height 268
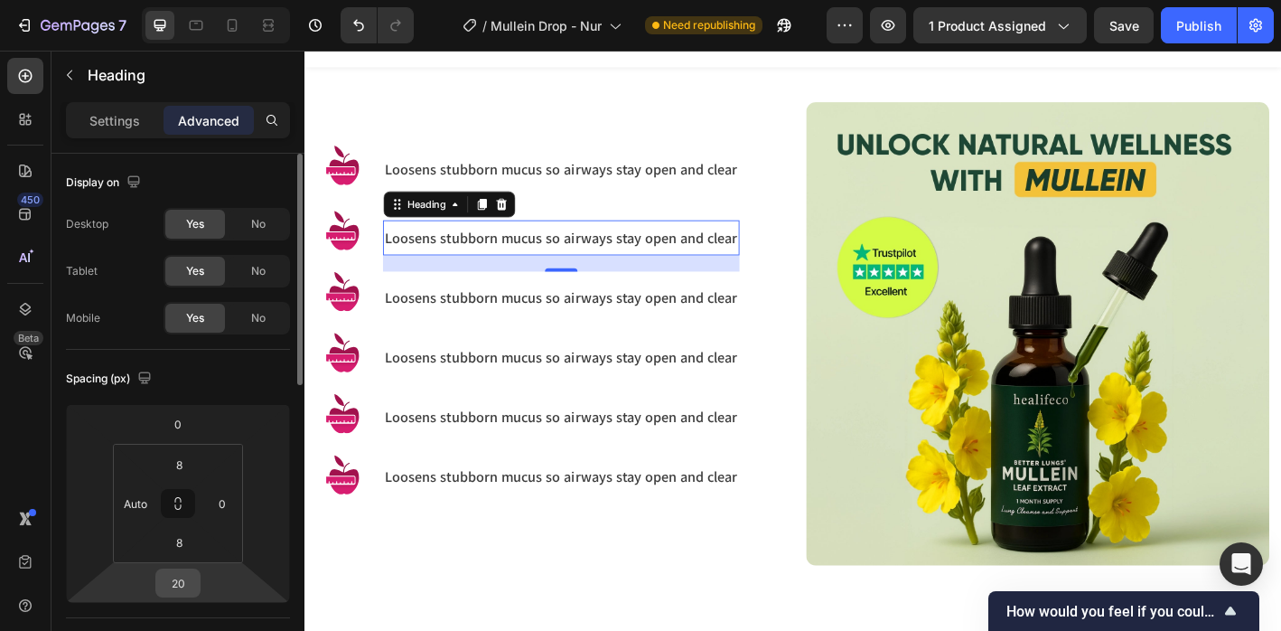
click at [192, 588] on input "20" at bounding box center [178, 582] width 36 height 27
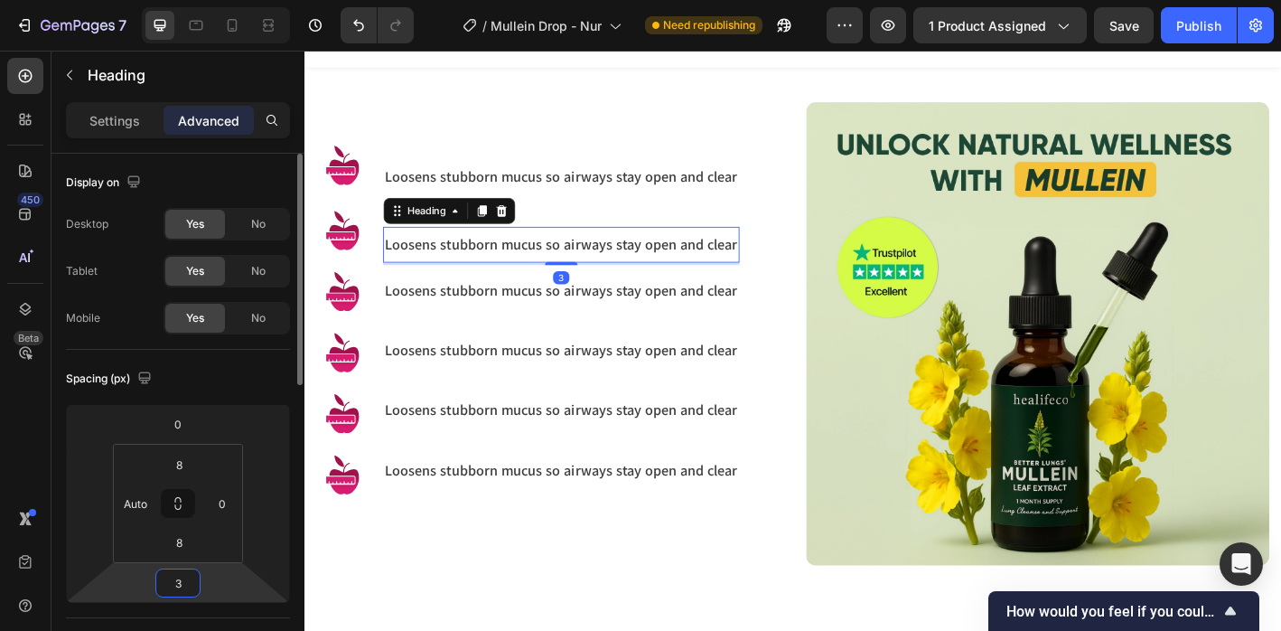
type input "30"
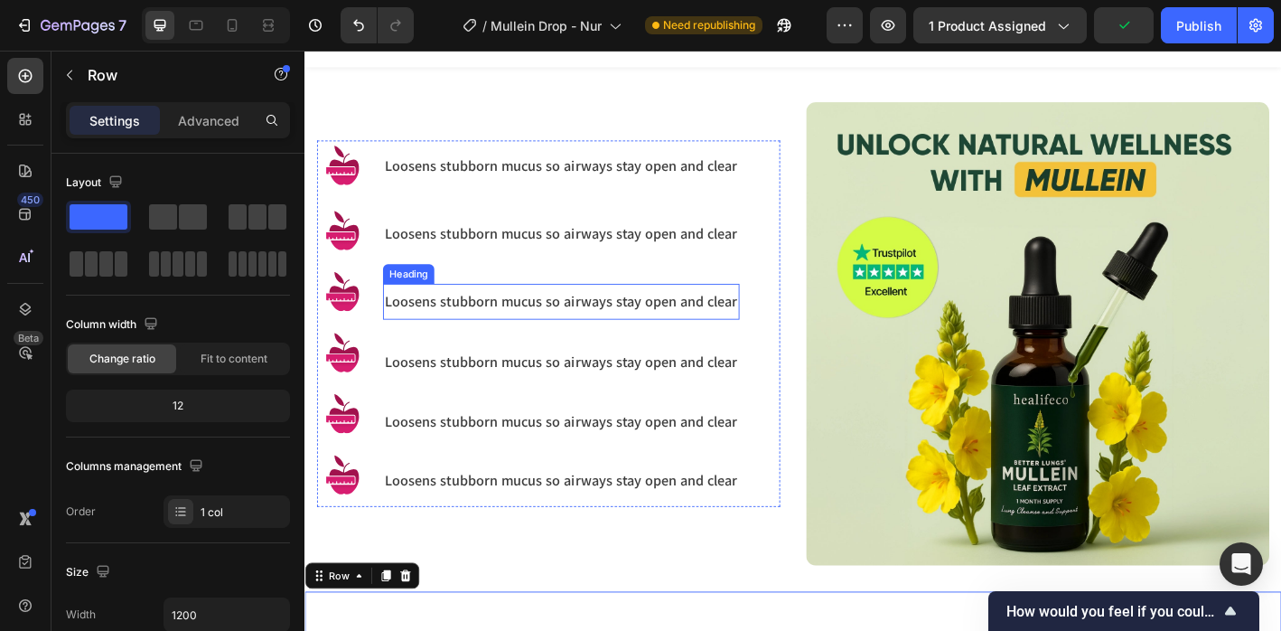
click at [427, 323] on h3 "Loosens stubborn mucus so airways stay open and clear" at bounding box center [589, 328] width 396 height 24
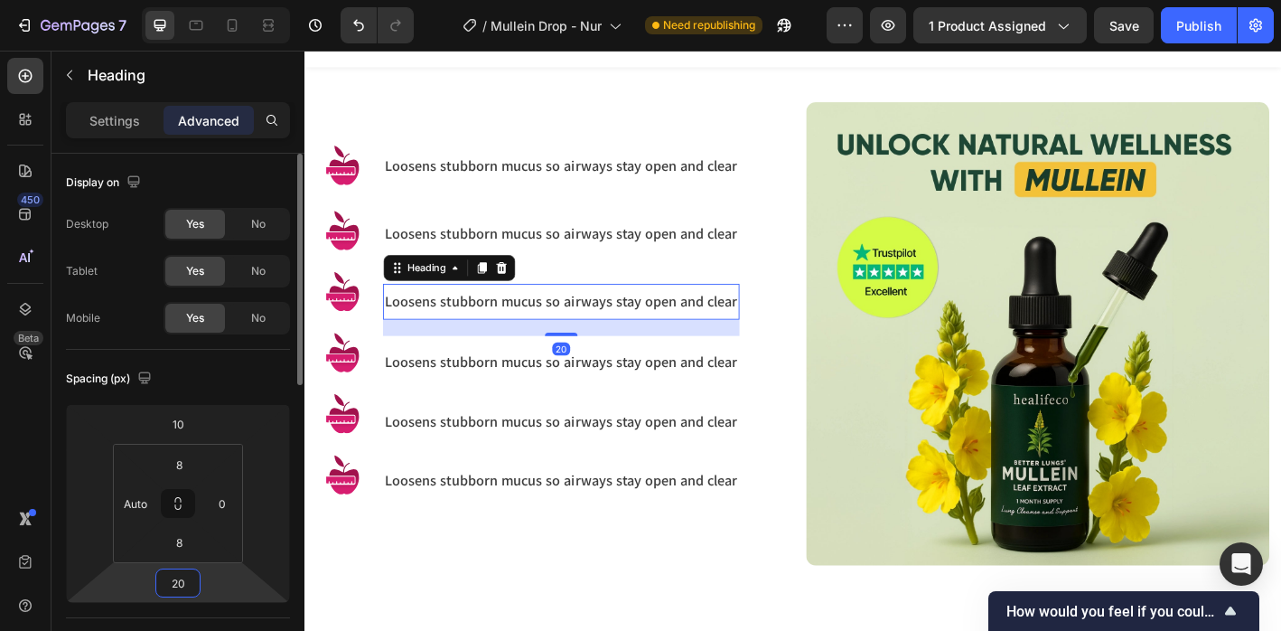
click at [195, 579] on input "20" at bounding box center [178, 582] width 36 height 27
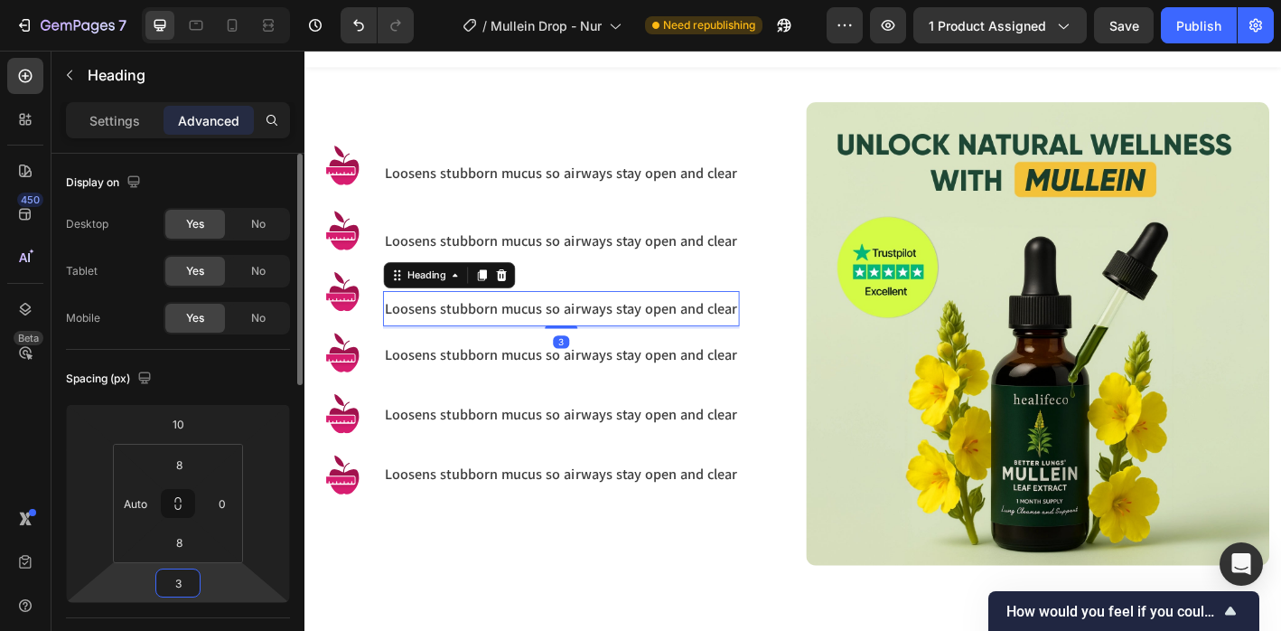
type input "30"
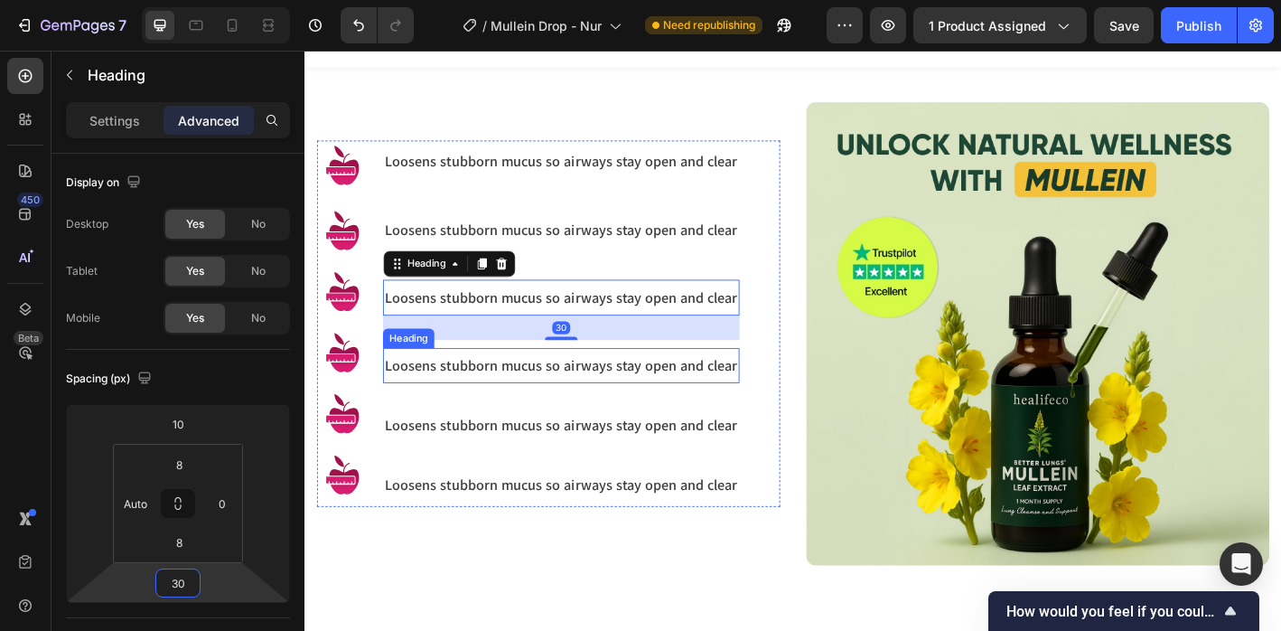
click at [437, 399] on h3 "Loosens stubborn mucus so airways stay open and clear" at bounding box center [589, 400] width 396 height 24
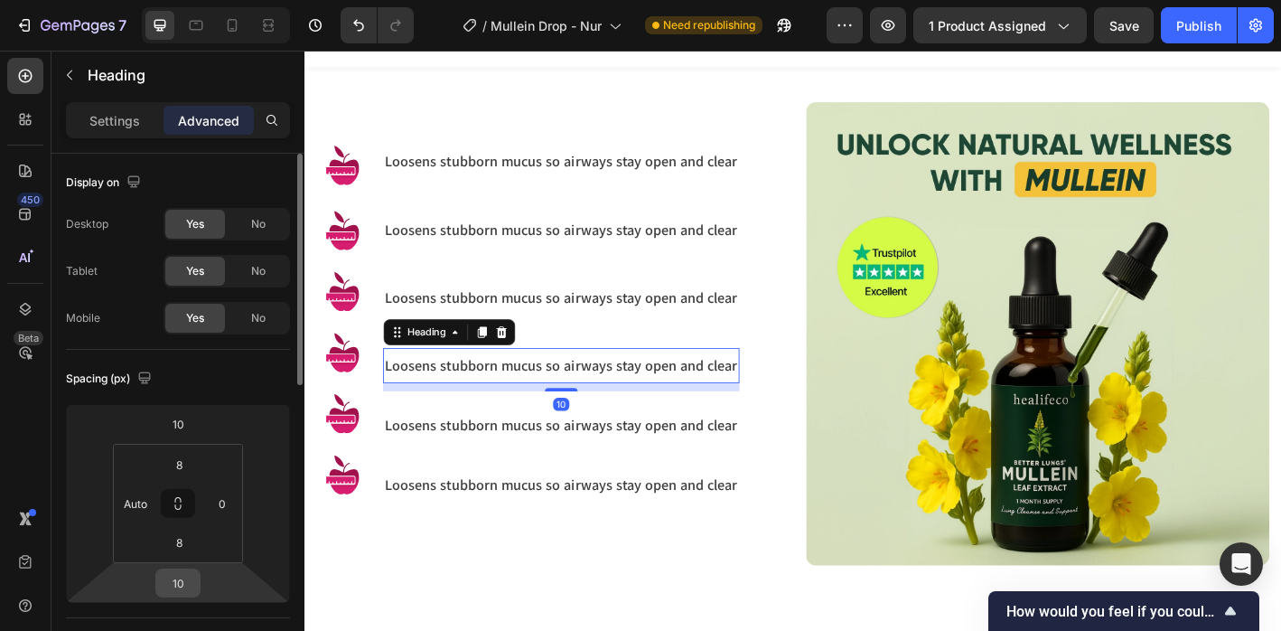
click at [199, 586] on div "10" at bounding box center [177, 582] width 45 height 29
click at [183, 574] on input "10" at bounding box center [178, 582] width 36 height 27
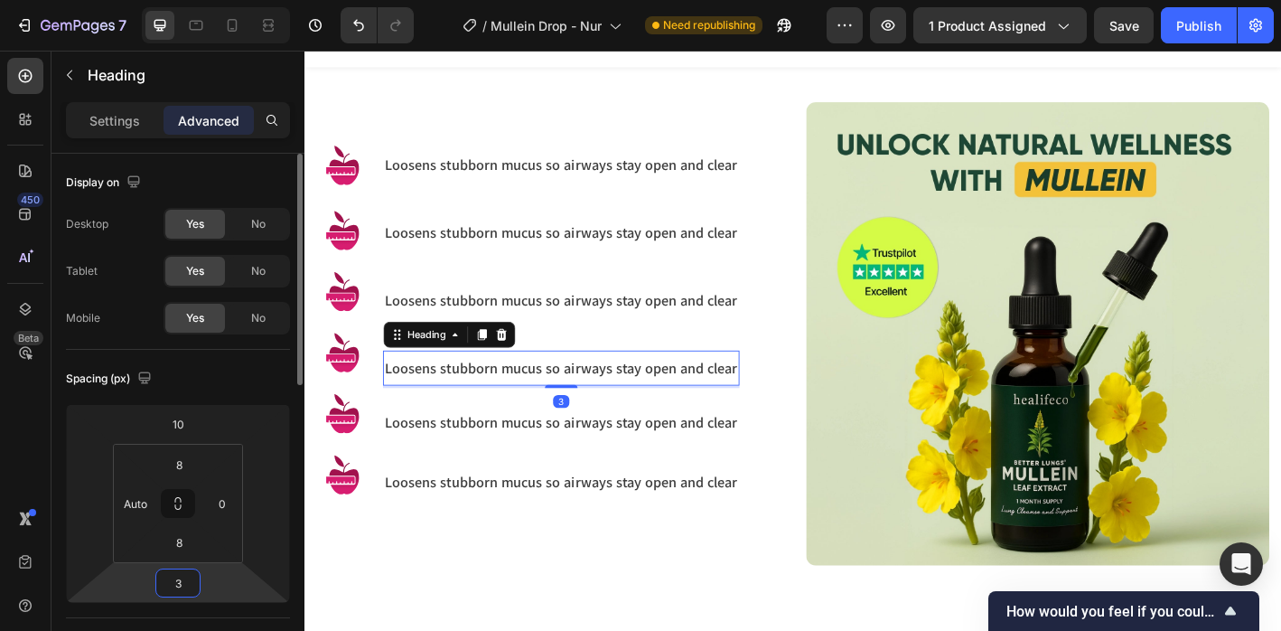
type input "30"
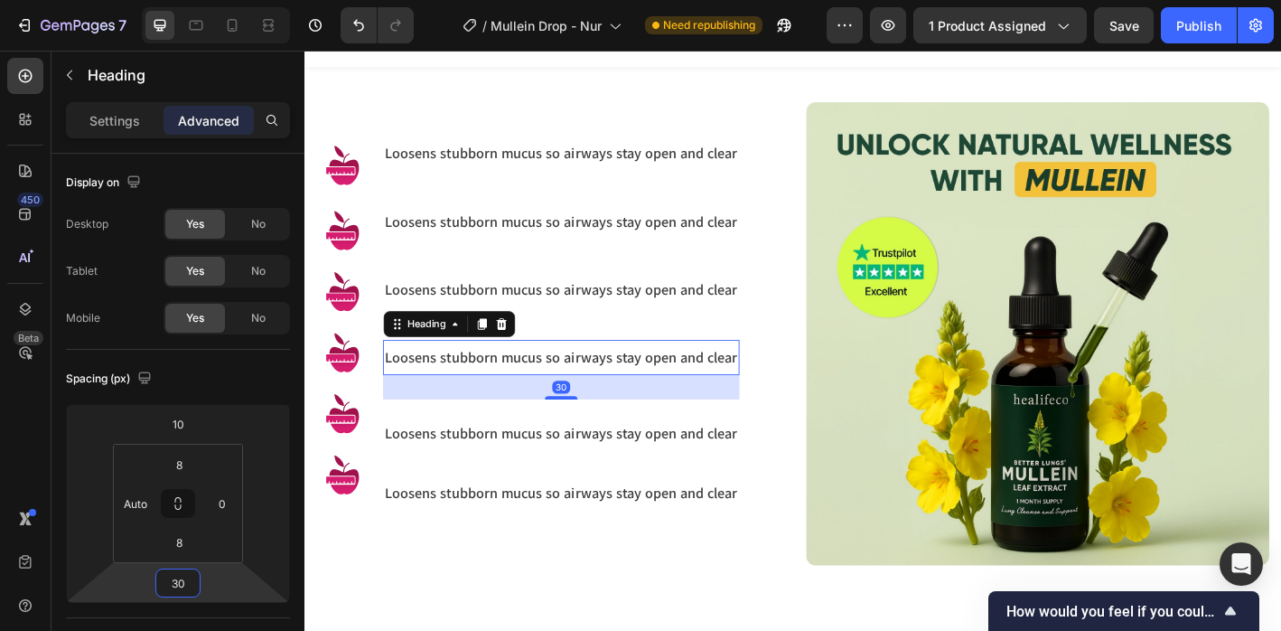
click at [402, 630] on div "Healifeco Mullein Drops isn’t just about breathing easier for a few days, it’s …" at bounding box center [847, 249] width 1084 height 802
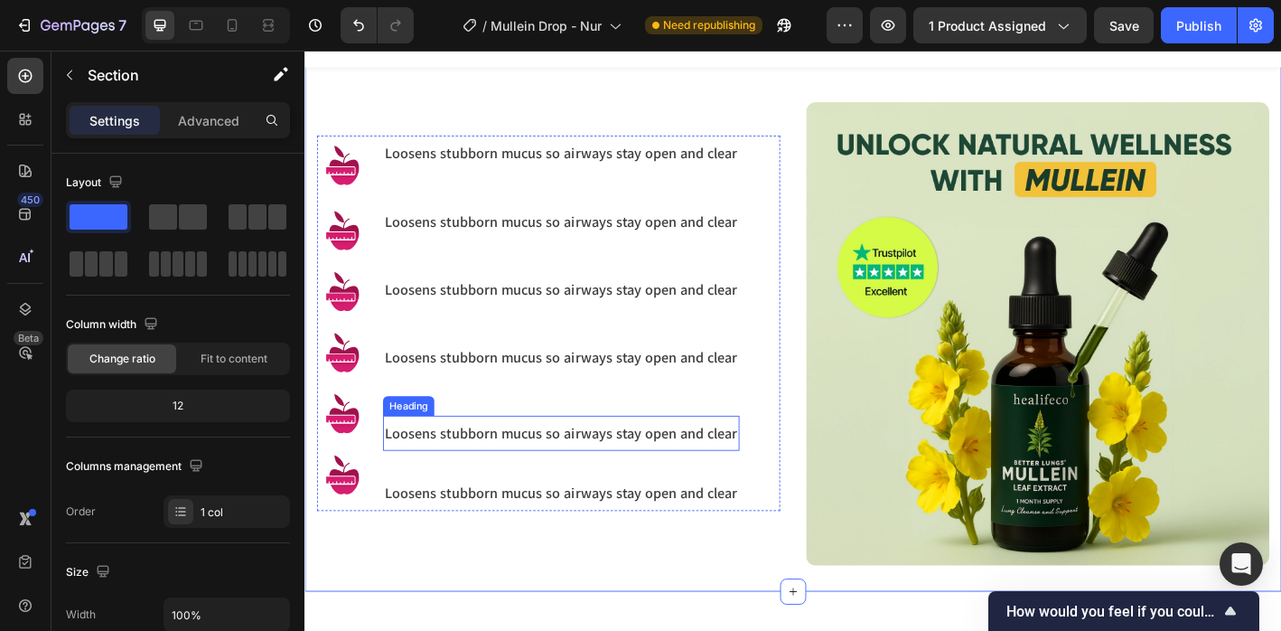
click at [458, 479] on h3 "Loosens stubborn mucus so airways stay open and clear" at bounding box center [589, 475] width 396 height 24
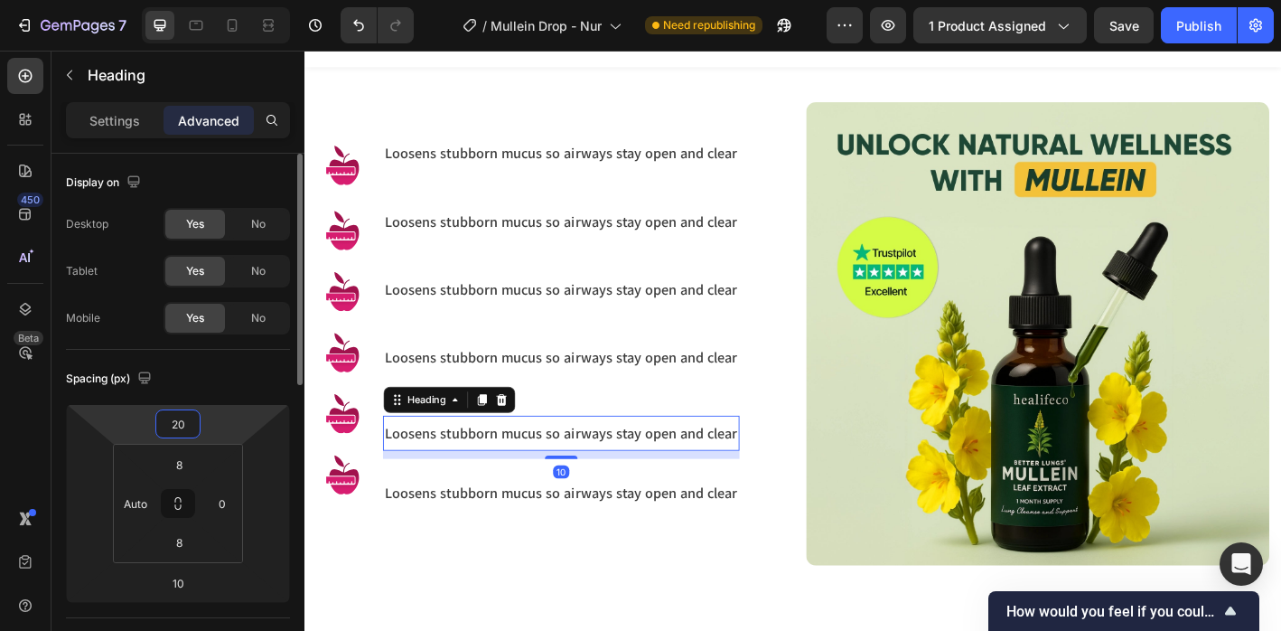
click at [191, 421] on input "20" at bounding box center [178, 423] width 36 height 27
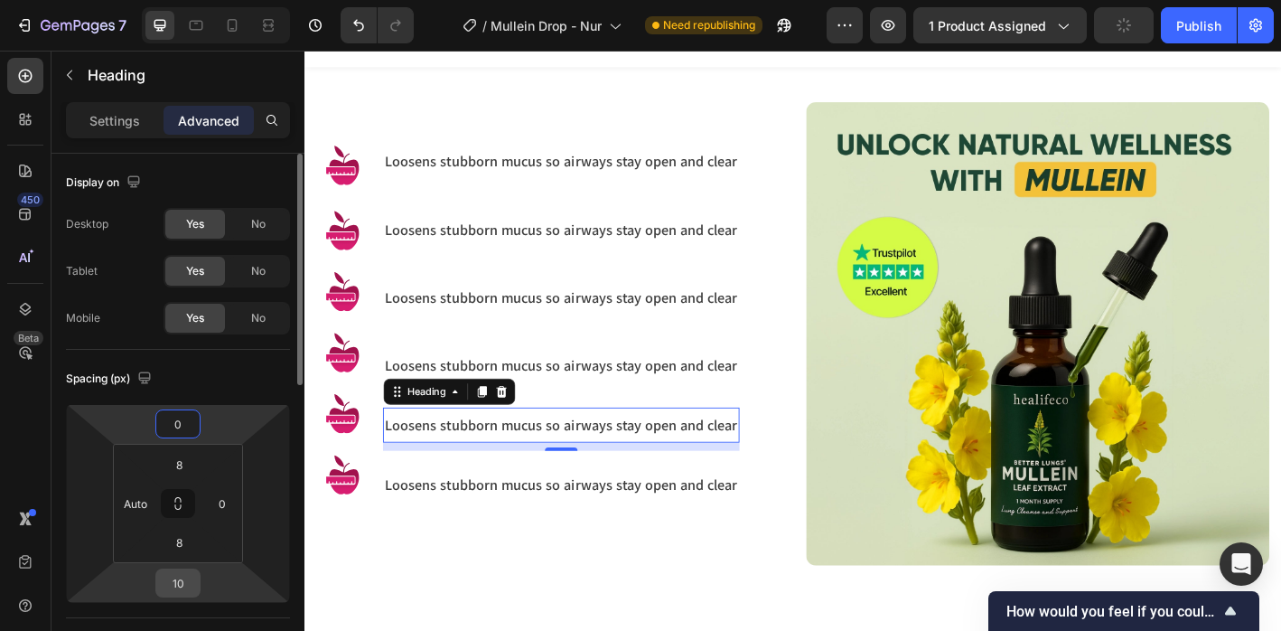
type input "0"
click at [187, 589] on input "10" at bounding box center [178, 582] width 36 height 27
type input "30"
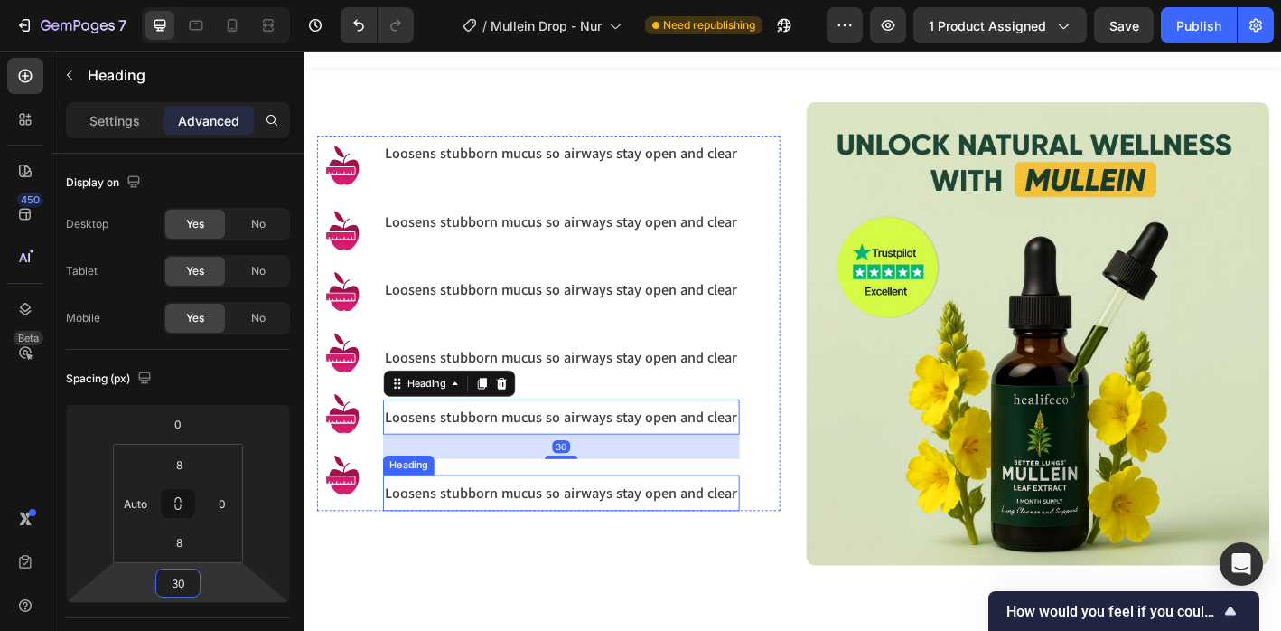
click at [495, 523] on div "Loosens stubborn mucus so airways stay open and clear Heading" at bounding box center [589, 540] width 396 height 39
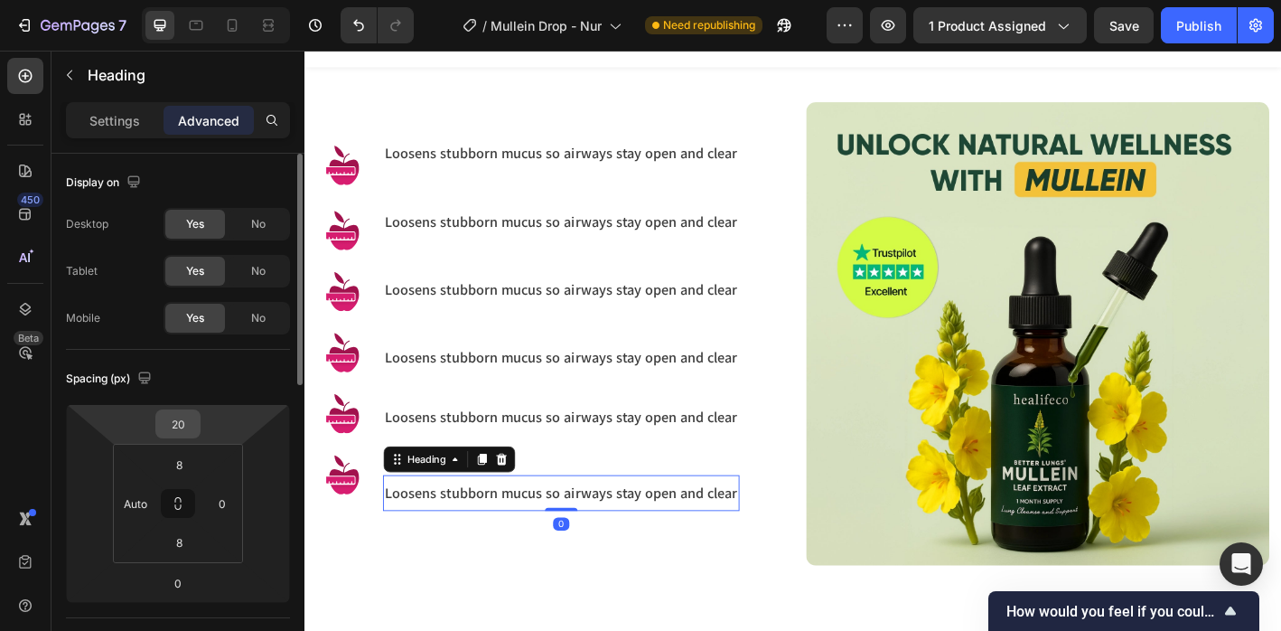
click at [199, 414] on div "20" at bounding box center [177, 423] width 45 height 29
click at [180, 419] on input "20" at bounding box center [178, 423] width 36 height 27
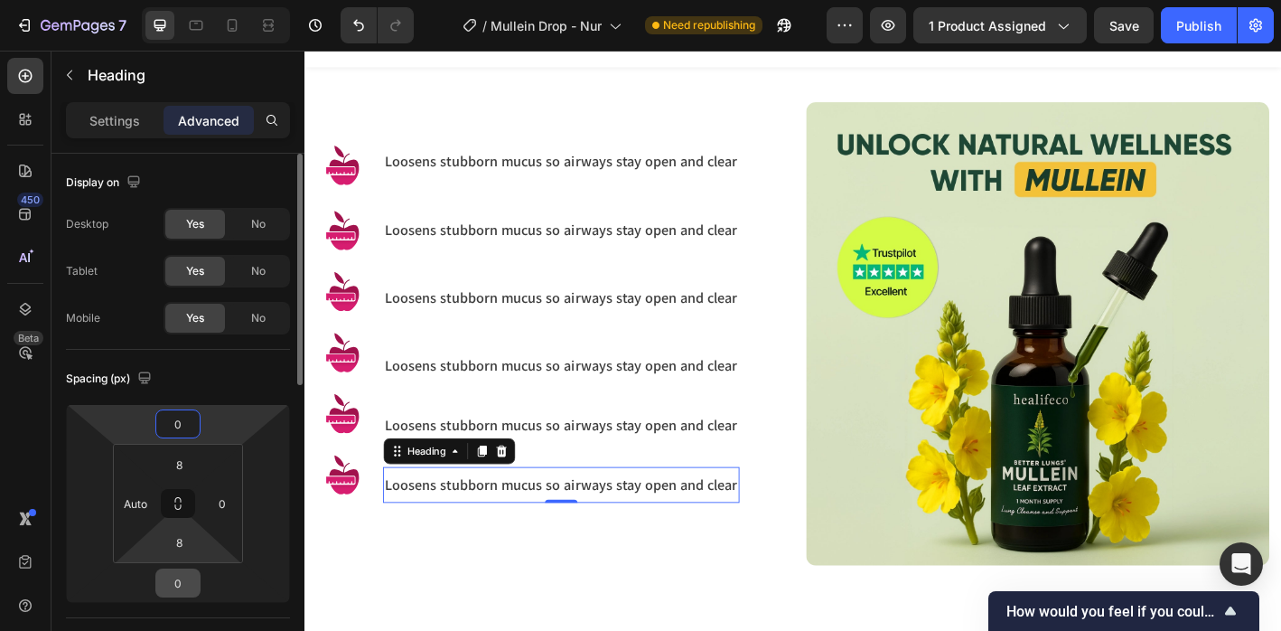
type input "0"
click at [181, 595] on input "0" at bounding box center [178, 582] width 36 height 27
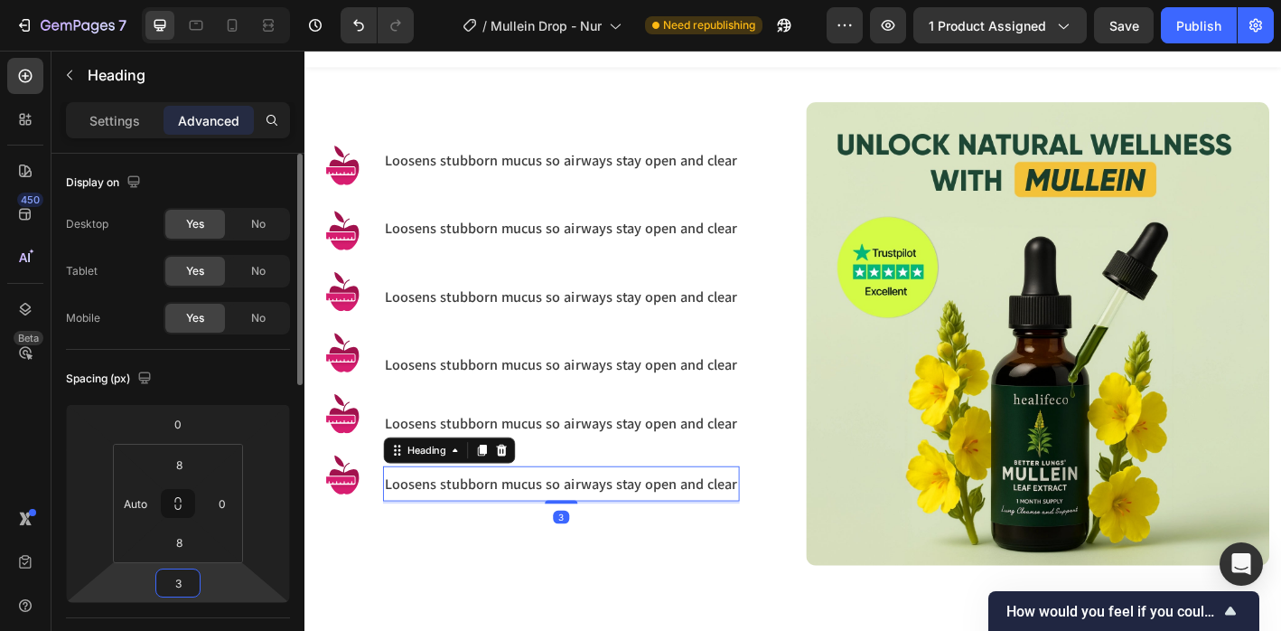
type input "30"
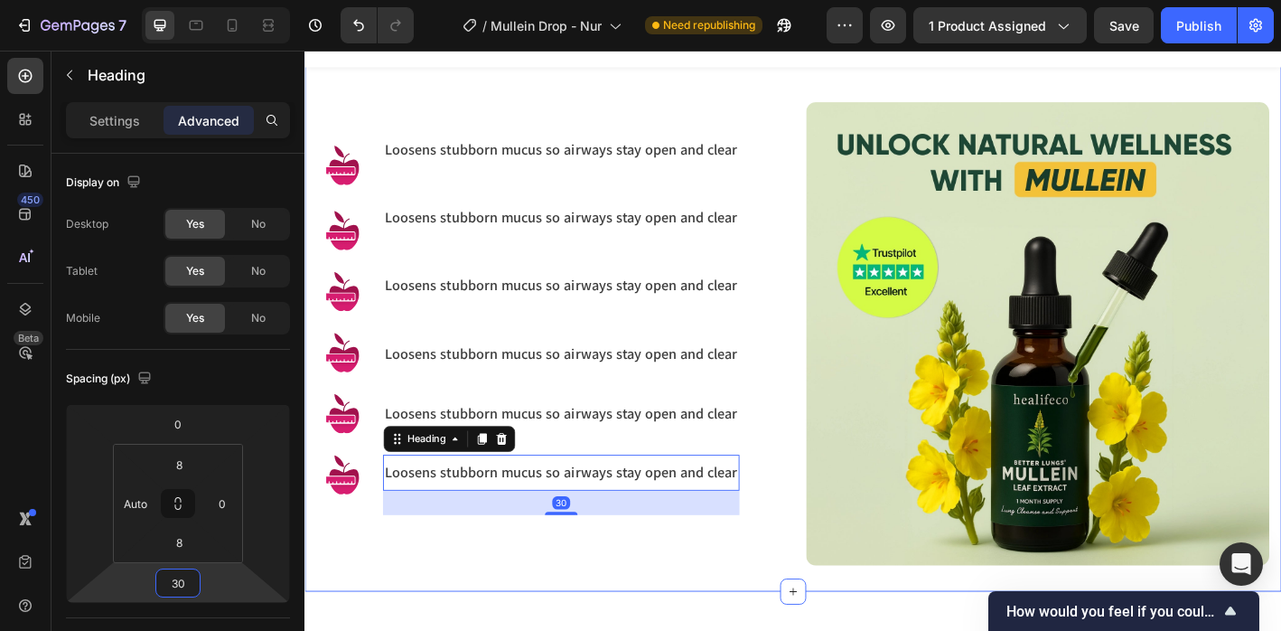
click at [486, 598] on div "Image Image Image Image Image Image Loosens stubborn mucus so airways stay open…" at bounding box center [575, 365] width 514 height 514
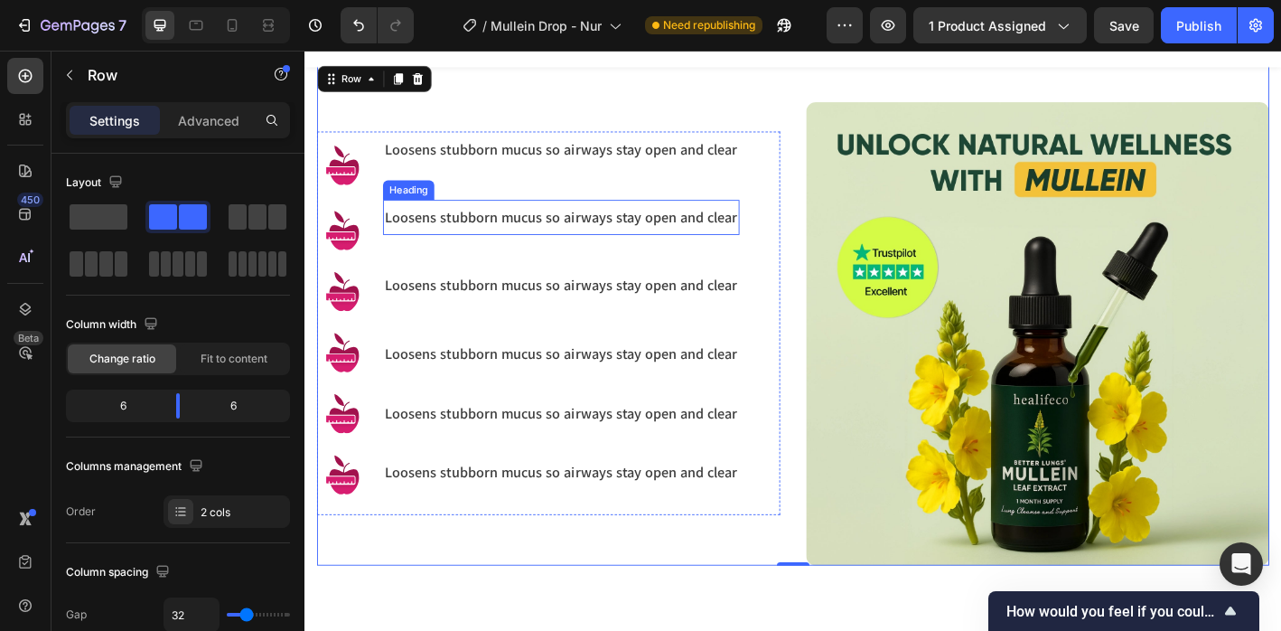
click at [474, 239] on h3 "Loosens stubborn mucus so airways stay open and clear" at bounding box center [589, 235] width 396 height 24
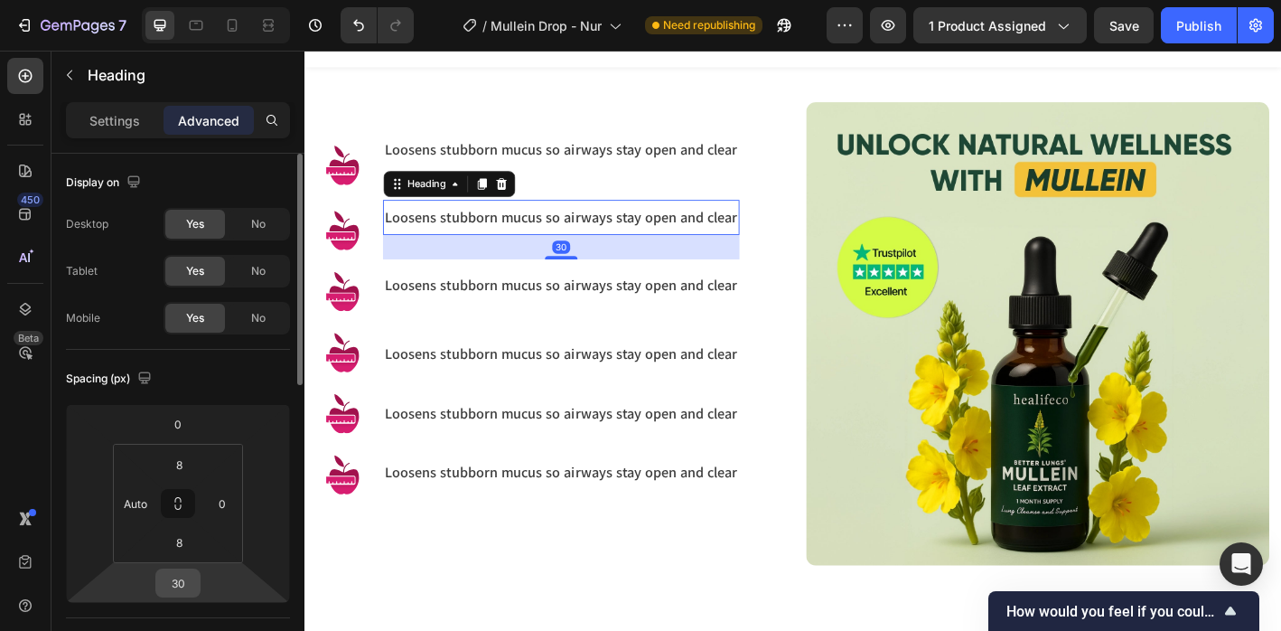
click at [198, 579] on div "30" at bounding box center [177, 582] width 45 height 29
click at [169, 586] on input "30" at bounding box center [178, 582] width 36 height 27
type input "10"
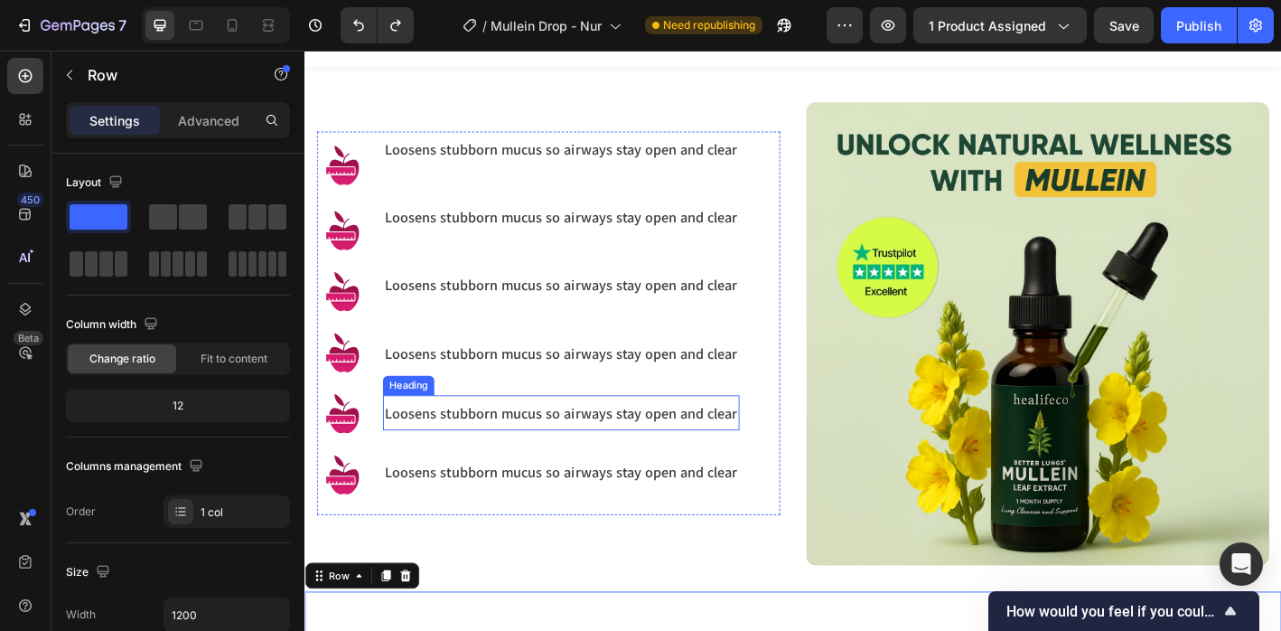
click at [490, 440] on h3 "Loosens stubborn mucus so airways stay open and clear" at bounding box center [589, 452] width 396 height 24
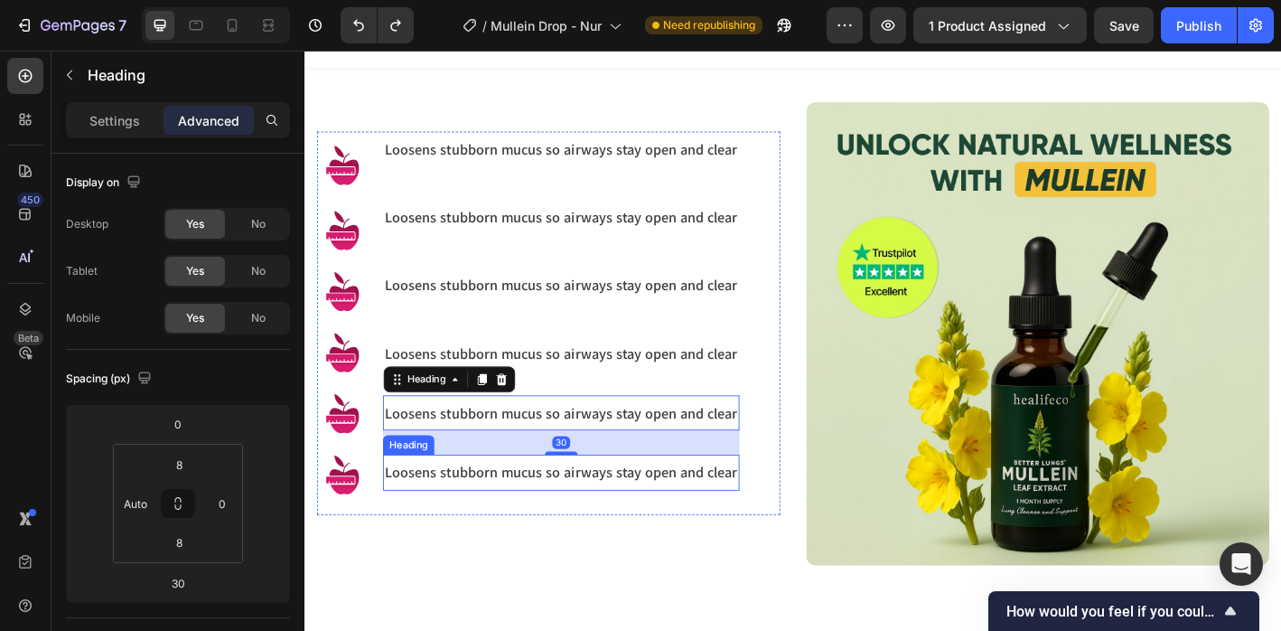
click at [480, 506] on h3 "Loosens stubborn mucus so airways stay open and clear" at bounding box center [589, 518] width 396 height 24
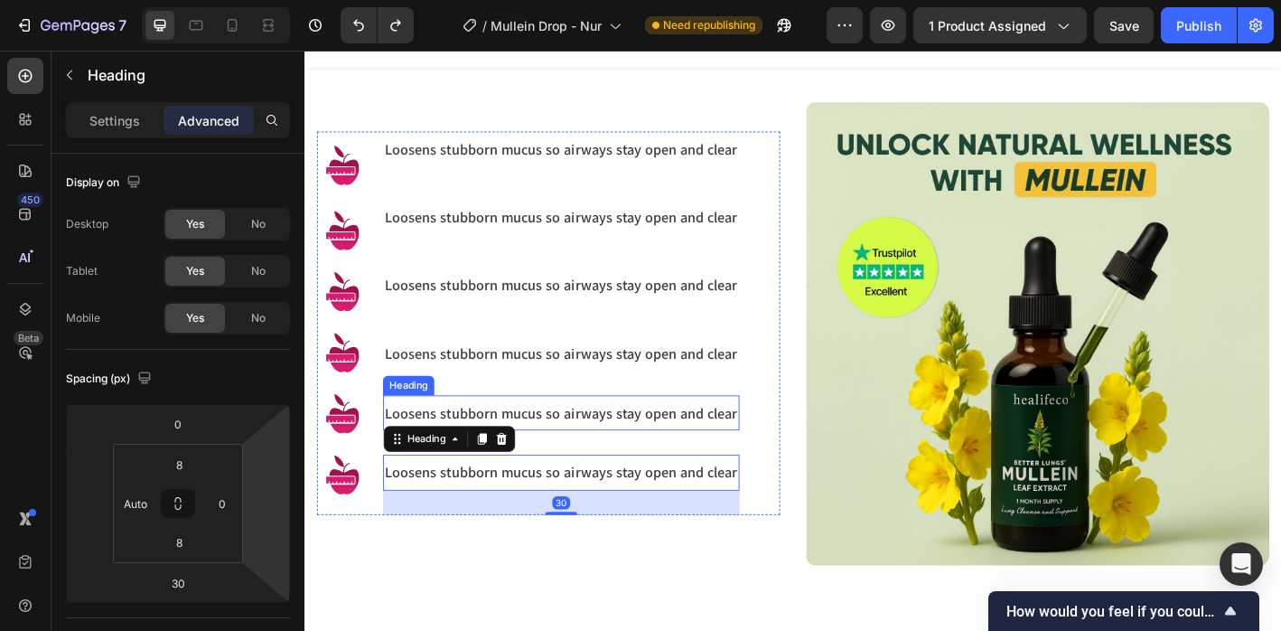
click at [470, 452] on h3 "Loosens stubborn mucus so airways stay open and clear" at bounding box center [589, 452] width 396 height 24
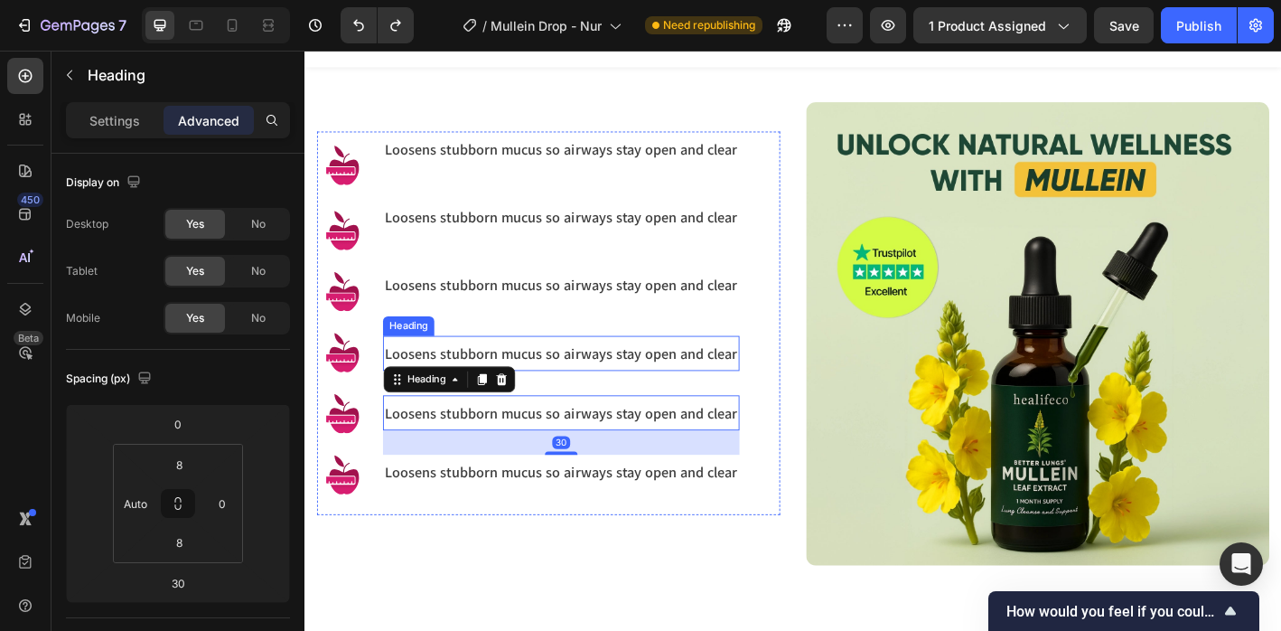
click at [513, 374] on h3 "Loosens stubborn mucus so airways stay open and clear" at bounding box center [589, 386] width 396 height 24
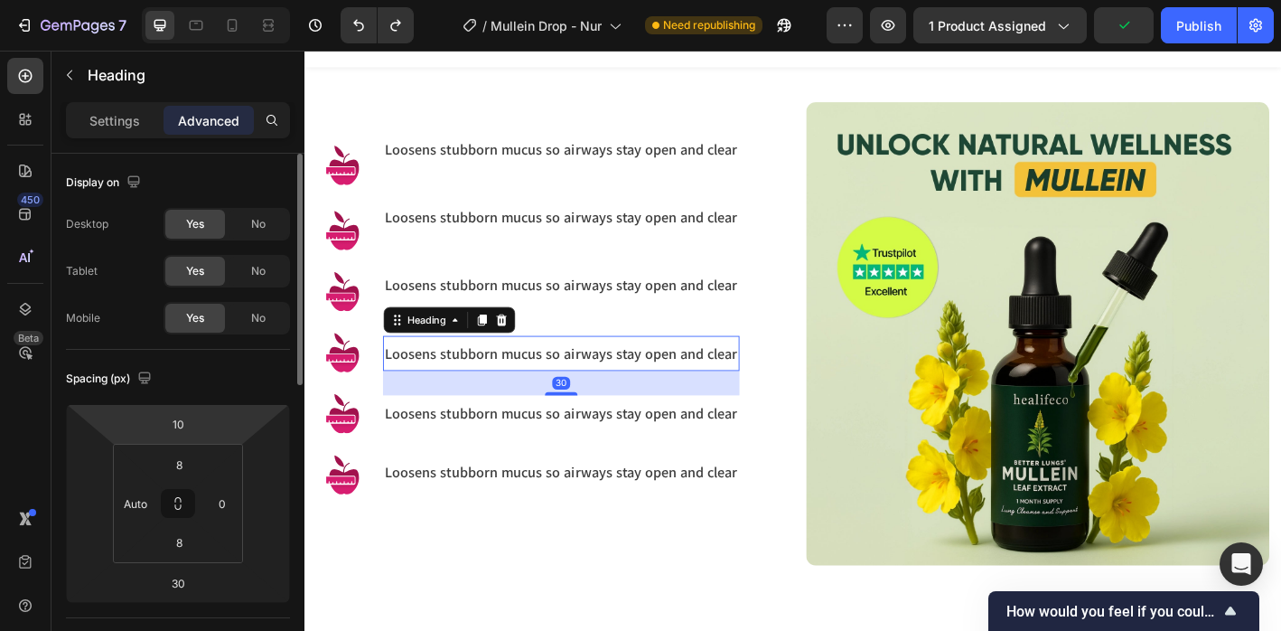
click at [202, 0] on html "7 Version history / Mullein Drop - Nur Need republishing Preview 1 product assi…" at bounding box center [640, 0] width 1281 height 0
click at [191, 416] on input "10" at bounding box center [178, 423] width 36 height 27
click at [192, 417] on input "10" at bounding box center [178, 423] width 36 height 27
type input "0"
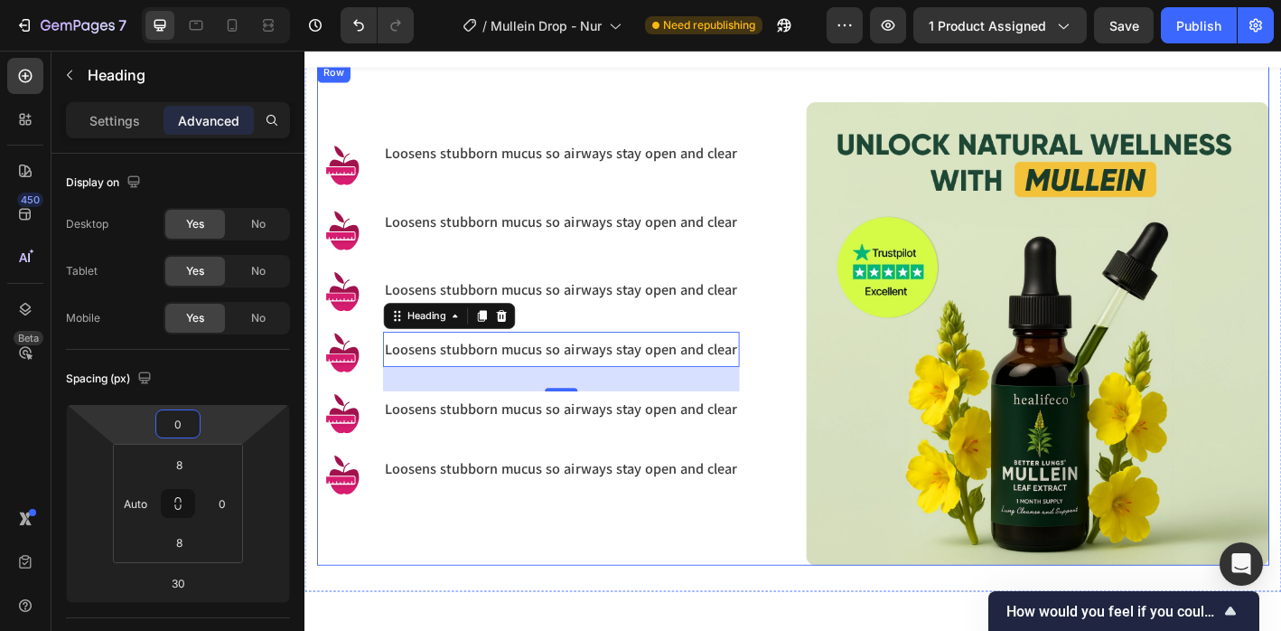
click at [567, 587] on div "Image Image Image Image Image Image Loosens stubborn mucus so airways stay open…" at bounding box center [575, 365] width 514 height 514
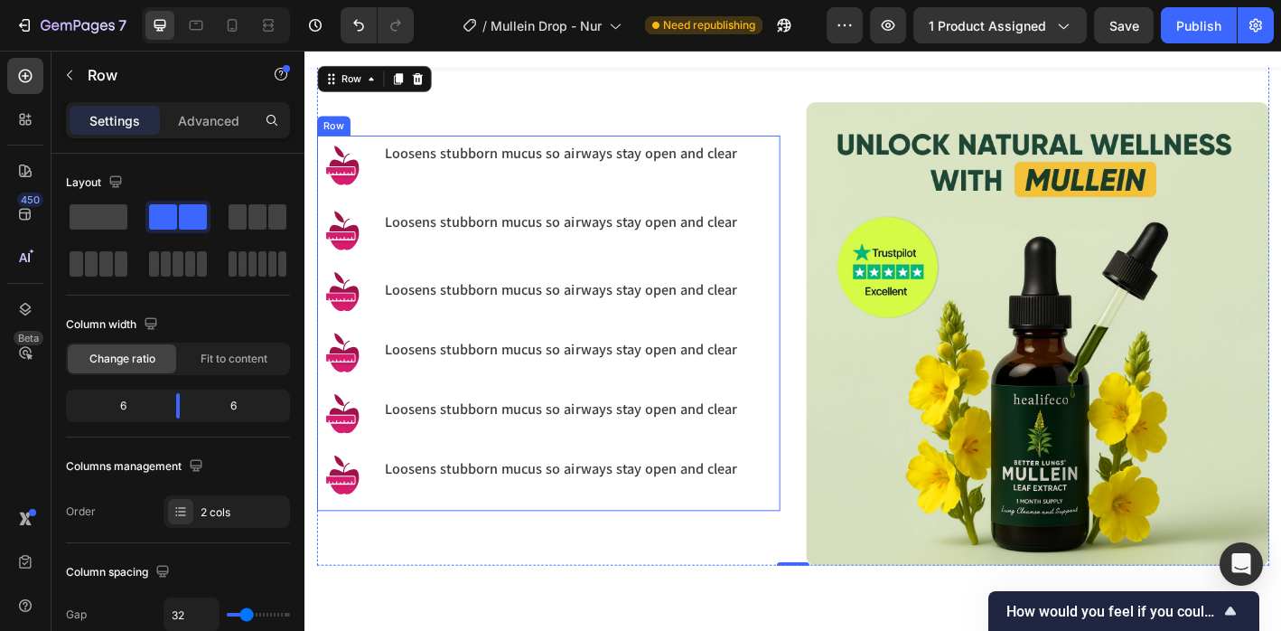
click at [488, 236] on h3 "Loosens stubborn mucus so airways stay open and clear" at bounding box center [589, 240] width 396 height 24
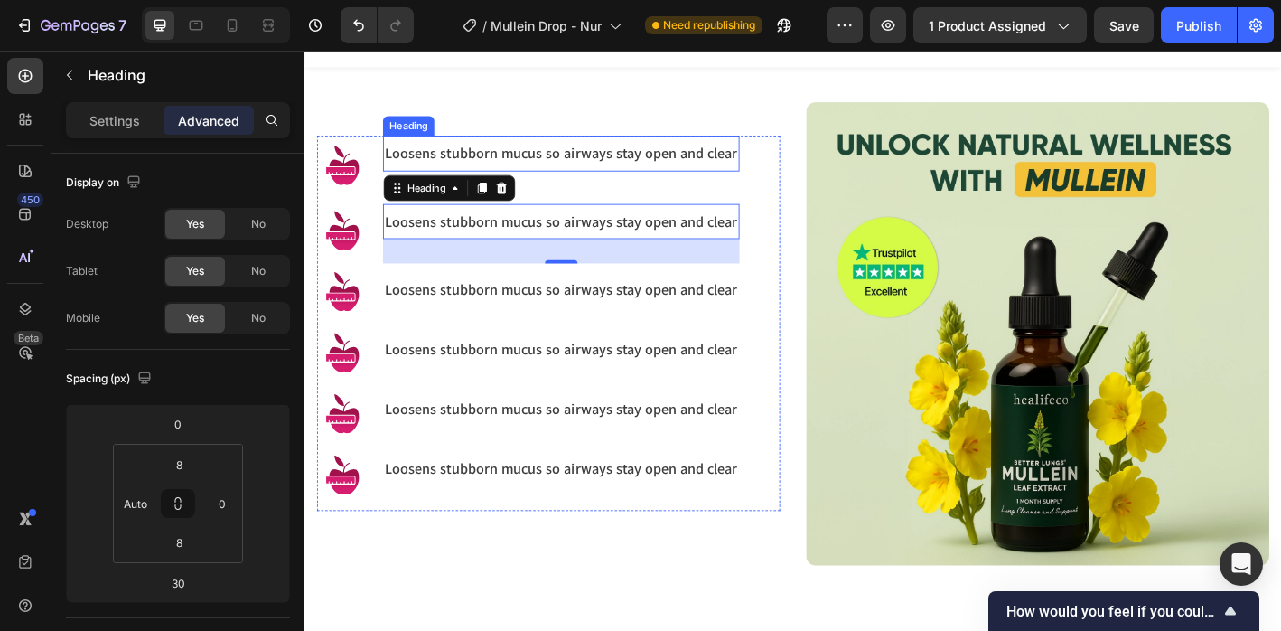
click at [530, 145] on div "Loosens stubborn mucus so airways stay open and clear Heading" at bounding box center [589, 164] width 396 height 39
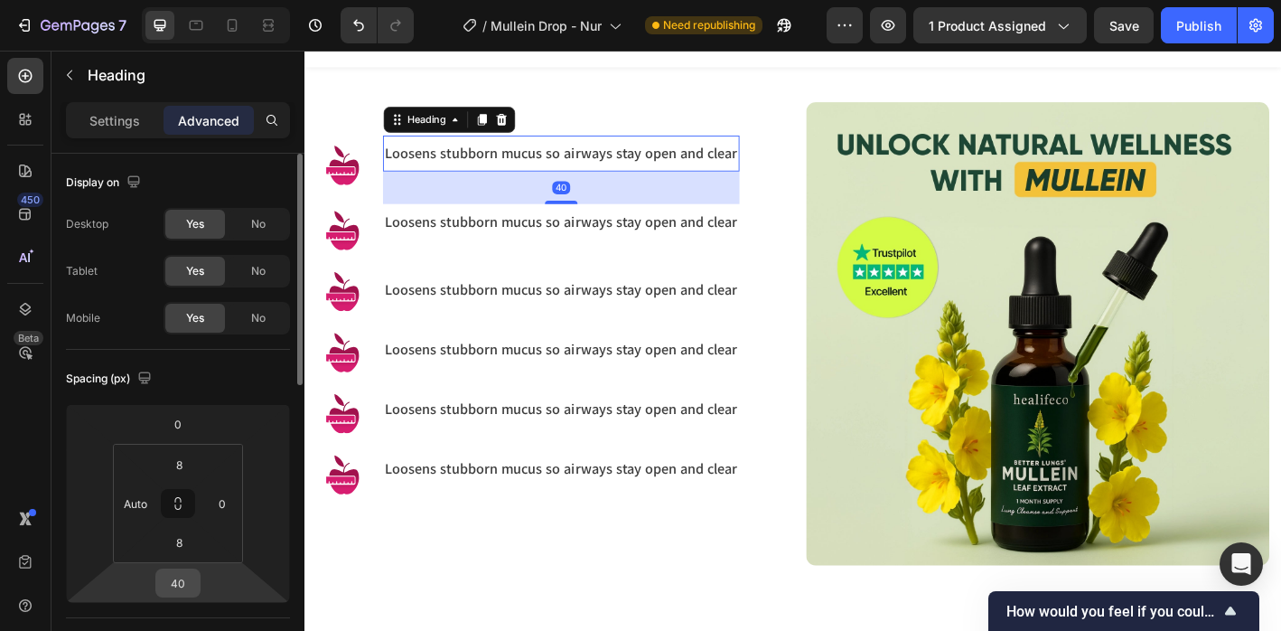
click at [186, 587] on input "40" at bounding box center [178, 582] width 36 height 27
type input "30"
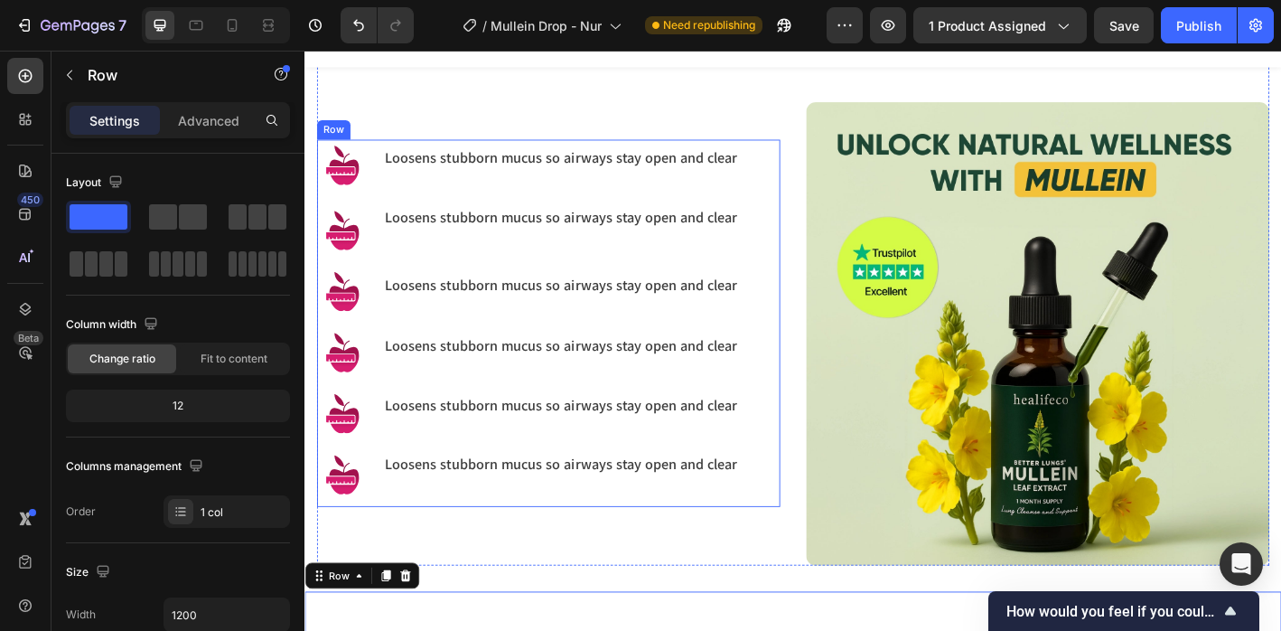
click at [480, 243] on h3 "Loosens stubborn mucus so airways stay open and clear" at bounding box center [589, 235] width 396 height 24
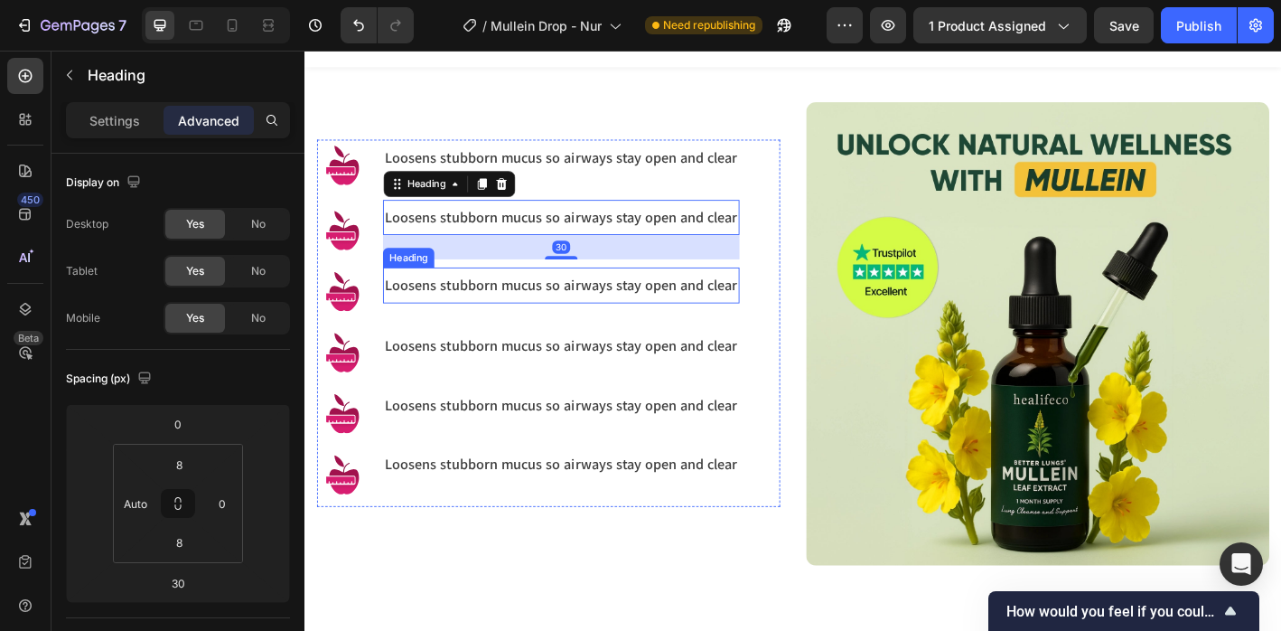
click at [478, 292] on div "Loosens stubborn mucus so airways stay open and clear Heading" at bounding box center [589, 310] width 396 height 39
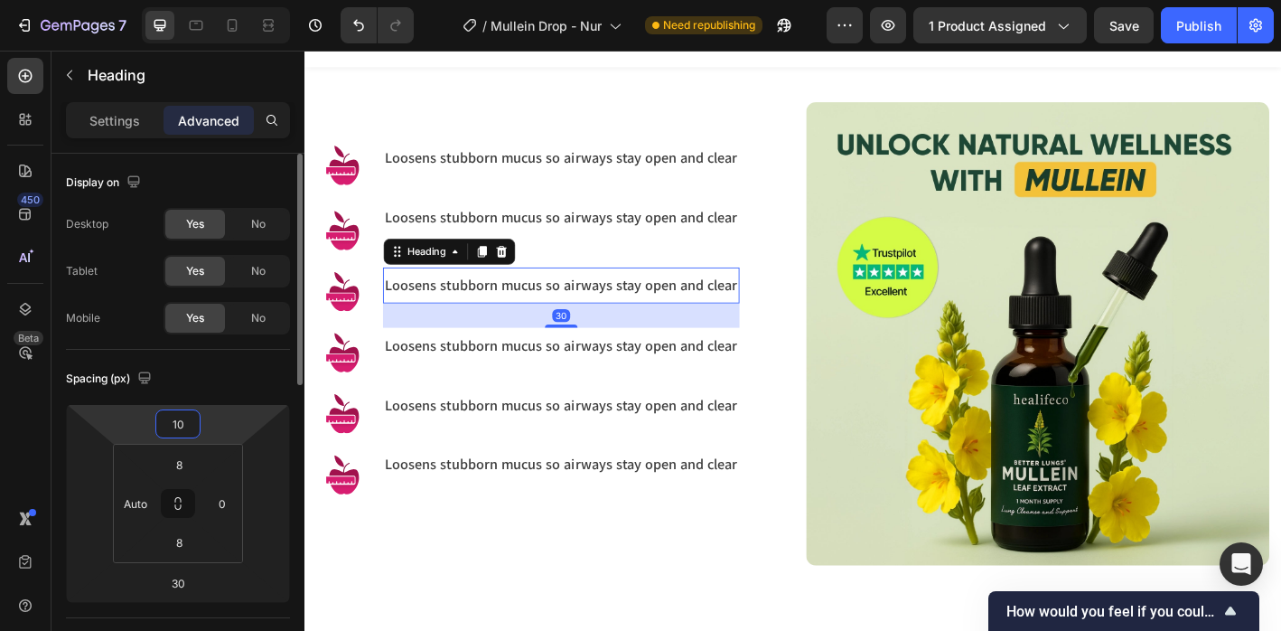
click at [192, 427] on input "10" at bounding box center [178, 423] width 36 height 27
type input "0"
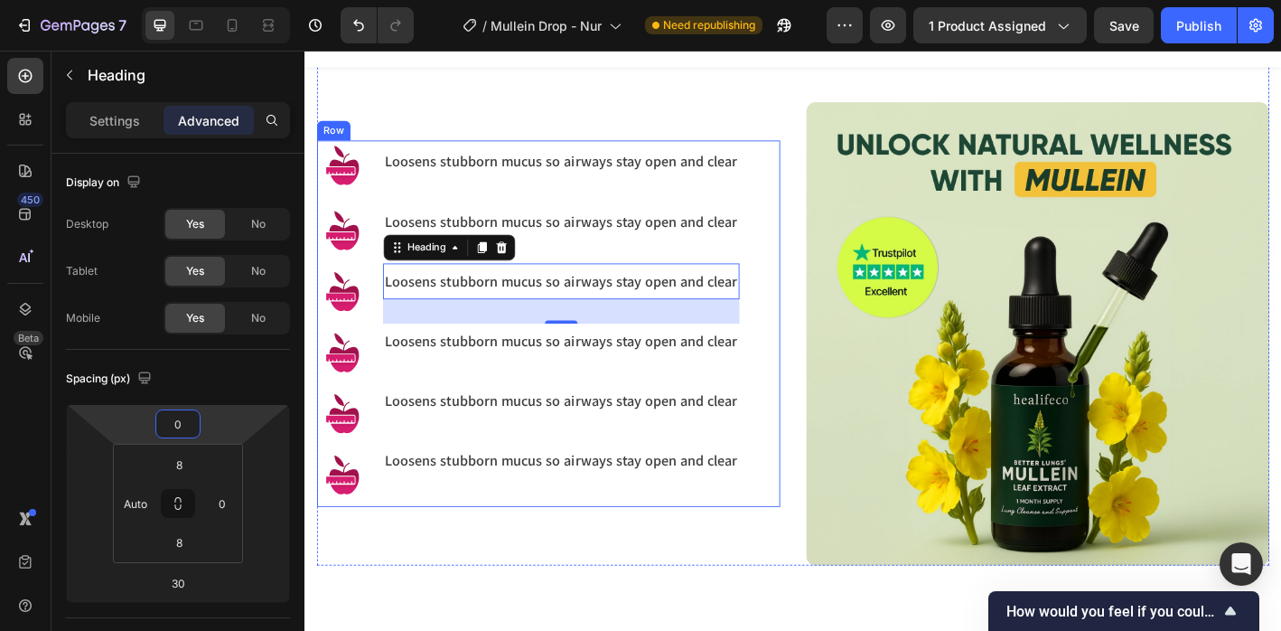
click at [530, 389] on div "Loosens stubborn mucus so airways stay open and clear Heading" at bounding box center [589, 372] width 396 height 39
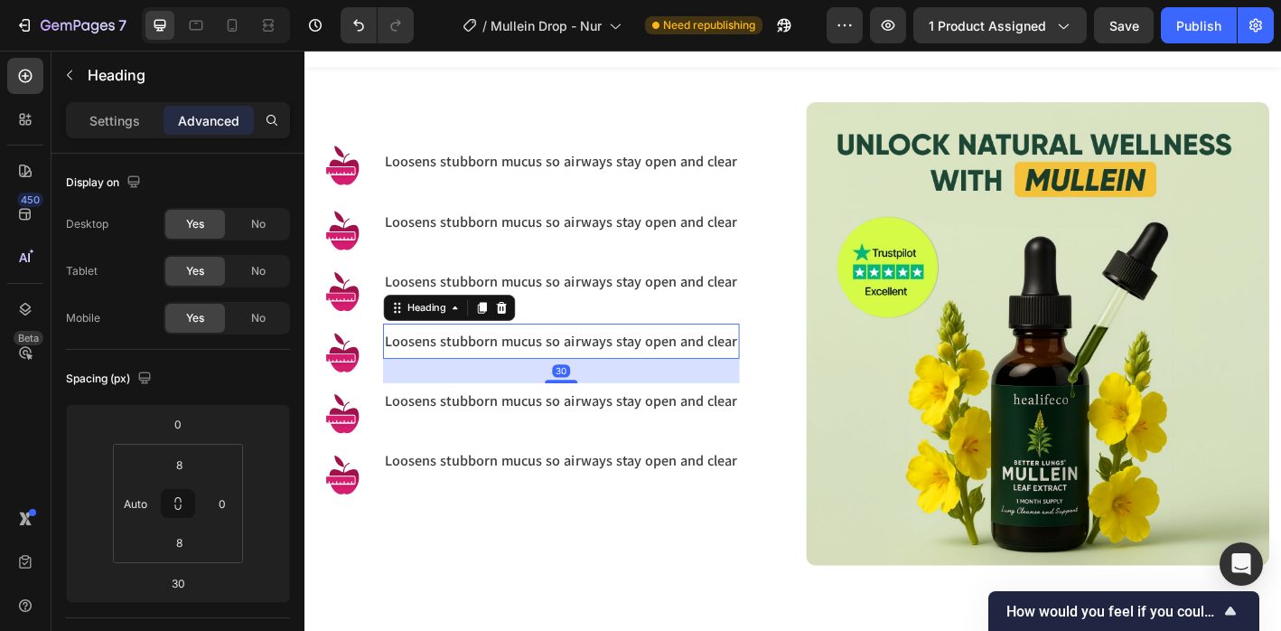
click at [528, 450] on div "Loosens stubborn mucus so airways stay open and clear Heading" at bounding box center [589, 438] width 396 height 39
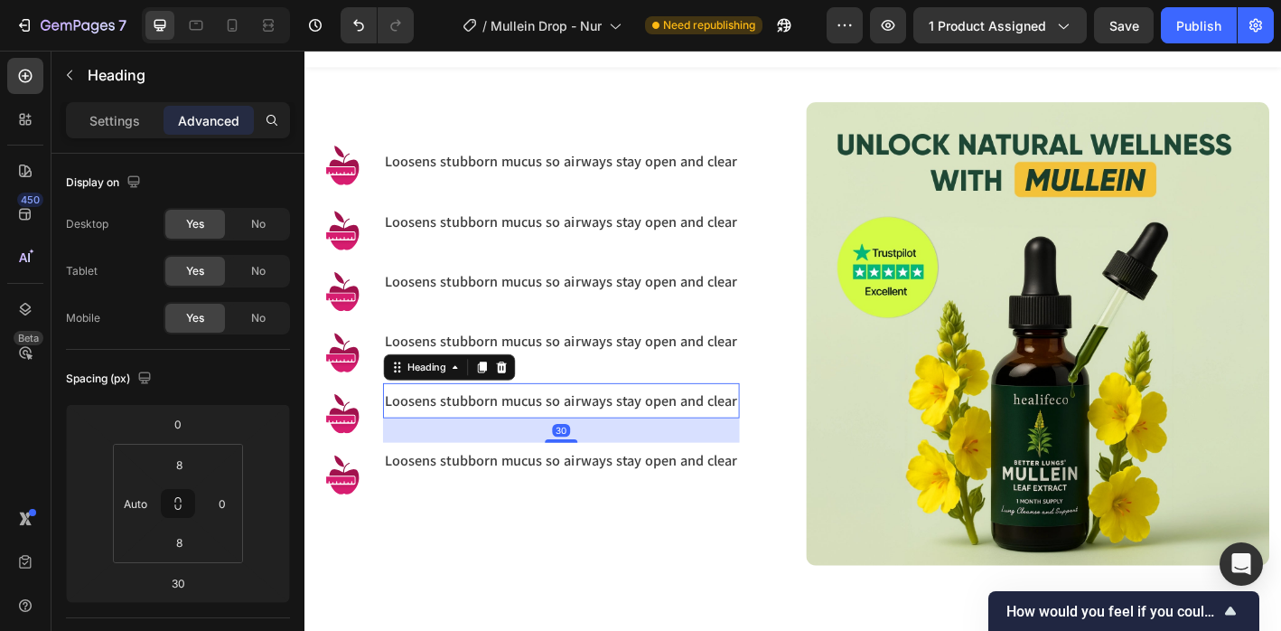
click at [525, 500] on h3 "Loosens stubborn mucus so airways stay open and clear" at bounding box center [589, 504] width 396 height 24
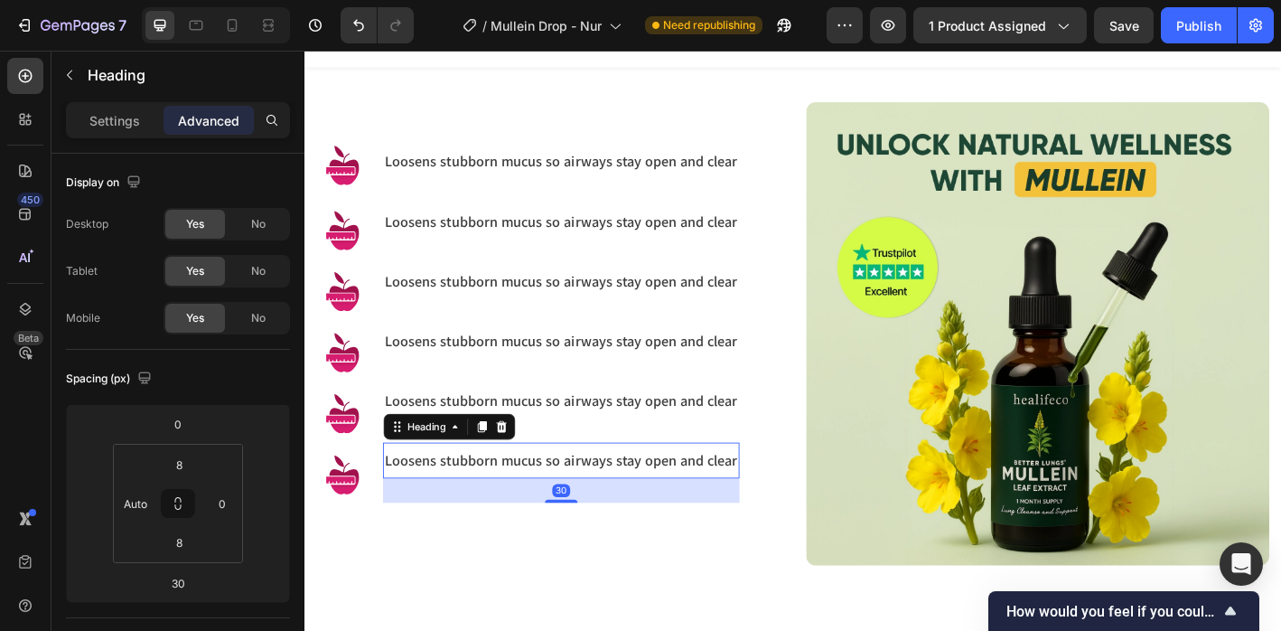
click at [462, 597] on div "Image Image Image Image Image Image Loosens stubborn mucus so airways stay open…" at bounding box center [575, 365] width 514 height 514
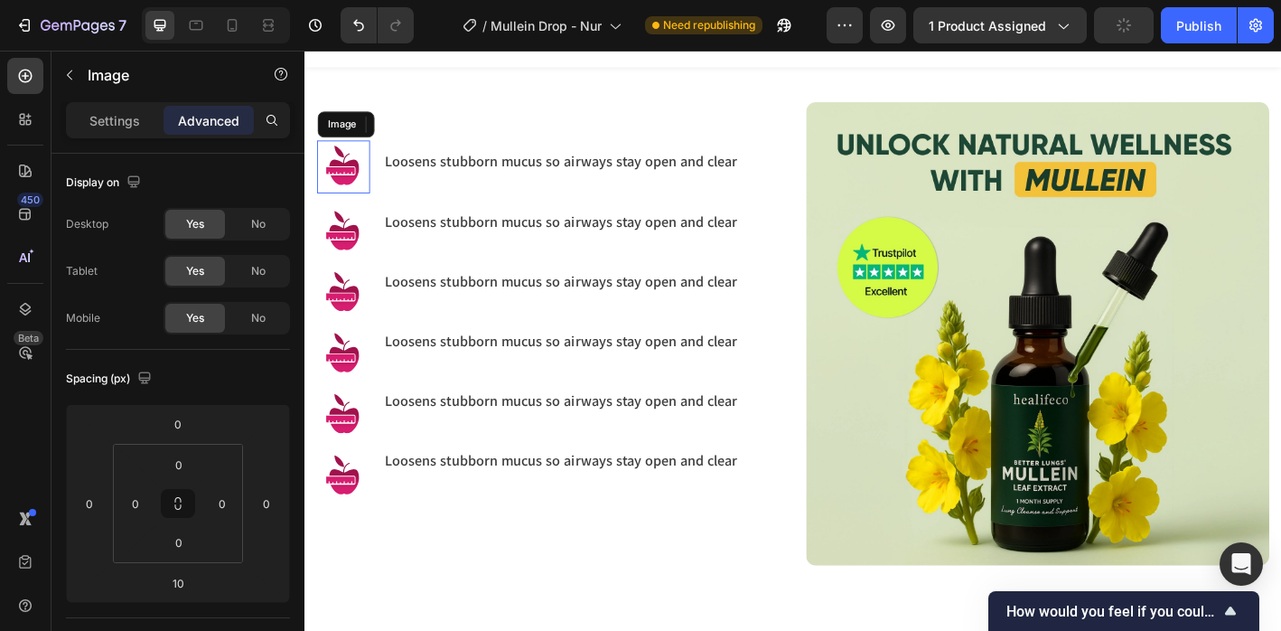
click at [349, 191] on img at bounding box center [347, 179] width 59 height 59
click at [495, 630] on div "Healifeco Mullein Drops isn’t just about breathing easier for a few days, it’s …" at bounding box center [847, 249] width 1084 height 802
click at [359, 192] on img at bounding box center [347, 179] width 59 height 59
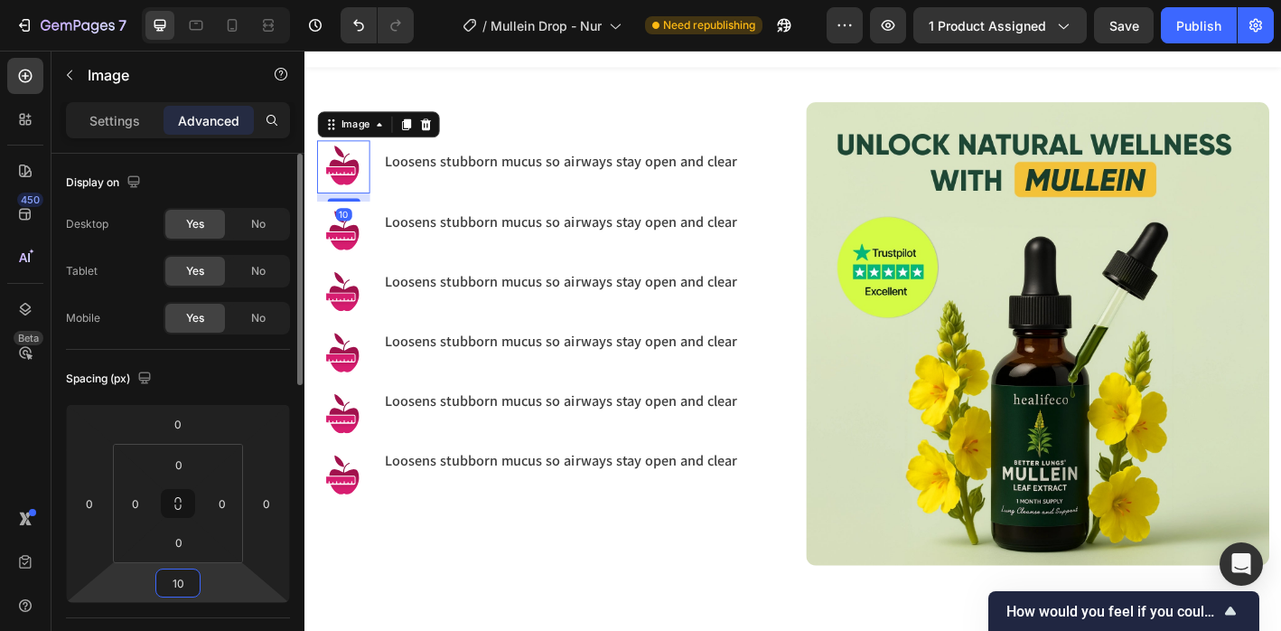
click at [184, 572] on input "10" at bounding box center [178, 582] width 36 height 27
type input "30"
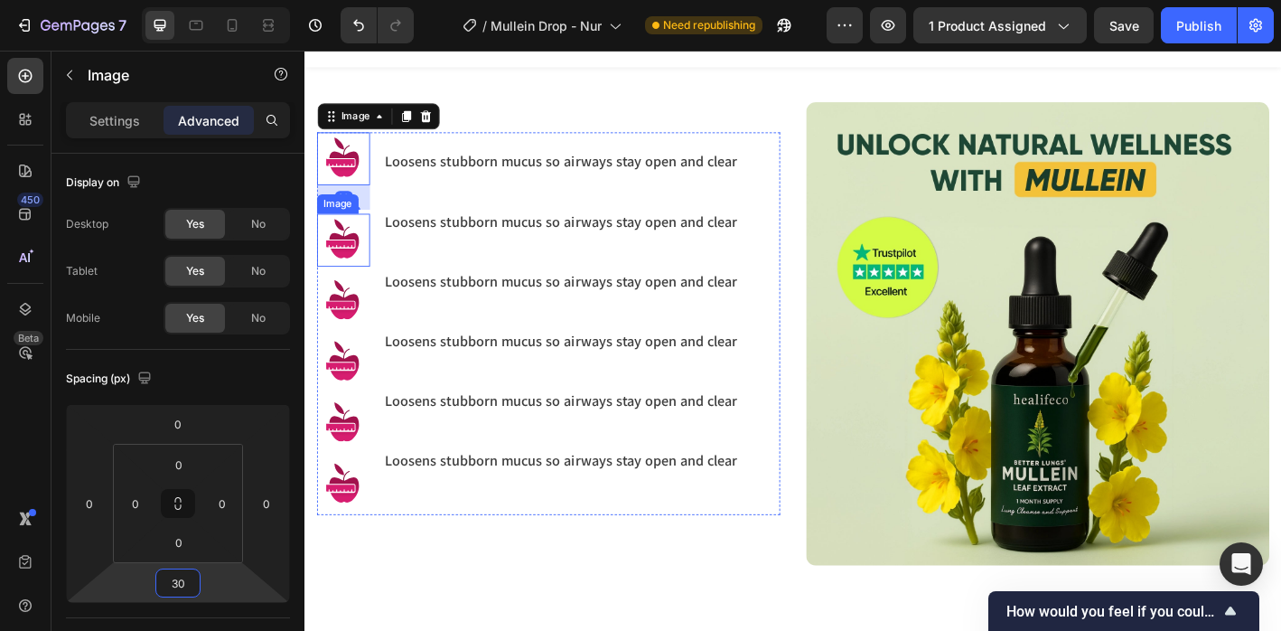
click at [343, 252] on img at bounding box center [347, 260] width 59 height 59
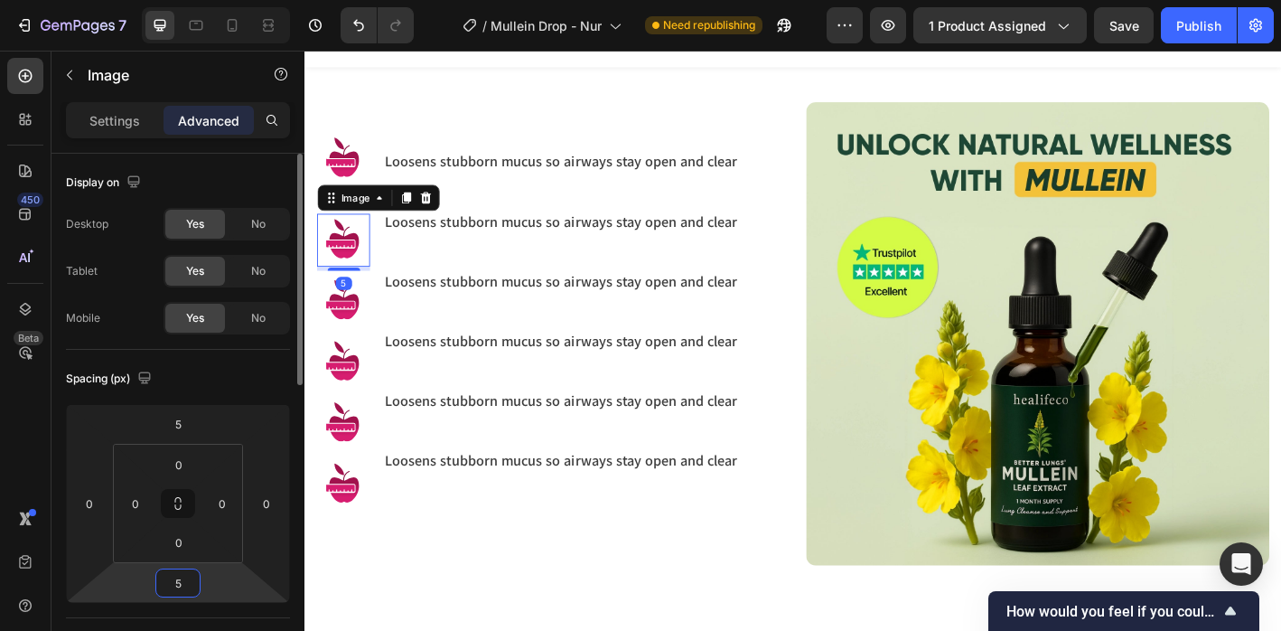
click at [192, 583] on input "5" at bounding box center [178, 582] width 36 height 27
type input "30"
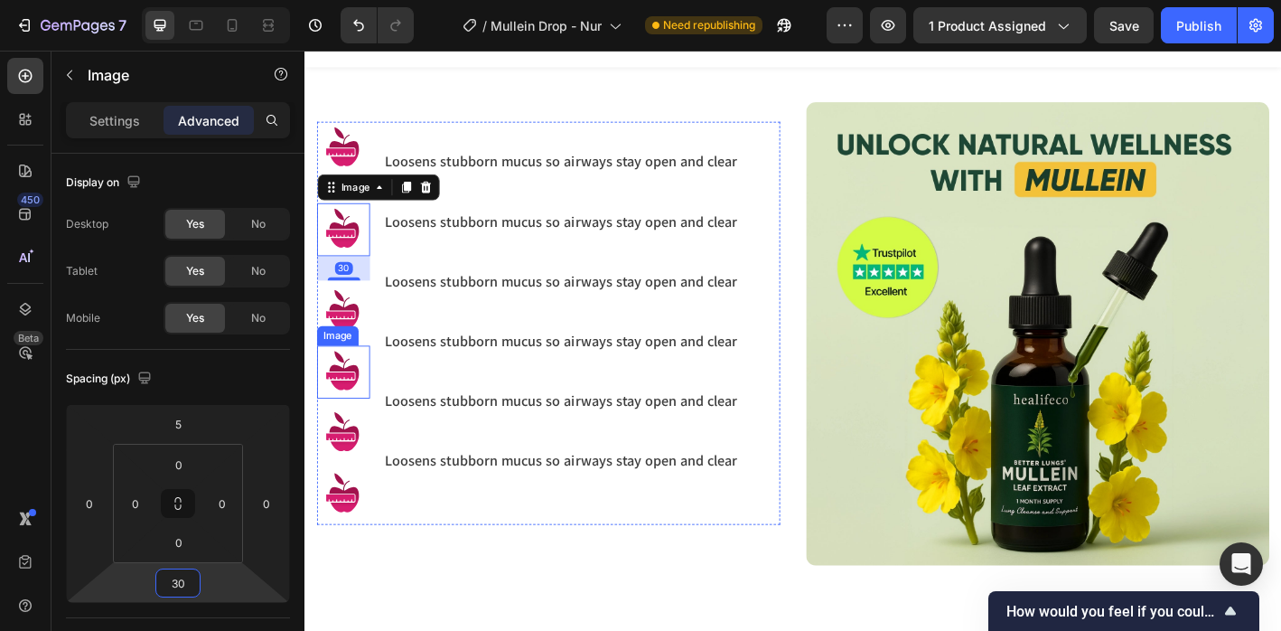
click at [355, 335] on img at bounding box center [347, 339] width 59 height 59
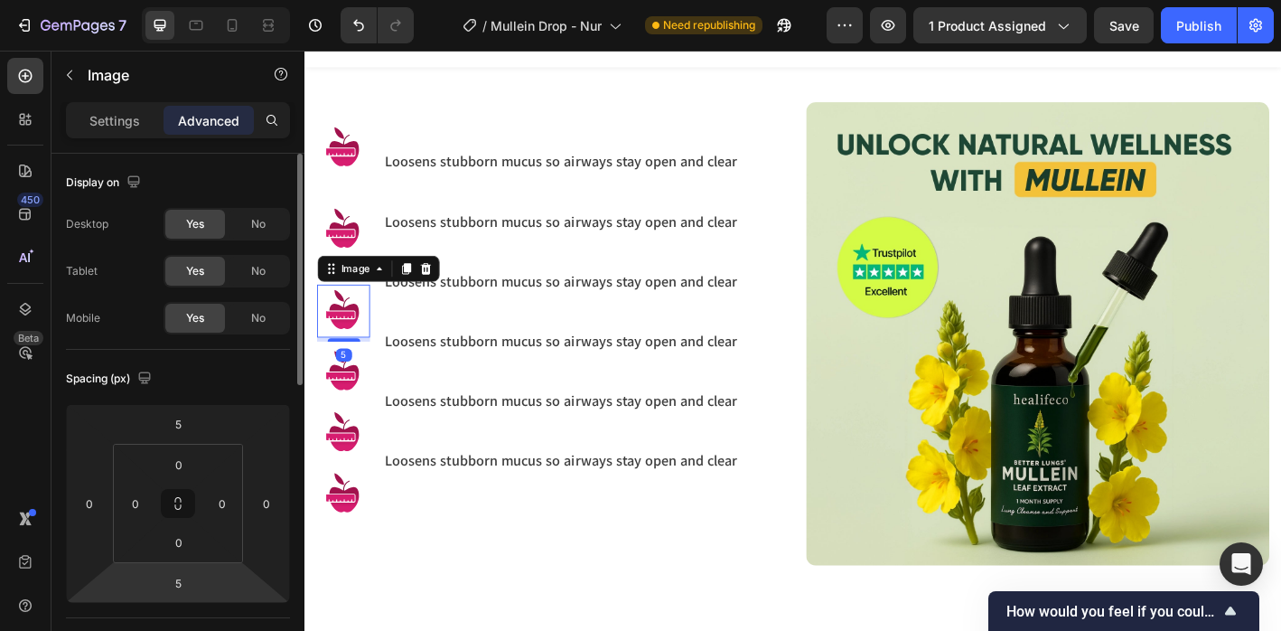
click at [201, 0] on html "7 Version history / Mullein Drop - Nur Need republishing Preview 1 product assi…" at bounding box center [640, 0] width 1281 height 0
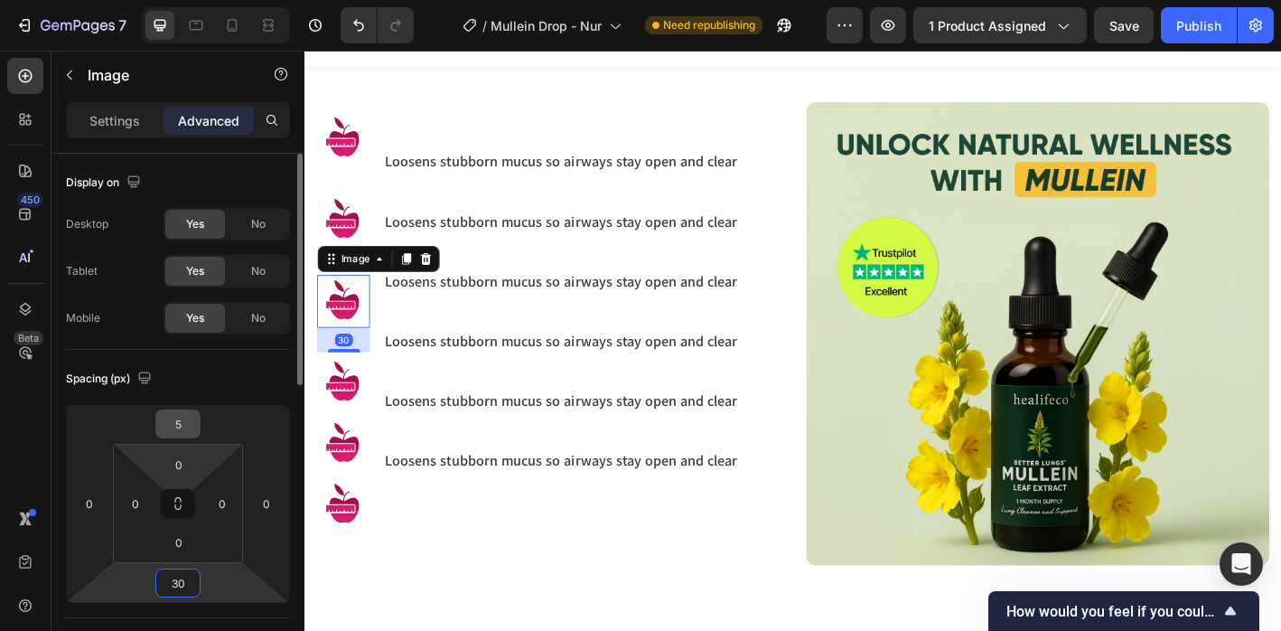
type input "30"
click at [186, 421] on input "5" at bounding box center [178, 423] width 36 height 27
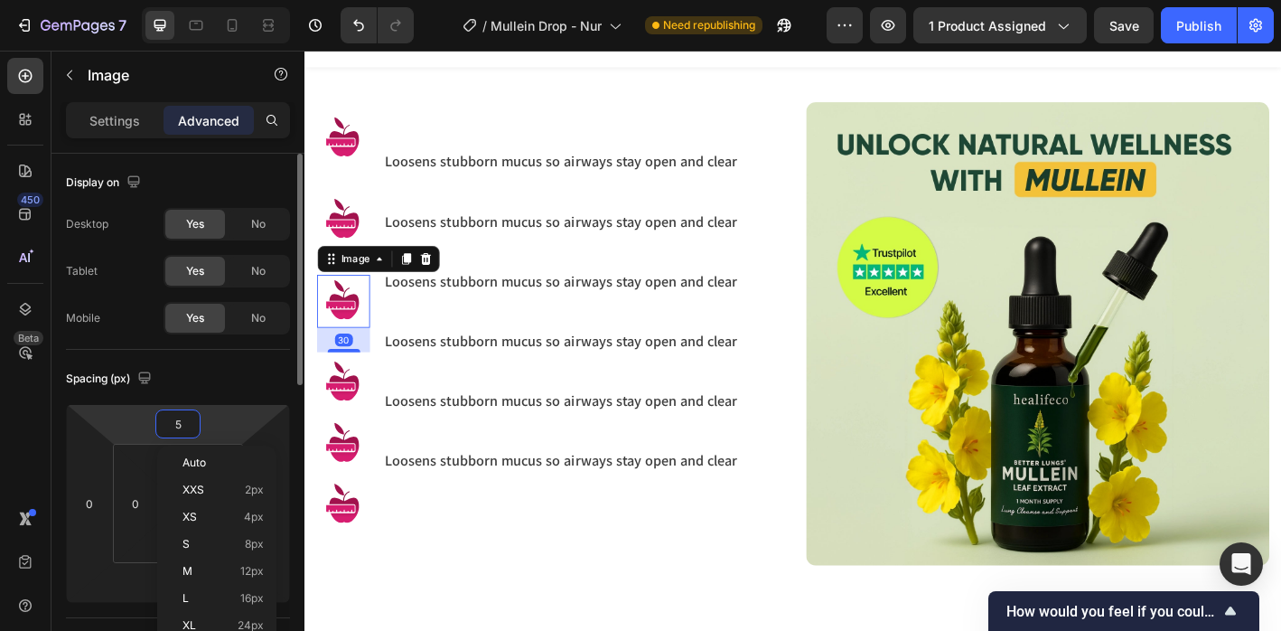
type input "0"
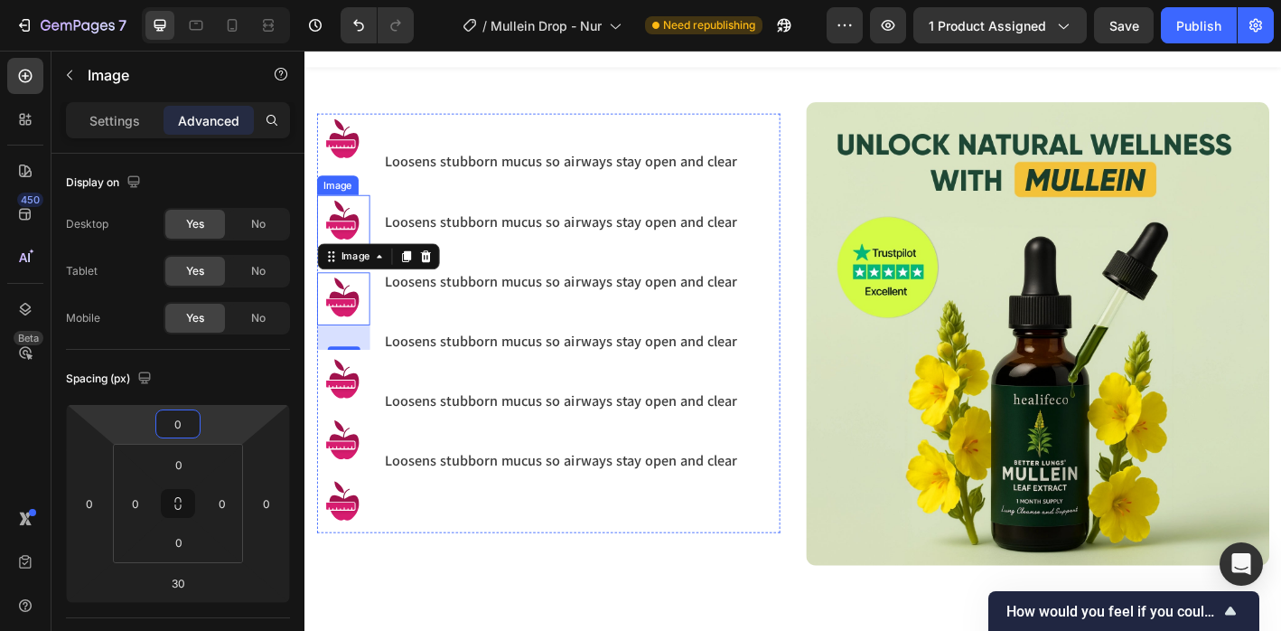
click at [349, 220] on img at bounding box center [347, 240] width 59 height 59
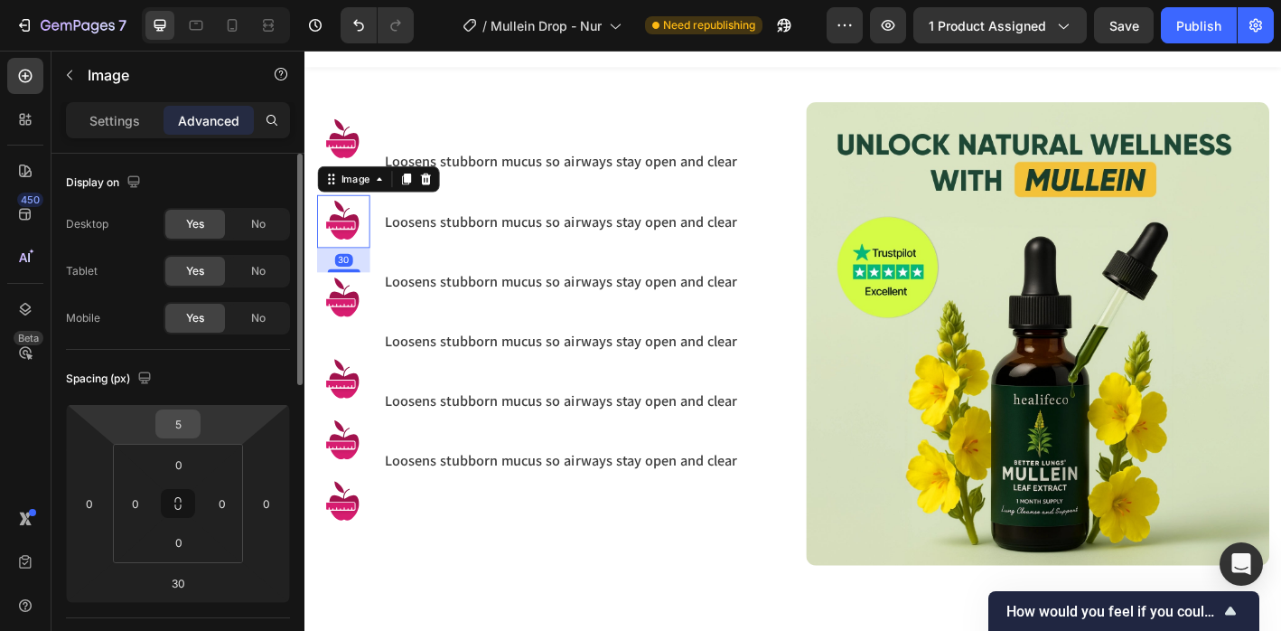
click at [182, 427] on input "5" at bounding box center [178, 423] width 36 height 27
type input "0"
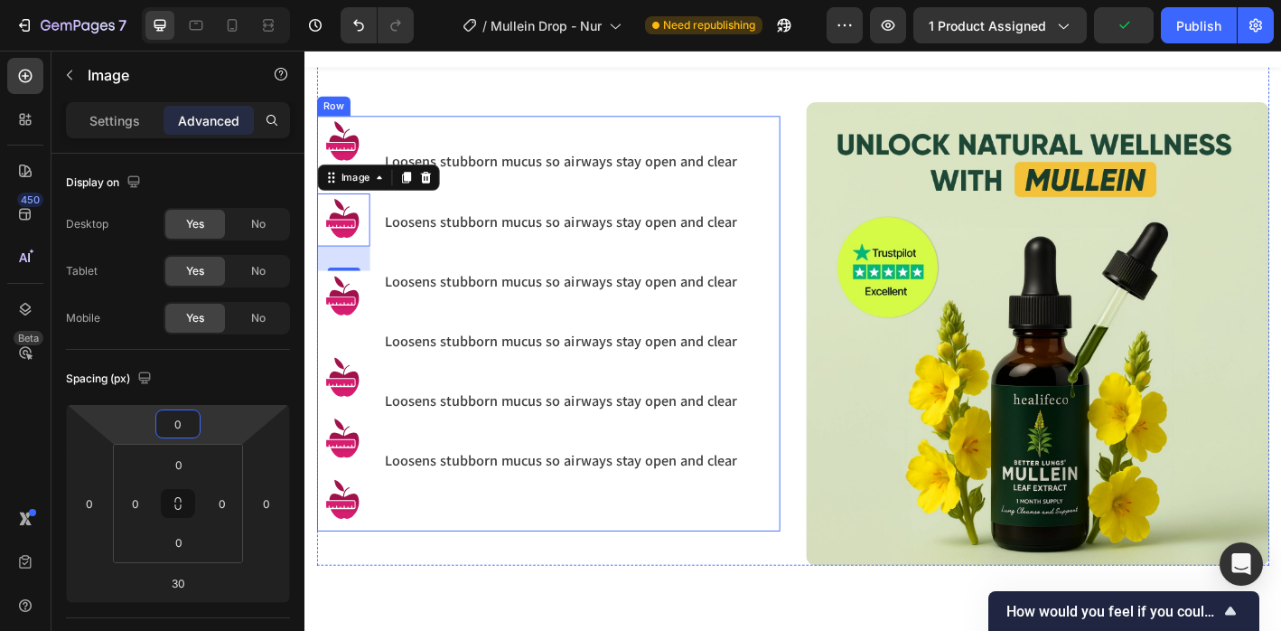
click at [350, 418] on img at bounding box center [347, 414] width 59 height 59
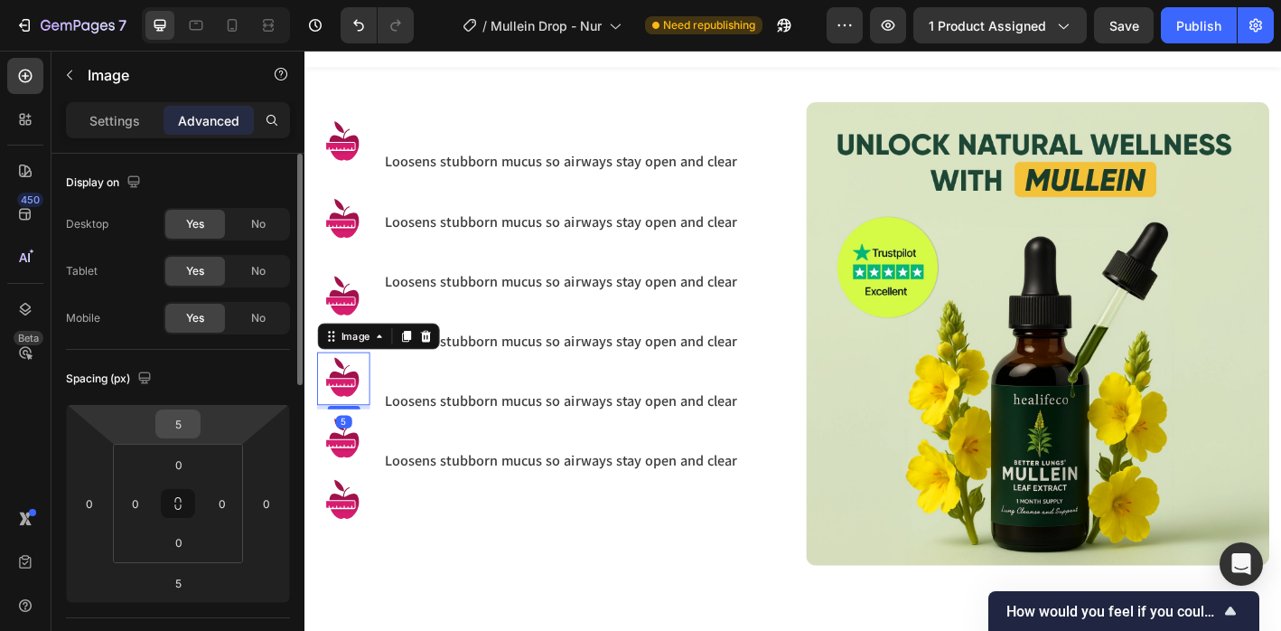
click at [192, 431] on input "5" at bounding box center [178, 423] width 36 height 27
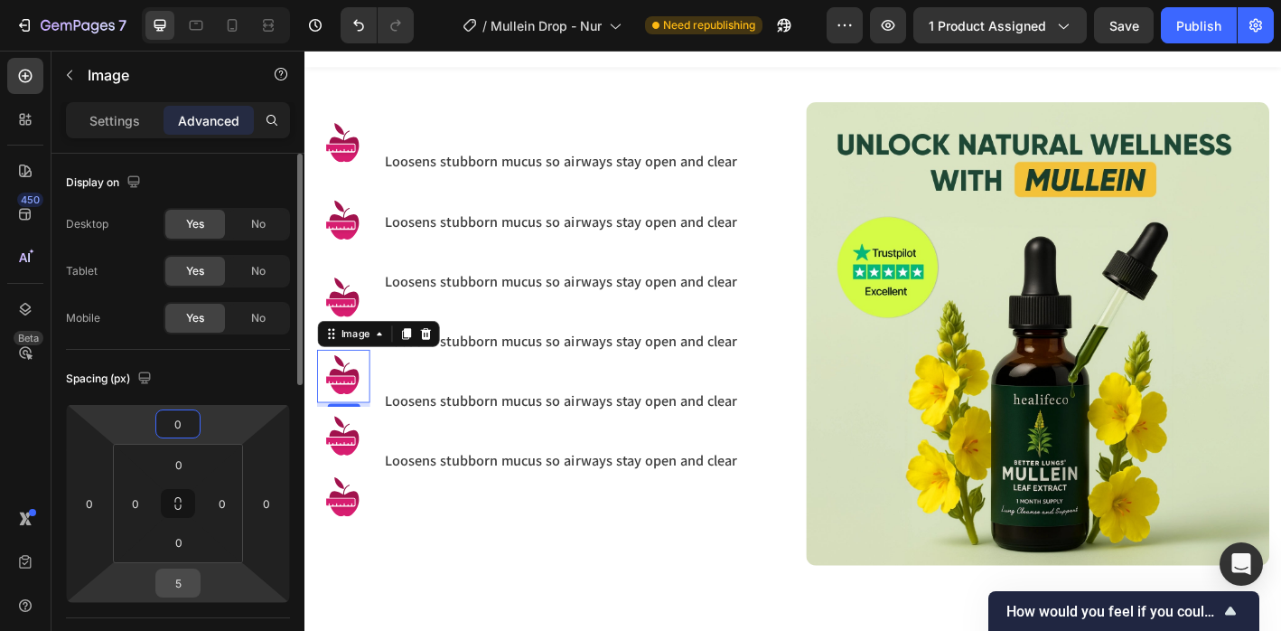
type input "0"
click at [180, 583] on input "5" at bounding box center [178, 582] width 36 height 27
type input "30"
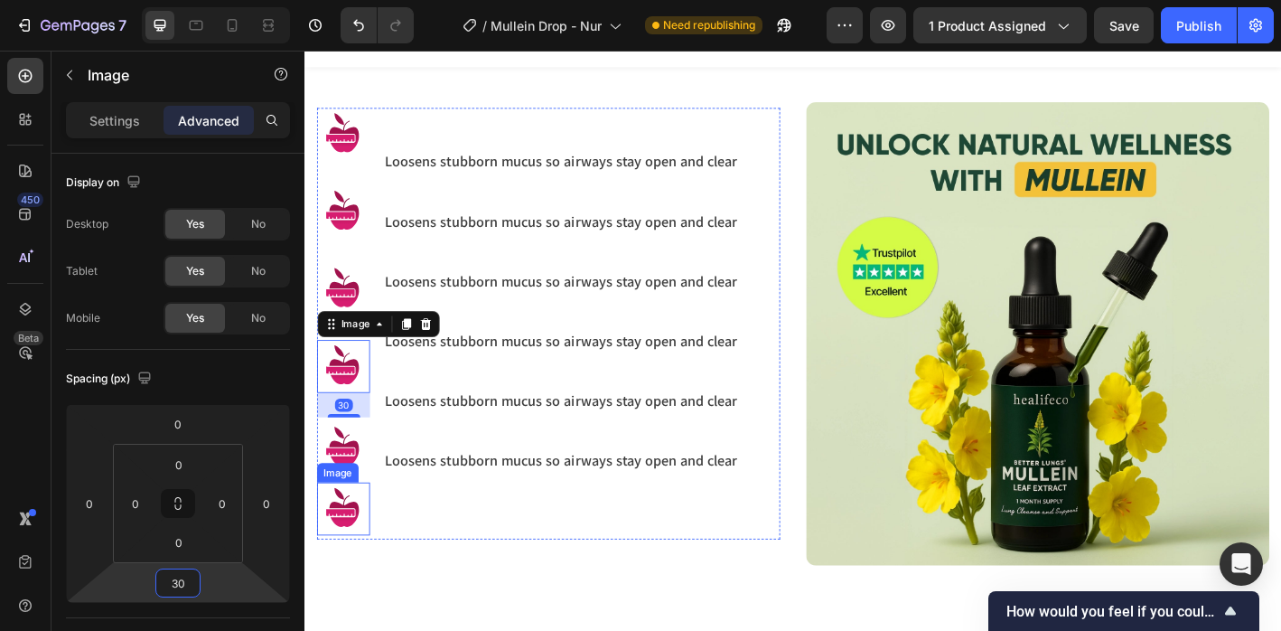
click at [352, 496] on img at bounding box center [347, 491] width 59 height 59
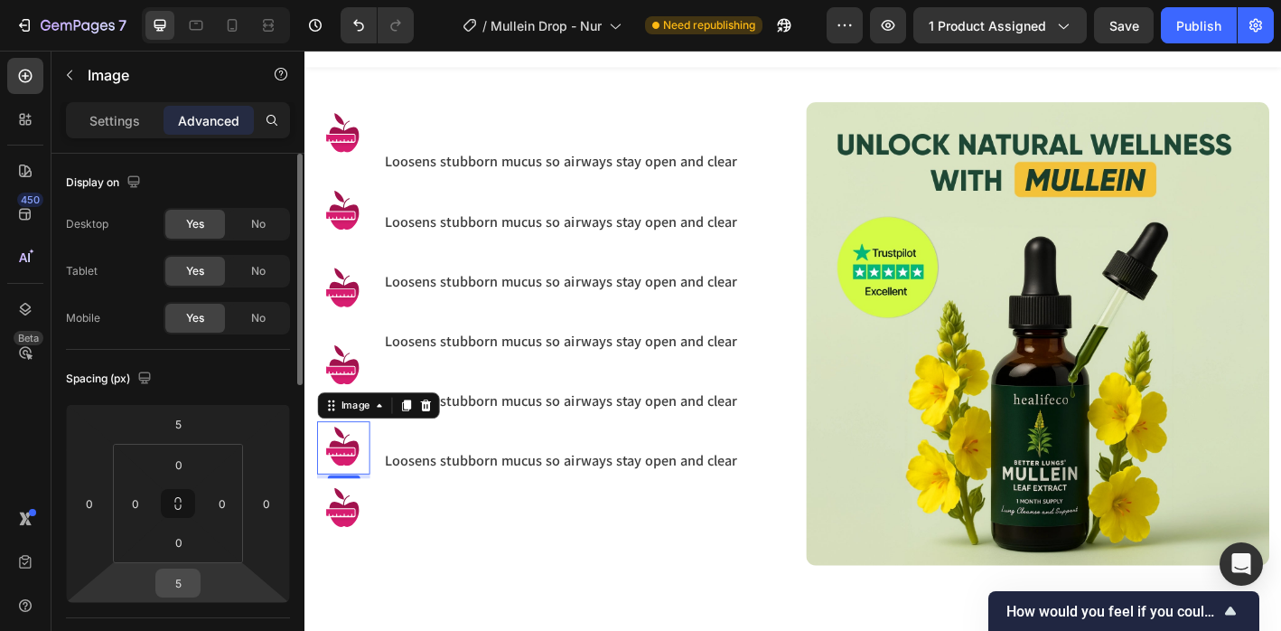
click at [183, 584] on input "5" at bounding box center [178, 582] width 36 height 27
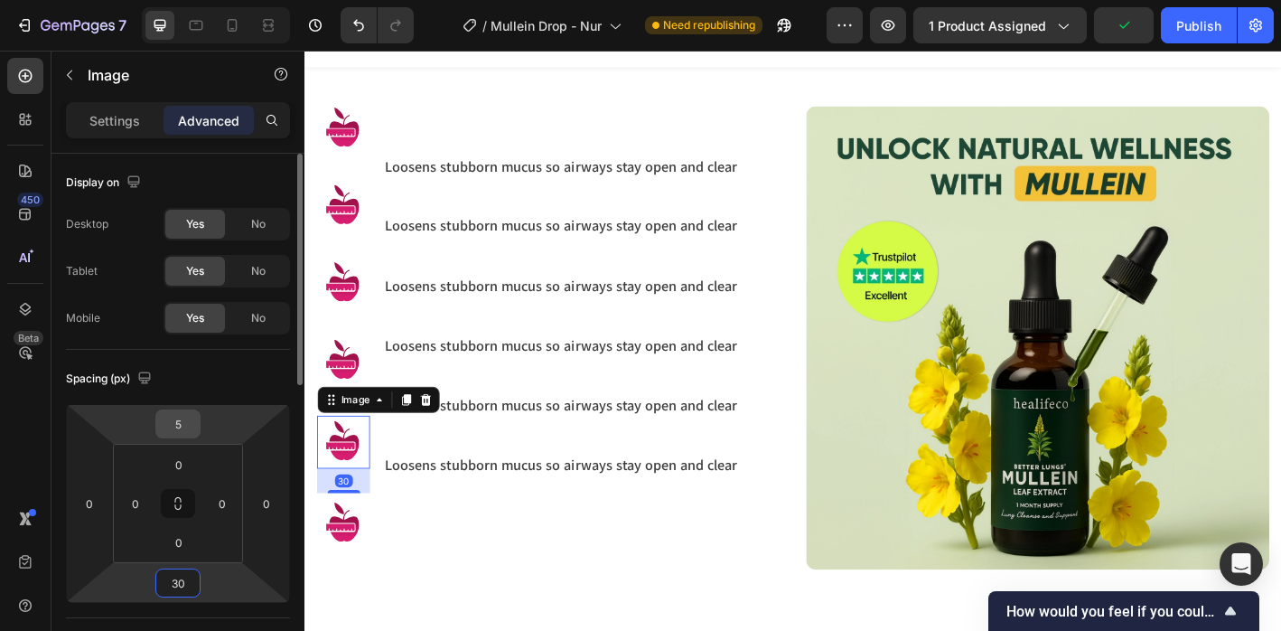
type input "30"
click at [193, 0] on html "7 Version history / Mullein Drop - Nur Need republishing Preview 1 product assi…" at bounding box center [640, 0] width 1281 height 0
click at [184, 426] on input "5" at bounding box center [178, 423] width 36 height 27
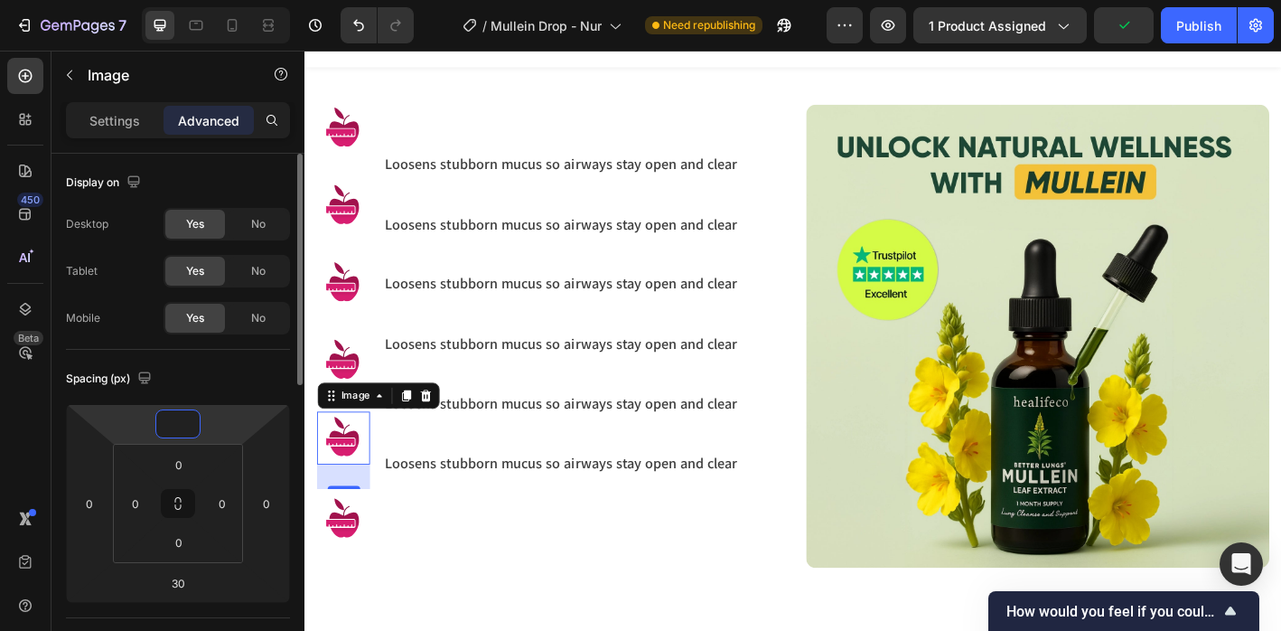
type input "0"
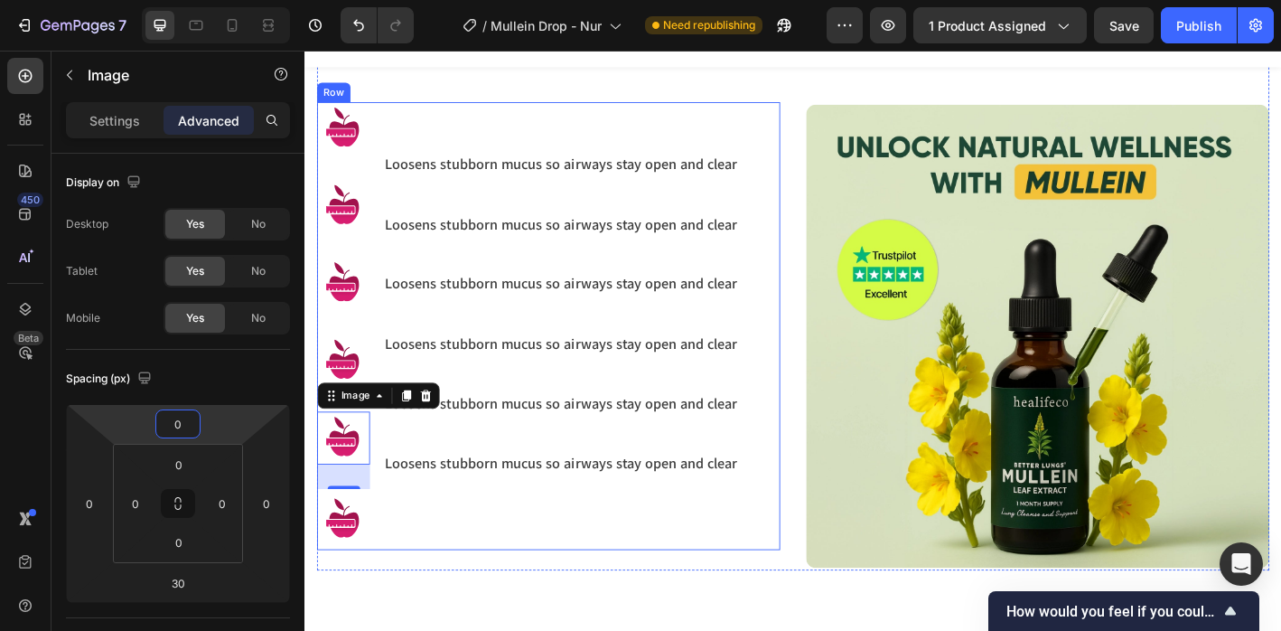
click at [430, 587] on div "Loosens stubborn mucus so airways stay open and clear Heading Loosens stubborn …" at bounding box center [589, 356] width 396 height 497
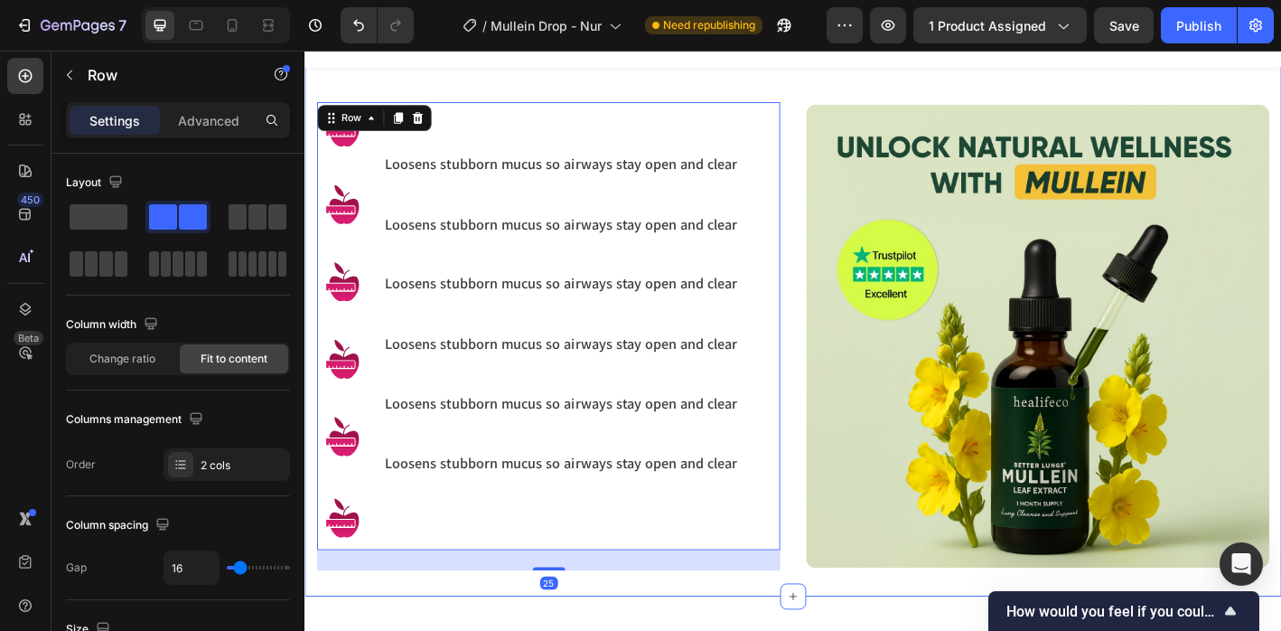
click at [417, 630] on div "Healifeco Mullein Drops isn’t just about breathing easier for a few days, it’s …" at bounding box center [847, 252] width 1084 height 808
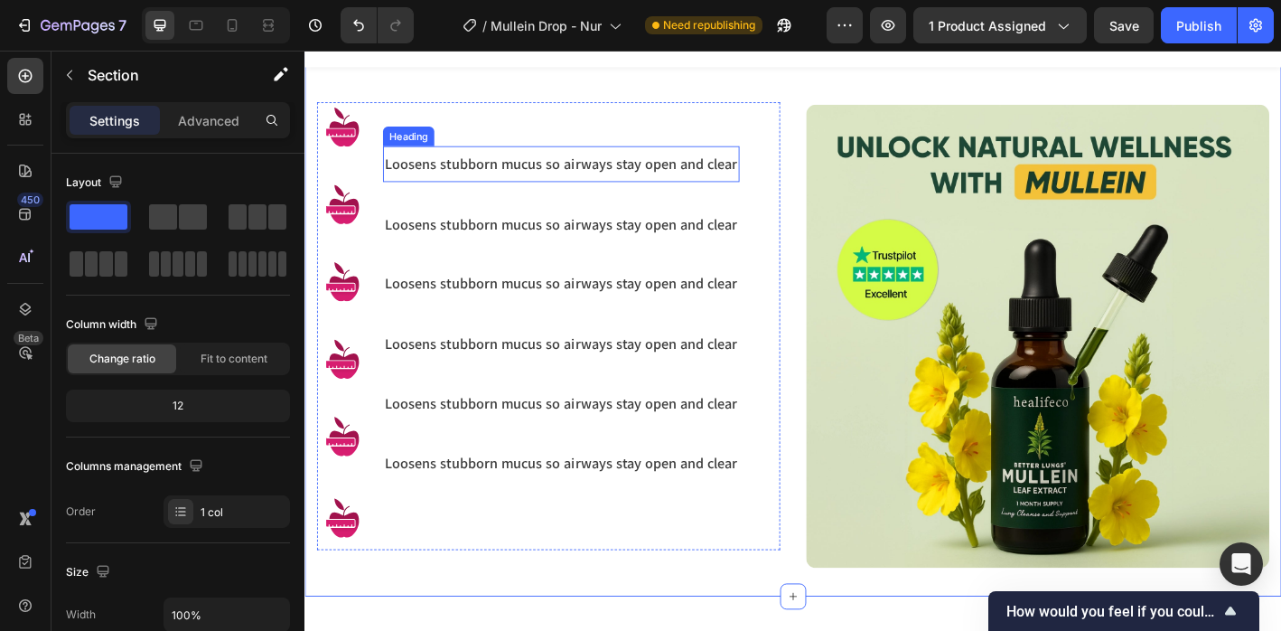
click at [432, 179] on p "Loosens stubborn mucus so airways stay open and clear" at bounding box center [589, 175] width 392 height 21
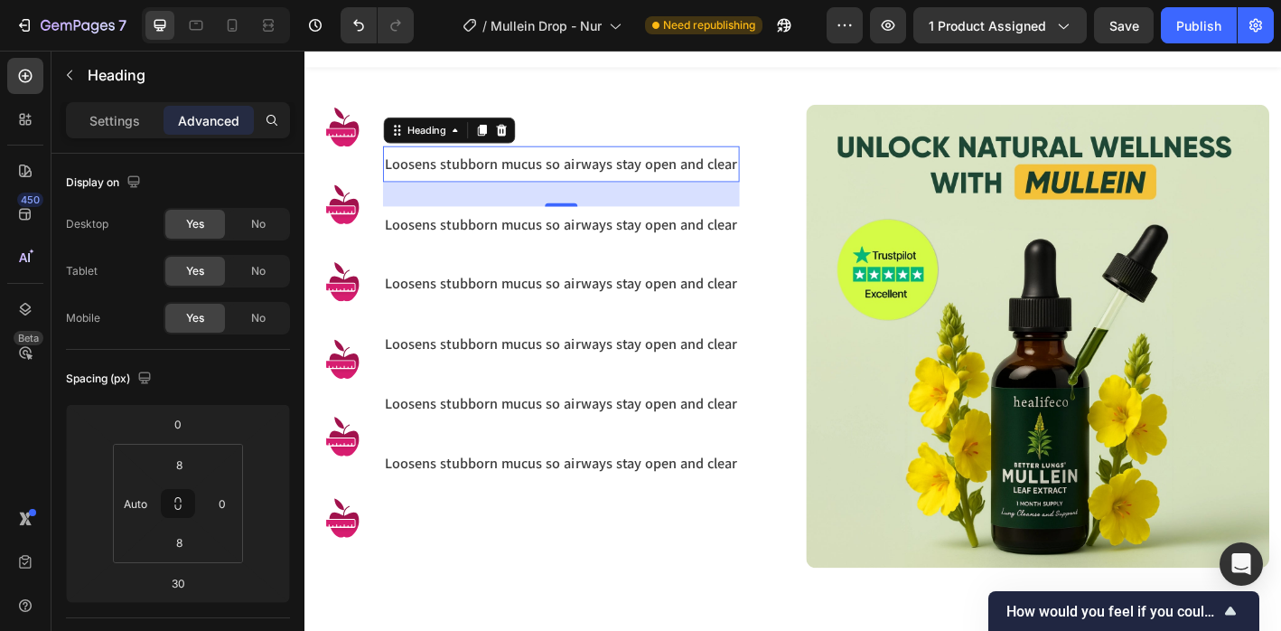
click at [545, 630] on div "Healifeco Mullein Drops isn’t just about breathing easier for a few days, it’s …" at bounding box center [847, 252] width 1084 height 808
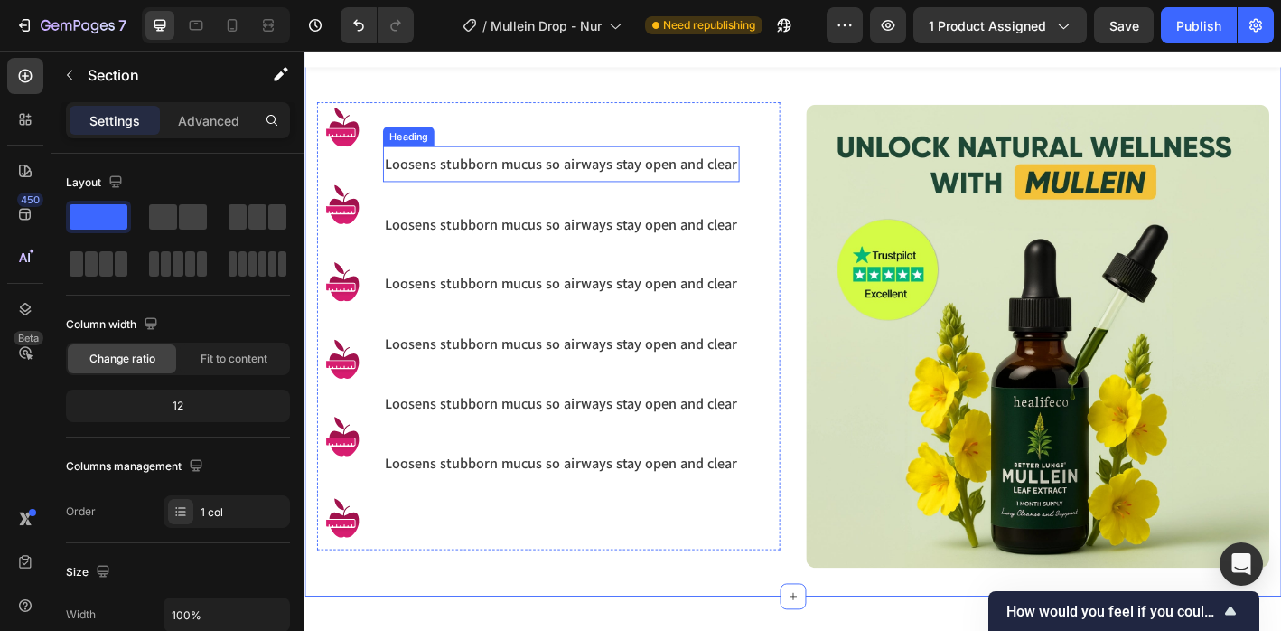
click at [488, 181] on p "Loosens stubborn mucus so airways stay open and clear" at bounding box center [589, 175] width 392 height 21
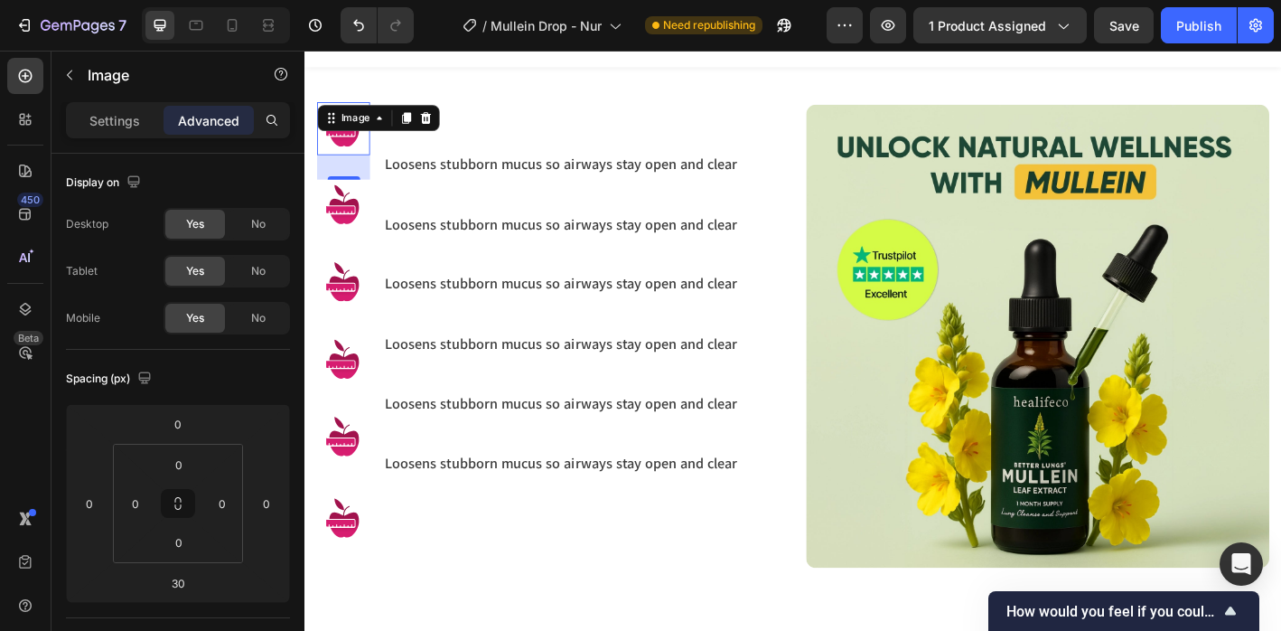
click at [360, 139] on div "Image 0" at bounding box center [347, 137] width 59 height 59
click at [465, 192] on div "Loosens stubborn mucus so airways stay open and clear Heading" at bounding box center [589, 175] width 396 height 39
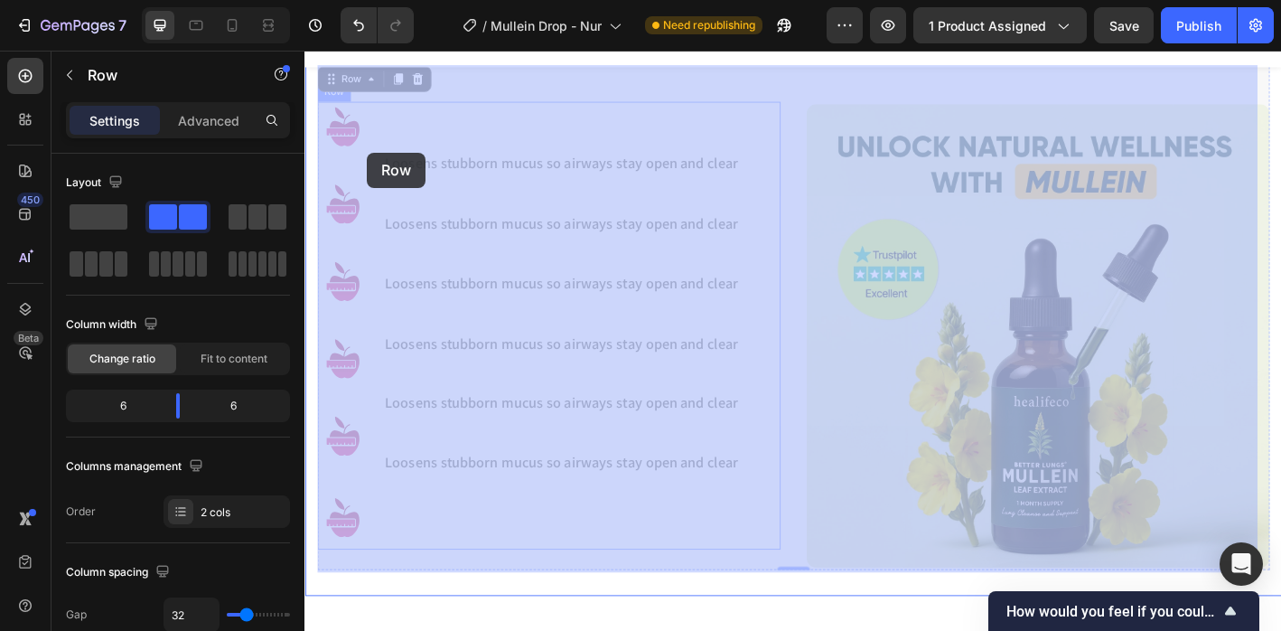
drag, startPoint x: 443, startPoint y: 98, endPoint x: 374, endPoint y: 164, distance: 95.2
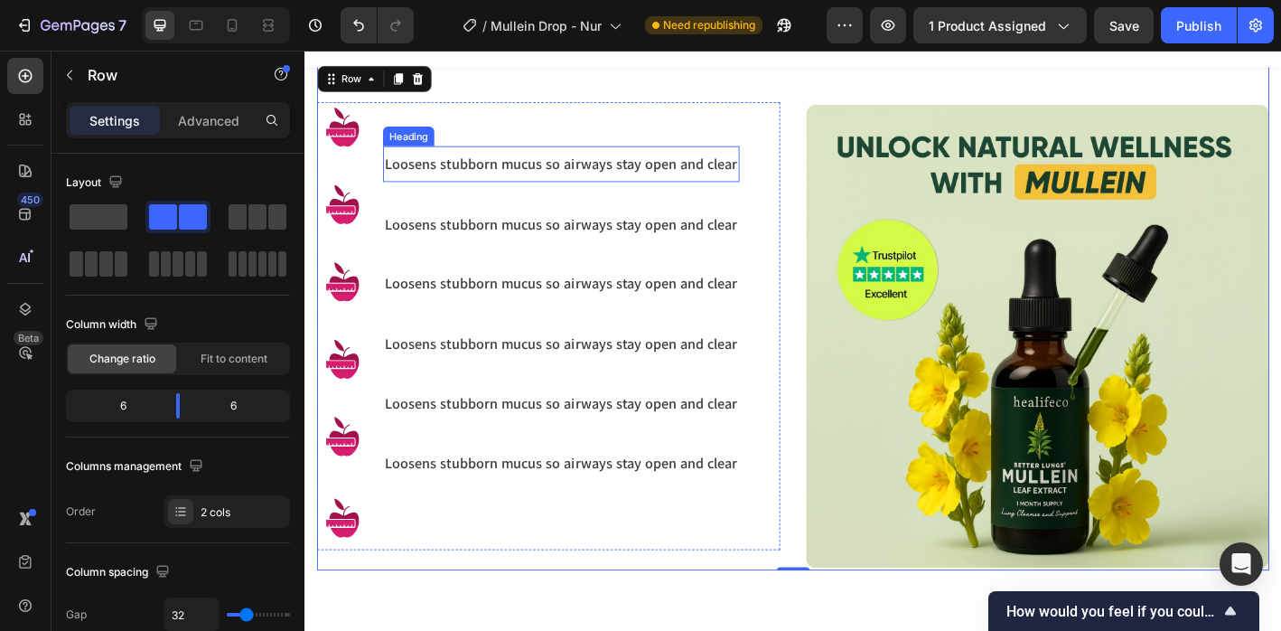
click at [452, 162] on div "Loosens stubborn mucus so airways stay open and clear Heading" at bounding box center [589, 175] width 396 height 39
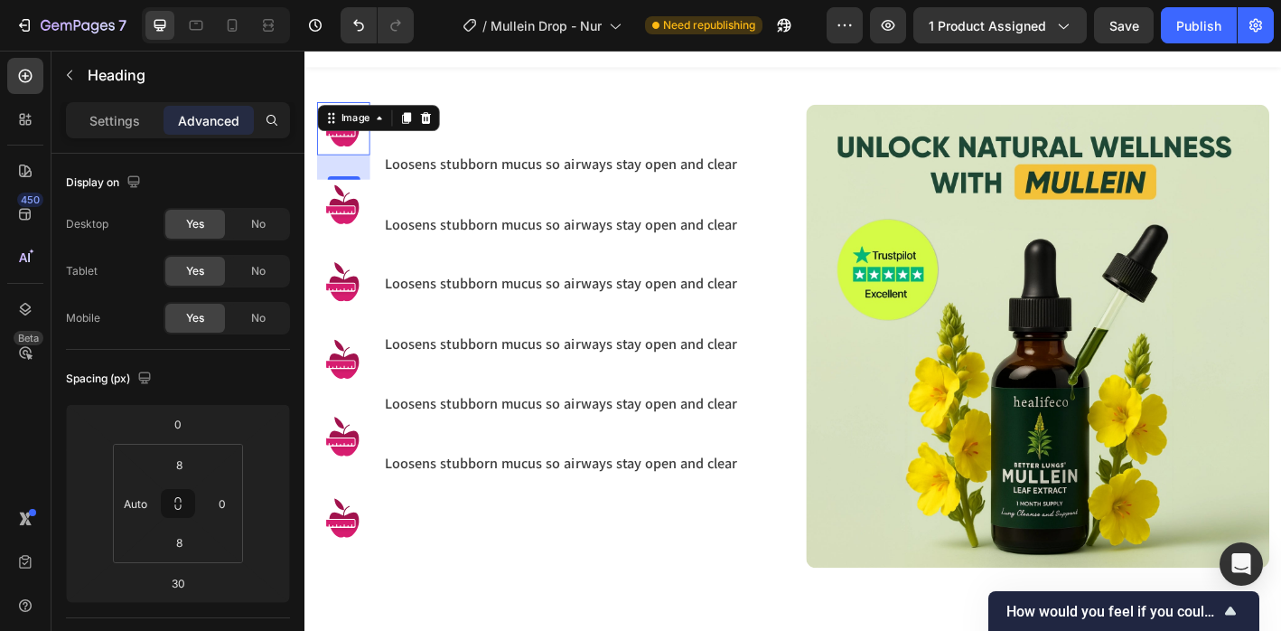
click at [374, 149] on img at bounding box center [347, 137] width 59 height 59
click at [470, 170] on p "Loosens stubborn mucus so airways stay open and clear" at bounding box center [589, 175] width 392 height 21
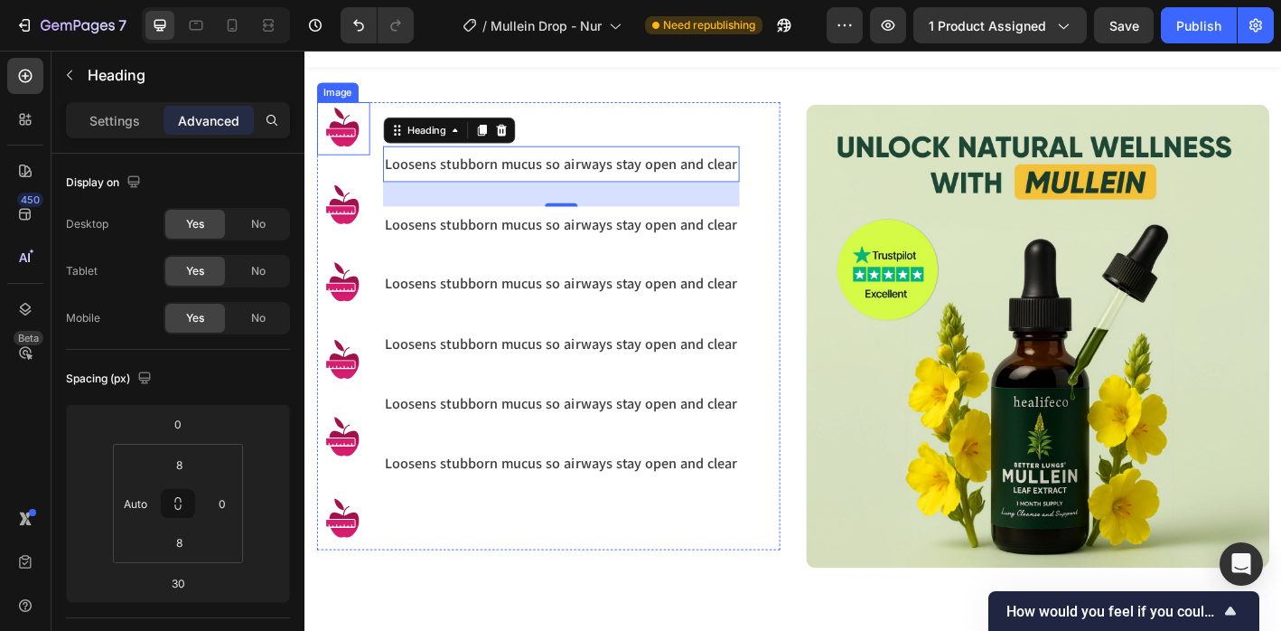
click at [336, 127] on div "Image" at bounding box center [347, 137] width 59 height 59
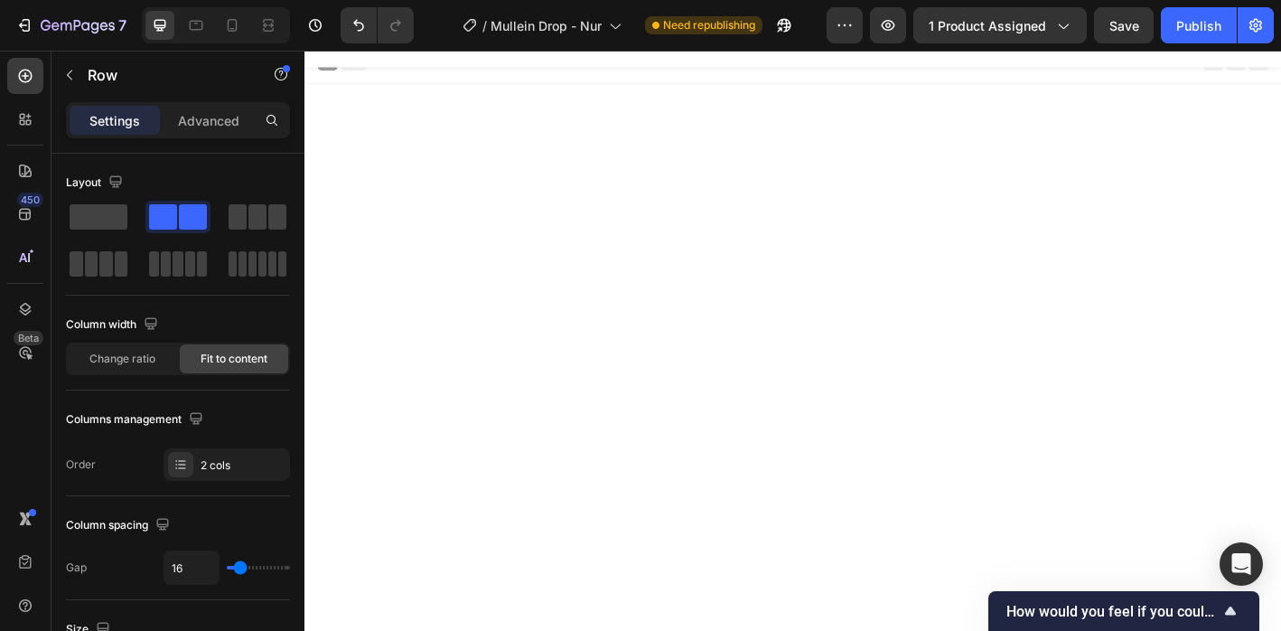
scroll to position [1368, 0]
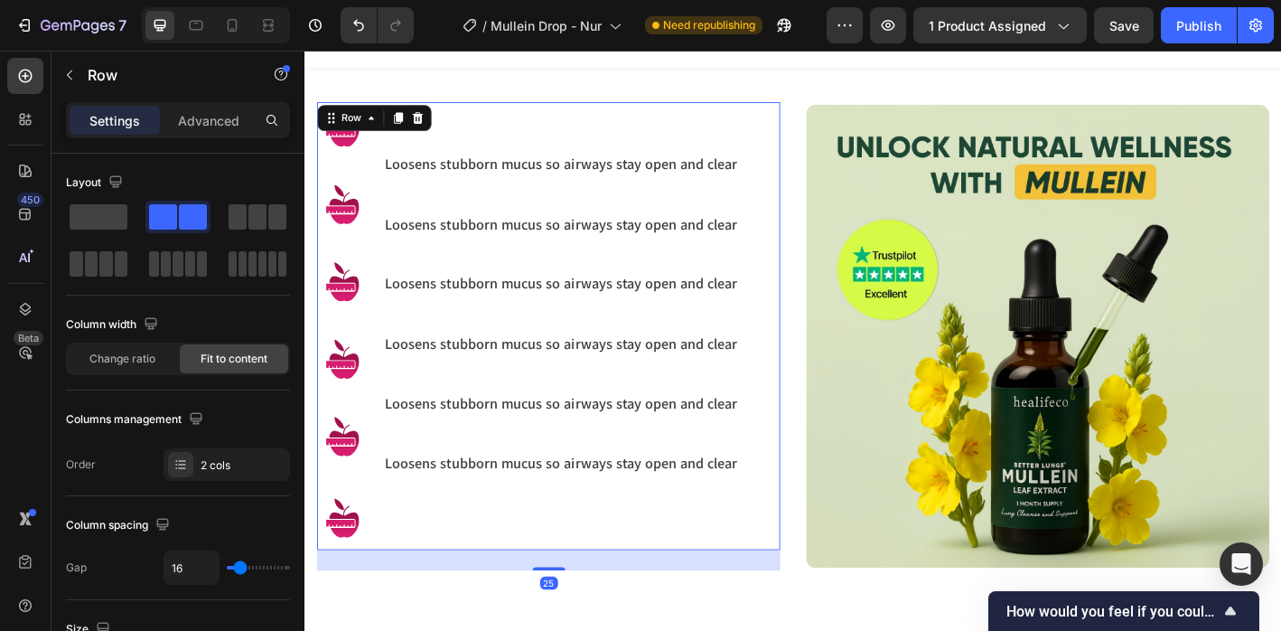
click at [415, 167] on p "Loosens stubborn mucus so airways stay open and clear" at bounding box center [589, 175] width 392 height 21
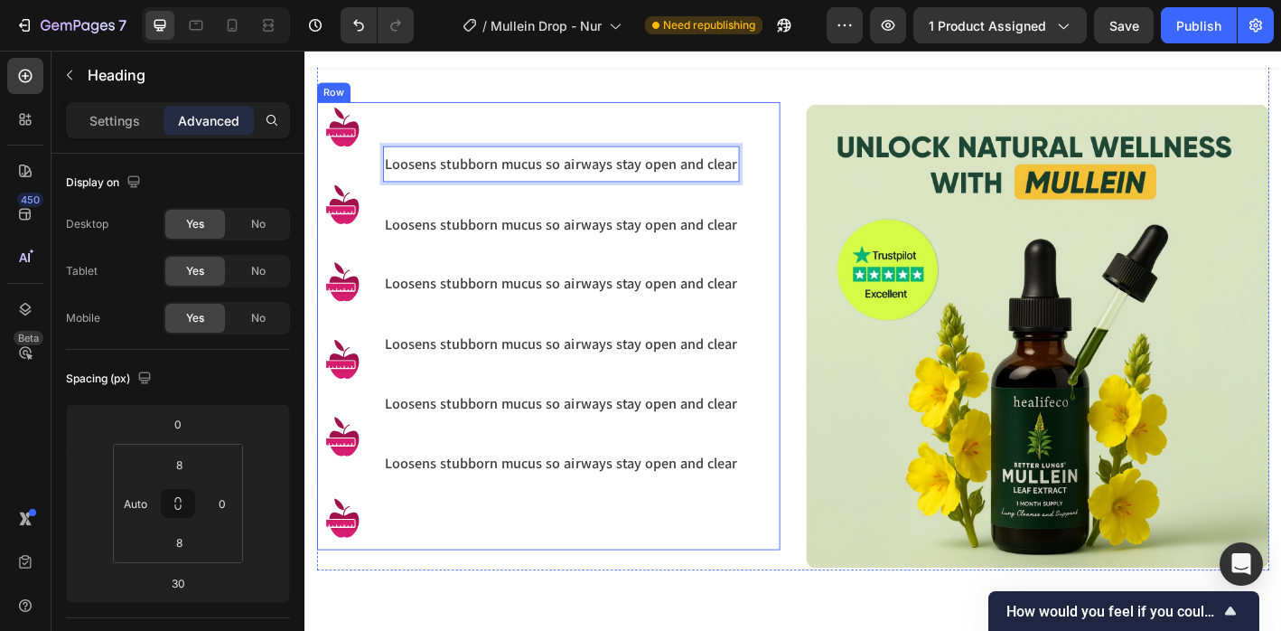
drag, startPoint x: 417, startPoint y: 176, endPoint x: 380, endPoint y: 131, distance: 57.9
click at [685, 208] on div "Loosens stubborn mucus so airways stay open and clear Heading 30 Loosens stubbo…" at bounding box center [589, 356] width 396 height 497
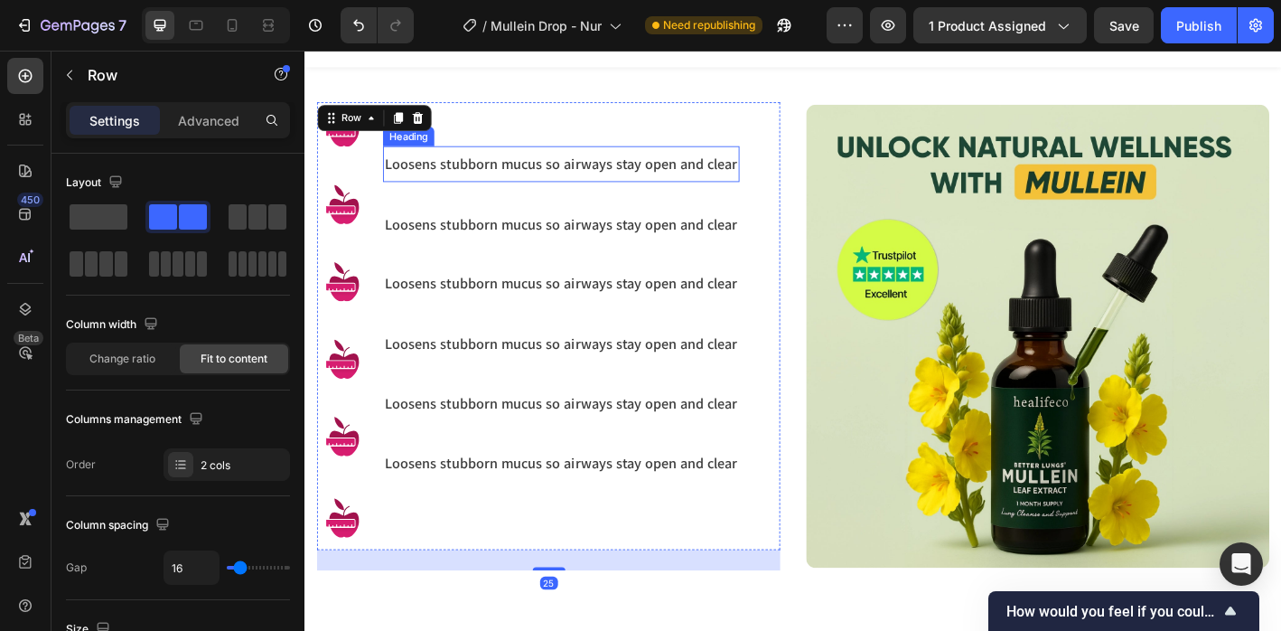
click at [458, 165] on h3 "Loosens stubborn mucus so airways stay open and clear" at bounding box center [589, 176] width 396 height 24
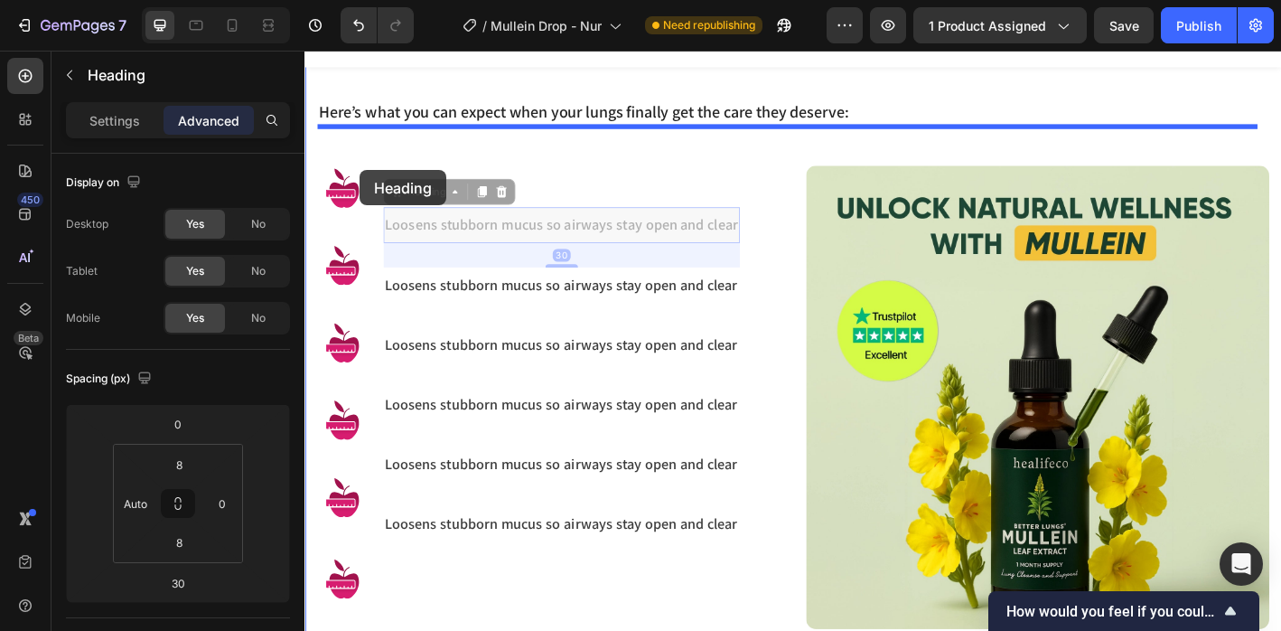
scroll to position [1289, 0]
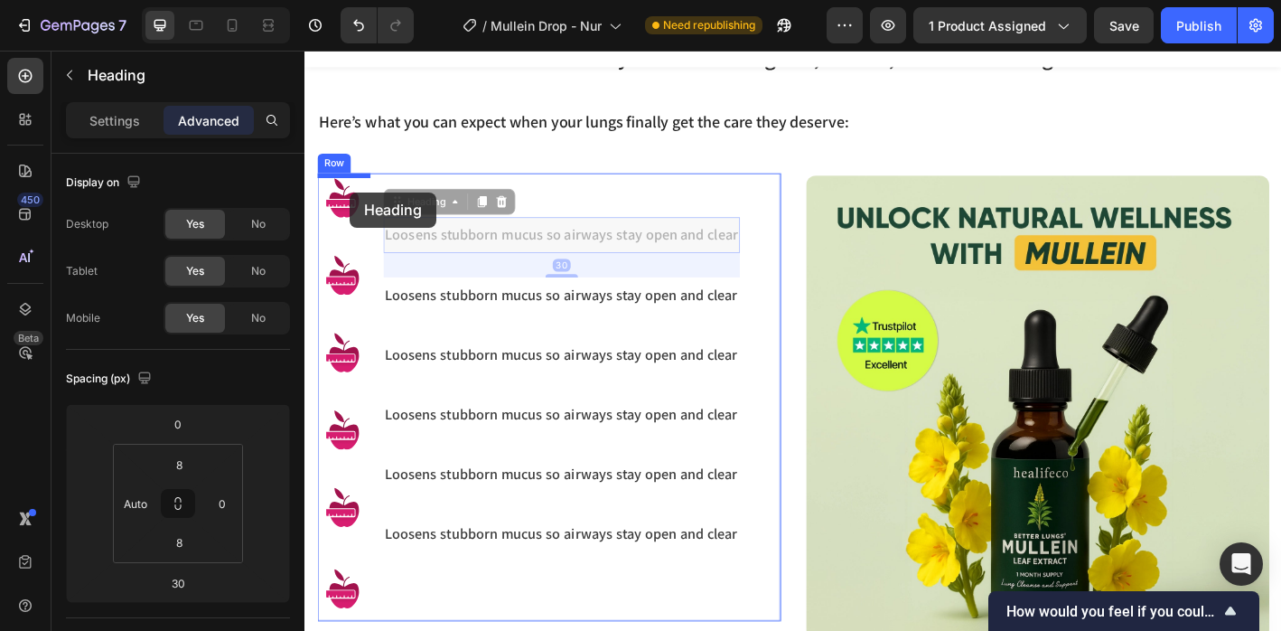
drag, startPoint x: 408, startPoint y: 141, endPoint x: 355, endPoint y: 208, distance: 85.0
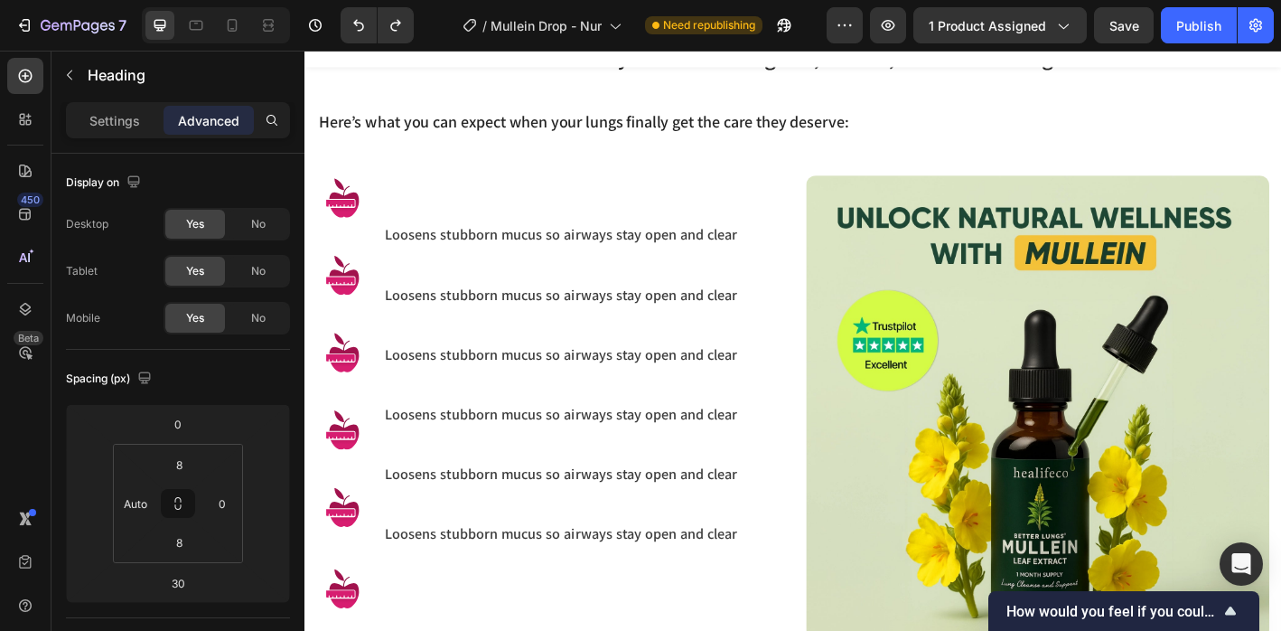
click at [510, 252] on h3 "Loosens stubborn mucus so airways stay open and clear" at bounding box center [589, 254] width 396 height 24
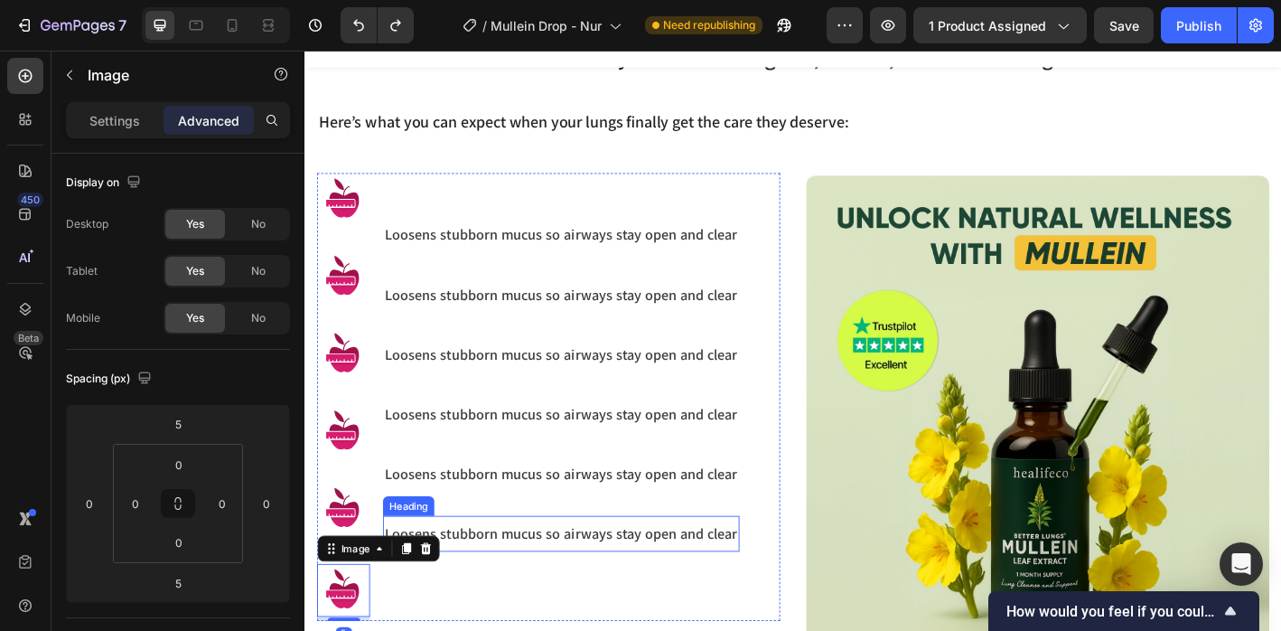
click at [546, 583] on h3 "Loosens stubborn mucus so airways stay open and clear" at bounding box center [589, 586] width 396 height 24
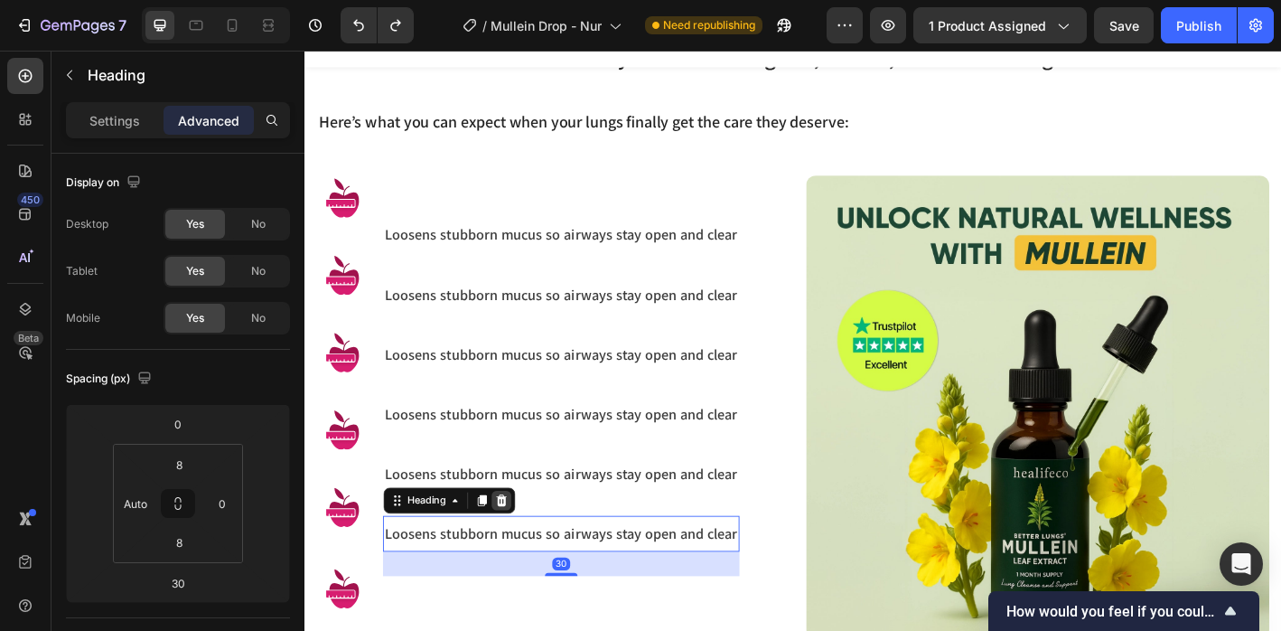
click at [529, 551] on icon at bounding box center [522, 549] width 14 height 14
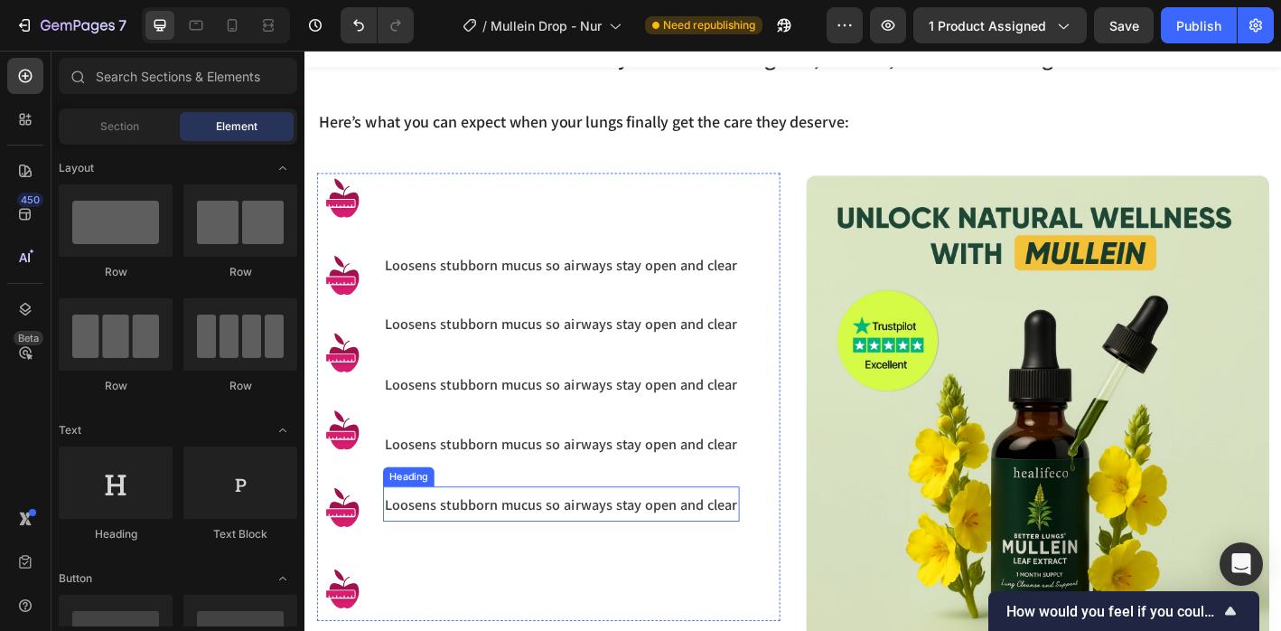
click at [529, 551] on h3 "Loosens stubborn mucus so airways stay open and clear" at bounding box center [589, 553] width 396 height 24
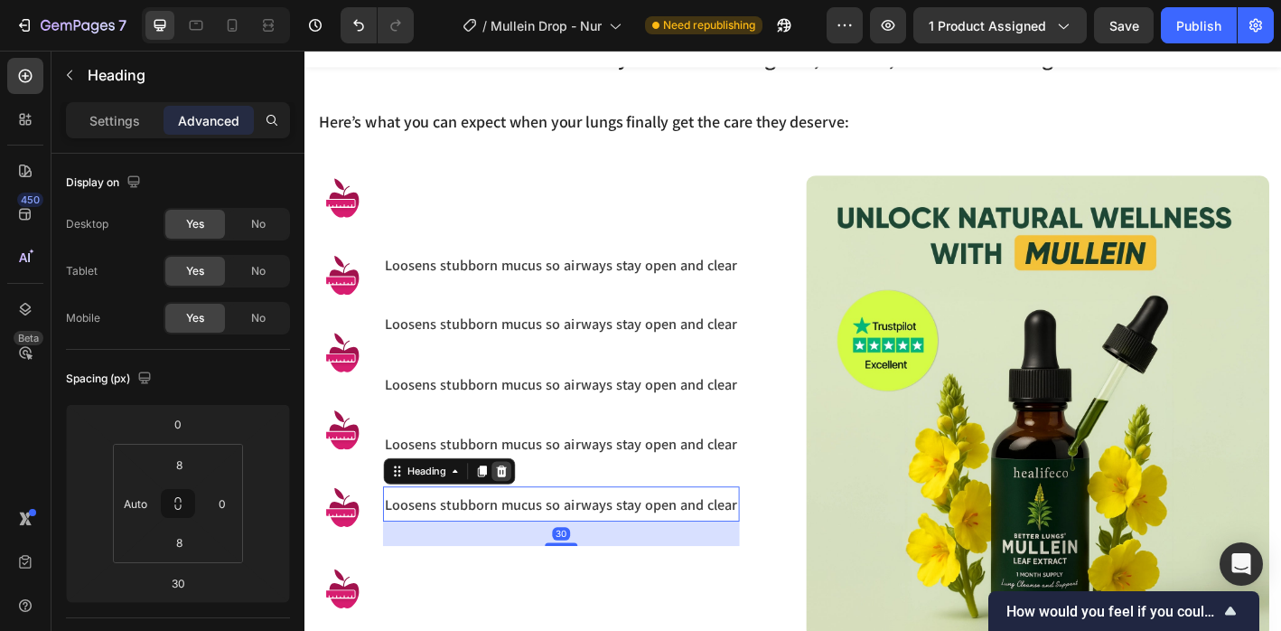
click at [529, 519] on icon at bounding box center [522, 517] width 14 height 14
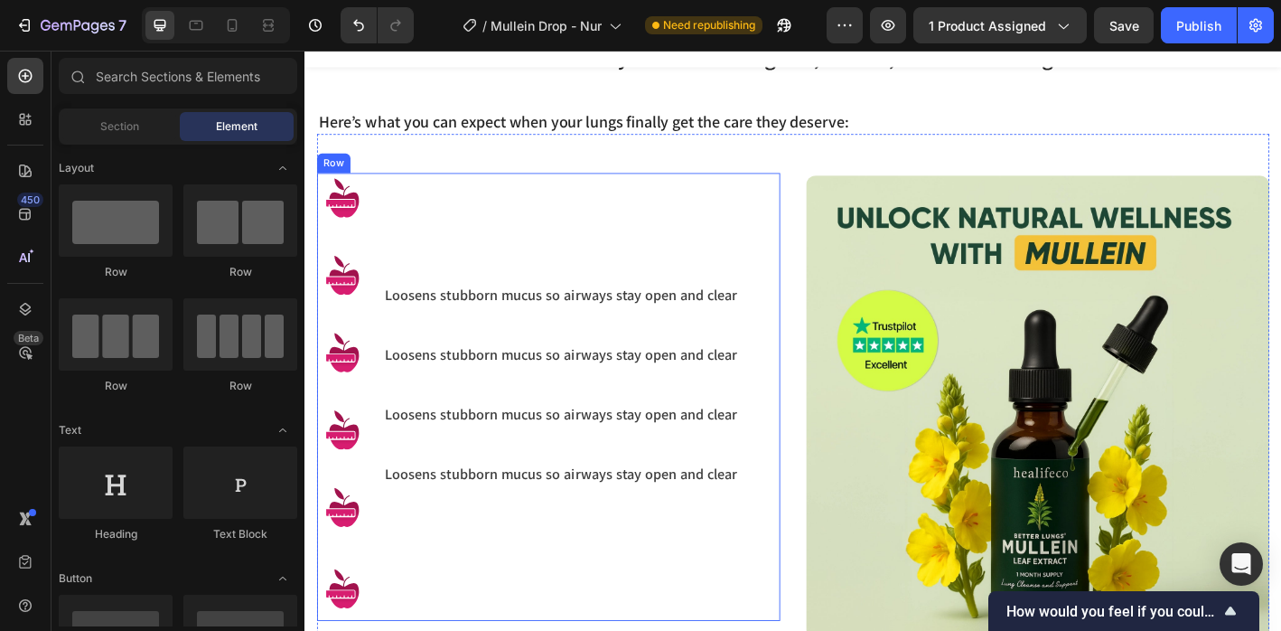
click at [539, 506] on div "Loosens stubborn mucus so airways stay open and clear Heading" at bounding box center [589, 520] width 396 height 39
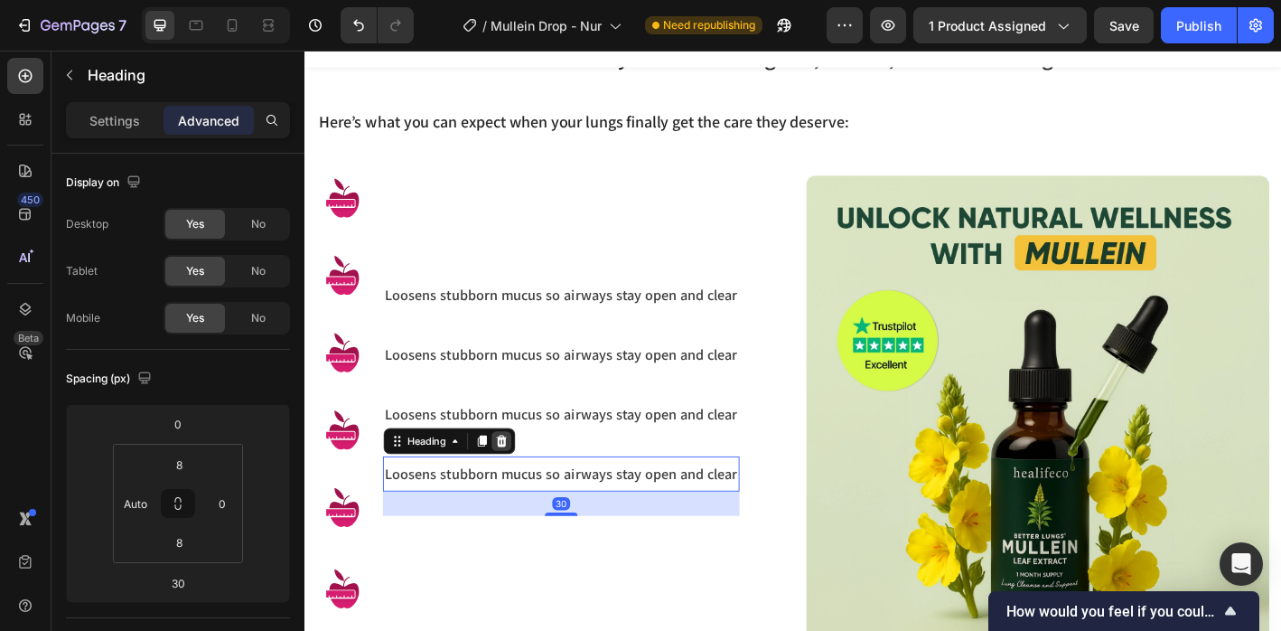
click at [519, 481] on icon at bounding box center [523, 483] width 12 height 13
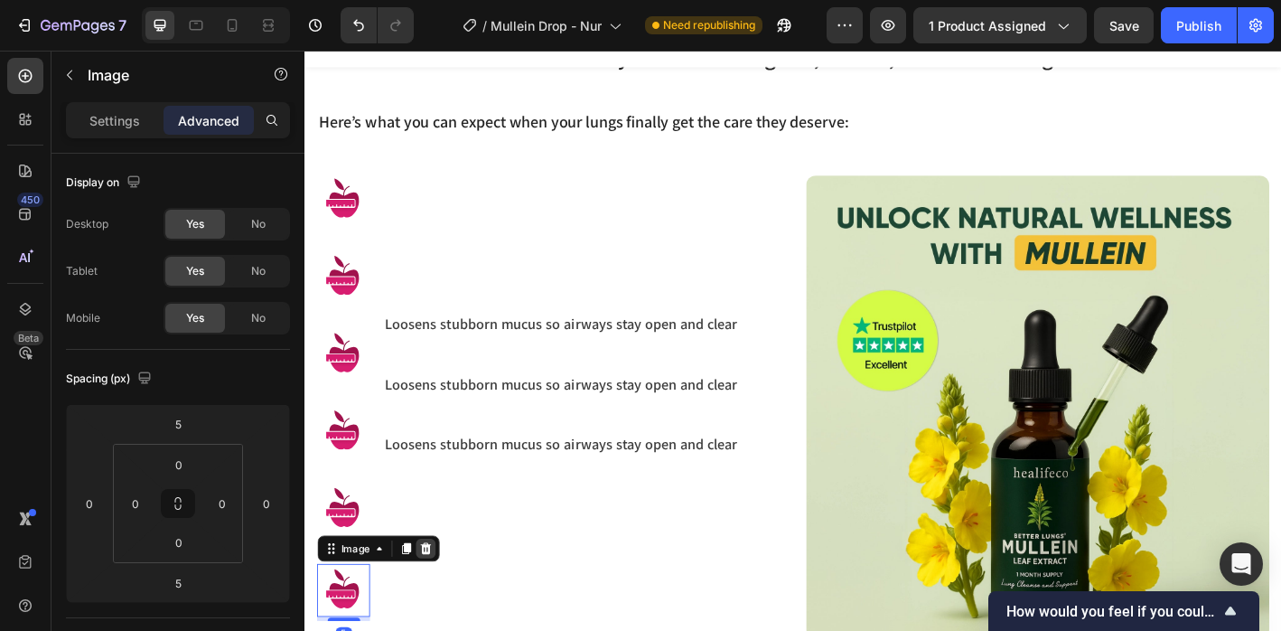
click at [436, 595] on div at bounding box center [438, 603] width 22 height 22
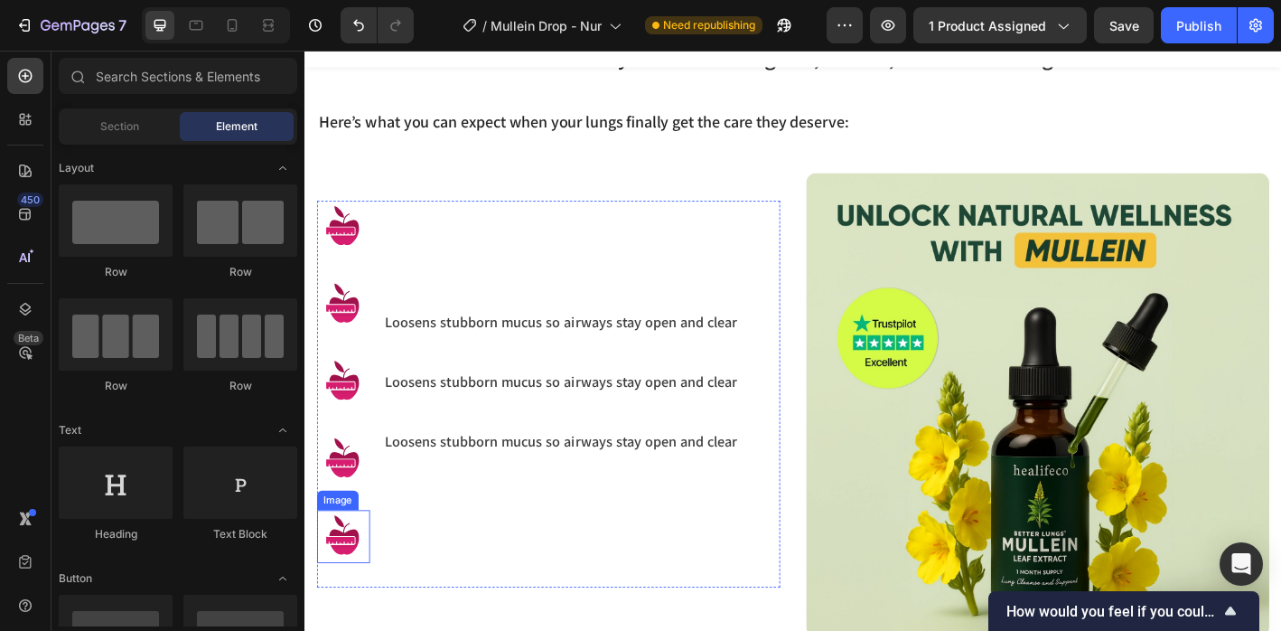
click at [354, 591] on img at bounding box center [347, 589] width 59 height 59
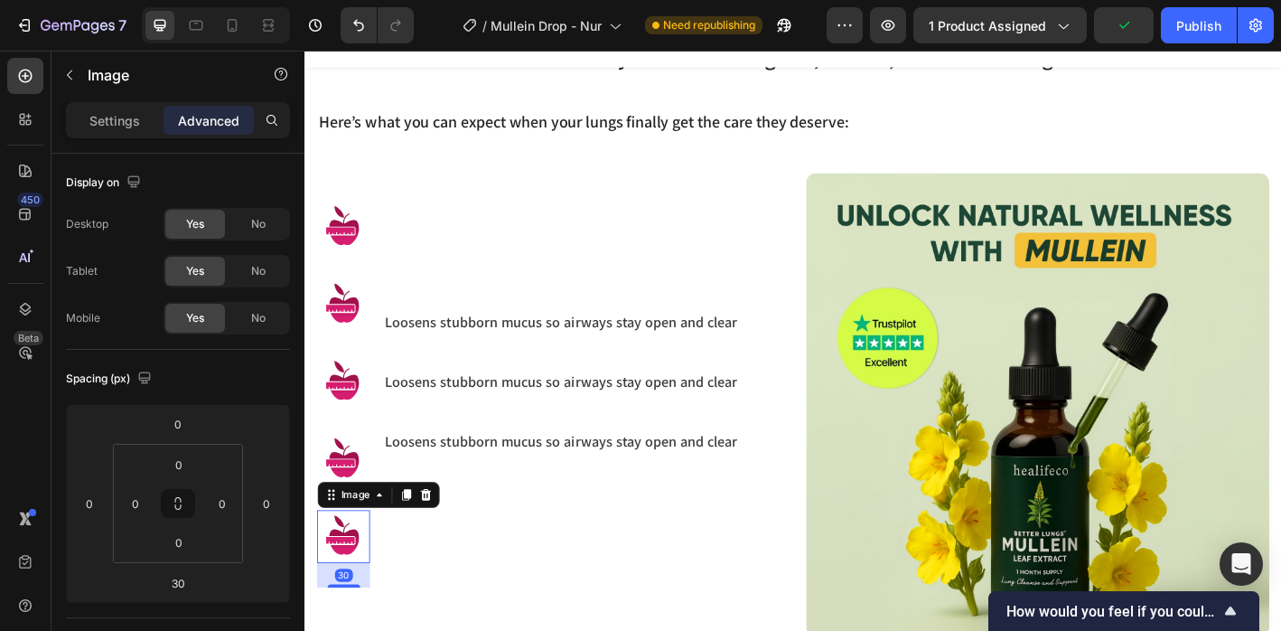
click at [440, 539] on icon at bounding box center [439, 543] width 12 height 13
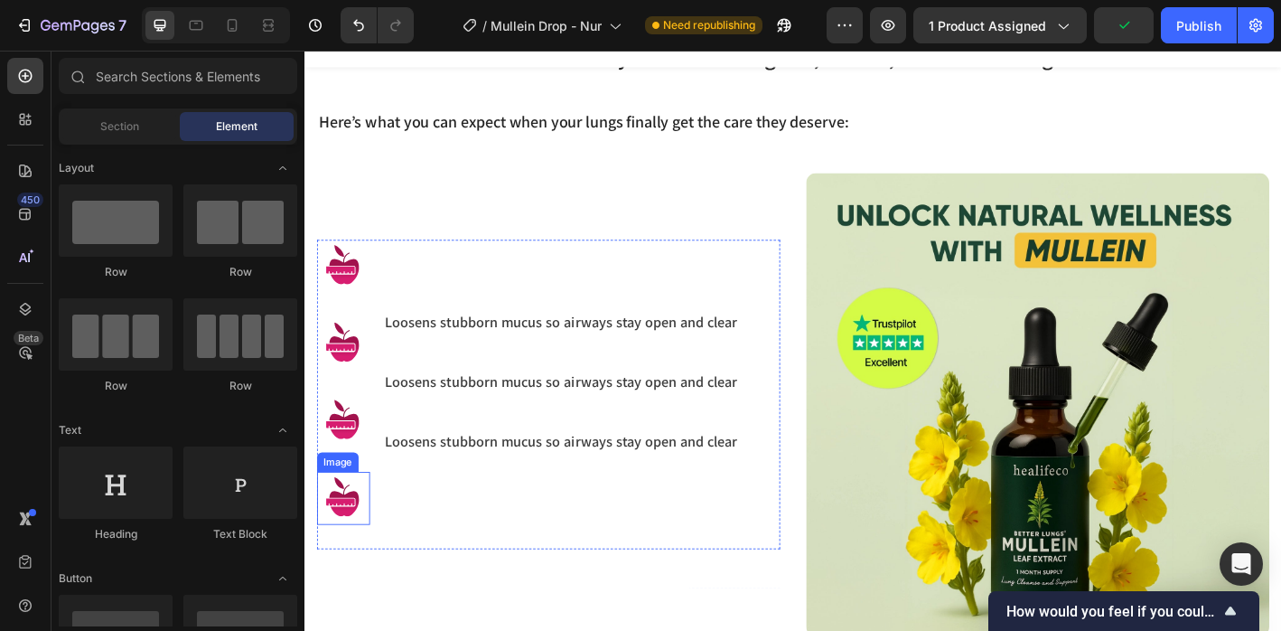
click at [357, 558] on img at bounding box center [347, 547] width 59 height 59
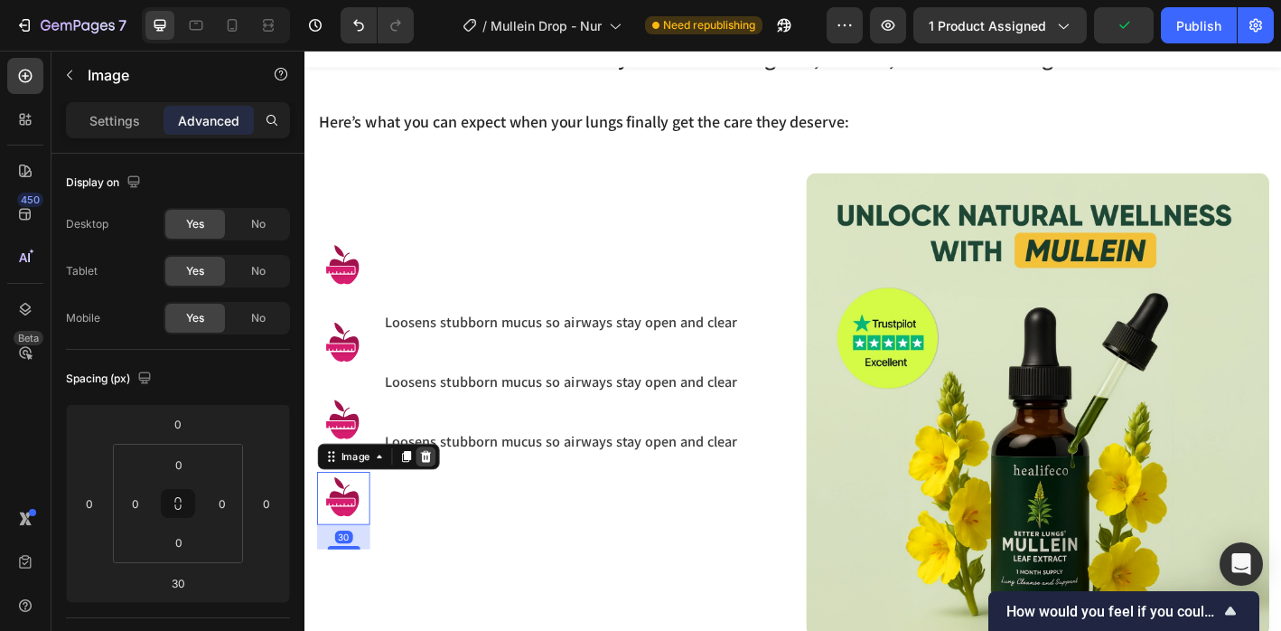
click at [437, 490] on div at bounding box center [438, 501] width 22 height 22
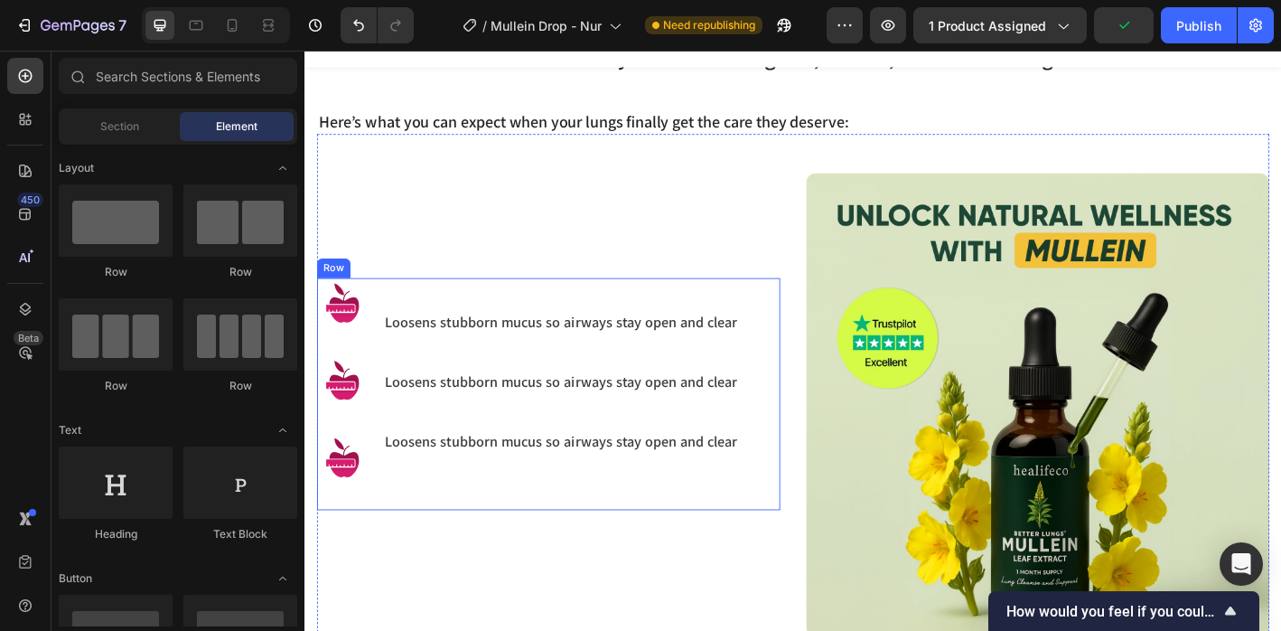
click at [357, 508] on img at bounding box center [347, 503] width 59 height 59
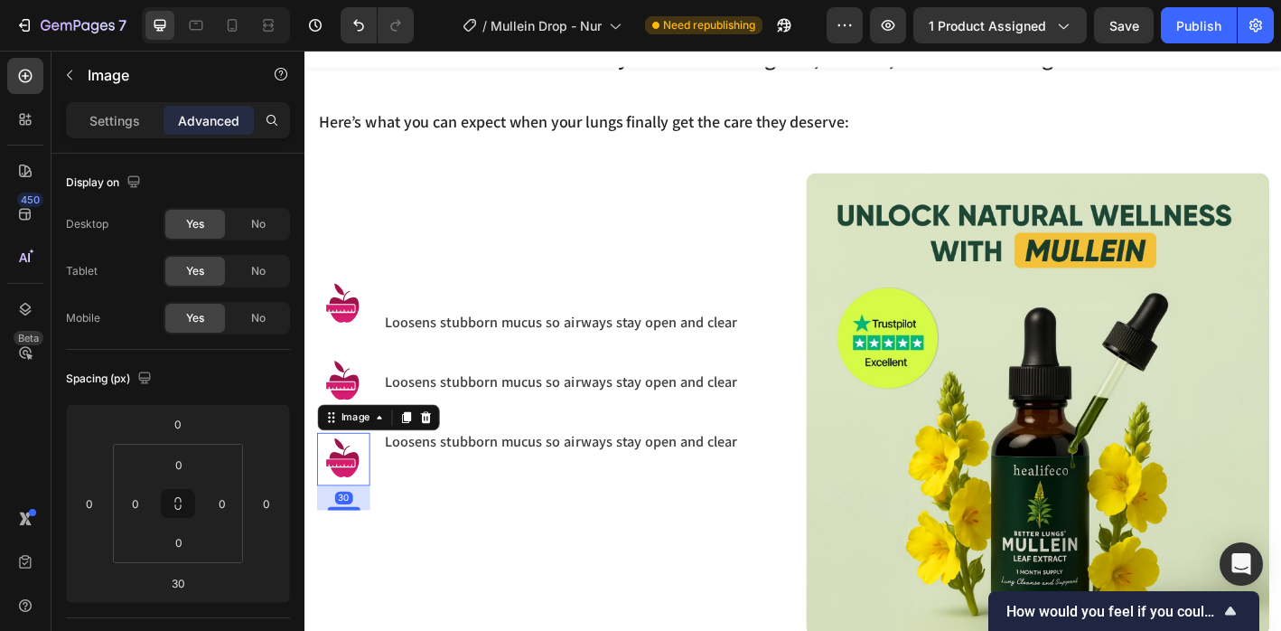
click at [436, 456] on icon at bounding box center [439, 457] width 12 height 13
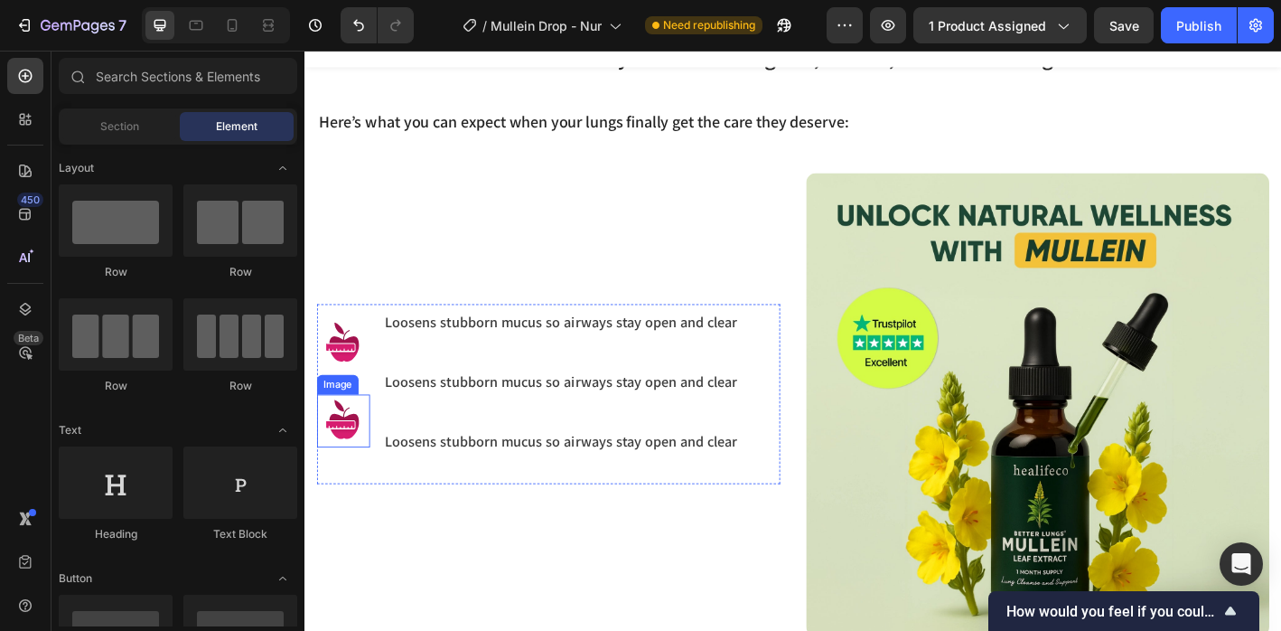
click at [350, 472] on img at bounding box center [347, 461] width 59 height 59
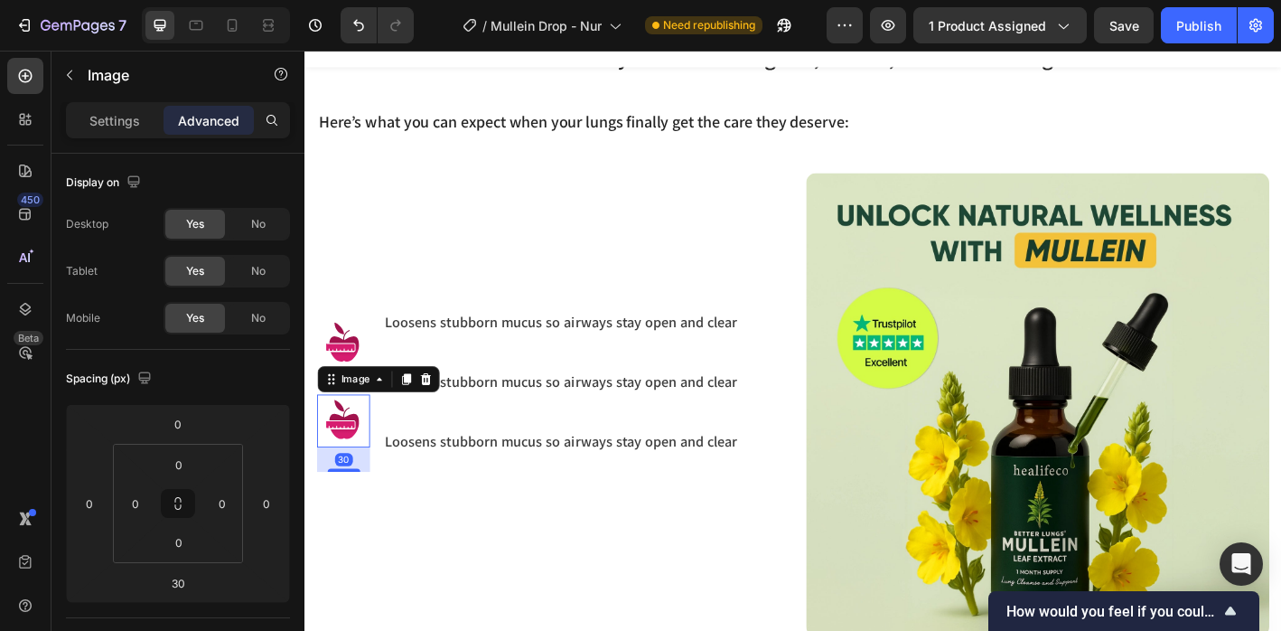
click at [433, 413] on icon at bounding box center [438, 415] width 14 height 14
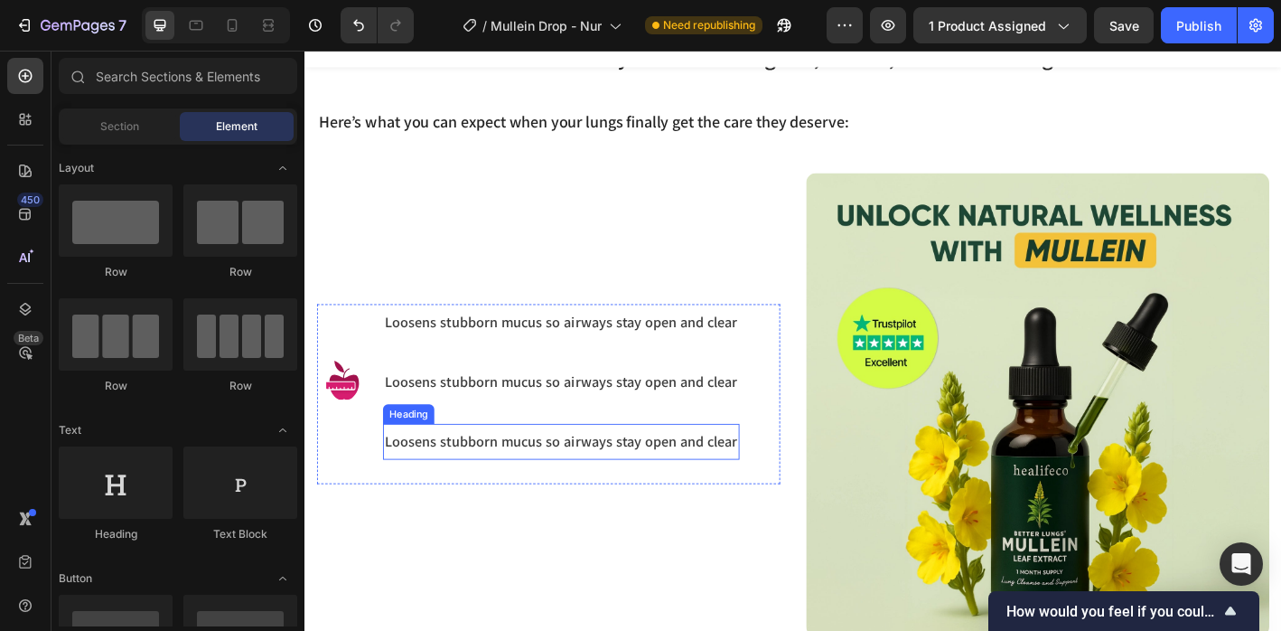
click at [460, 474] on h3 "Loosens stubborn mucus so airways stay open and clear" at bounding box center [589, 484] width 396 height 24
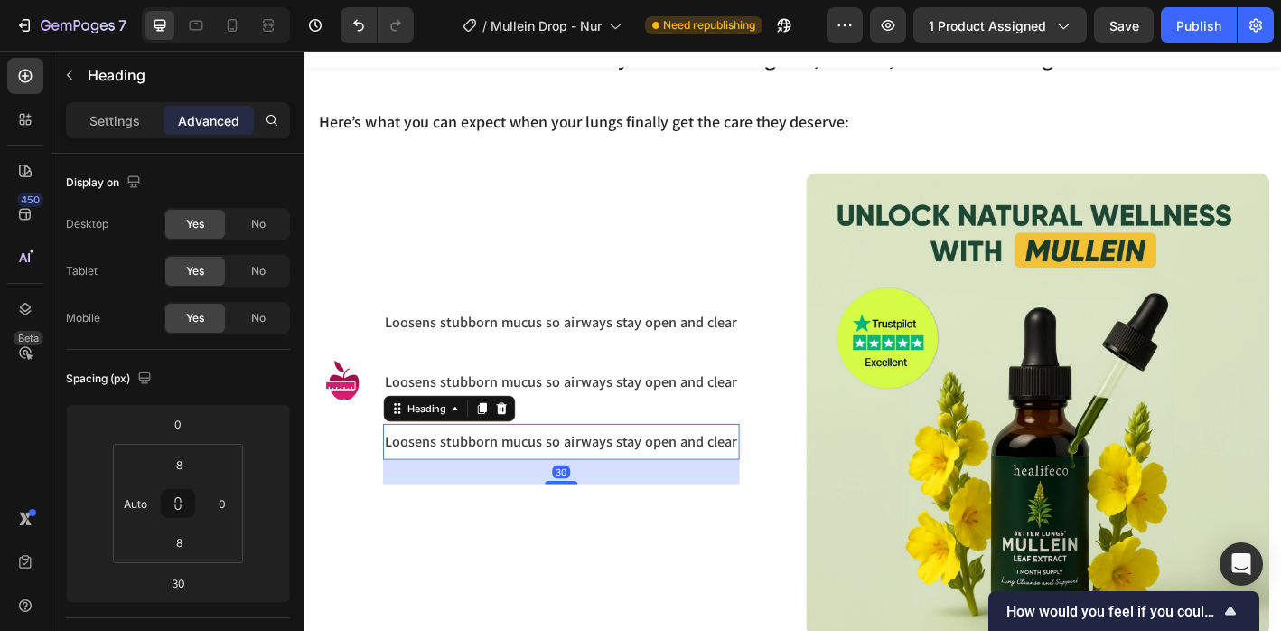
click at [528, 440] on icon at bounding box center [522, 447] width 14 height 14
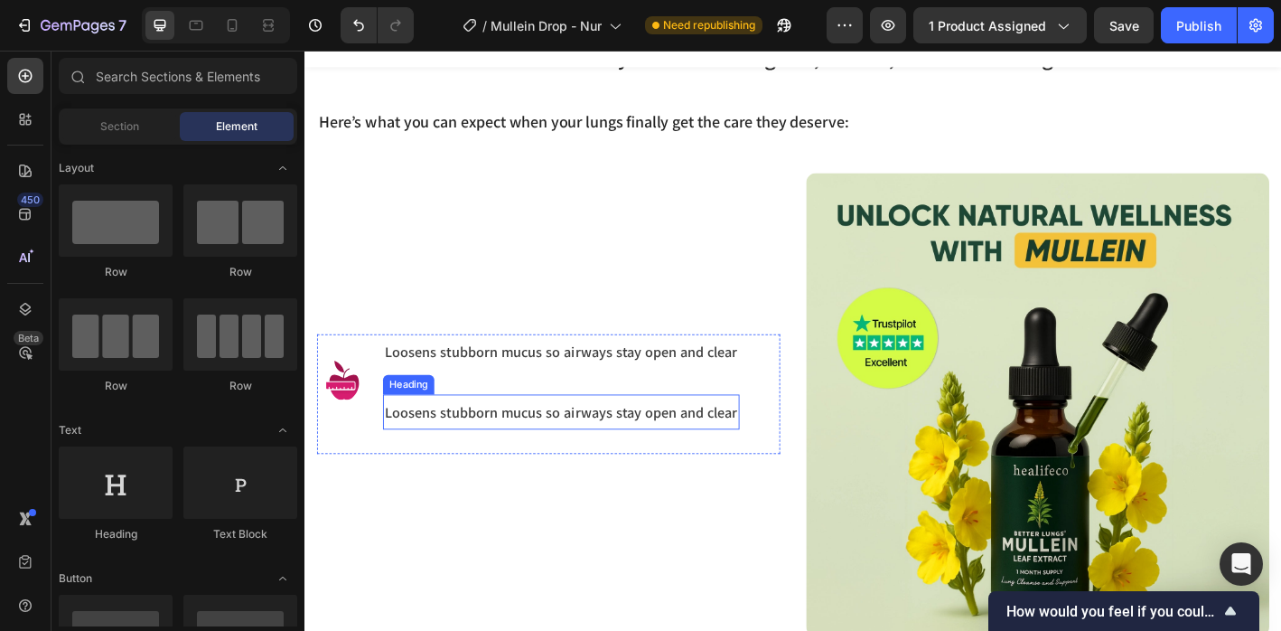
click at [514, 442] on h3 "Loosens stubborn mucus so airways stay open and clear" at bounding box center [589, 451] width 396 height 24
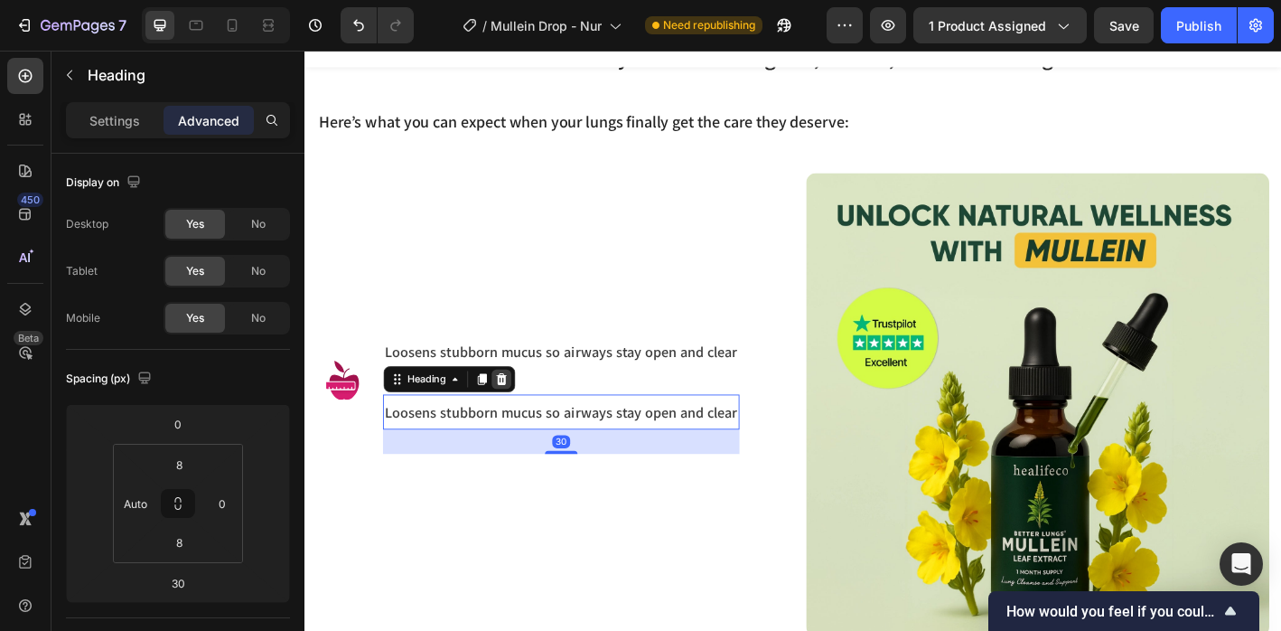
click at [520, 409] on icon at bounding box center [523, 414] width 12 height 13
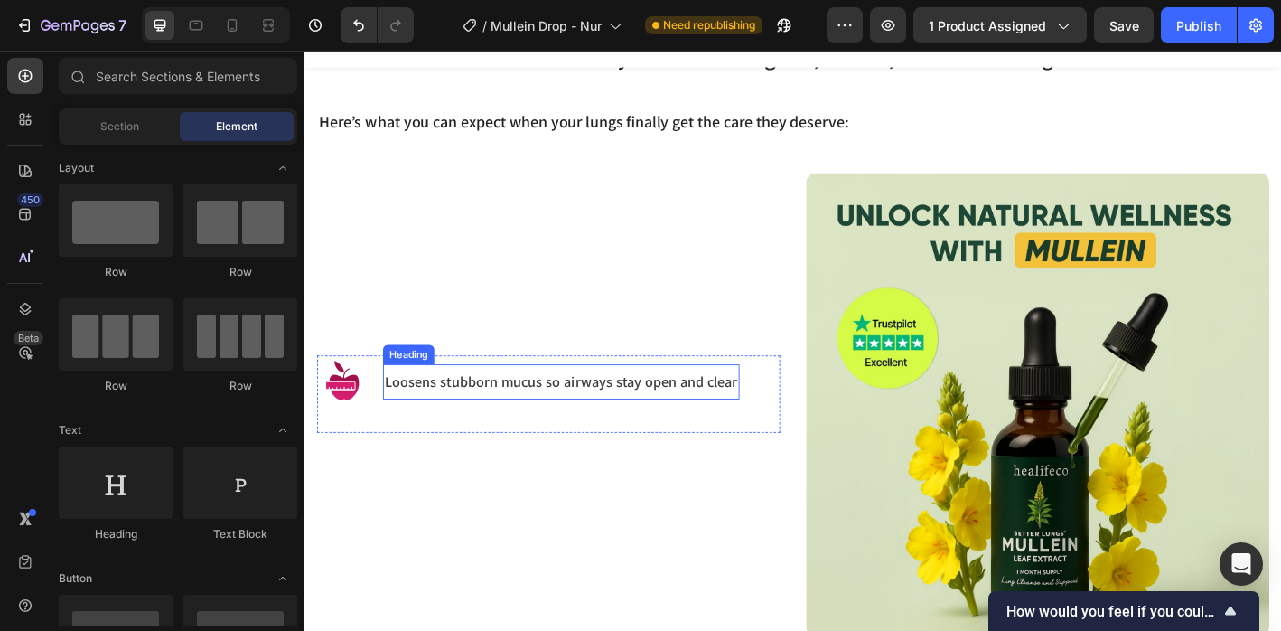
click at [425, 413] on p "Loosens stubborn mucus so airways stay open and clear" at bounding box center [589, 418] width 392 height 21
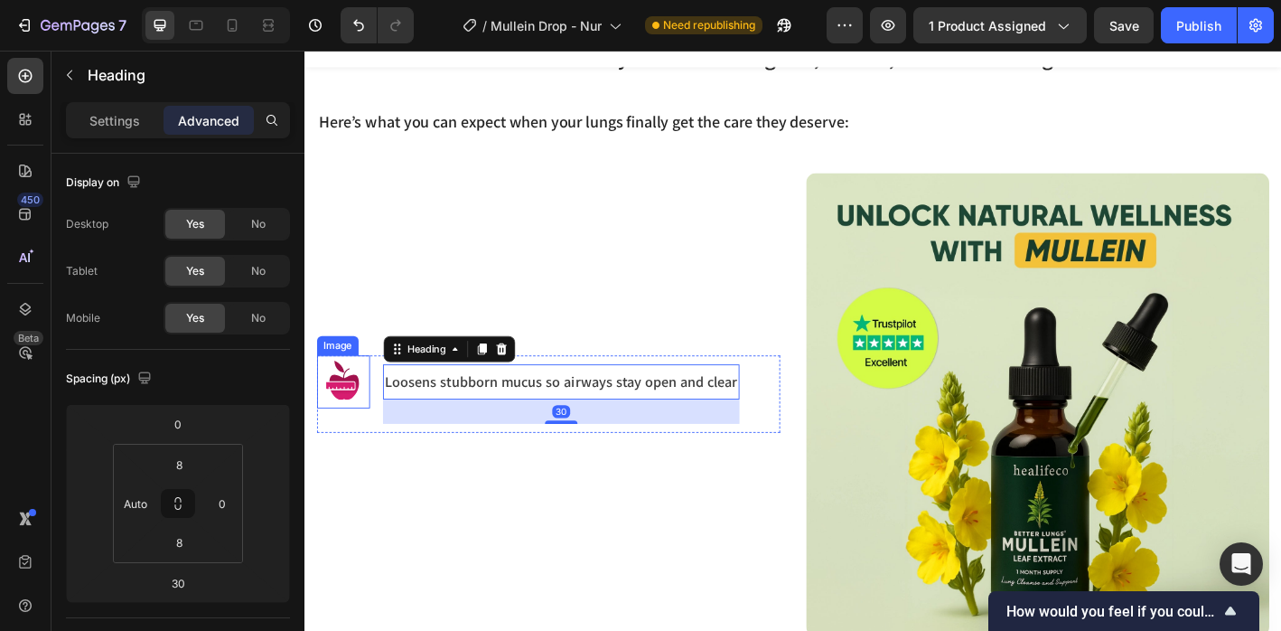
click at [358, 417] on img at bounding box center [347, 418] width 59 height 59
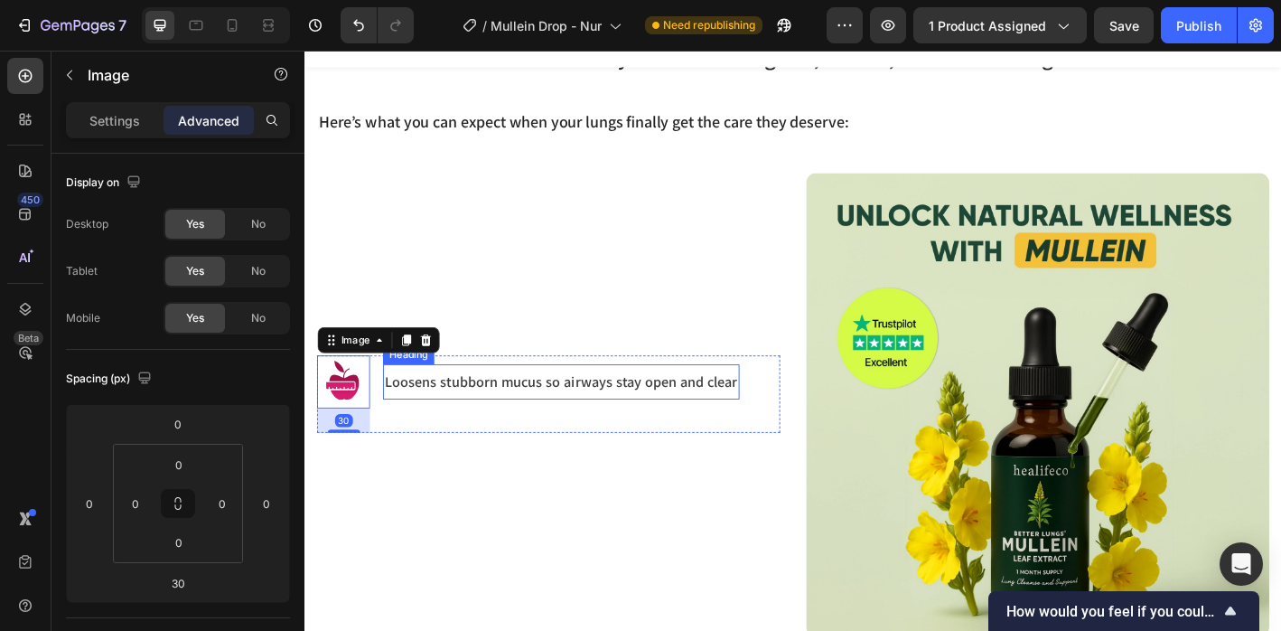
click at [436, 417] on p "Loosens stubborn mucus so airways stay open and clear" at bounding box center [589, 418] width 392 height 21
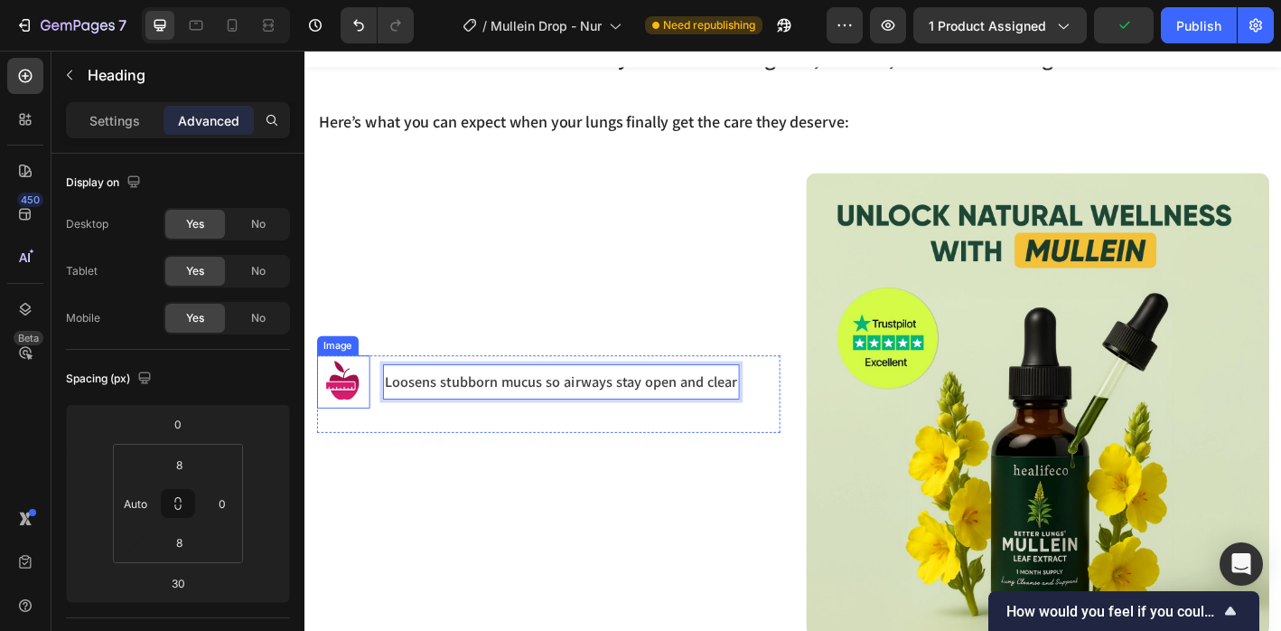
drag, startPoint x: 470, startPoint y: 415, endPoint x: 361, endPoint y: 417, distance: 108.5
click at [434, 416] on p "Loosens stubborn mucus so airways stay open and clear" at bounding box center [589, 418] width 392 height 21
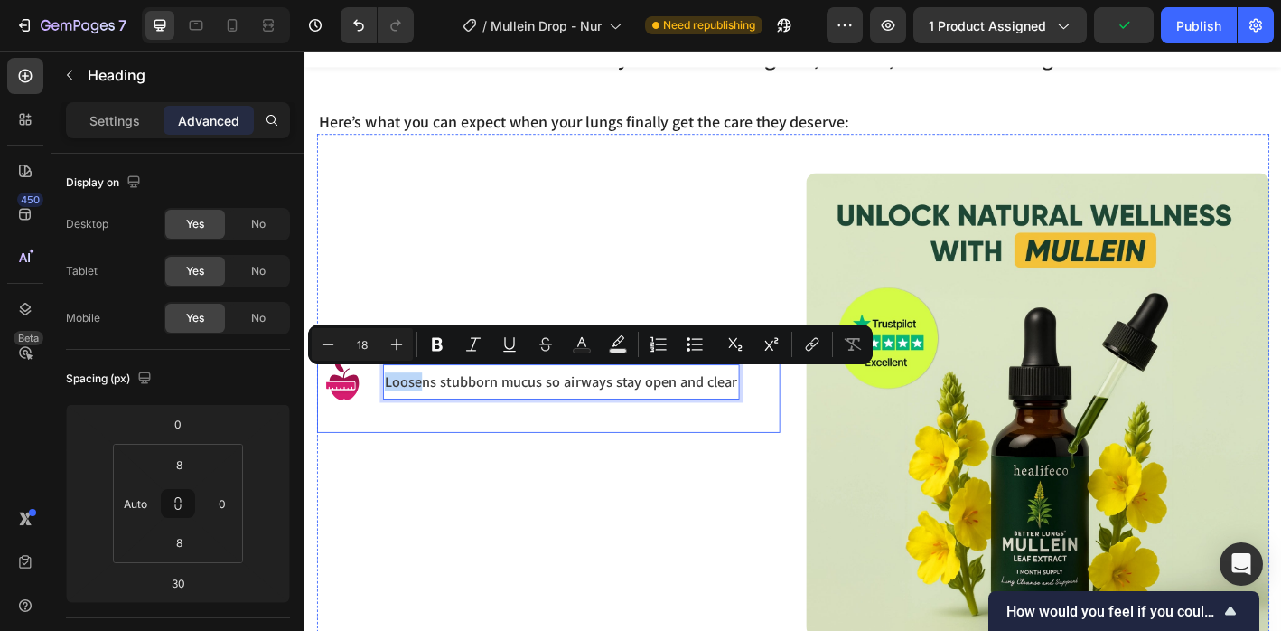
click at [384, 464] on div "Image Loosens stubborn mucus so airways stay open and clear Heading 30 Row" at bounding box center [575, 432] width 514 height 86
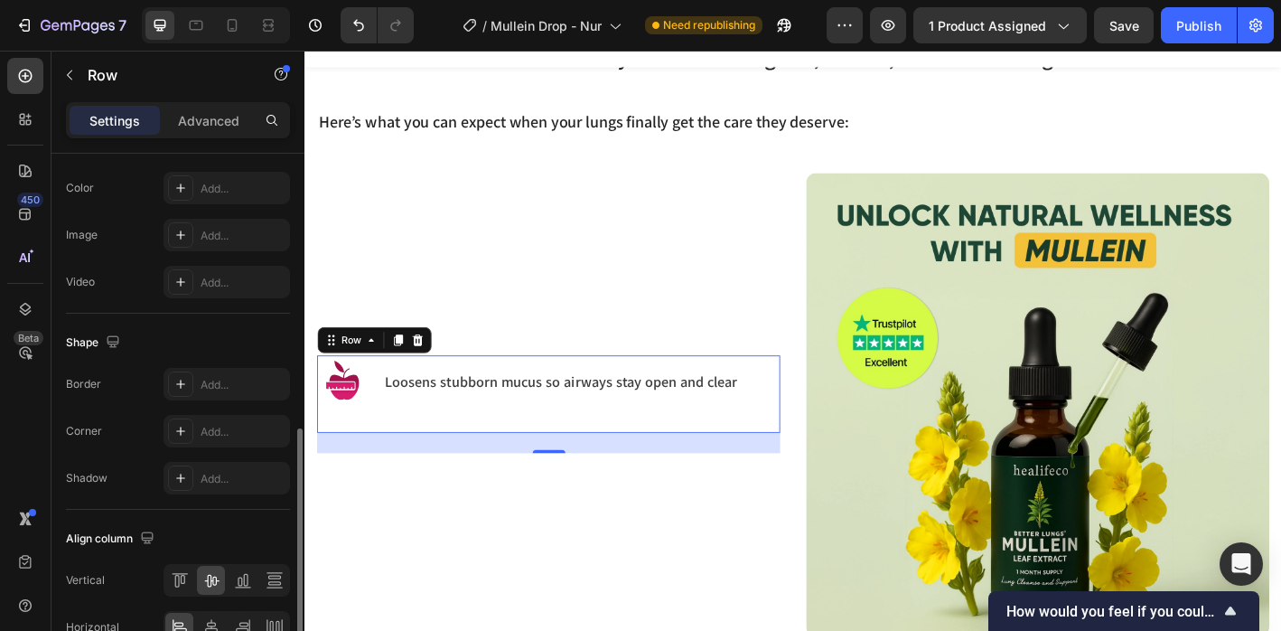
scroll to position [780, 0]
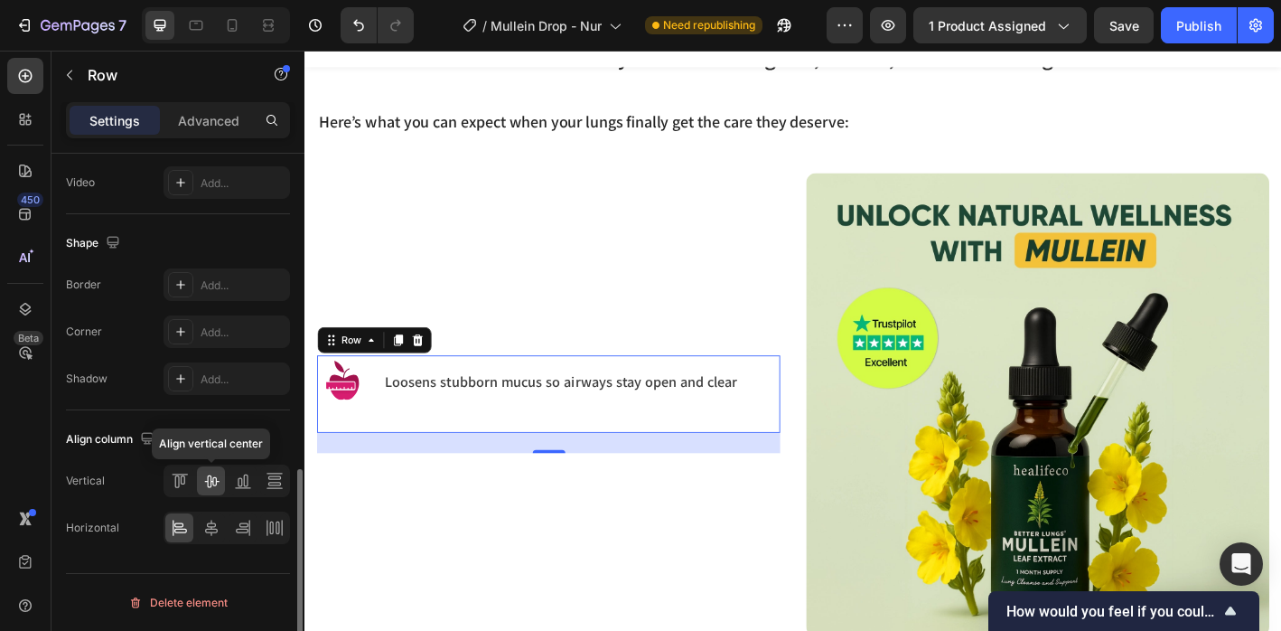
click at [211, 479] on icon at bounding box center [211, 481] width 18 height 18
click at [406, 494] on div "25" at bounding box center [575, 485] width 514 height 23
click at [369, 537] on div "Image Loosens stubborn mucus so airways stay open and clear Heading Row 25" at bounding box center [575, 443] width 514 height 514
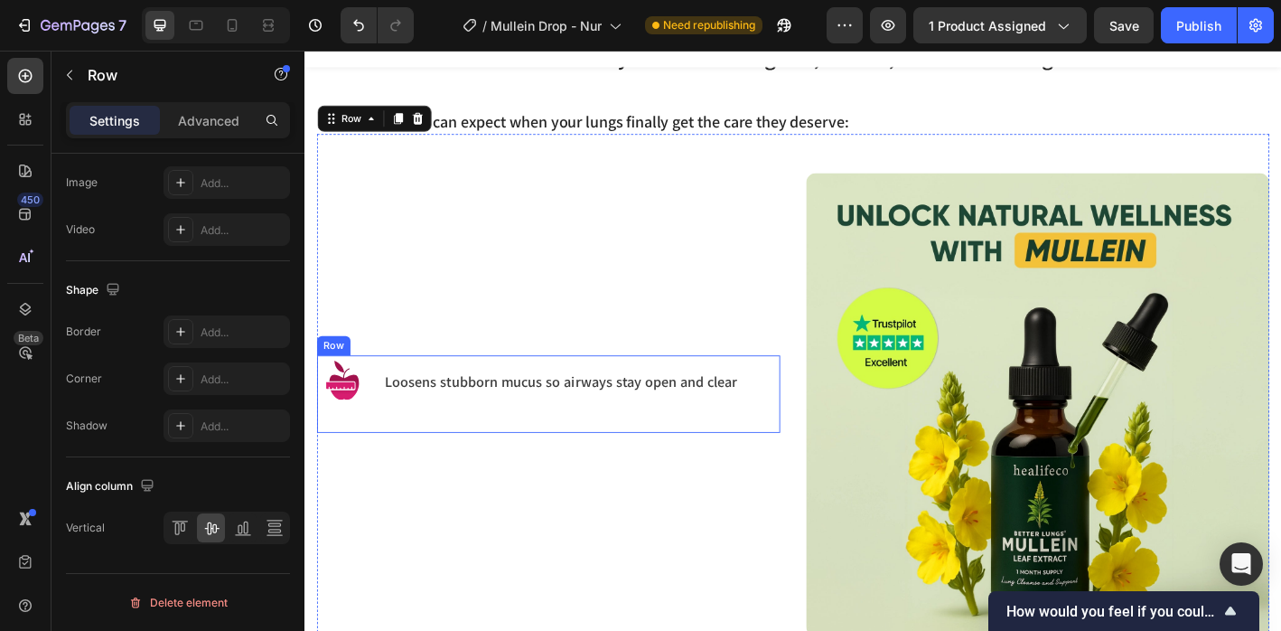
click at [361, 417] on img at bounding box center [347, 418] width 59 height 59
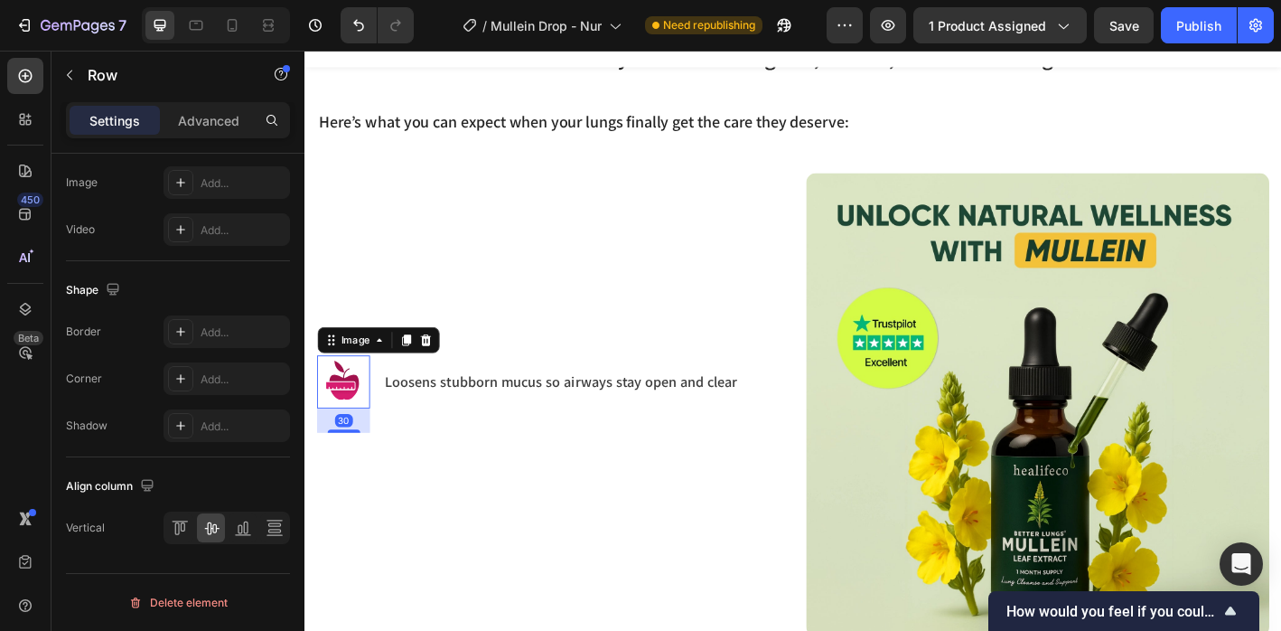
scroll to position [0, 0]
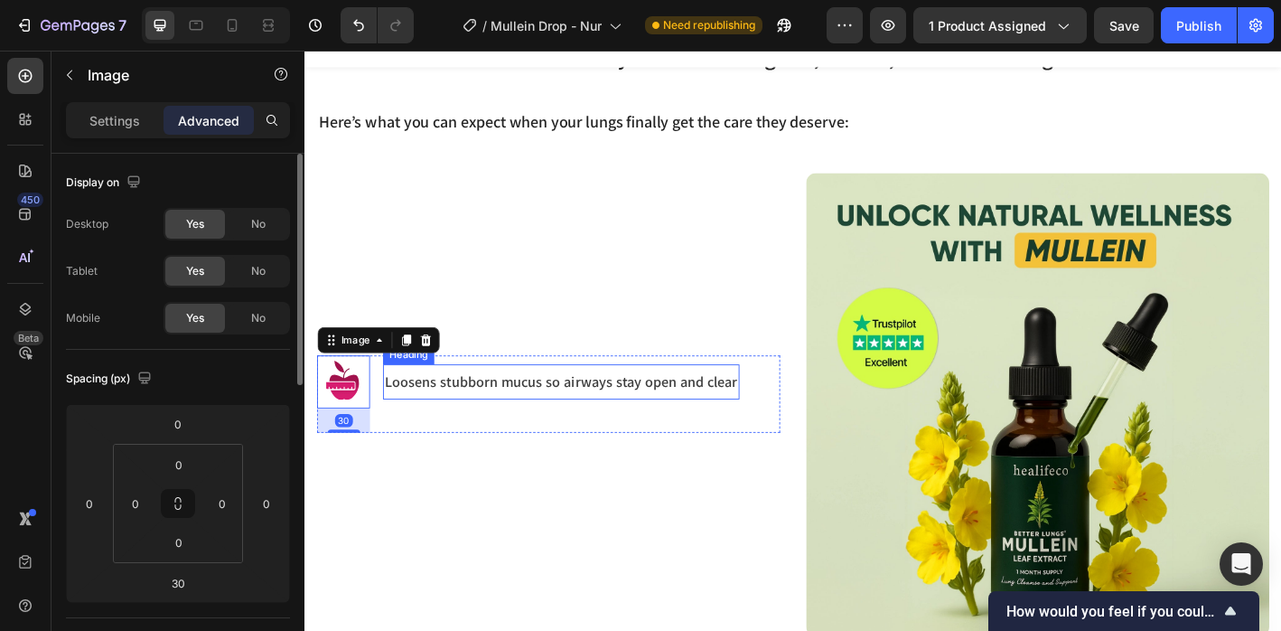
click at [425, 417] on p "Loosens stubborn mucus so airways stay open and clear" at bounding box center [589, 418] width 392 height 21
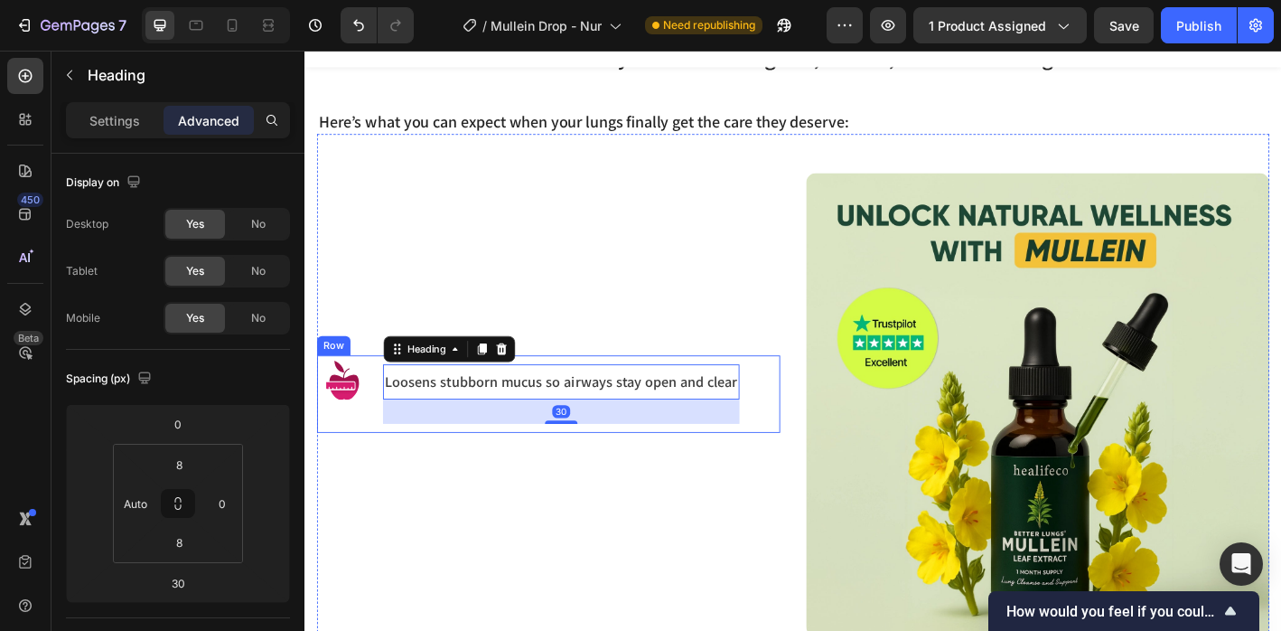
click at [351, 422] on img at bounding box center [347, 418] width 59 height 59
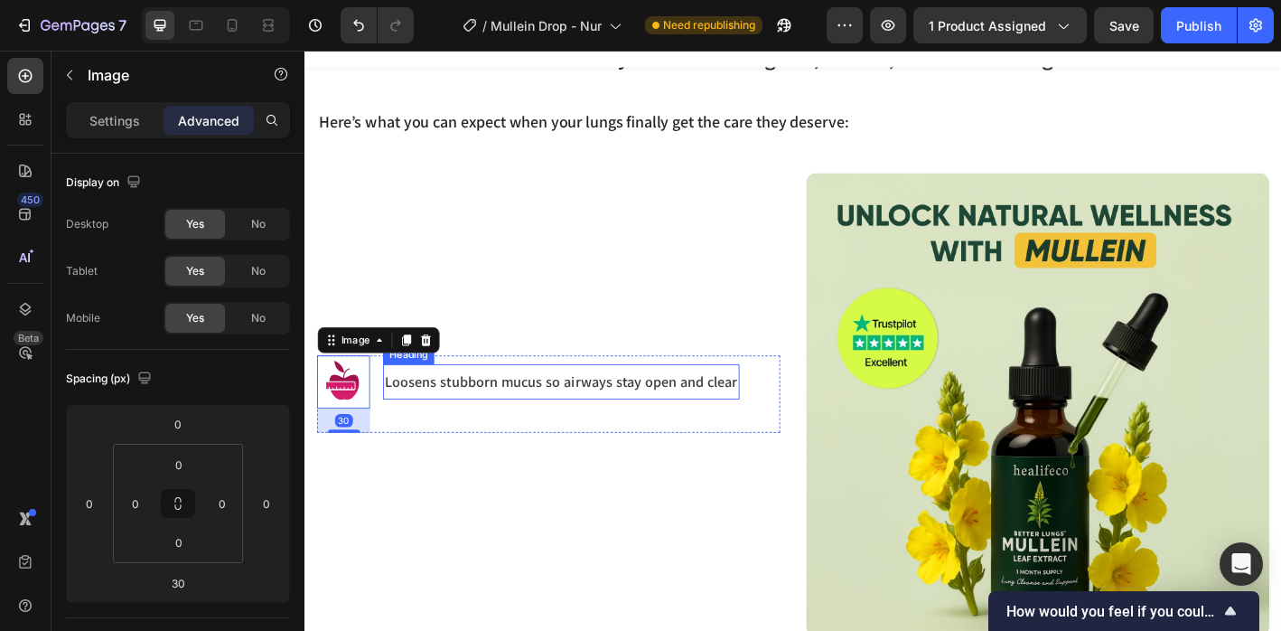
click at [411, 419] on p "Loosens stubborn mucus so airways stay open and clear" at bounding box center [589, 418] width 392 height 21
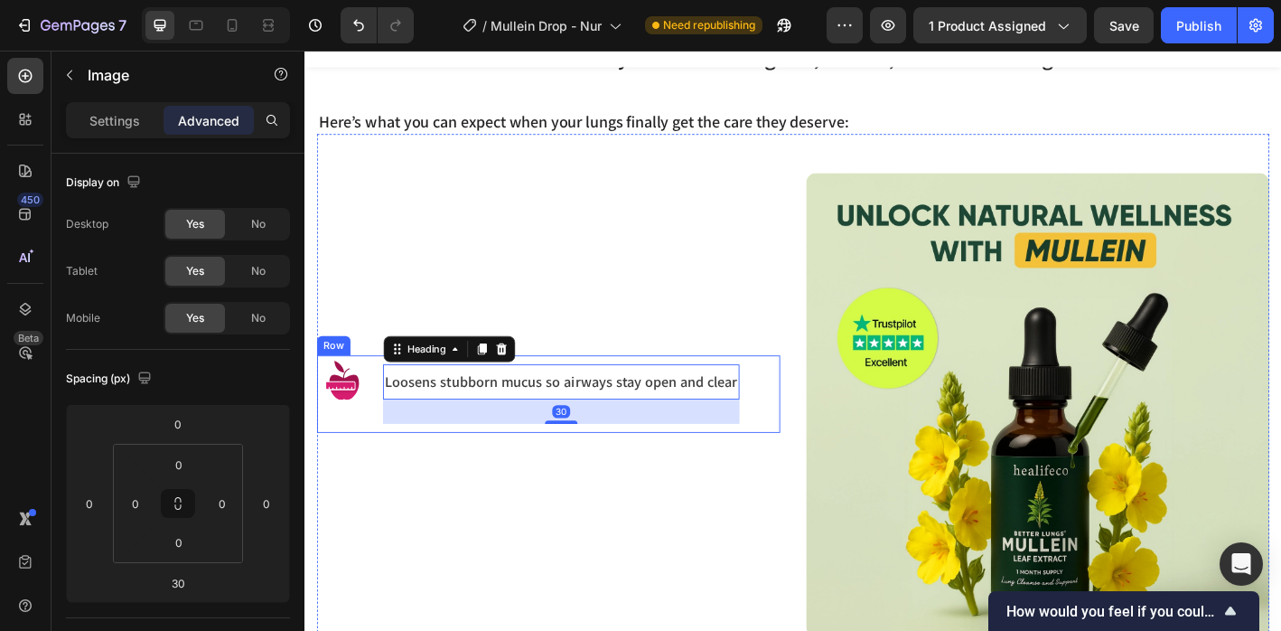
click at [349, 420] on img at bounding box center [347, 418] width 59 height 59
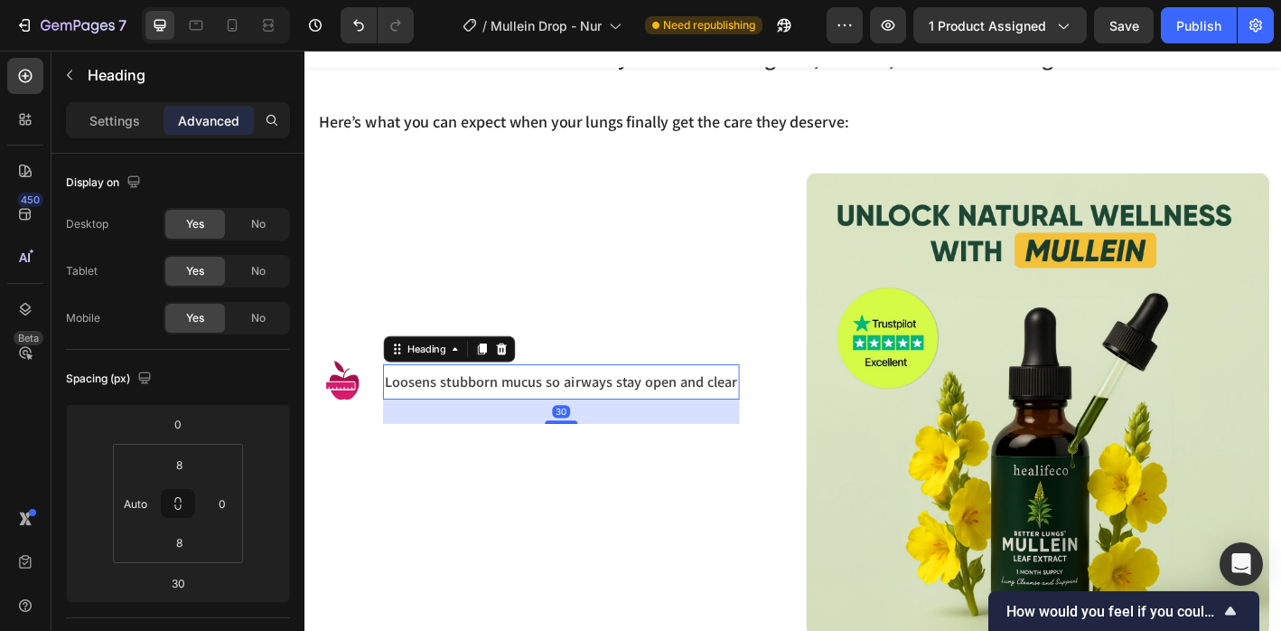
click at [417, 417] on p "Loosens stubborn mucus so airways stay open and clear" at bounding box center [589, 418] width 392 height 21
click at [365, 482] on div "Image Loosens stubborn mucus so airways stay open and clear Heading 30 Row" at bounding box center [575, 443] width 514 height 514
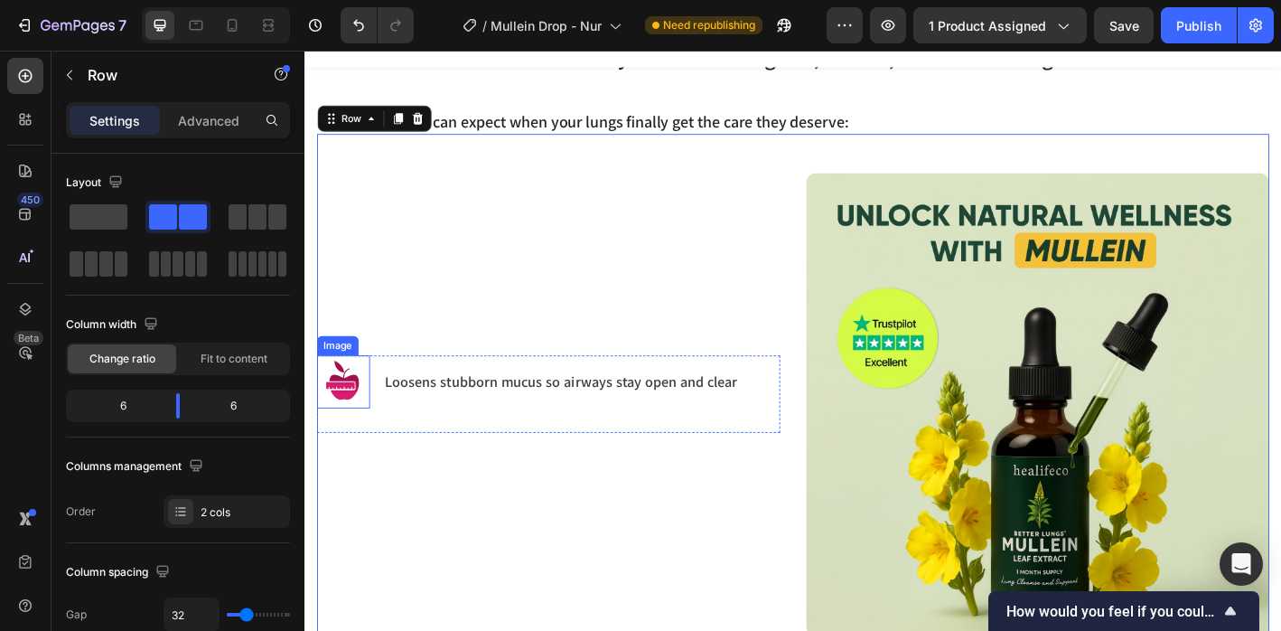
click at [356, 412] on img at bounding box center [347, 418] width 59 height 59
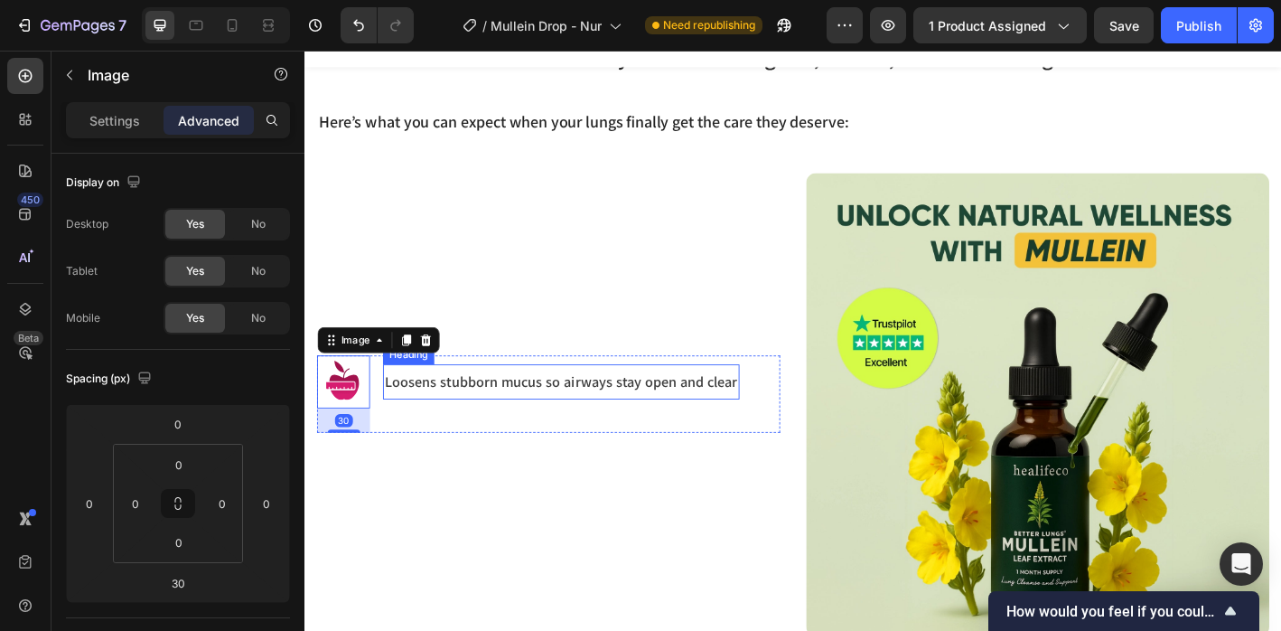
click at [435, 408] on p "Loosens stubborn mucus so airways stay open and clear" at bounding box center [589, 418] width 392 height 21
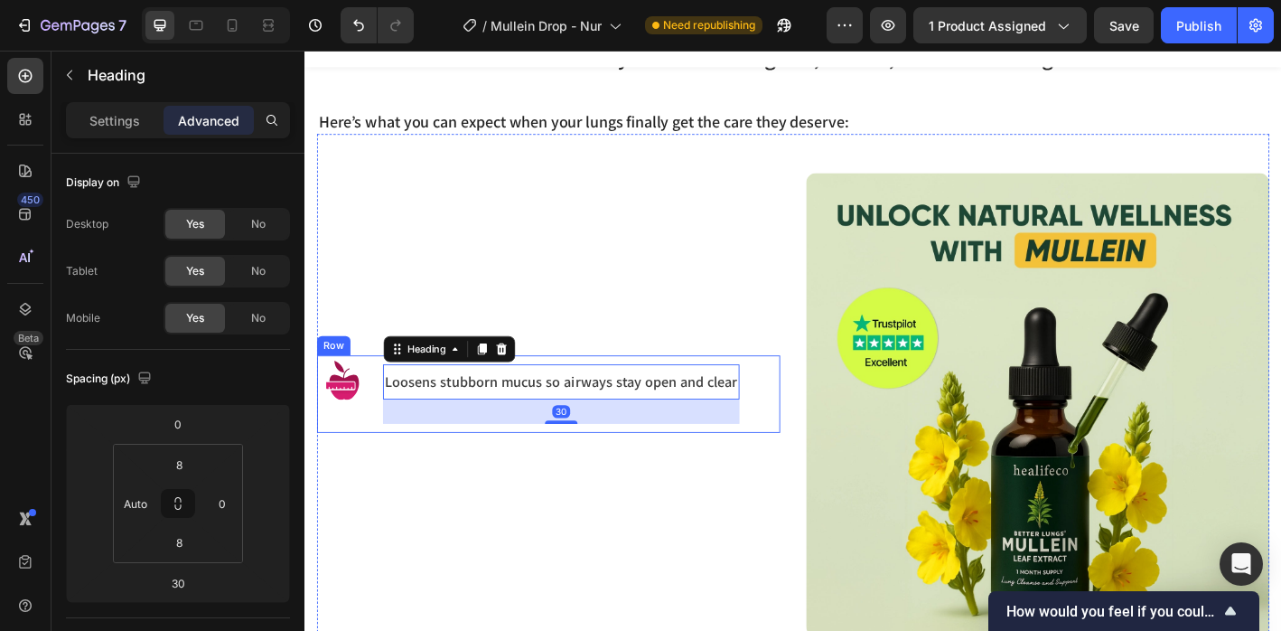
click at [389, 508] on div "Image Loosens stubborn mucus so airways stay open and clear Heading 30 Row" at bounding box center [575, 443] width 514 height 514
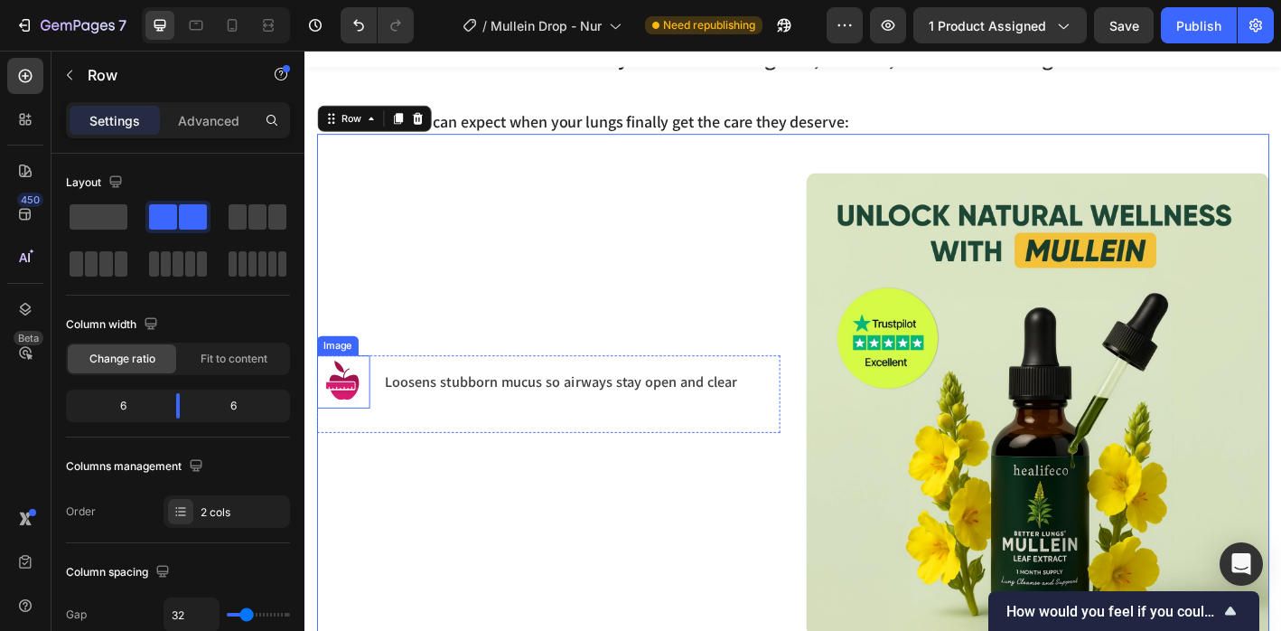
click at [378, 378] on div "Image Loosens stubborn mucus so airways stay open and clear Heading Row" at bounding box center [575, 443] width 514 height 514
click at [432, 408] on p "Loosens stubborn mucus so airways stay open and clear" at bounding box center [589, 418] width 392 height 21
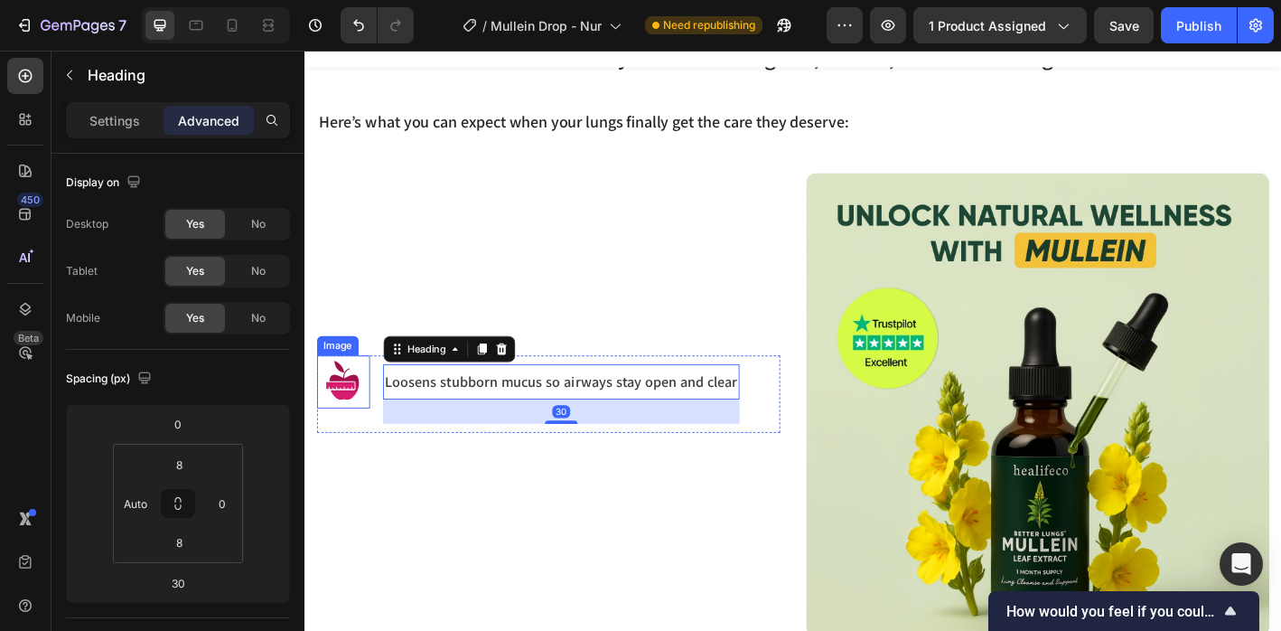
click at [321, 385] on div "Image Loosens stubborn mucus so airways stay open and clear Heading 30 Row" at bounding box center [575, 443] width 514 height 514
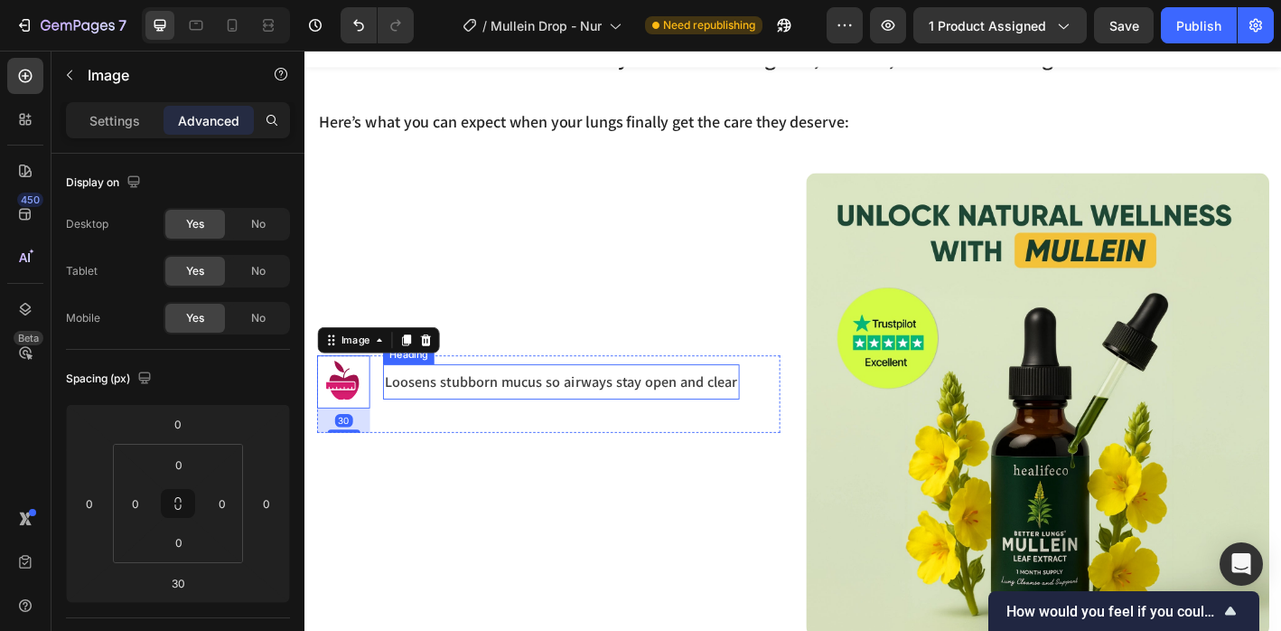
click at [711, 441] on div "Loosens stubborn mucus so airways stay open and clear Heading" at bounding box center [589, 432] width 396 height 86
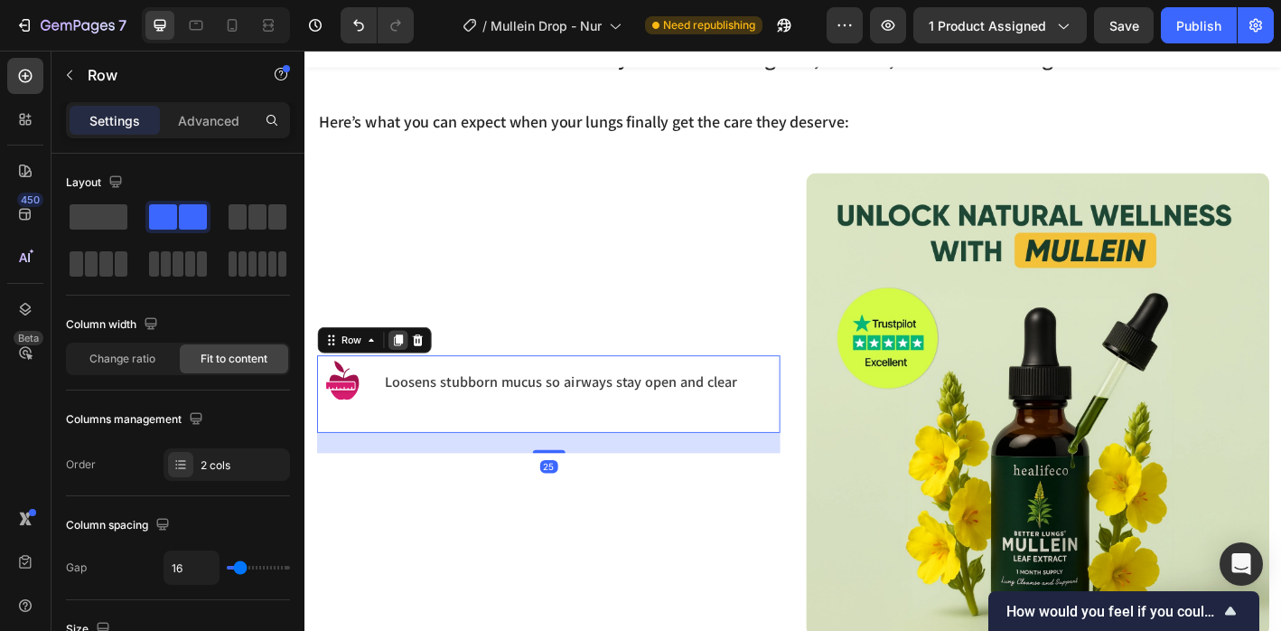
click at [404, 367] on icon at bounding box center [408, 371] width 10 height 13
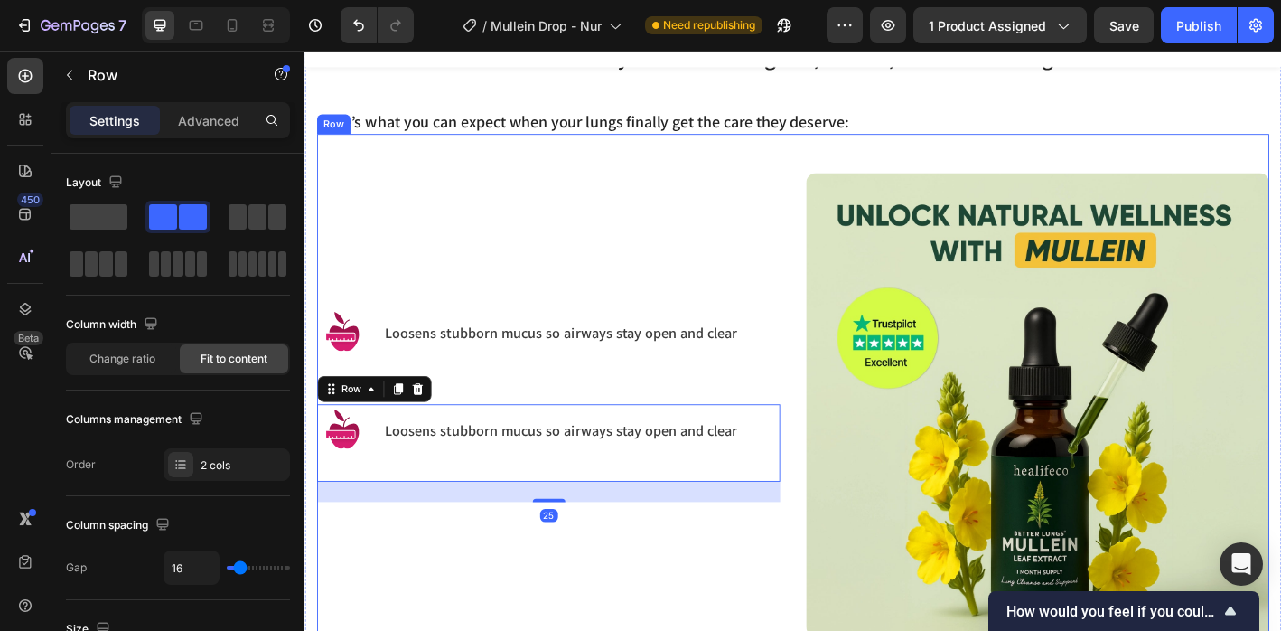
click at [500, 420] on div "Image Loosens stubborn mucus so airways stay open and clear Heading Row Image L…" at bounding box center [575, 443] width 514 height 514
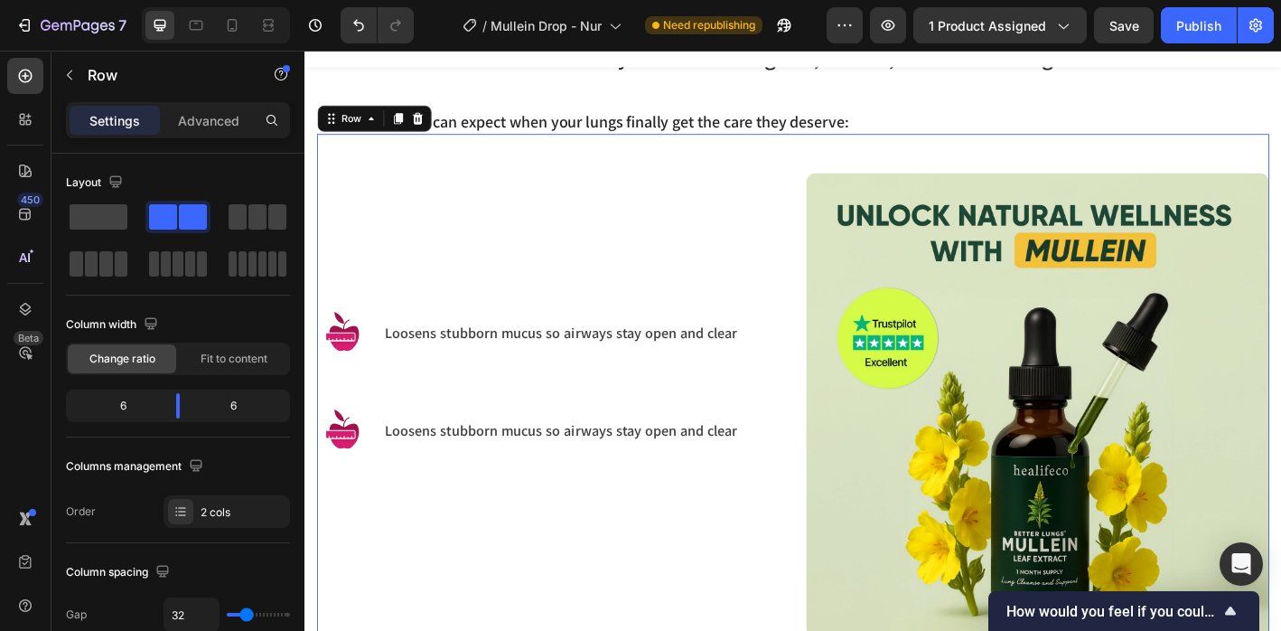
click at [388, 453] on div "Image Loosens stubborn mucus so airways stay open and clear Heading Row" at bounding box center [575, 486] width 514 height 86
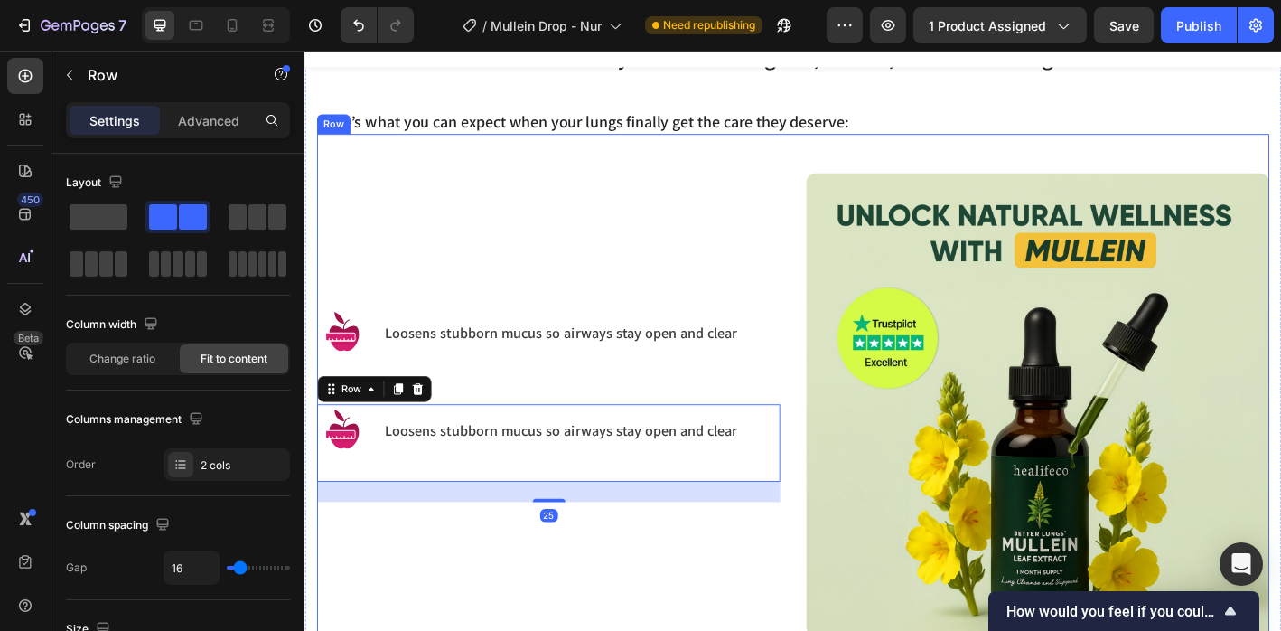
click at [497, 567] on div "Image Loosens stubborn mucus so airways stay open and clear Heading Row Image L…" at bounding box center [575, 443] width 514 height 514
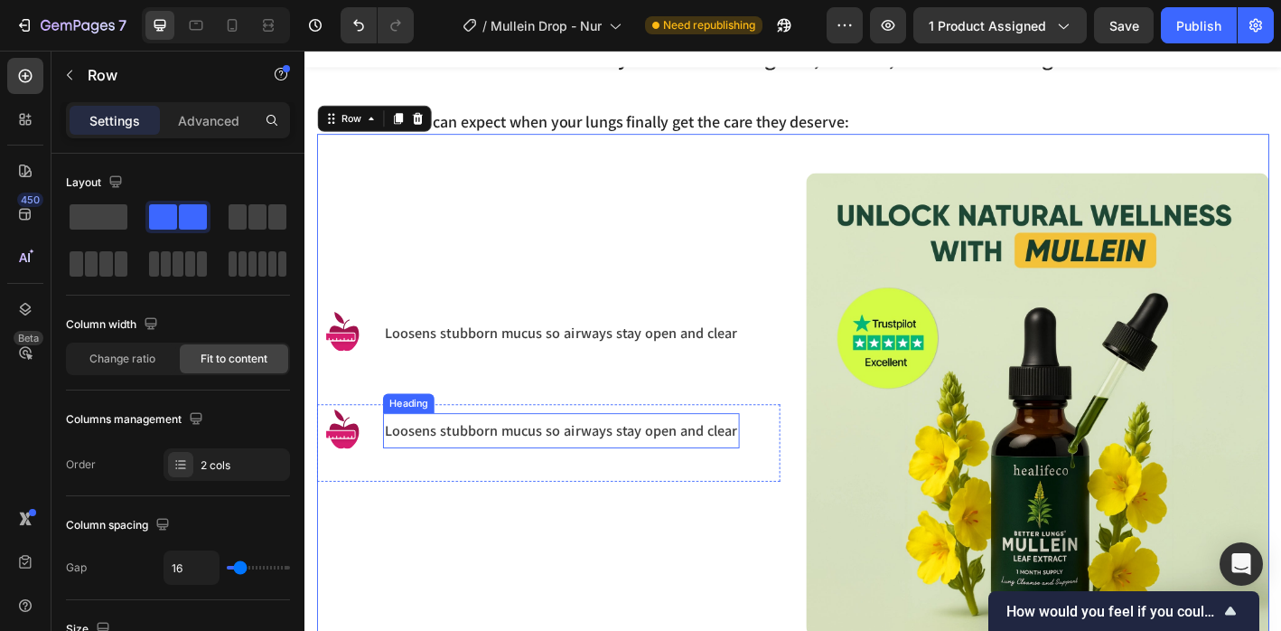
click at [502, 411] on div "Loosens stubborn mucus so airways stay open and clear Heading" at bounding box center [589, 377] width 396 height 86
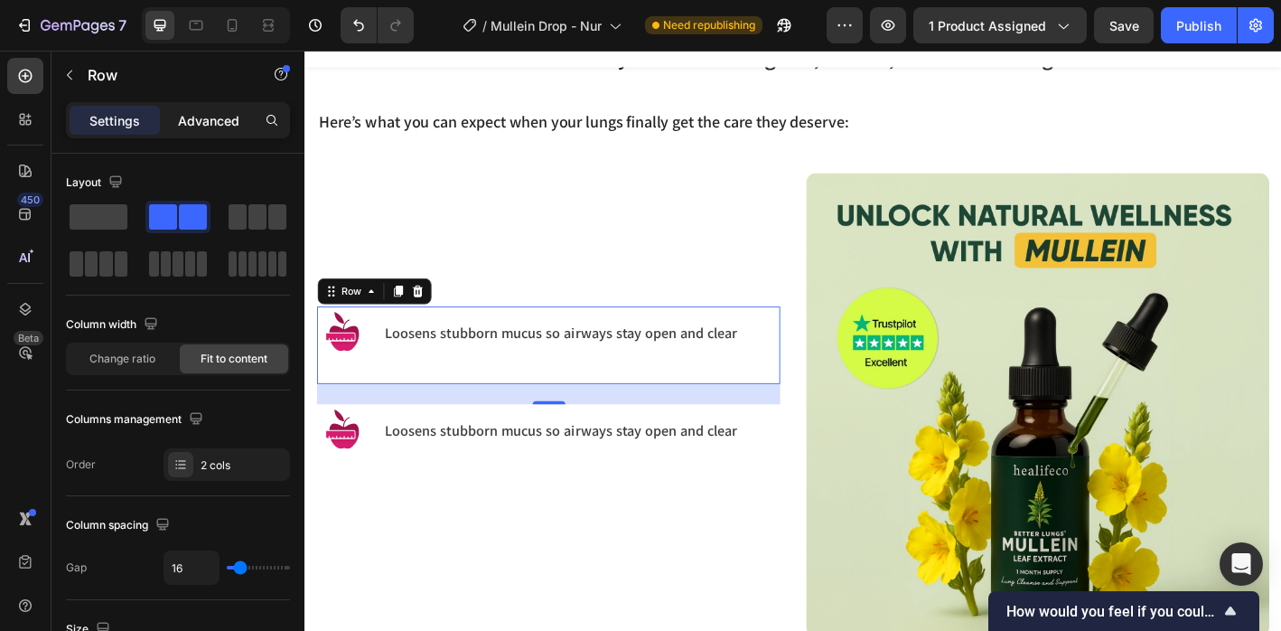
click at [220, 128] on p "Advanced" at bounding box center [208, 120] width 61 height 19
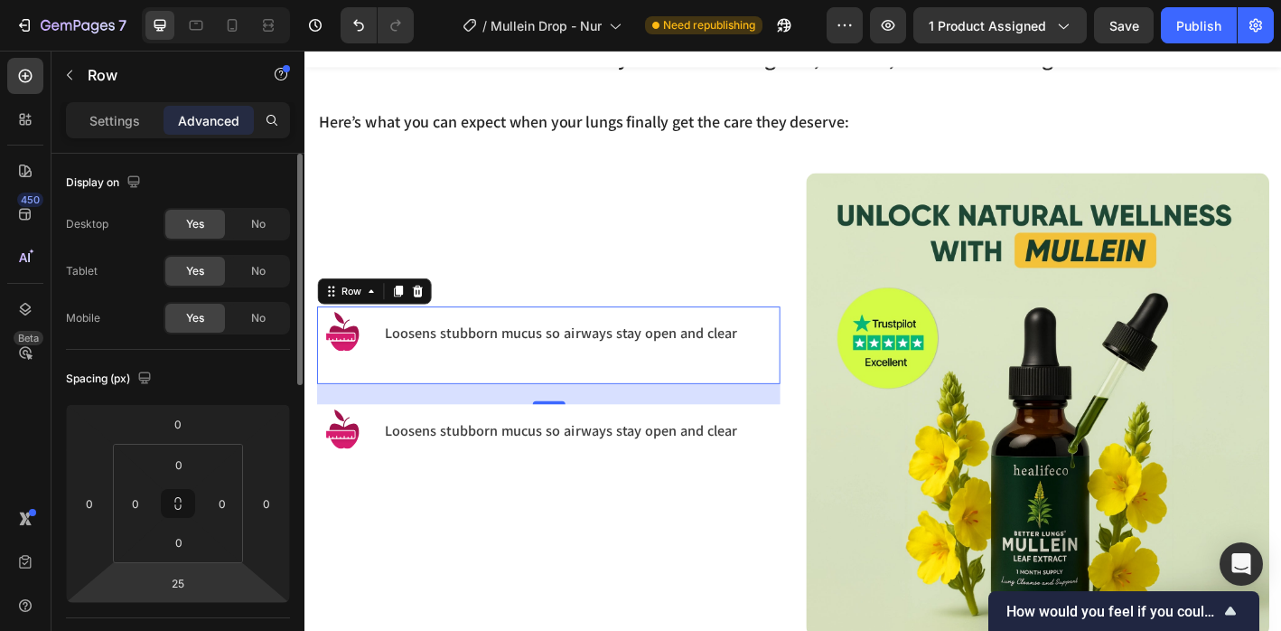
click at [201, 0] on html "7 Version history / Mullein Drop - Nur Need republishing Preview 1 product assi…" at bounding box center [640, 0] width 1281 height 0
type input "0"
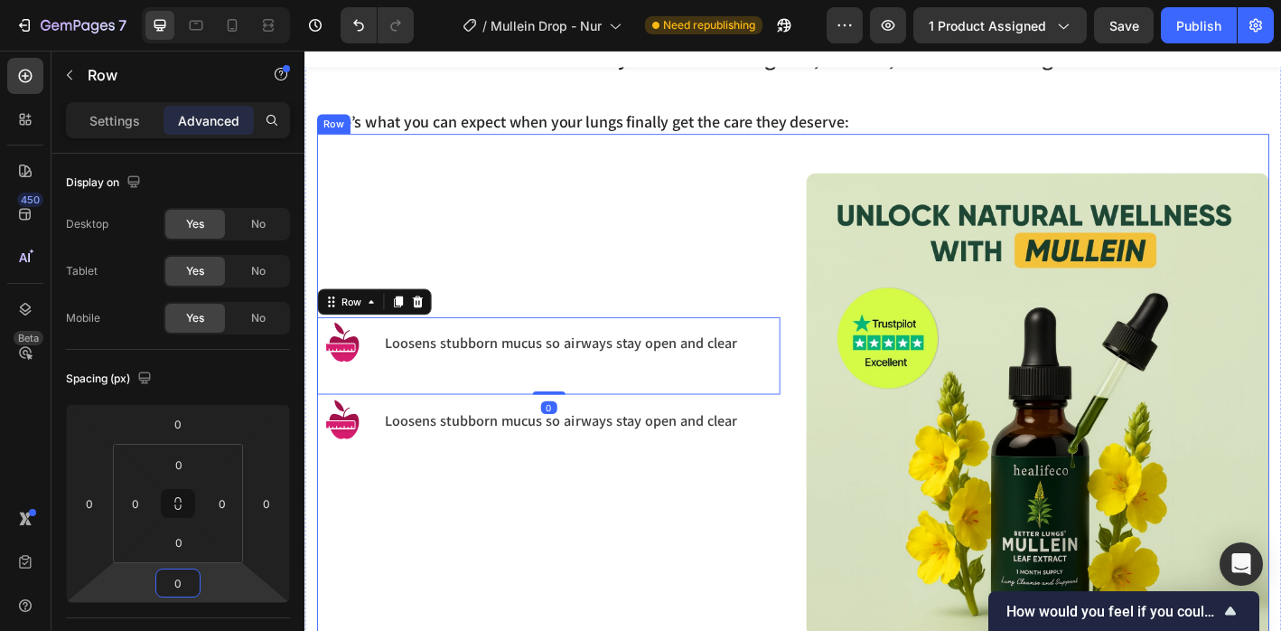
click at [470, 581] on div "Image Loosens stubborn mucus so airways stay open and clear Heading Row 0 Image…" at bounding box center [575, 443] width 514 height 514
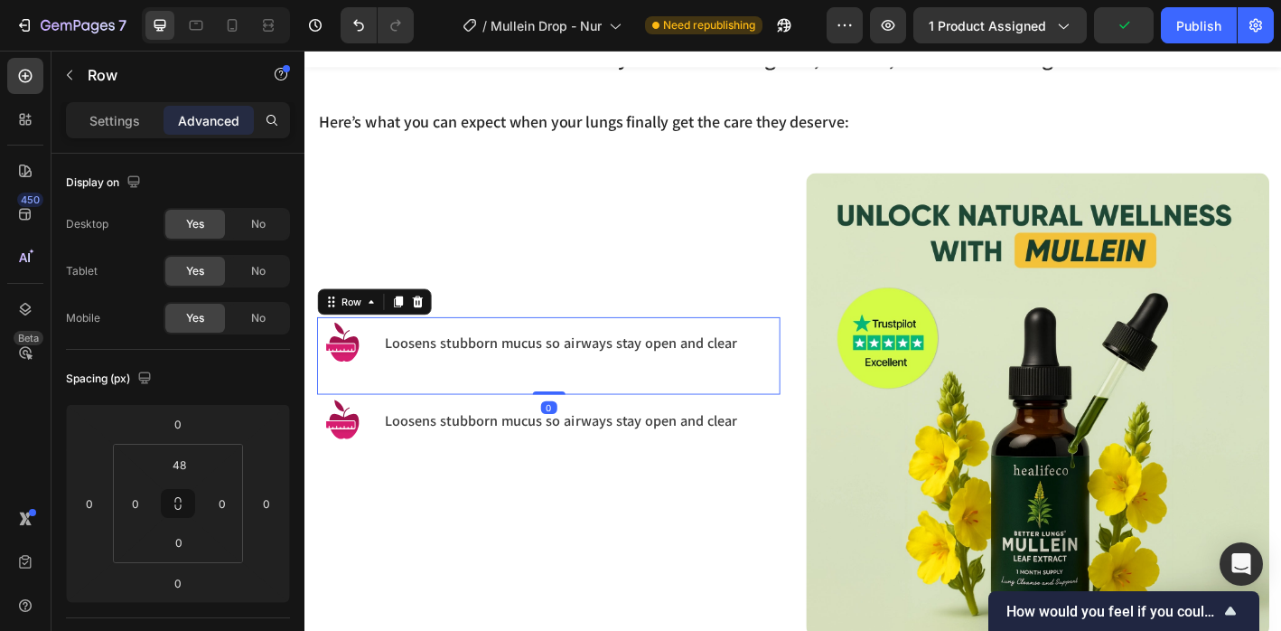
click at [368, 420] on div "Image" at bounding box center [347, 389] width 59 height 86
click at [380, 539] on div "Image Loosens stubborn mucus so airways stay open and clear Heading Row 0 Image…" at bounding box center [575, 443] width 514 height 514
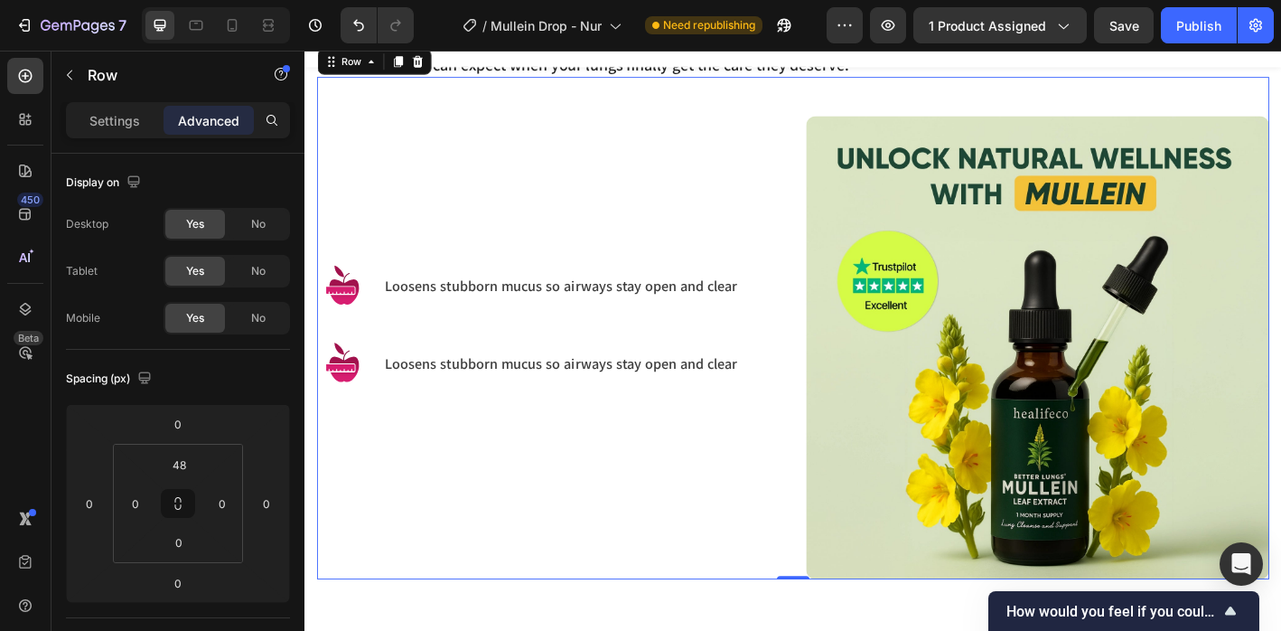
scroll to position [1354, 0]
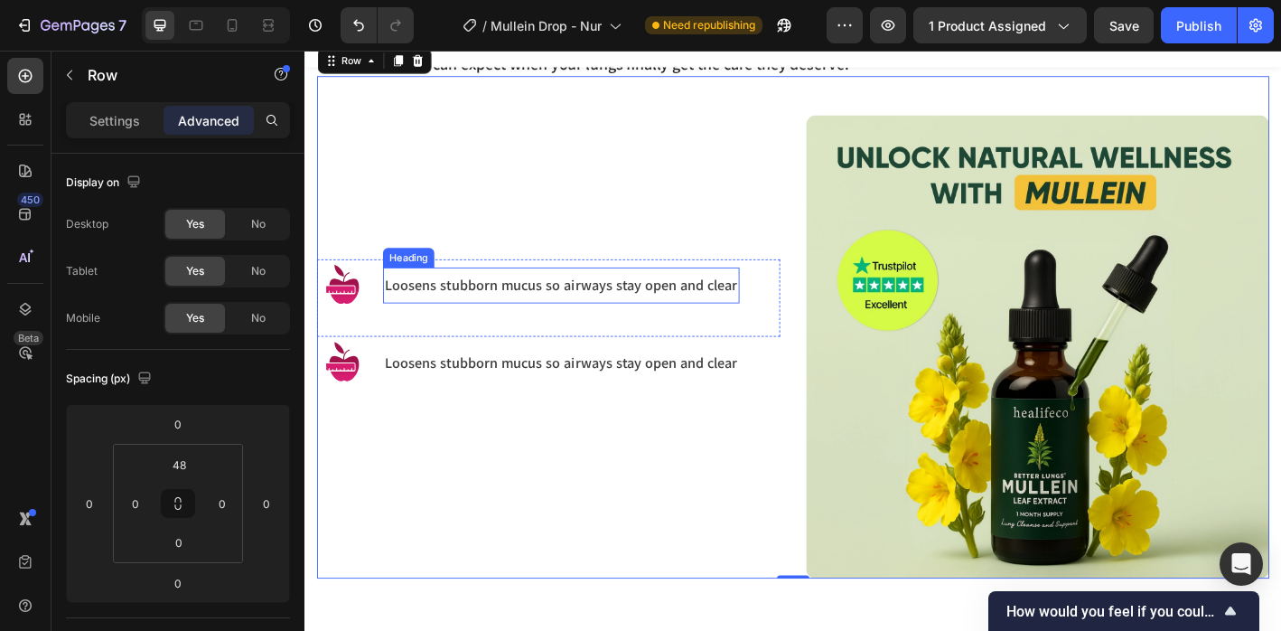
click at [393, 314] on p "Loosens stubborn mucus so airways stay open and clear" at bounding box center [589, 310] width 392 height 21
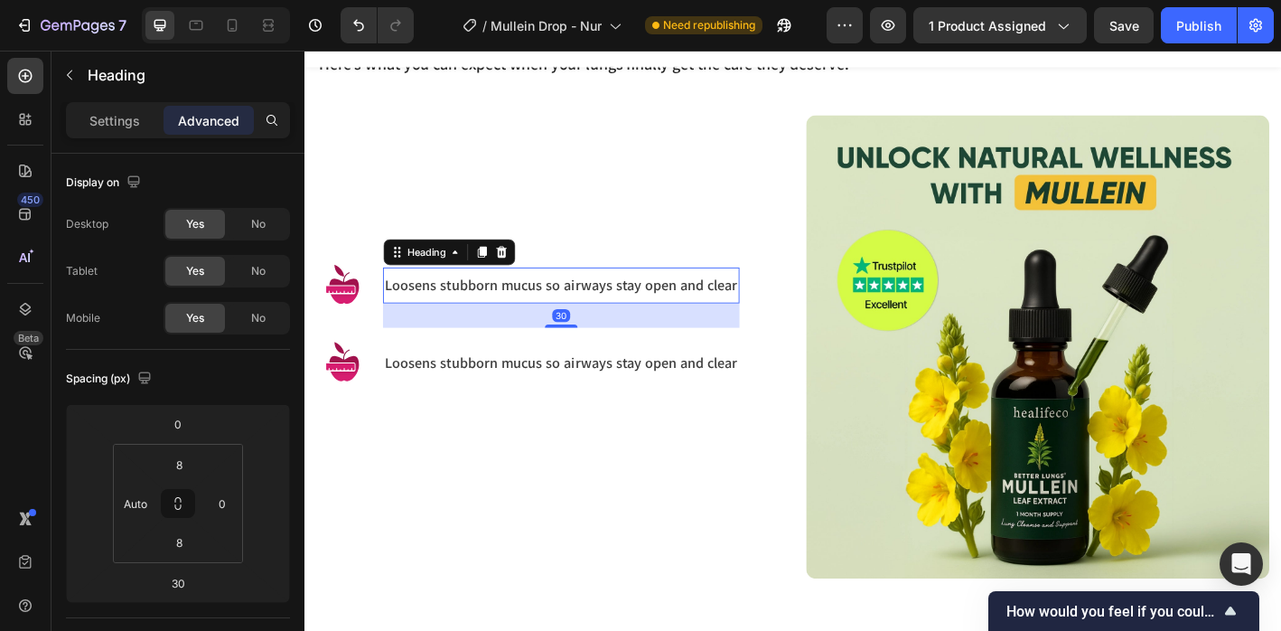
click at [341, 322] on img at bounding box center [347, 311] width 59 height 59
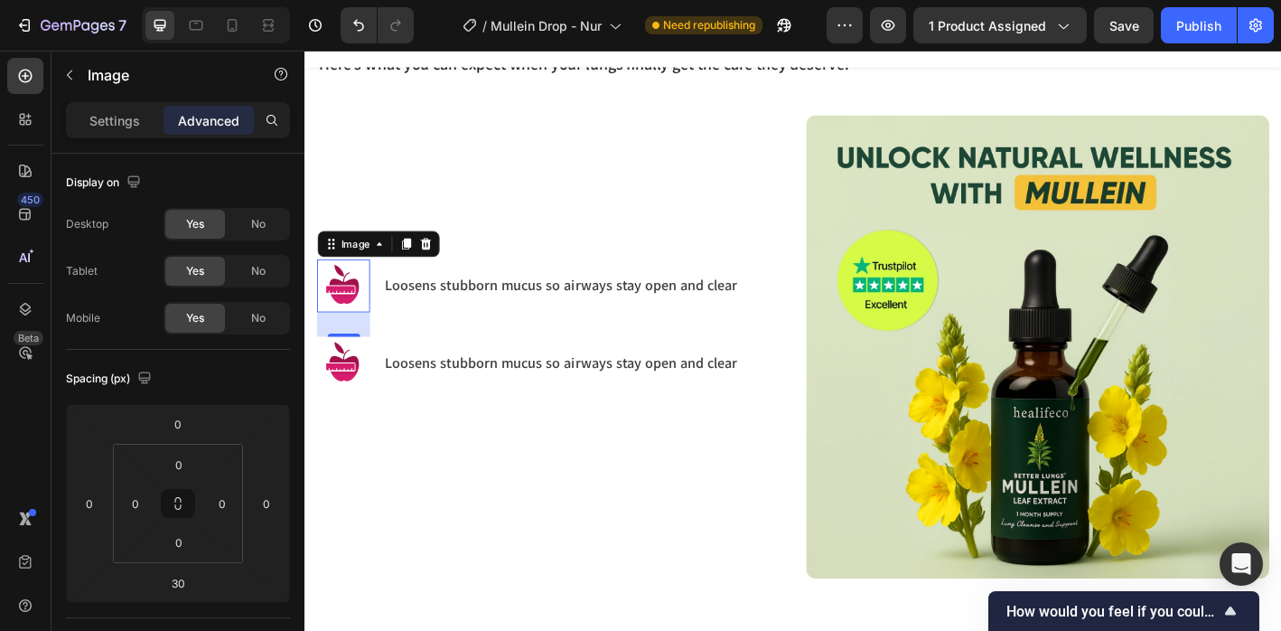
click at [344, 351] on div "30" at bounding box center [348, 354] width 20 height 14
click at [188, 582] on input "30" at bounding box center [178, 582] width 36 height 27
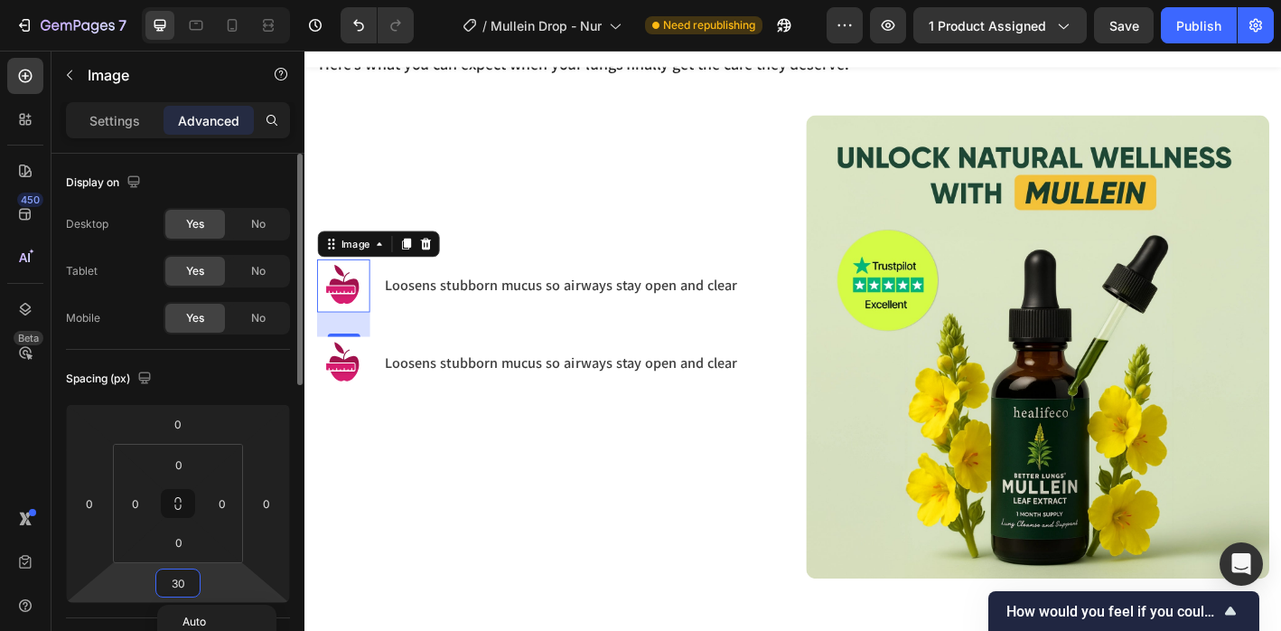
type input "0"
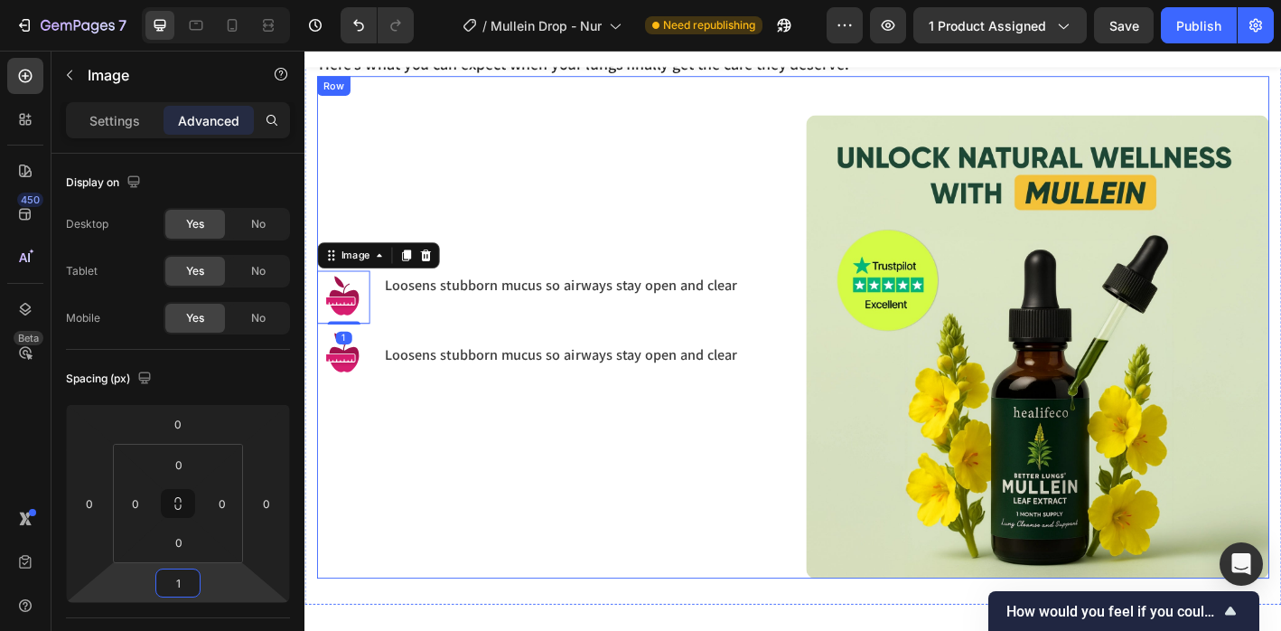
type input "10"
click at [537, 533] on div "Image 10 Loosens stubborn mucus so airways stay open and clear Heading Row Imag…" at bounding box center [575, 379] width 514 height 514
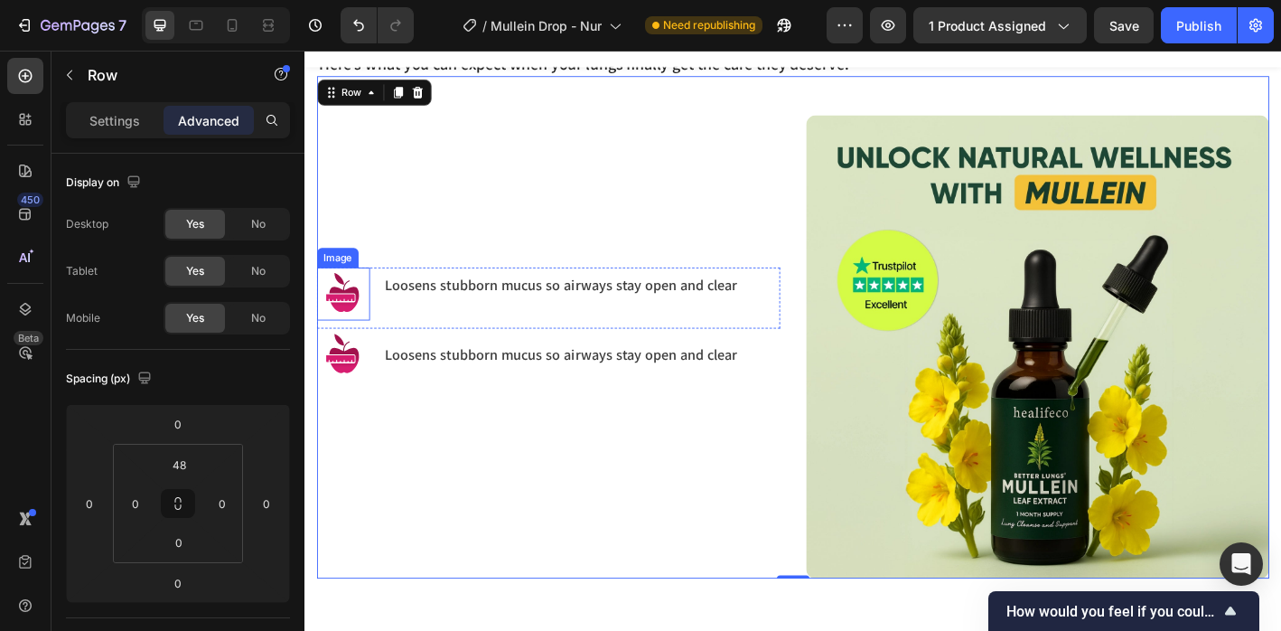
click at [349, 352] on div "Image" at bounding box center [347, 325] width 59 height 68
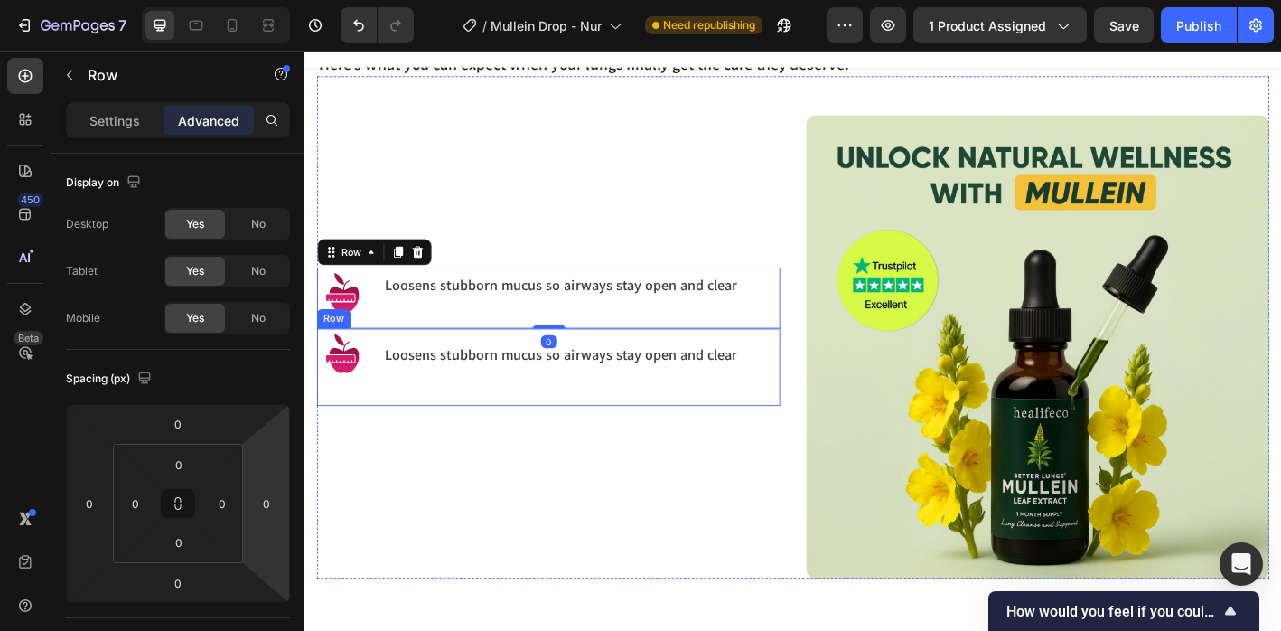
click at [400, 354] on div "Loosens stubborn mucus so airways stay open and clear Heading" at bounding box center [589, 325] width 396 height 68
click at [364, 483] on div "Image Loosens stubborn mucus so airways stay open and clear Heading Row 0 Image…" at bounding box center [575, 379] width 514 height 514
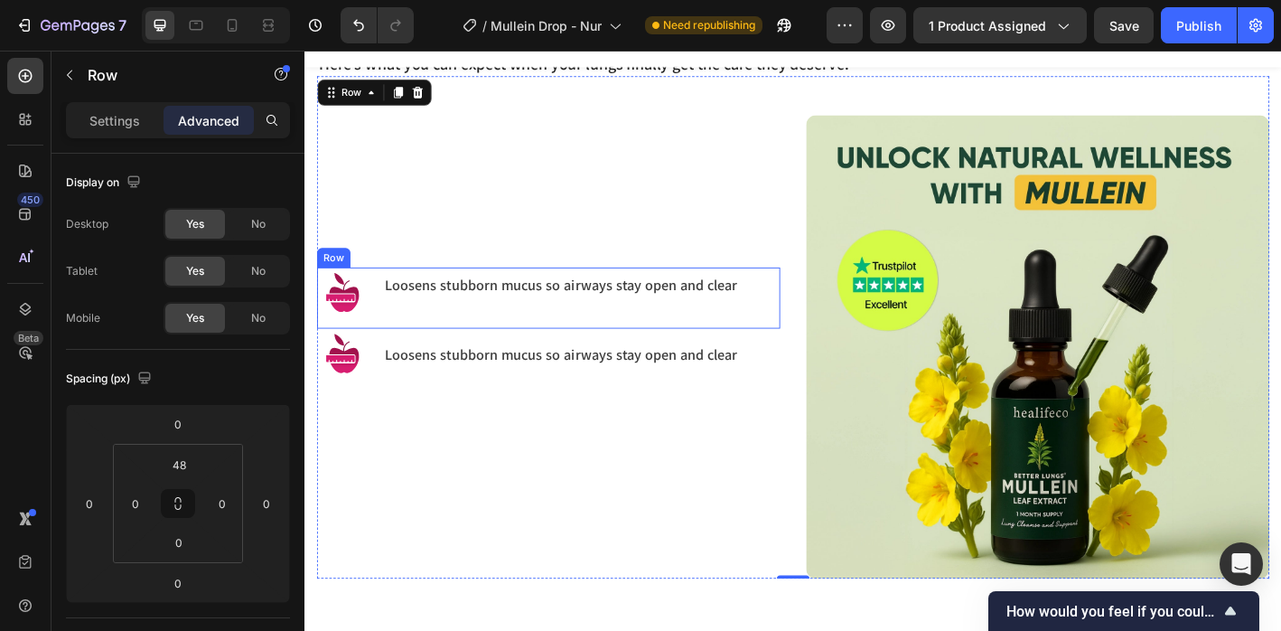
click at [404, 349] on div "Loosens stubborn mucus so airways stay open and clear Heading" at bounding box center [589, 325] width 396 height 68
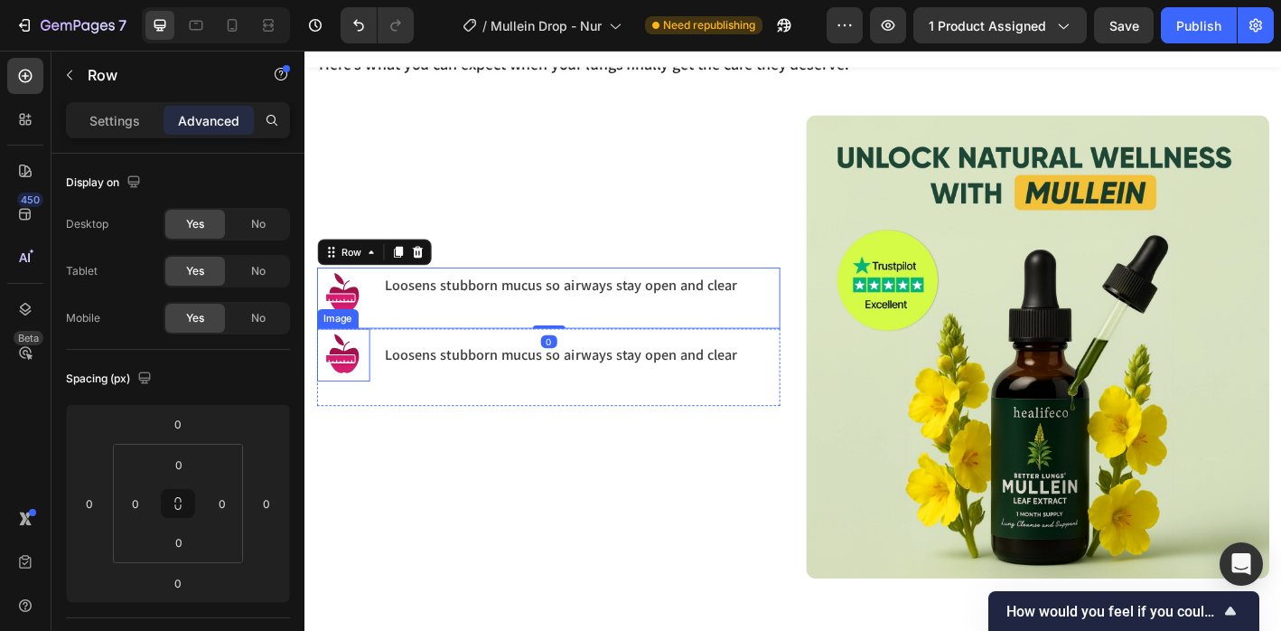
click at [365, 375] on img at bounding box center [347, 388] width 59 height 59
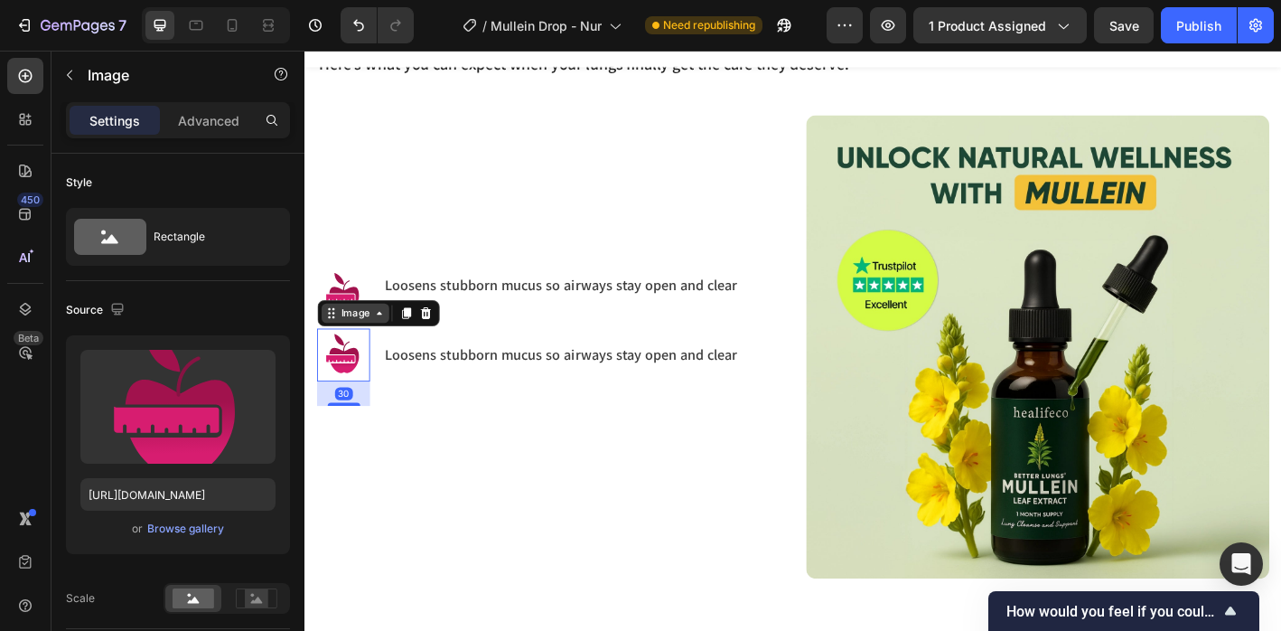
click at [390, 349] on div "Image" at bounding box center [360, 342] width 75 height 22
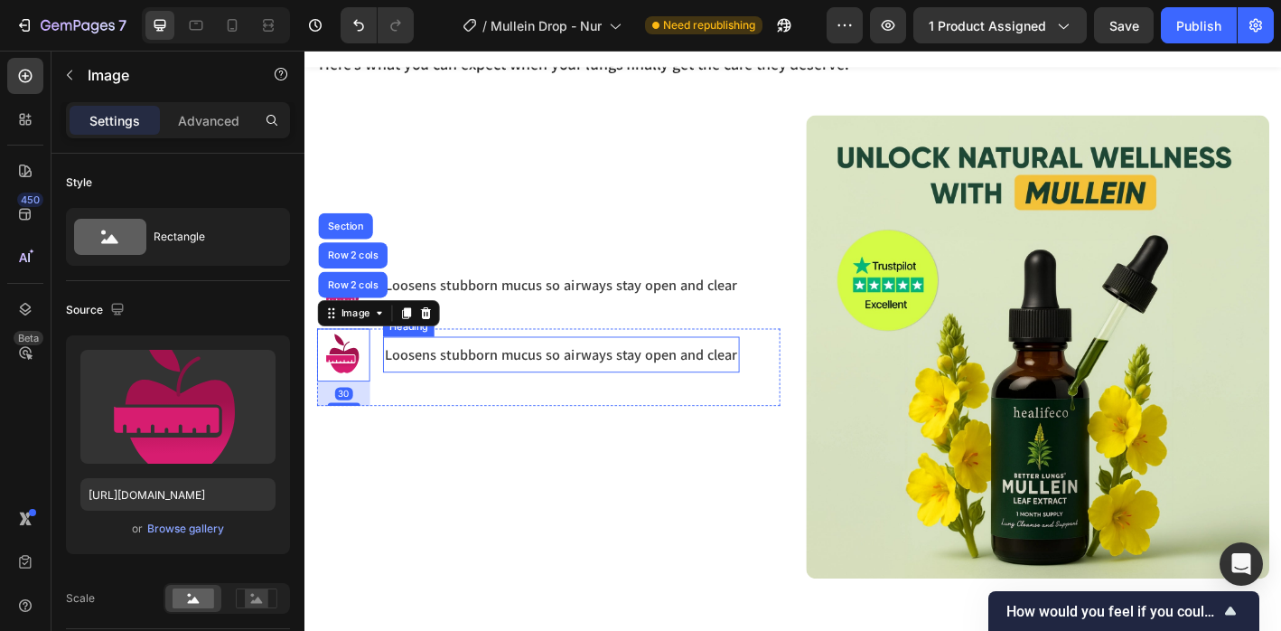
click at [425, 470] on div "Image Loosens stubborn mucus so airways stay open and clear Heading Row Image R…" at bounding box center [575, 379] width 514 height 514
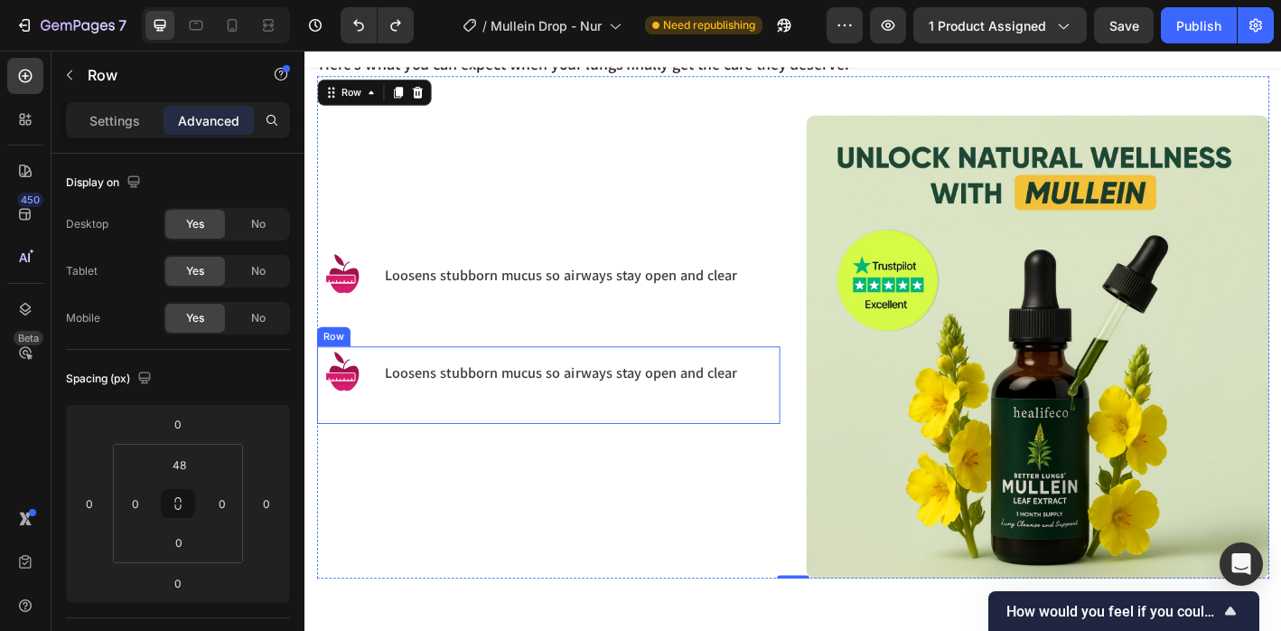
click at [791, 380] on div "Image Loosens stubborn mucus so airways stay open and clear Heading Row" at bounding box center [575, 422] width 514 height 86
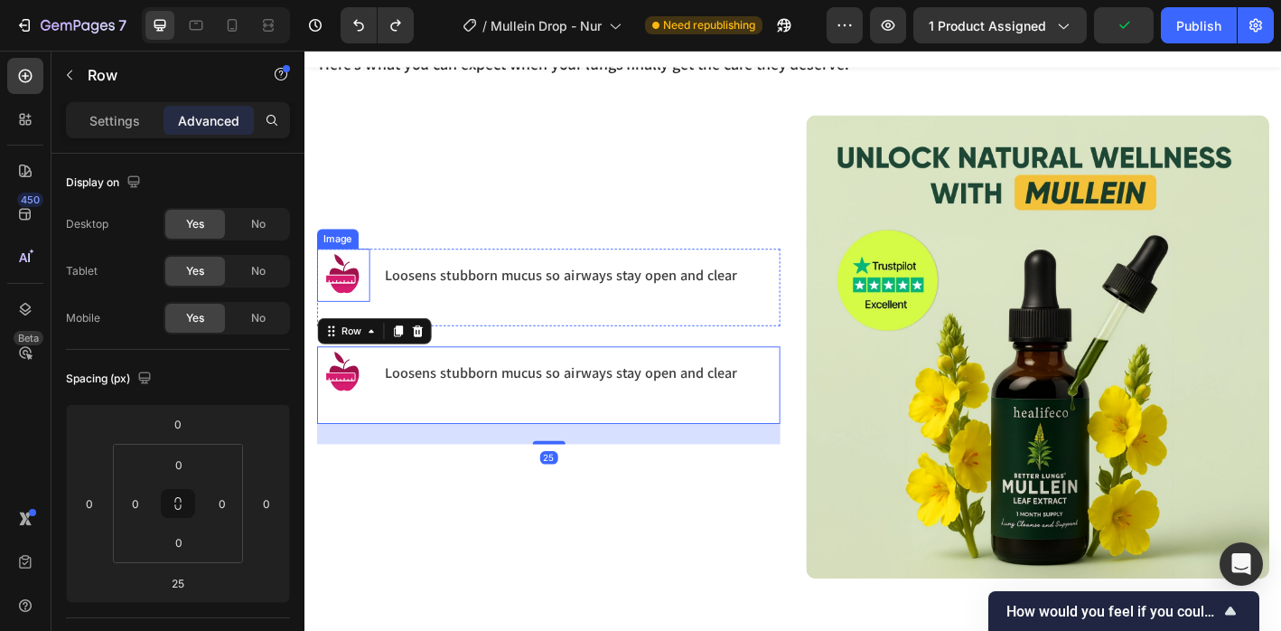
click at [373, 318] on img at bounding box center [347, 299] width 59 height 59
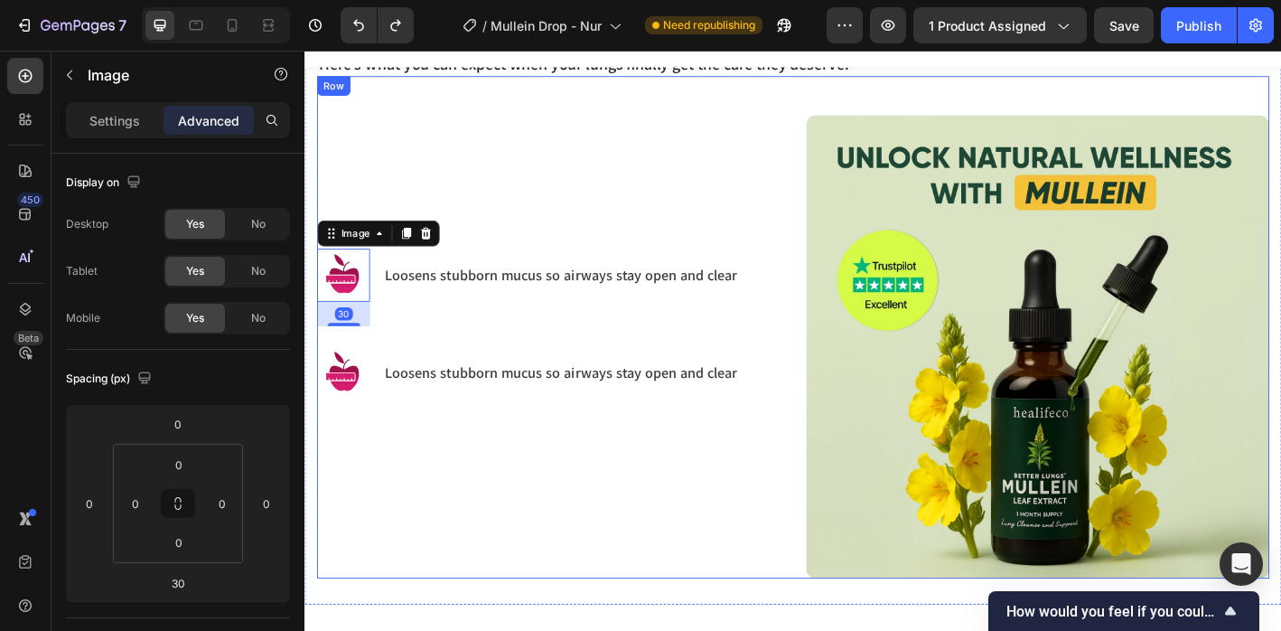
click at [346, 363] on div "Image 30 Loosens stubborn mucus so airways stay open and clear Heading Row Imag…" at bounding box center [575, 379] width 514 height 514
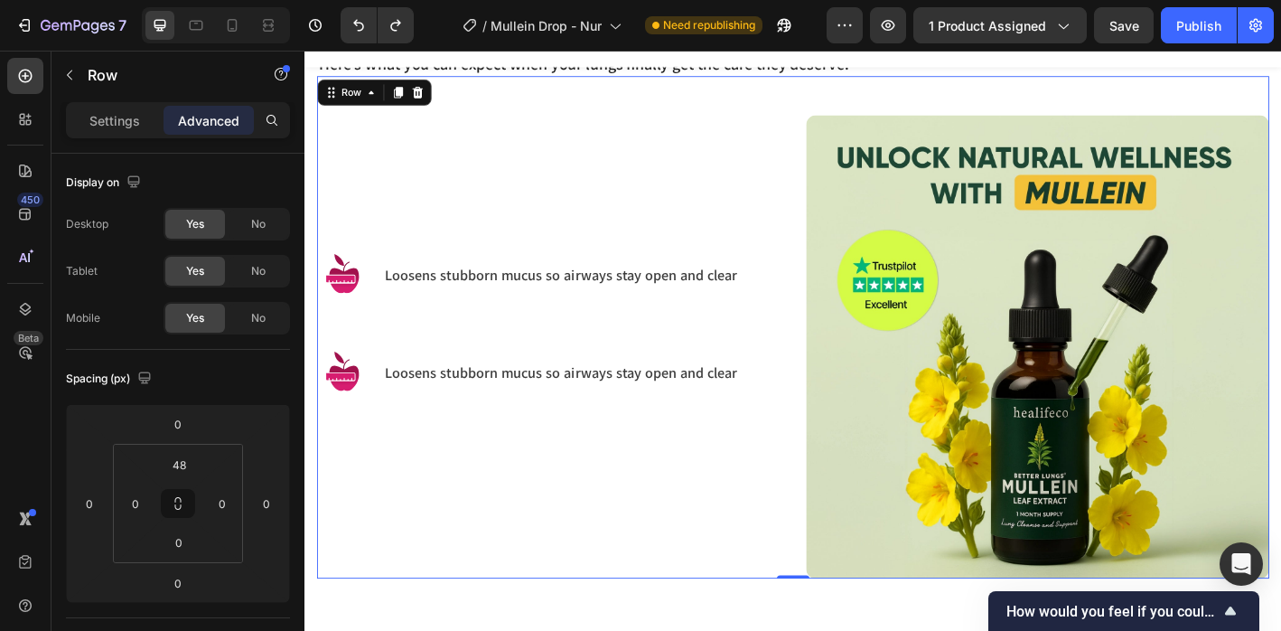
click at [350, 352] on div "Image" at bounding box center [347, 313] width 59 height 86
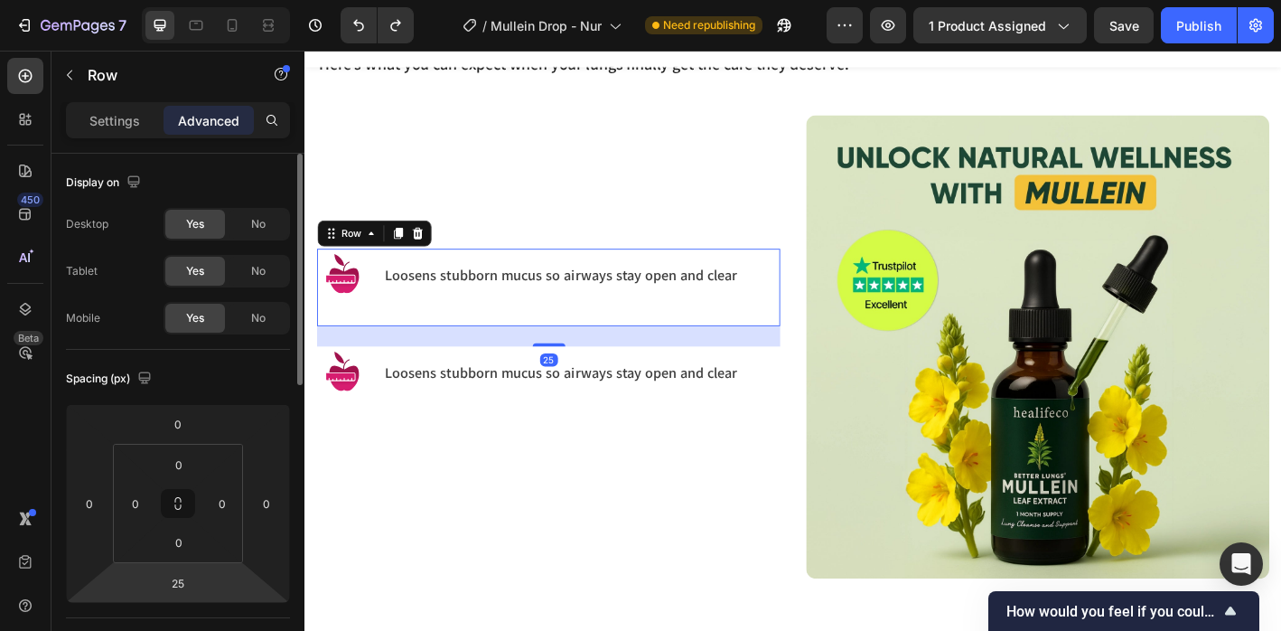
click at [202, 0] on html "7 Version history / Mullein Drop - Nur Need republishing Preview 1 product assi…" at bounding box center [640, 0] width 1281 height 0
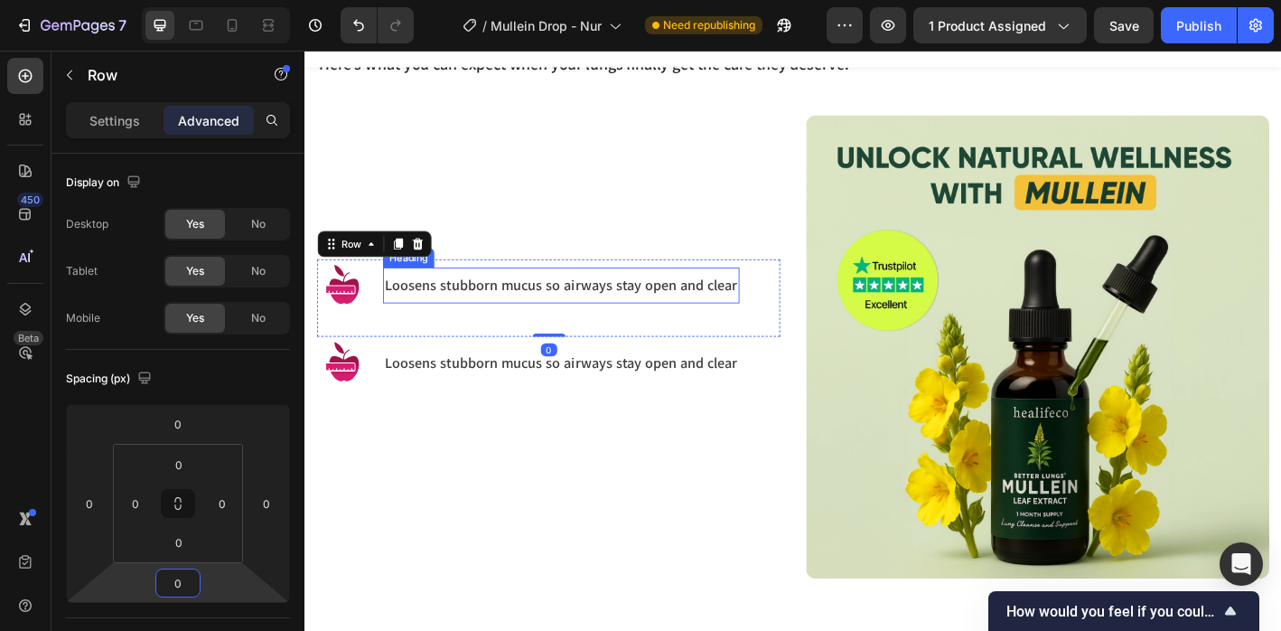
type input "0"
click at [372, 342] on div "Image" at bounding box center [347, 325] width 59 height 86
click at [352, 314] on img at bounding box center [347, 311] width 59 height 59
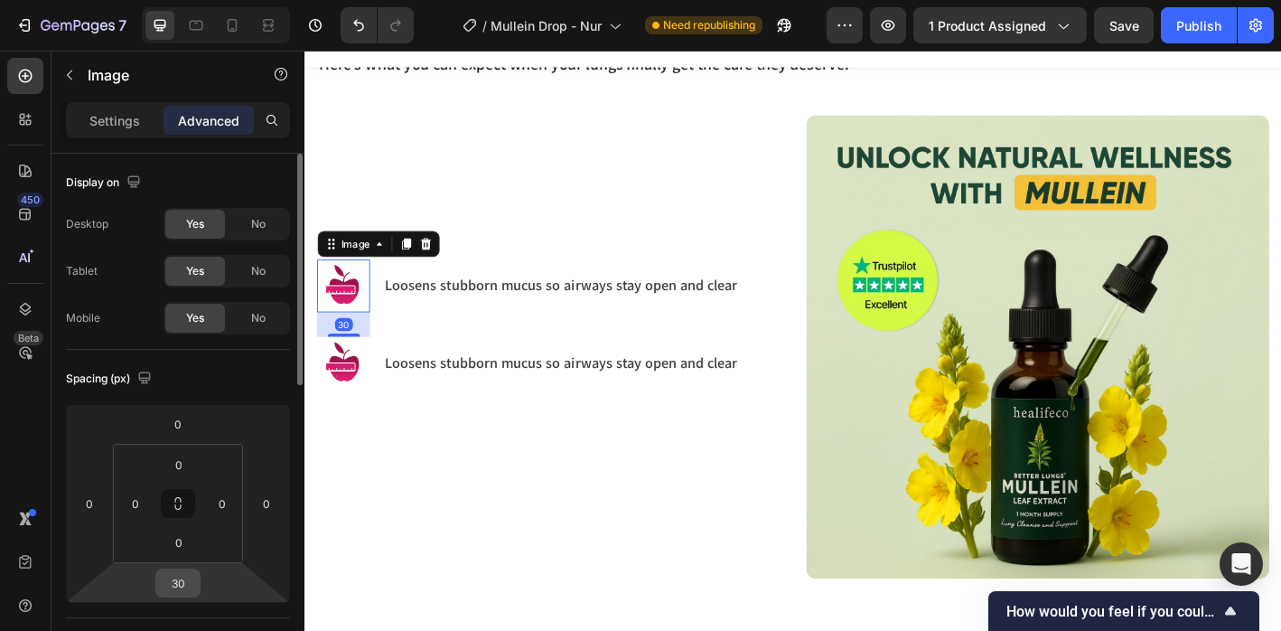
click at [200, 585] on div "30" at bounding box center [177, 582] width 45 height 29
click at [176, 573] on input "30" at bounding box center [178, 582] width 36 height 27
type input "10"
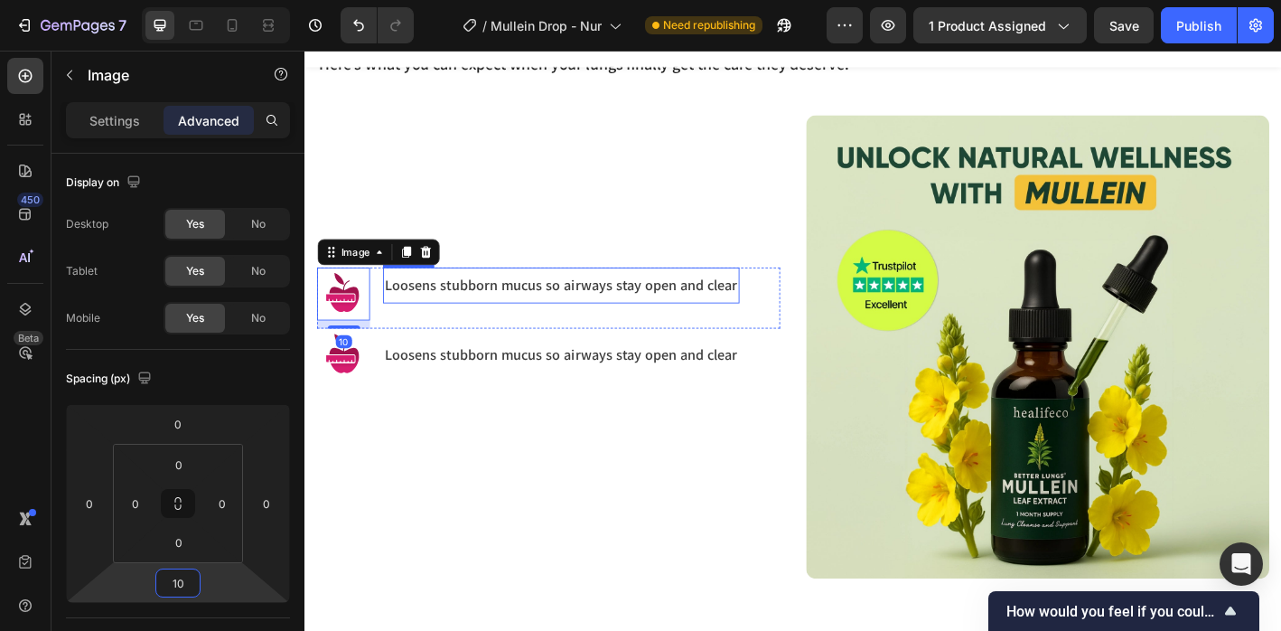
click at [458, 305] on p "Loosens stubborn mucus so airways stay open and clear" at bounding box center [589, 310] width 392 height 21
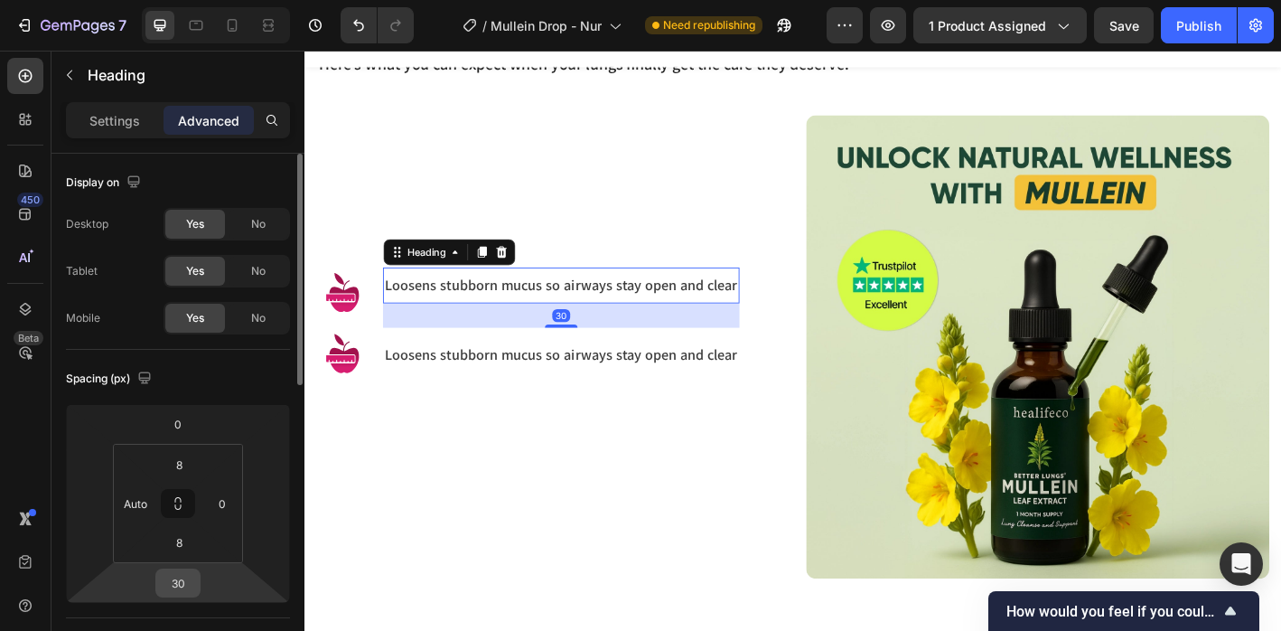
click at [186, 590] on input "30" at bounding box center [178, 582] width 36 height 27
type input "10"
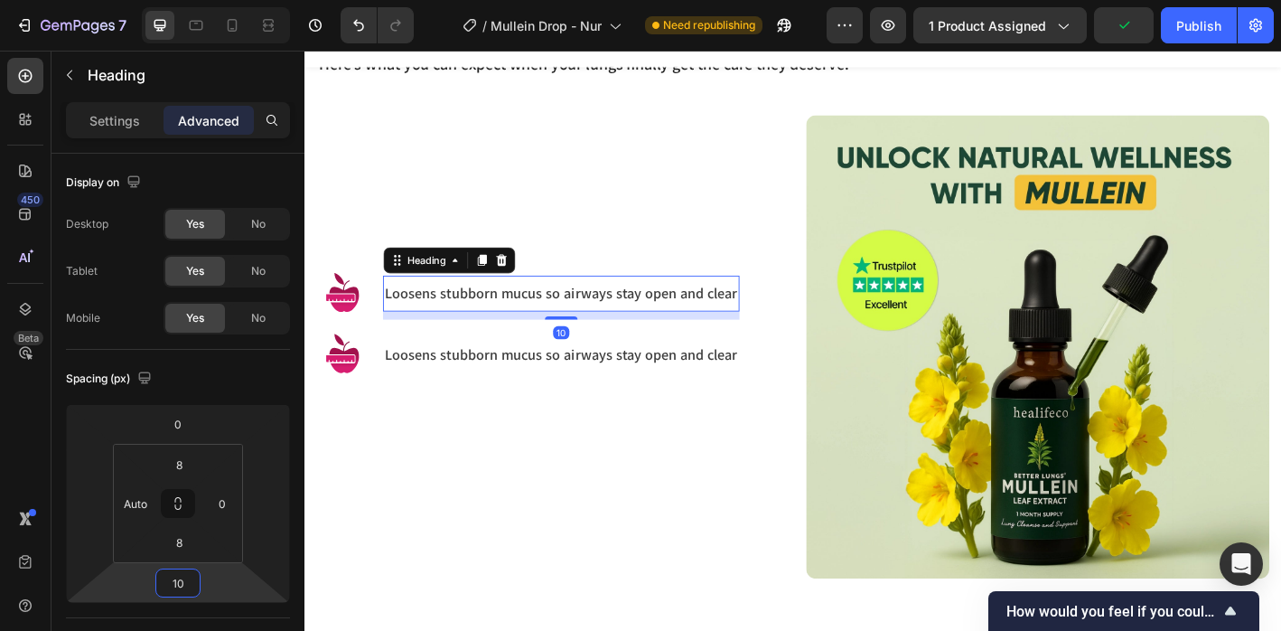
click at [367, 594] on div "Image Loosens stubborn mucus so airways stay open and clear Heading 10 Row Imag…" at bounding box center [575, 379] width 514 height 514
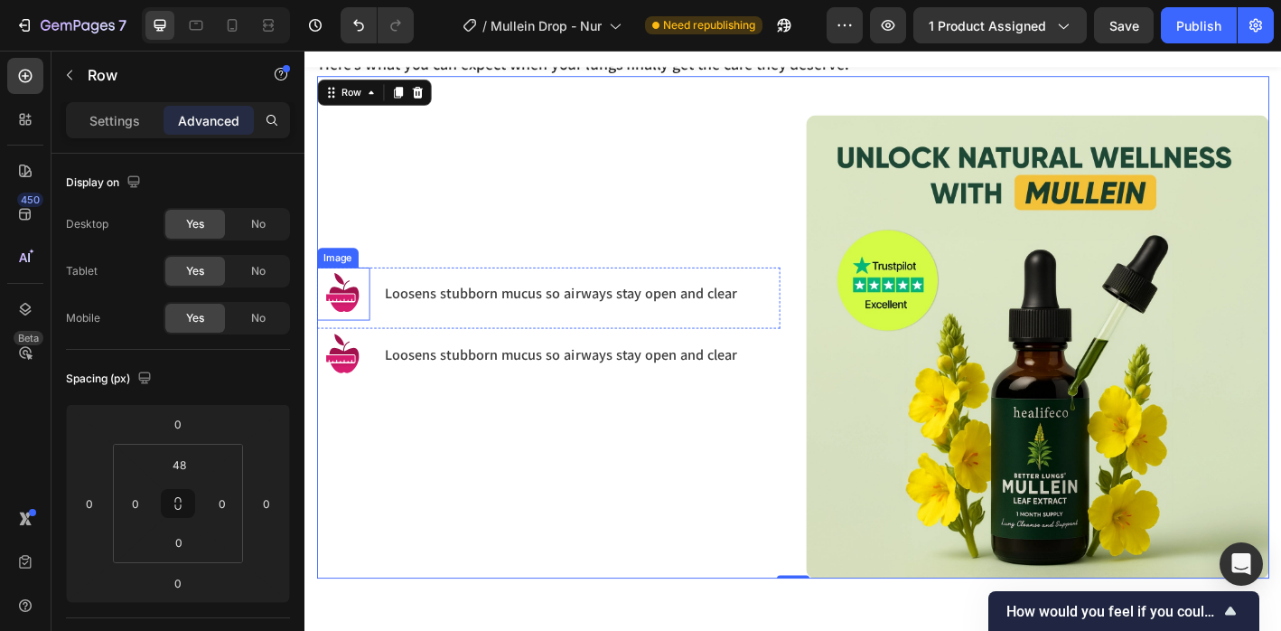
click at [342, 301] on img at bounding box center [347, 320] width 59 height 59
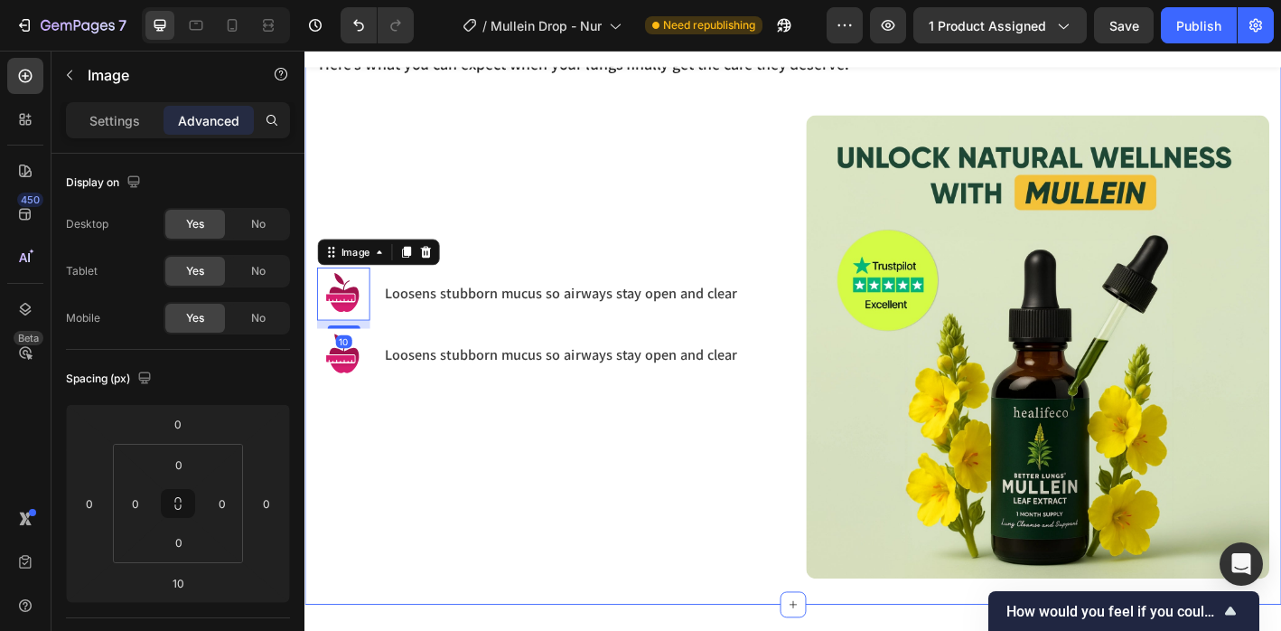
click at [310, 290] on div "Healifeco Mullein Drops isn’t just about breathing easier for a few days, it’s …" at bounding box center [847, 264] width 1084 height 802
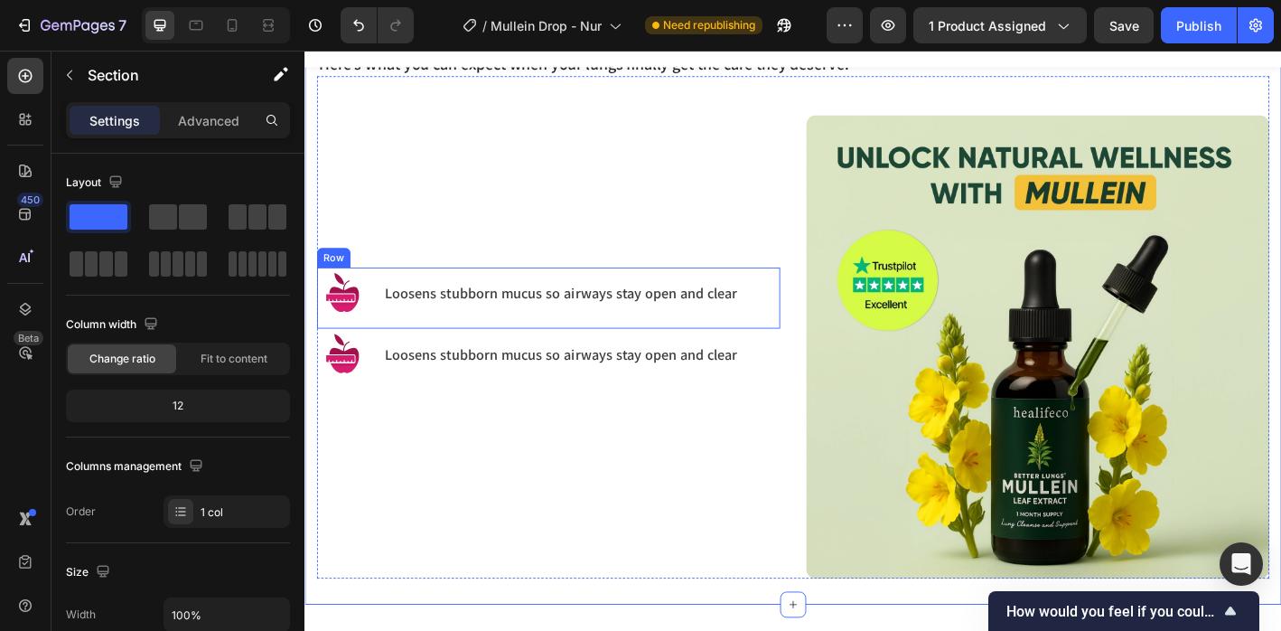
click at [412, 294] on div "Loosens stubborn mucus so airways stay open and clear Heading" at bounding box center [589, 325] width 396 height 68
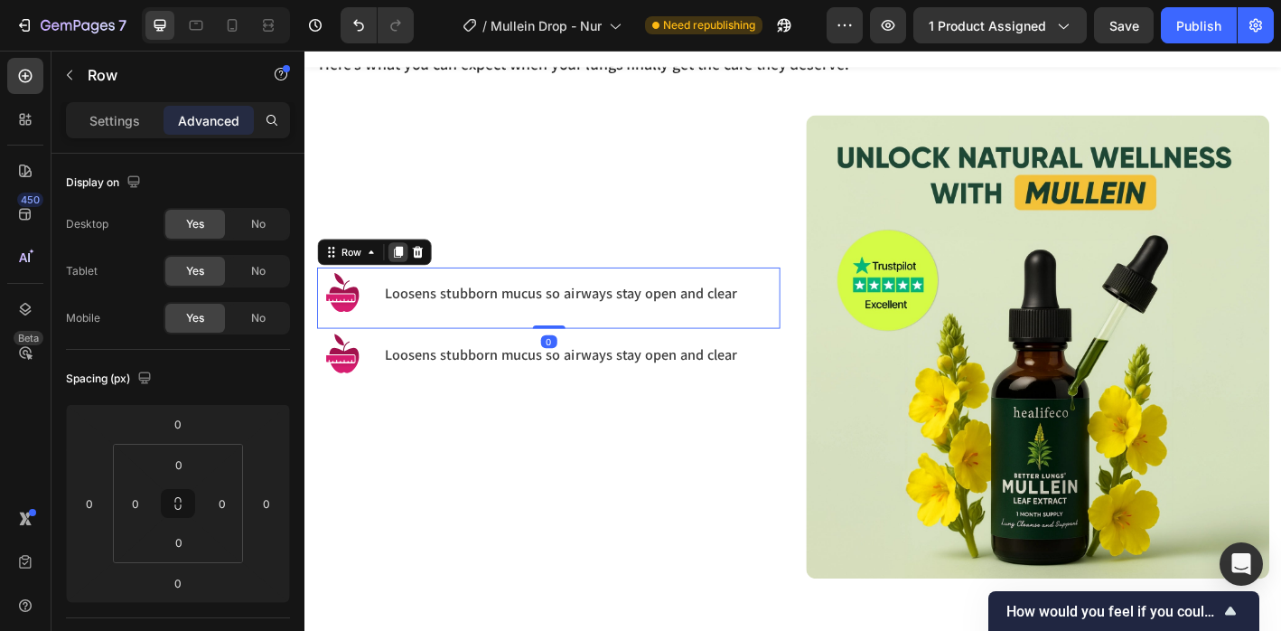
click at [410, 275] on icon at bounding box center [408, 273] width 10 height 13
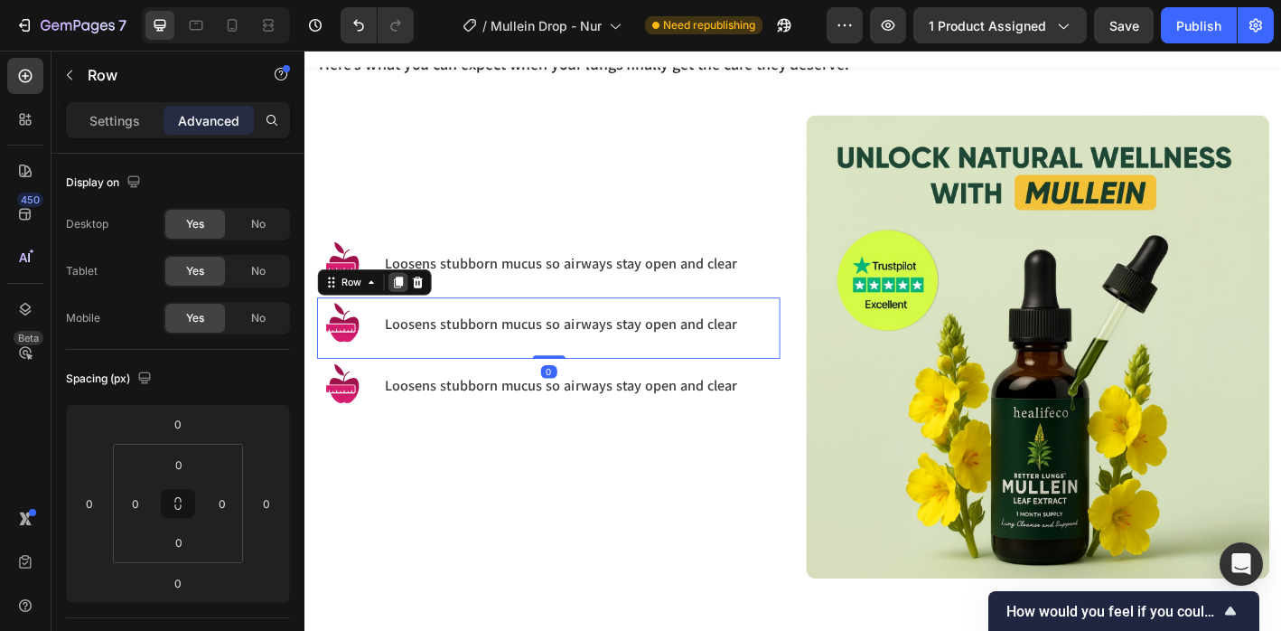
click at [409, 297] on div at bounding box center [408, 307] width 22 height 22
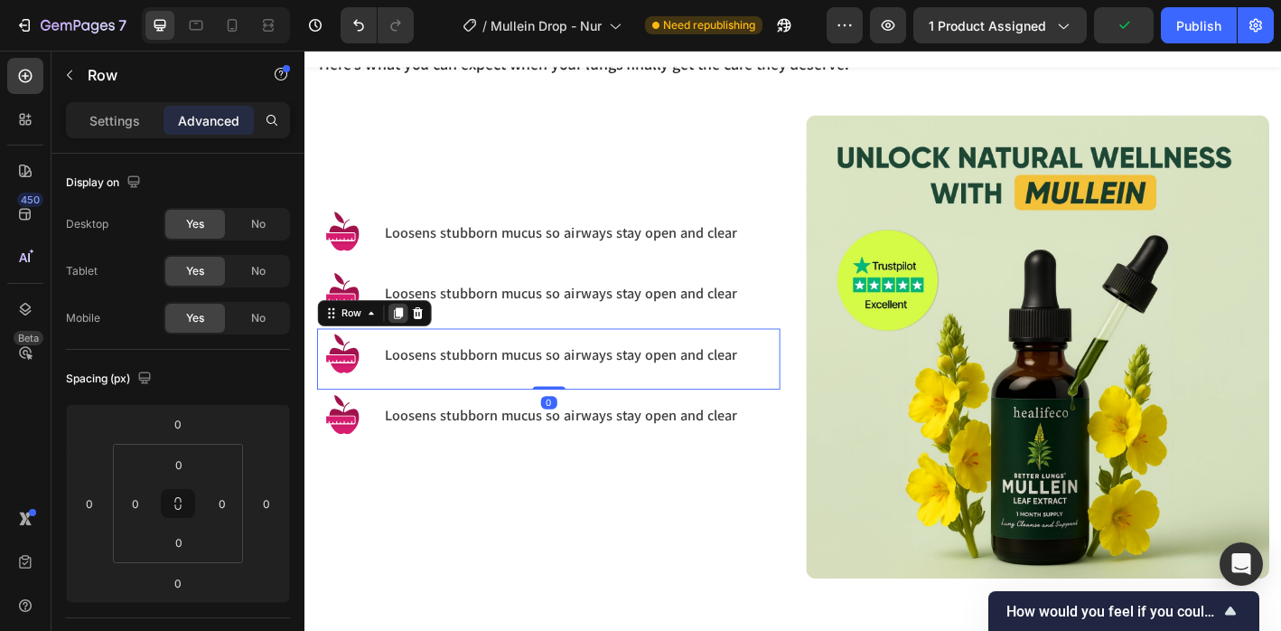
click at [404, 334] on icon at bounding box center [407, 341] width 14 height 14
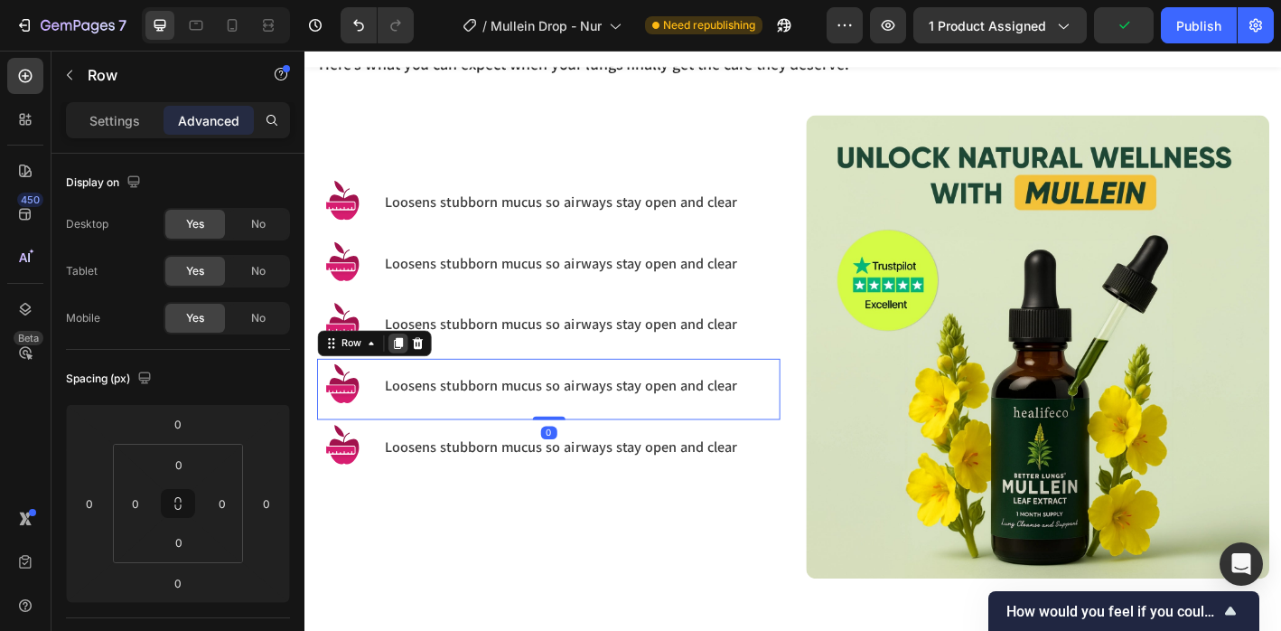
click at [403, 371] on icon at bounding box center [407, 375] width 14 height 14
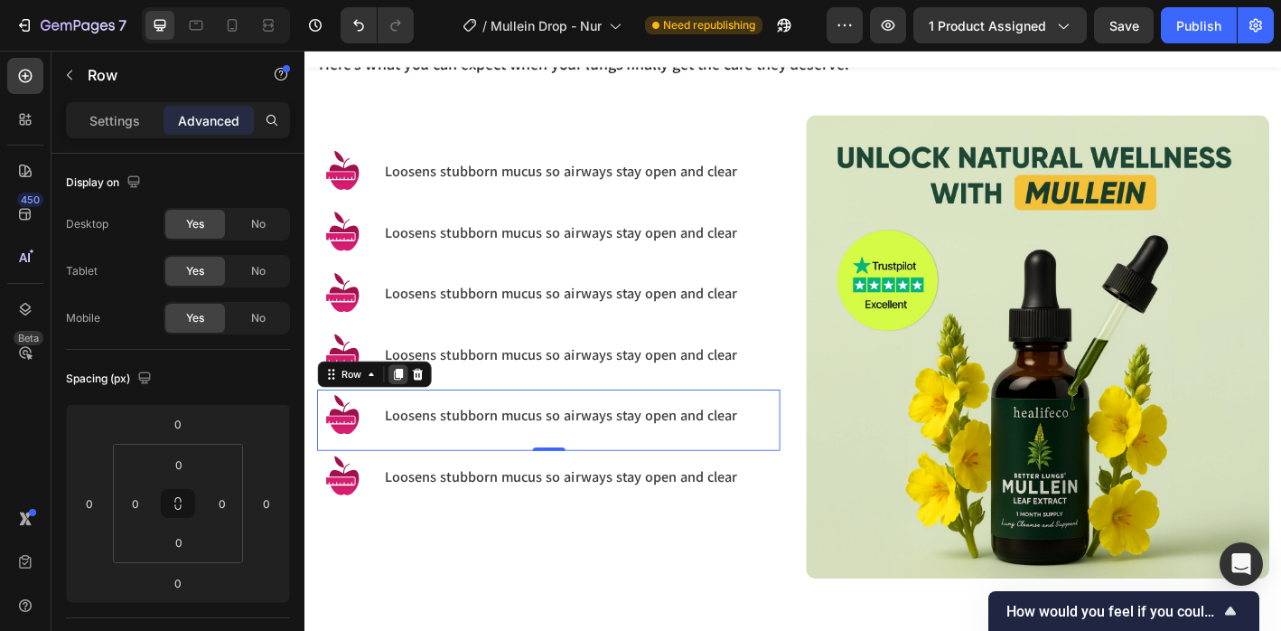
click at [408, 402] on icon at bounding box center [407, 409] width 14 height 14
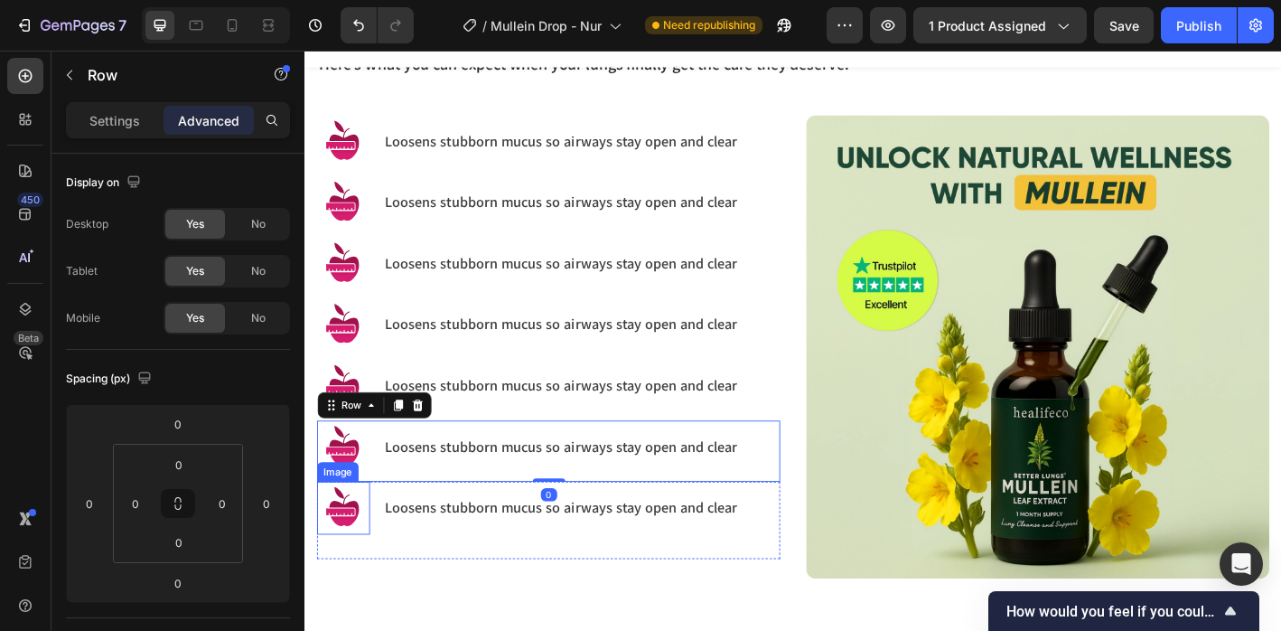
click at [360, 553] on img at bounding box center [347, 558] width 59 height 59
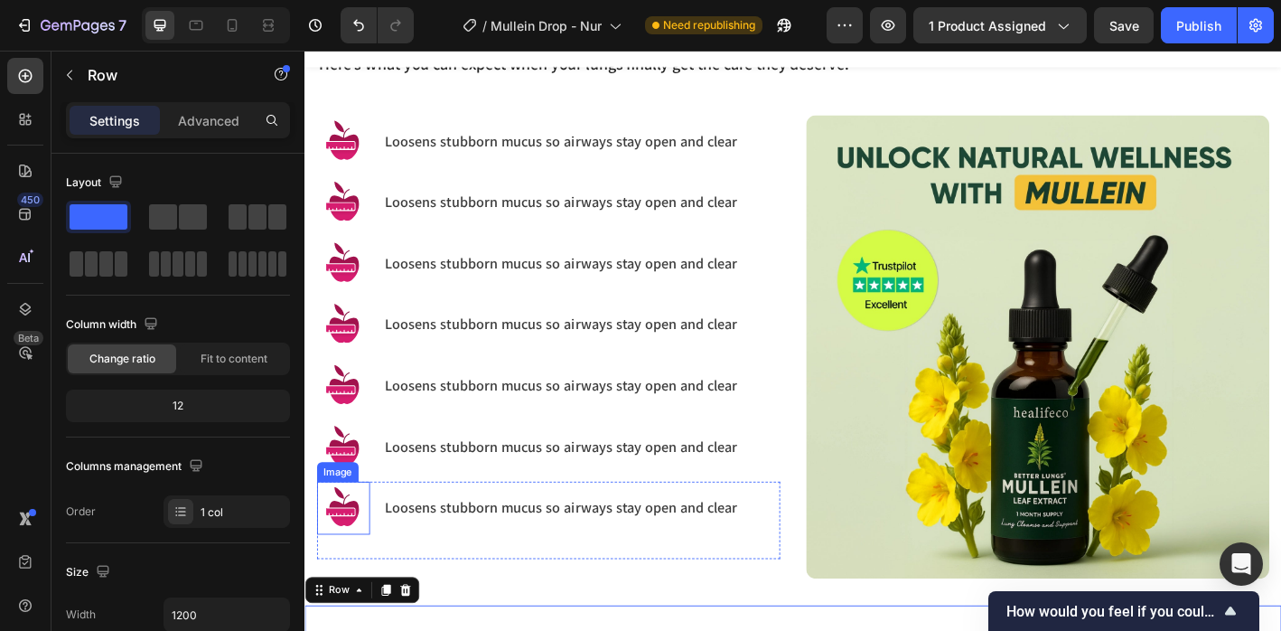
click at [372, 532] on img at bounding box center [347, 558] width 59 height 59
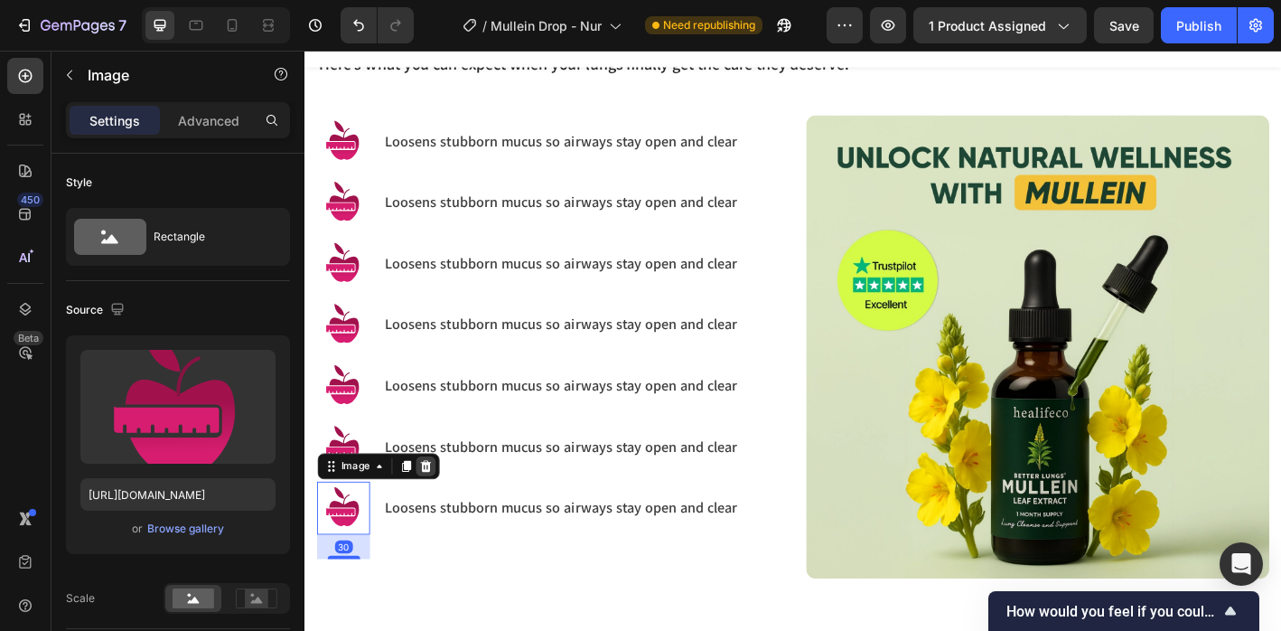
click at [445, 507] on div at bounding box center [438, 512] width 22 height 22
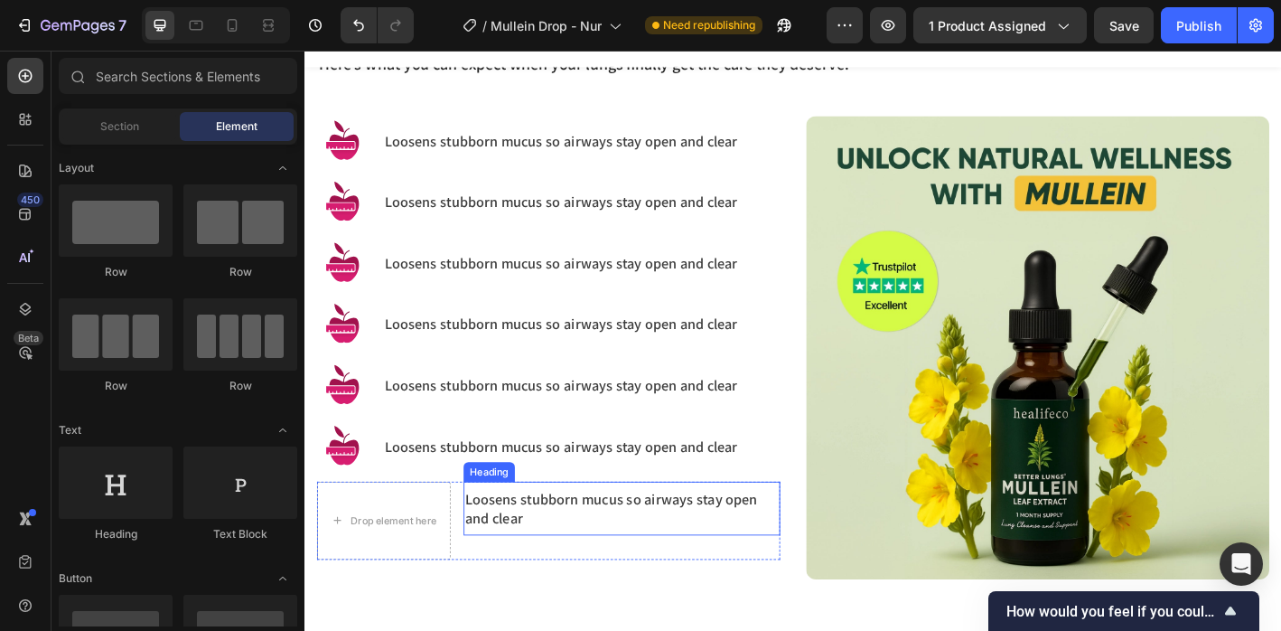
click at [518, 549] on h3 "Loosens stubborn mucus so airways stay open and clear" at bounding box center [657, 559] width 352 height 46
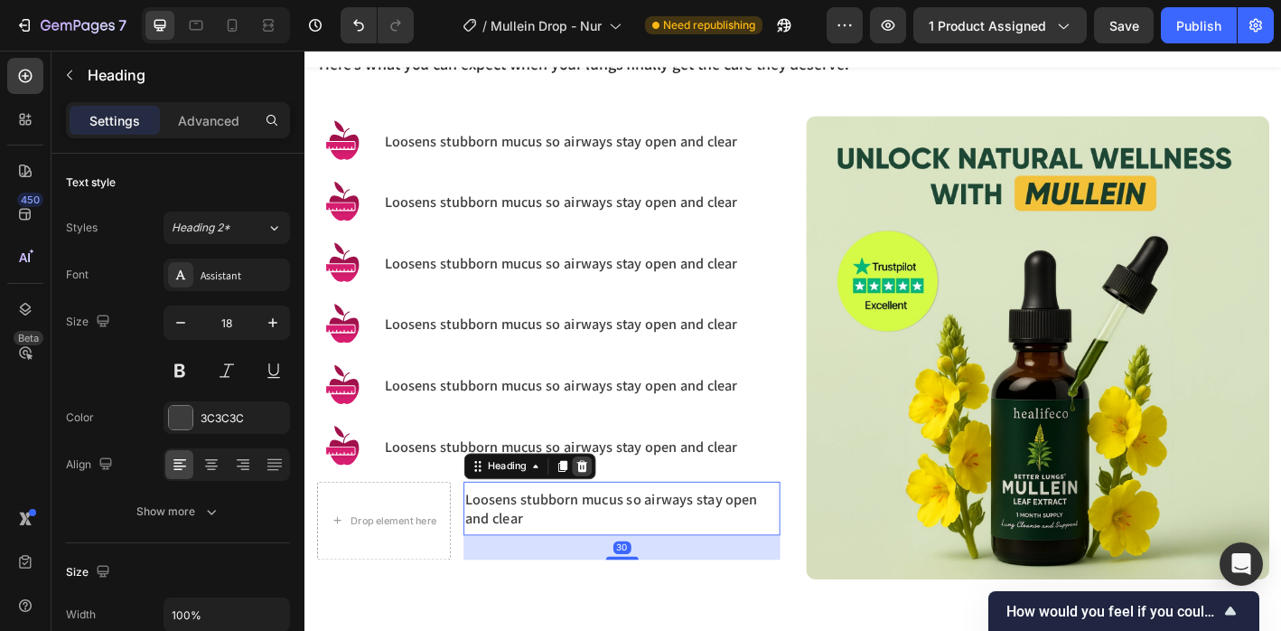
click at [611, 514] on icon at bounding box center [612, 511] width 14 height 14
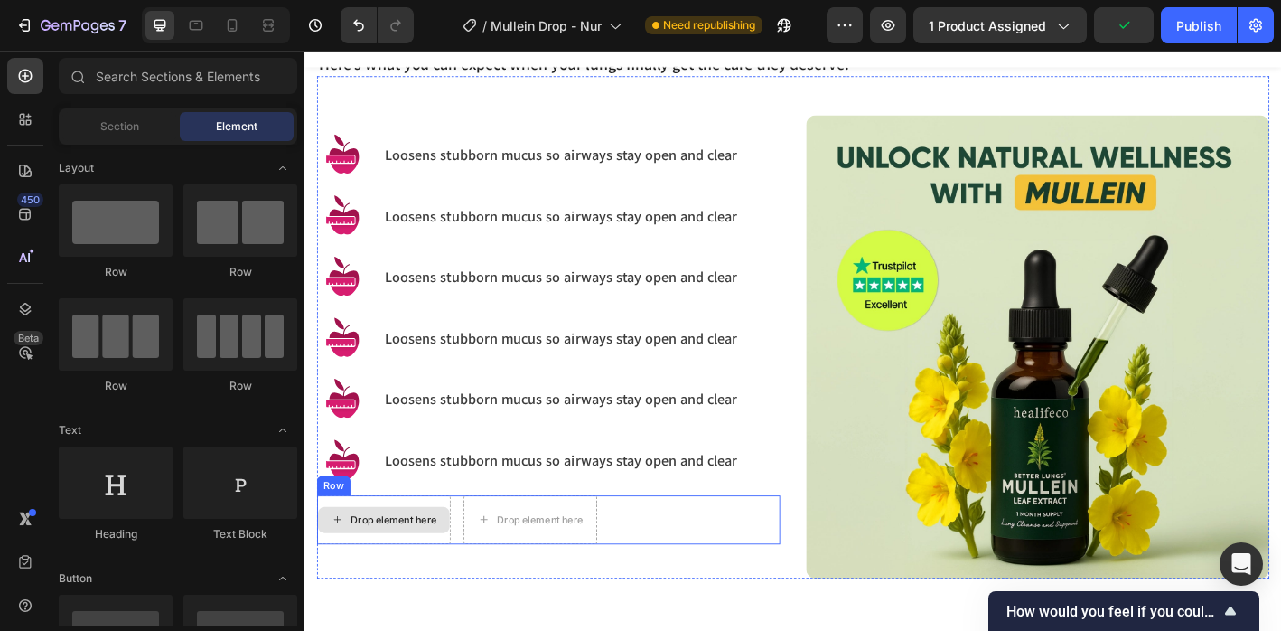
click at [426, 546] on div "Drop element here" at bounding box center [392, 571] width 148 height 54
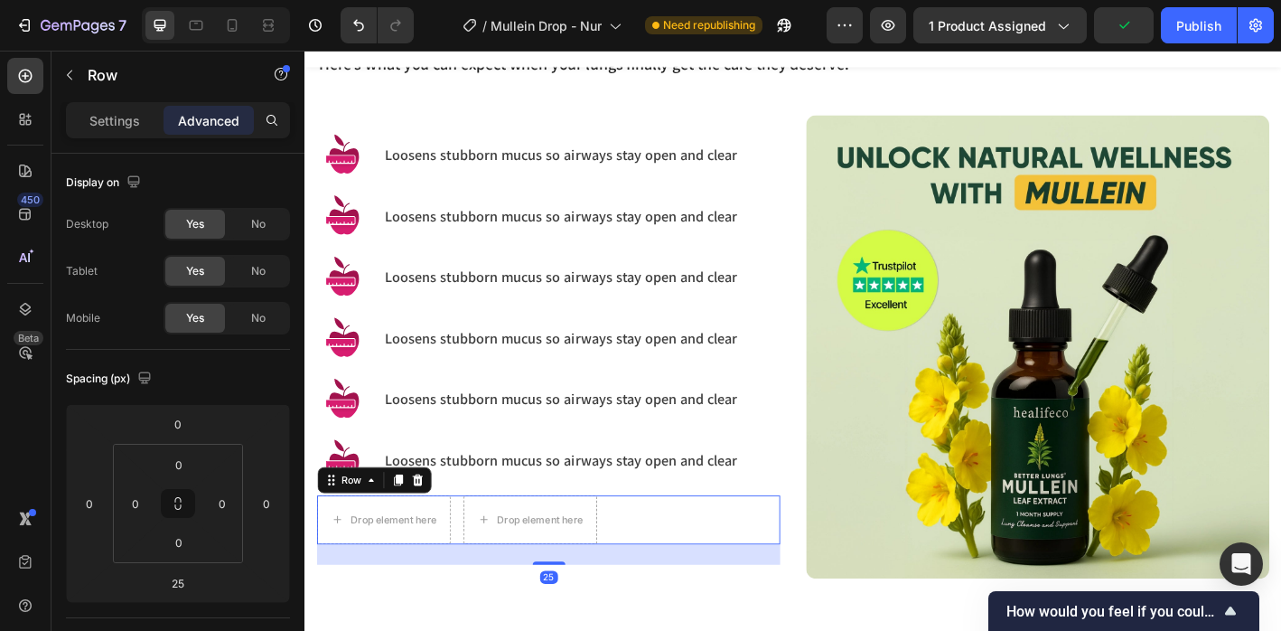
click at [435, 526] on icon at bounding box center [429, 527] width 14 height 14
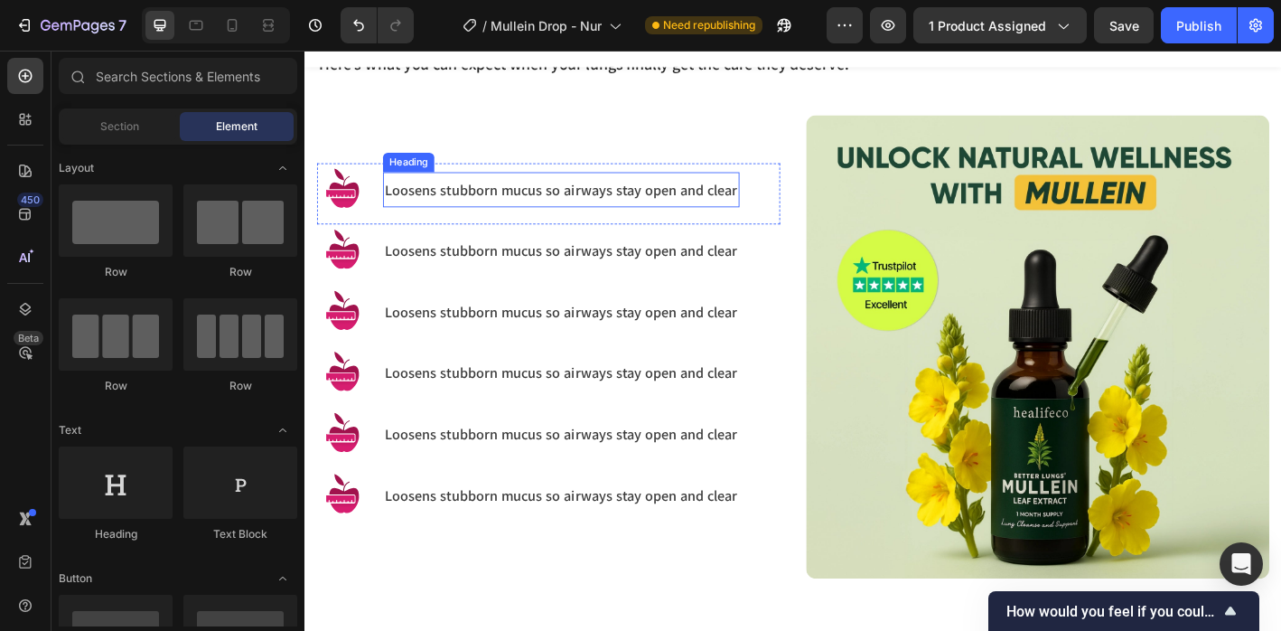
click at [557, 197] on p "Loosens stubborn mucus so airways stay open and clear" at bounding box center [589, 204] width 392 height 21
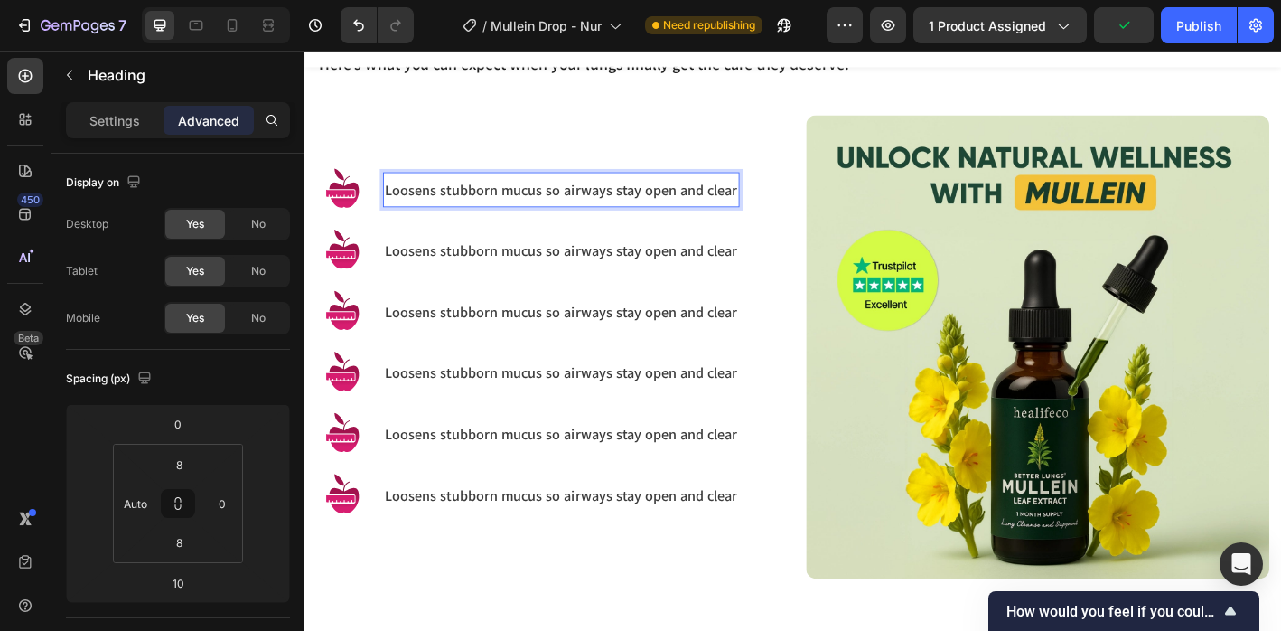
click at [557, 197] on p "Loosens stubborn mucus so airways stay open and clear" at bounding box center [589, 204] width 392 height 21
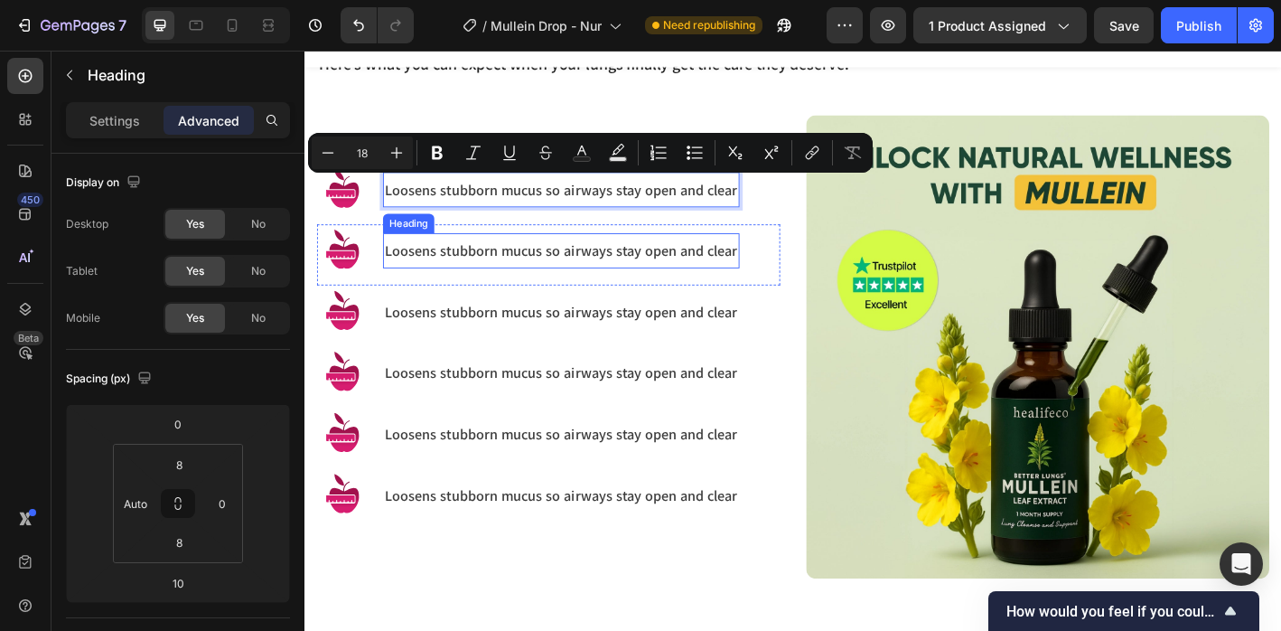
click at [487, 258] on div "Loosens stubborn mucus so airways stay open and clear Heading" at bounding box center [589, 272] width 396 height 39
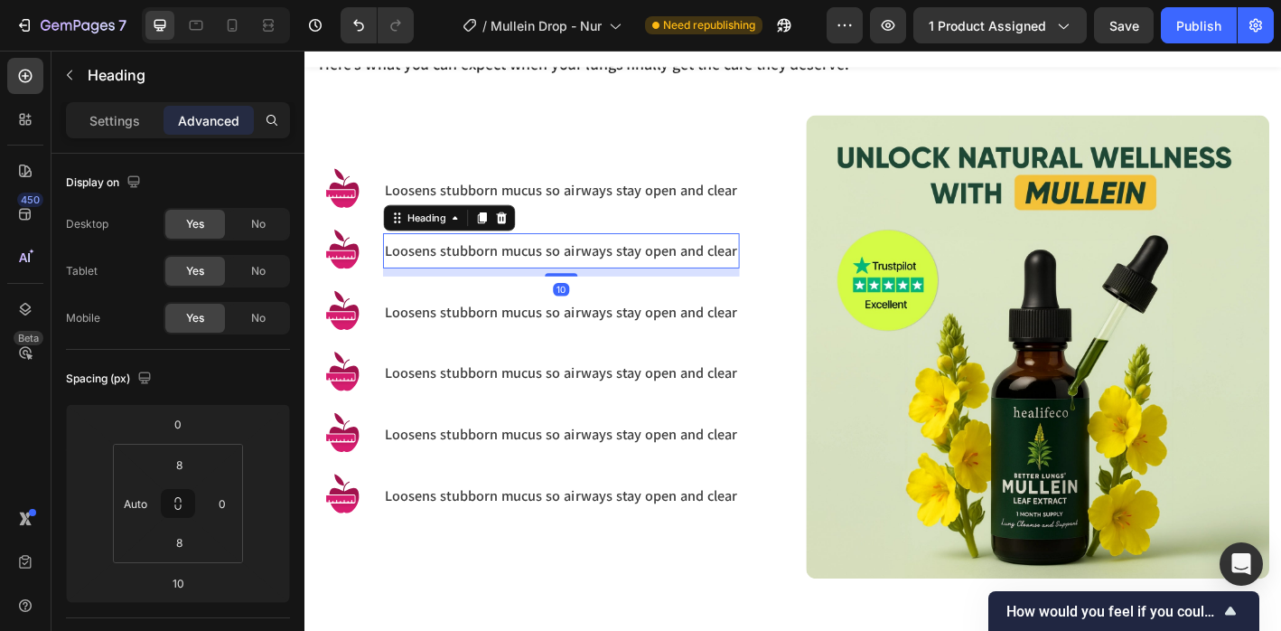
click at [490, 260] on h3 "Loosens stubborn mucus so airways stay open and clear" at bounding box center [589, 272] width 396 height 24
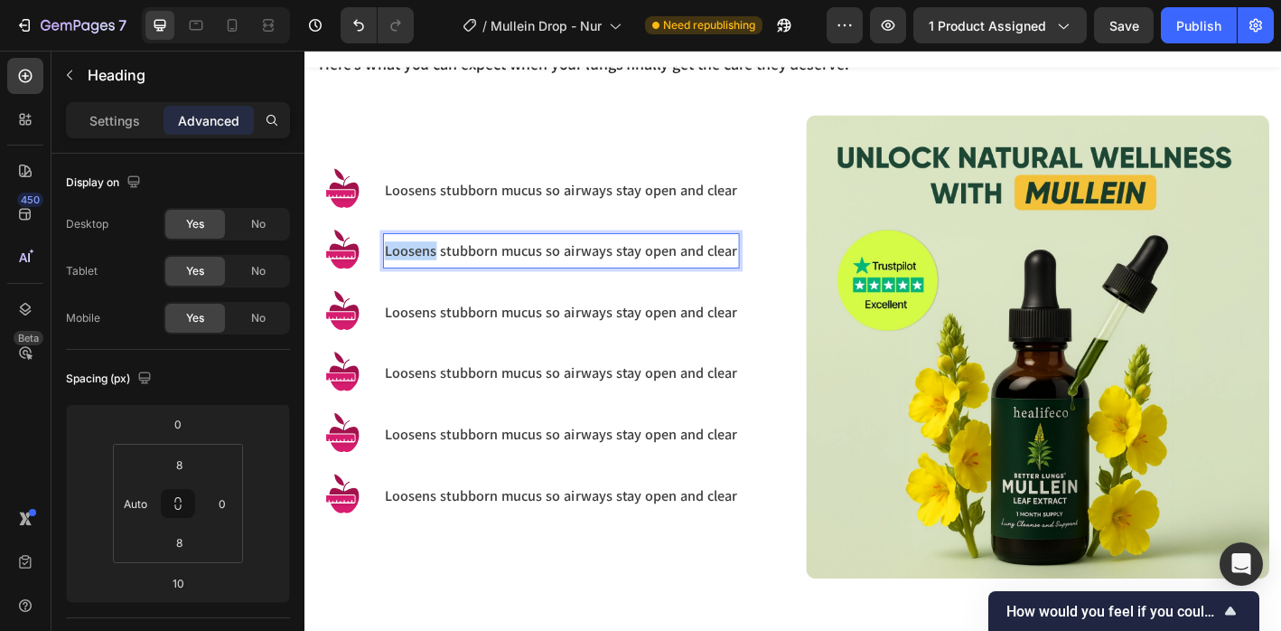
click at [490, 260] on h3 "Loosens stubborn mucus so airways stay open and clear" at bounding box center [589, 272] width 396 height 24
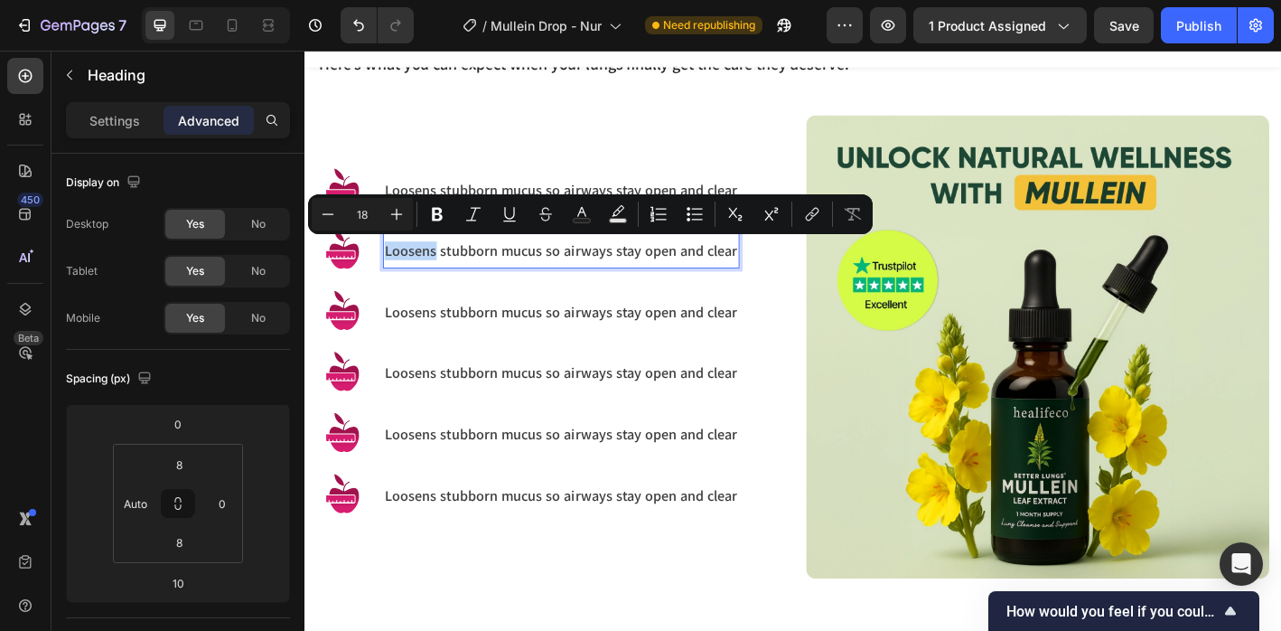
click at [490, 260] on h3 "Loosens stubborn mucus so airways stay open and clear" at bounding box center [589, 272] width 396 height 24
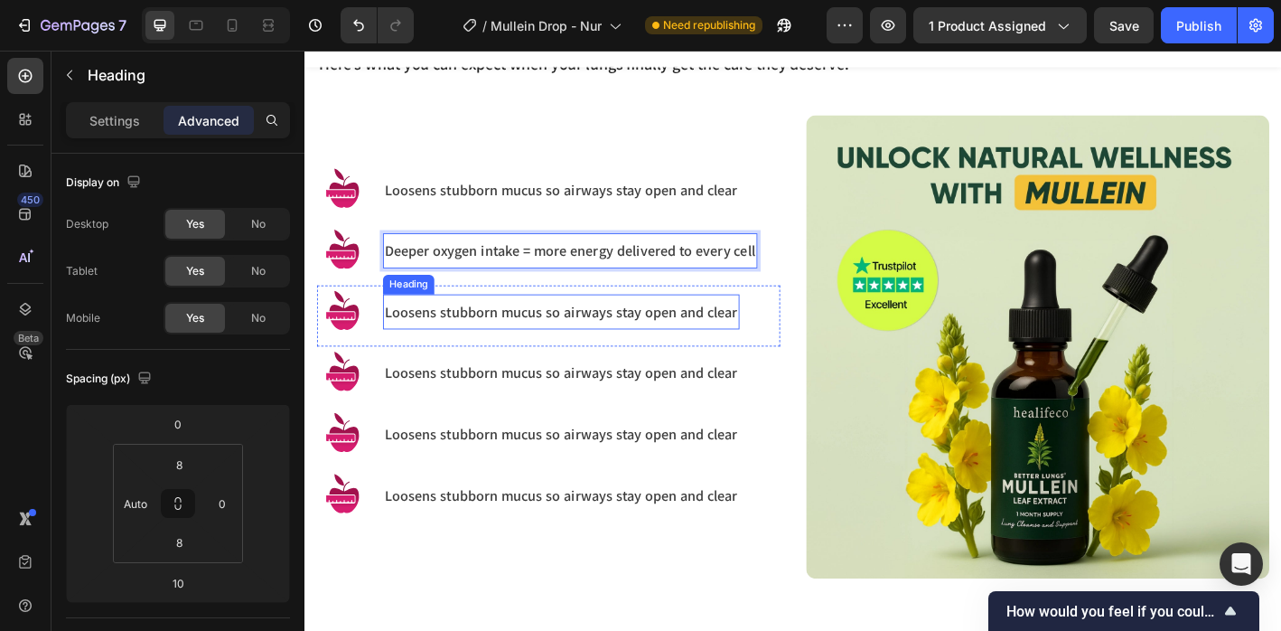
click at [467, 322] on div "Loosens stubborn mucus so airways stay open and clear Heading" at bounding box center [589, 340] width 396 height 39
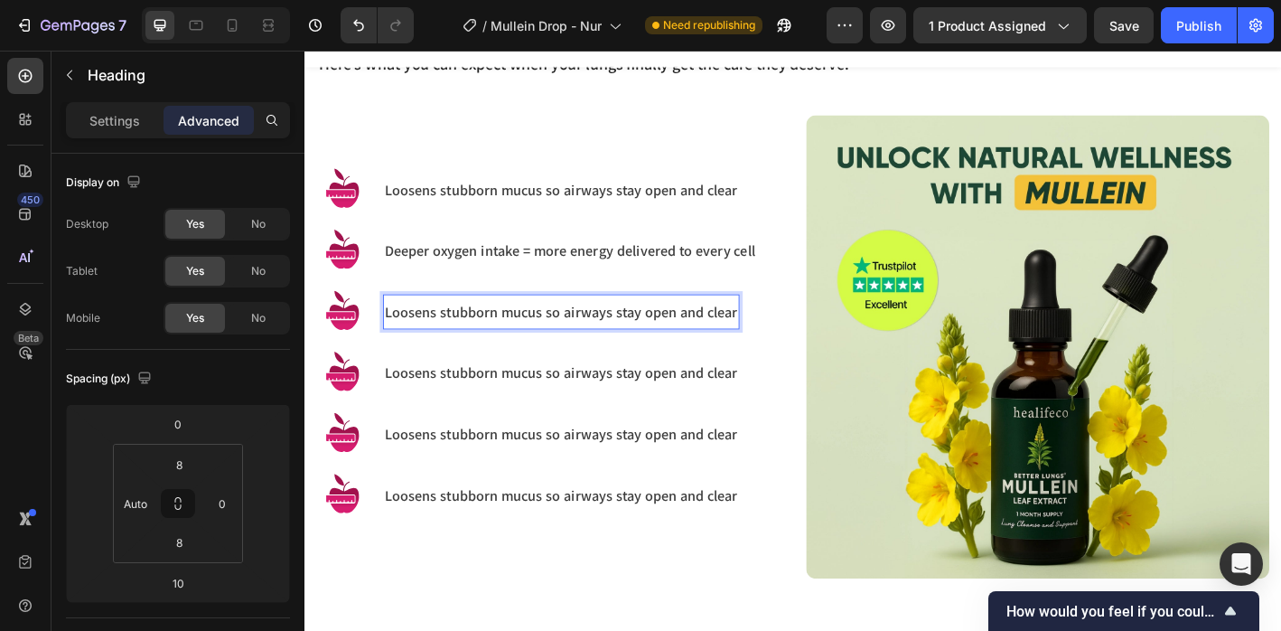
click at [466, 330] on h3 "Loosens stubborn mucus so airways stay open and clear" at bounding box center [589, 340] width 396 height 24
click at [466, 330] on p "Loosens stubborn mucus so airways stay open and clear" at bounding box center [589, 340] width 392 height 21
click at [527, 399] on h3 "Loosens stubborn mucus so airways stay open and clear" at bounding box center [589, 408] width 396 height 24
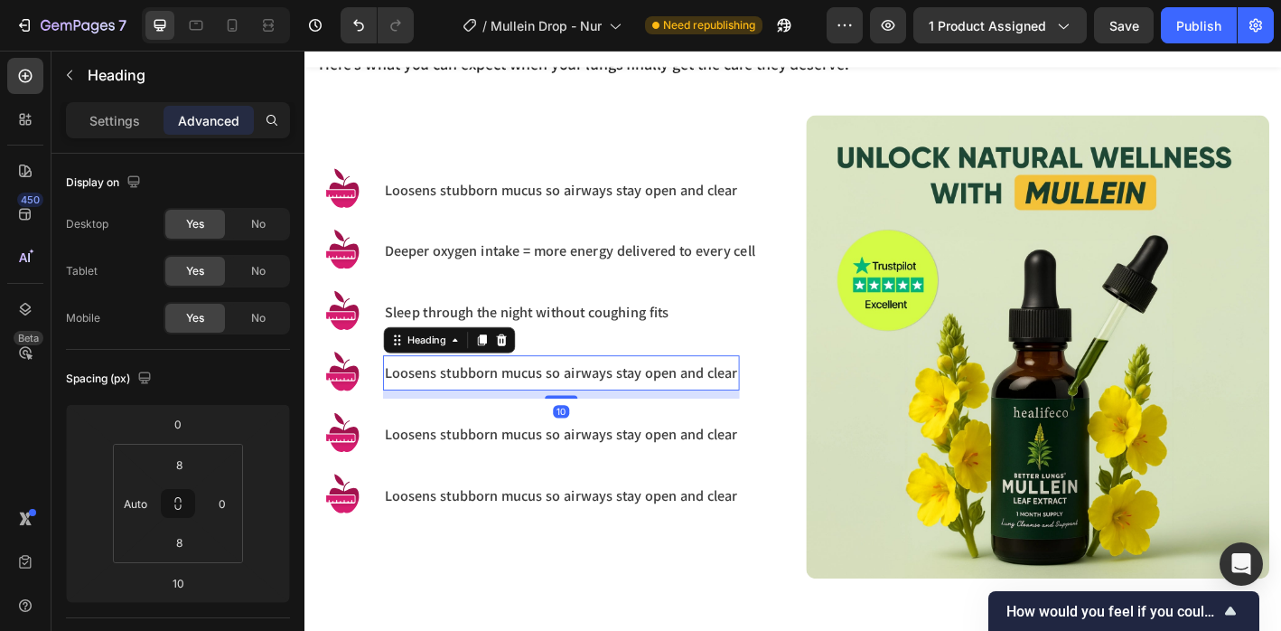
click at [527, 401] on h3 "Loosens stubborn mucus so airways stay open and clear" at bounding box center [589, 408] width 396 height 24
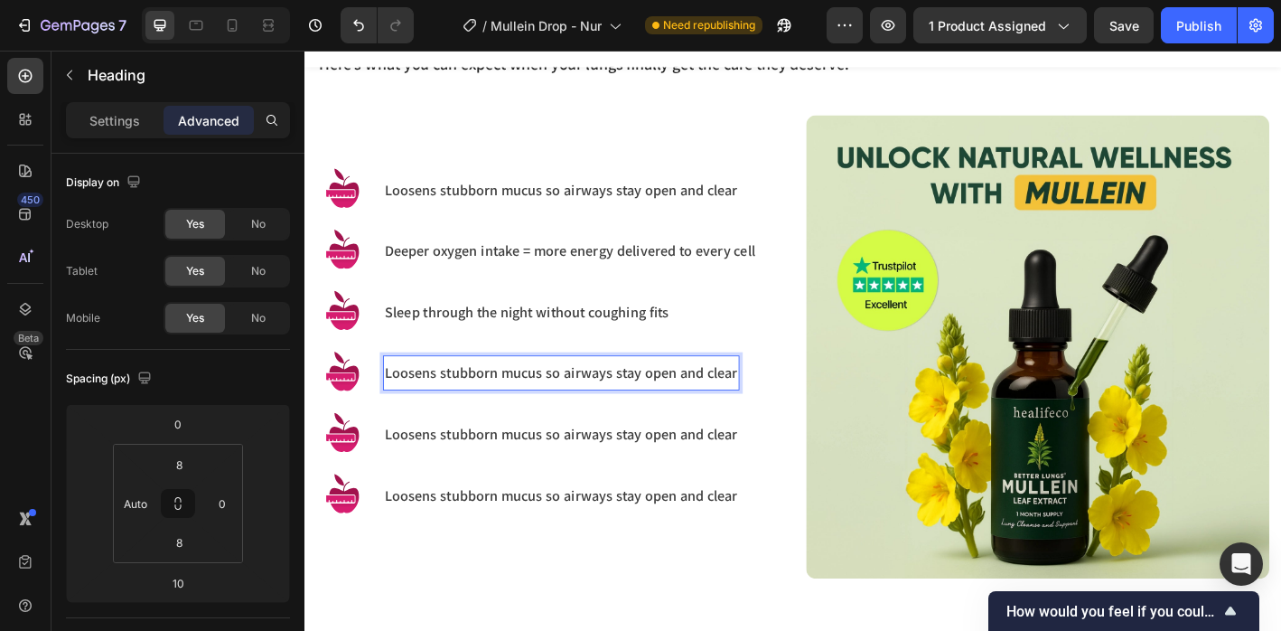
click at [527, 401] on p "Loosens stubborn mucus so airways stay open and clear" at bounding box center [589, 408] width 392 height 21
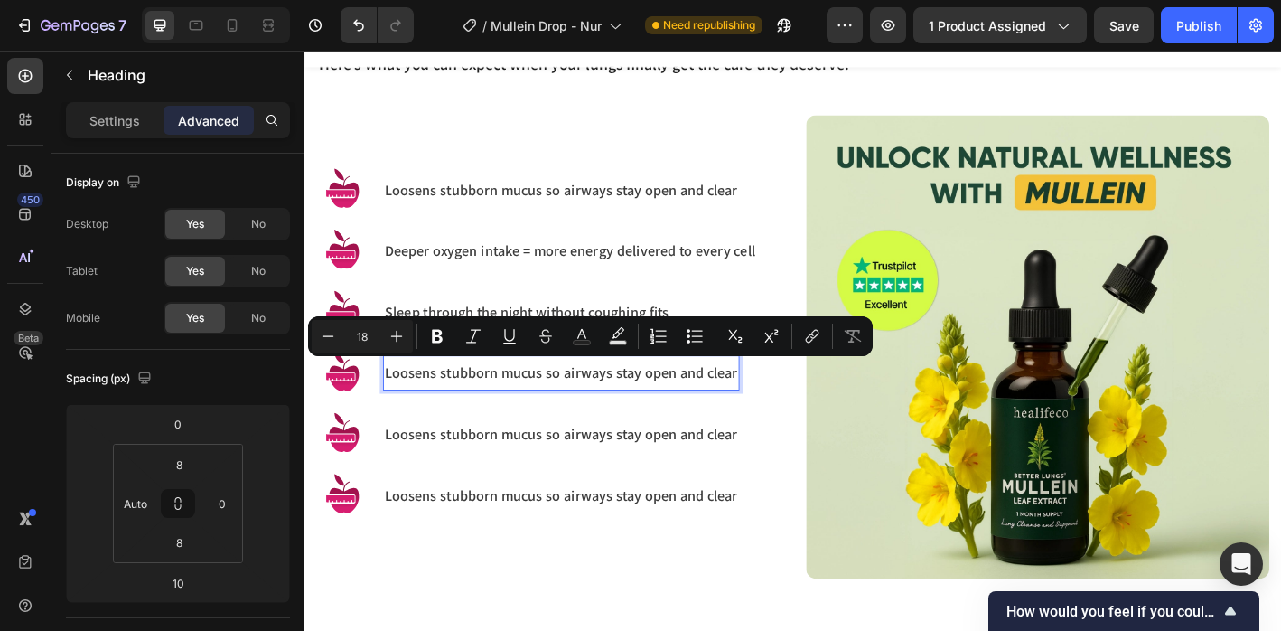
click at [527, 401] on p "Loosens stubborn mucus so airways stay open and clear" at bounding box center [589, 408] width 392 height 21
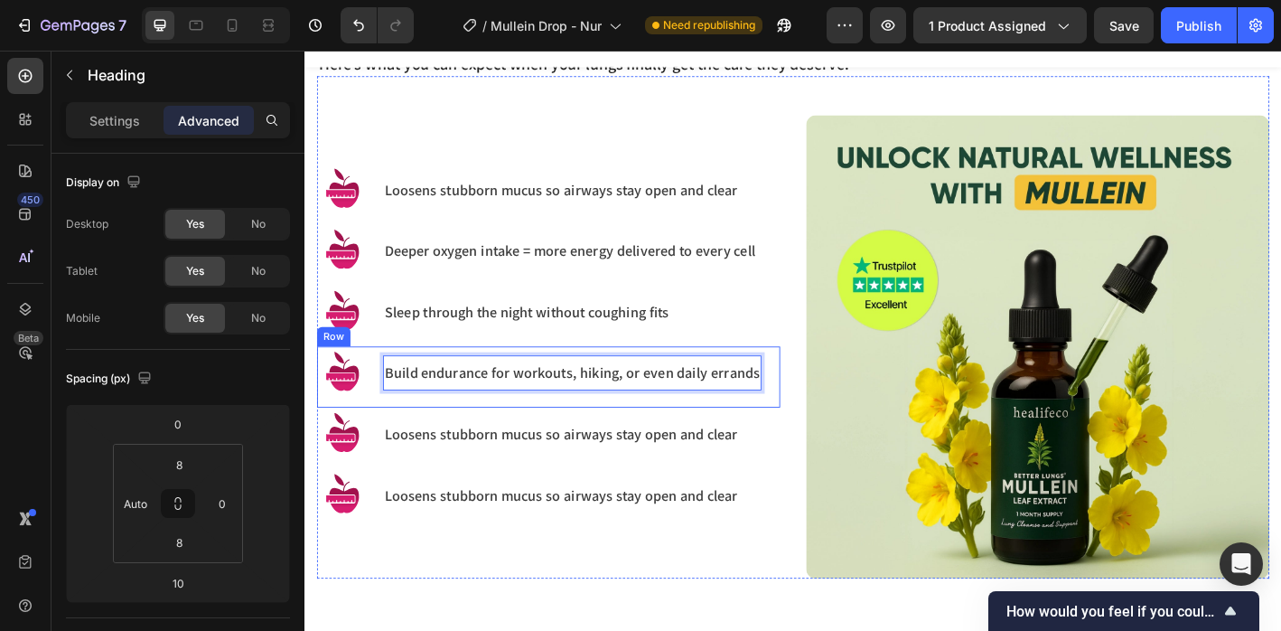
click at [572, 464] on h3 "Loosens stubborn mucus so airways stay open and clear" at bounding box center [589, 476] width 396 height 24
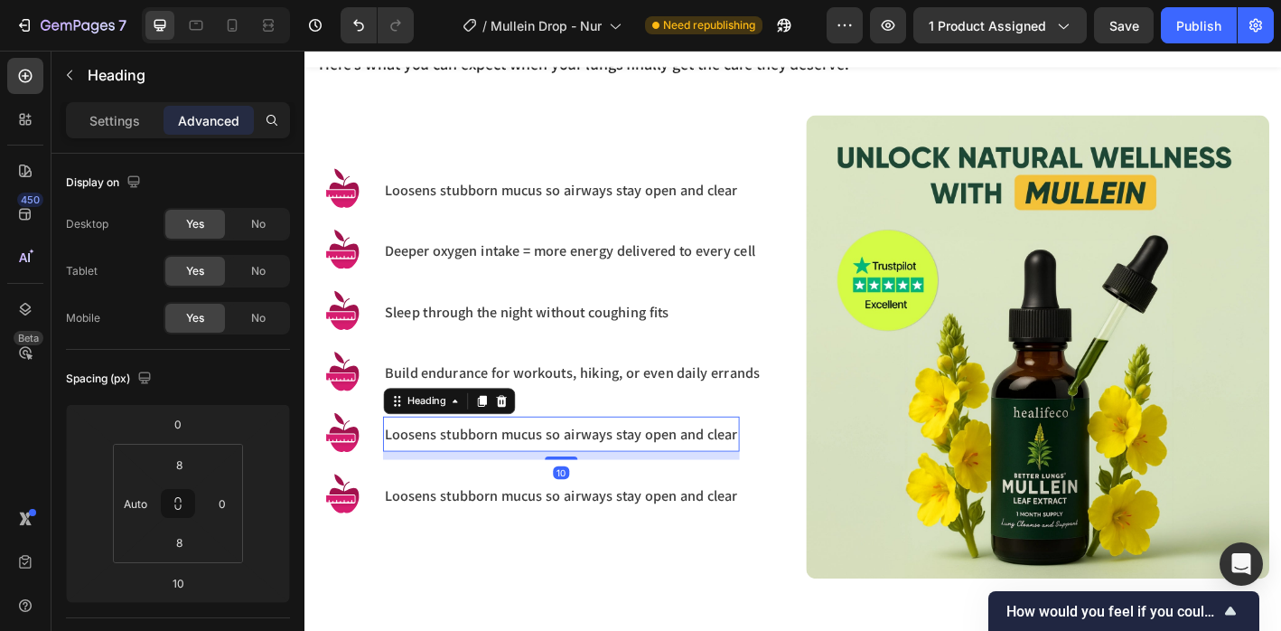
click at [574, 470] on h3 "Loosens stubborn mucus so airways stay open and clear" at bounding box center [589, 476] width 396 height 24
click at [574, 470] on p "Loosens stubborn mucus so airways stay open and clear" at bounding box center [589, 475] width 392 height 21
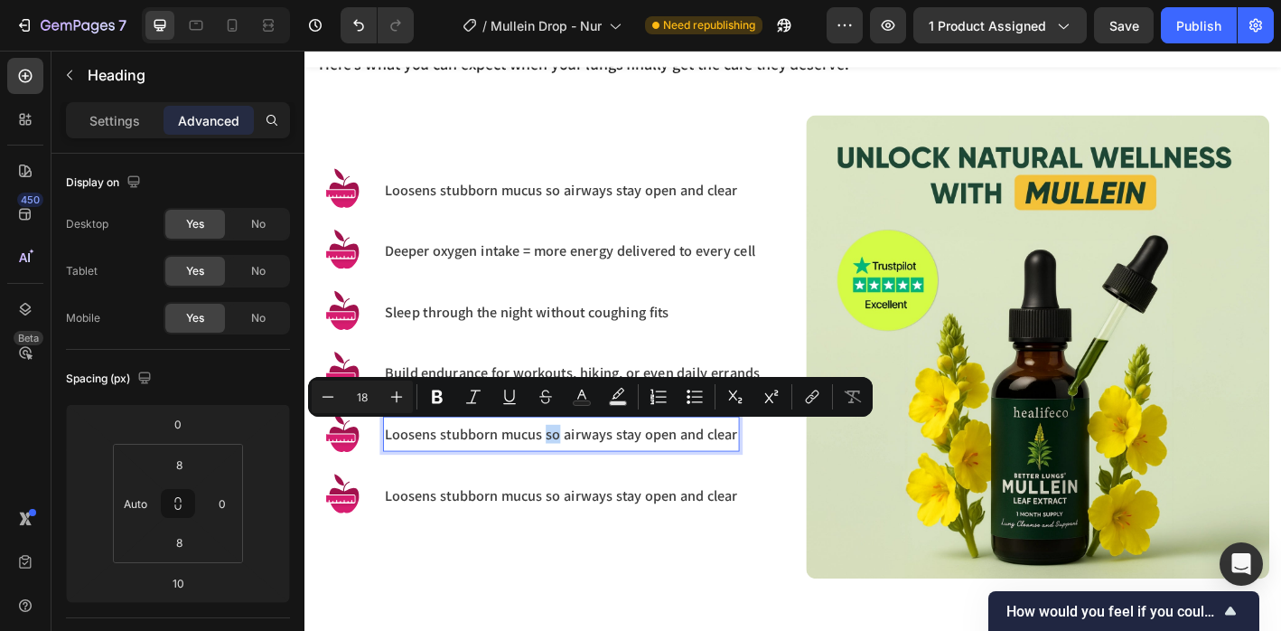
scroll to position [1343, 0]
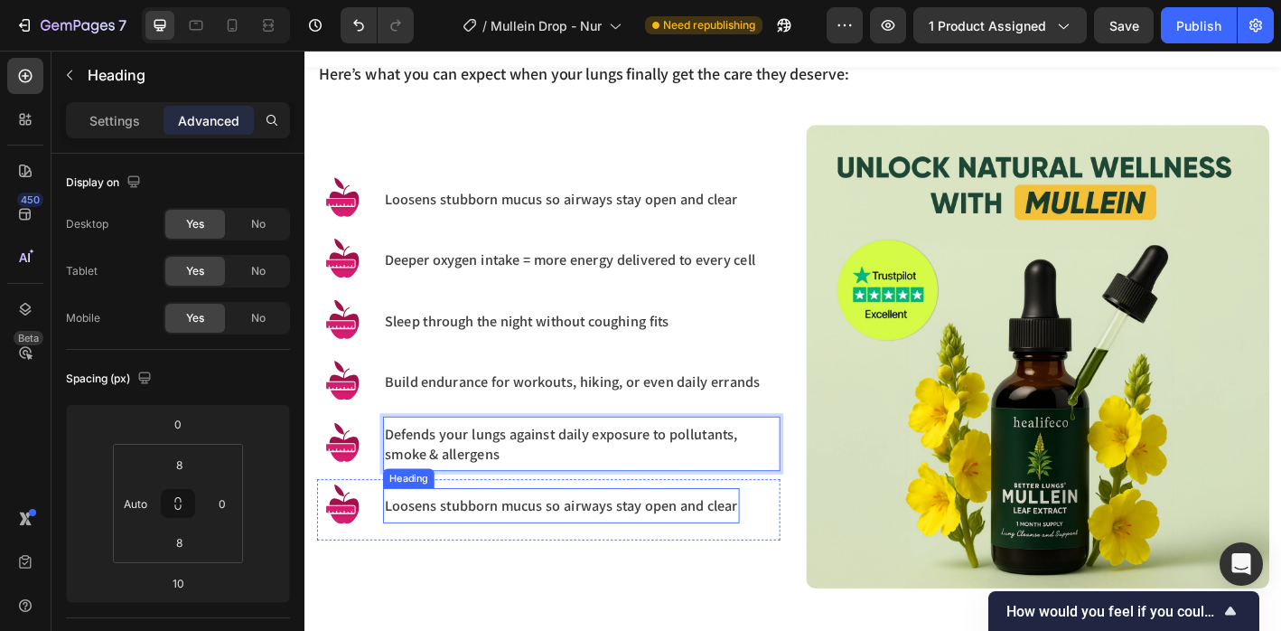
click at [430, 551] on h3 "Loosens stubborn mucus so airways stay open and clear" at bounding box center [589, 555] width 396 height 24
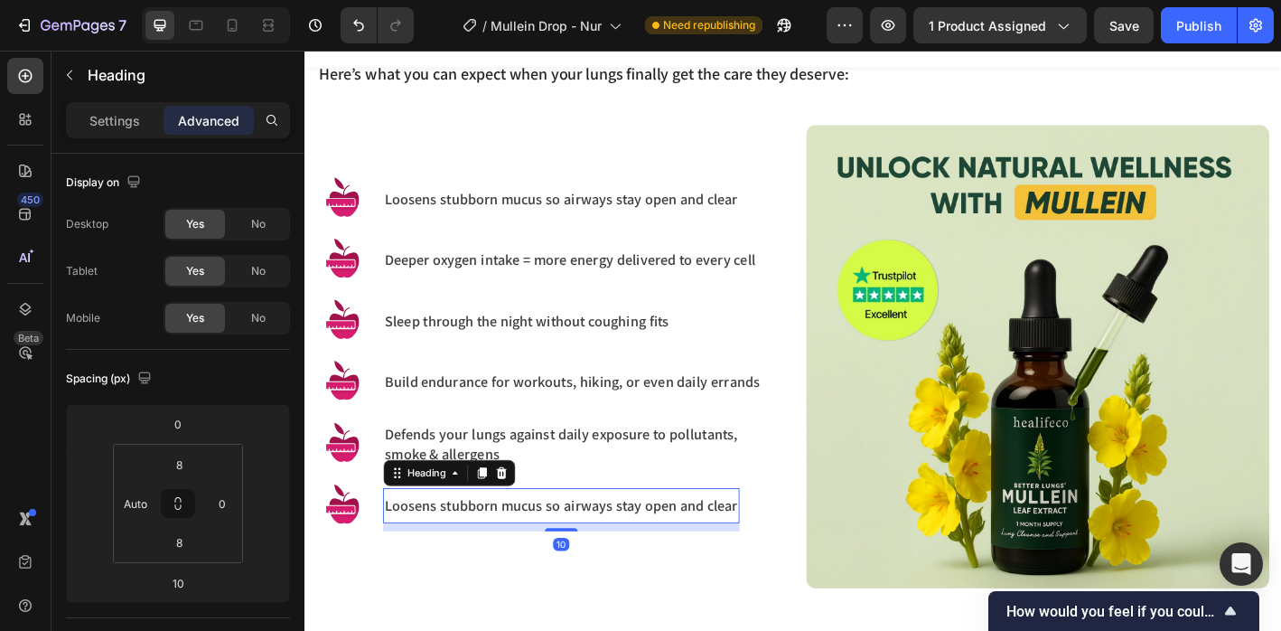
click at [430, 551] on h3 "Loosens stubborn mucus so airways stay open and clear" at bounding box center [589, 555] width 396 height 24
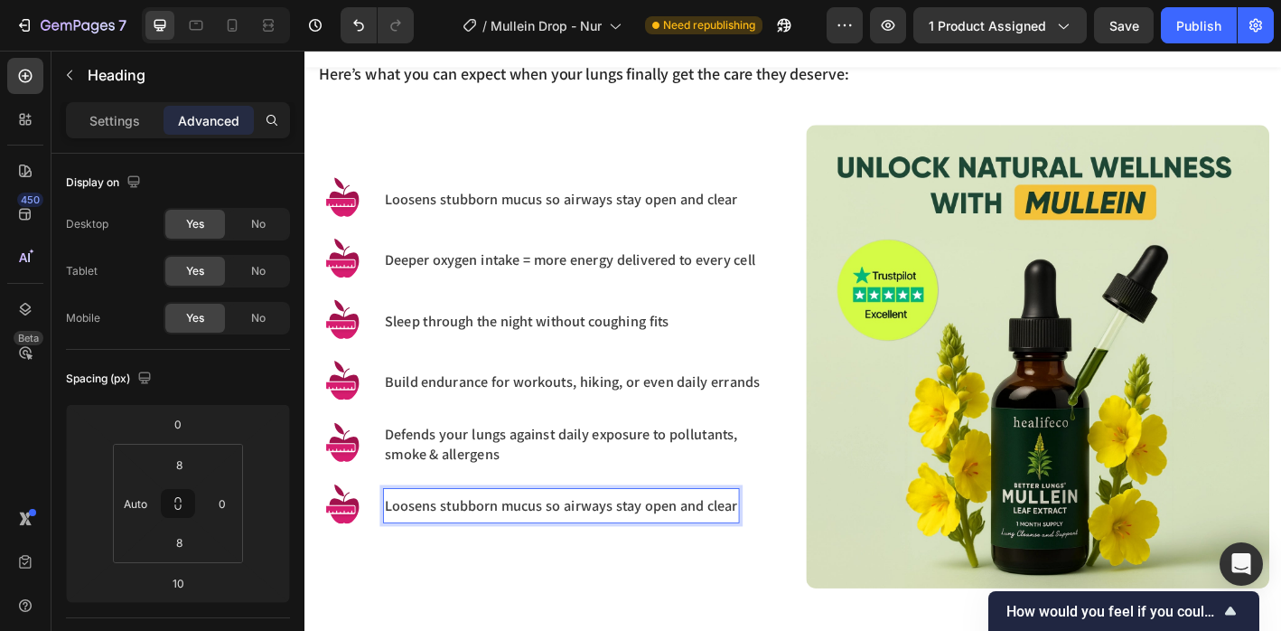
click at [430, 551] on p "Loosens stubborn mucus so airways stay open and clear" at bounding box center [589, 555] width 392 height 21
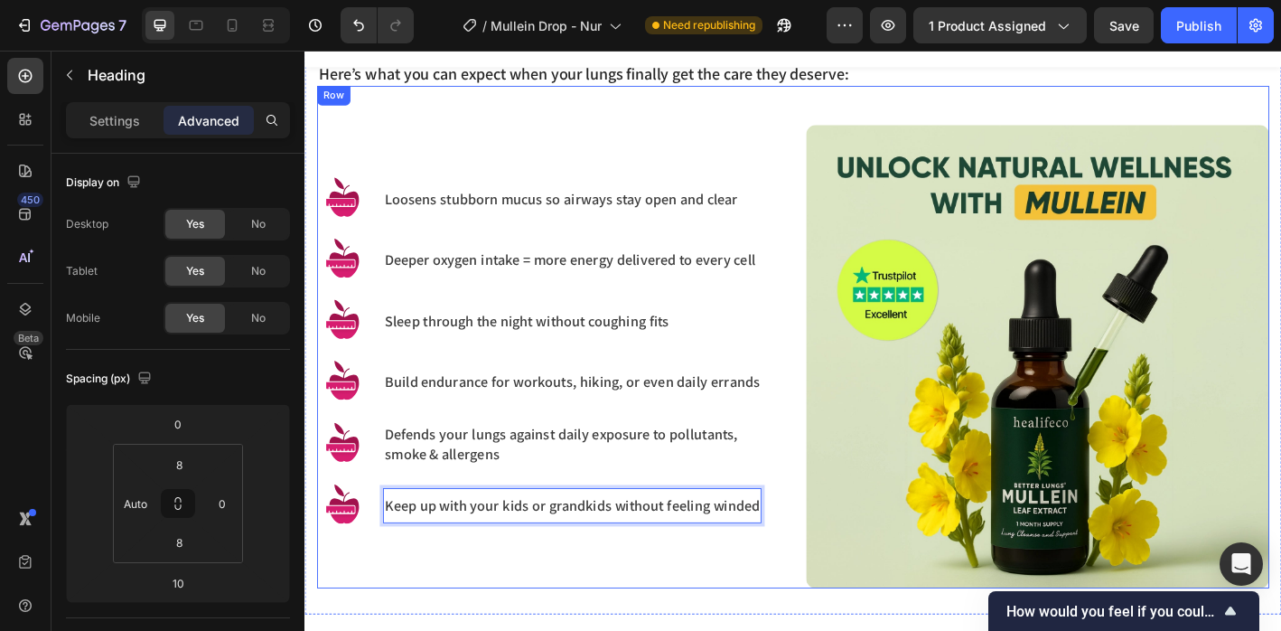
click at [399, 627] on div "Image Loosens stubborn mucus so airways stay open and clear Heading Row Image D…" at bounding box center [575, 390] width 514 height 514
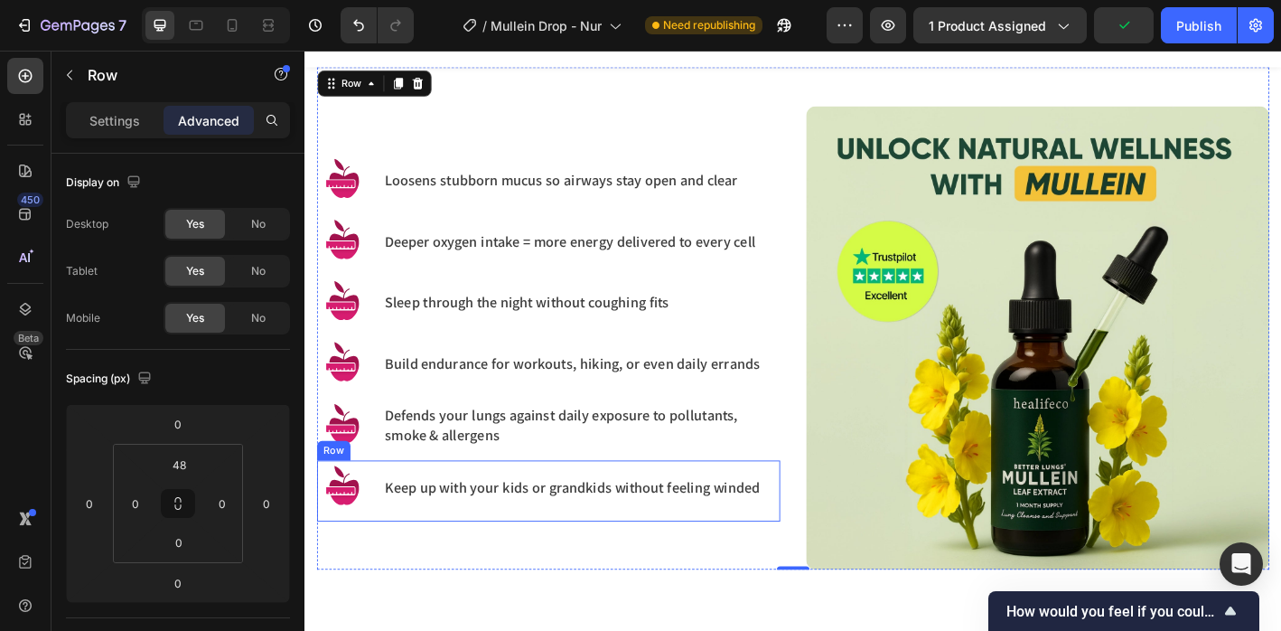
scroll to position [1334, 0]
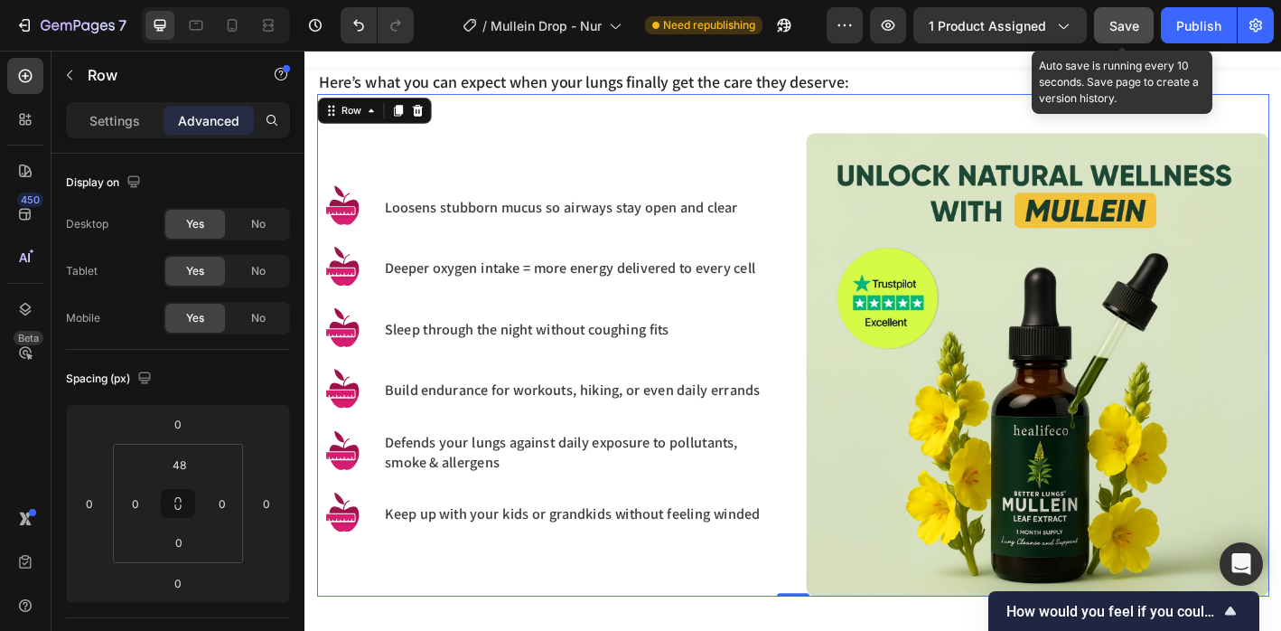
click at [1118, 26] on span "Save" at bounding box center [1125, 25] width 30 height 15
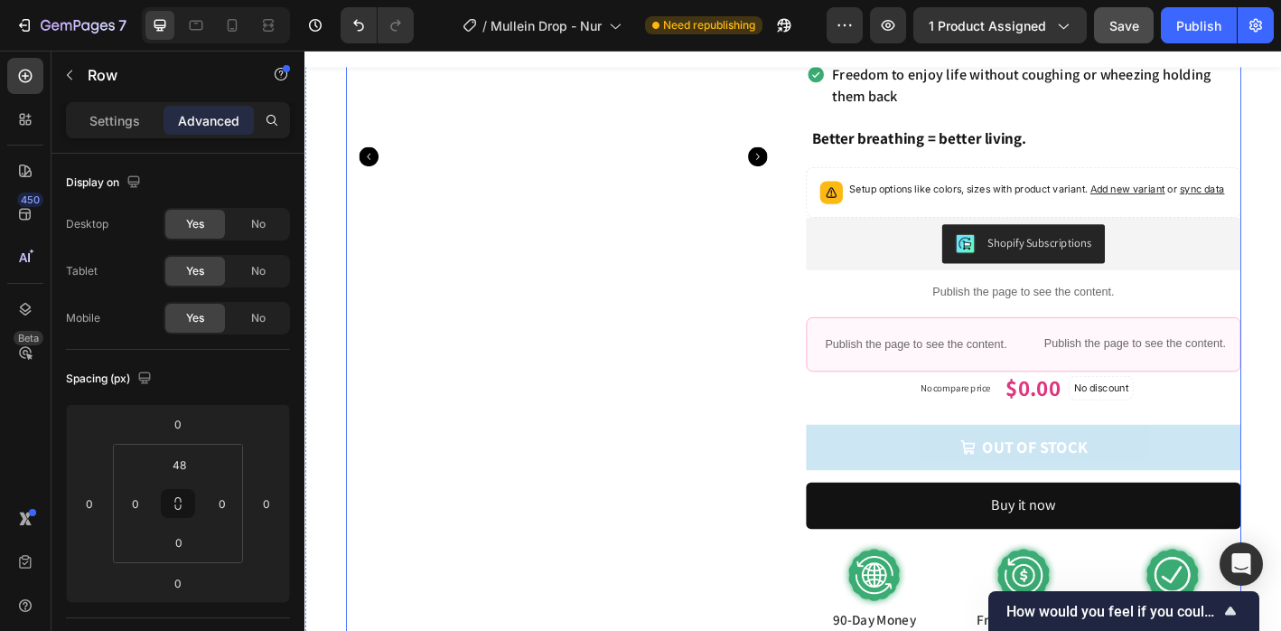
scroll to position [472, 0]
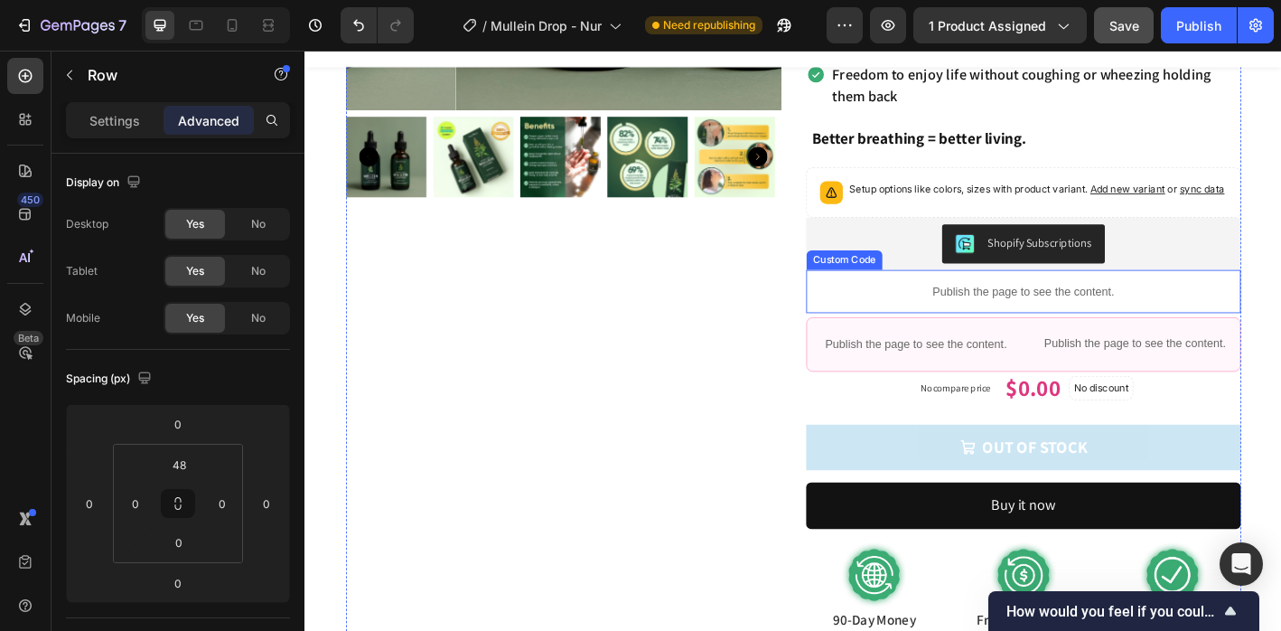
click at [1101, 327] on p "Publish the page to see the content." at bounding box center [1102, 317] width 483 height 19
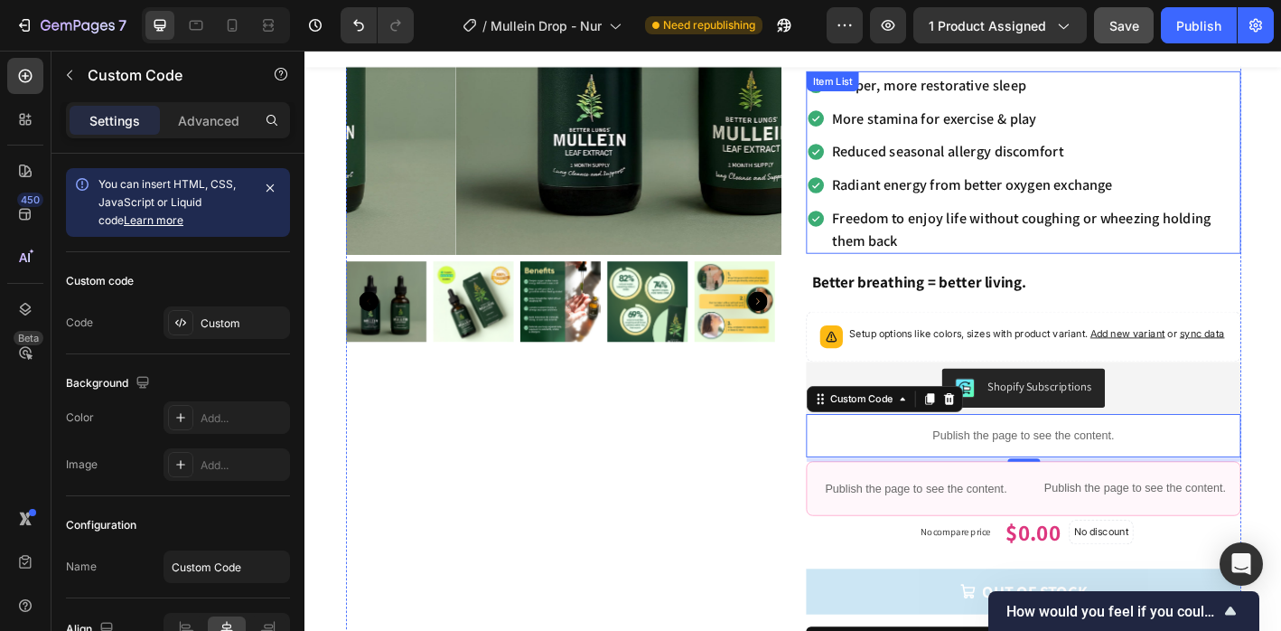
scroll to position [0, 0]
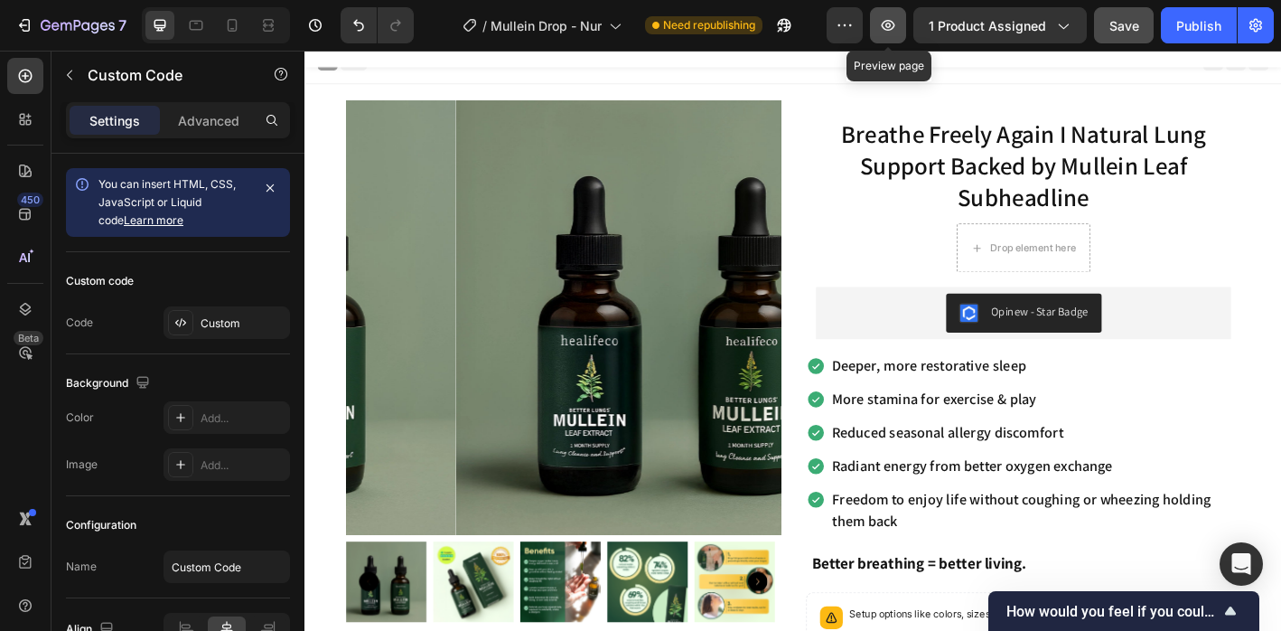
click at [891, 24] on icon "button" at bounding box center [888, 25] width 5 height 5
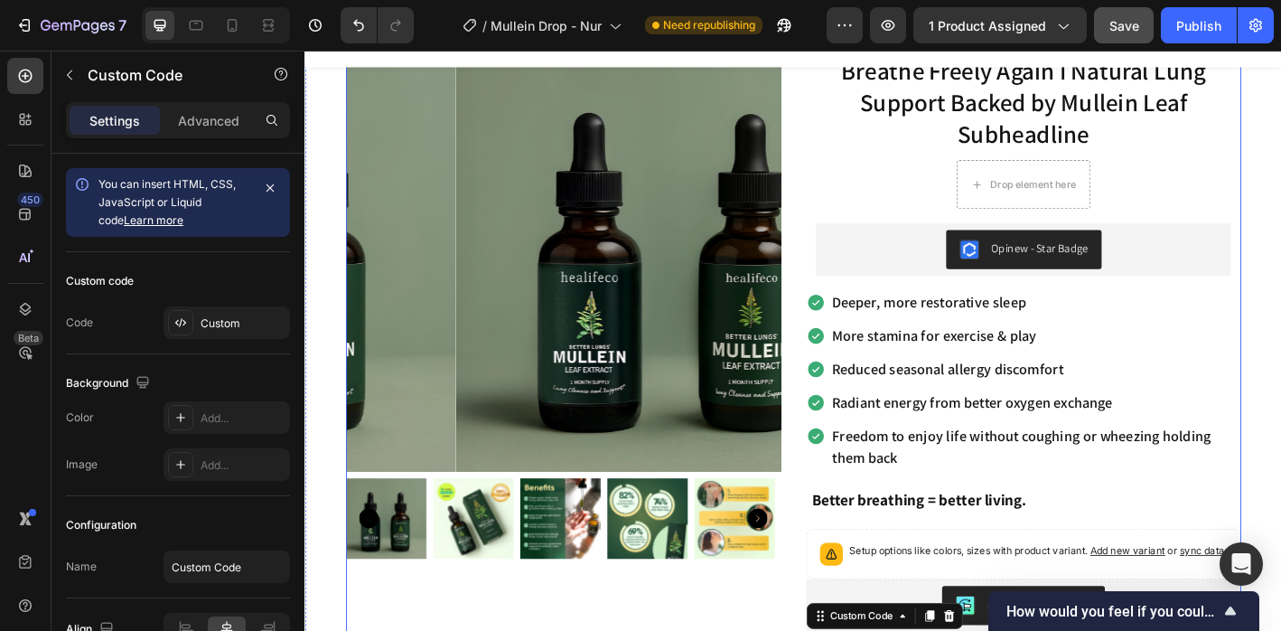
scroll to position [123, 0]
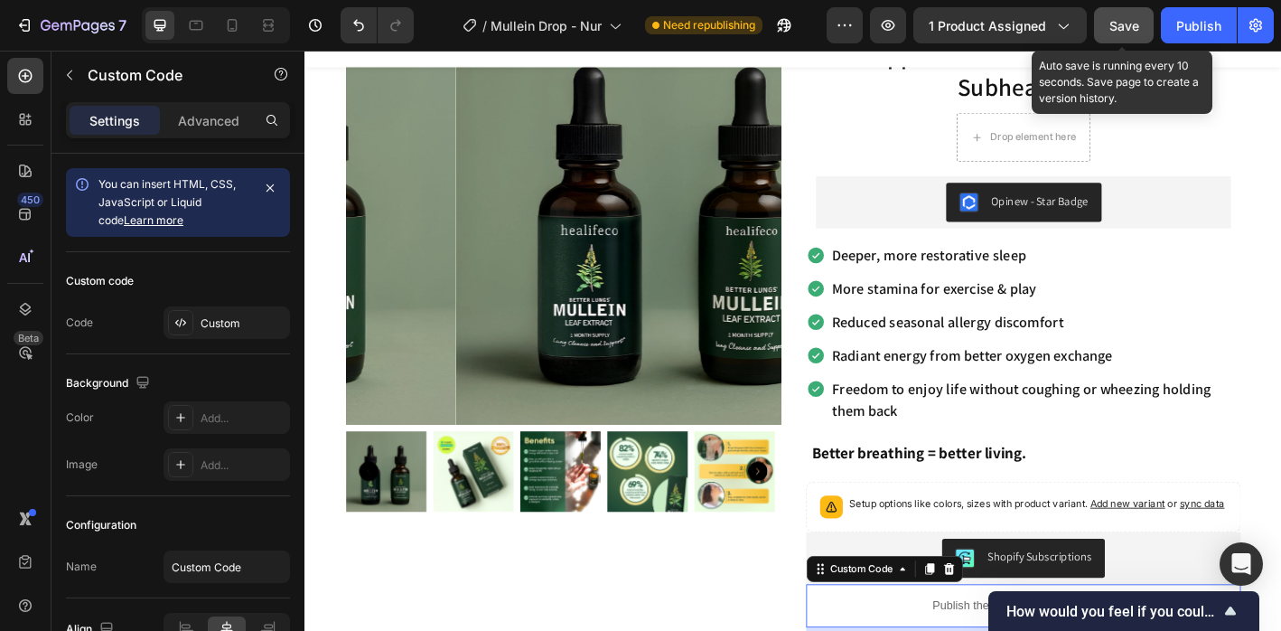
click at [1112, 34] on div "Save" at bounding box center [1125, 25] width 30 height 19
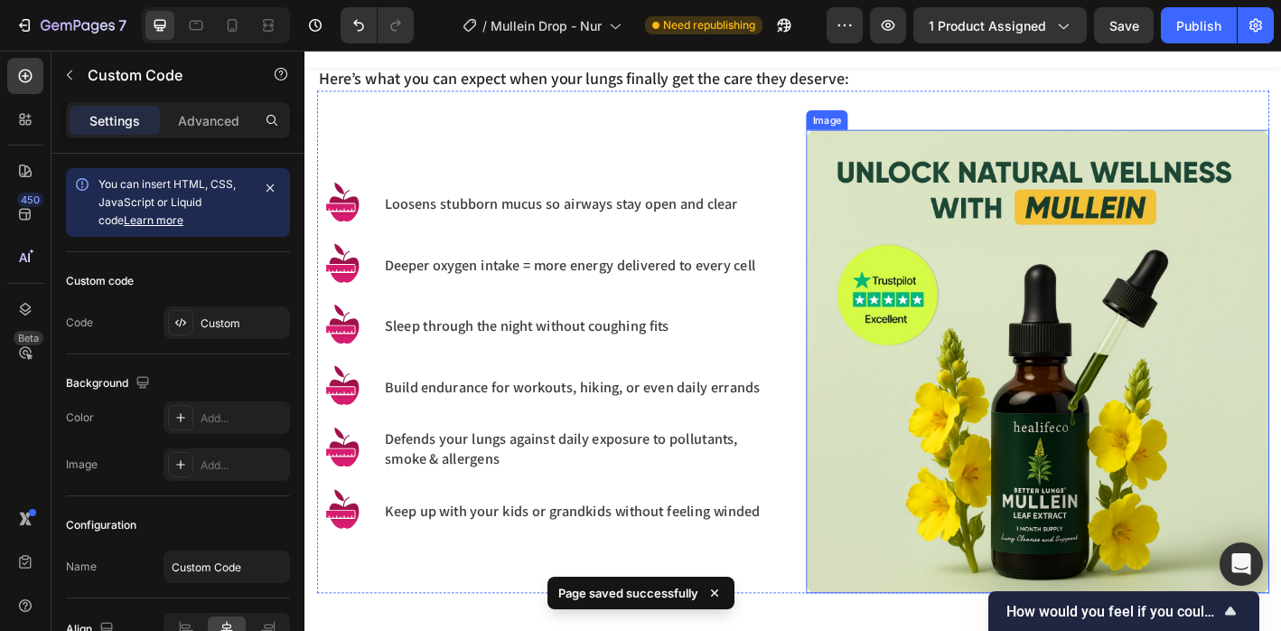
scroll to position [1336, 0]
click at [1046, 383] on img at bounding box center [1118, 396] width 514 height 514
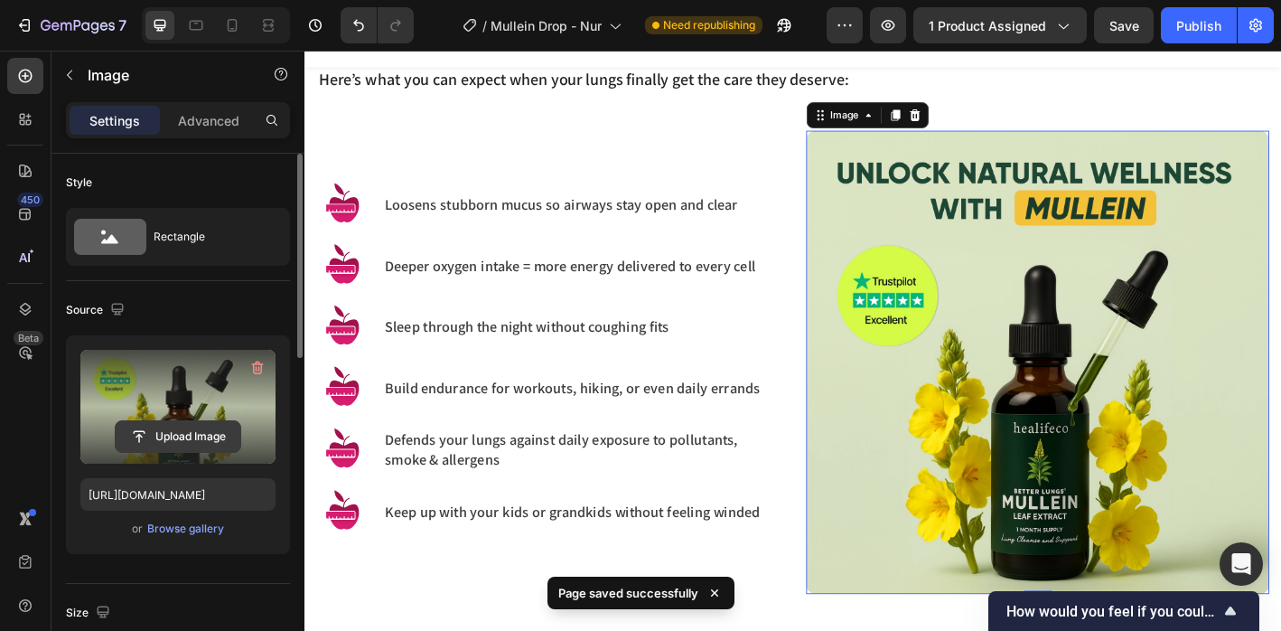
click at [135, 439] on input "file" at bounding box center [178, 436] width 125 height 31
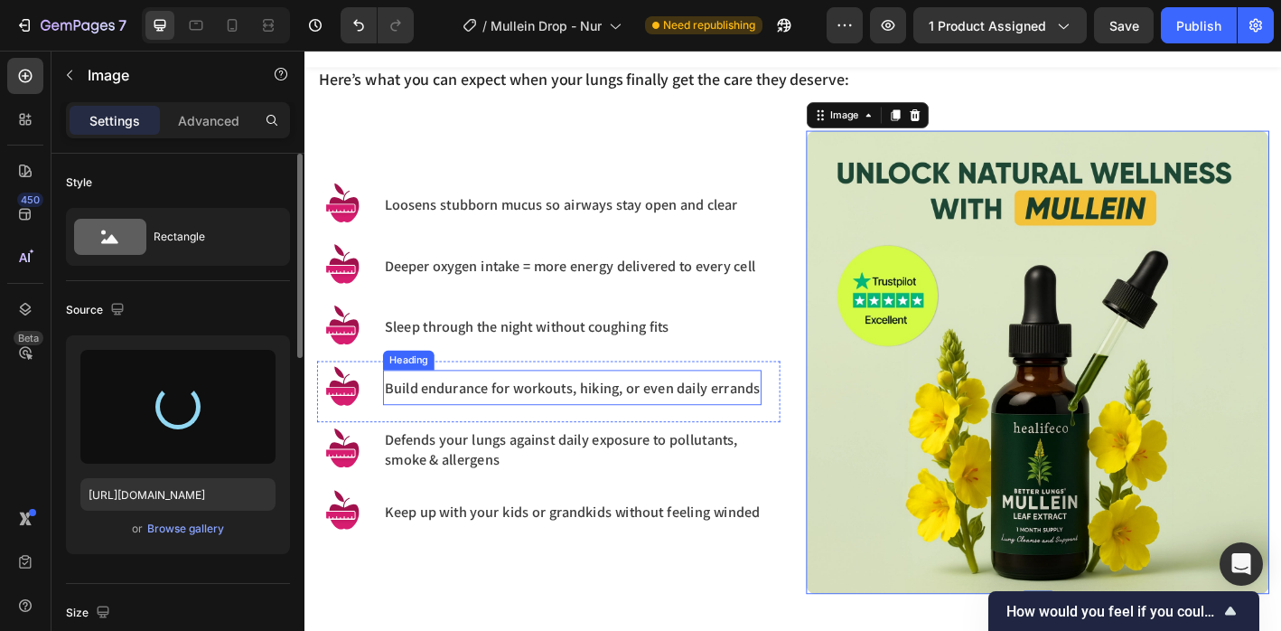
type input "https://cdn.shopify.com/s/files/1/0665/9355/4687/files/gempages_464015395364275…"
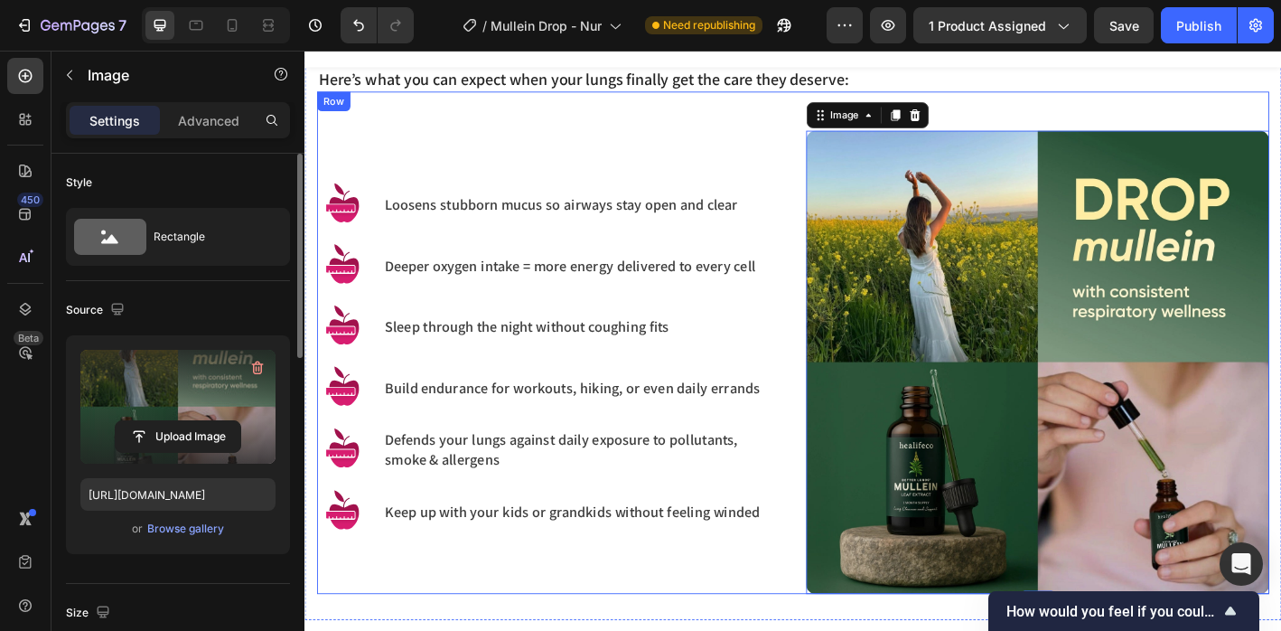
click at [598, 630] on div "Image Loosens stubborn mucus so airways stay open and clear Heading Row Image D…" at bounding box center [575, 396] width 514 height 514
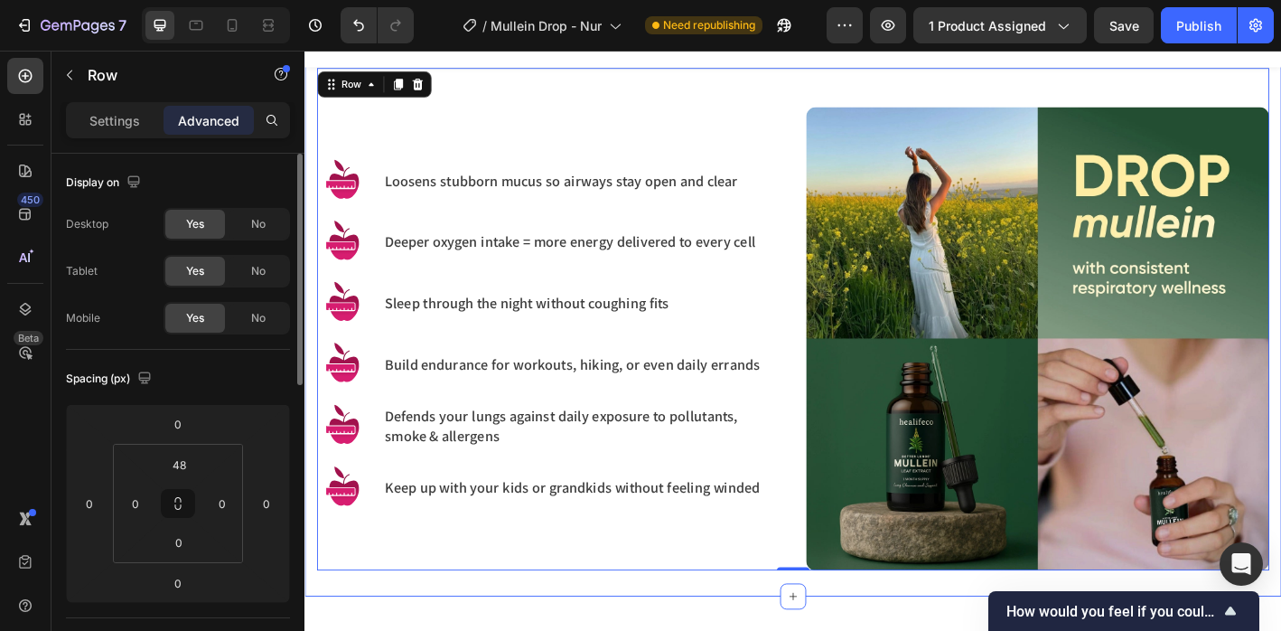
scroll to position [1363, 0]
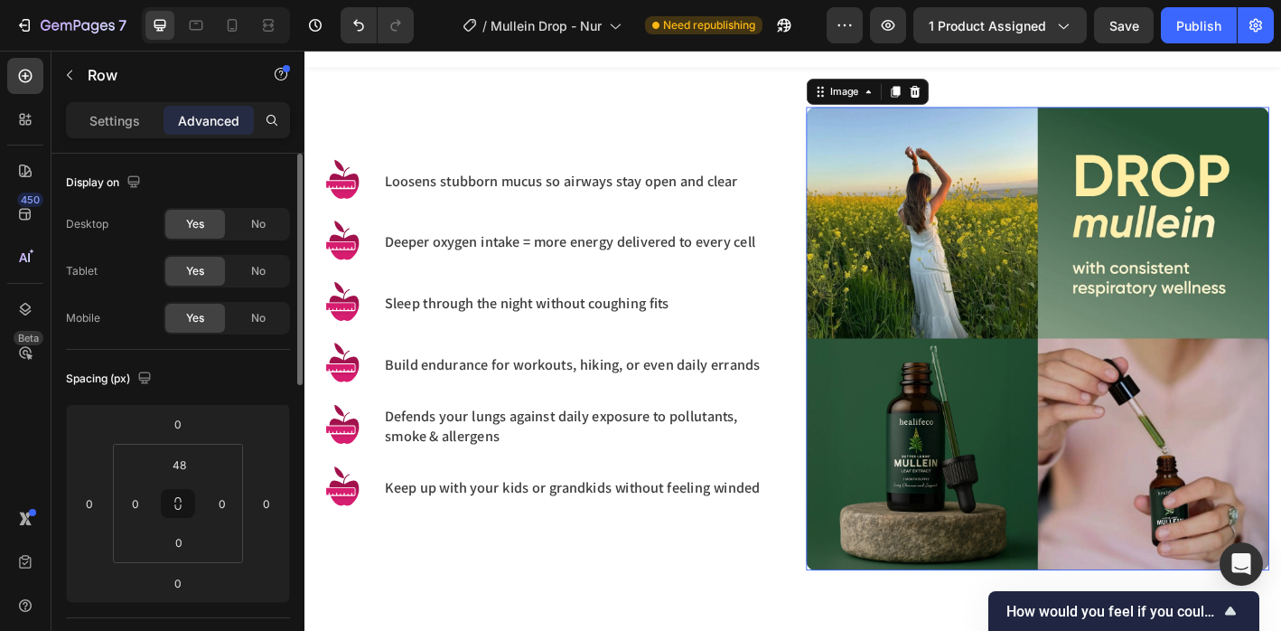
click at [966, 490] on img at bounding box center [1118, 370] width 514 height 514
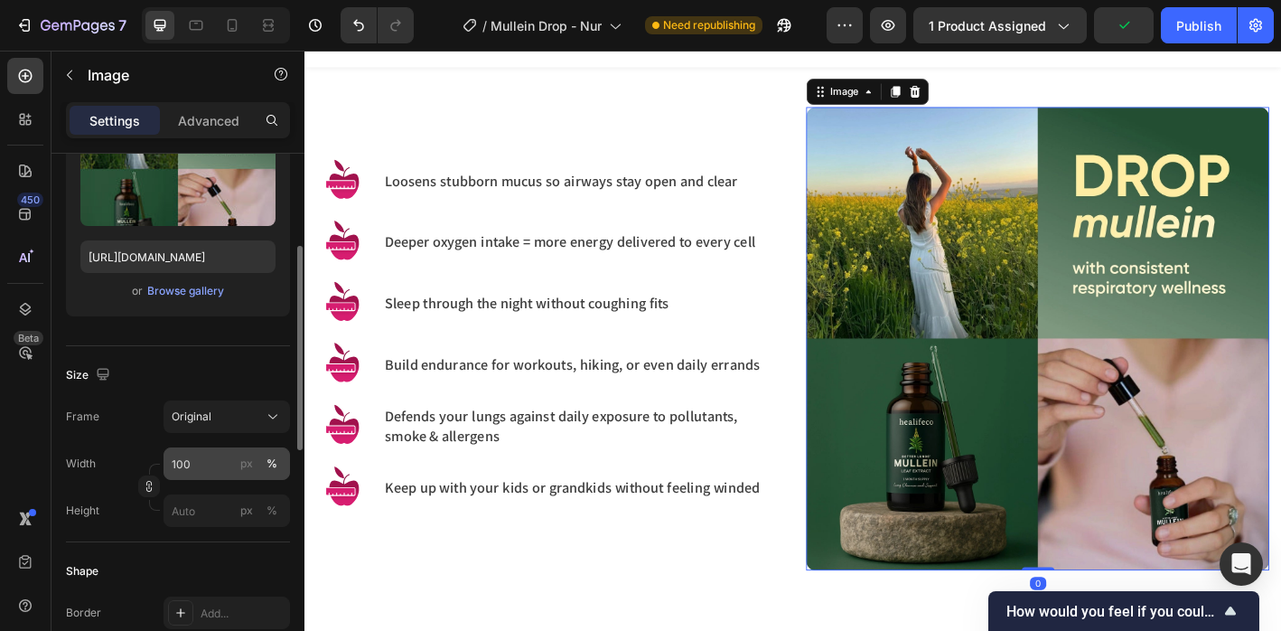
scroll to position [313, 0]
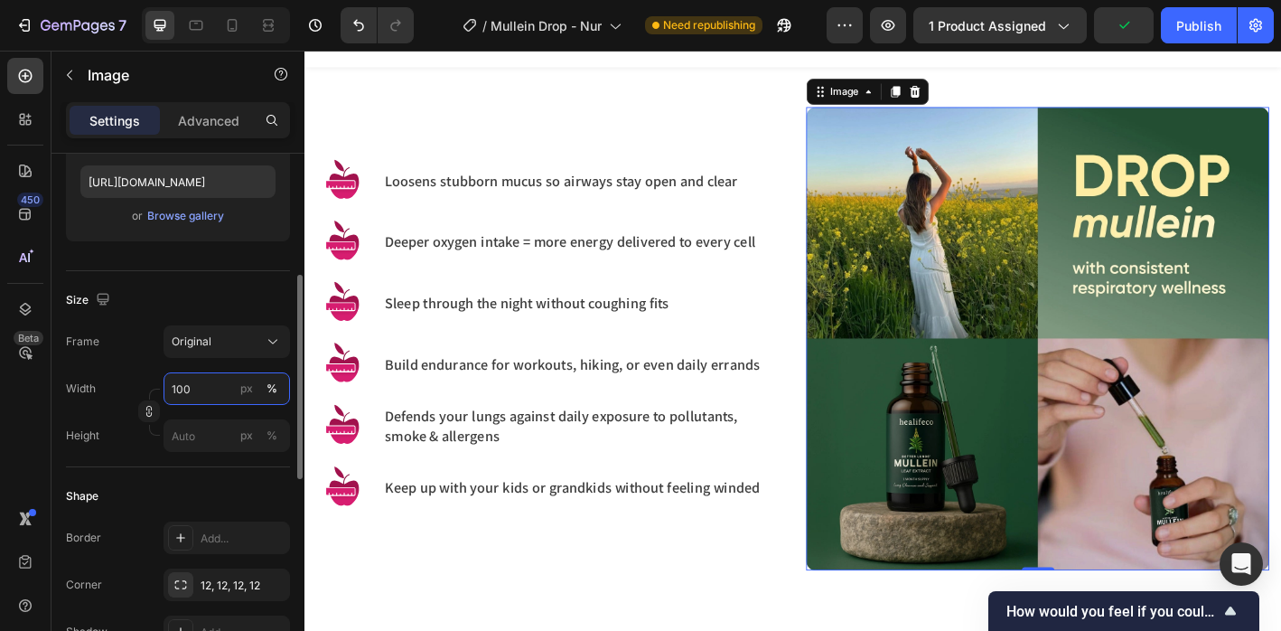
click at [202, 381] on input "100" at bounding box center [227, 388] width 127 height 33
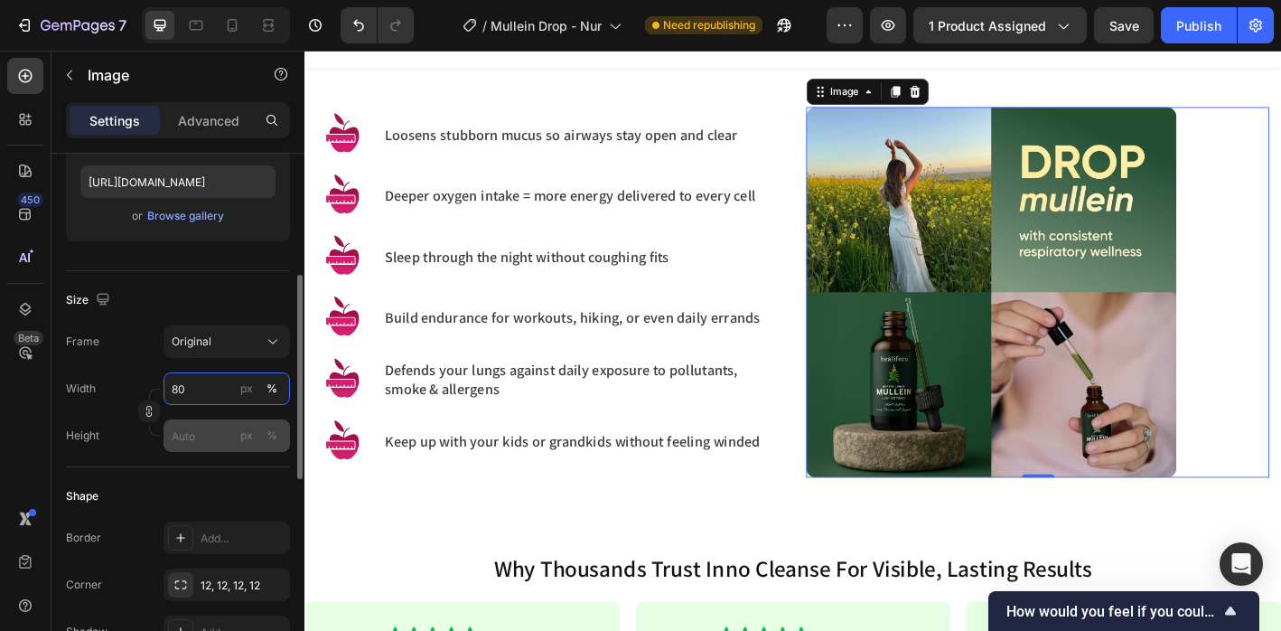
type input "8"
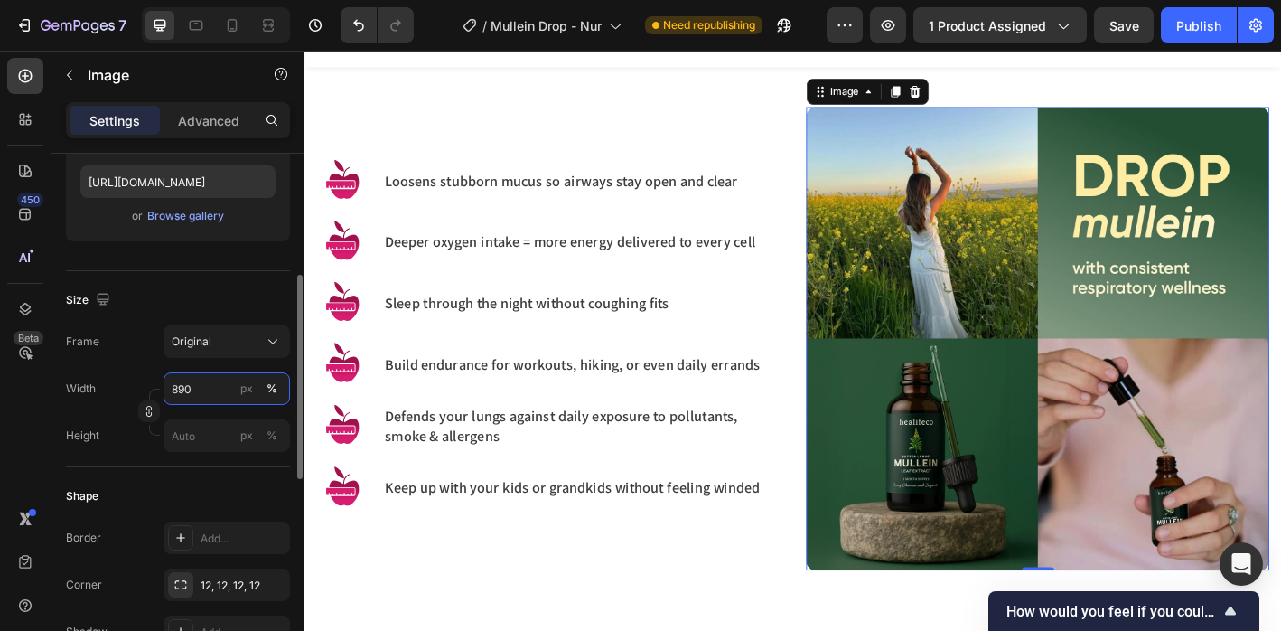
drag, startPoint x: 192, startPoint y: 386, endPoint x: 154, endPoint y: 386, distance: 38.0
click at [154, 386] on div "Width 890 px %" at bounding box center [178, 388] width 224 height 33
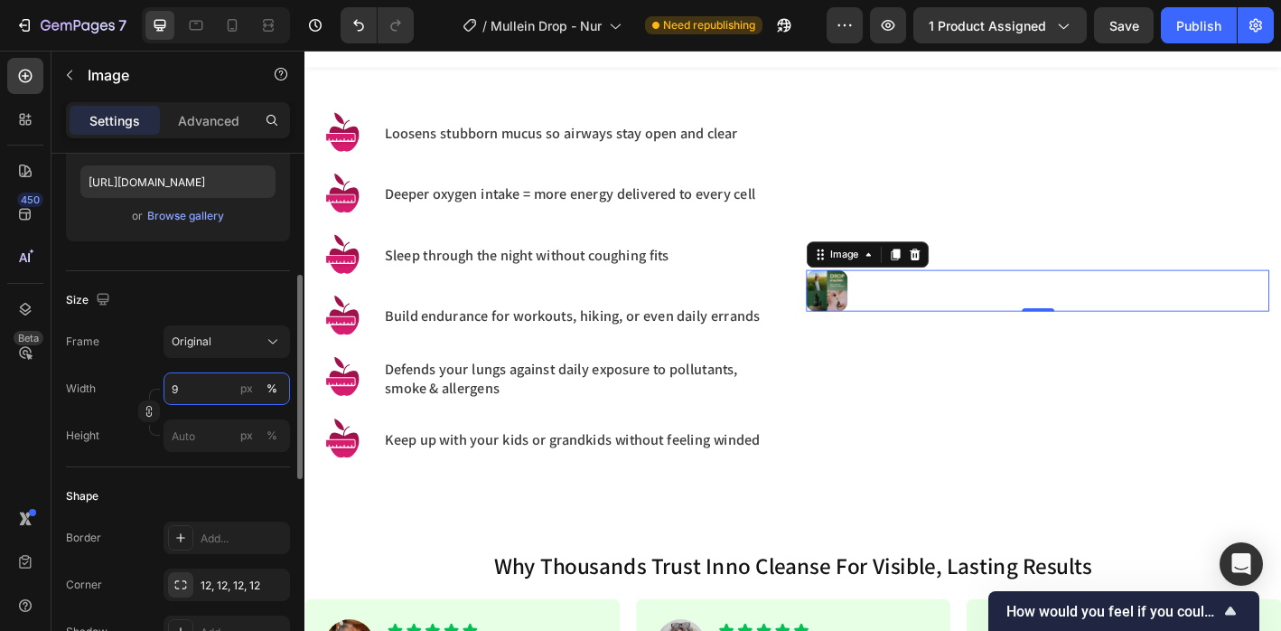
type input "90"
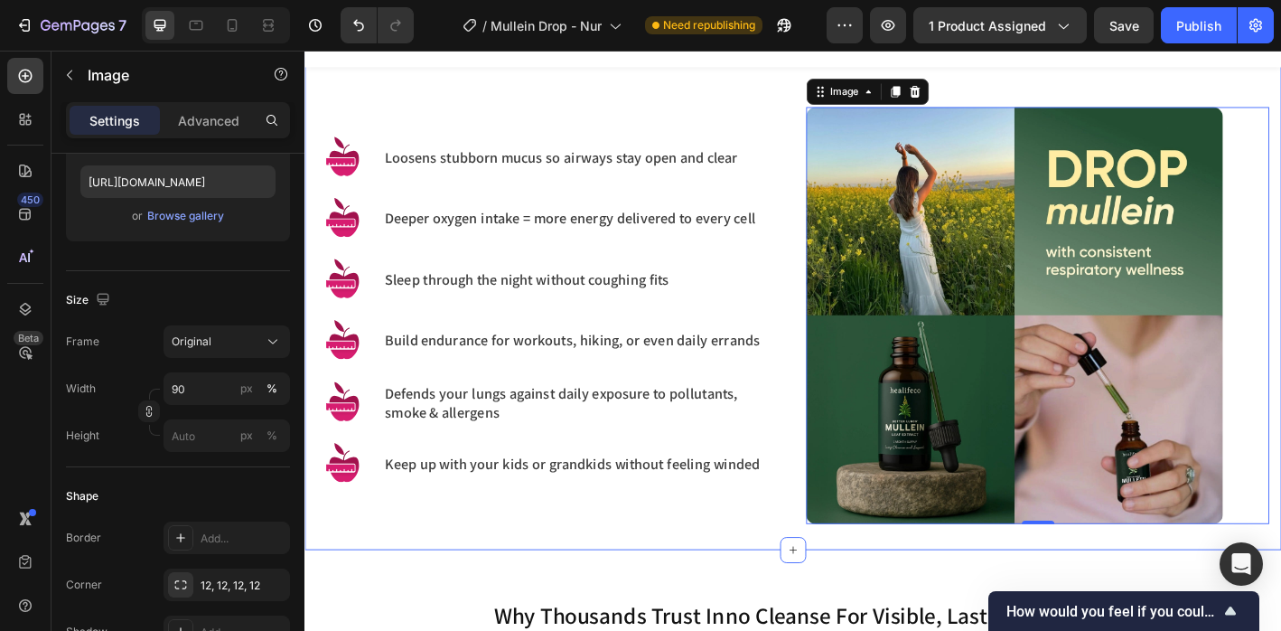
click at [593, 589] on div "Healifeco Mullein Drops isn’t just about breathing easier for a few days, it’s …" at bounding box center [847, 229] width 1084 height 751
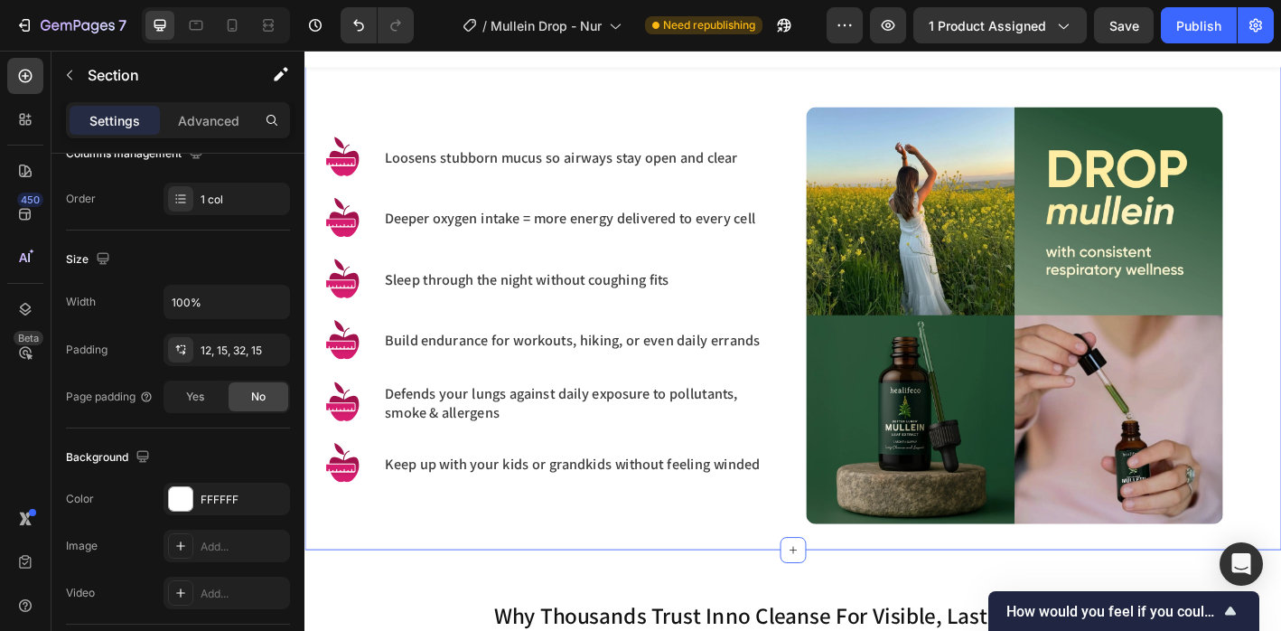
scroll to position [0, 0]
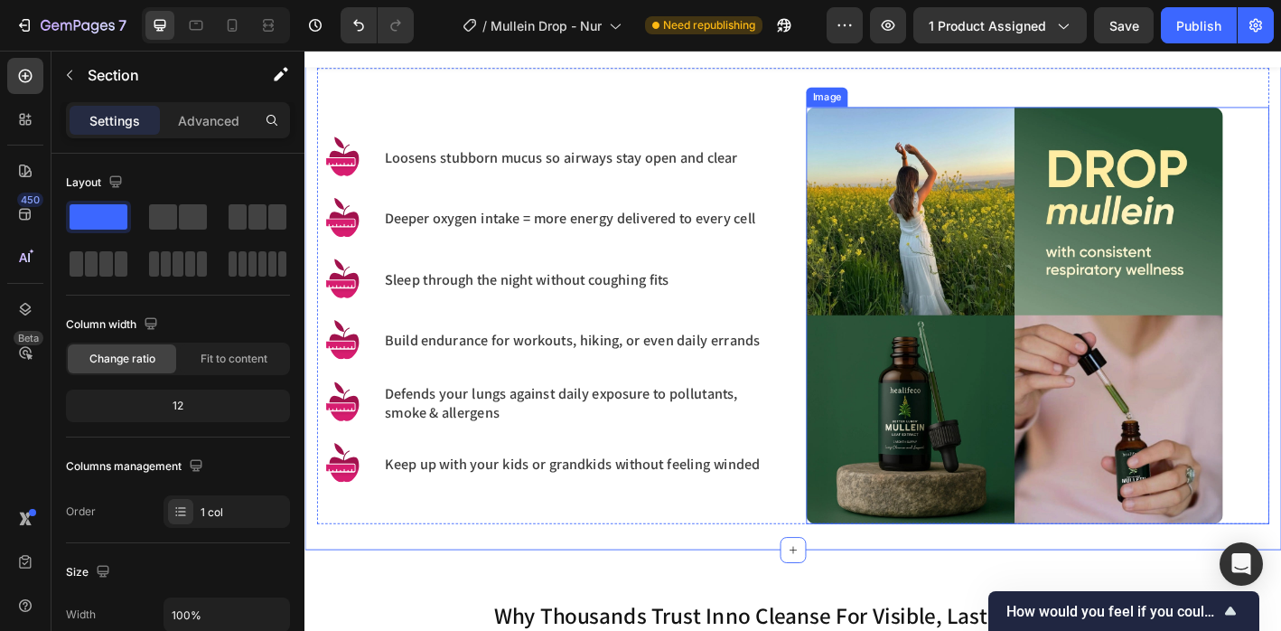
click at [1009, 470] on img at bounding box center [1092, 344] width 463 height 463
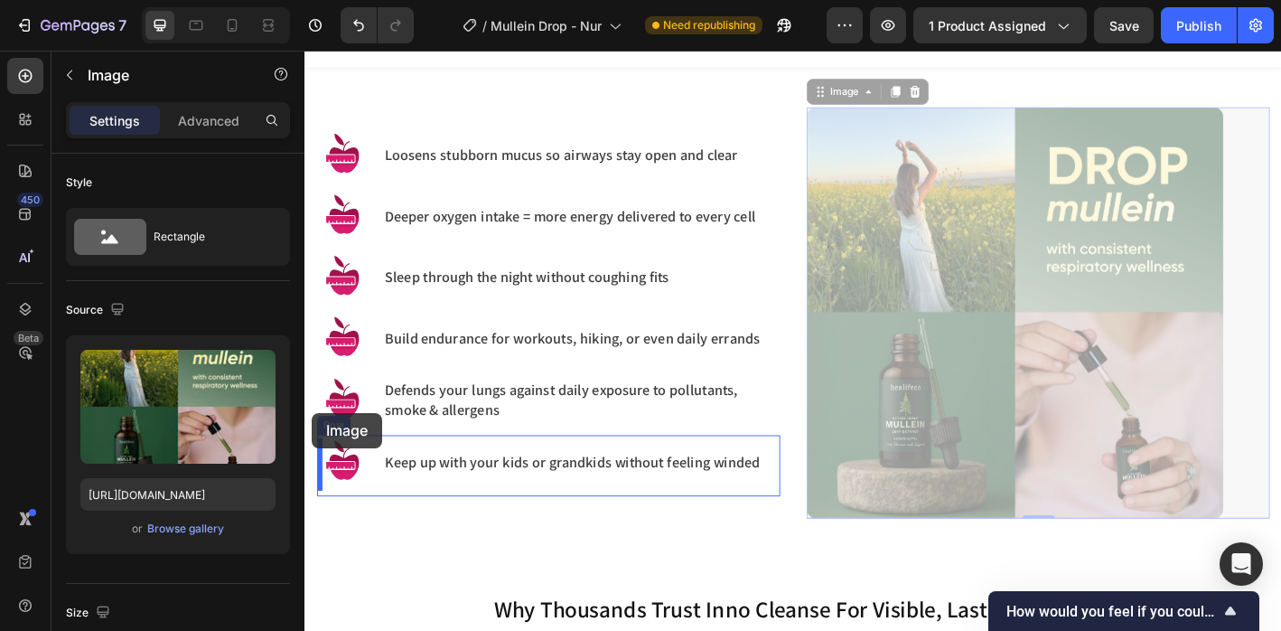
drag, startPoint x: 1080, startPoint y: 389, endPoint x: 313, endPoint y: 453, distance: 769.8
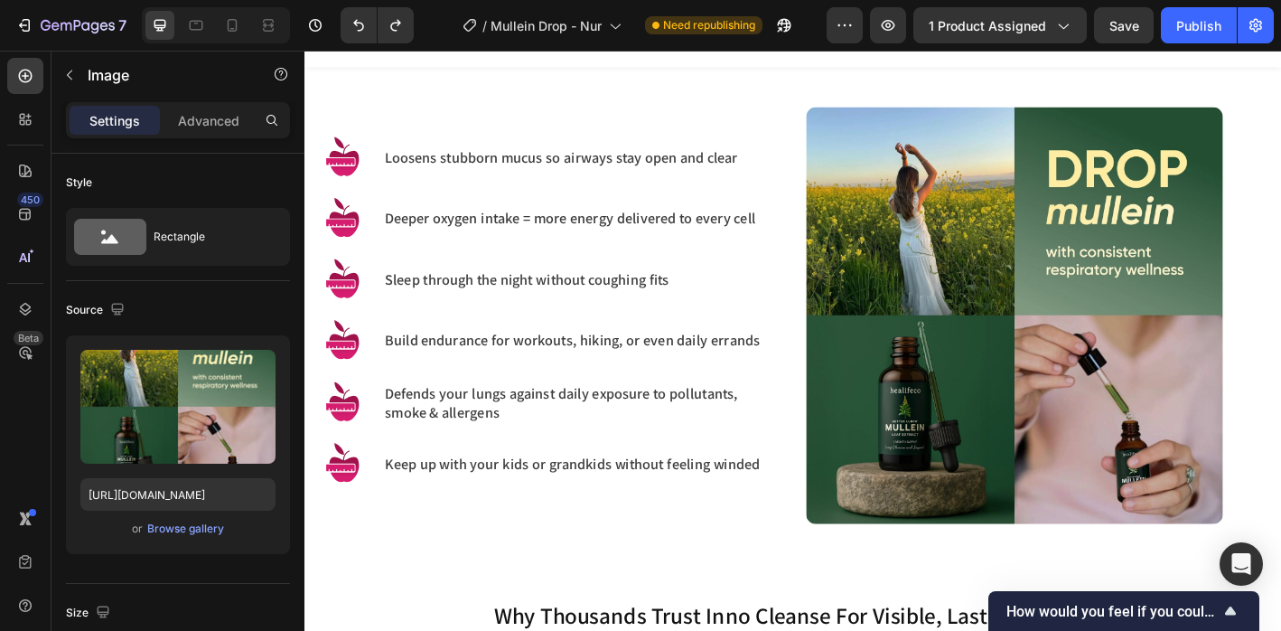
click at [1030, 305] on img at bounding box center [1092, 344] width 463 height 463
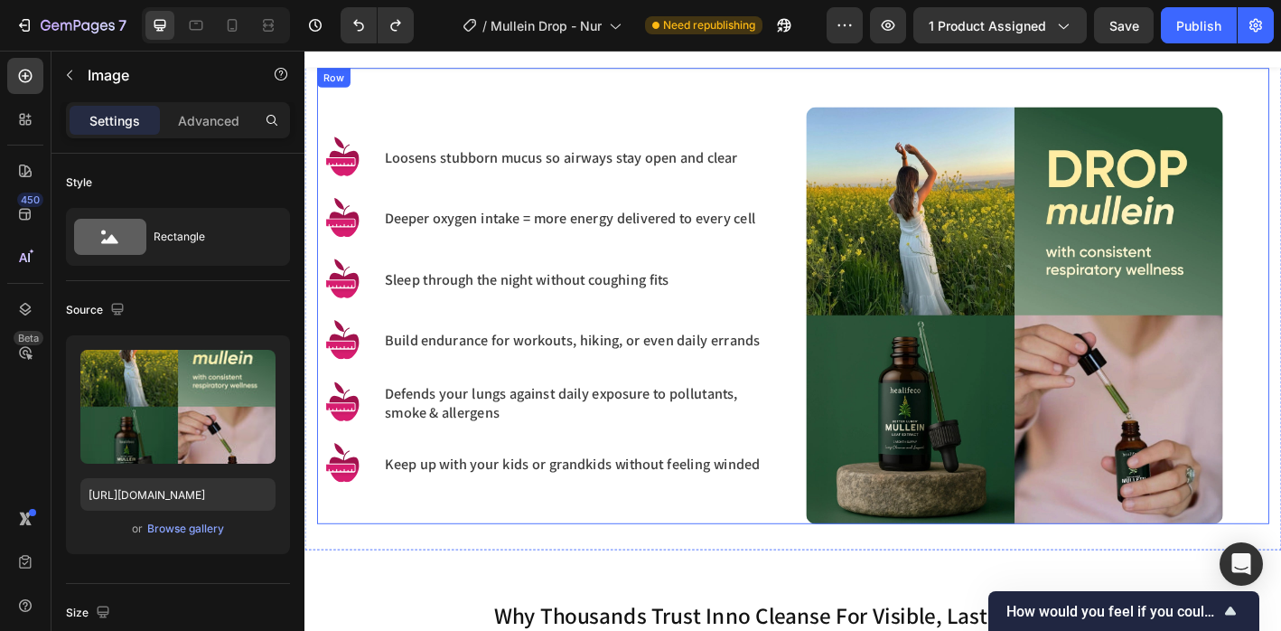
click at [924, 91] on div "Image Loosens stubborn mucus so airways stay open and clear Heading Row Image D…" at bounding box center [846, 323] width 1057 height 506
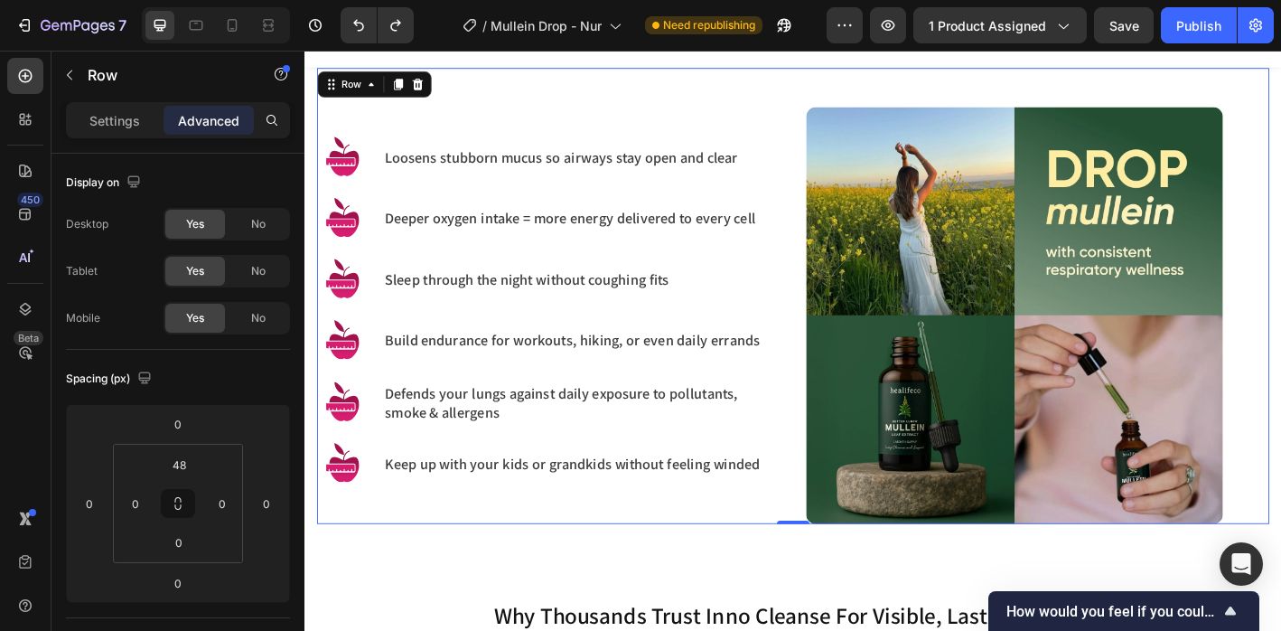
click at [929, 99] on div "Image Loosens stubborn mucus so airways stay open and clear Heading Row Image D…" at bounding box center [846, 323] width 1057 height 506
click at [921, 121] on img at bounding box center [1092, 344] width 463 height 463
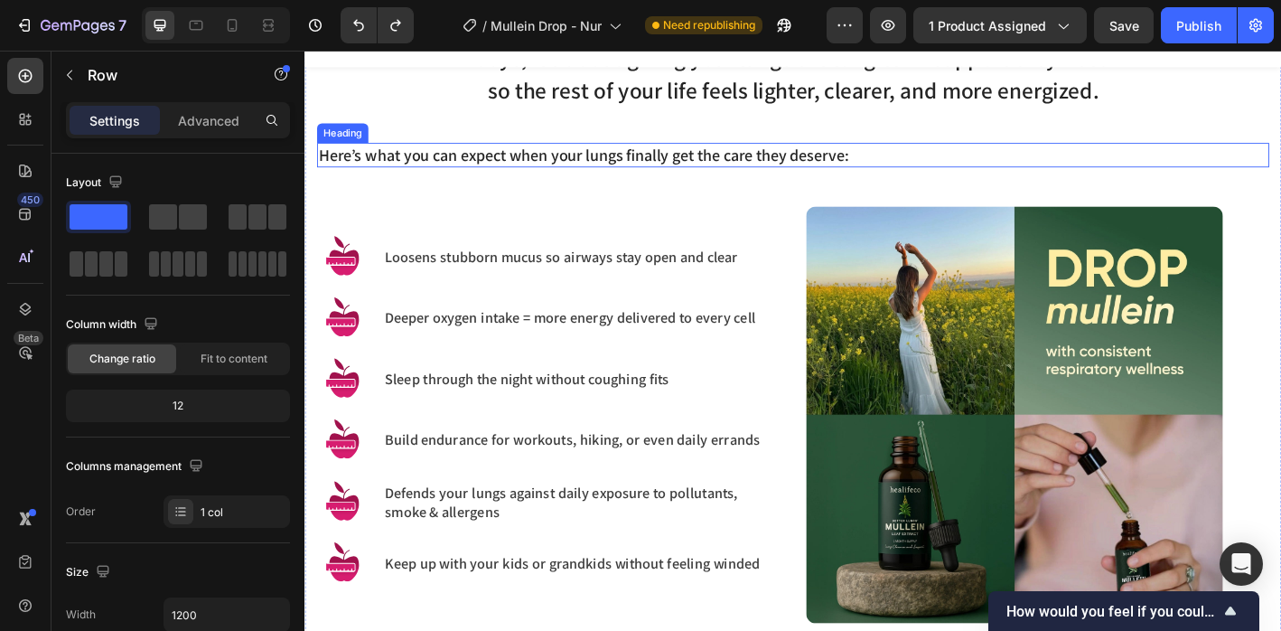
scroll to position [1252, 0]
click at [646, 162] on h3 "Here’s what you can expect when your lungs finally get the care they deserve:" at bounding box center [846, 166] width 1057 height 27
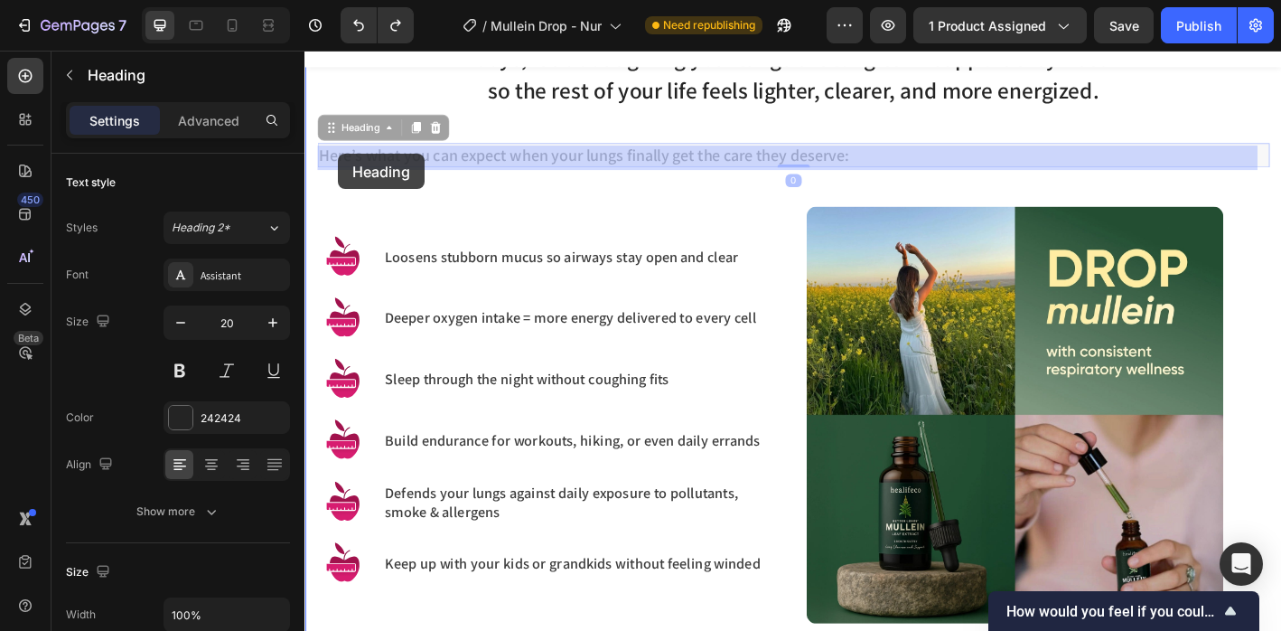
drag, startPoint x: 327, startPoint y: 137, endPoint x: 342, endPoint y: 165, distance: 31.5
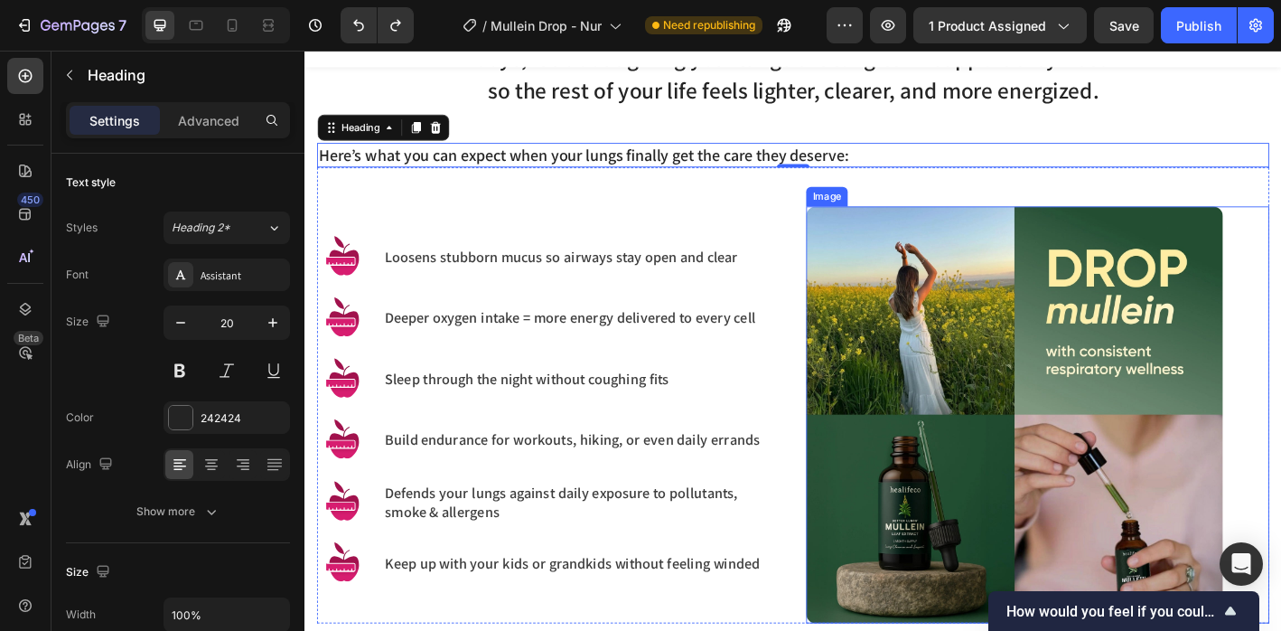
click at [971, 334] on img at bounding box center [1092, 454] width 463 height 463
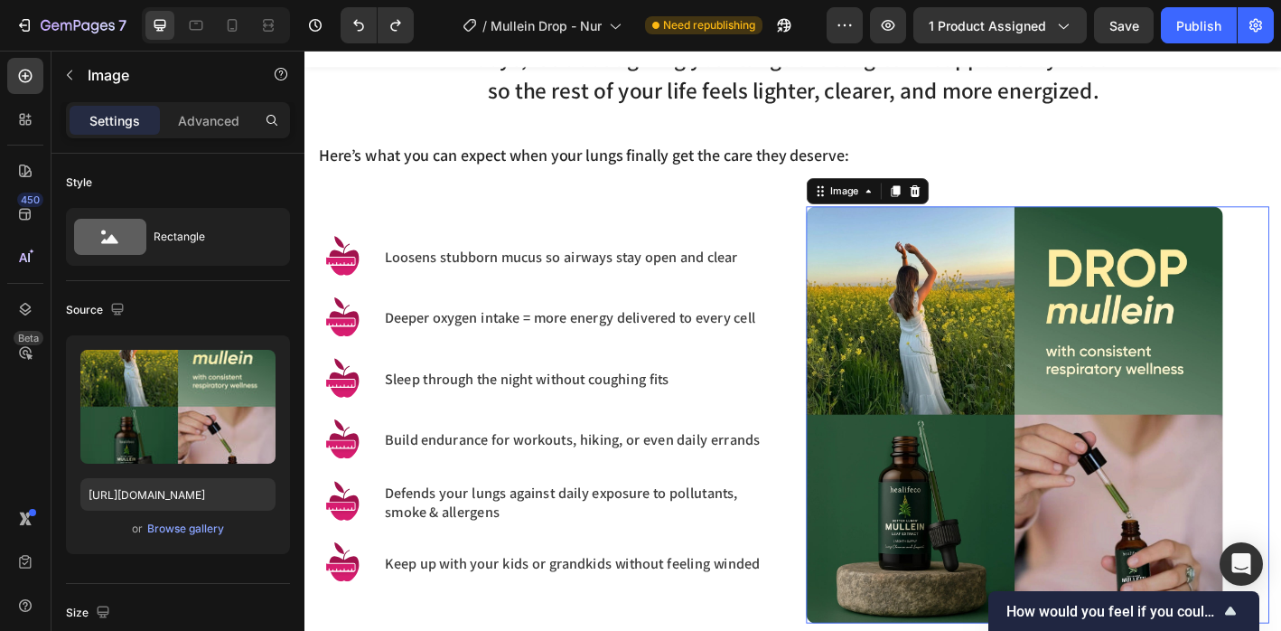
scroll to position [1261, 0]
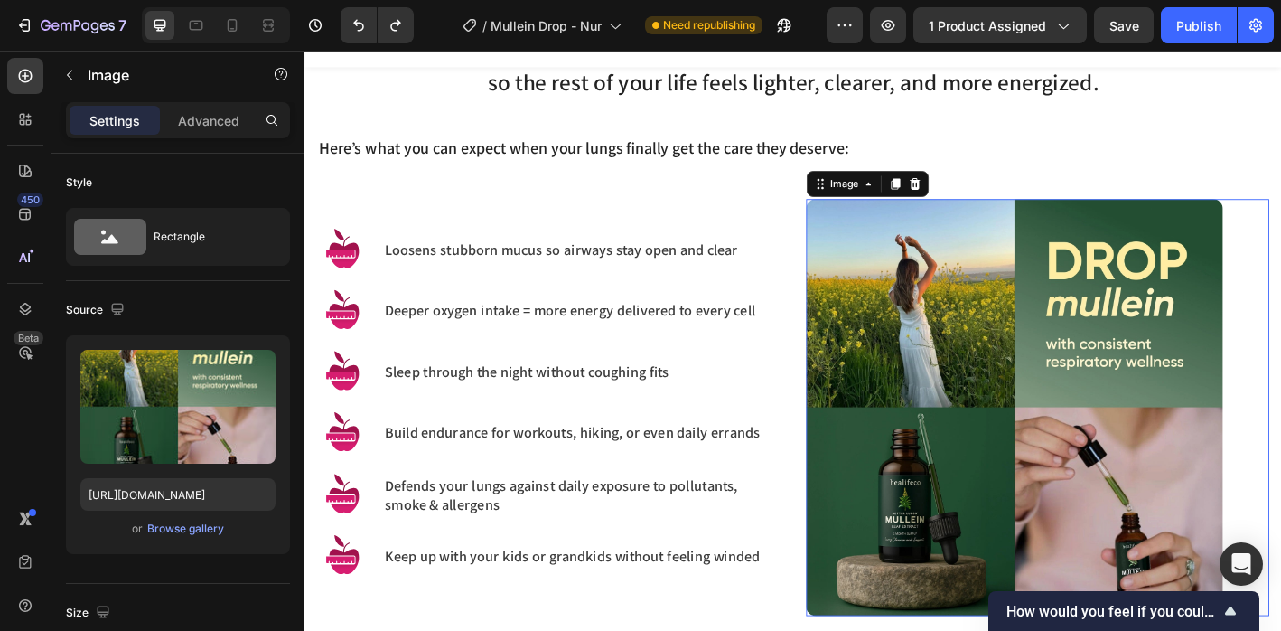
click at [1044, 389] on img at bounding box center [1092, 446] width 463 height 463
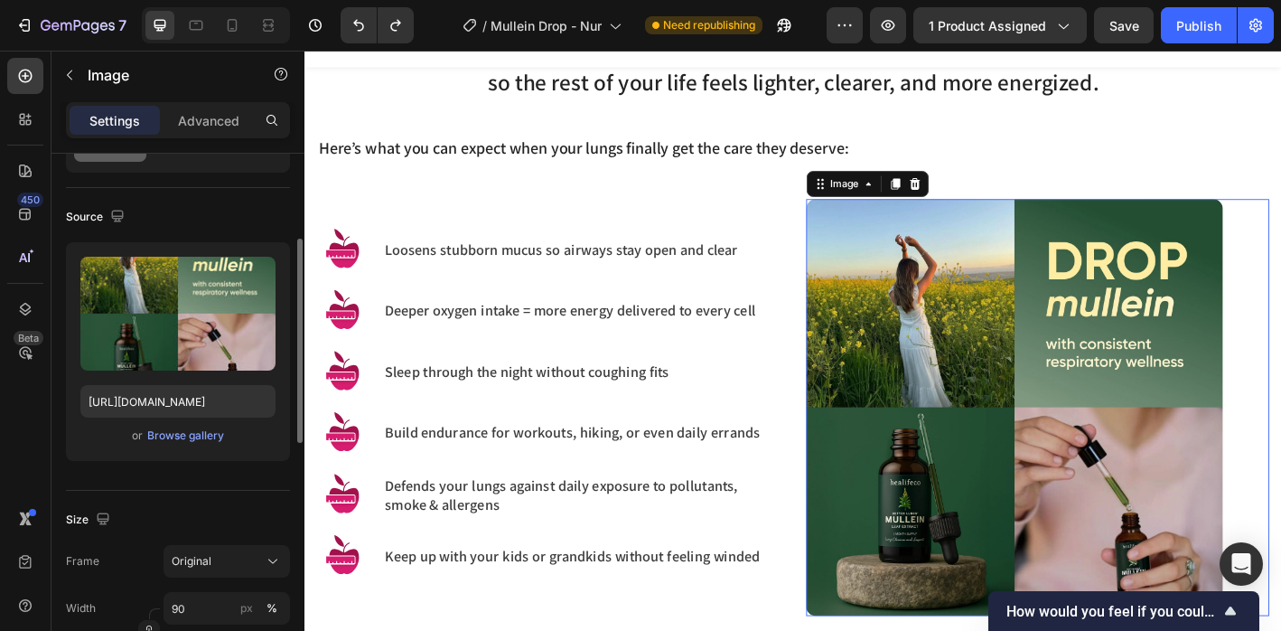
scroll to position [234, 0]
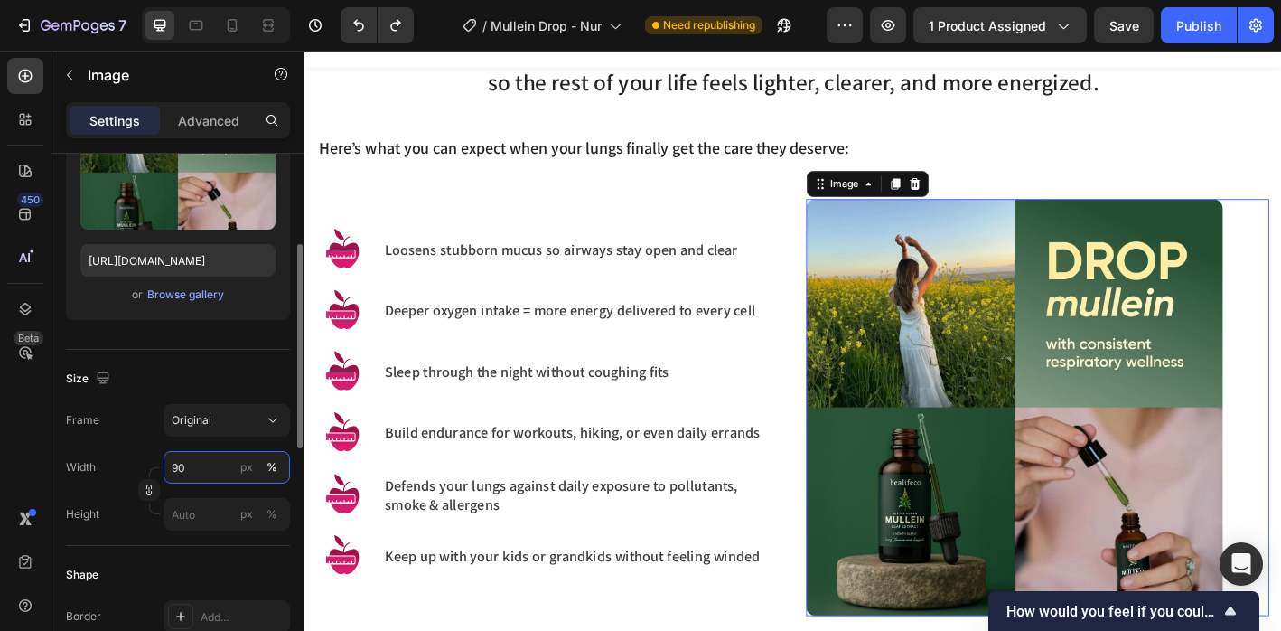
click at [192, 470] on input "90" at bounding box center [227, 467] width 127 height 33
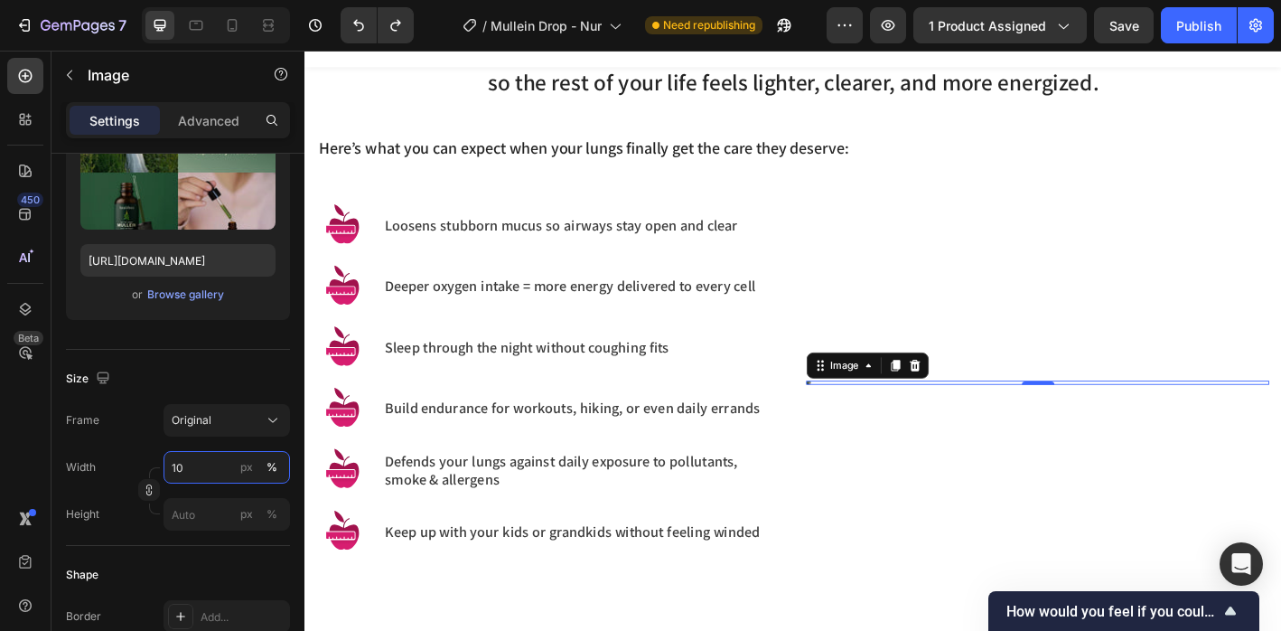
type input "100"
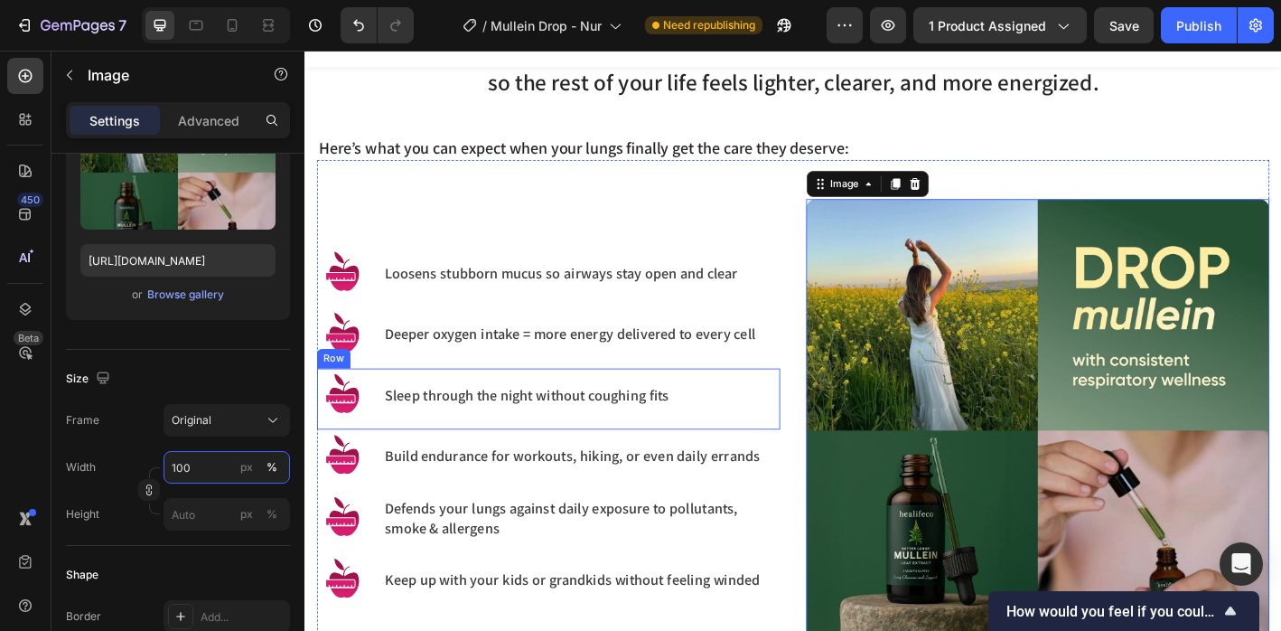
scroll to position [1414, 0]
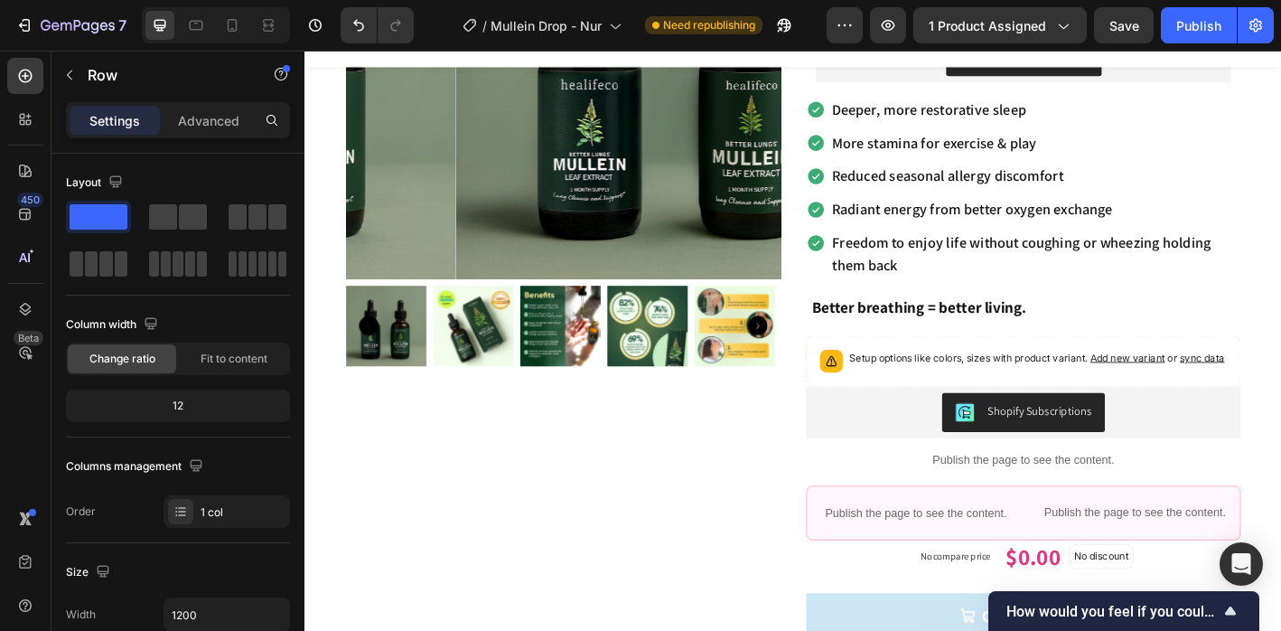
scroll to position [0, 0]
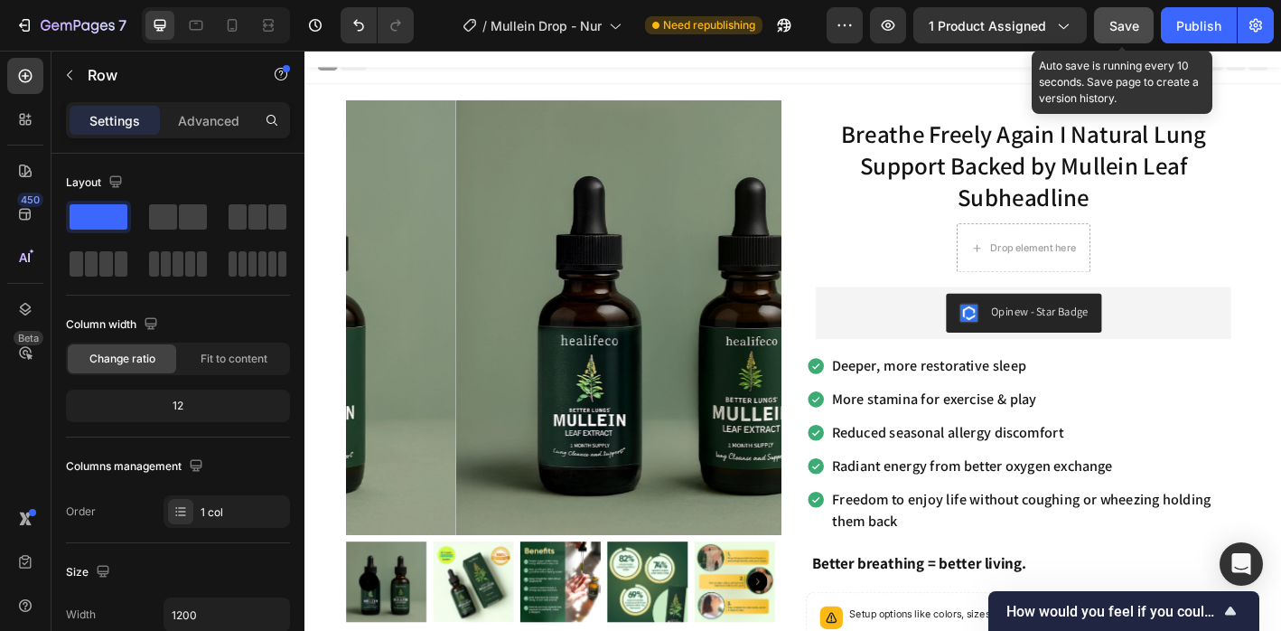
click at [1131, 33] on div "Save" at bounding box center [1125, 25] width 30 height 19
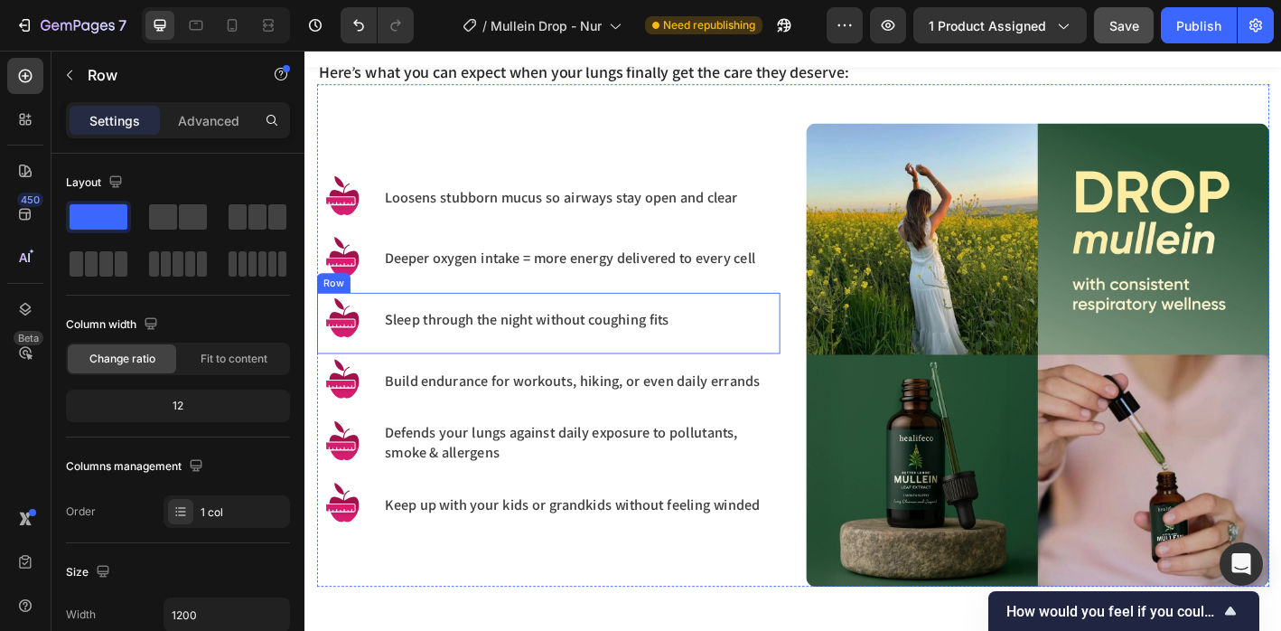
scroll to position [1349, 0]
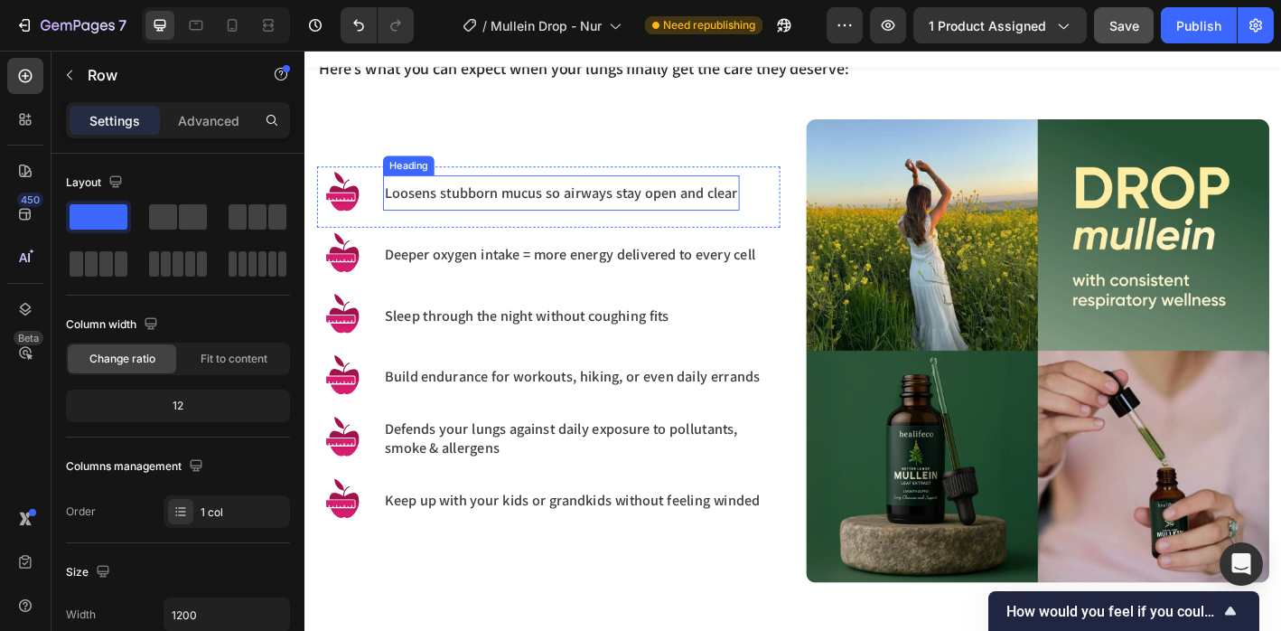
click at [542, 205] on h3 "Loosens stubborn mucus so airways stay open and clear" at bounding box center [589, 208] width 396 height 24
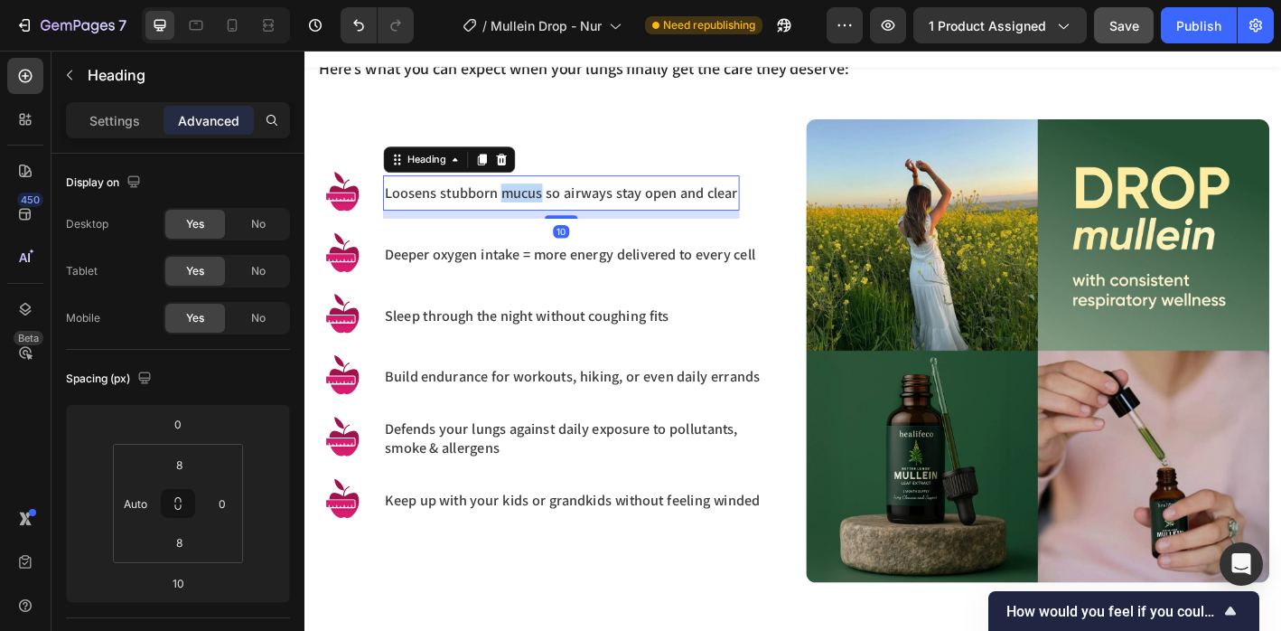
click at [542, 205] on h3 "Loosens stubborn mucus so airways stay open and clear" at bounding box center [589, 208] width 396 height 24
click at [542, 205] on p "Loosens stubborn mucus so airways stay open and clear" at bounding box center [589, 208] width 392 height 21
